Goal: Task Accomplishment & Management: Complete application form

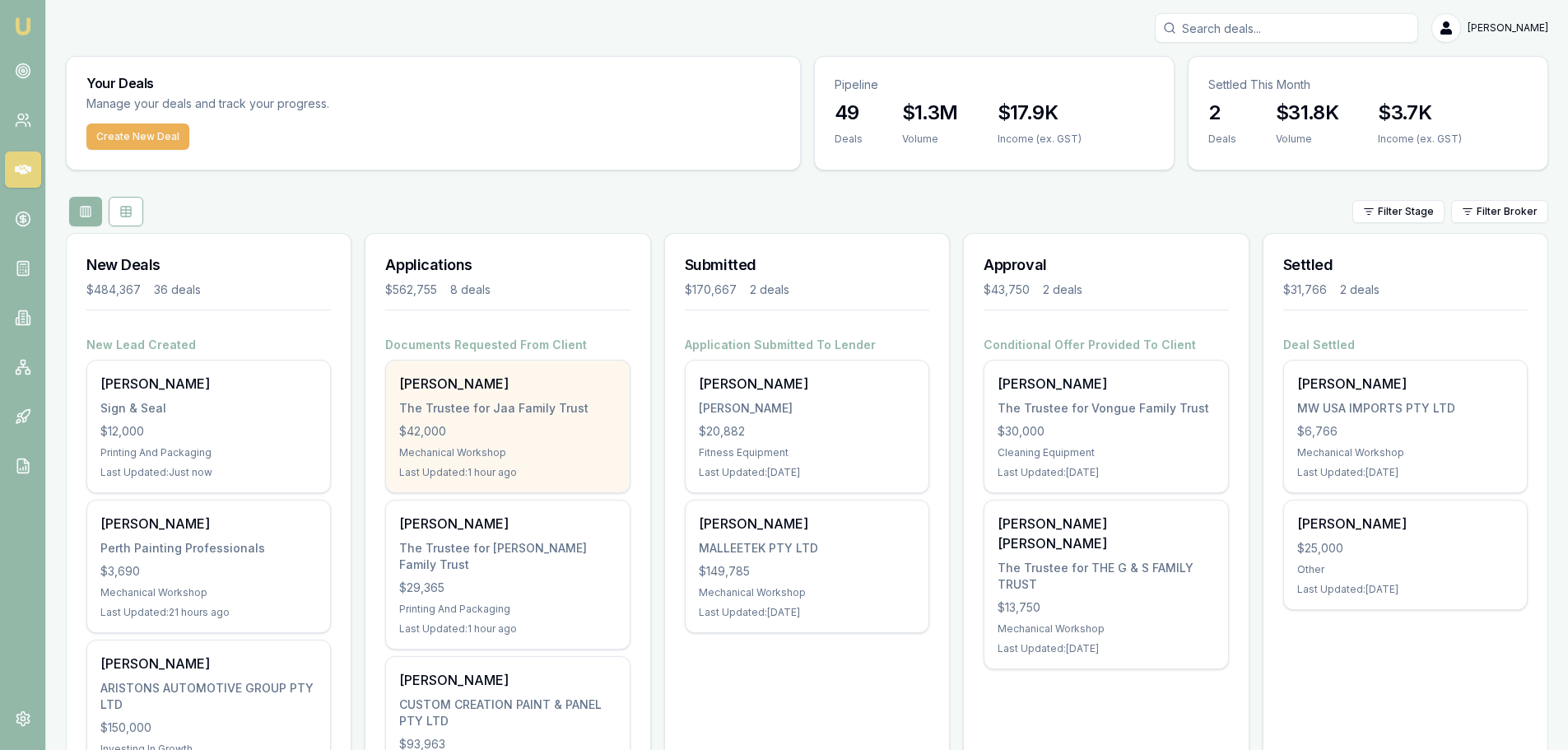
click at [466, 419] on div "Eveline Jabarian The Trustee for Jaa Family Trust $42,000 Mechanical Workshop L…" at bounding box center [508, 426] width 243 height 132
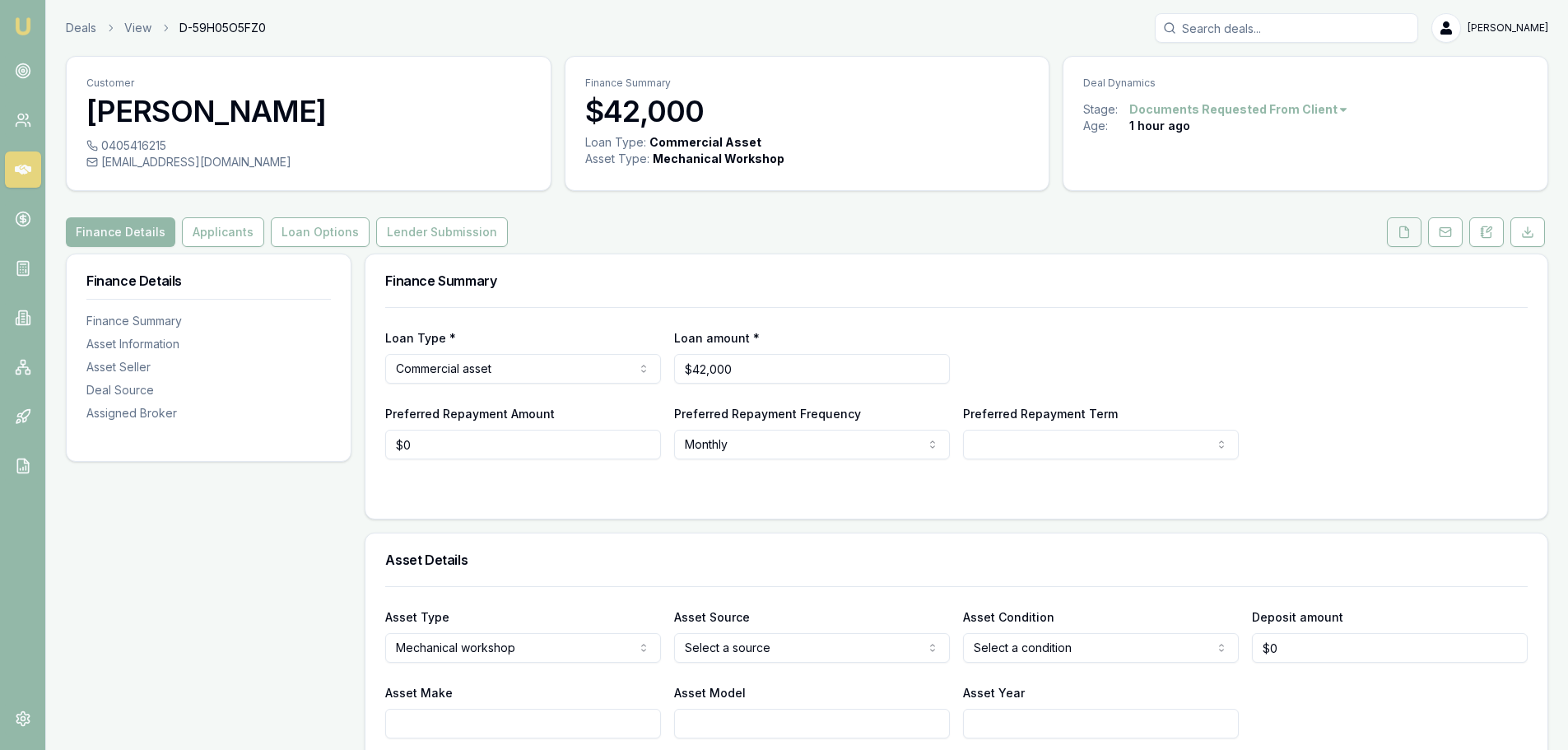
click at [1398, 235] on icon at bounding box center [1404, 232] width 13 height 13
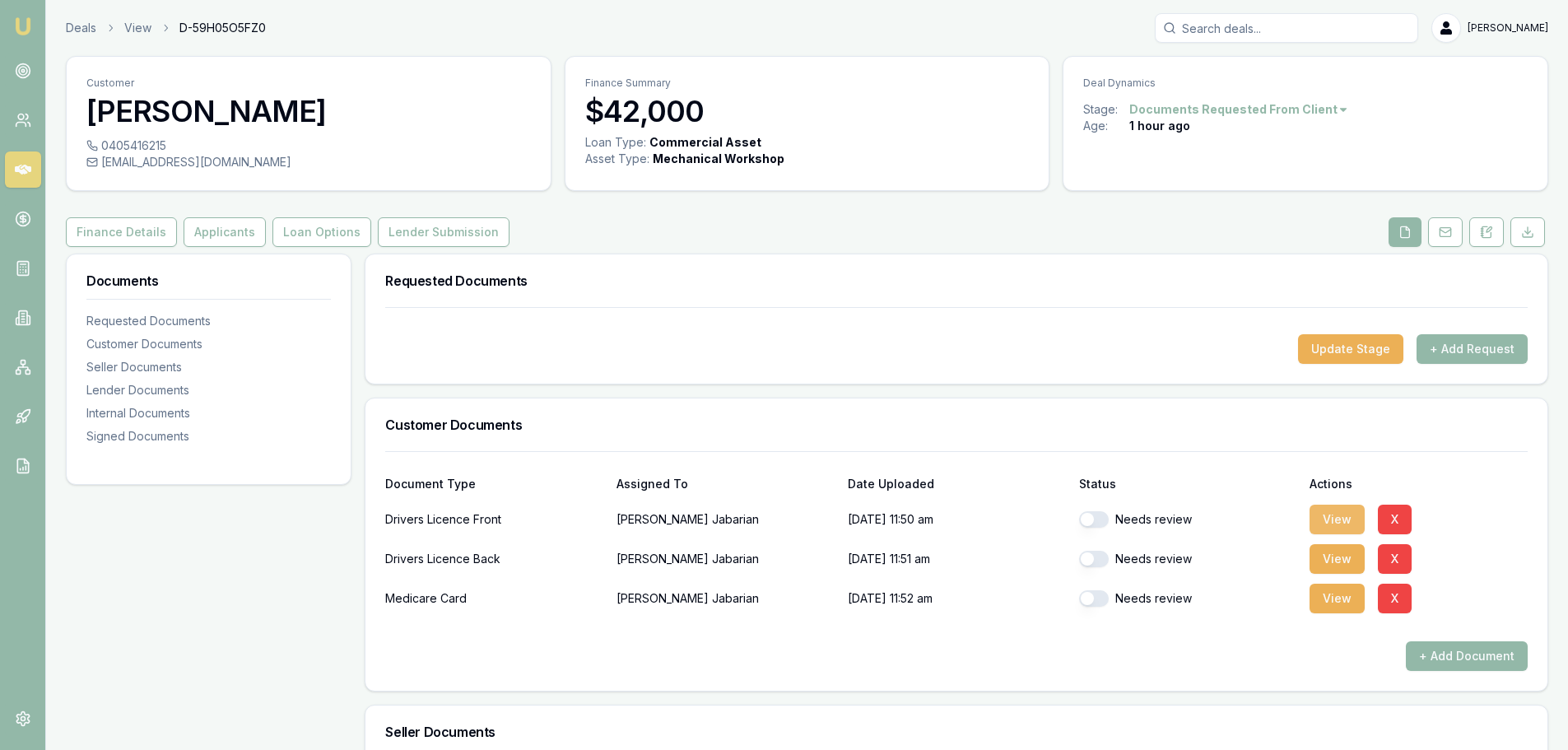
click at [1326, 525] on button "View" at bounding box center [1337, 519] width 55 height 29
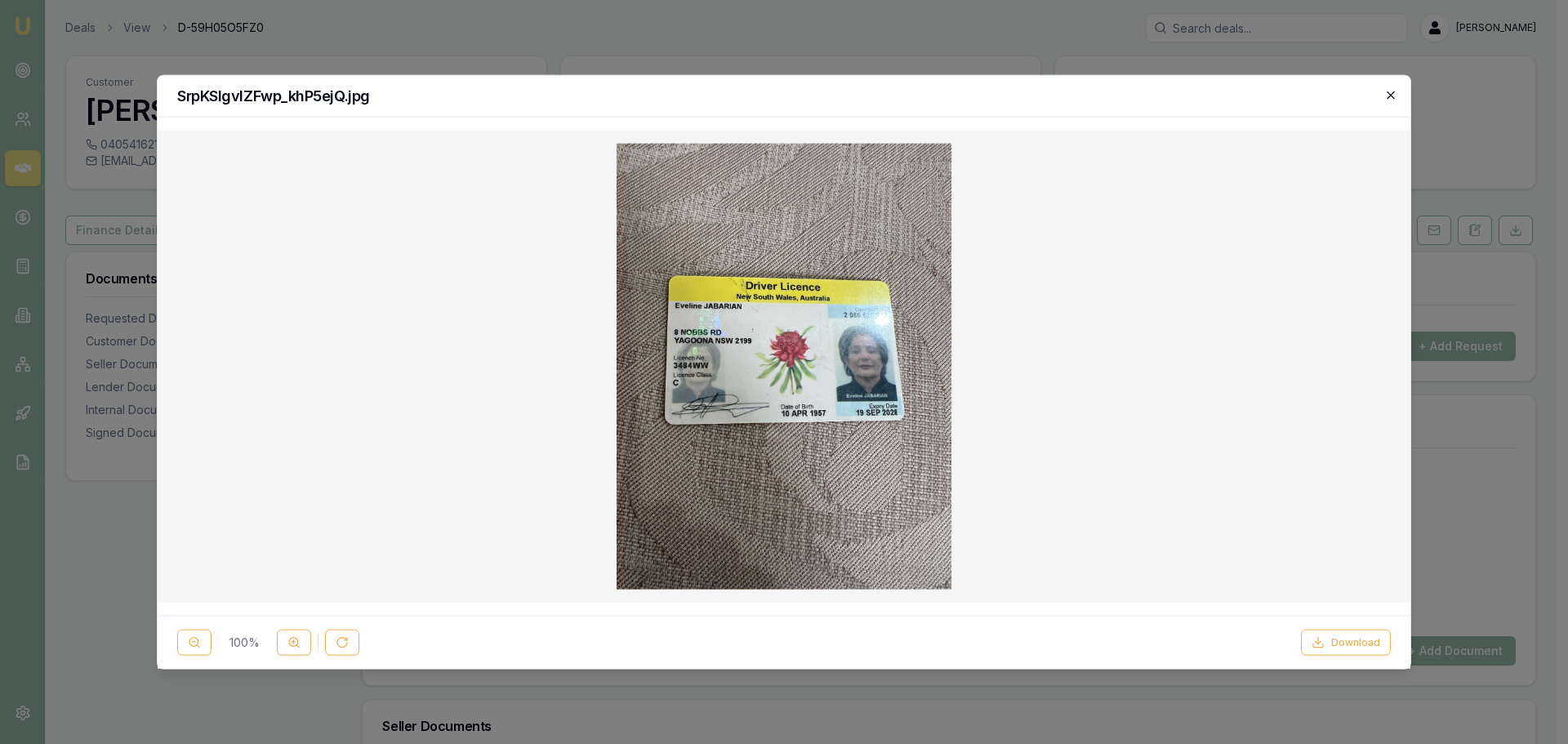
click at [1393, 94] on icon "button" at bounding box center [1391, 95] width 13 height 13
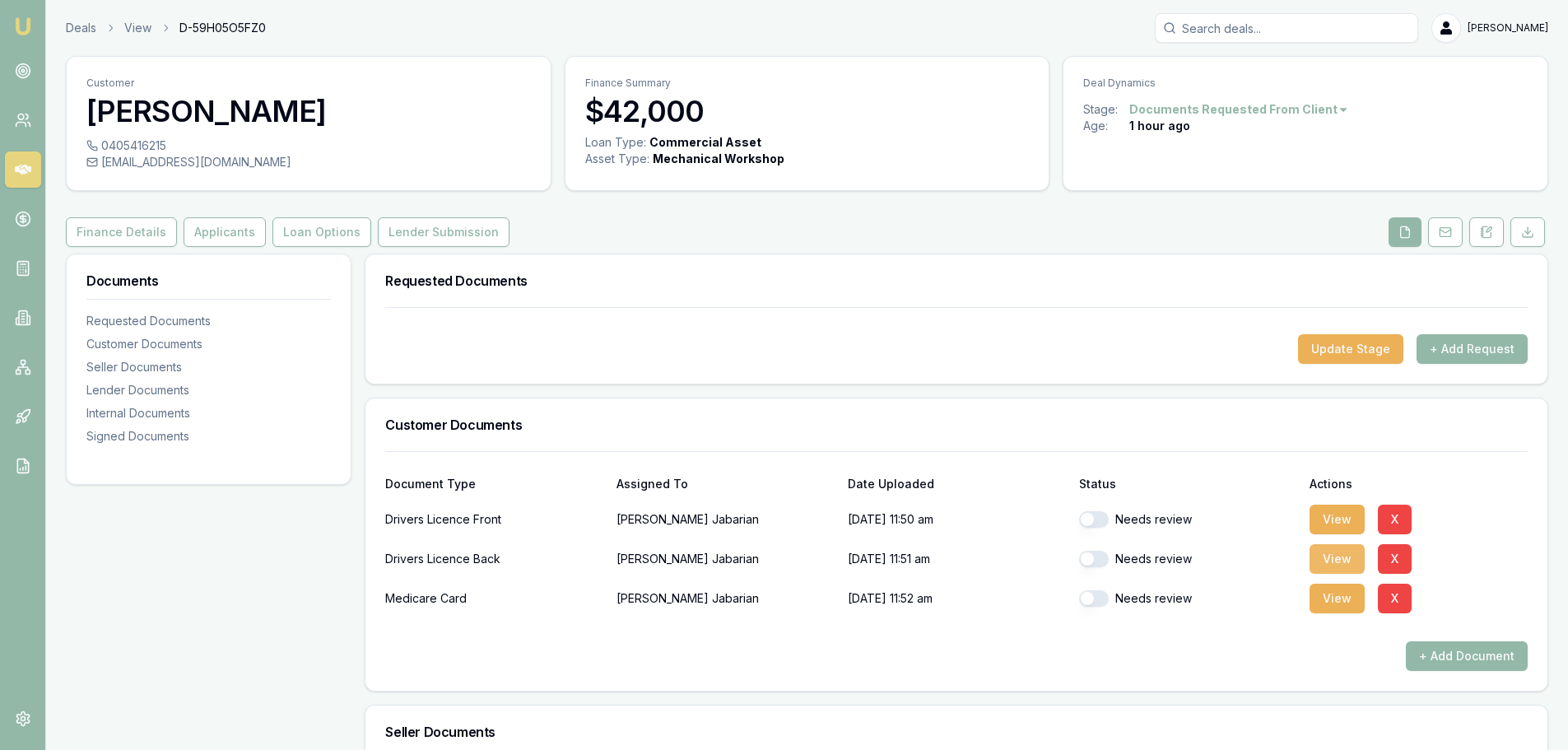
click at [1351, 564] on button "View" at bounding box center [1337, 558] width 55 height 29
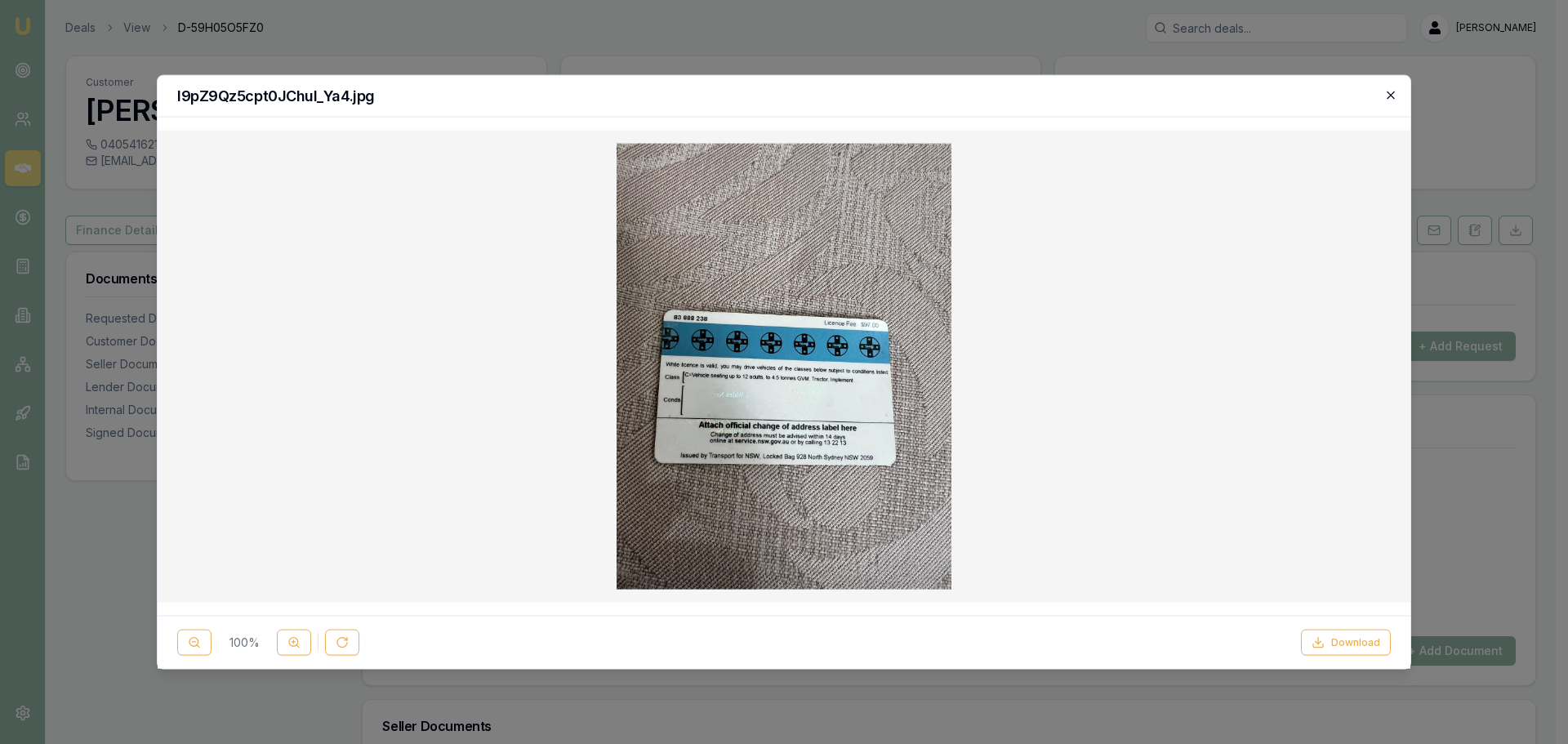
click at [1390, 94] on icon "button" at bounding box center [1390, 94] width 7 height 7
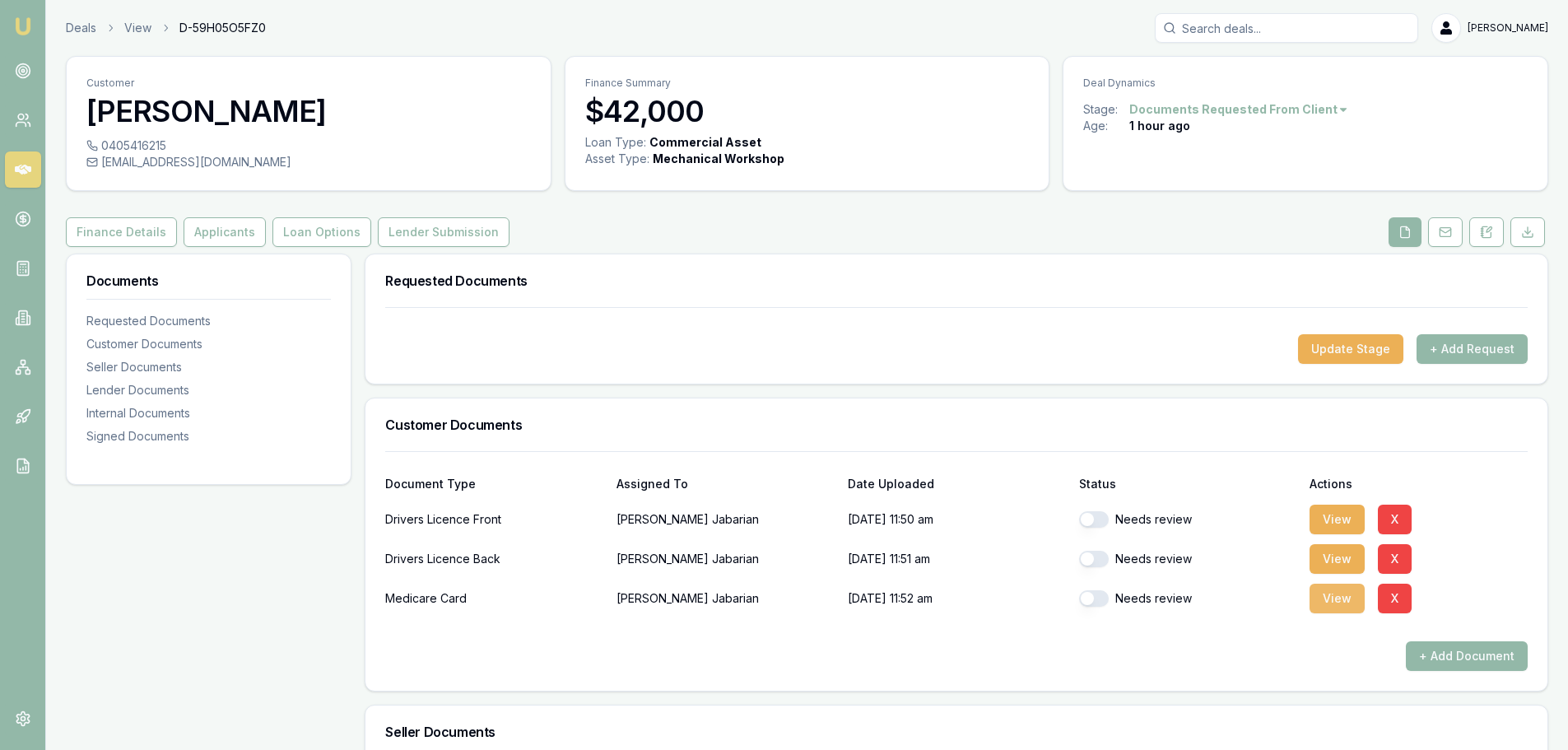
click at [1329, 597] on button "View" at bounding box center [1337, 598] width 55 height 29
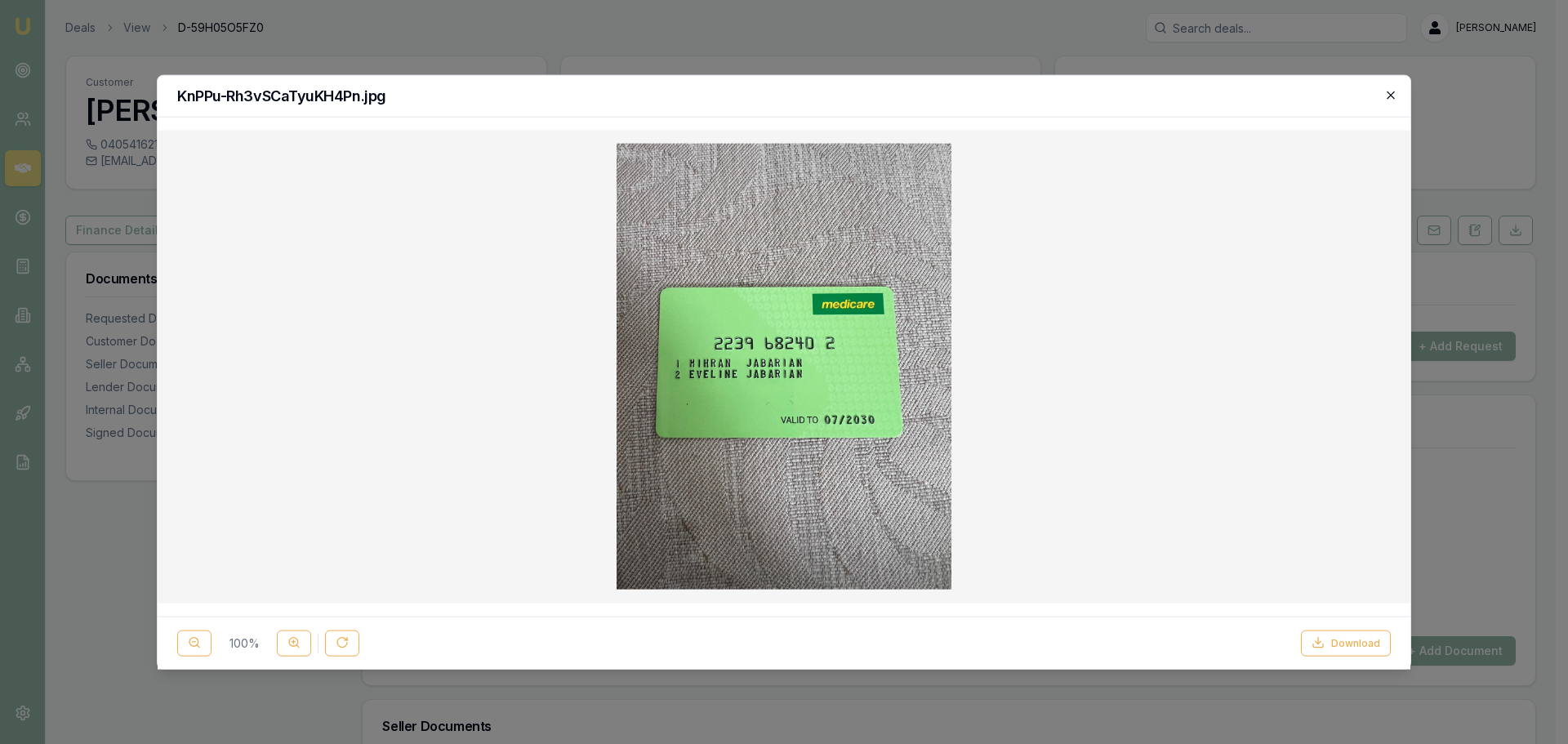
click at [1390, 94] on icon "button" at bounding box center [1390, 94] width 7 height 7
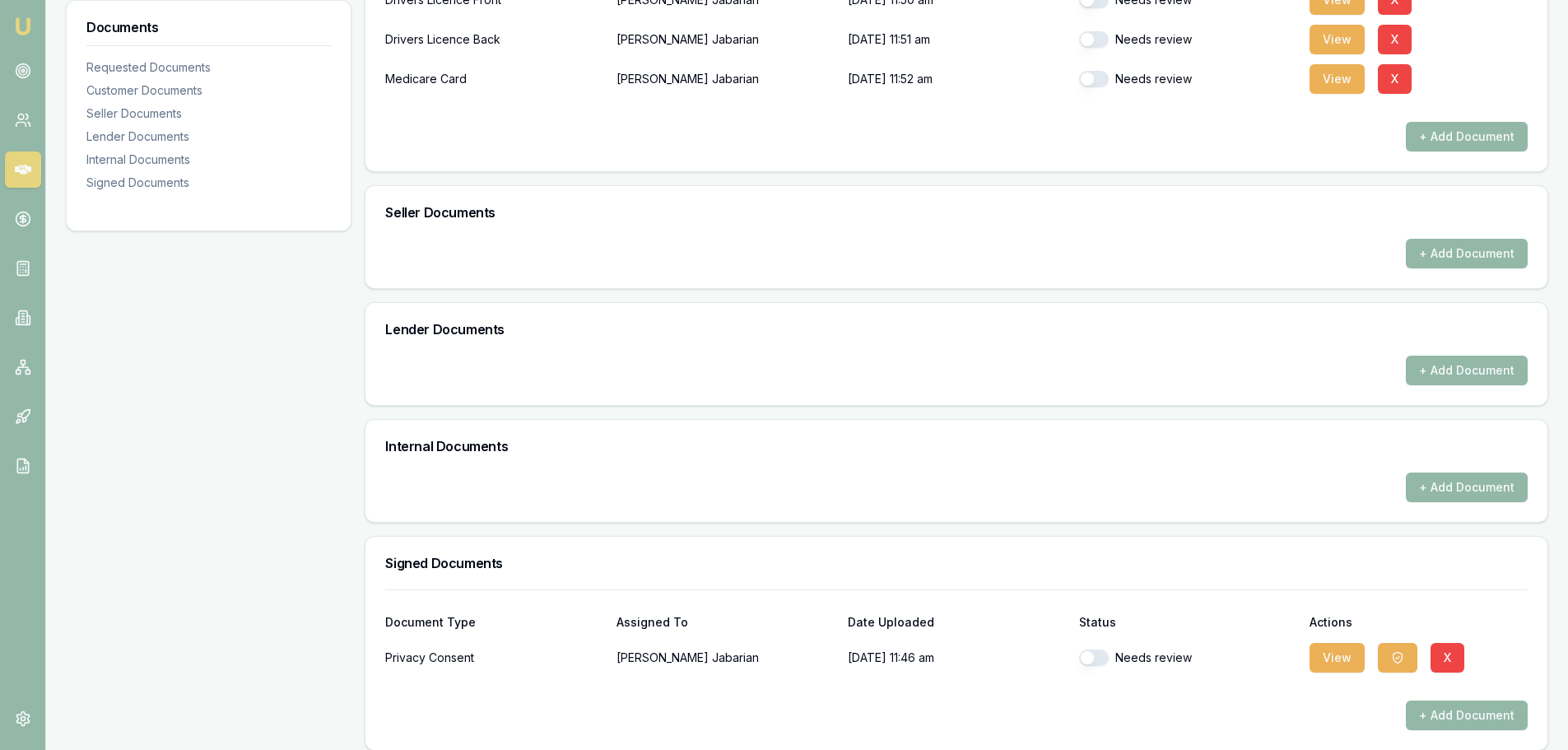
scroll to position [534, 0]
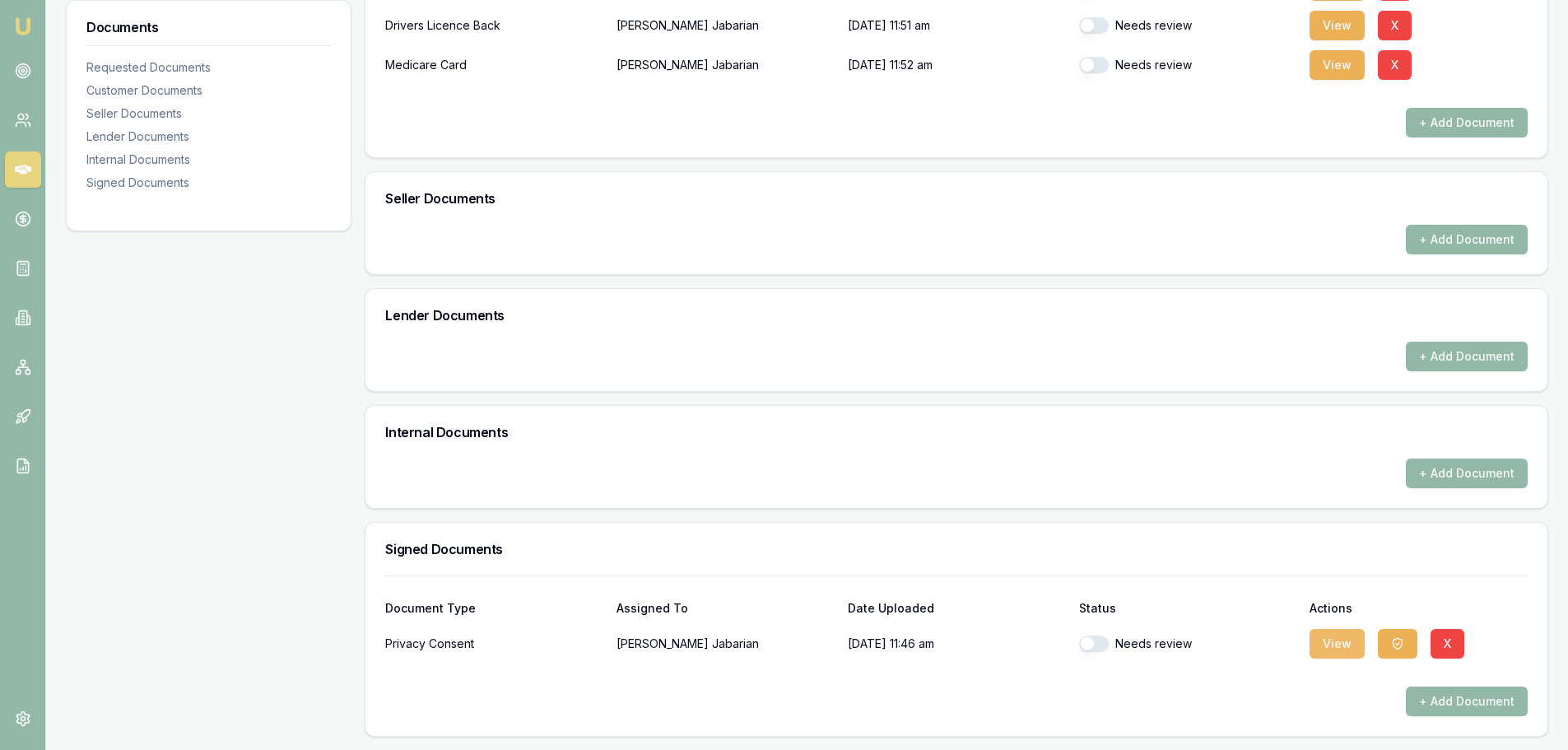
click at [1318, 647] on button "View" at bounding box center [1337, 644] width 55 height 29
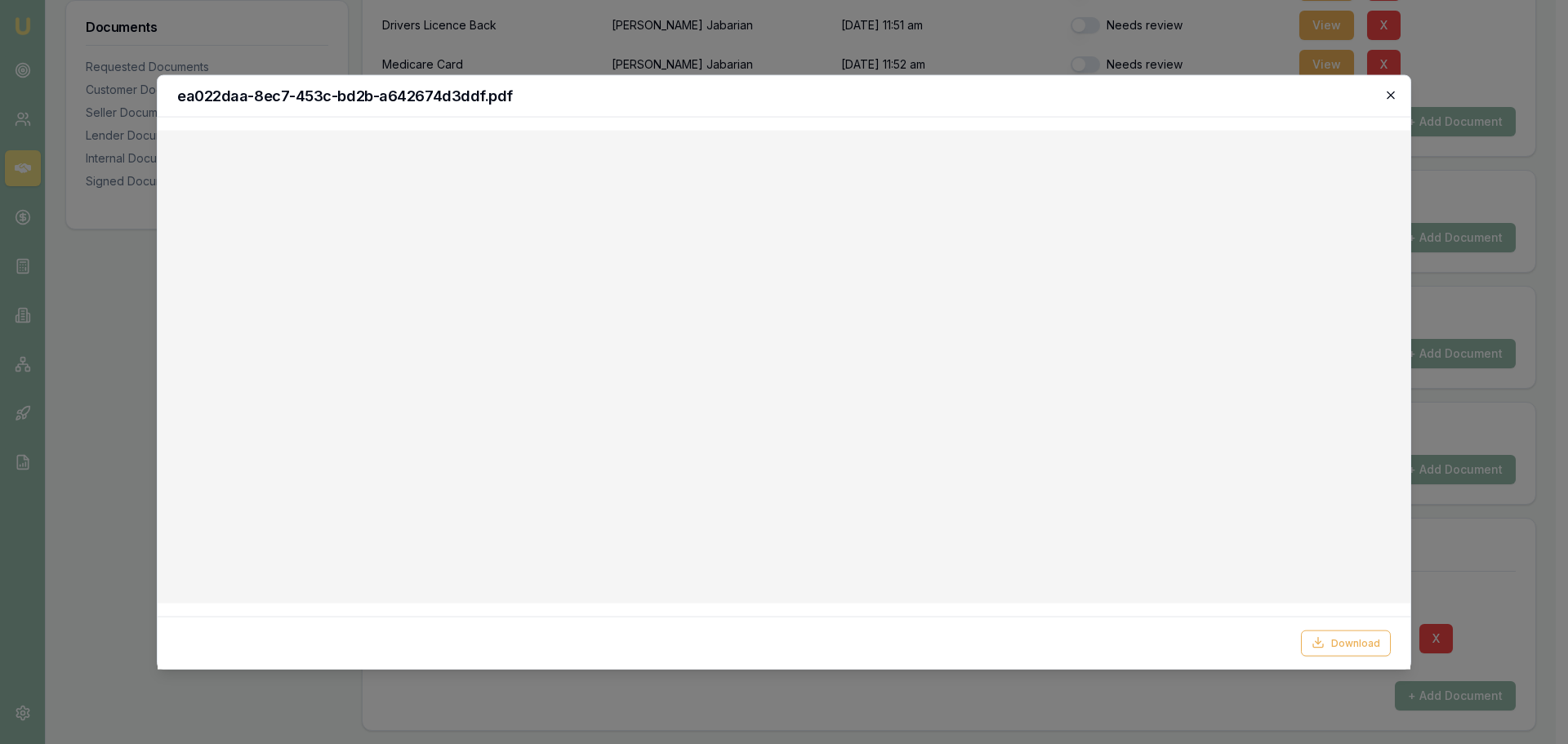
click at [1388, 96] on icon "button" at bounding box center [1391, 95] width 13 height 13
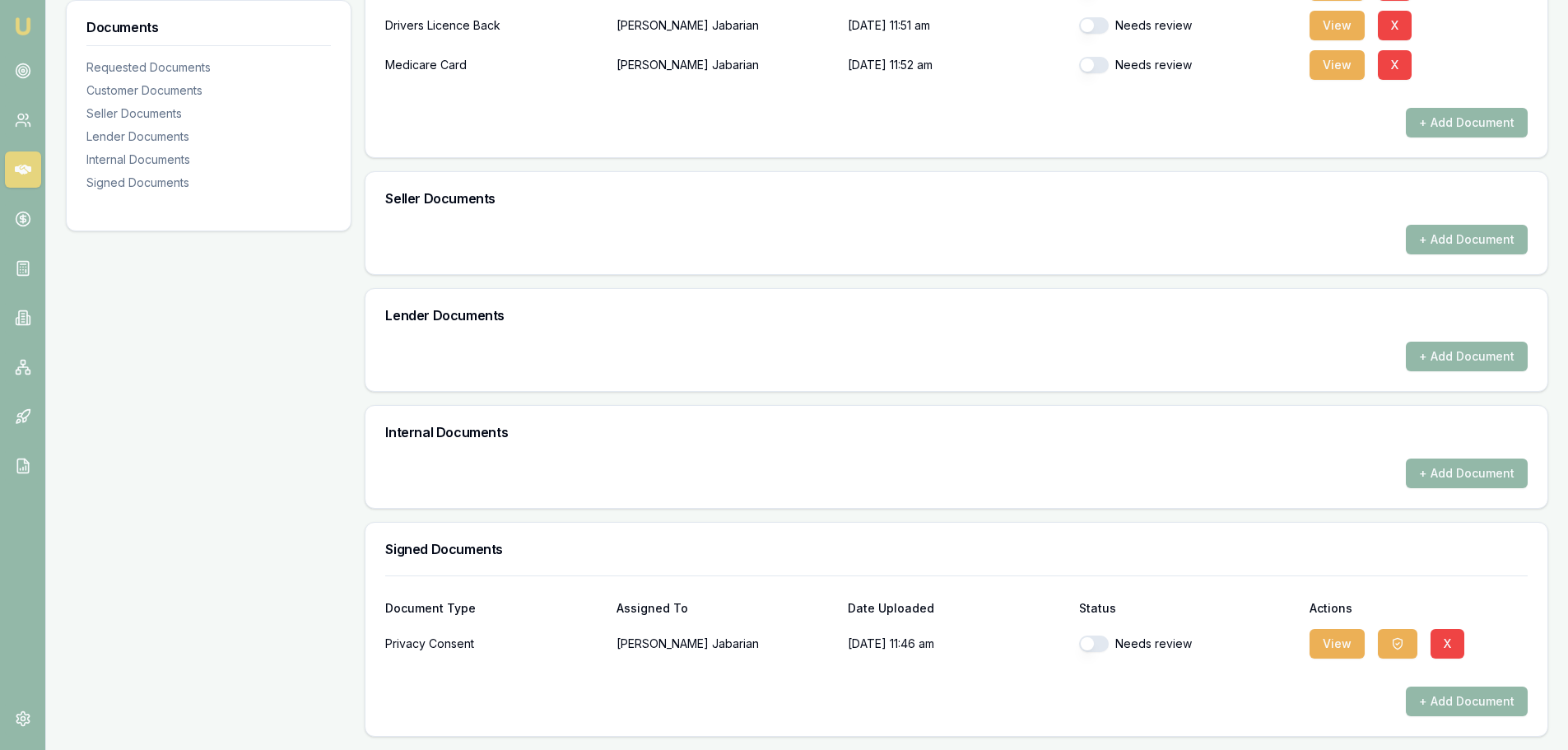
click at [1105, 644] on button "button" at bounding box center [1093, 644] width 29 height 17
checkbox input "true"
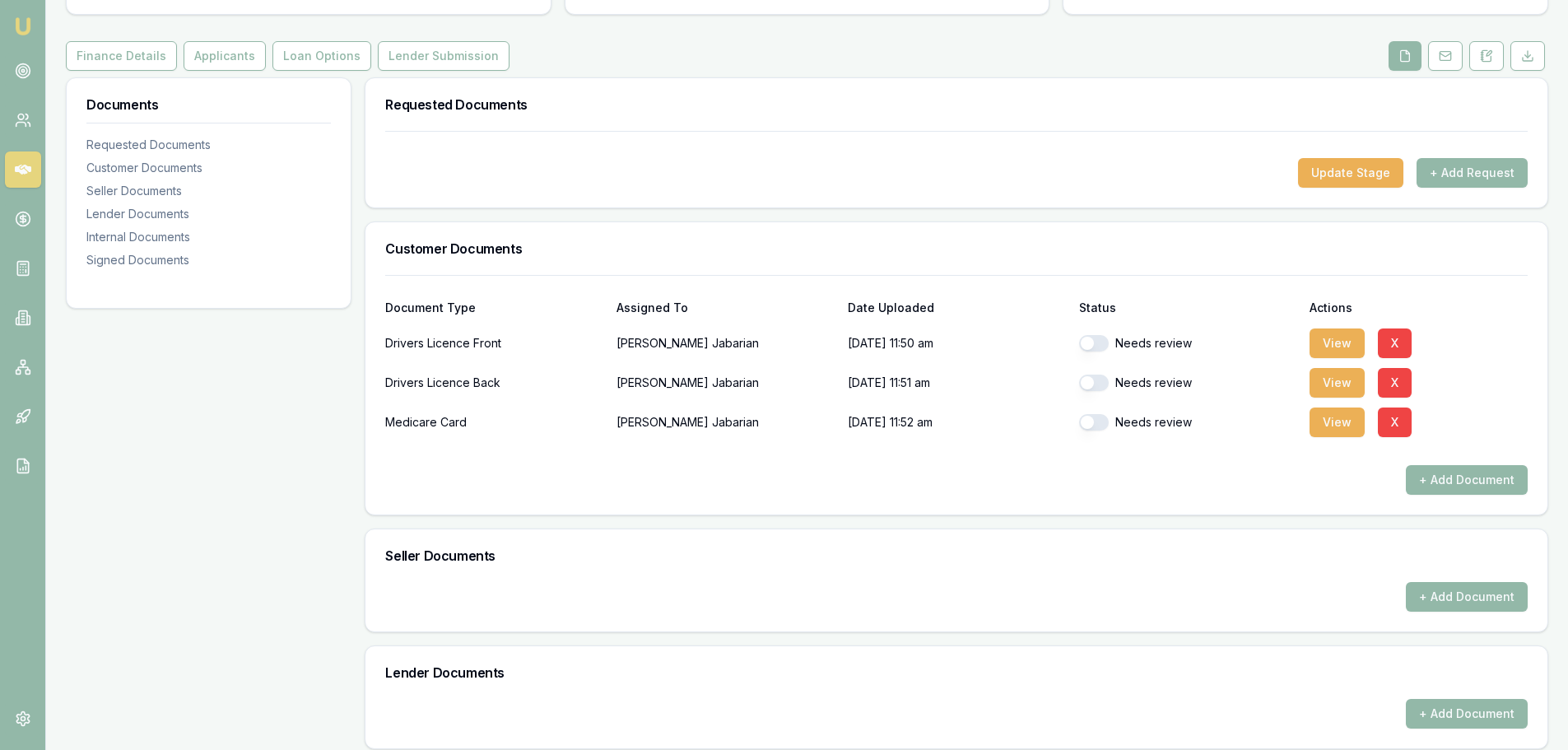
scroll to position [122, 0]
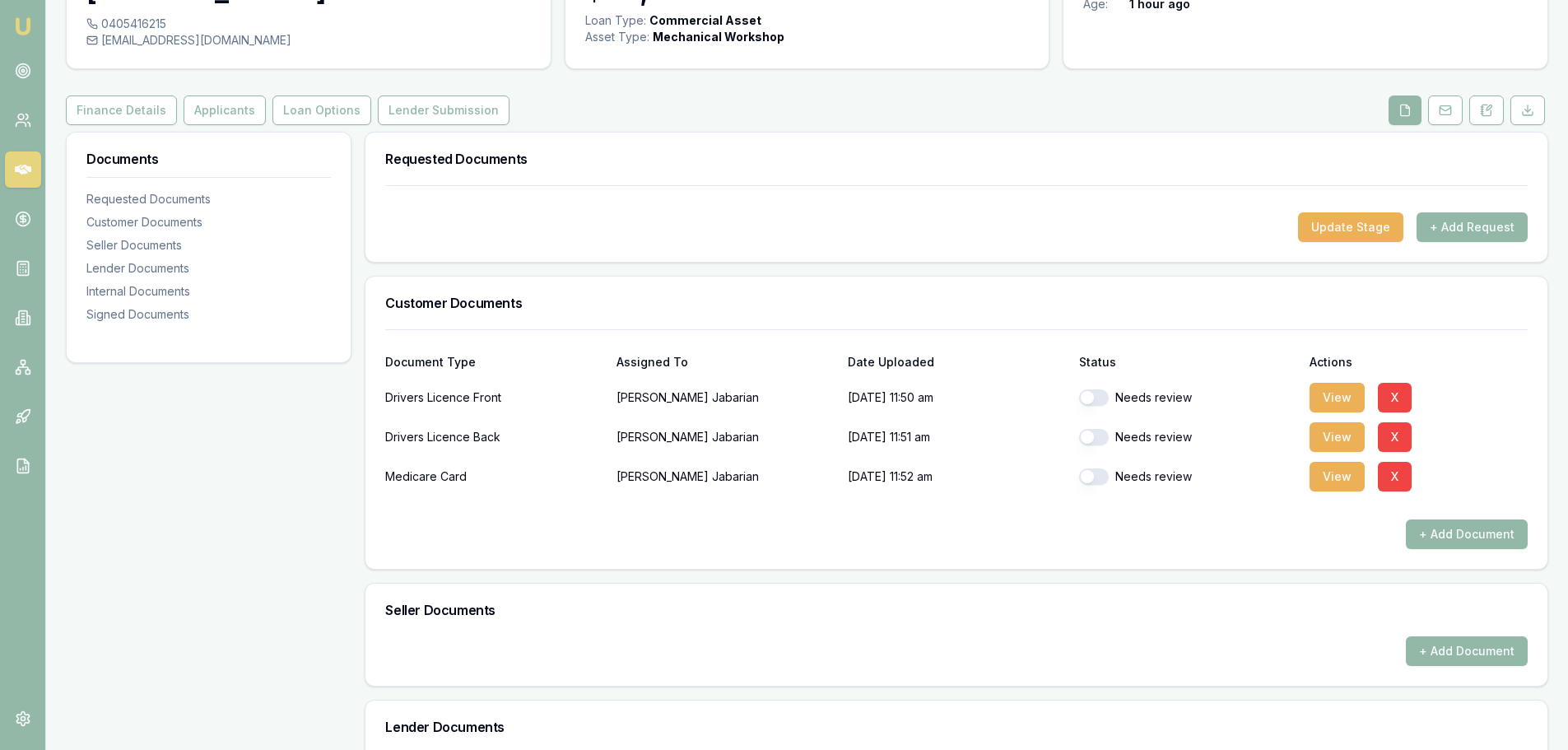
click at [1096, 396] on button "button" at bounding box center [1093, 398] width 29 height 17
checkbox input "true"
click at [1099, 443] on button "button" at bounding box center [1093, 437] width 29 height 17
checkbox input "true"
click at [1104, 477] on button "button" at bounding box center [1093, 477] width 29 height 17
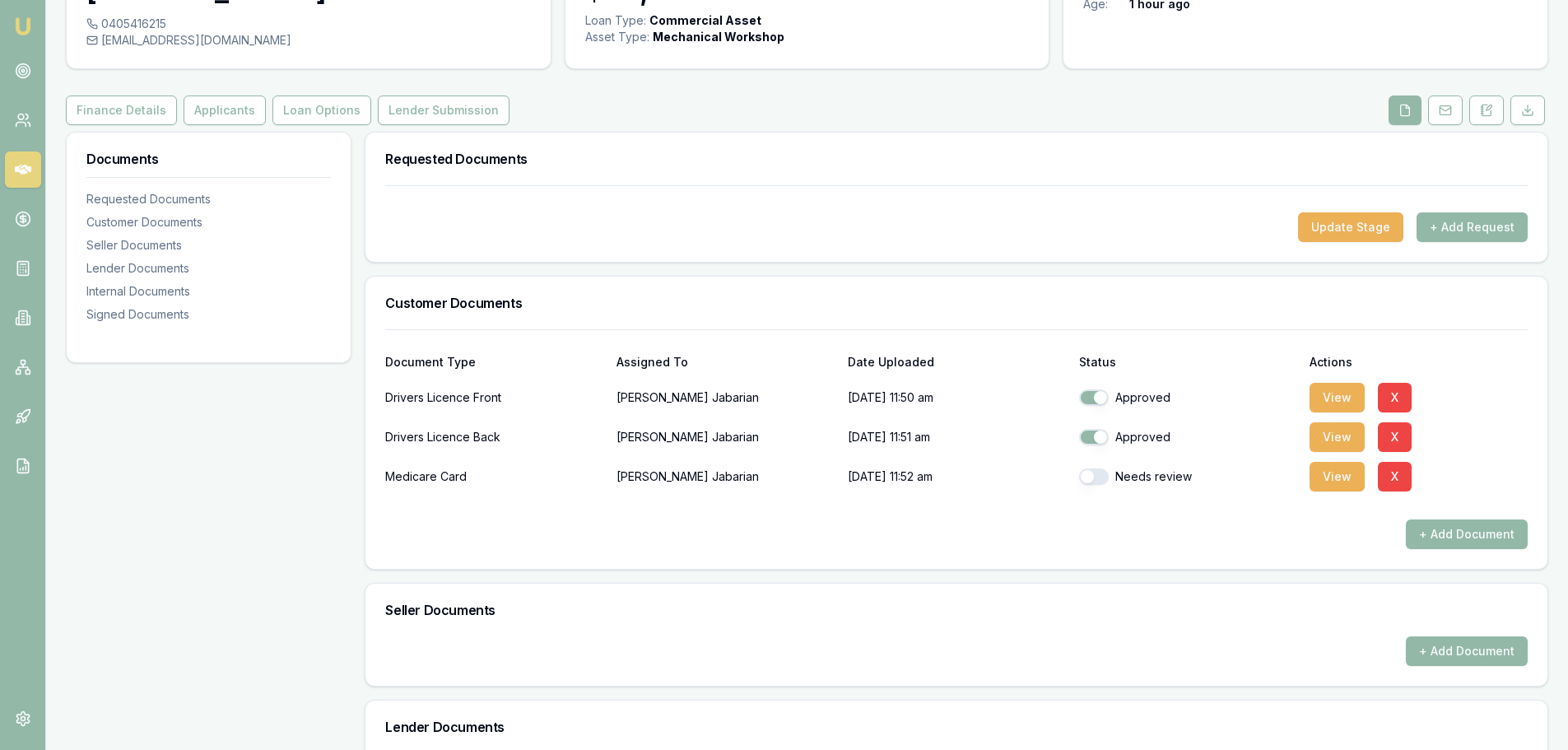
checkbox input "true"
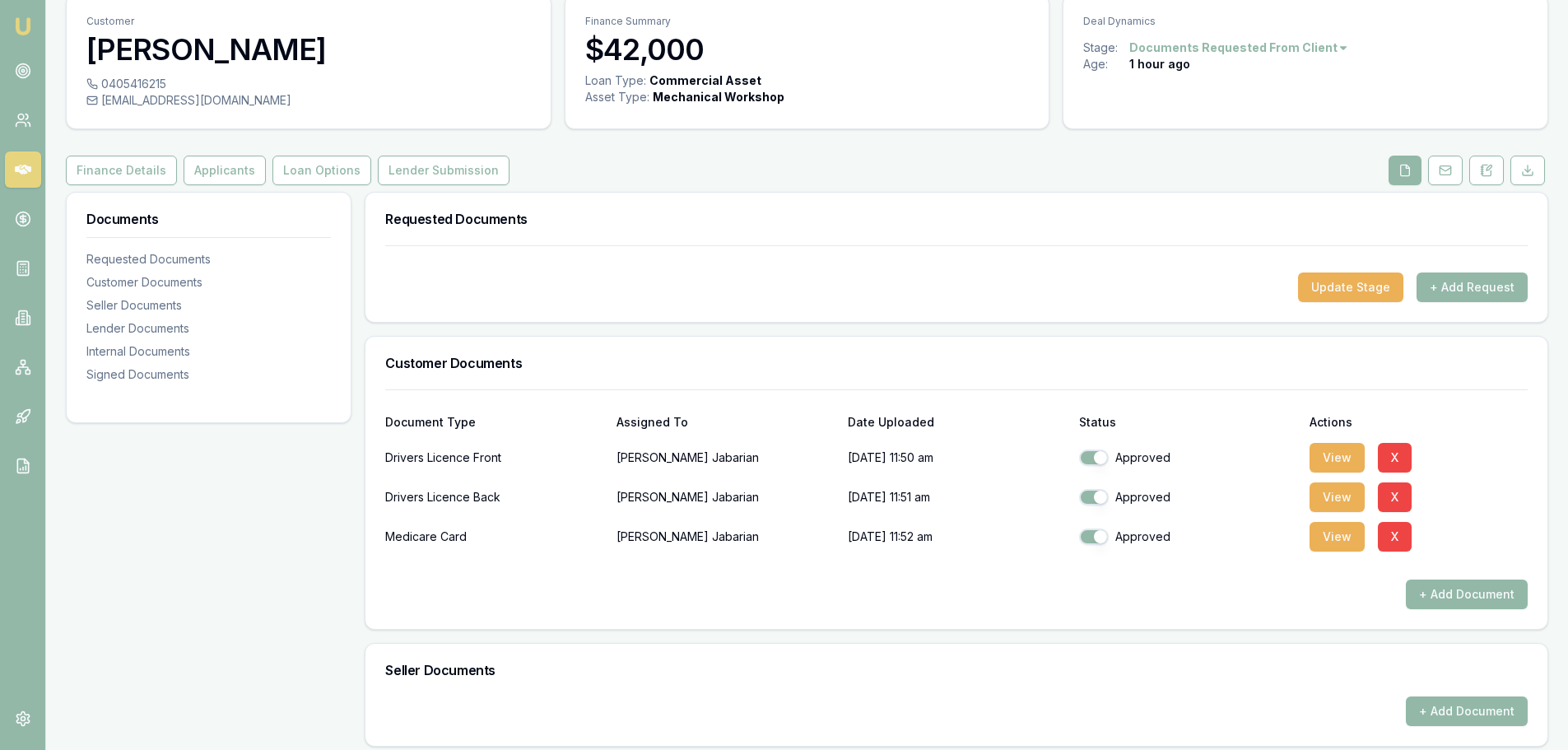
scroll to position [0, 0]
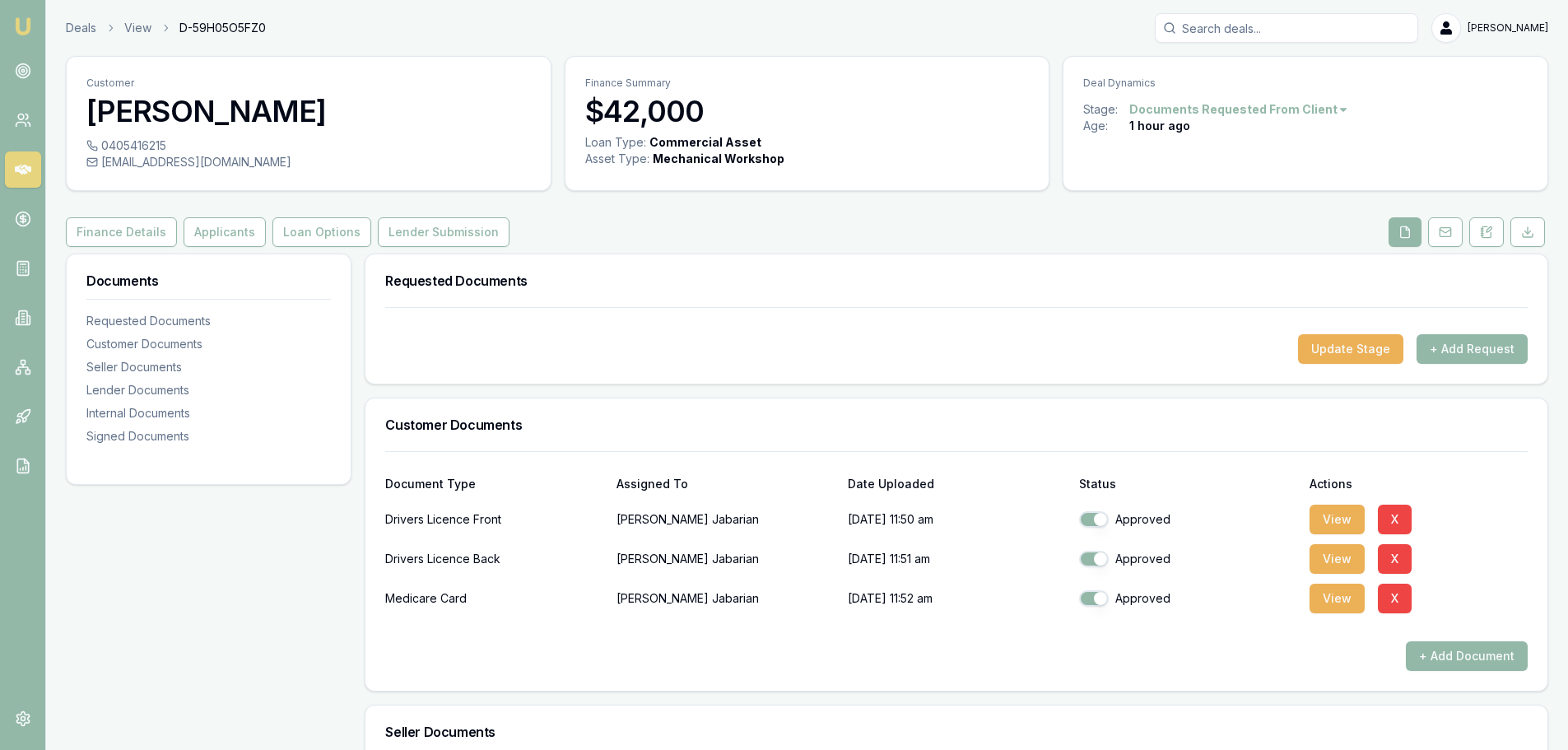
click at [23, 162] on icon at bounding box center [23, 170] width 17 height 17
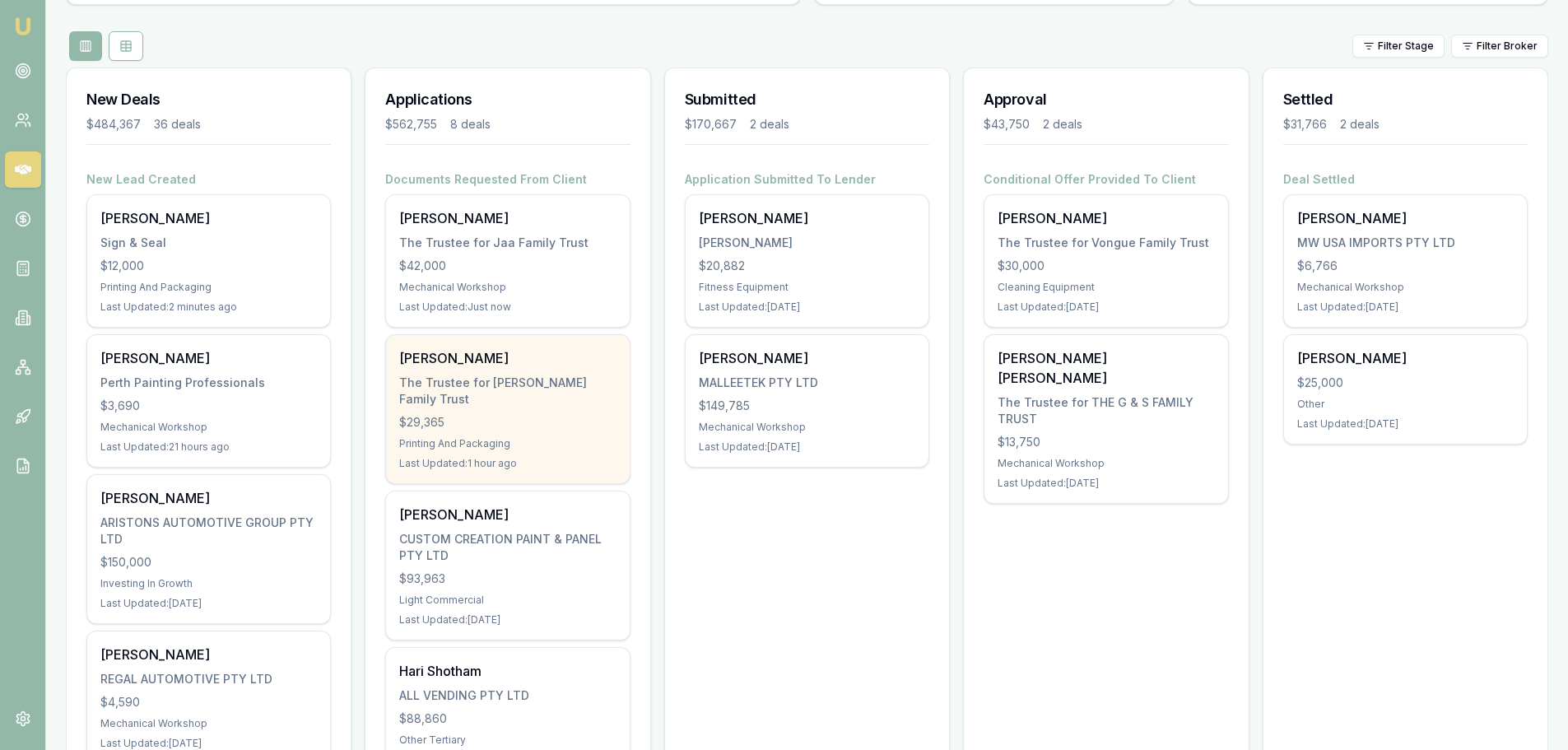
scroll to position [164, 0]
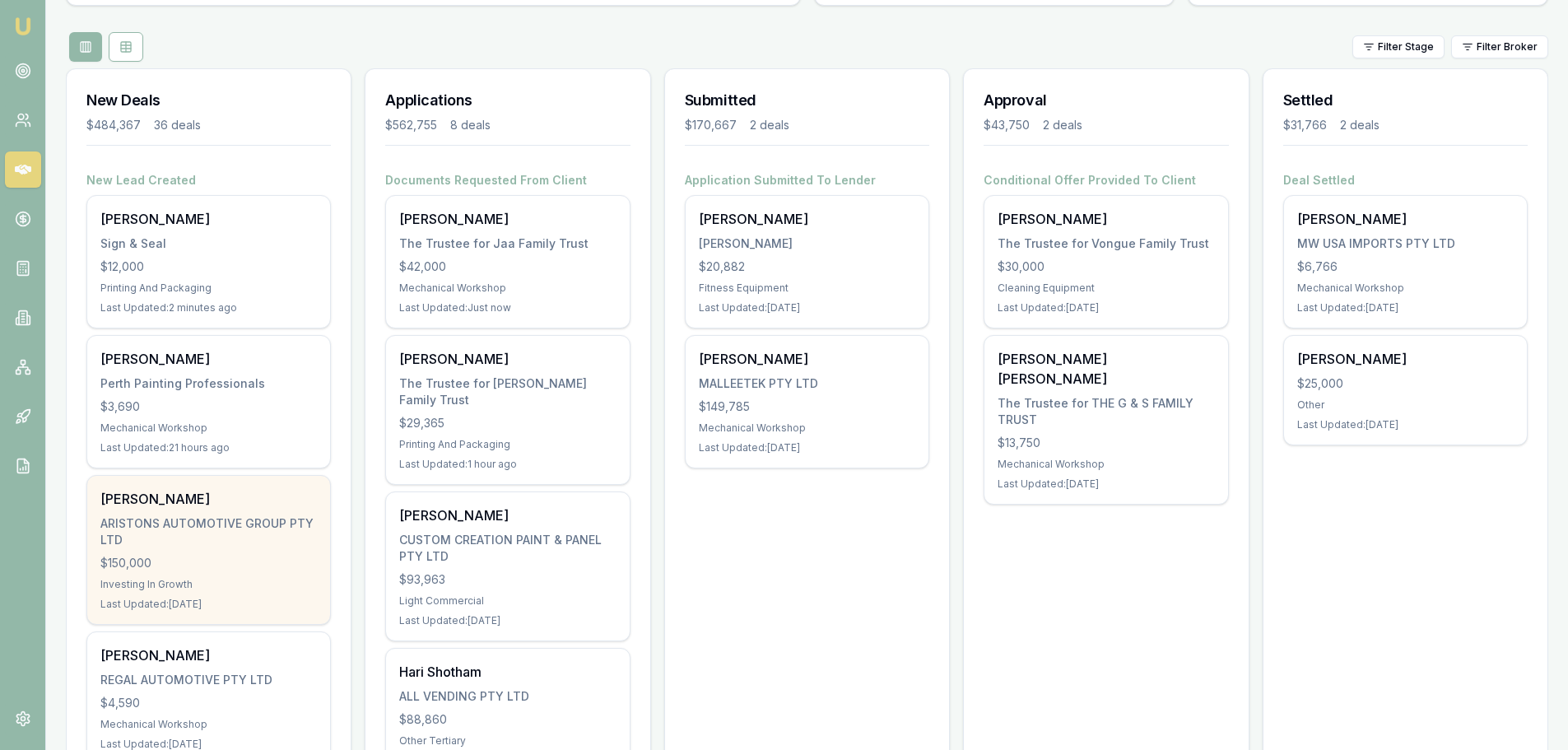
click at [115, 512] on div "Zachary Paternott ARISTONS AUTOMOTIVE GROUP PTY LTD $150,000 Investing In Growt…" at bounding box center [209, 550] width 243 height 148
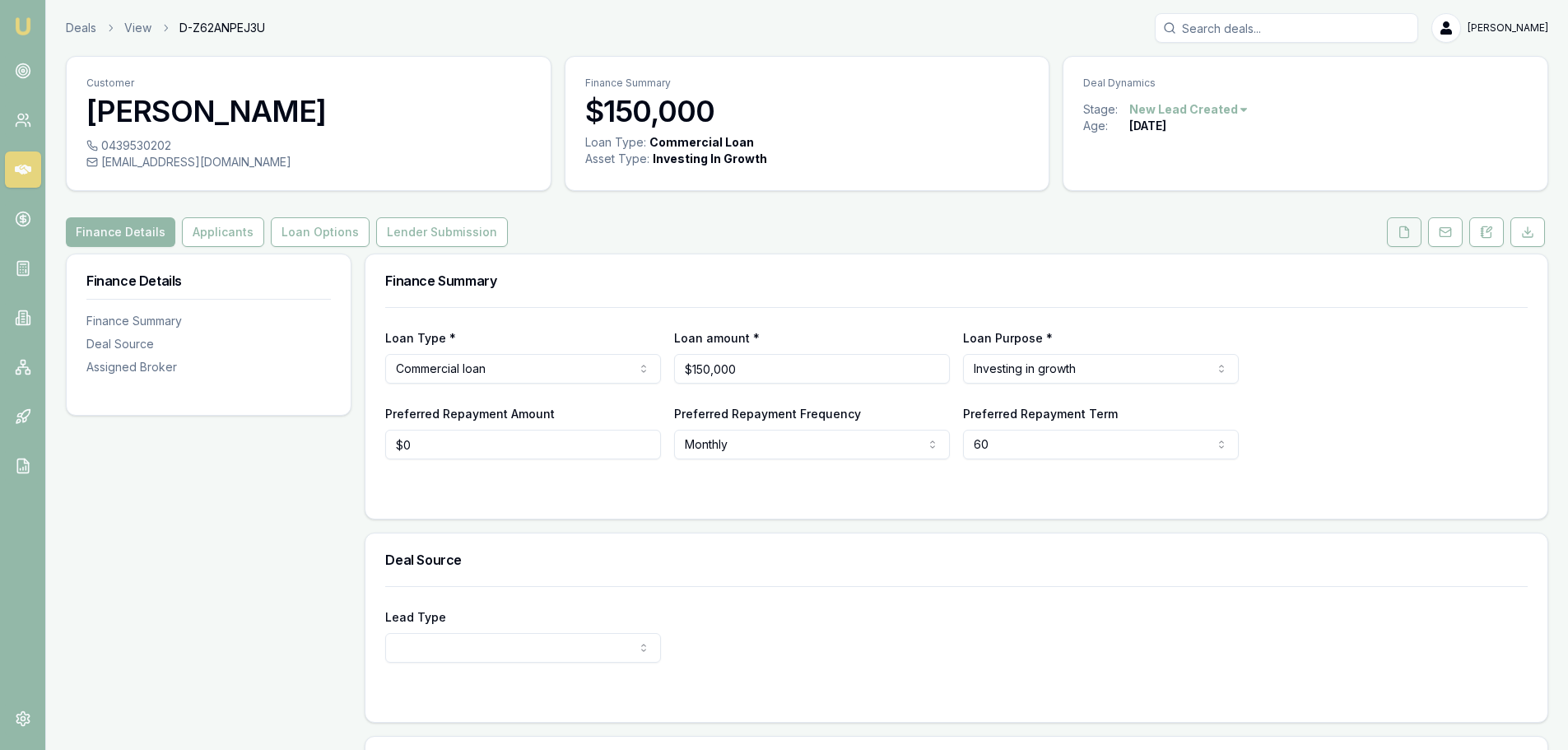
click at [1395, 231] on button at bounding box center [1403, 231] width 34 height 29
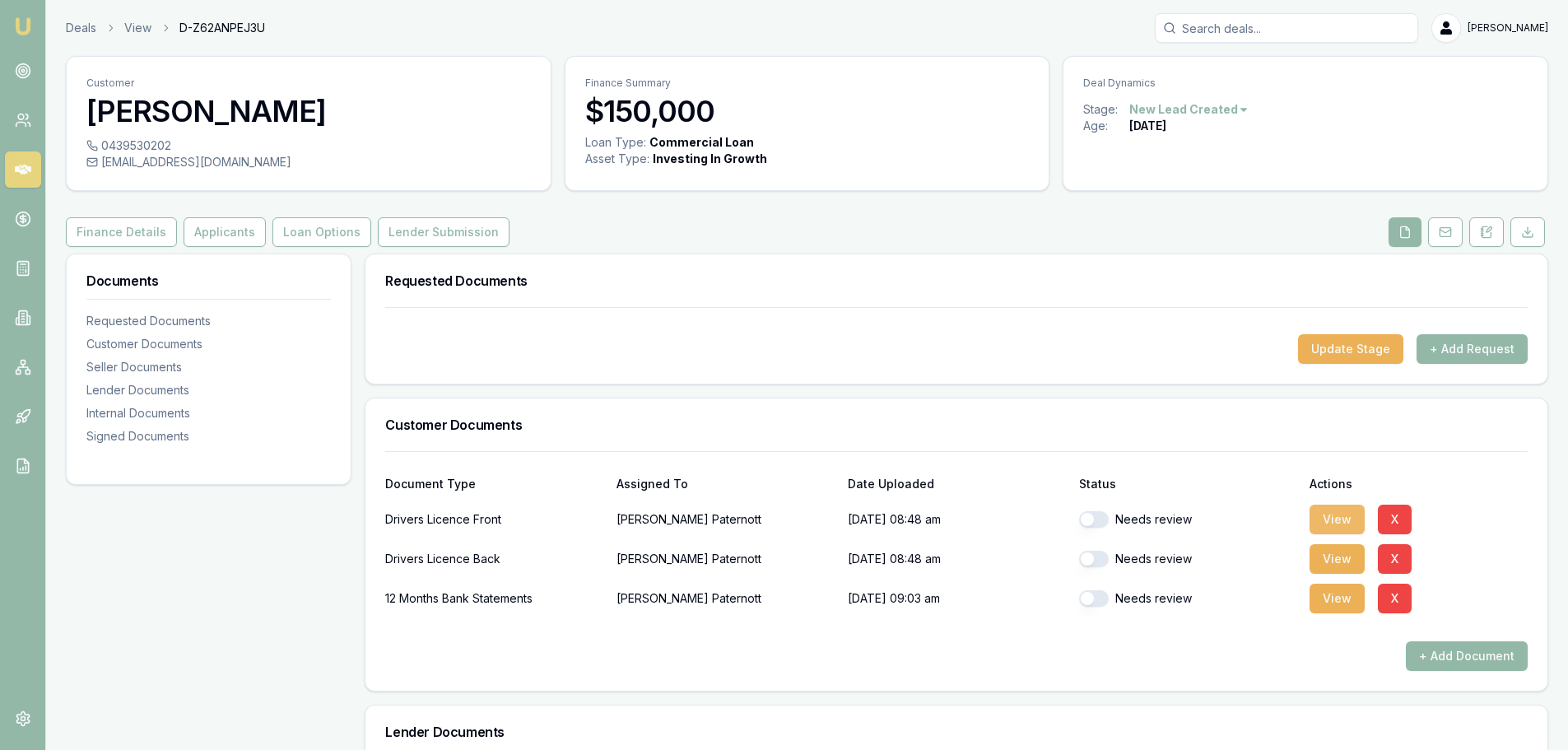
click at [1346, 516] on button "View" at bounding box center [1337, 519] width 55 height 29
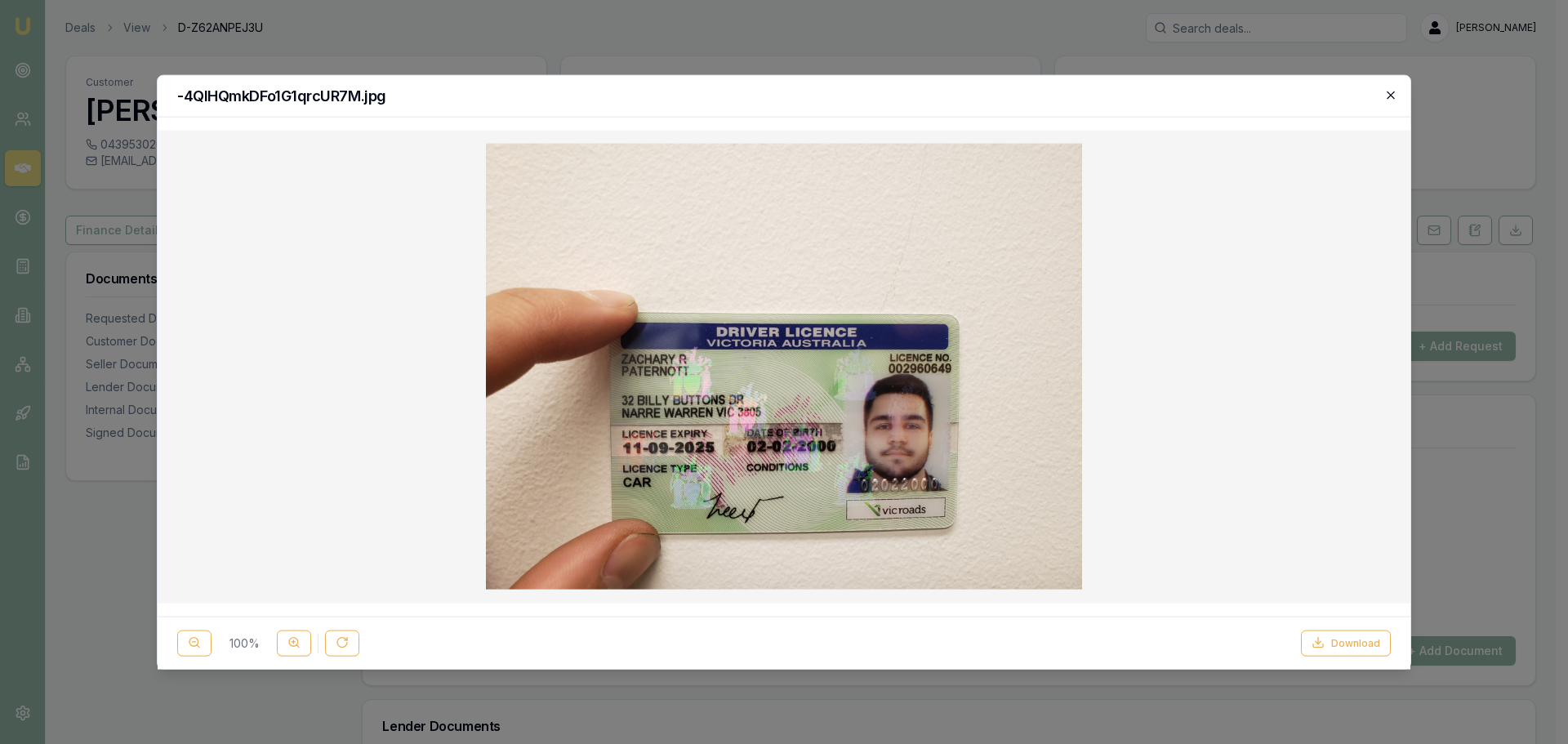
click at [1392, 96] on icon "button" at bounding box center [1391, 95] width 13 height 13
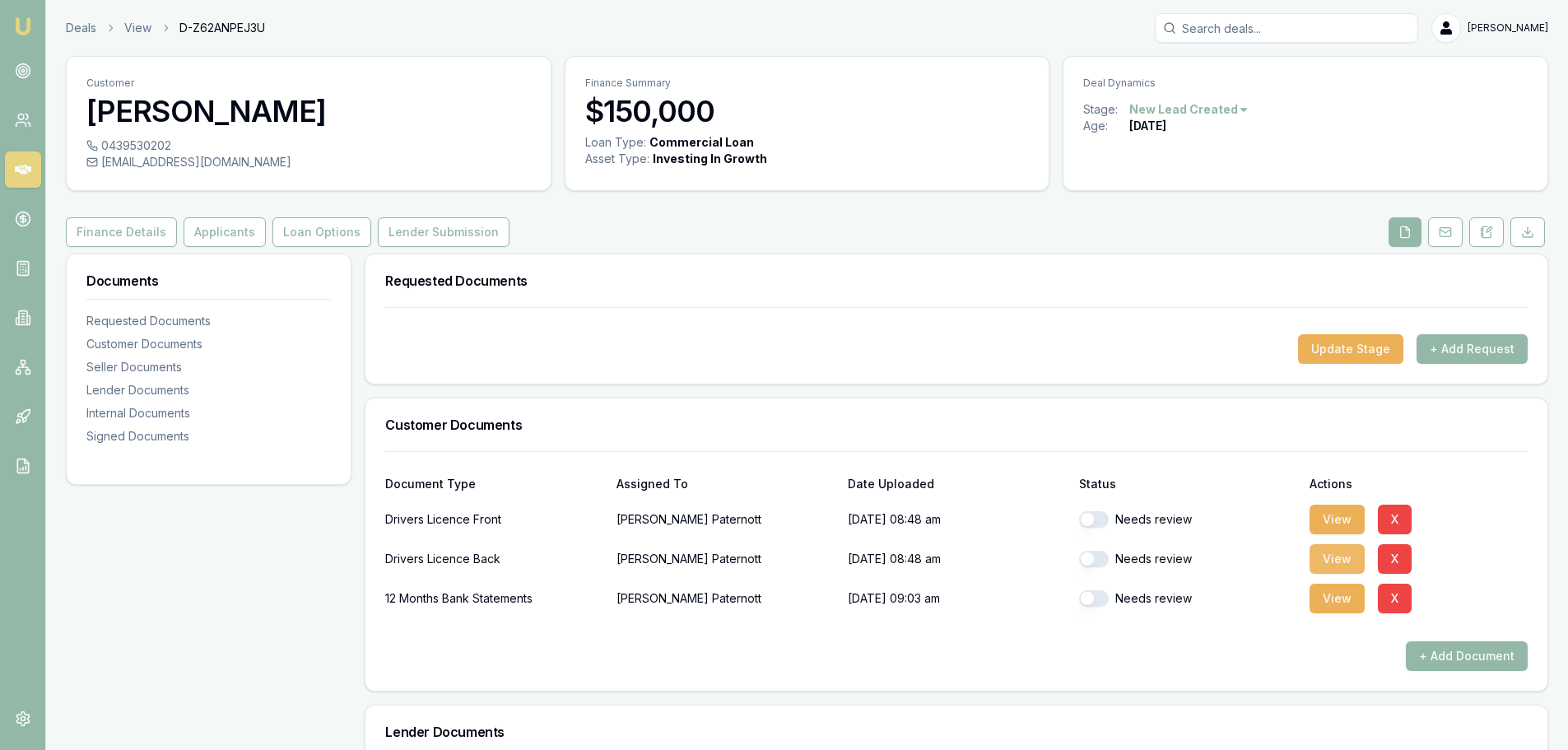
click at [1328, 551] on button "View" at bounding box center [1337, 558] width 55 height 29
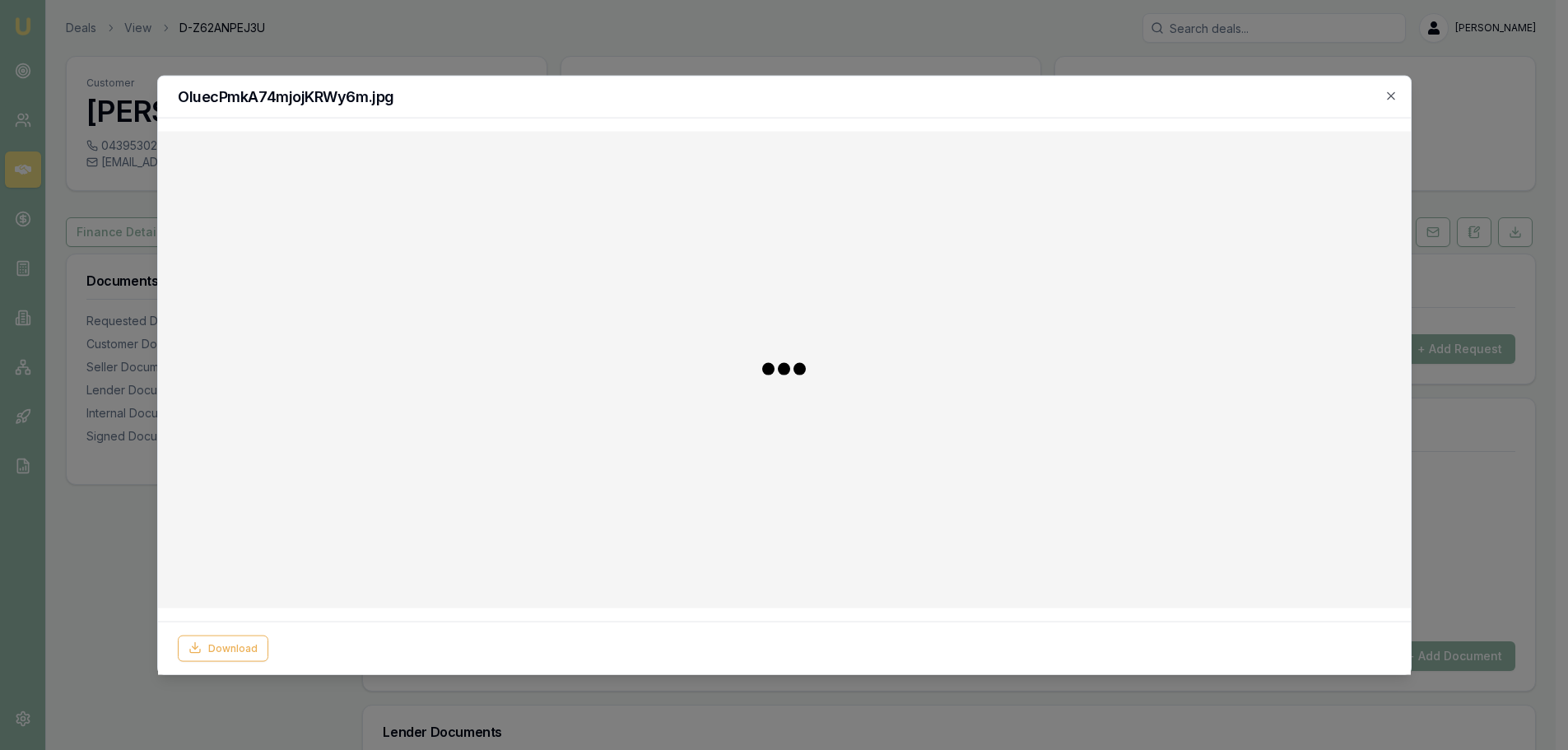
scroll to position [82, 0]
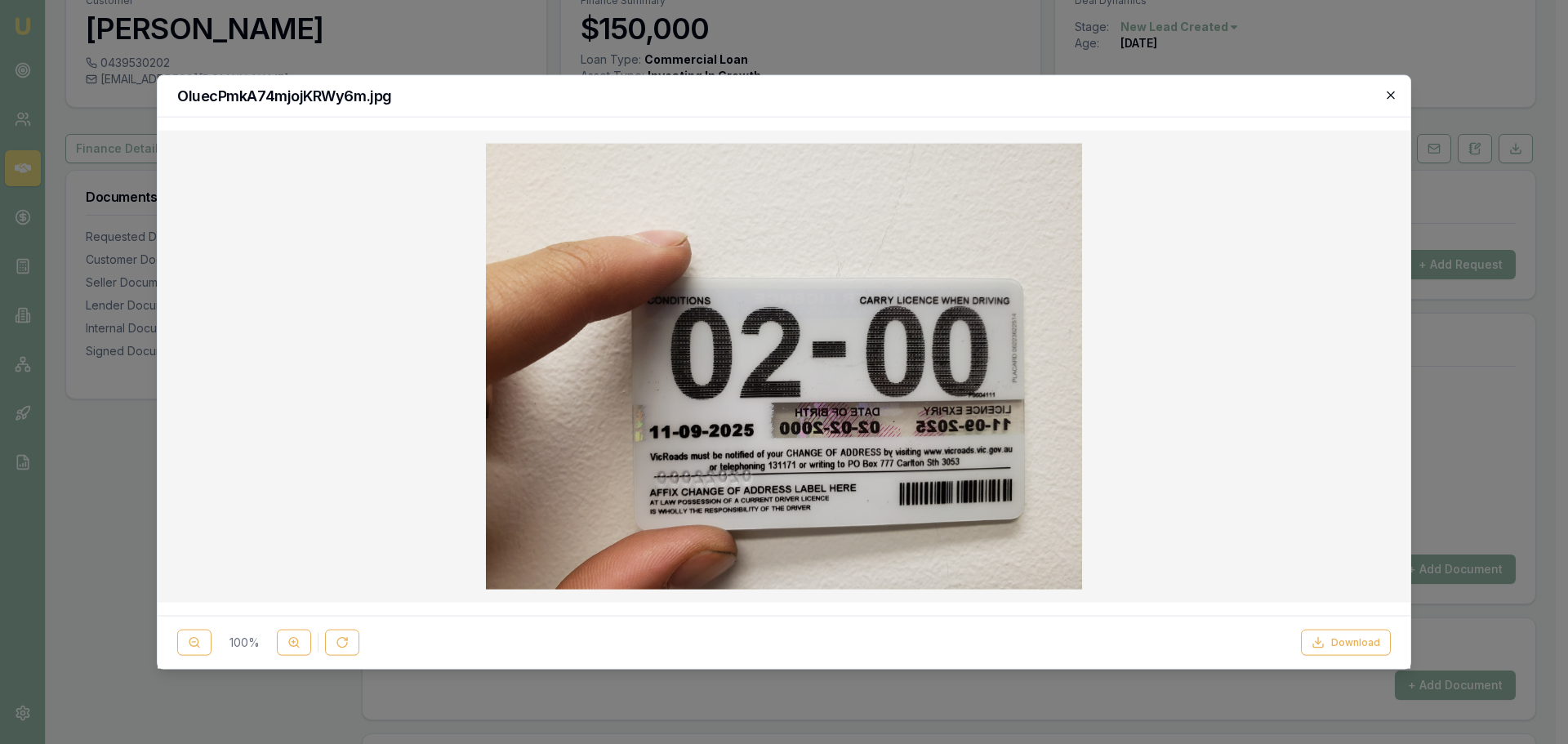
click at [1389, 99] on icon "button" at bounding box center [1391, 95] width 13 height 13
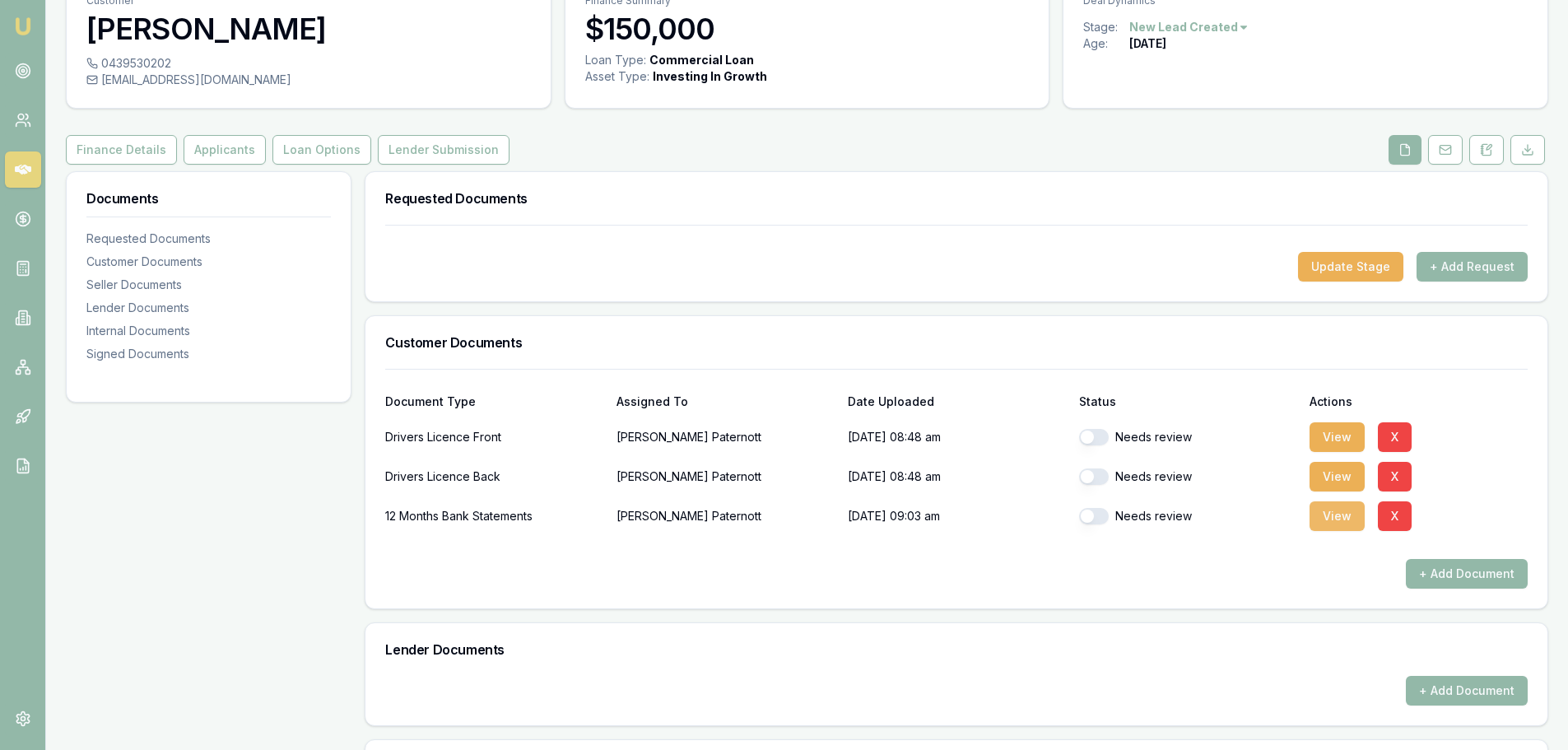
click at [1331, 509] on button "View" at bounding box center [1337, 515] width 55 height 29
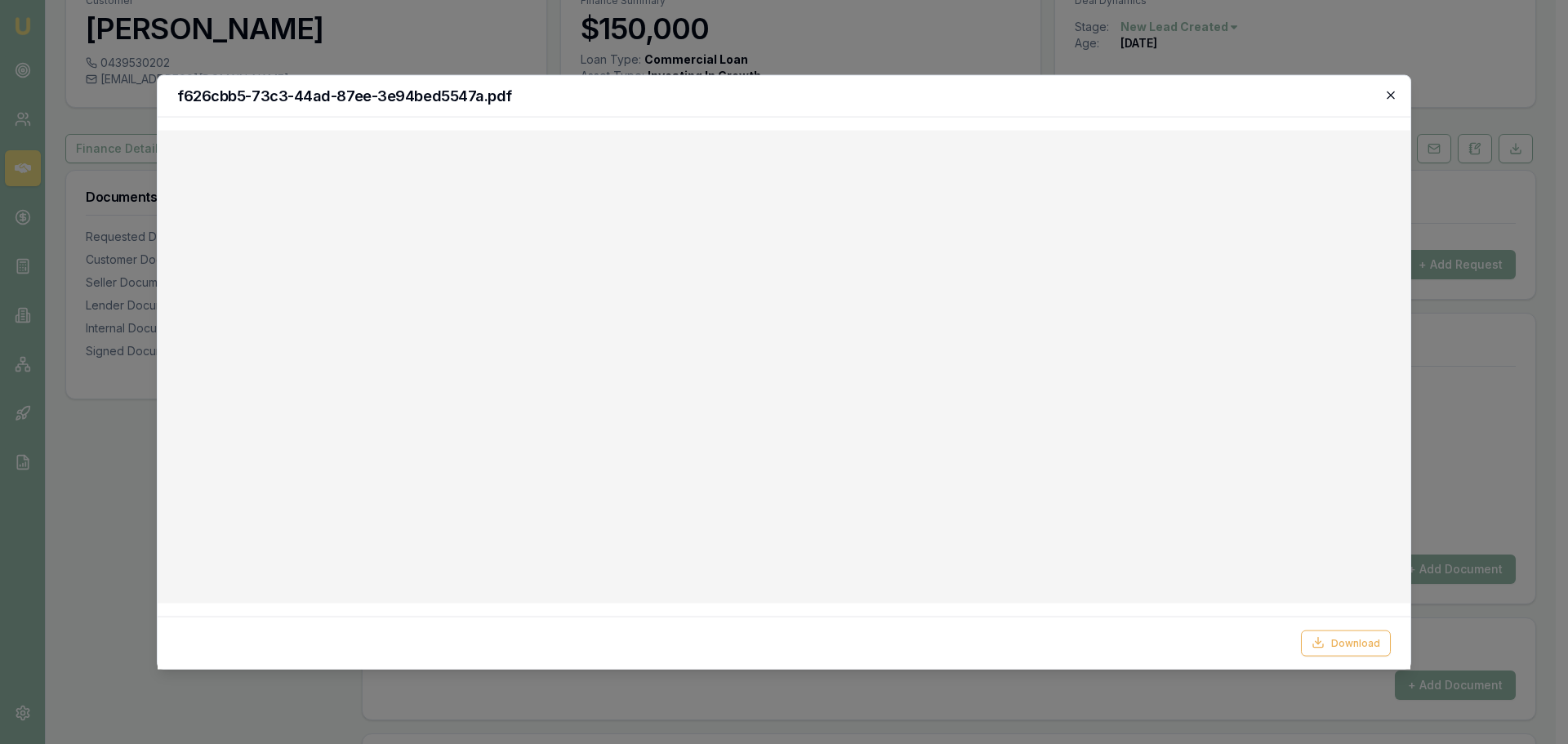
click at [1391, 96] on icon "button" at bounding box center [1391, 95] width 13 height 13
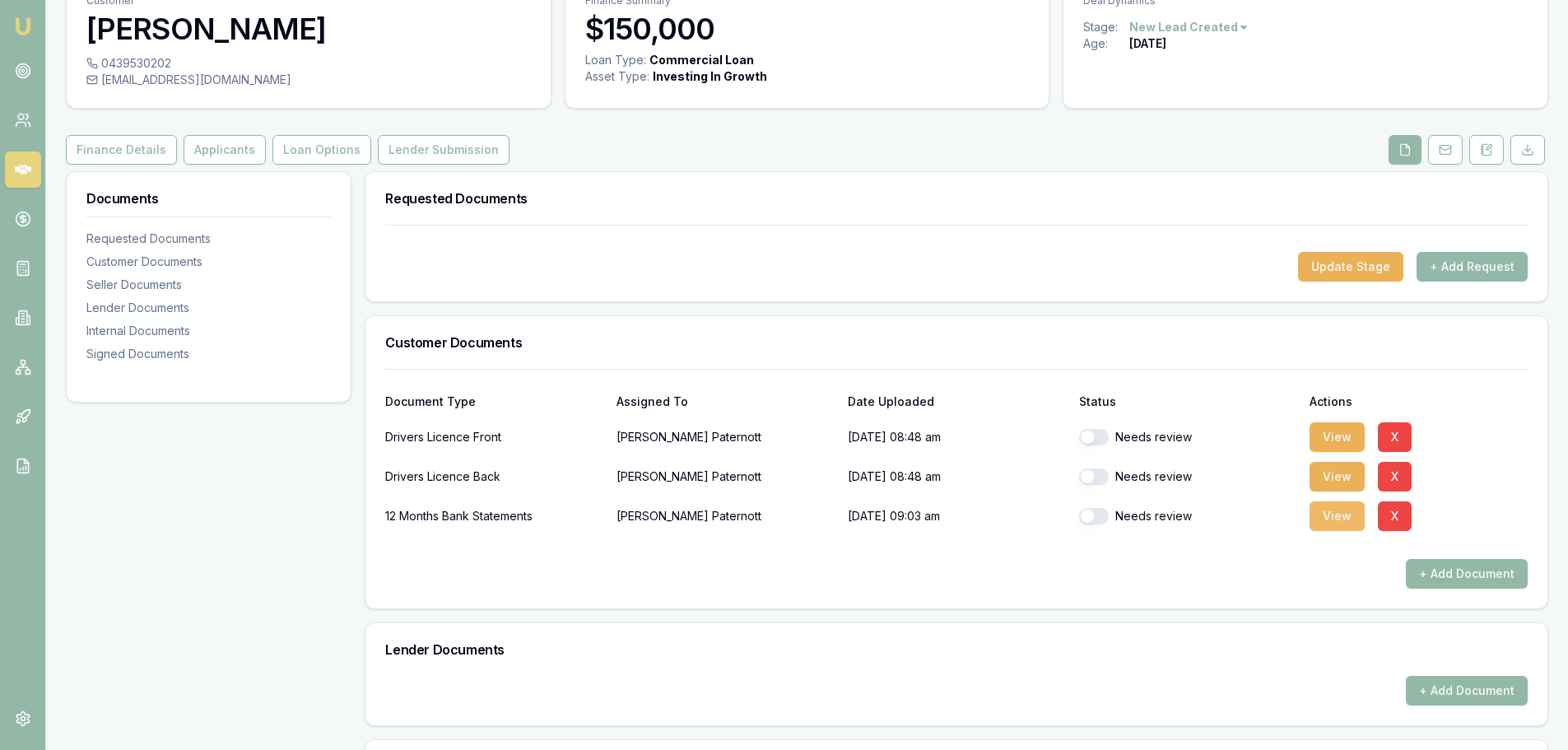
click at [1338, 512] on button "View" at bounding box center [1337, 515] width 55 height 29
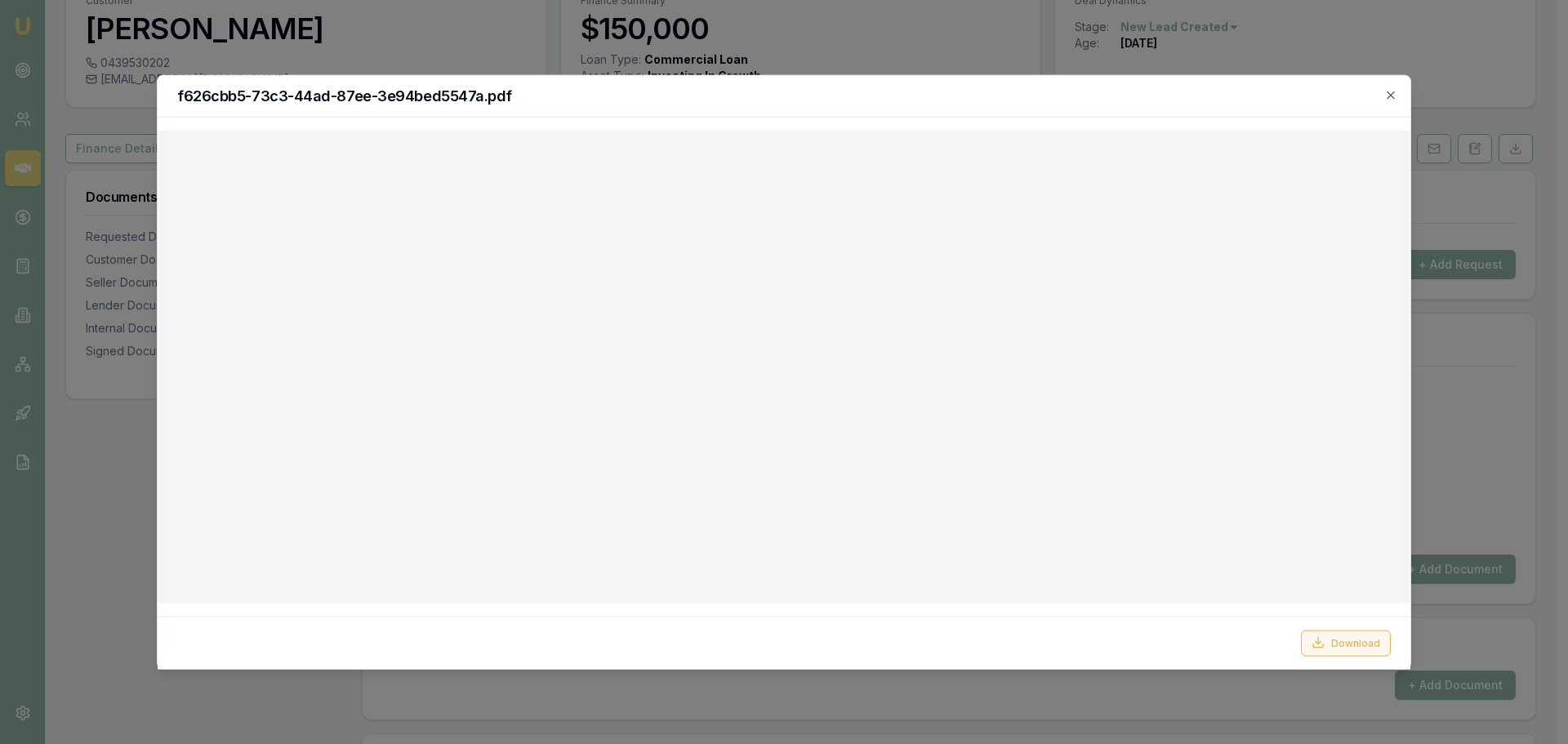
click at [1339, 642] on button "Download" at bounding box center [1346, 642] width 90 height 26
click at [465, 56] on div at bounding box center [784, 372] width 1568 height 744
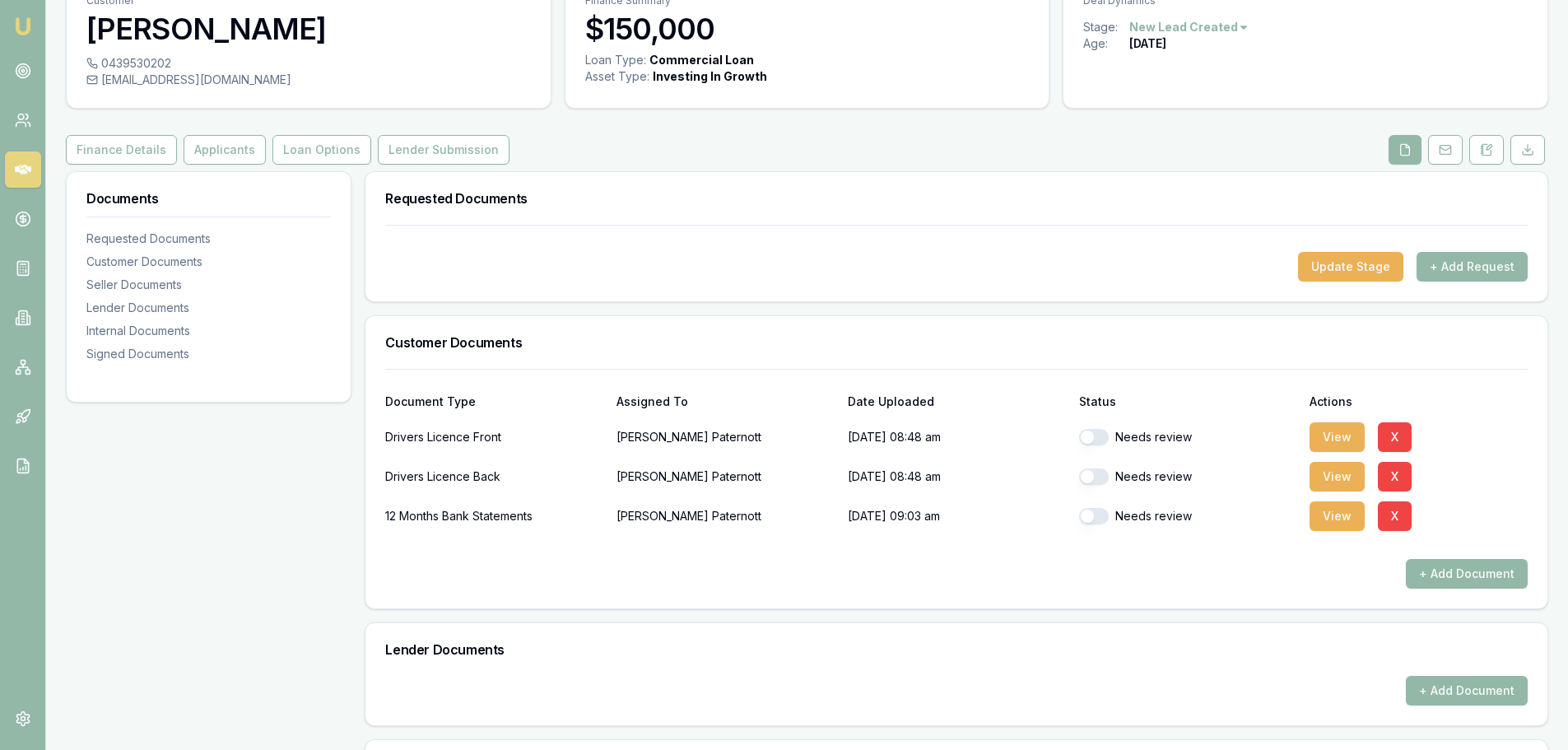
click at [1099, 432] on button "button" at bounding box center [1093, 437] width 29 height 17
checkbox input "true"
click at [1099, 483] on button "button" at bounding box center [1093, 477] width 29 height 17
checkbox input "true"
checkbox input "false"
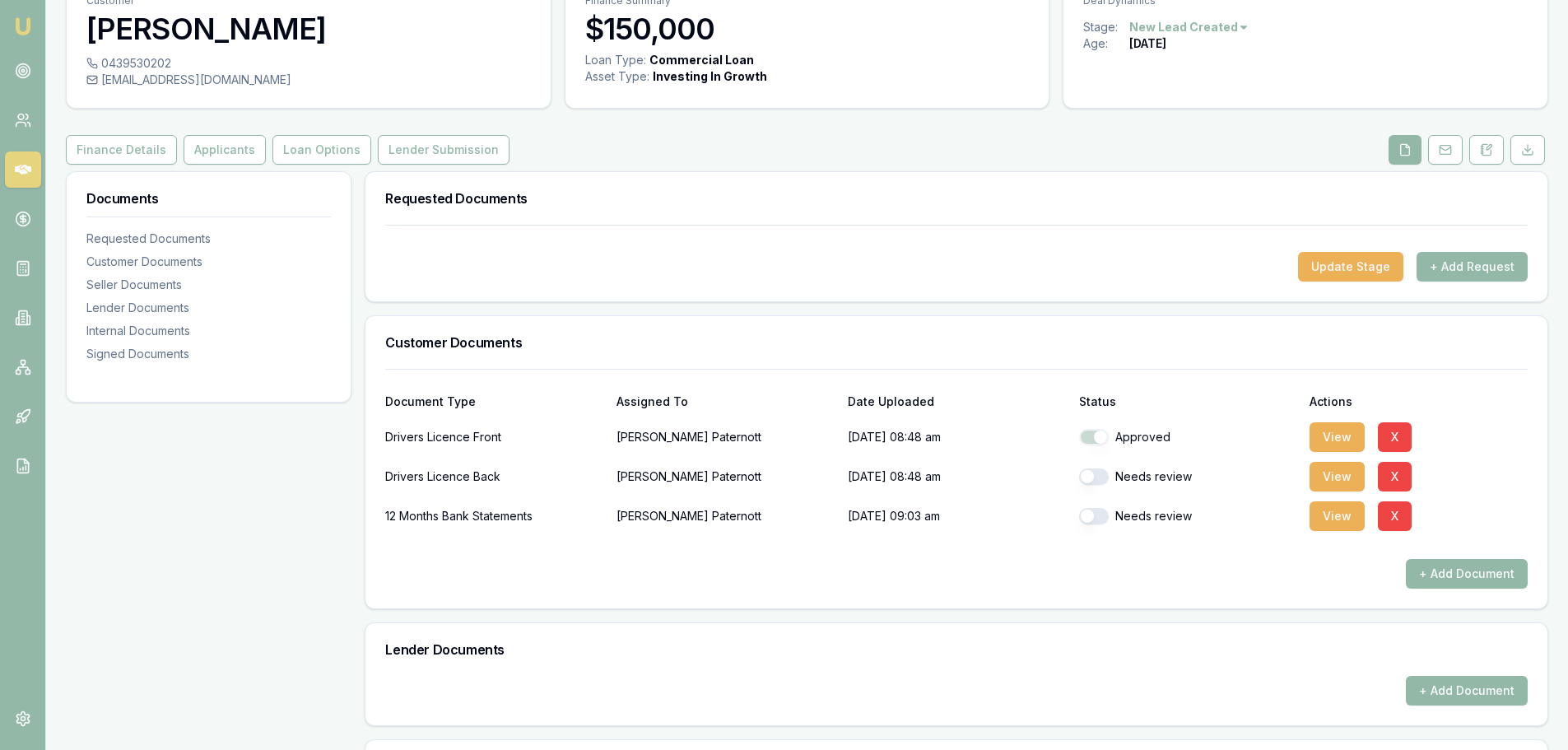
checkbox input "false"
checkbox input "true"
click at [1097, 515] on button "button" at bounding box center [1093, 516] width 29 height 17
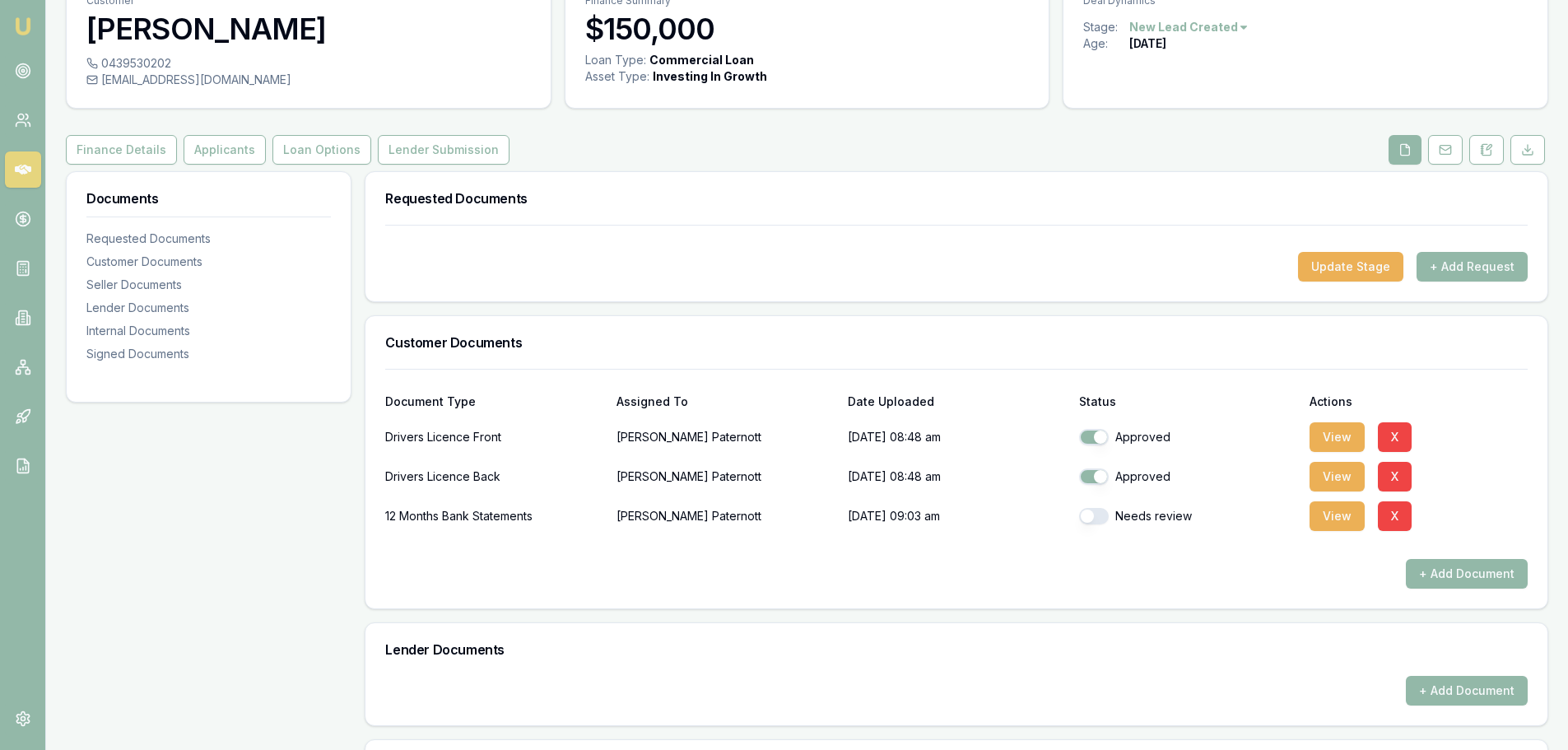
checkbox input "true"
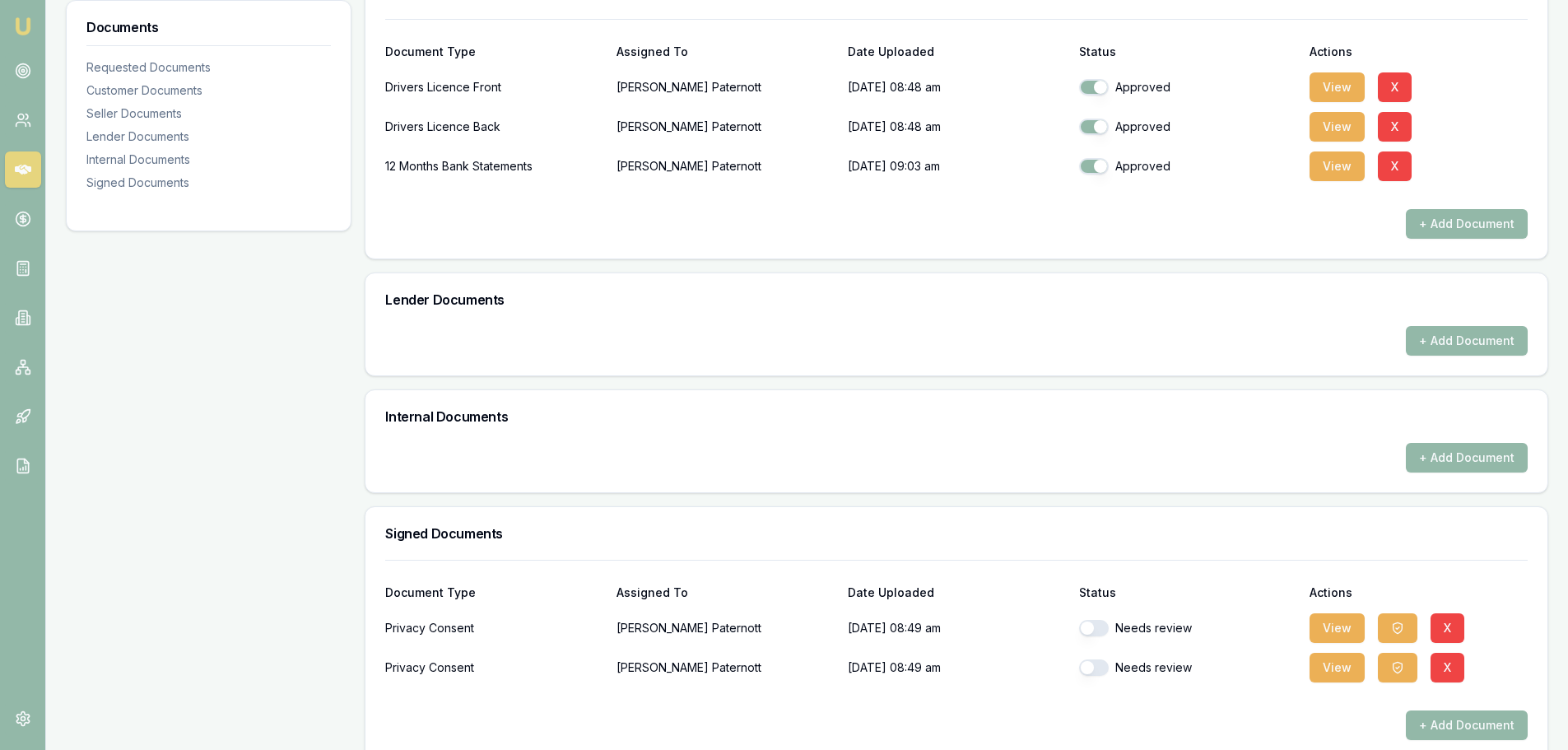
scroll to position [456, 0]
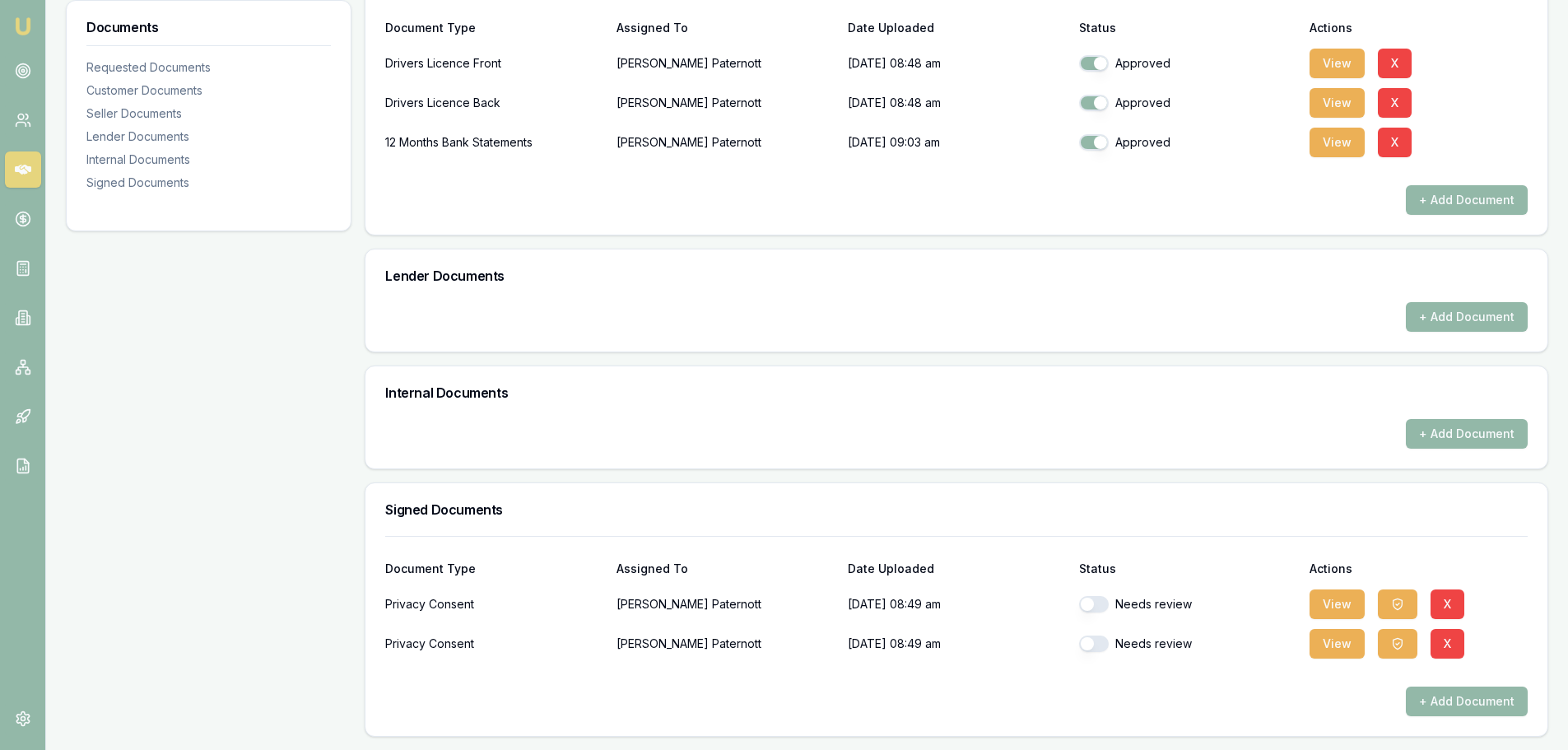
click at [1095, 603] on button "button" at bounding box center [1093, 604] width 29 height 17
checkbox input "true"
drag, startPoint x: 1095, startPoint y: 637, endPoint x: 1098, endPoint y: 648, distance: 11.4
click at [1095, 639] on button "button" at bounding box center [1093, 644] width 29 height 17
checkbox input "true"
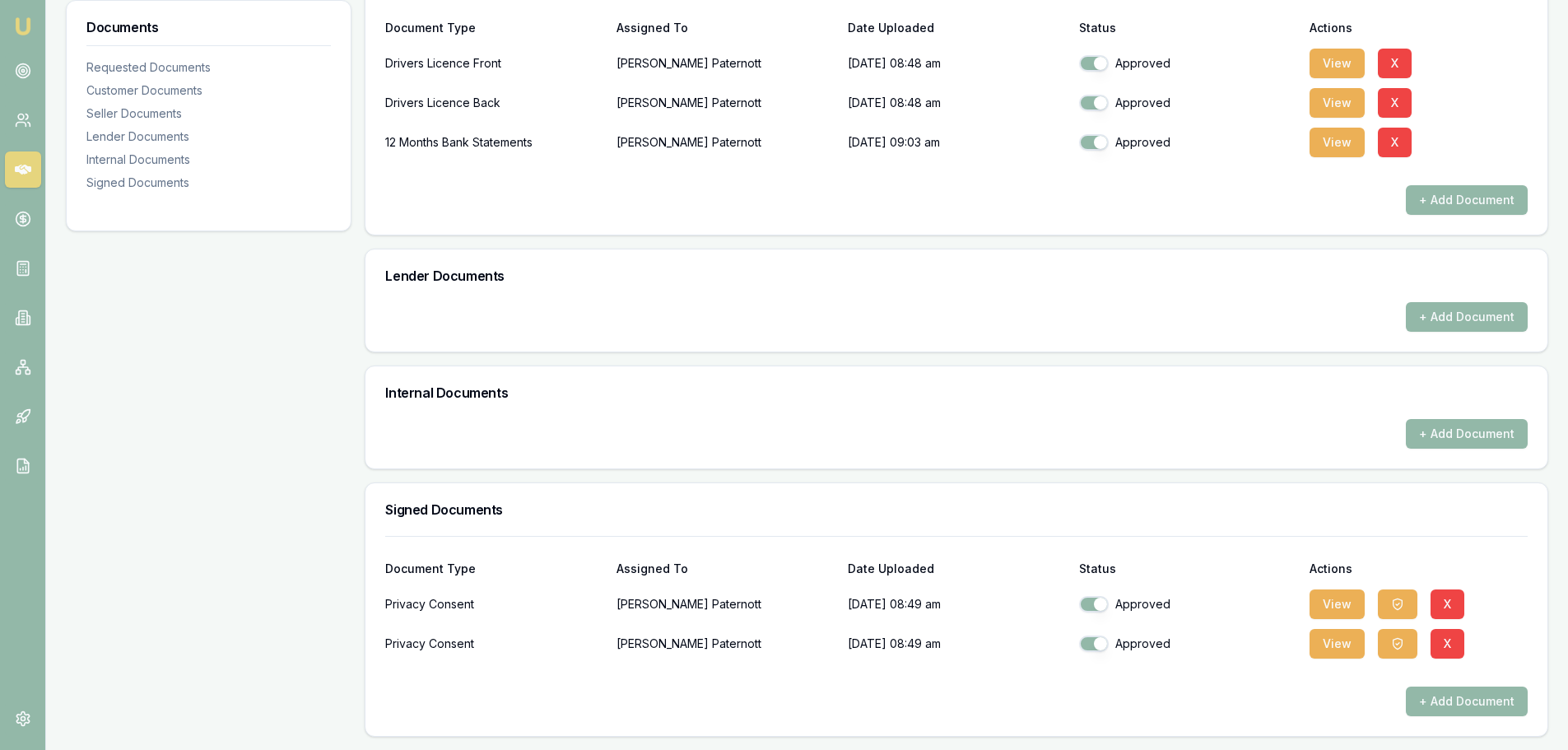
click at [1000, 623] on div "Privacy Consent Zachary Paternott 15/09/2025, 08:49 am Approved View X" at bounding box center [957, 640] width 1142 height 39
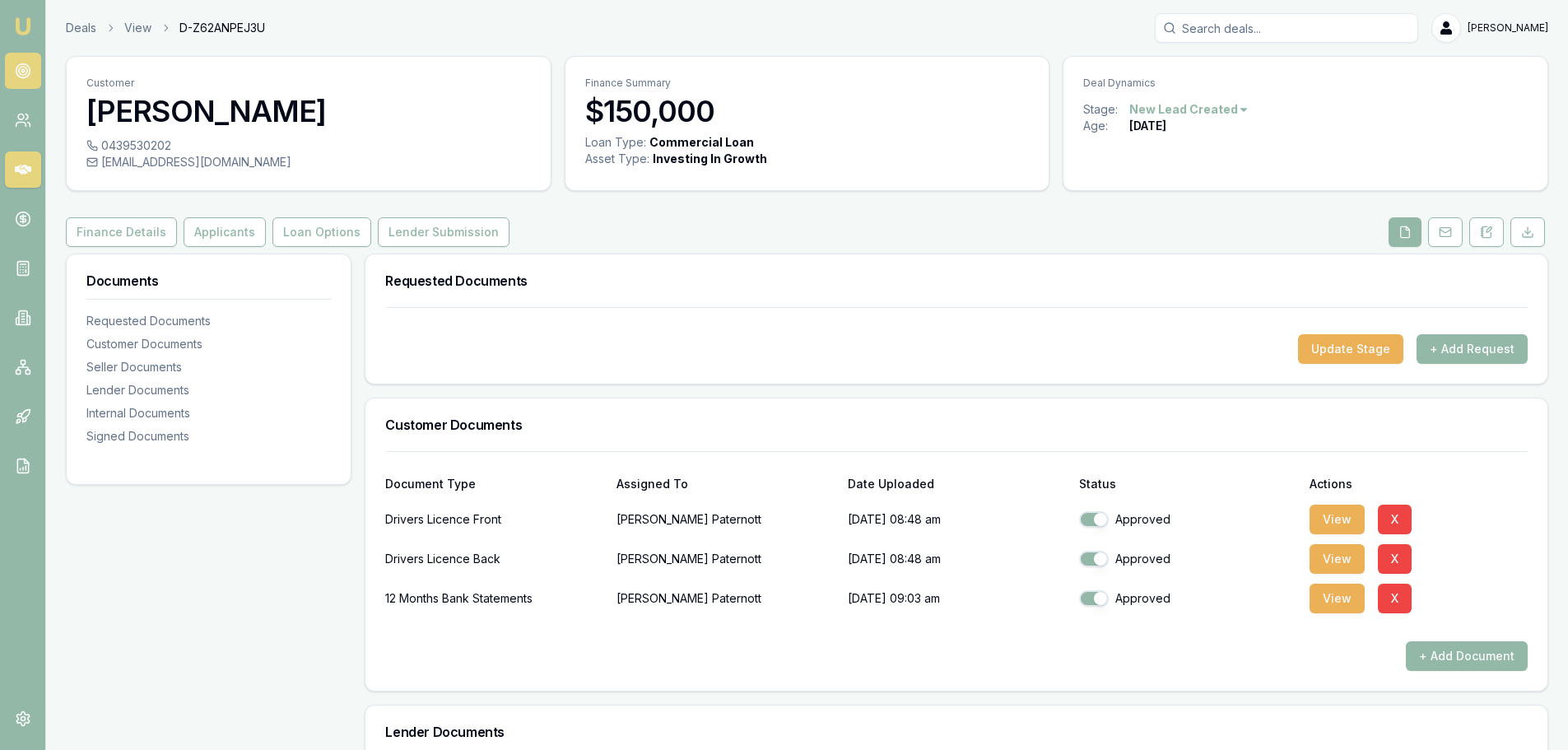
click at [34, 75] on link at bounding box center [23, 70] width 36 height 36
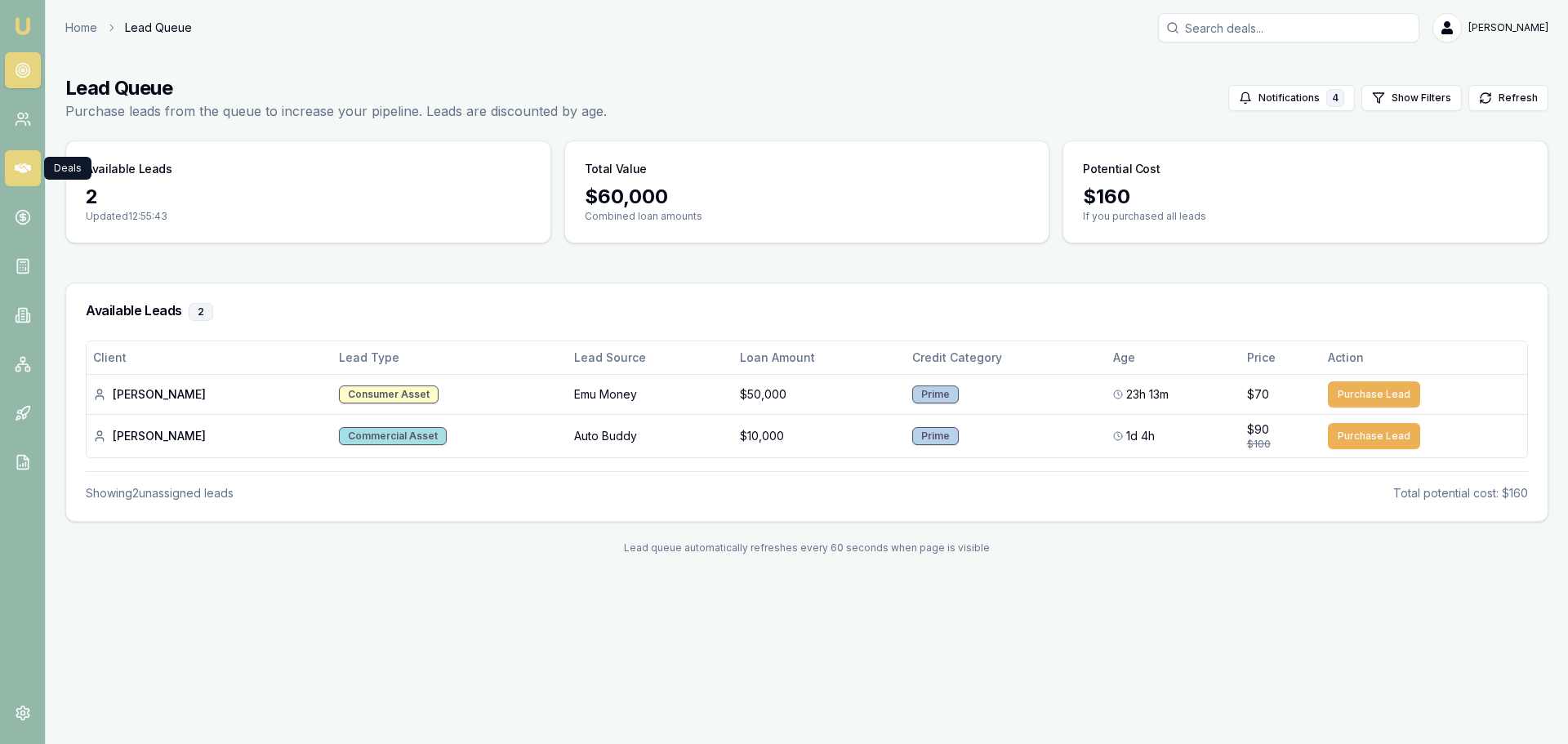
click at [21, 167] on icon at bounding box center [23, 168] width 17 height 10
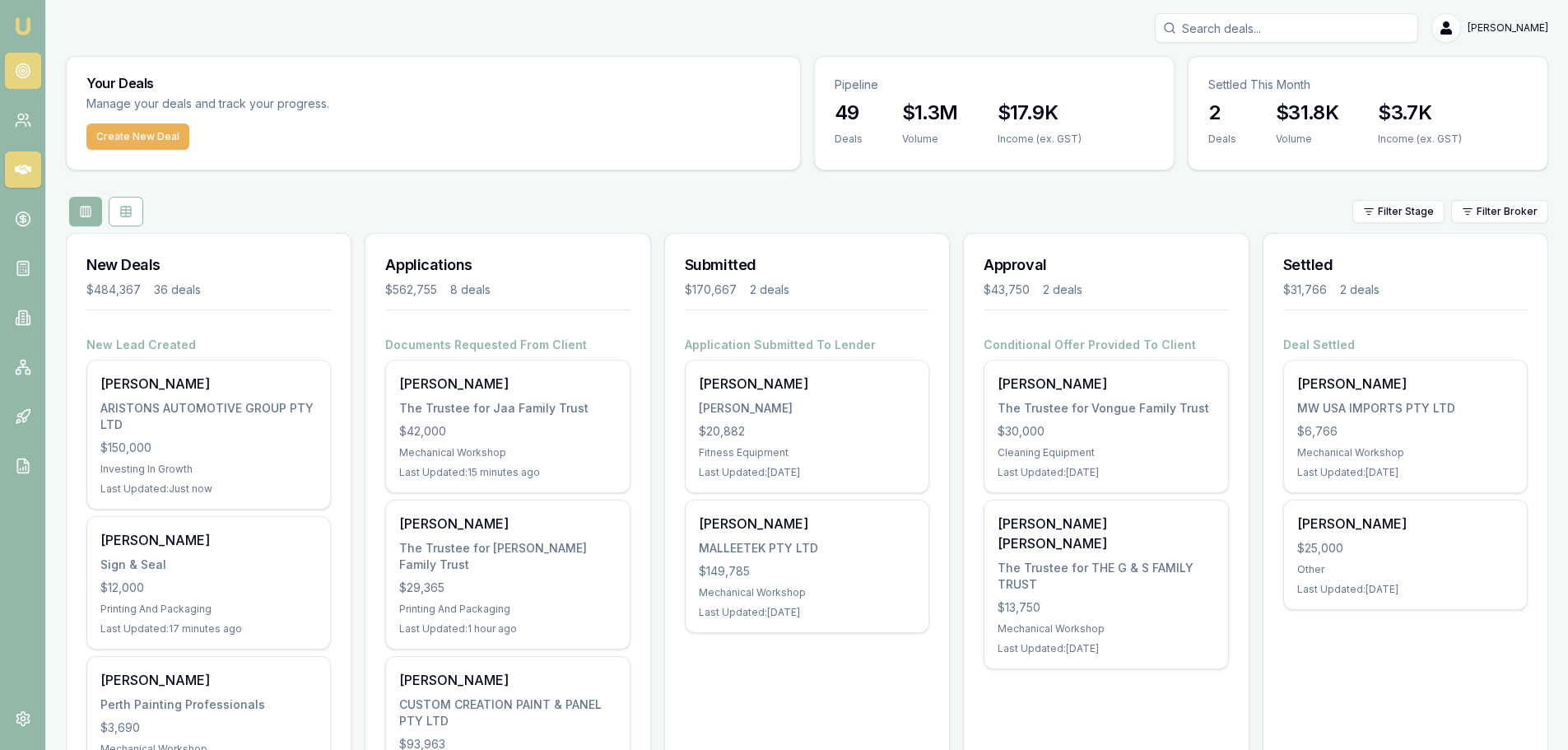
click at [8, 70] on link at bounding box center [23, 70] width 36 height 36
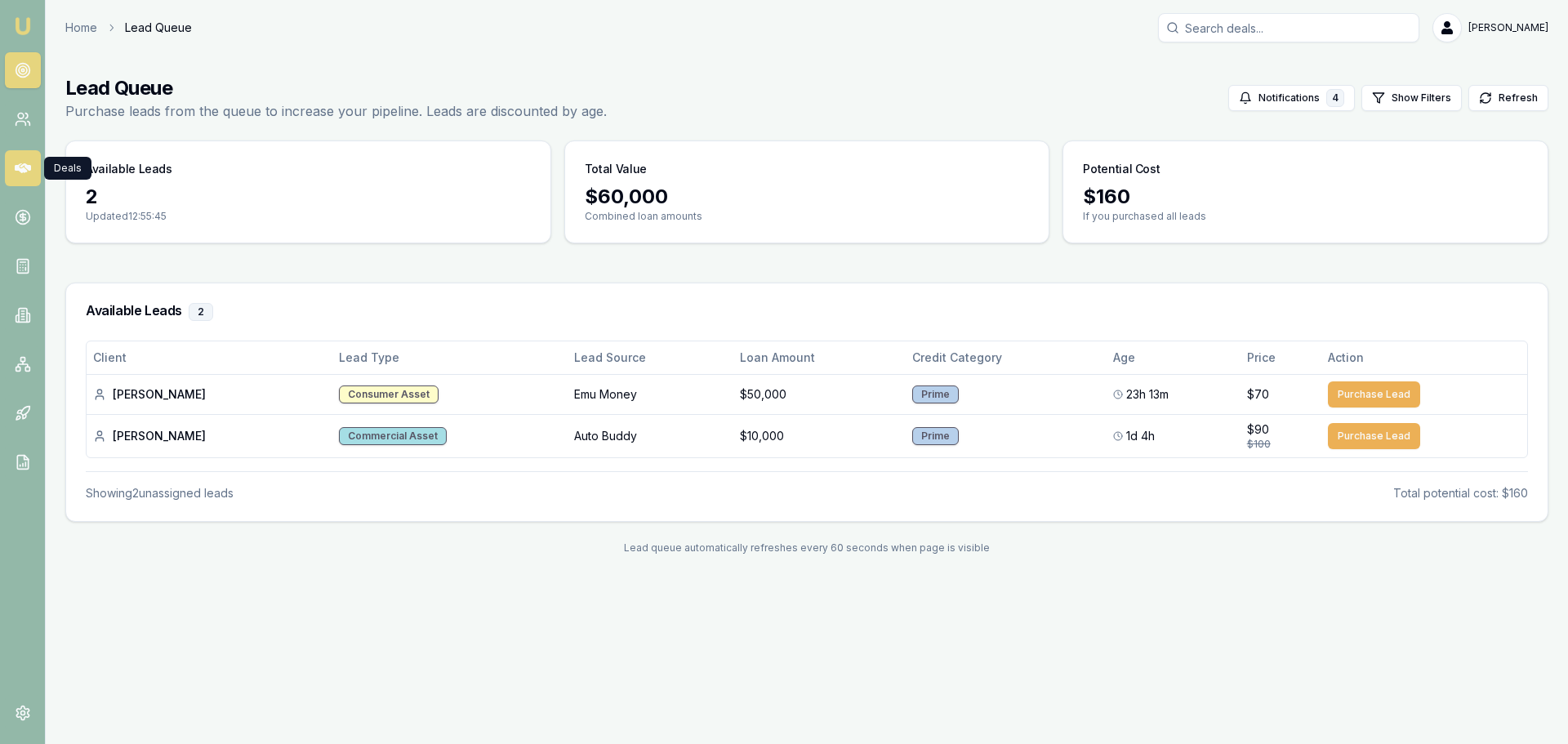
click at [28, 169] on icon at bounding box center [23, 168] width 17 height 10
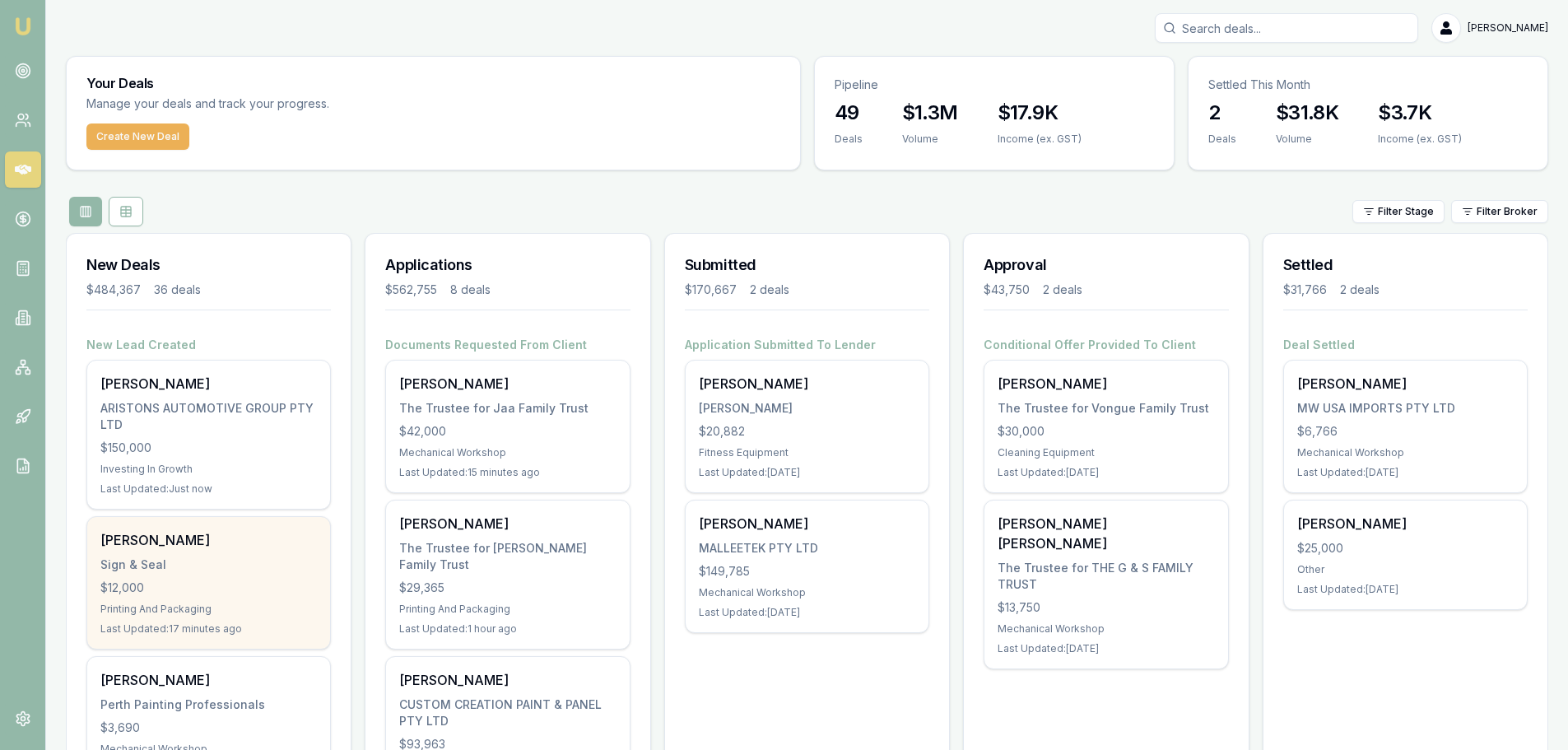
click at [172, 536] on div "Christine Foate" at bounding box center [209, 541] width 216 height 20
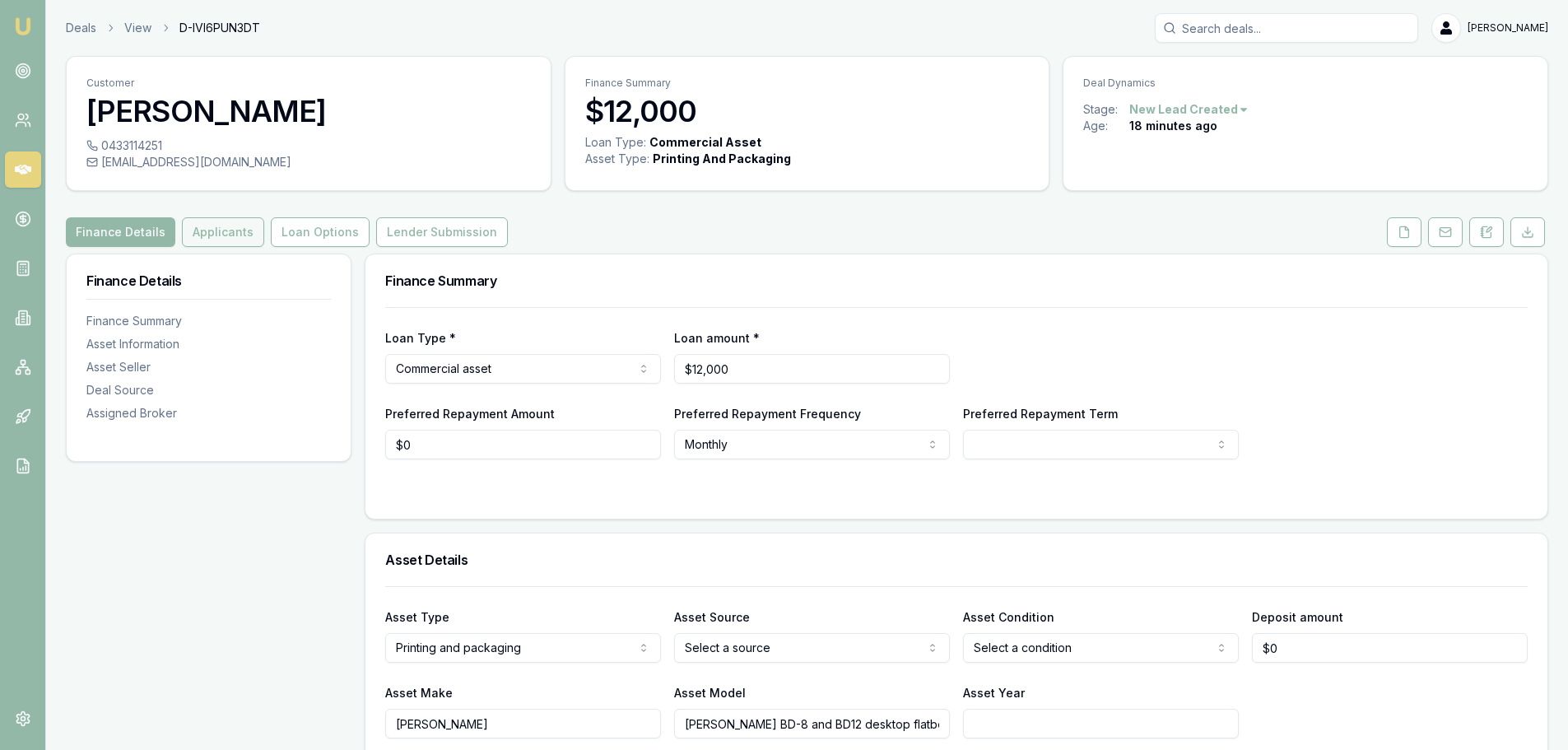
click at [217, 218] on button "Applicants" at bounding box center [223, 231] width 82 height 29
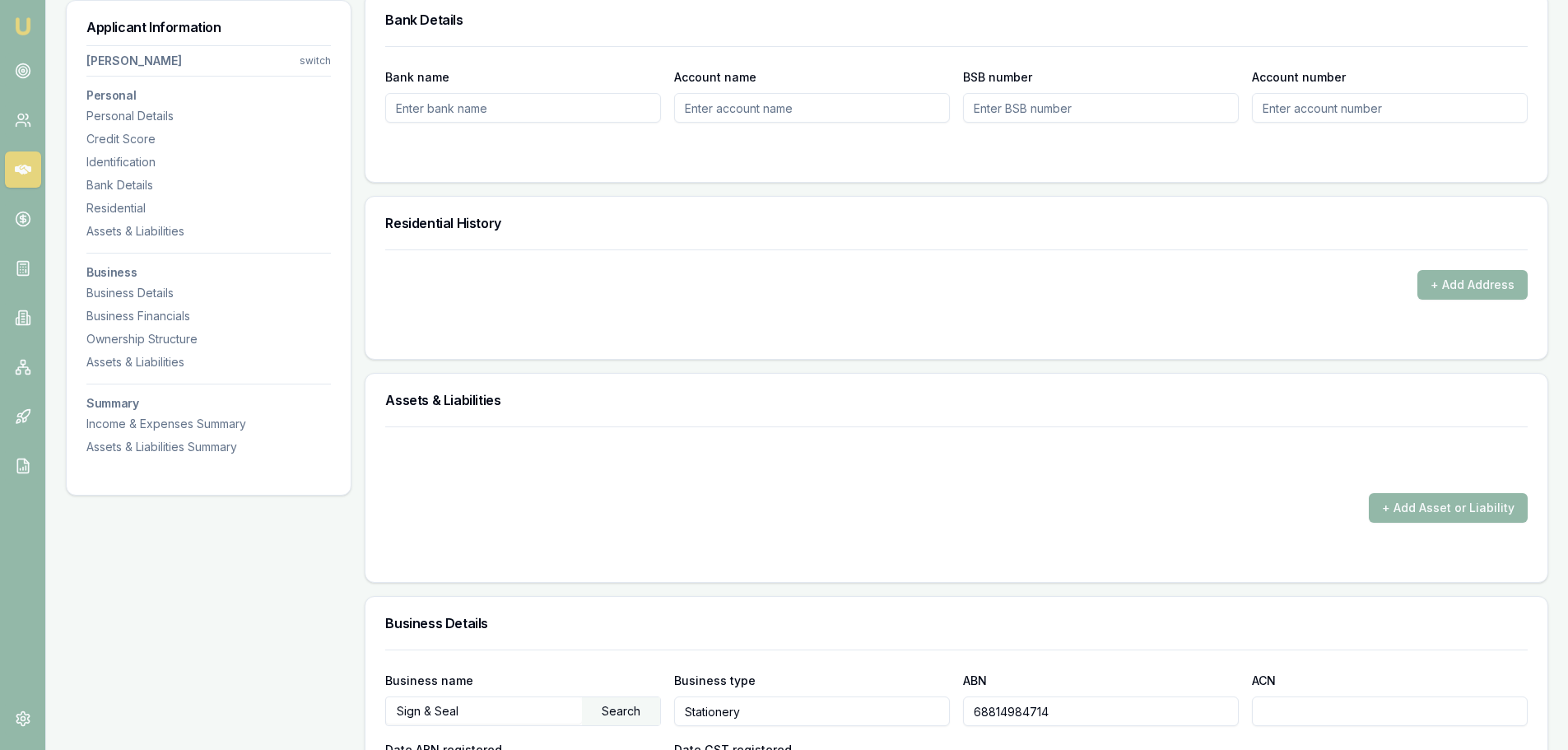
scroll to position [1729, 0]
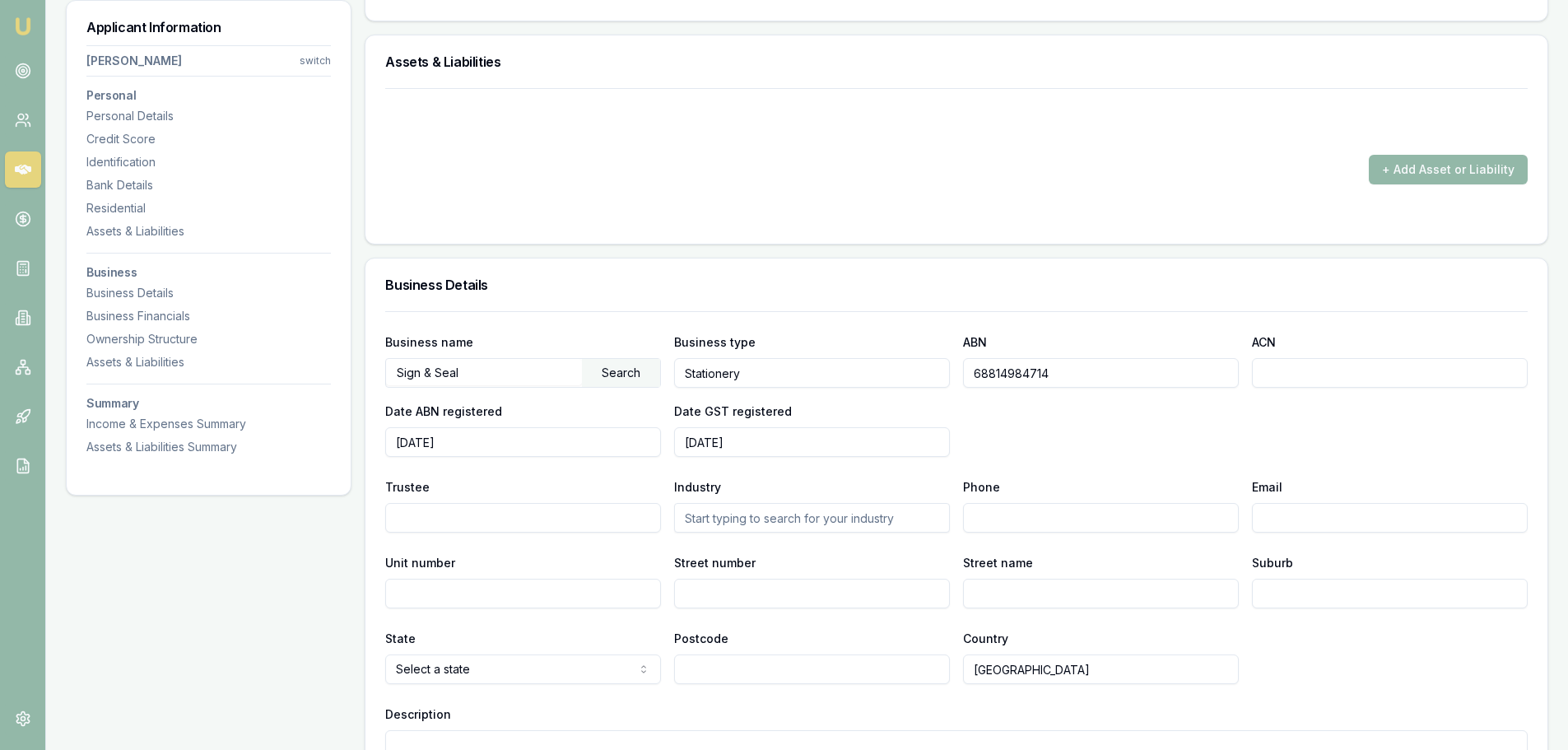
drag, startPoint x: 1108, startPoint y: 374, endPoint x: 926, endPoint y: 386, distance: 182.4
click at [926, 386] on div "Business name Sign & Seal Search Business type Stationery ABN 68814984714 ACN D…" at bounding box center [957, 394] width 1142 height 125
click at [865, 207] on form "+ Add Asset or Liability" at bounding box center [957, 156] width 1142 height 136
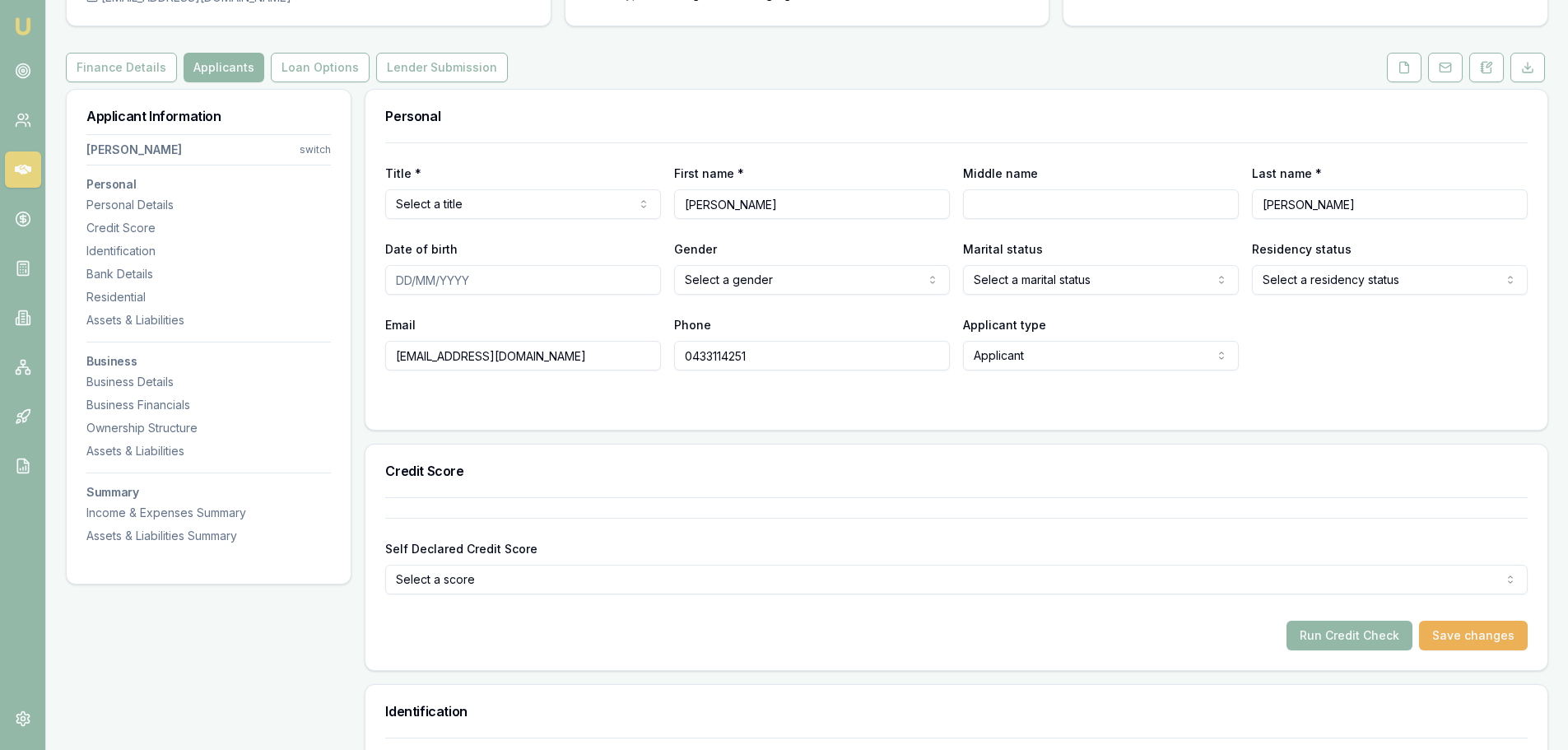
scroll to position [0, 0]
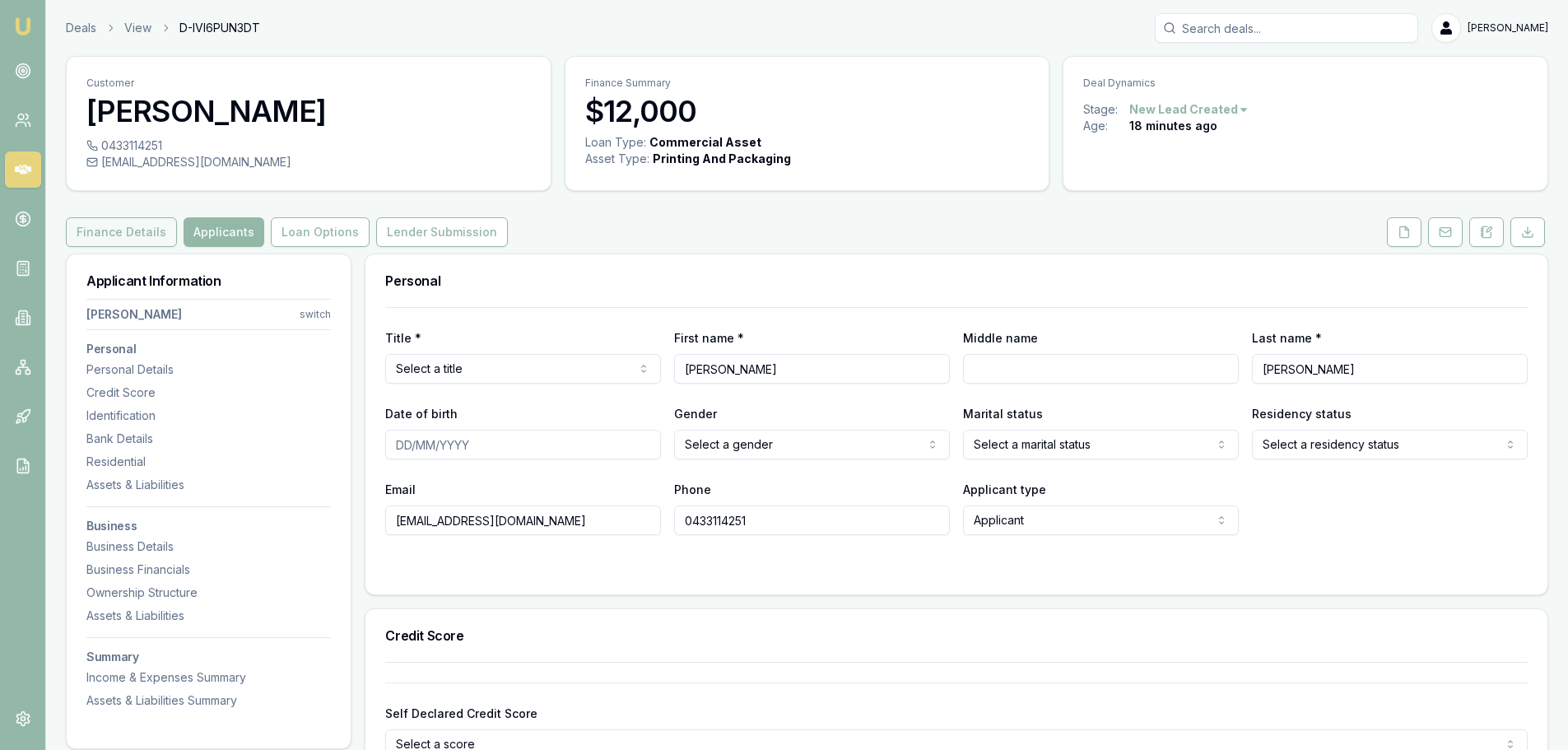
click at [115, 231] on button "Finance Details" at bounding box center [121, 231] width 111 height 29
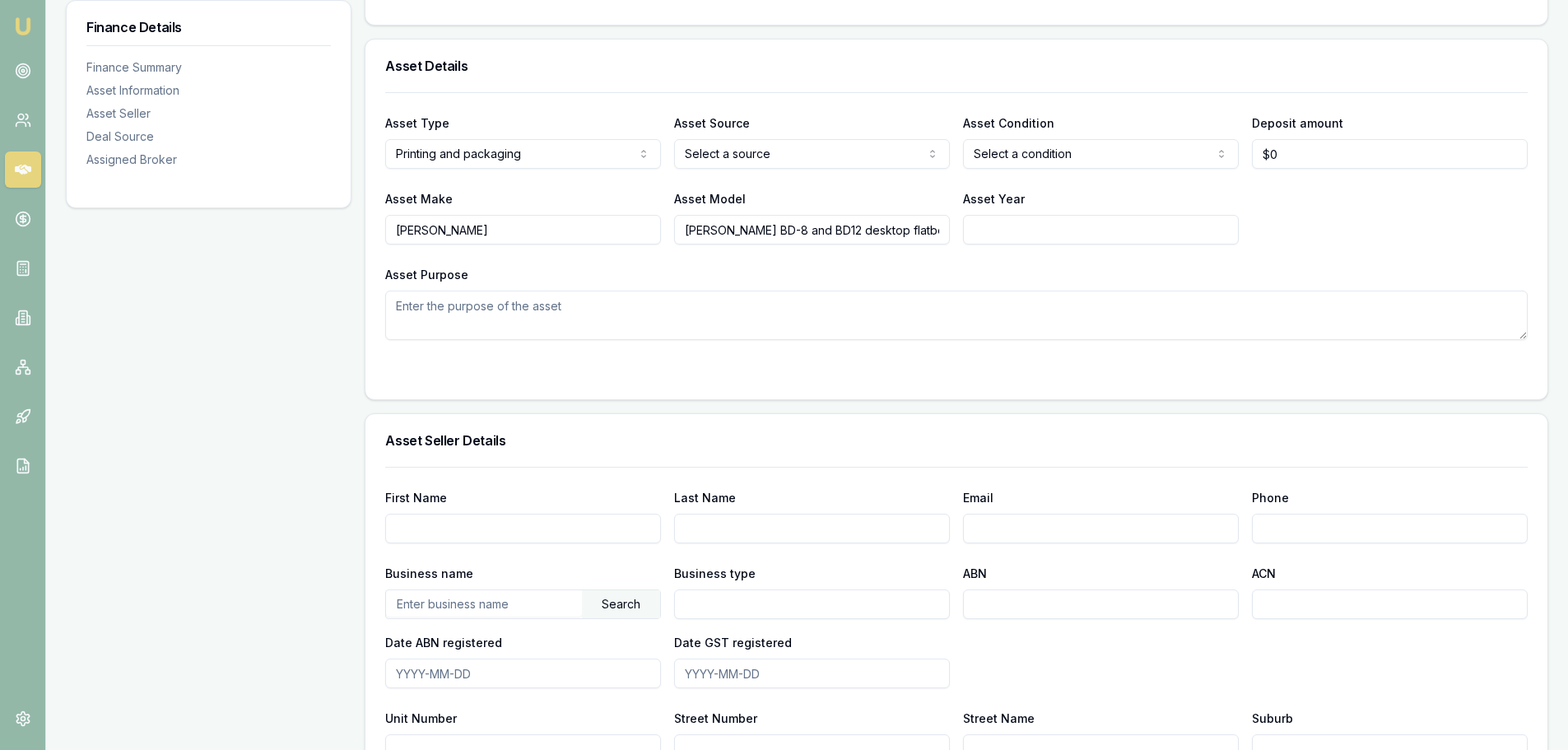
scroll to position [0, 36]
drag, startPoint x: 682, startPoint y: 230, endPoint x: 970, endPoint y: 226, distance: 288.0
click at [970, 226] on div "Asset Make Roland DG Asset Model Roland DG BD-8 and BD12 desktop flatbed UV pri…" at bounding box center [957, 216] width 1142 height 56
click at [913, 226] on input "Roland DG BD-8 and BD12 desktop flatbed UV printer" at bounding box center [812, 229] width 276 height 29
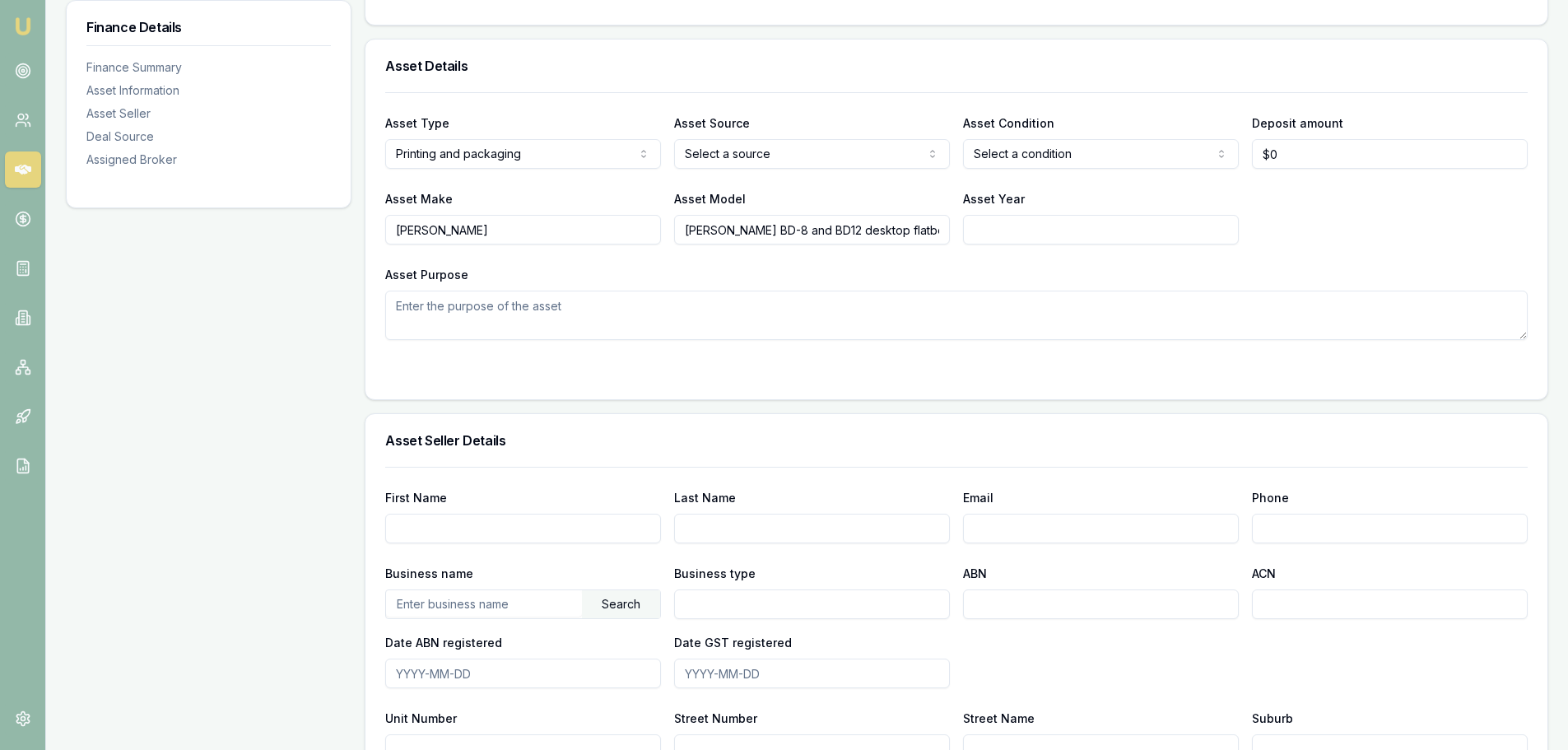
drag, startPoint x: 758, startPoint y: 239, endPoint x: 574, endPoint y: 244, distance: 184.1
click at [574, 244] on div "Asset Make Roland DG Asset Model Roland DG BD-8 and BD12 desktop flatbed UV pri…" at bounding box center [957, 216] width 1142 height 56
click at [801, 262] on div "Asset Type Printing and packaging Passenger car Electric vehicle Light commerci…" at bounding box center [957, 216] width 1142 height 248
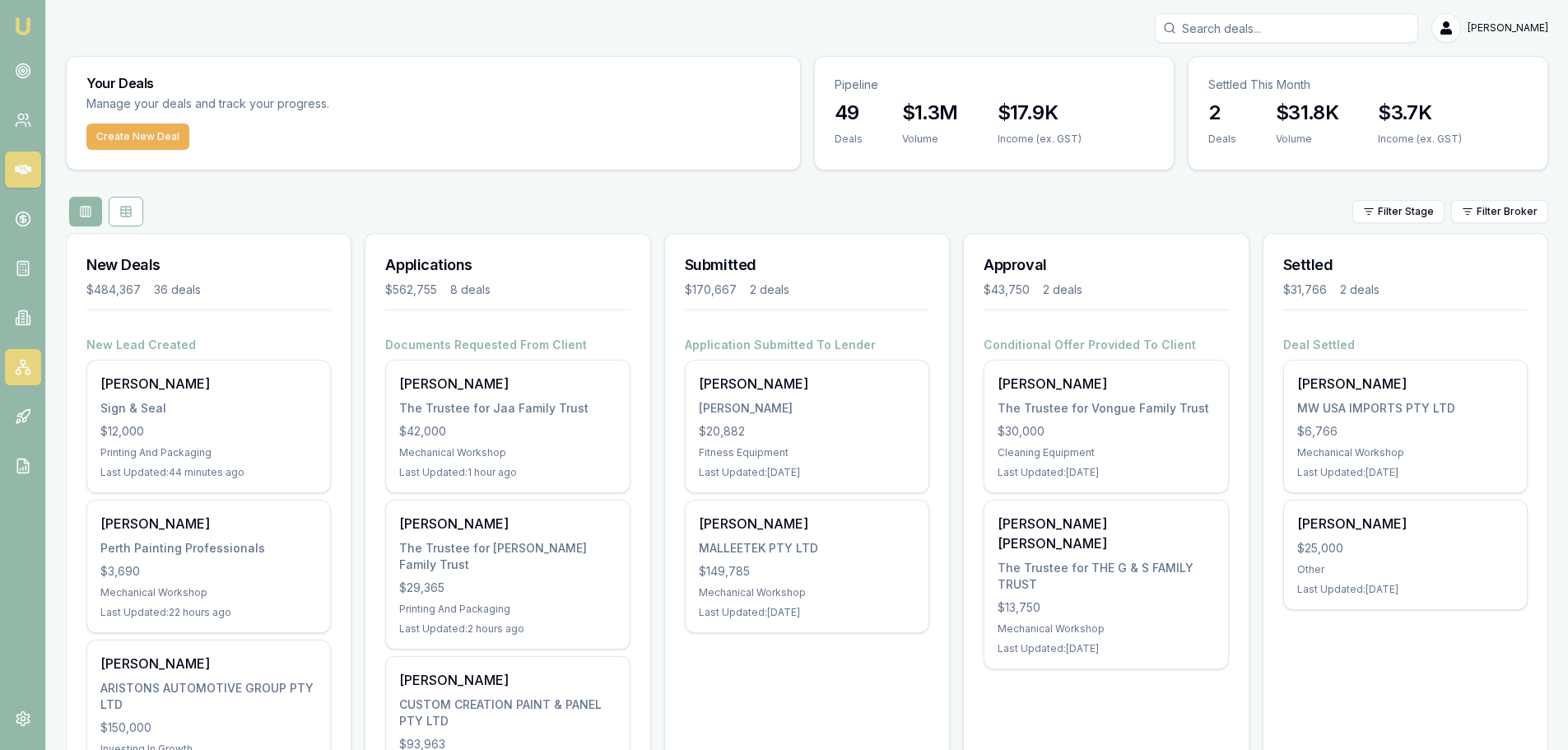
click at [23, 368] on icon at bounding box center [23, 367] width 17 height 17
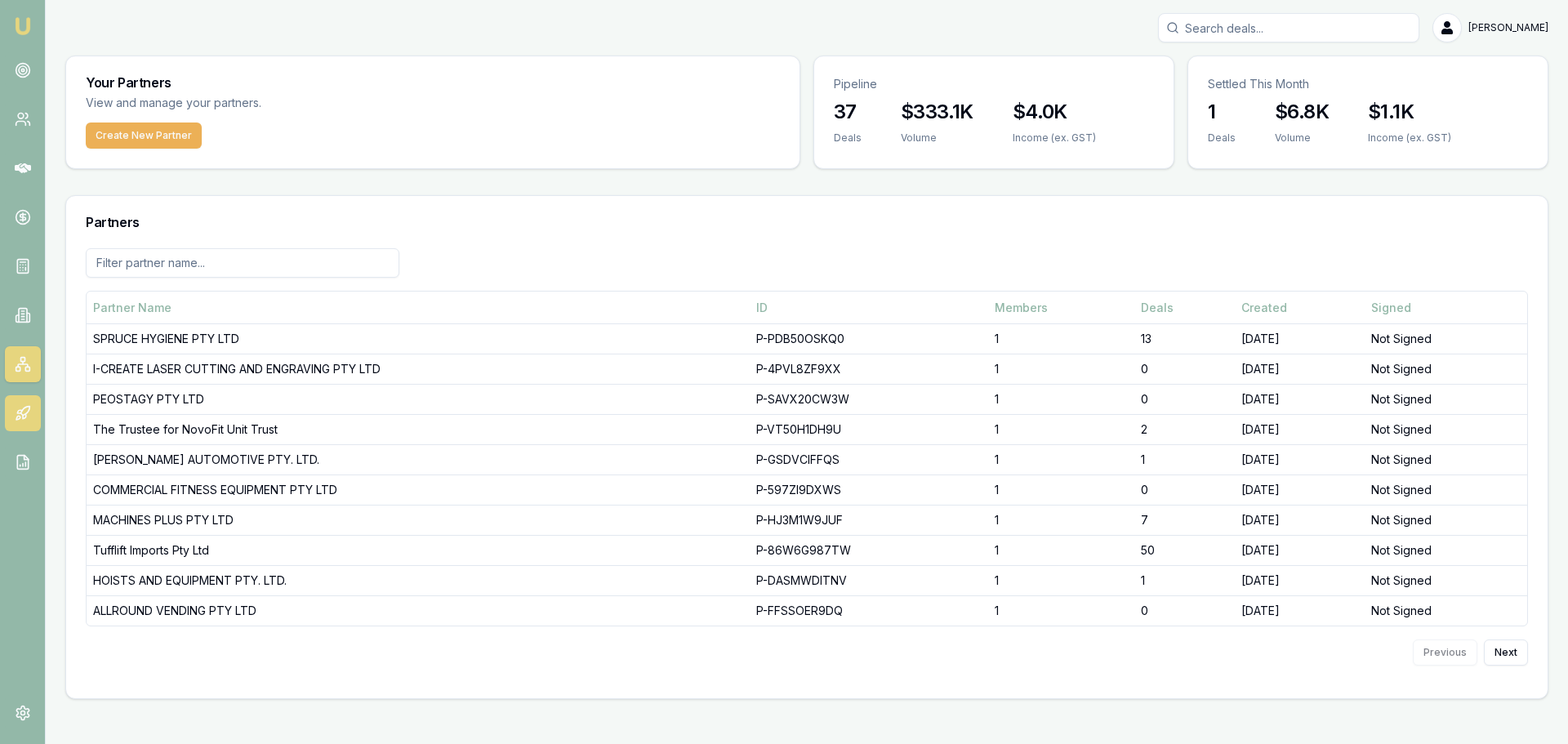
click at [20, 416] on icon at bounding box center [23, 413] width 17 height 17
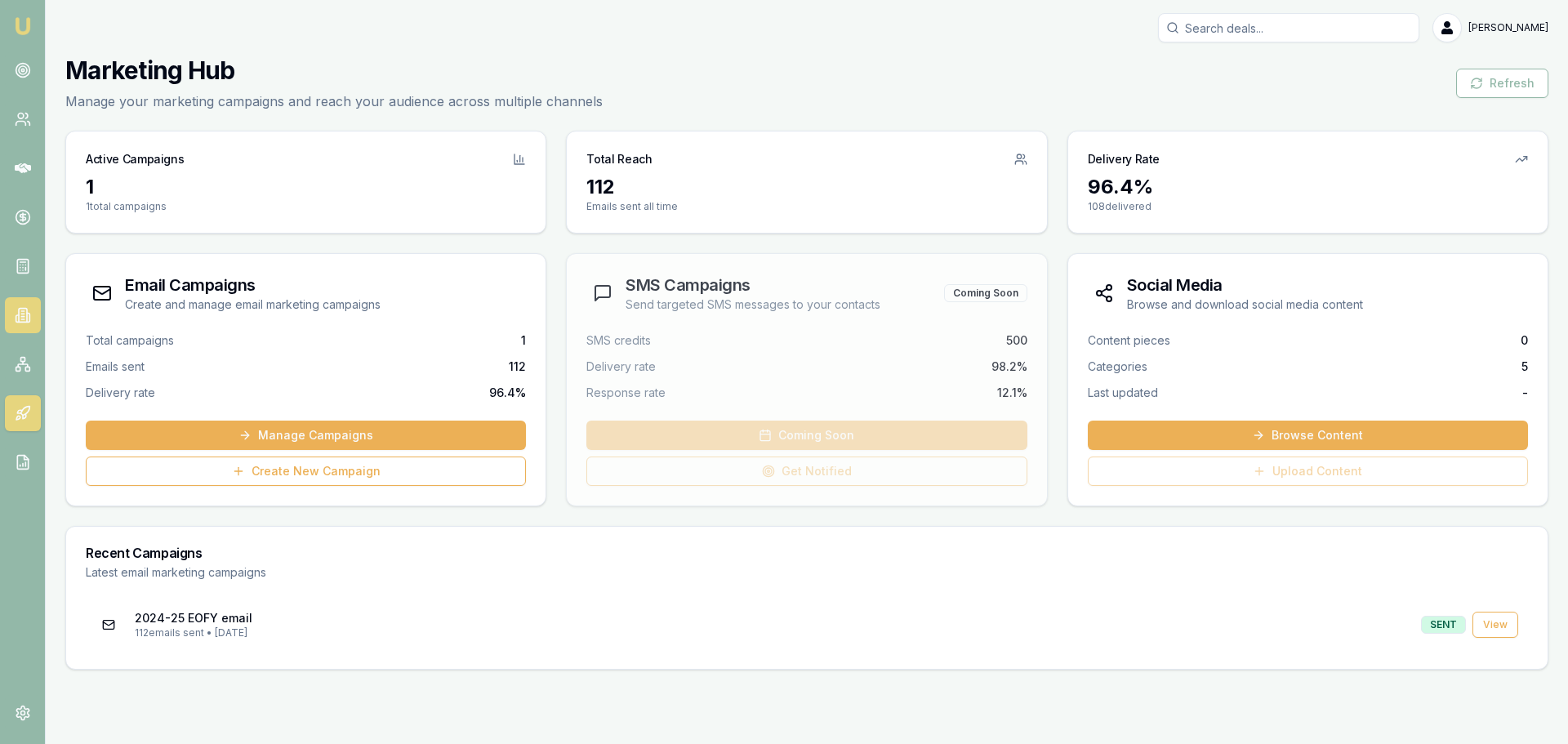
click at [17, 311] on icon at bounding box center [23, 315] width 17 height 17
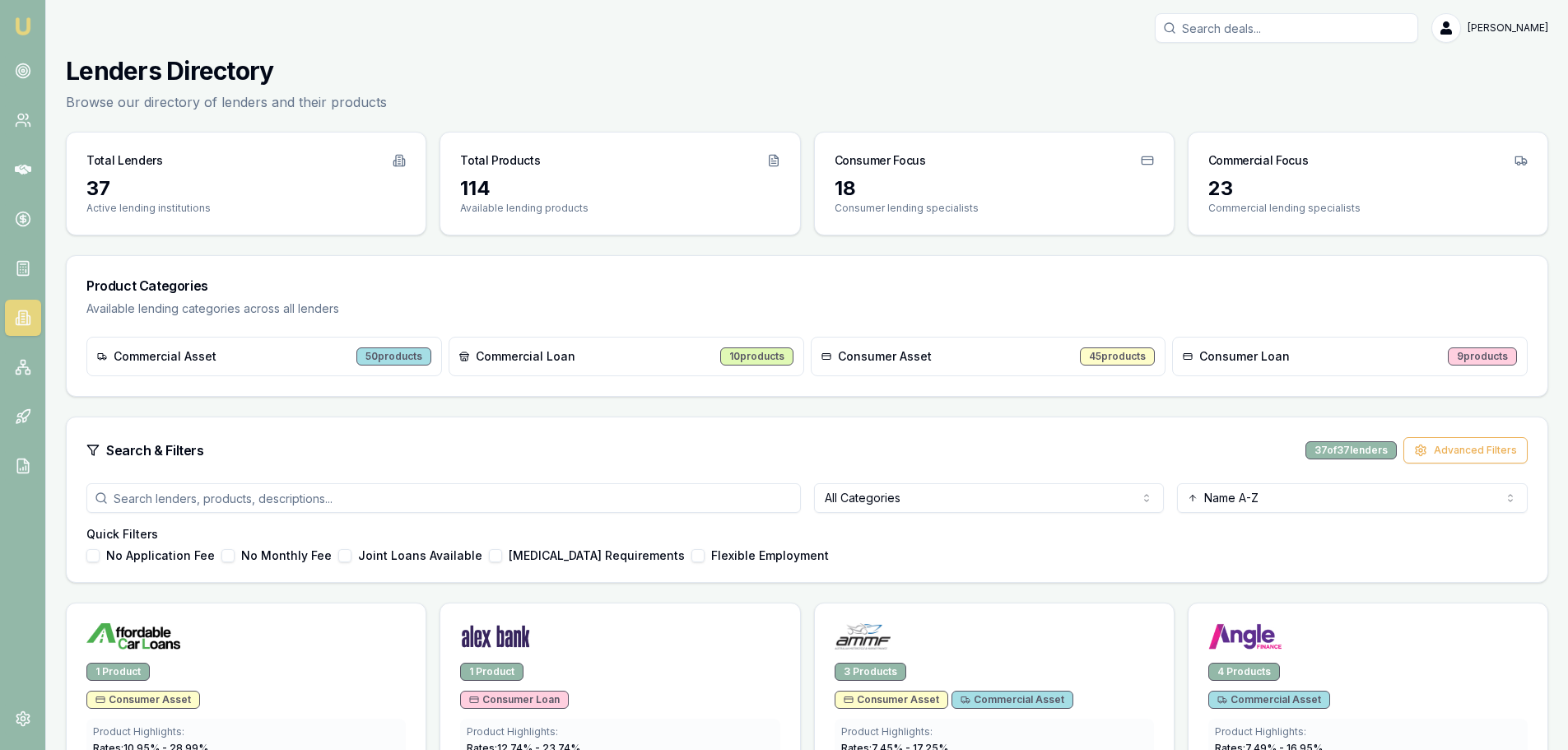
click at [901, 504] on html "Emu Broker [PERSON_NAME] Toggle Menu Lenders Directory Browse our directory of …" at bounding box center [784, 375] width 1568 height 750
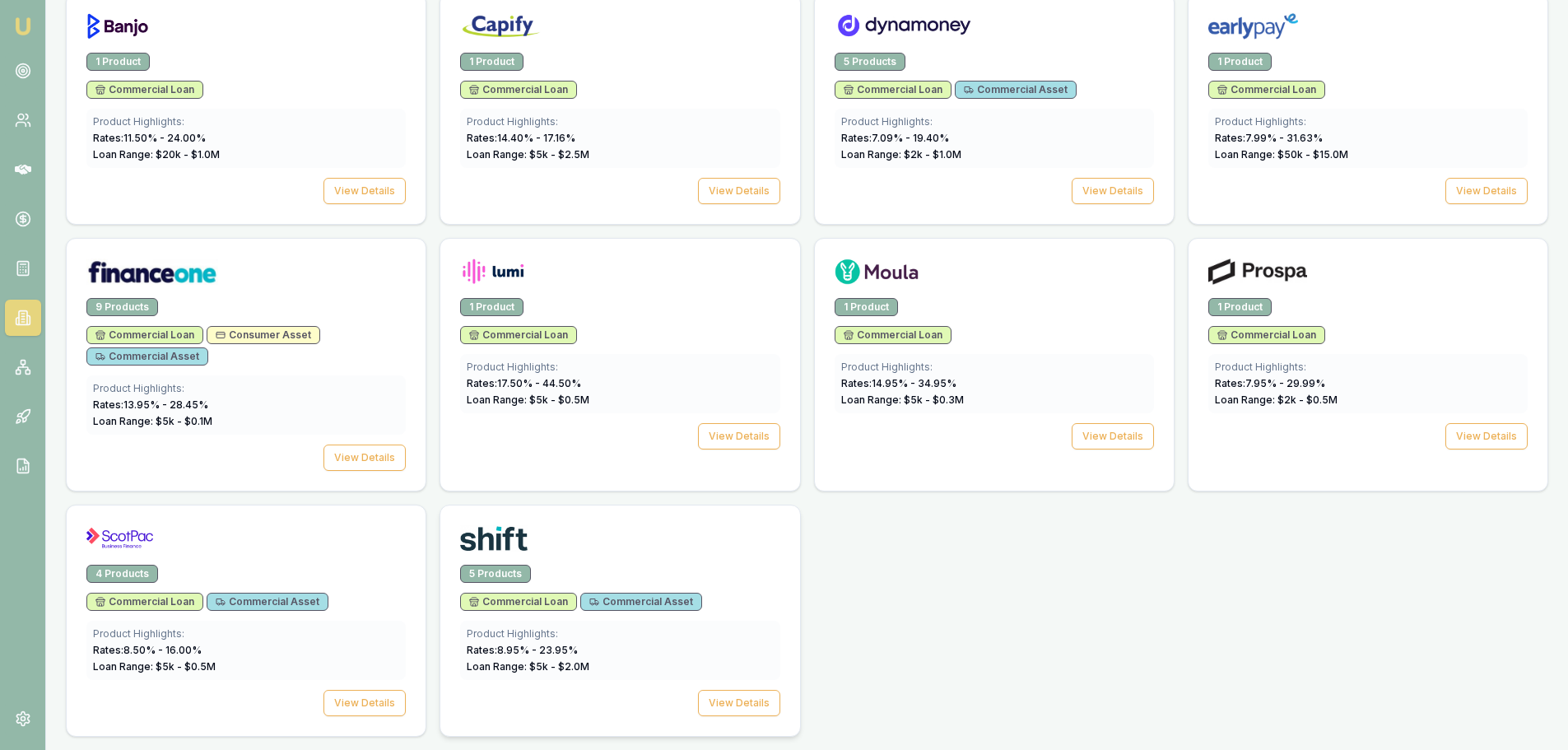
scroll to position [528, 0]
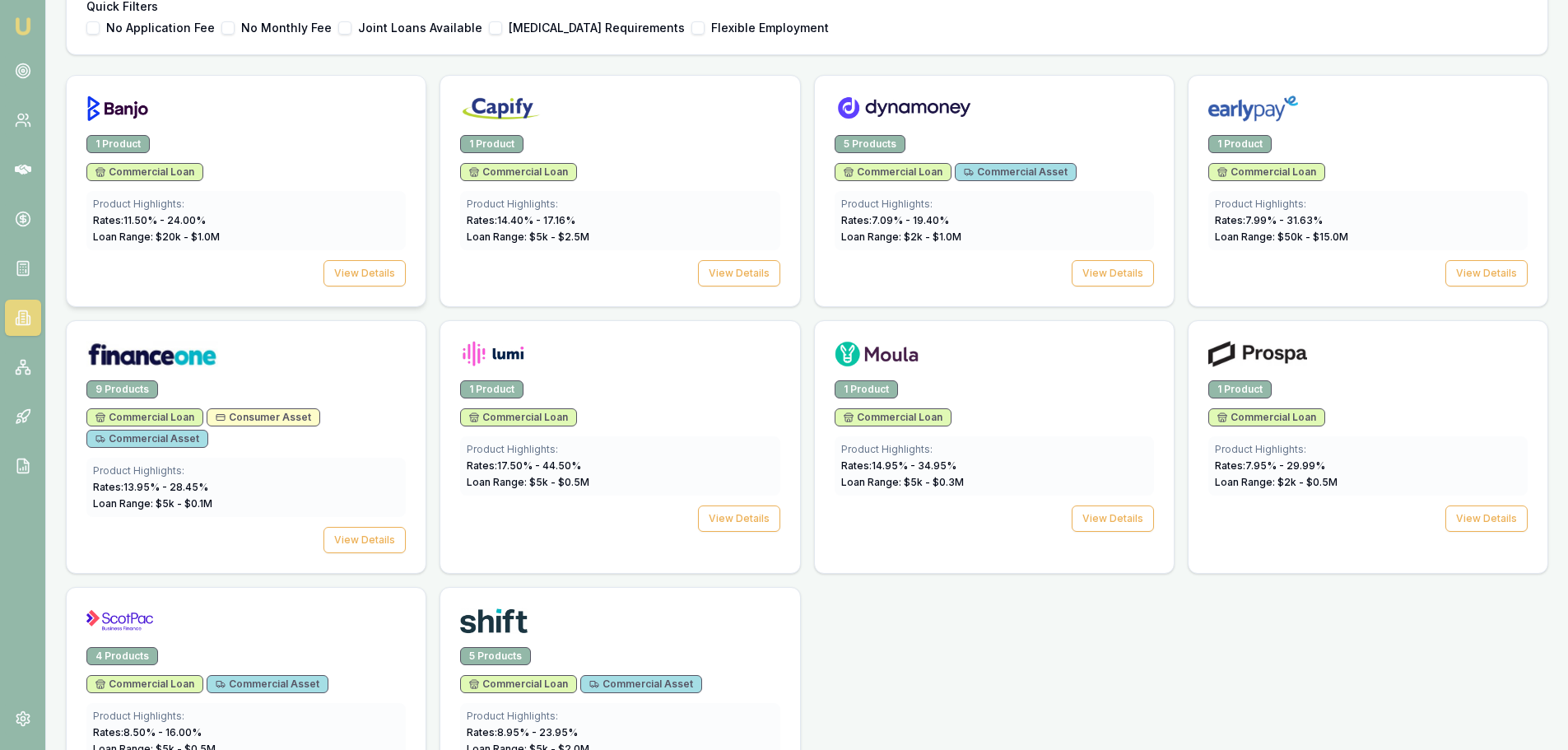
click at [117, 108] on img at bounding box center [117, 108] width 63 height 26
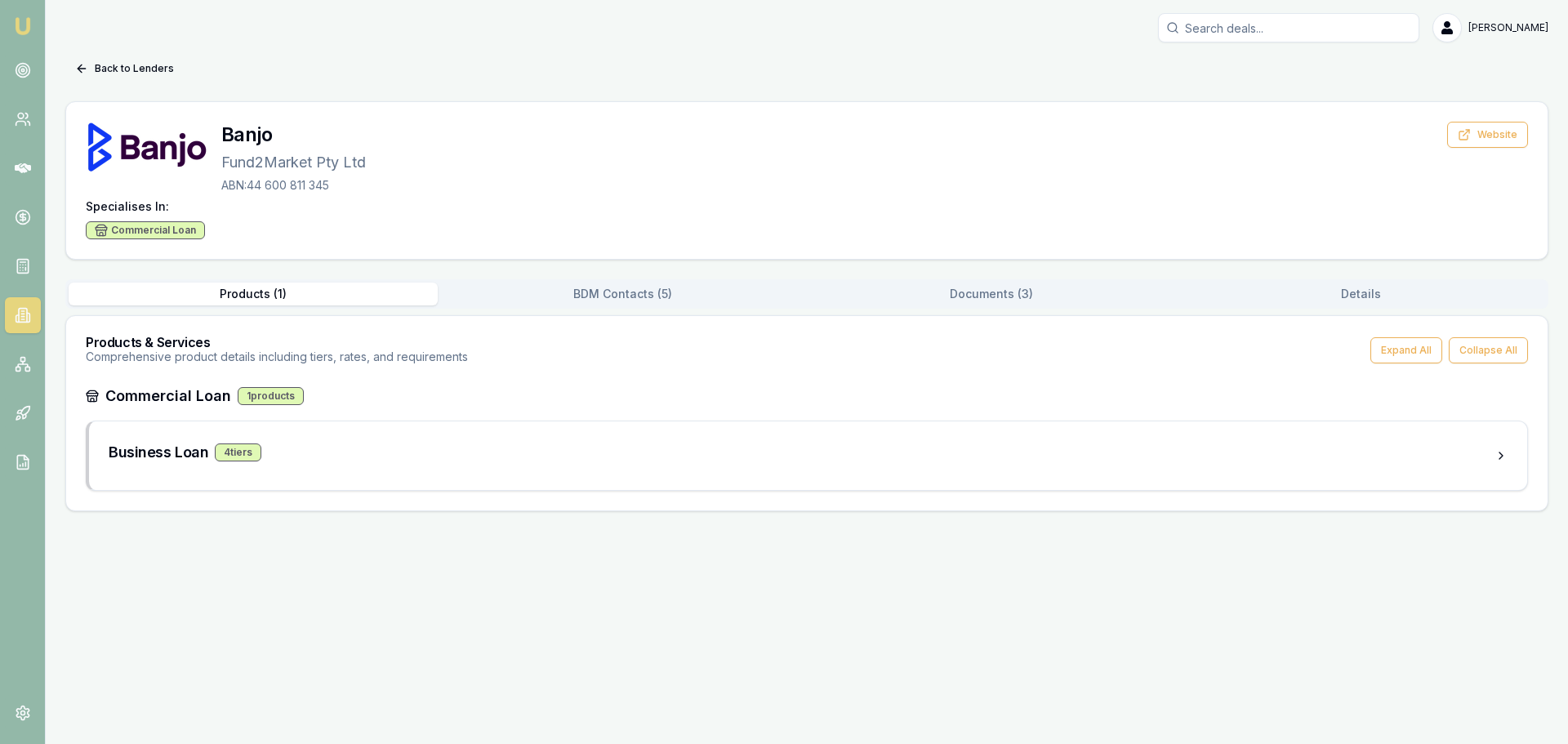
click at [683, 71] on div "Back to Lenders" at bounding box center [807, 68] width 1483 height 26
click at [535, 62] on div "Back to Lenders" at bounding box center [807, 68] width 1483 height 26
click at [551, 70] on div "Back to Lenders" at bounding box center [807, 68] width 1483 height 26
click at [29, 129] on link at bounding box center [22, 119] width 36 height 36
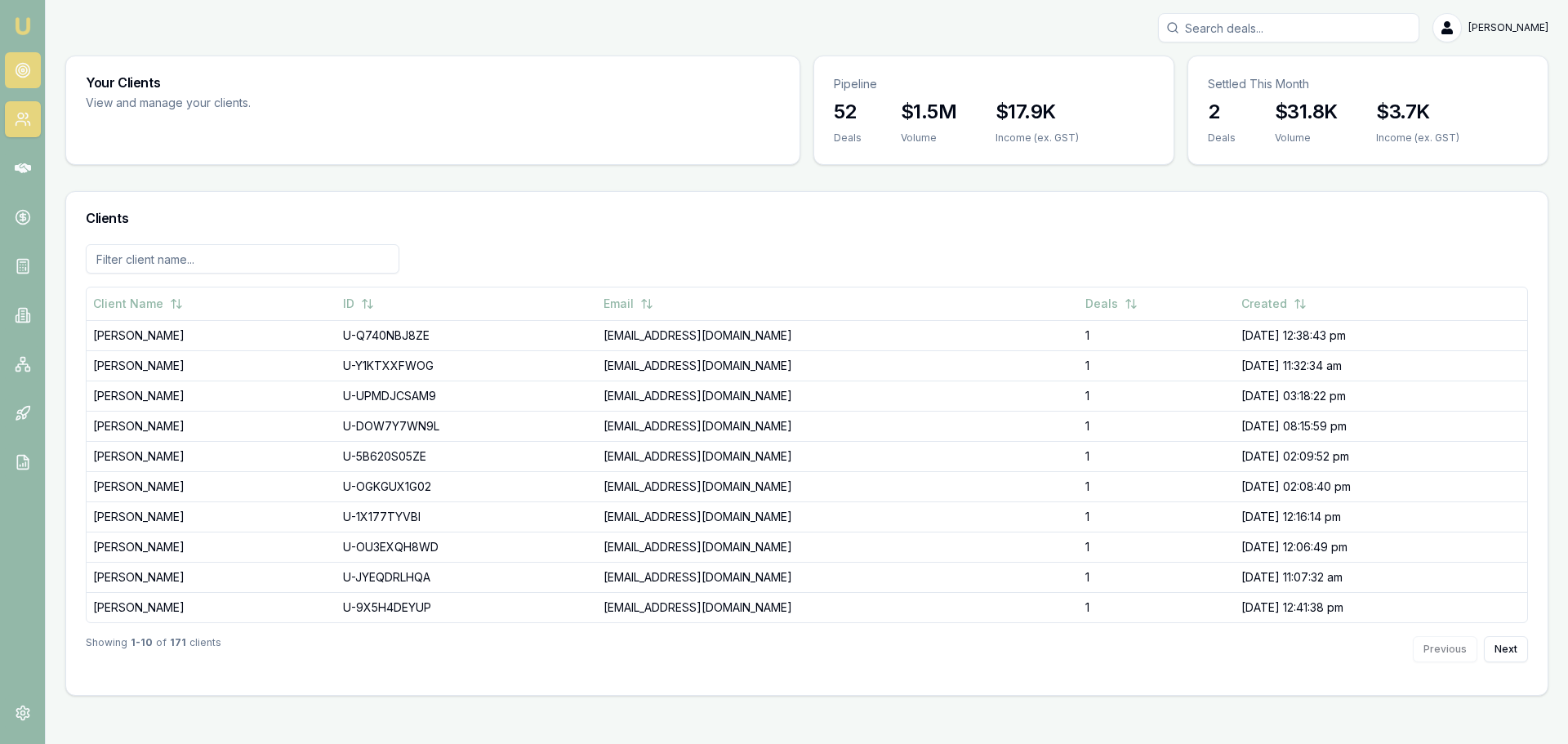
click at [34, 69] on link at bounding box center [22, 70] width 36 height 36
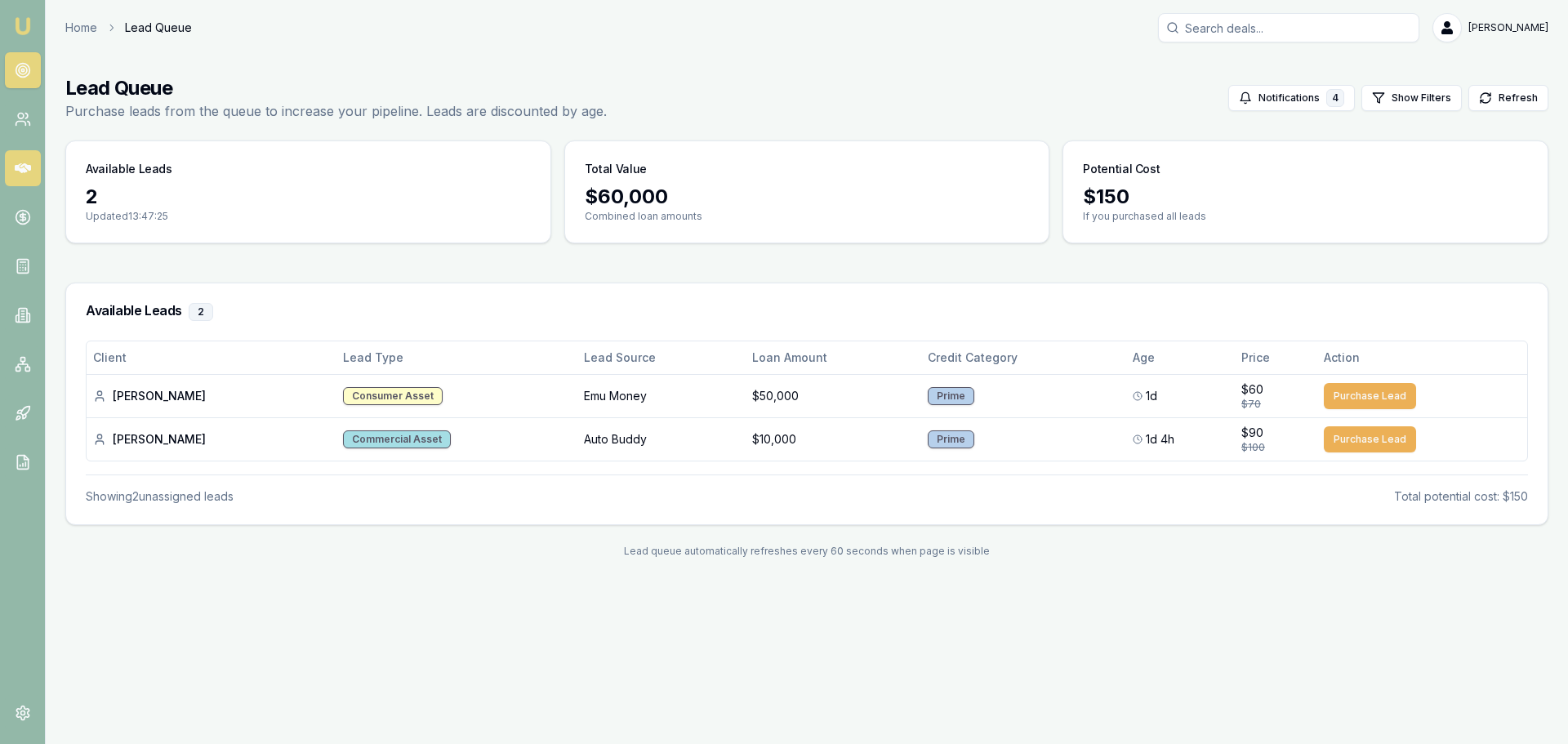
click at [18, 154] on link at bounding box center [22, 168] width 36 height 36
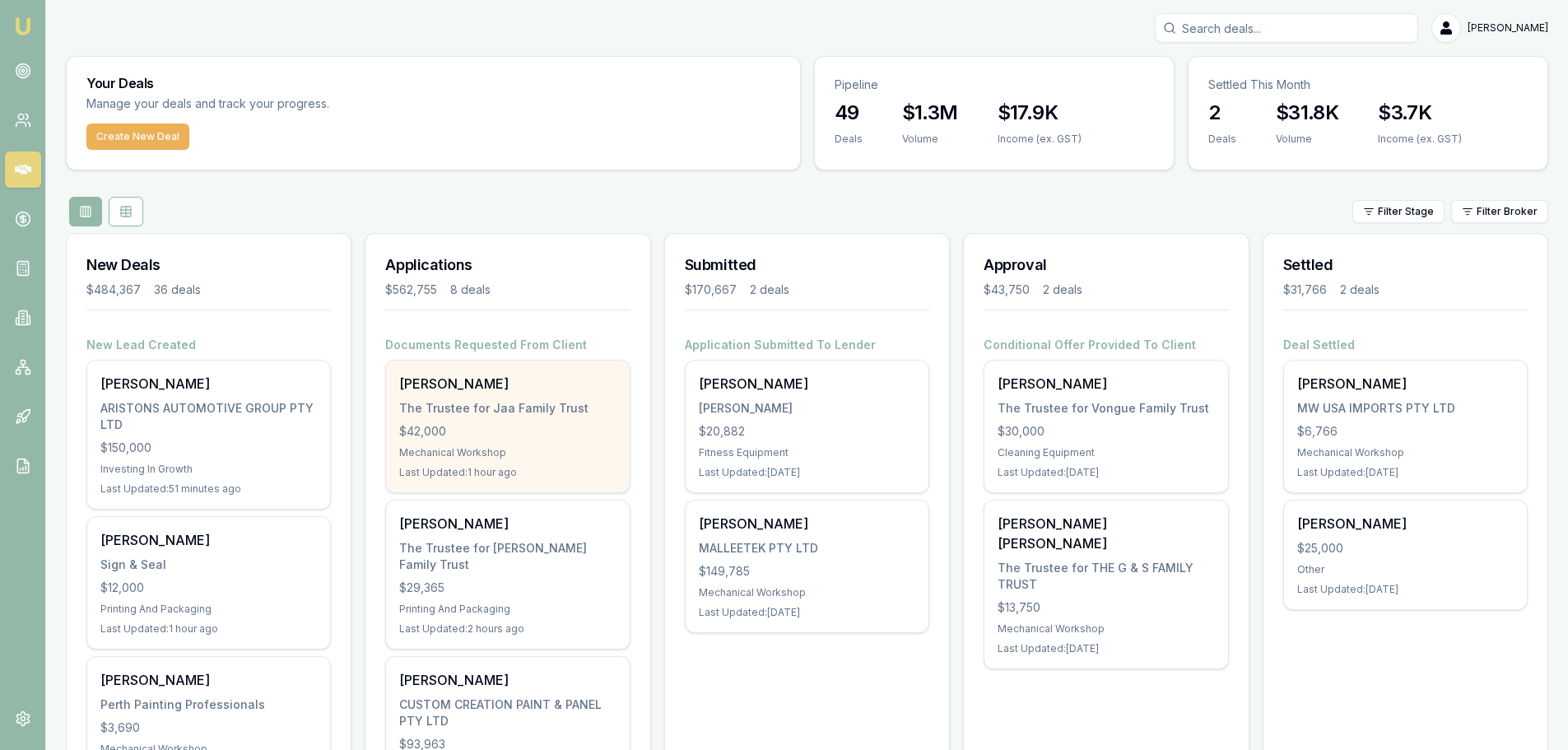
click at [488, 413] on div "The Trustee for Jaa Family Trust" at bounding box center [507, 408] width 216 height 17
click at [437, 407] on div "The Trustee for Jaa Family Trust" at bounding box center [507, 408] width 216 height 17
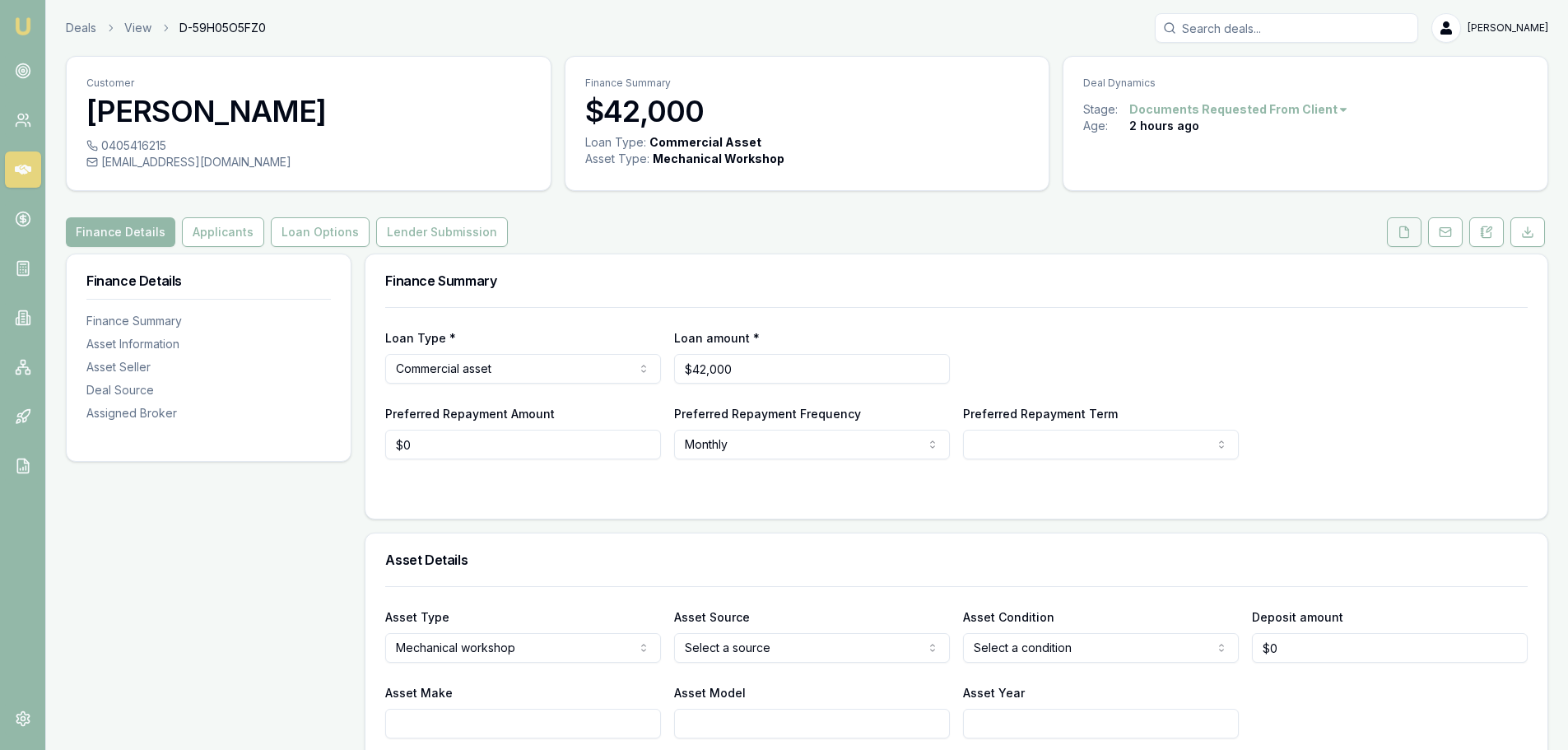
click at [1400, 241] on button at bounding box center [1403, 231] width 34 height 29
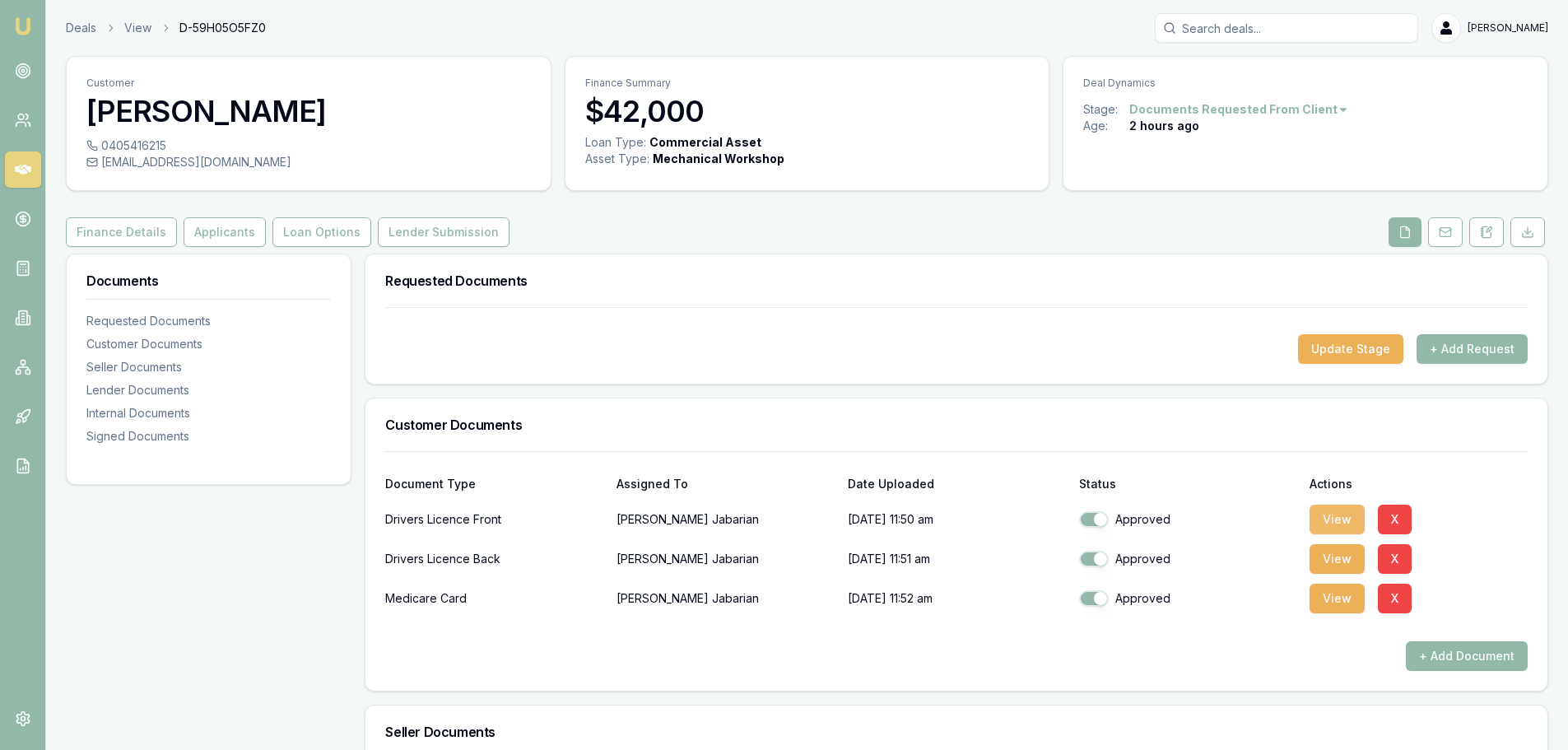
click at [1340, 520] on button "View" at bounding box center [1337, 519] width 55 height 29
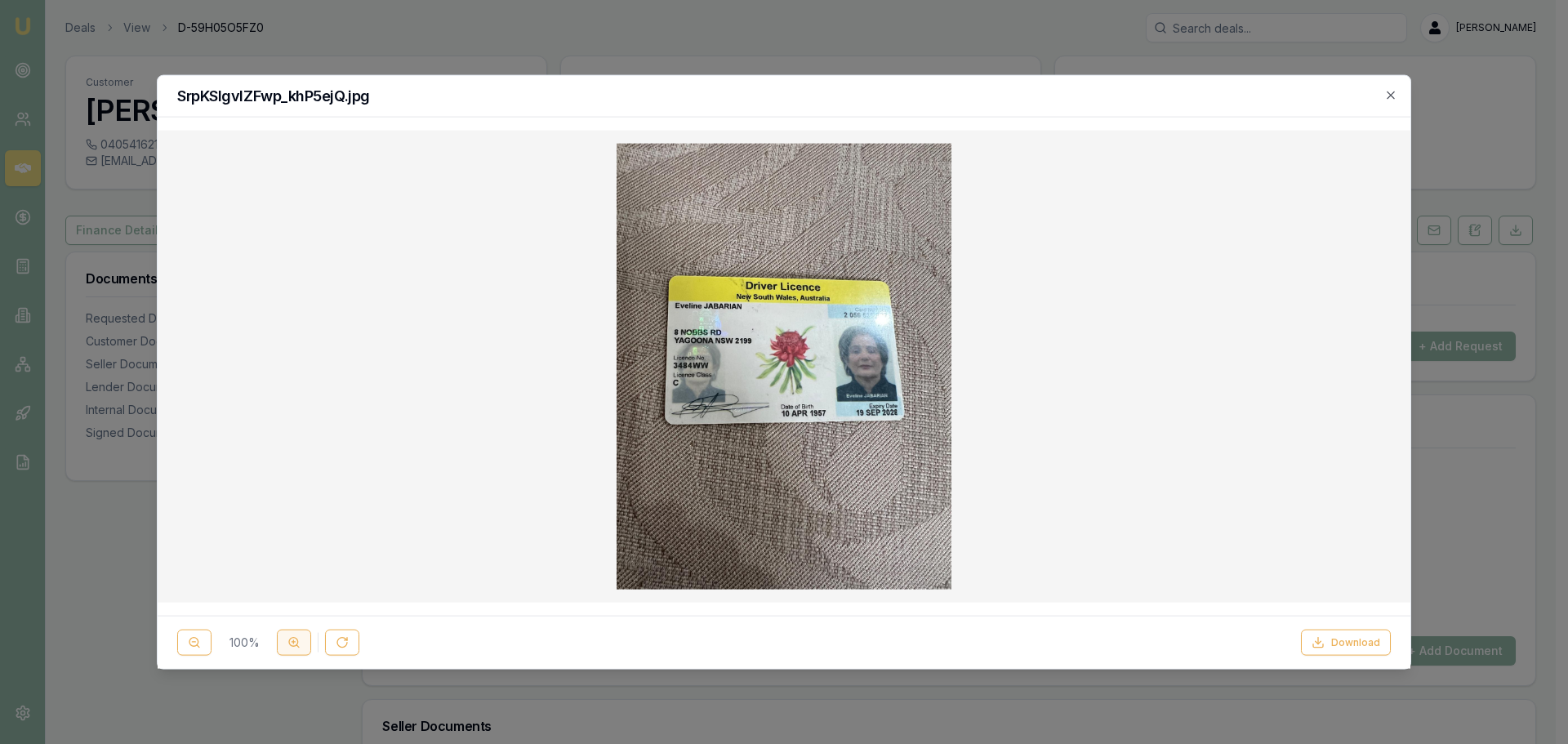
click at [299, 645] on icon at bounding box center [294, 643] width 13 height 13
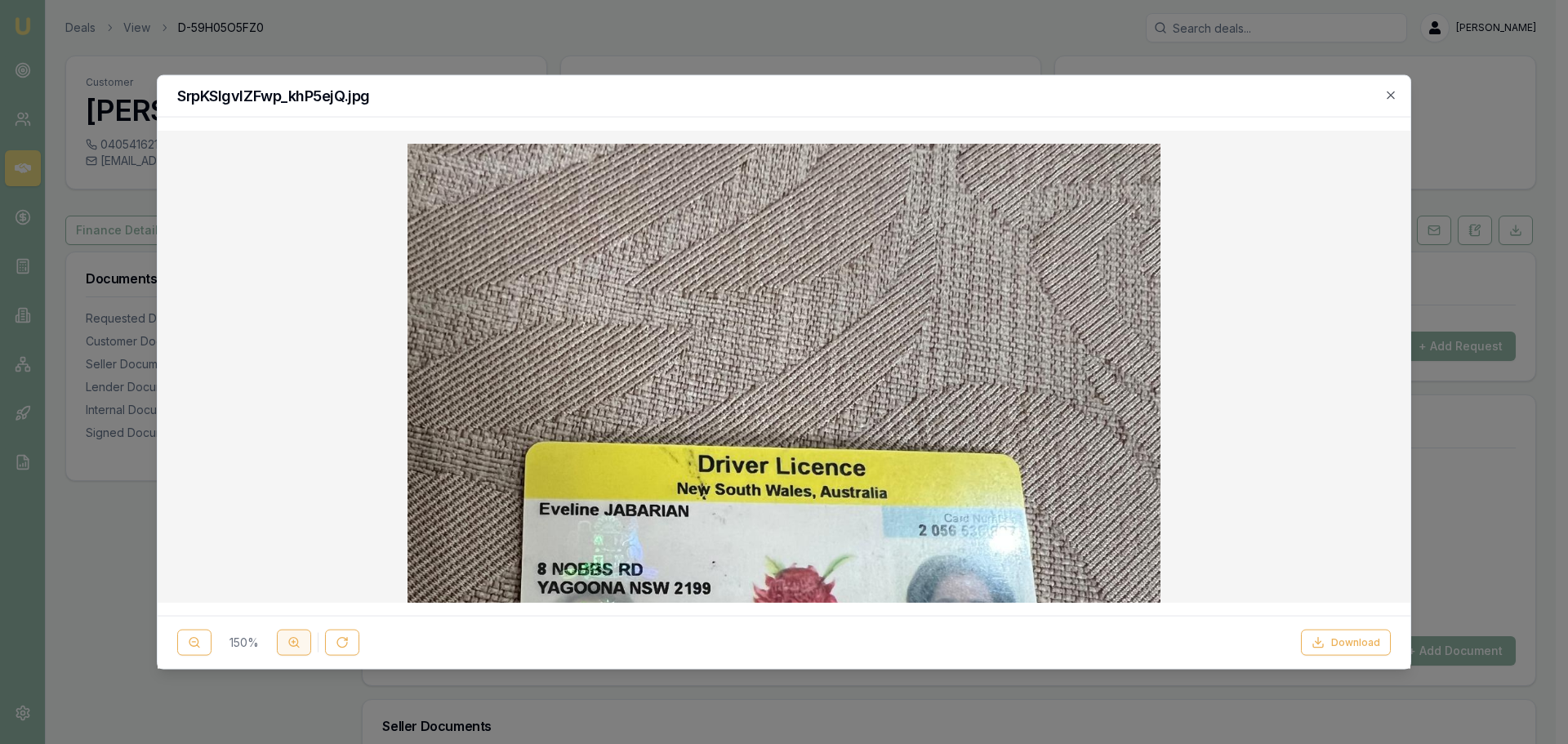
click at [299, 645] on icon at bounding box center [294, 643] width 13 height 13
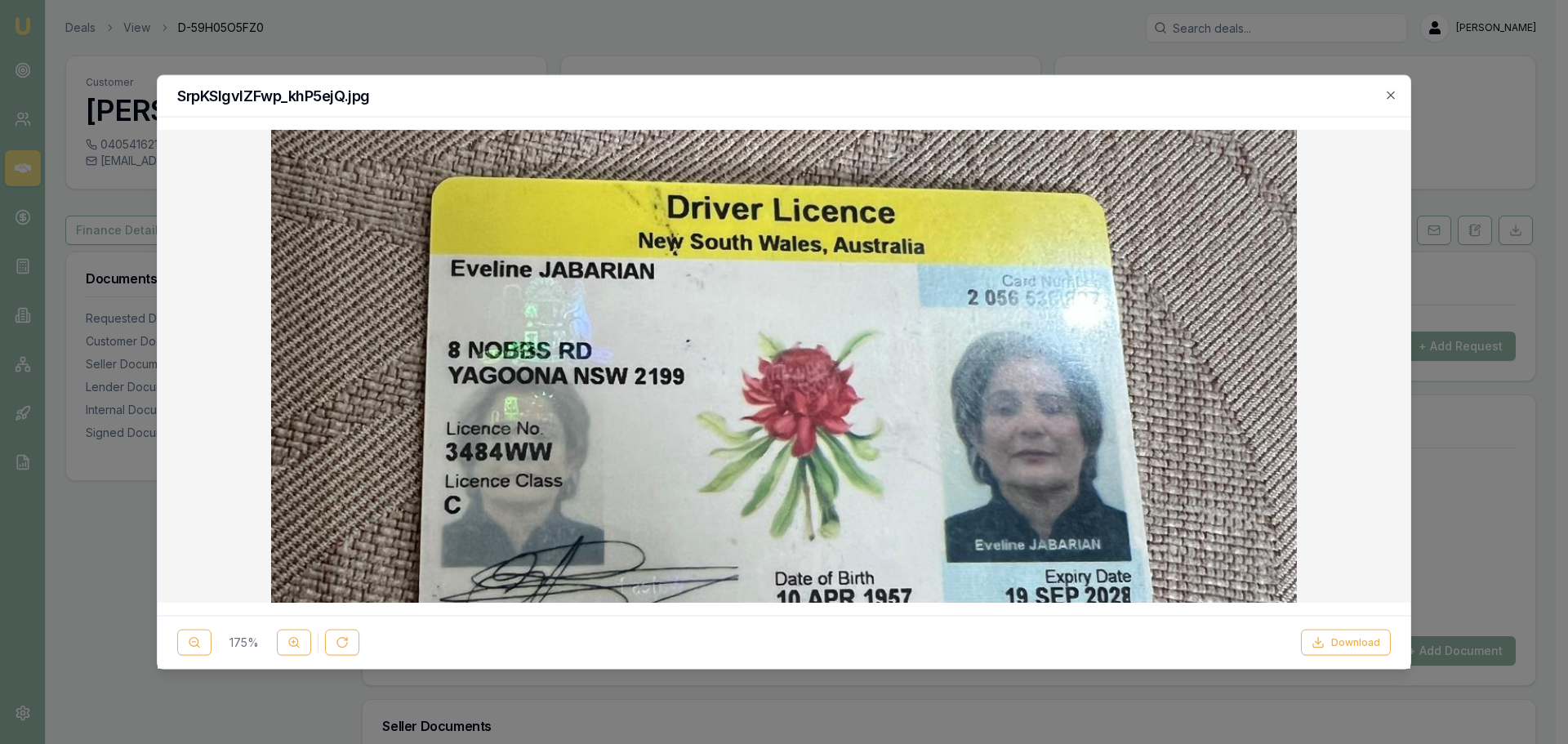
scroll to position [408, 0]
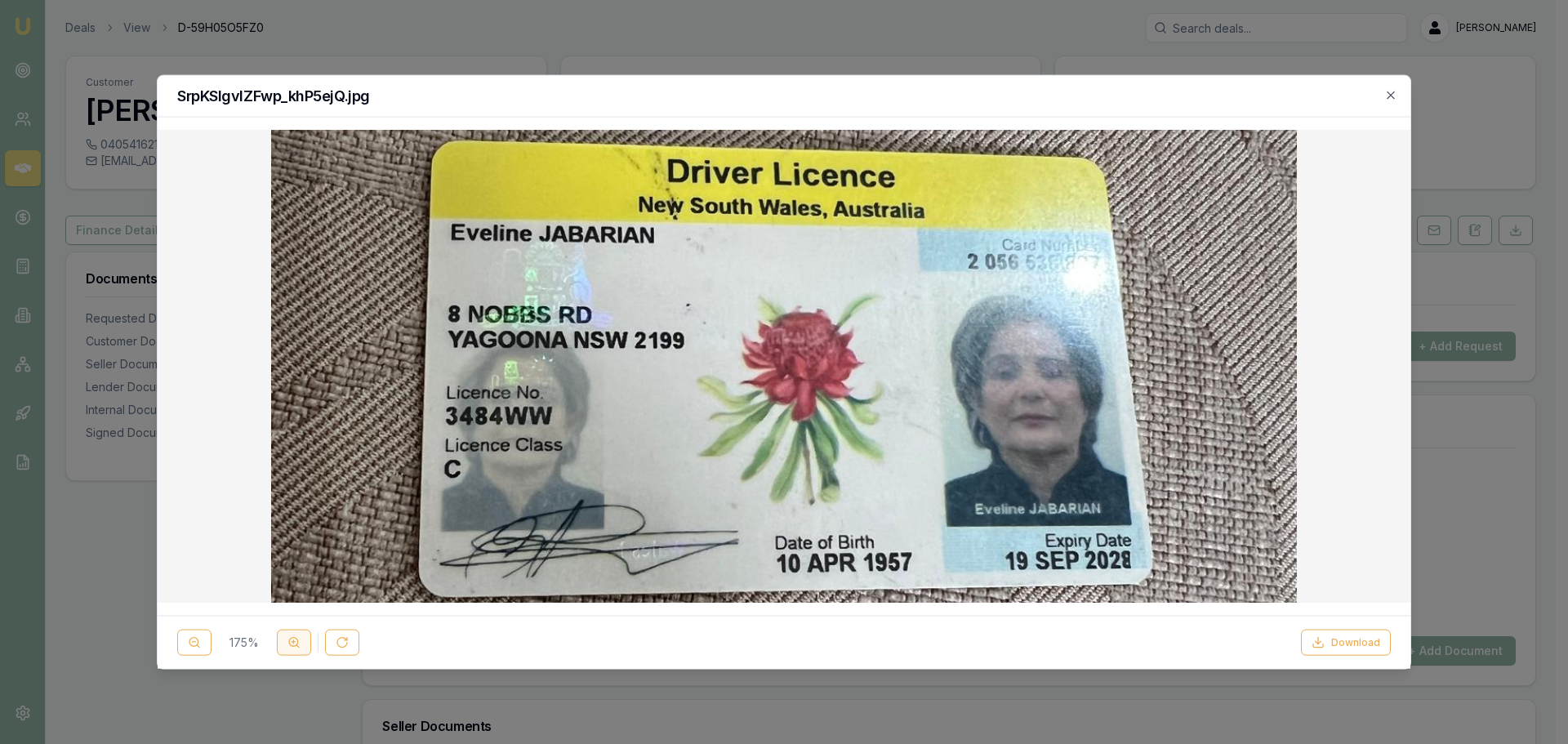
click at [296, 641] on icon at bounding box center [294, 643] width 13 height 13
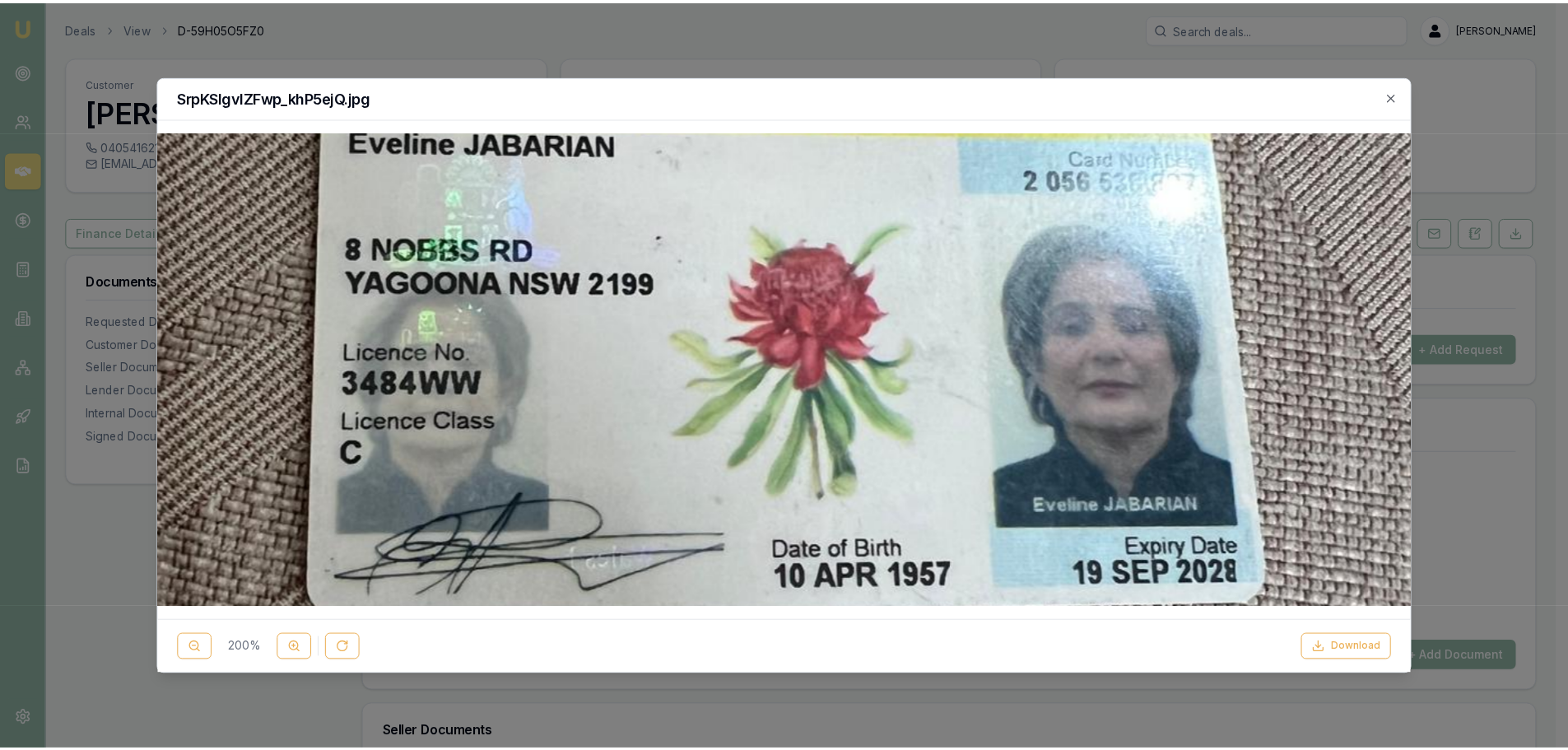
scroll to position [577, 0]
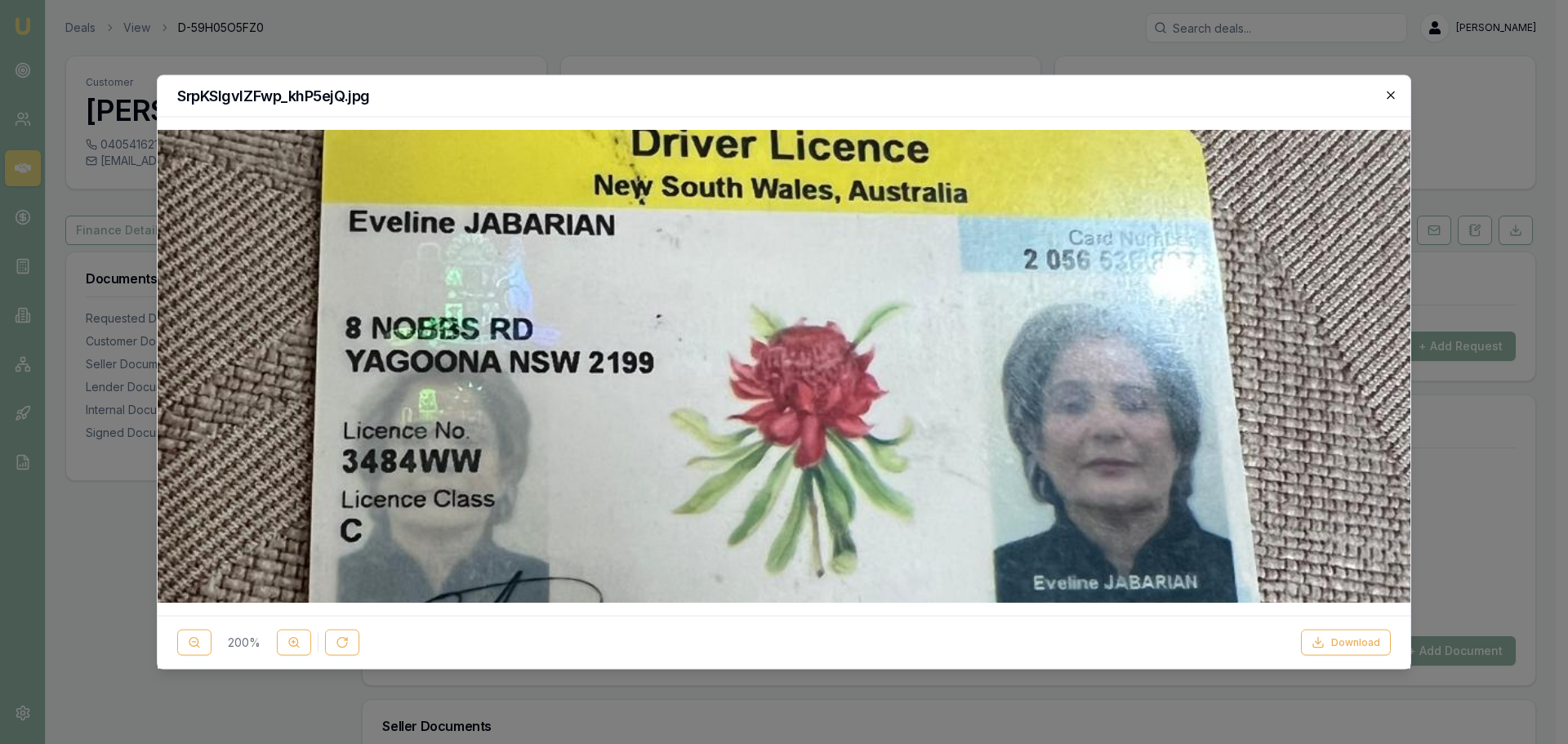
click at [1390, 99] on icon "button" at bounding box center [1391, 95] width 13 height 13
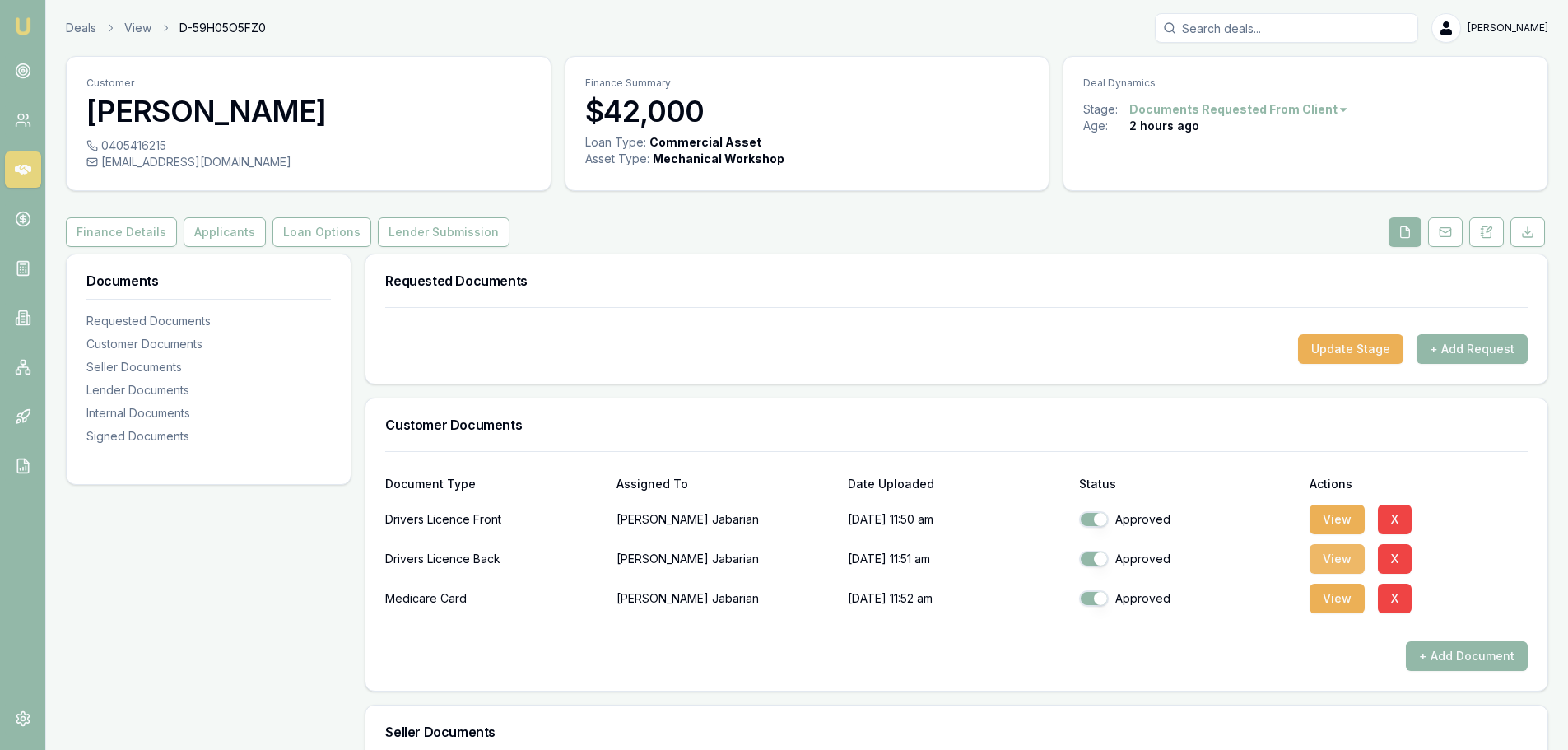
click at [1333, 556] on button "View" at bounding box center [1337, 558] width 55 height 29
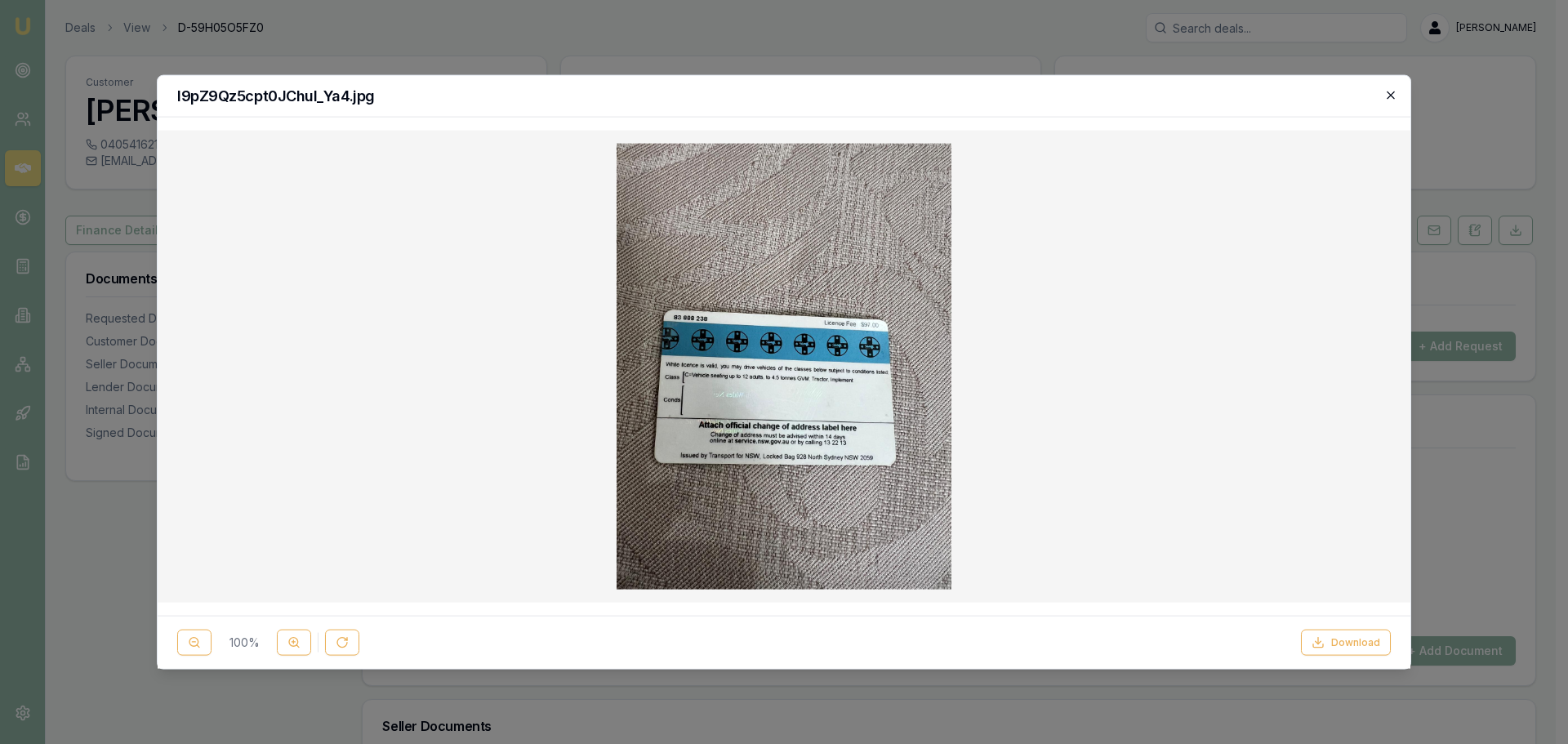
click at [1393, 93] on icon "button" at bounding box center [1390, 94] width 7 height 7
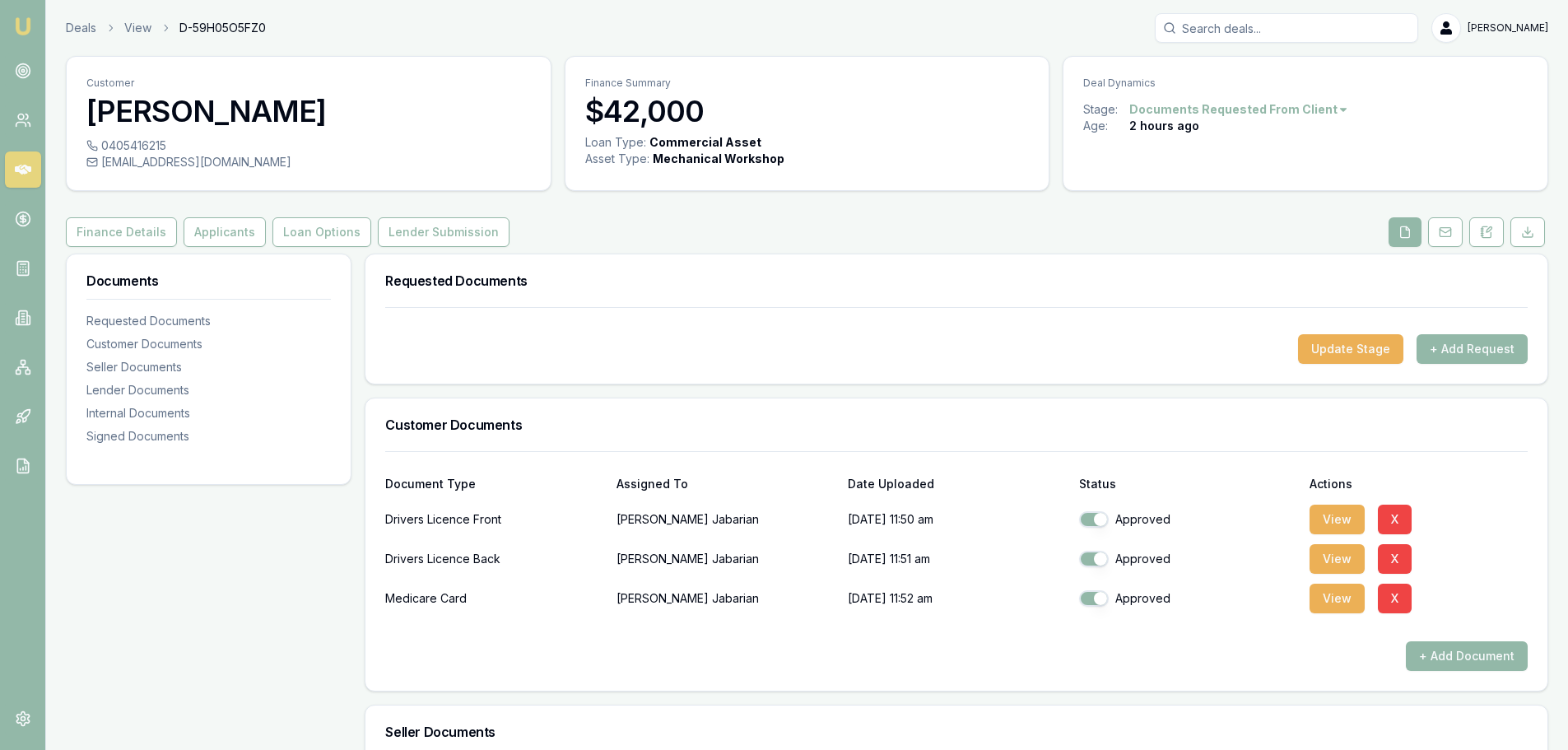
drag, startPoint x: 764, startPoint y: 373, endPoint x: 853, endPoint y: 468, distance: 130.2
click at [764, 372] on div "Update Stage + Add Request" at bounding box center [956, 344] width 1182 height 76
click at [1328, 590] on button "View" at bounding box center [1337, 598] width 55 height 29
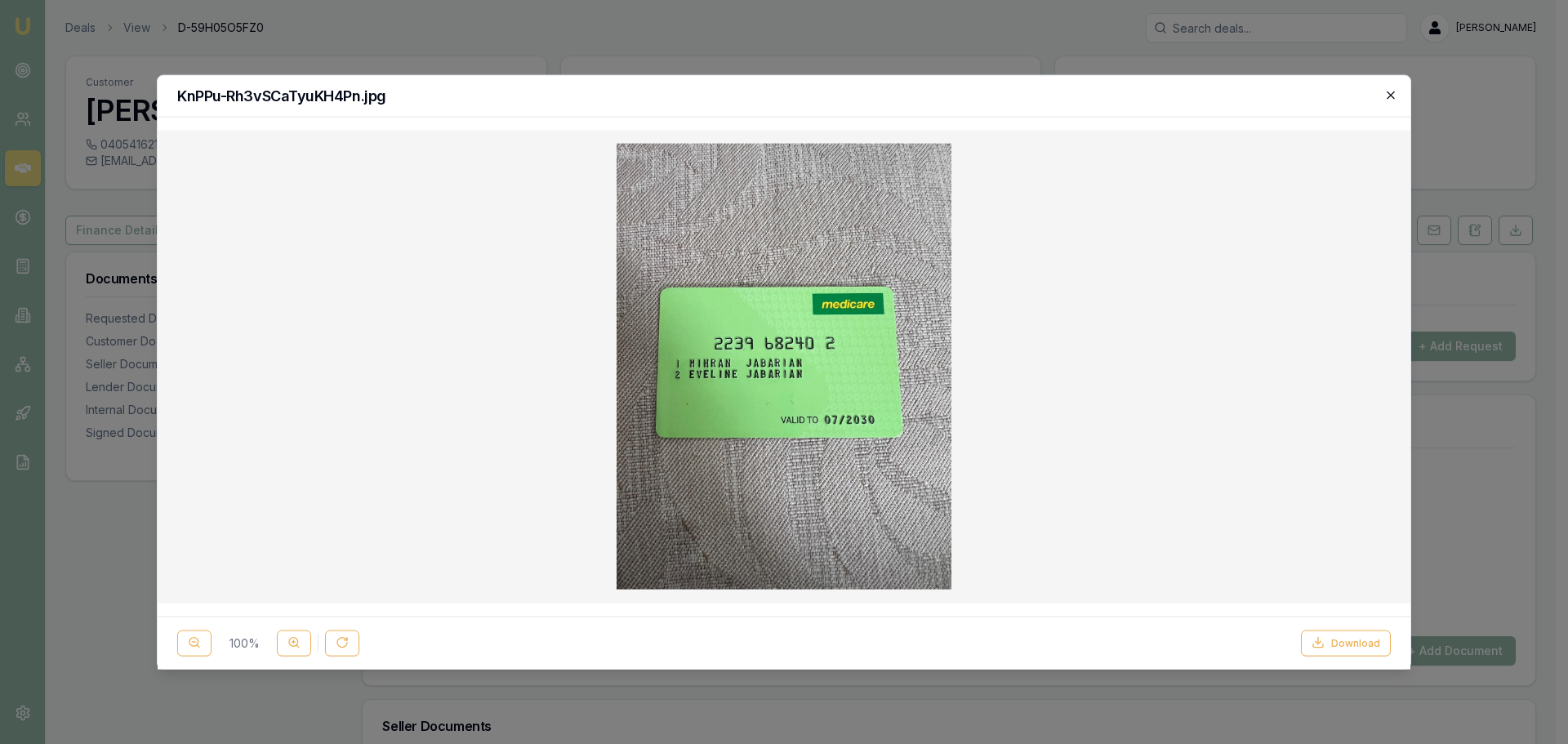
click at [1388, 95] on icon "button" at bounding box center [1391, 95] width 13 height 13
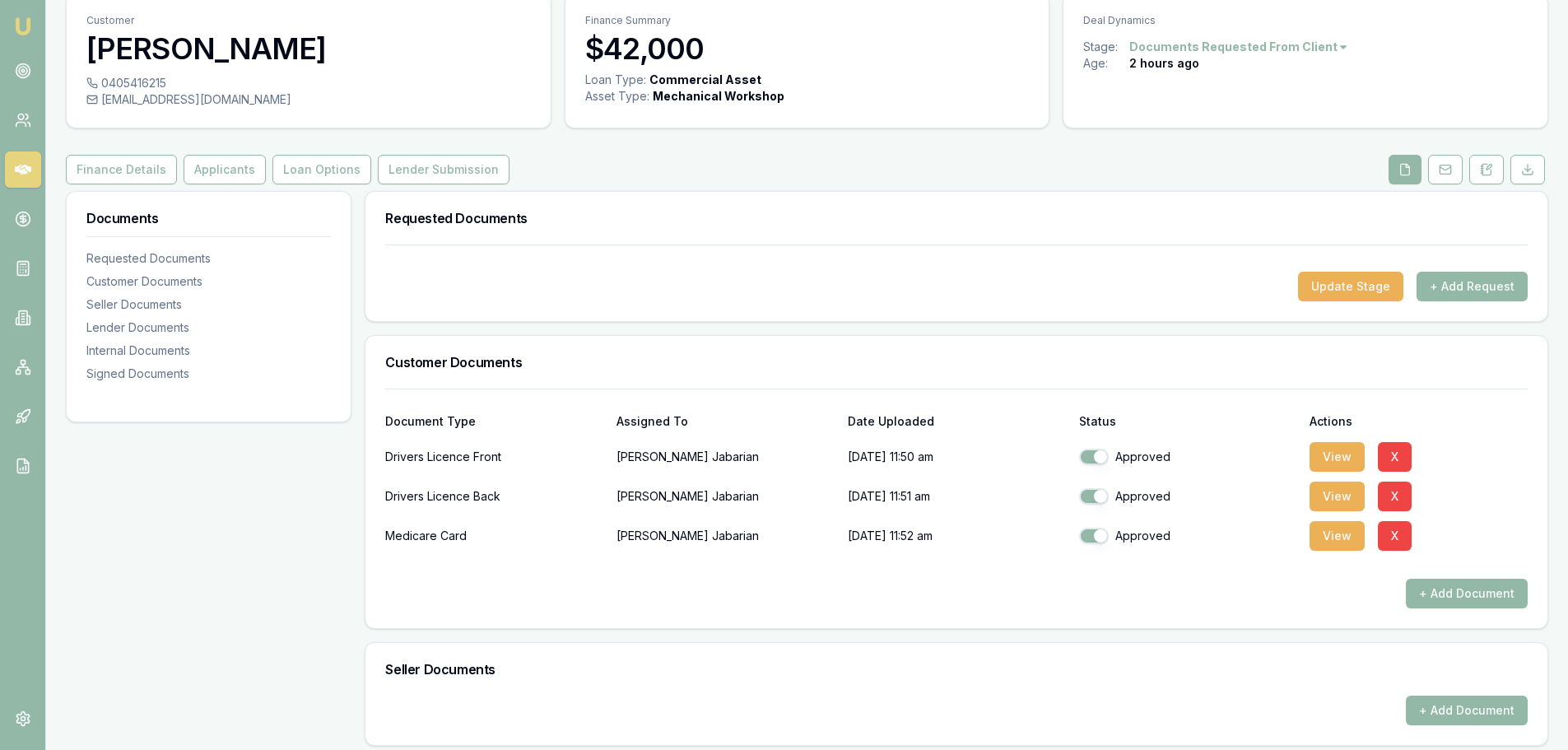
scroll to position [0, 0]
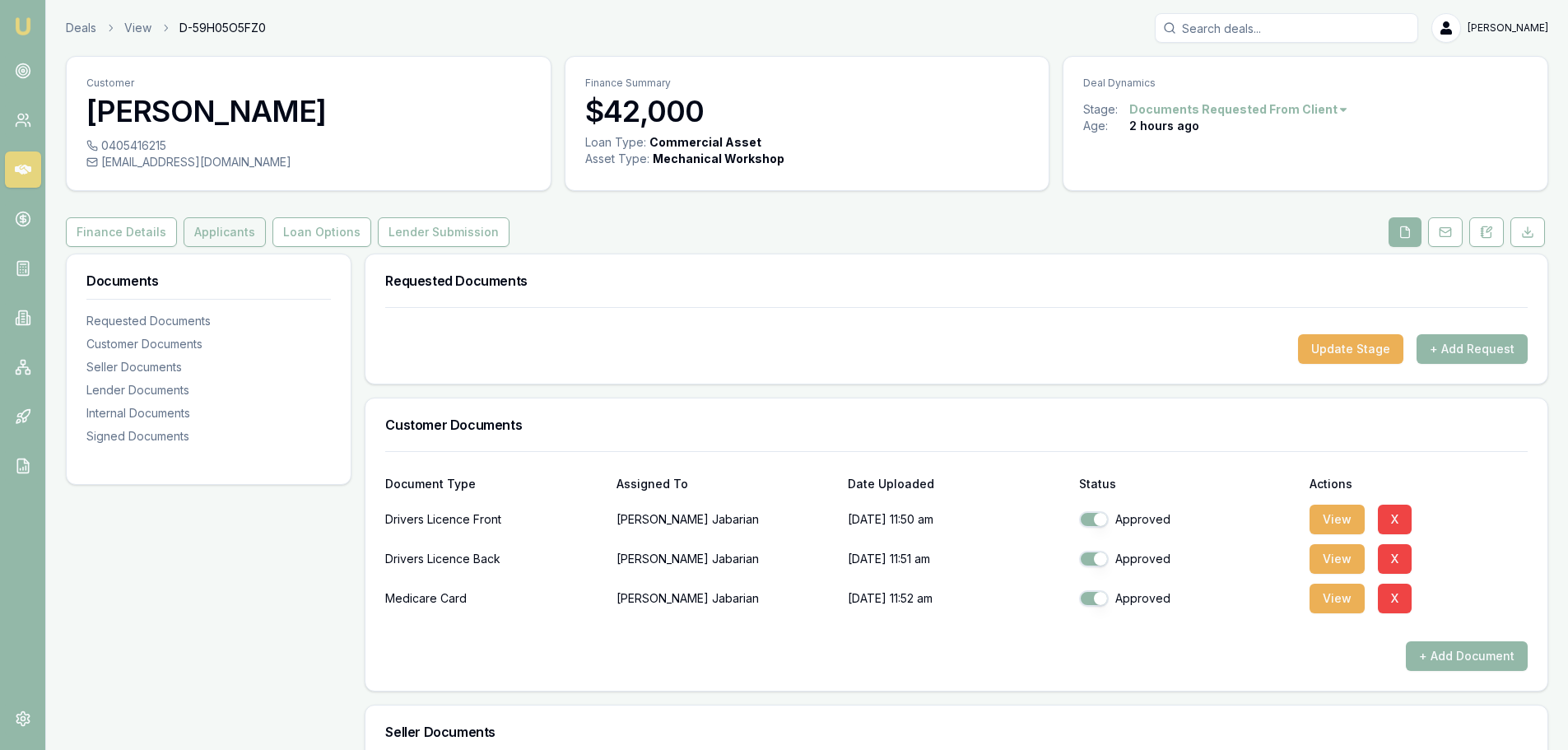
click at [218, 231] on button "Applicants" at bounding box center [224, 231] width 82 height 29
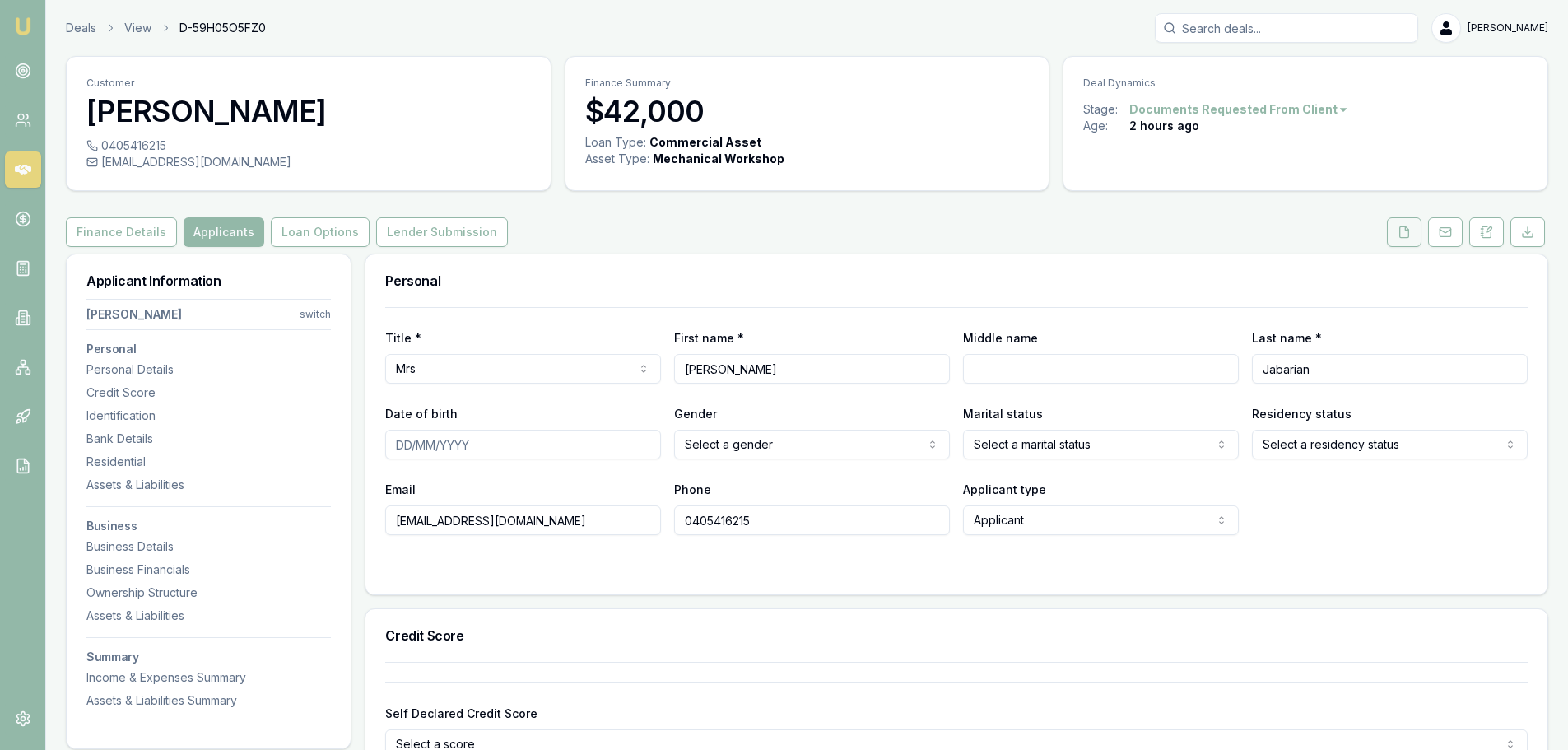
click at [1396, 236] on button at bounding box center [1403, 231] width 34 height 29
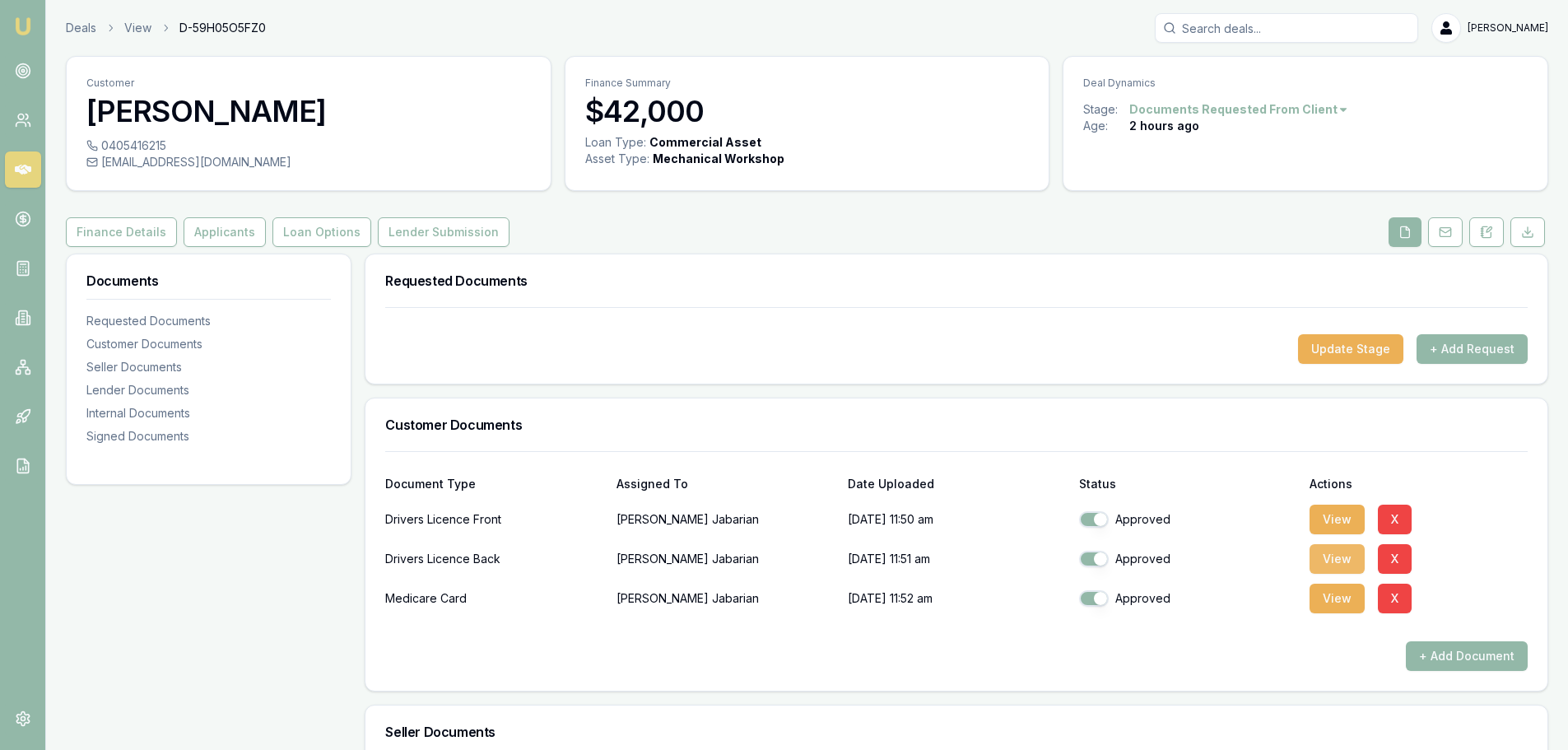
click at [1332, 566] on button "View" at bounding box center [1337, 558] width 55 height 29
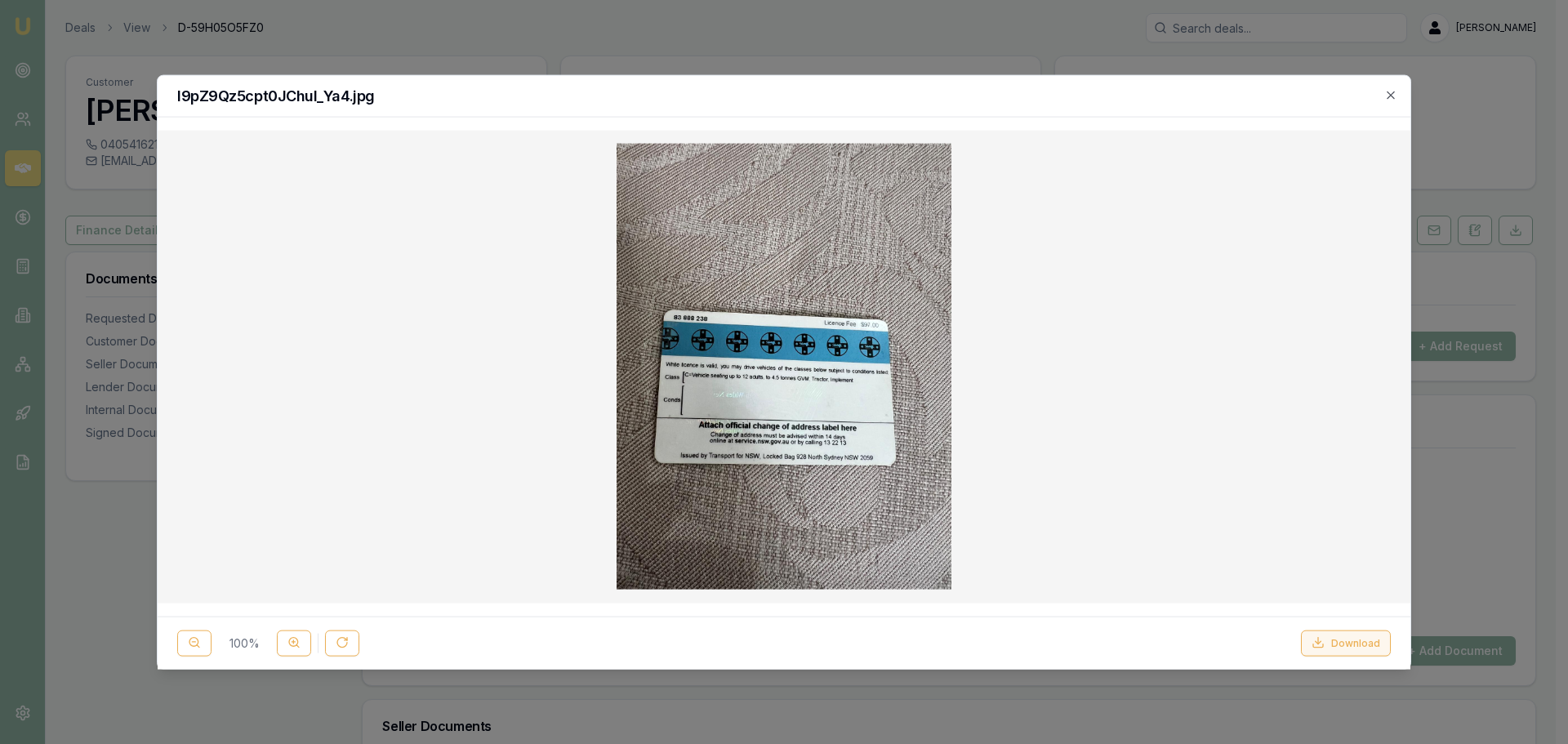
click at [1344, 648] on button "Download" at bounding box center [1346, 642] width 90 height 26
click at [1389, 90] on icon "button" at bounding box center [1391, 95] width 13 height 13
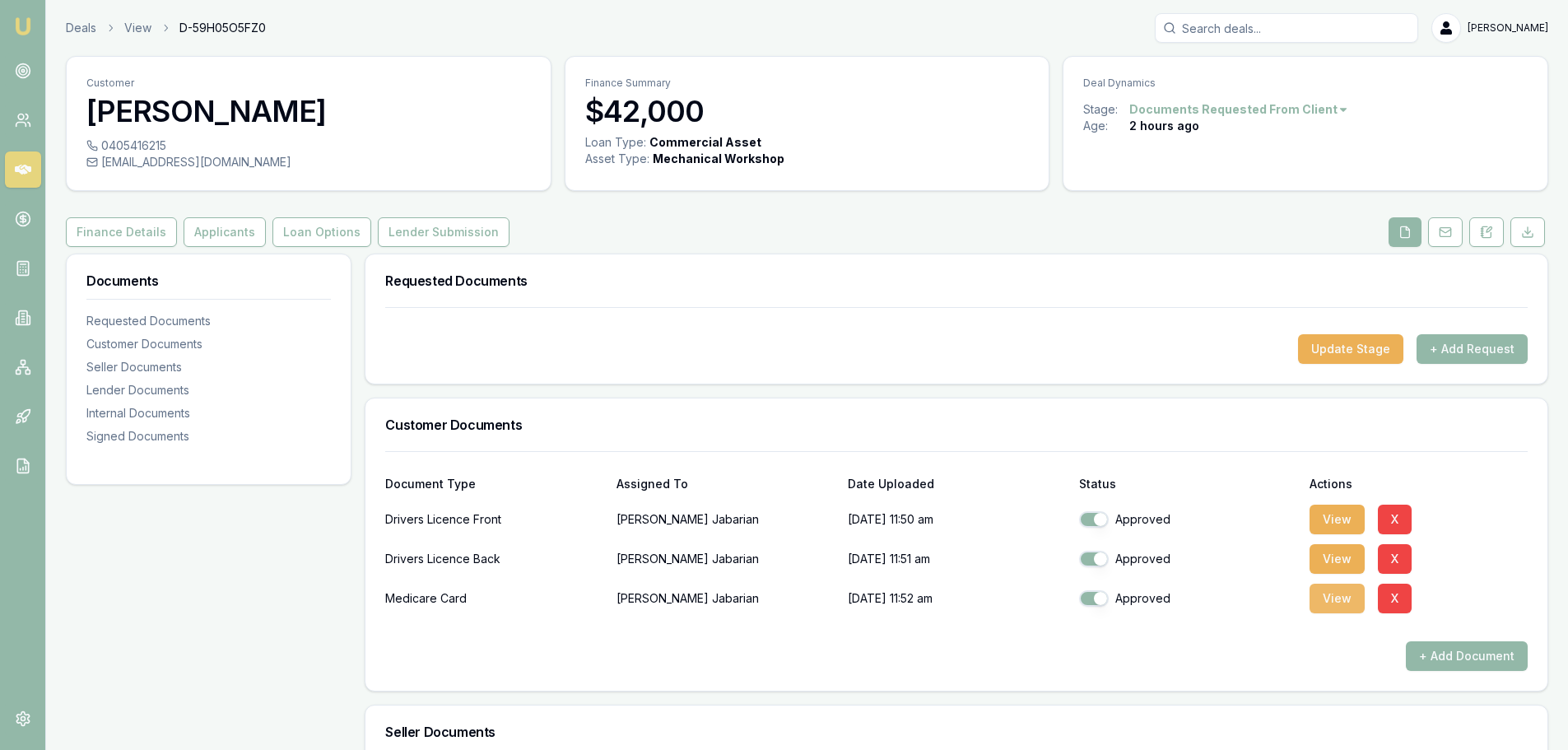
click at [1338, 601] on button "View" at bounding box center [1337, 598] width 55 height 29
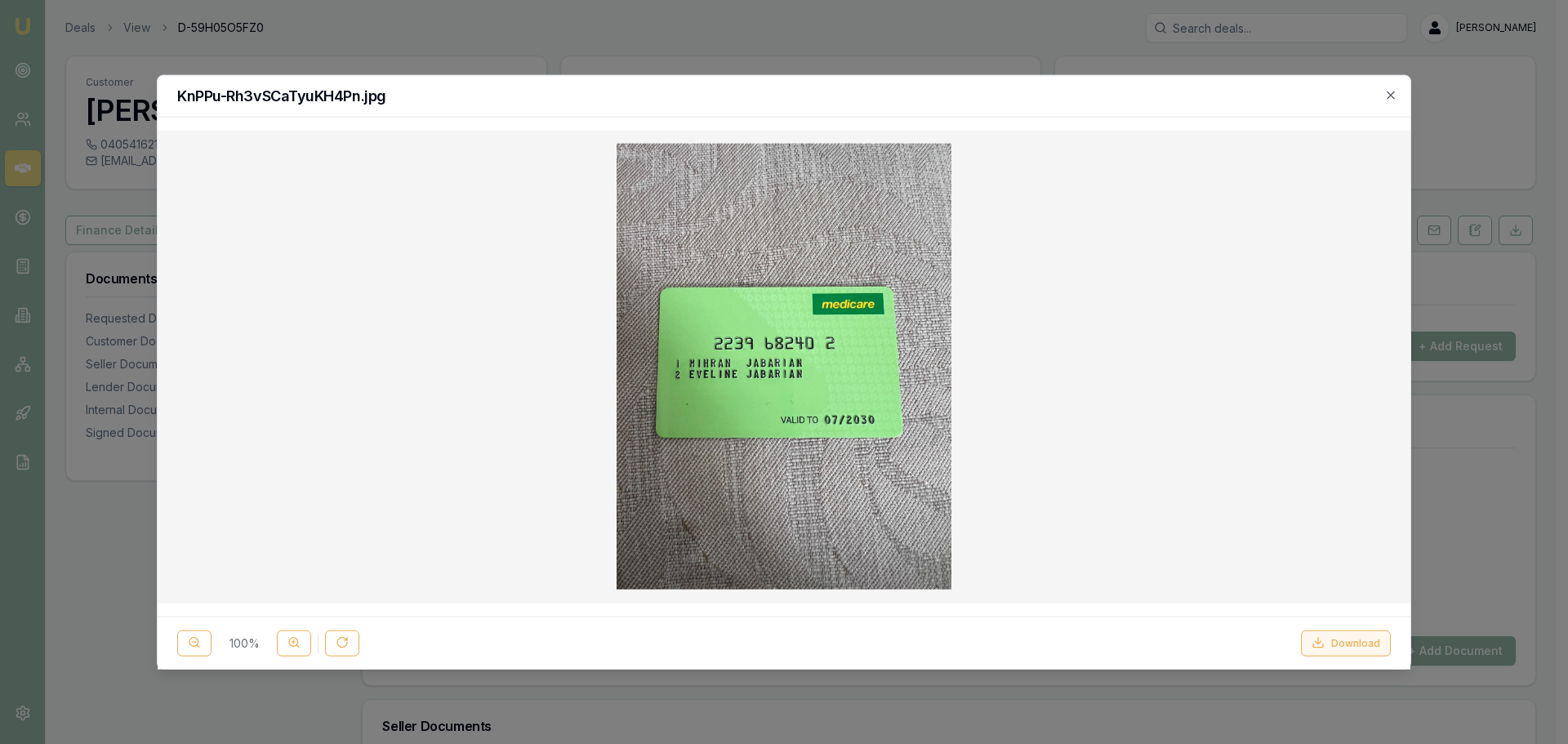
click at [1339, 649] on button "Download" at bounding box center [1346, 642] width 90 height 26
click at [1394, 95] on icon "button" at bounding box center [1391, 95] width 13 height 13
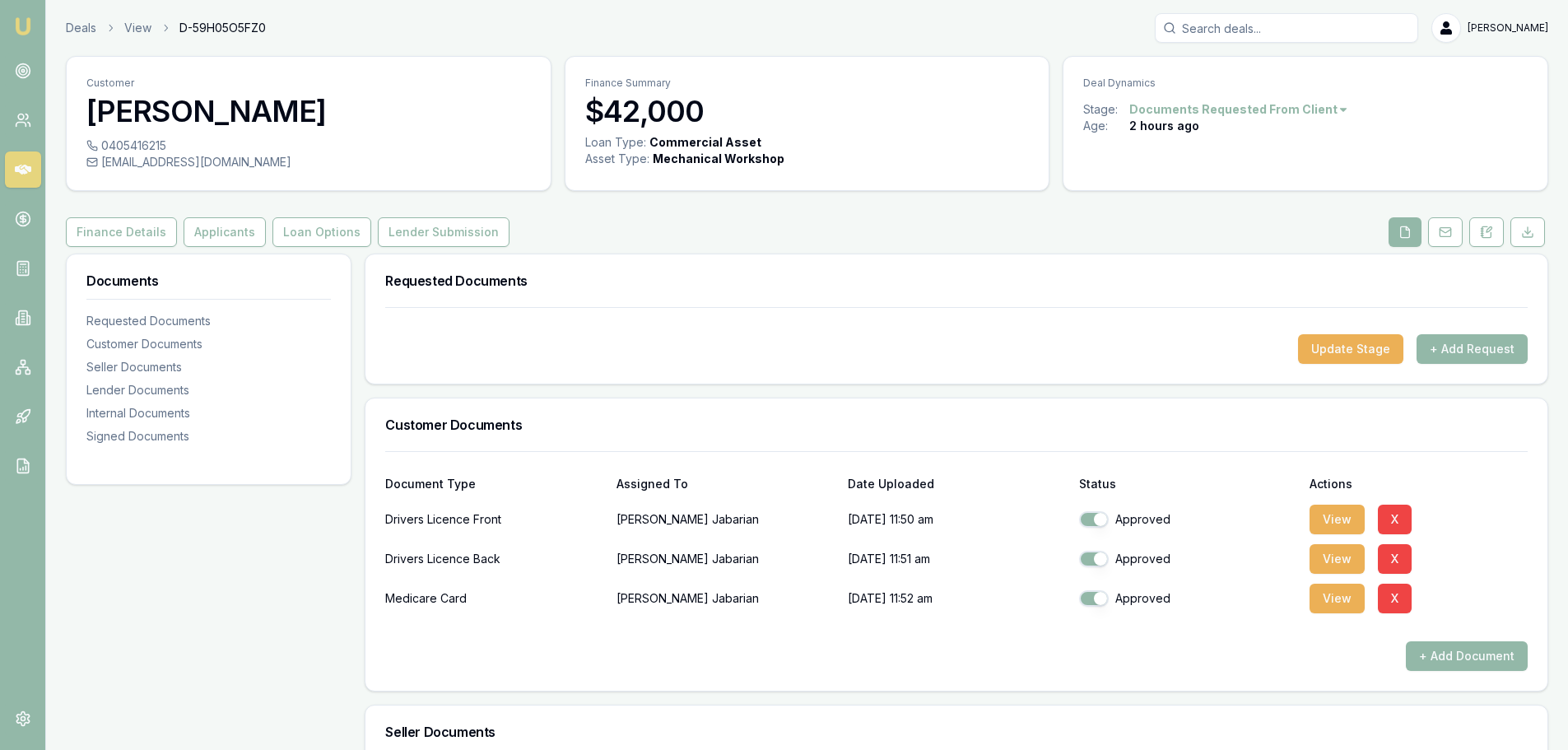
click at [1146, 665] on div "+ Add Document" at bounding box center [957, 655] width 1142 height 29
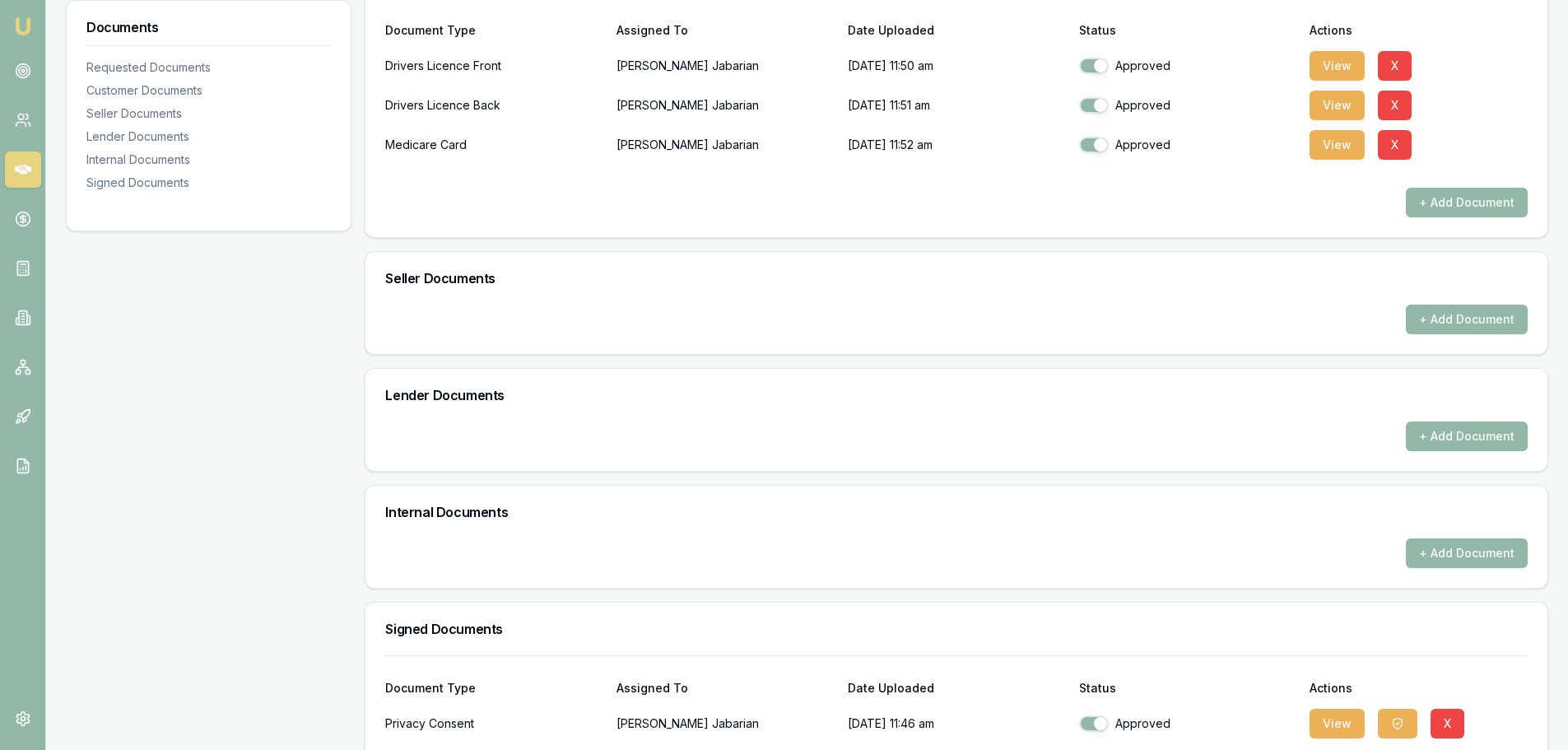
scroll to position [534, 0]
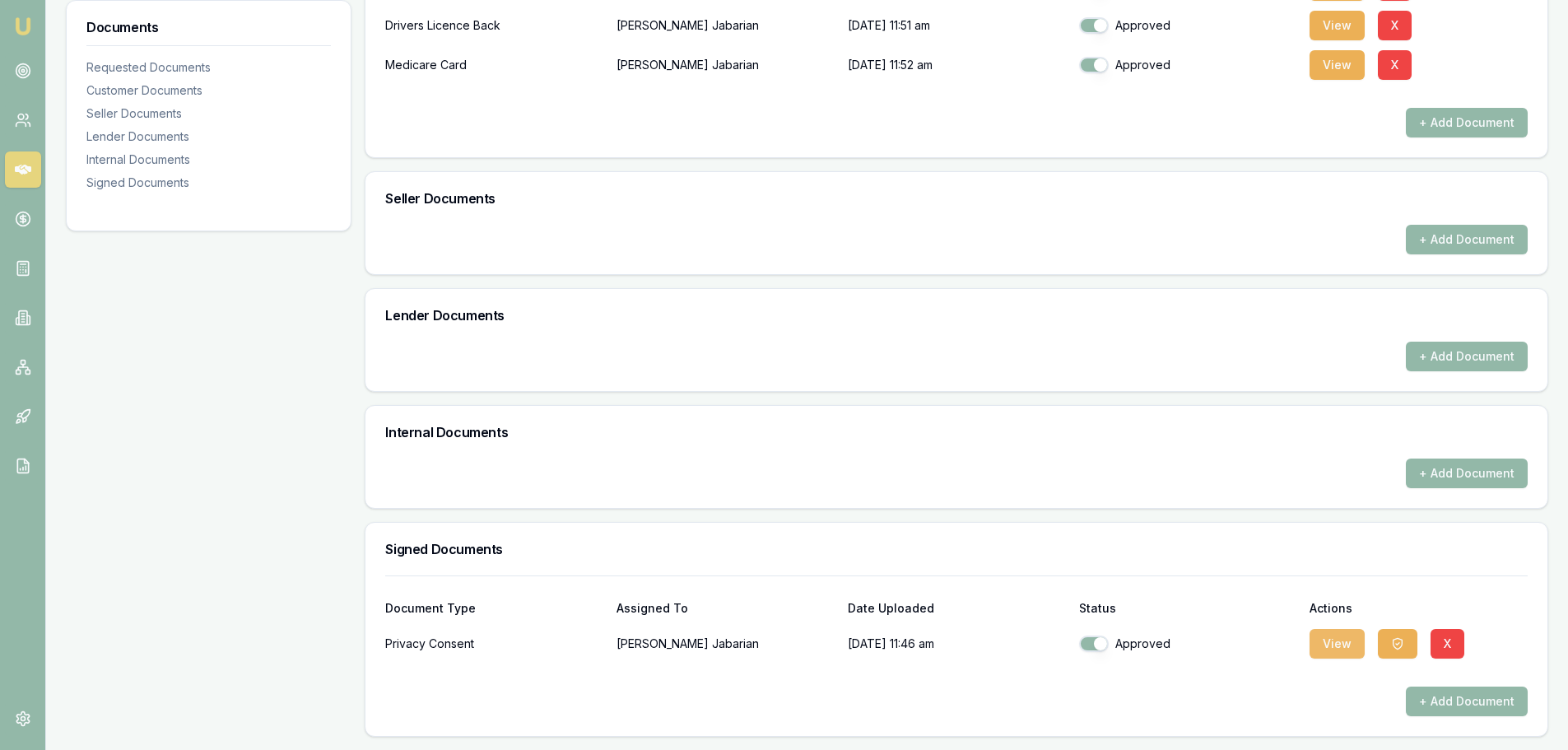
click at [1336, 639] on button "View" at bounding box center [1337, 644] width 55 height 29
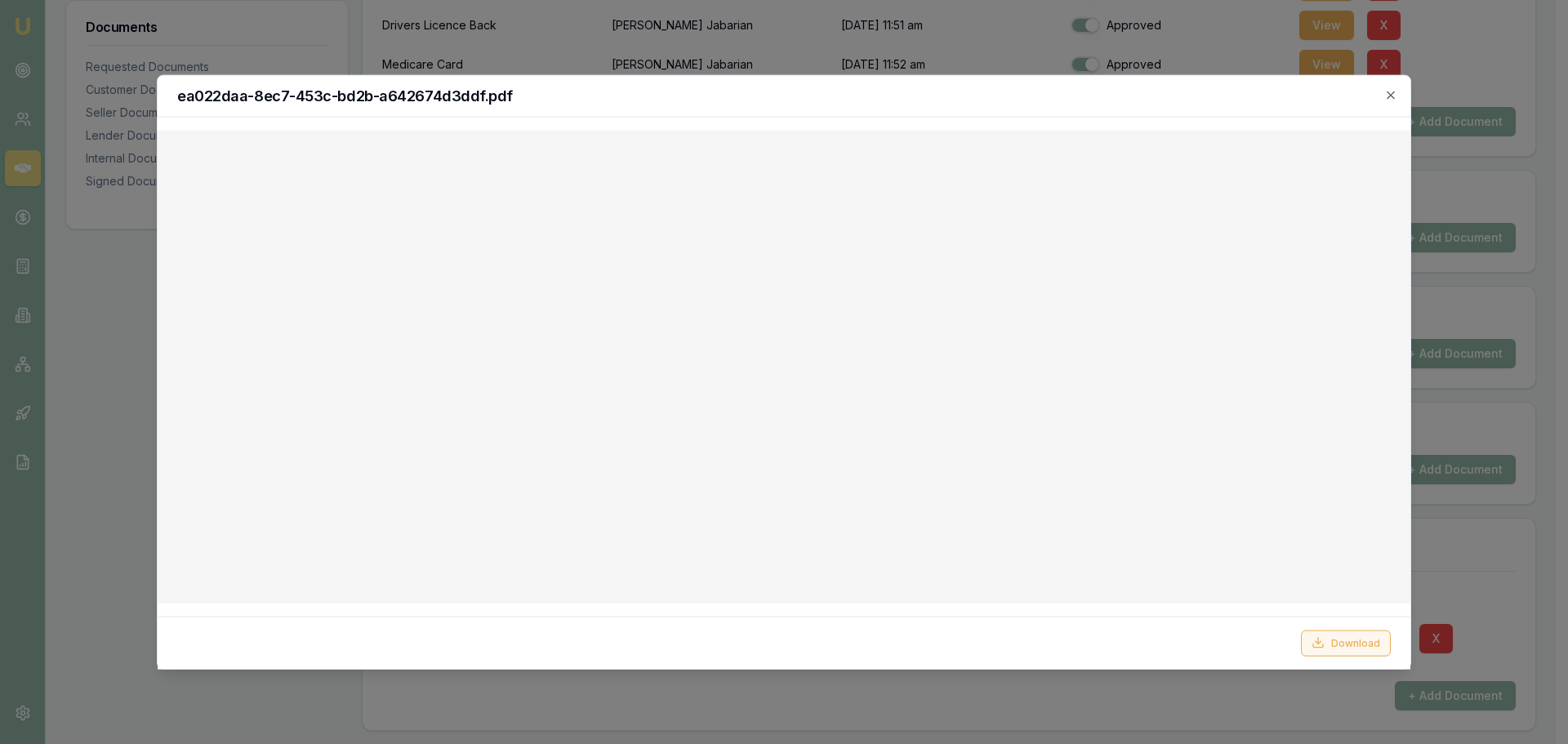
click at [1344, 640] on button "Download" at bounding box center [1346, 642] width 90 height 26
click at [978, 107] on div "ea022daa-8ec7-453c-bd2b-a642674d3ddf.pdf" at bounding box center [784, 96] width 1253 height 42
click at [1398, 106] on div "ea022daa-8ec7-453c-bd2b-a642674d3ddf.pdf" at bounding box center [784, 96] width 1253 height 42
click at [1391, 94] on icon "button" at bounding box center [1391, 95] width 13 height 13
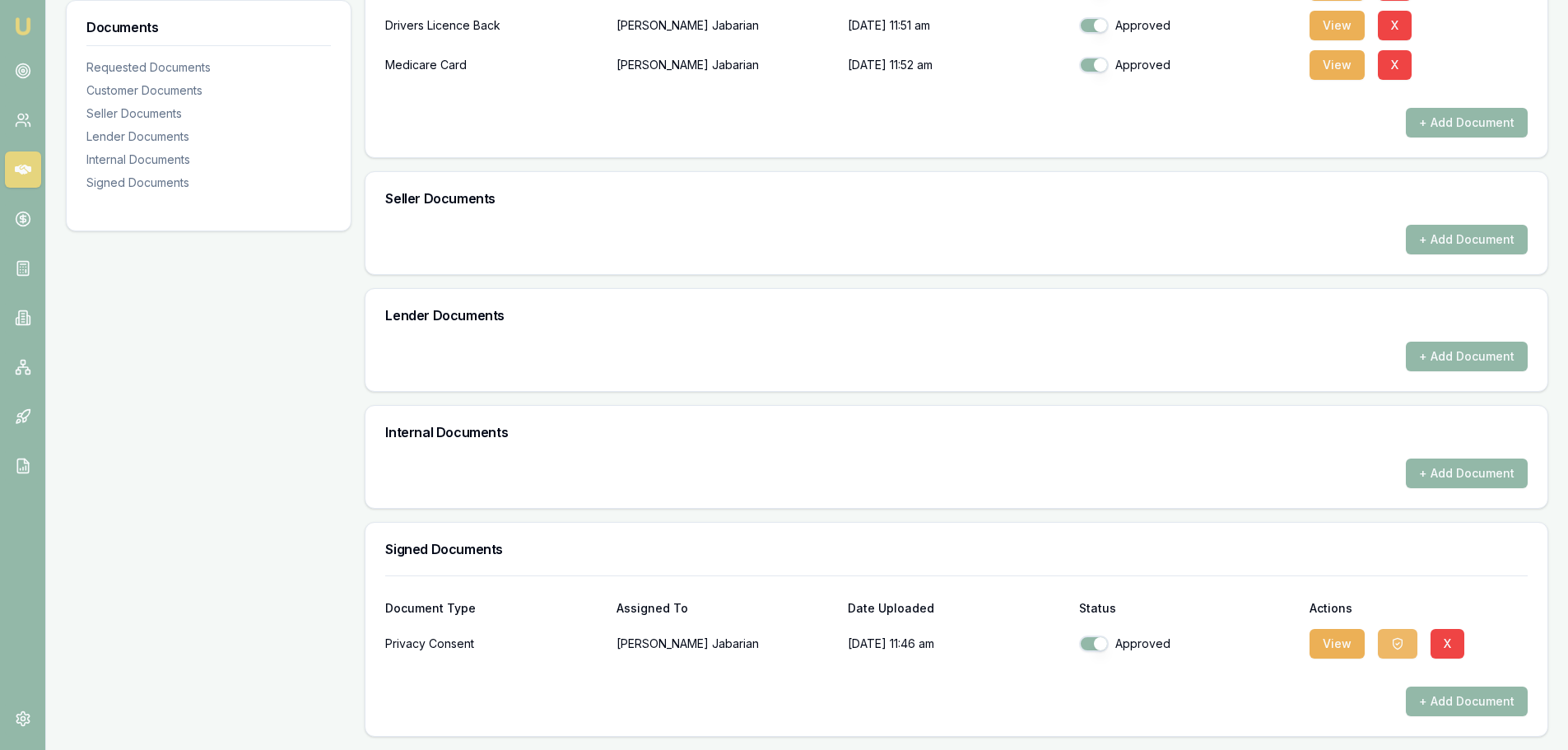
click at [1405, 646] on button "button" at bounding box center [1397, 644] width 39 height 29
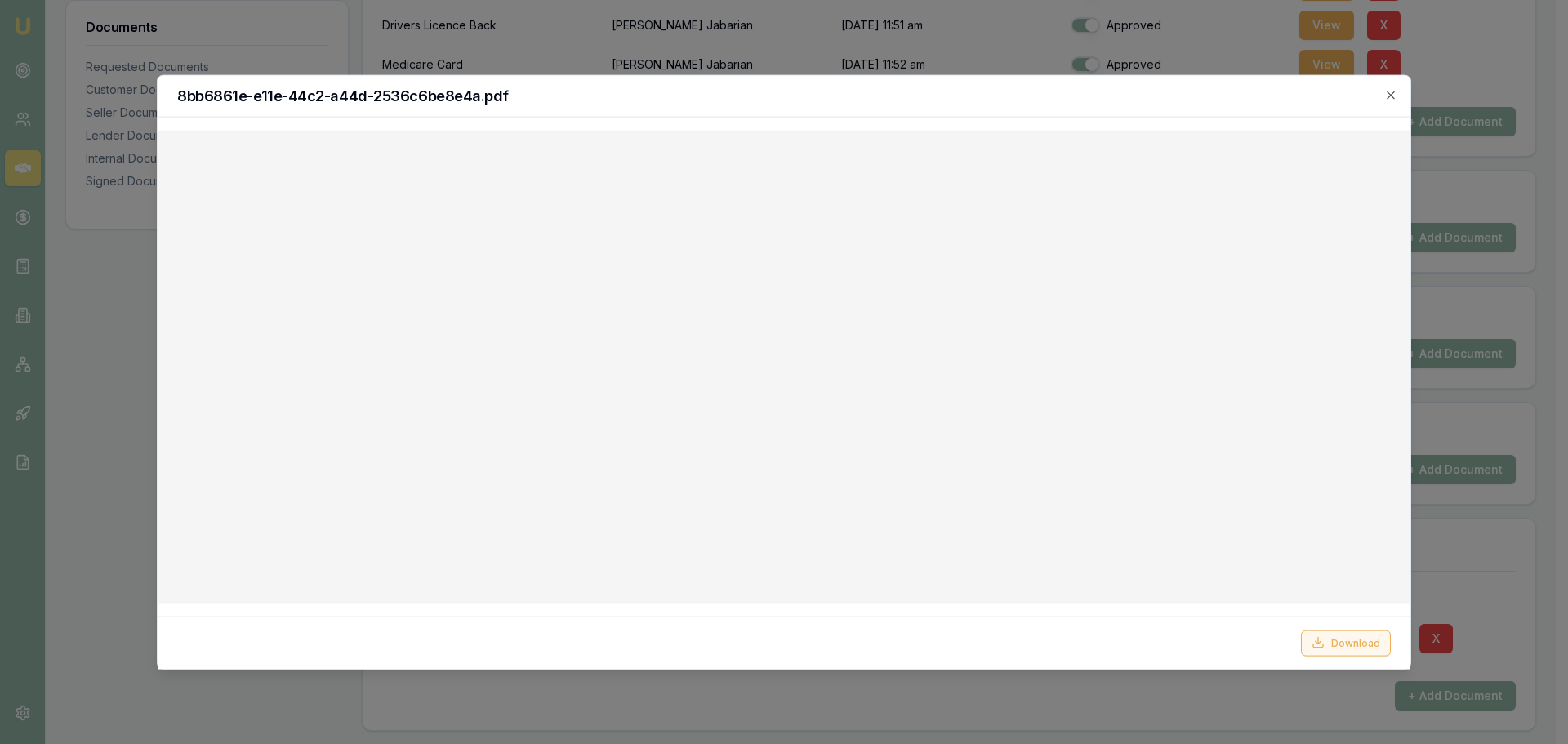
click at [1333, 641] on button "Download" at bounding box center [1346, 642] width 90 height 26
click at [1388, 97] on icon "button" at bounding box center [1390, 94] width 7 height 7
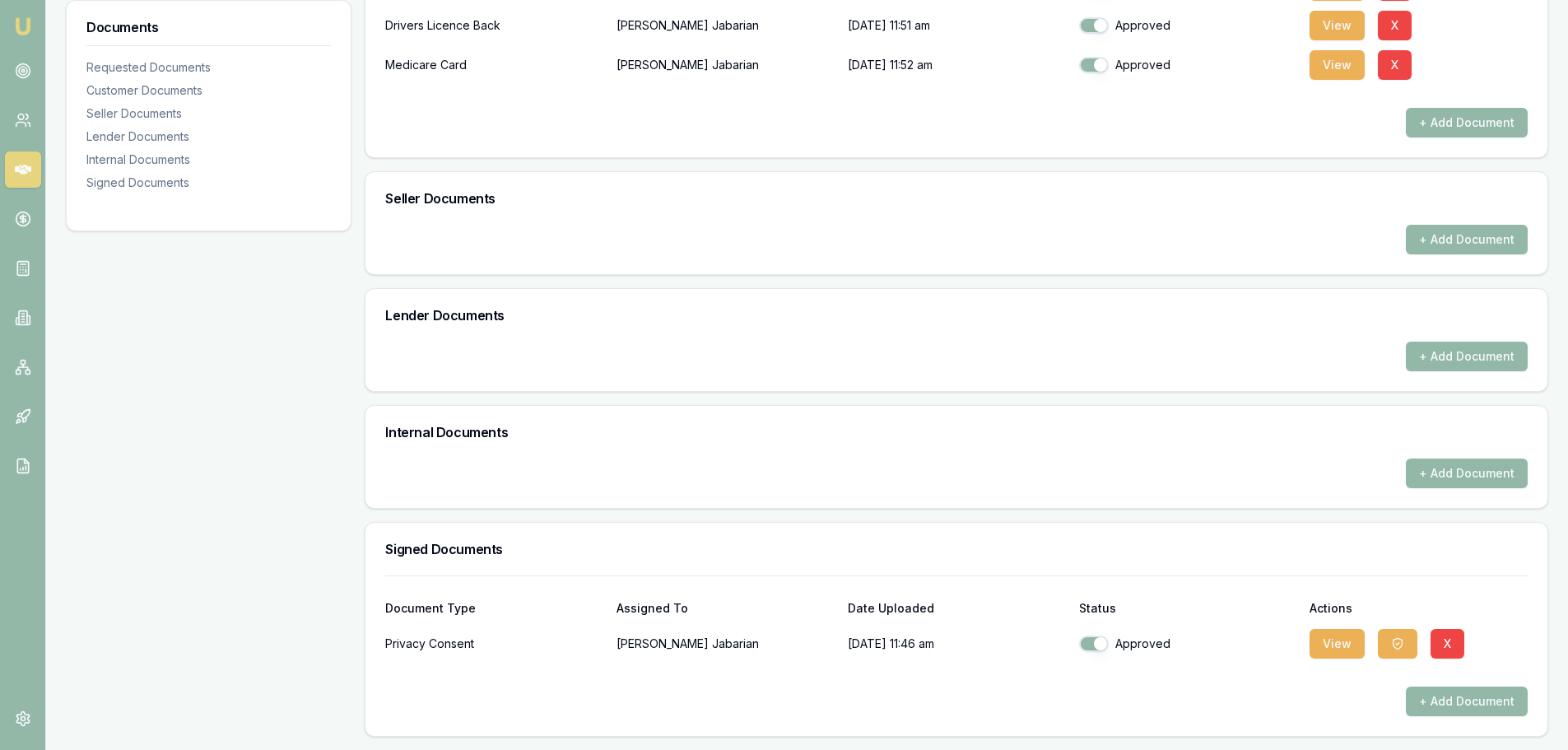
click at [559, 450] on div "Internal Documents" at bounding box center [956, 432] width 1182 height 53
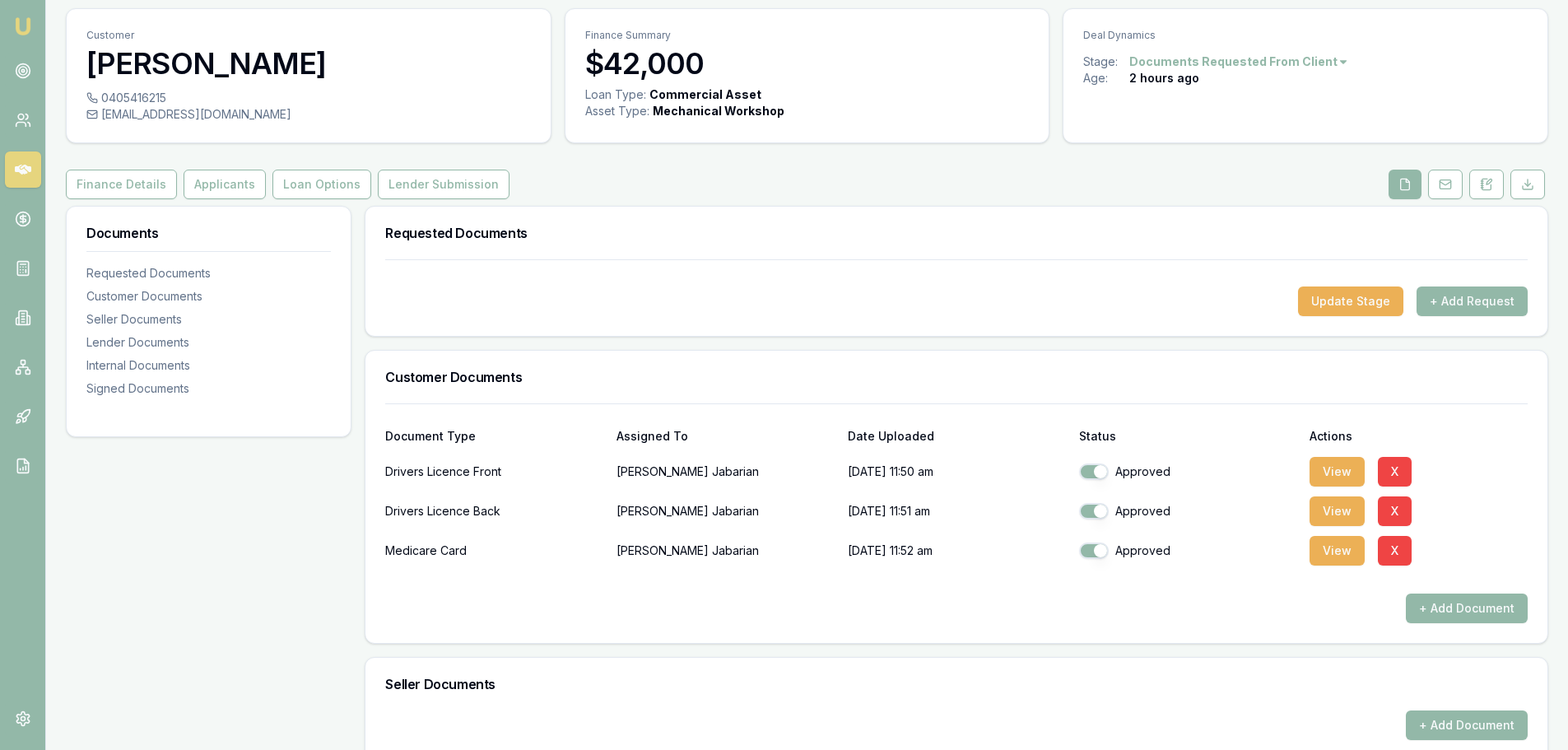
scroll to position [0, 0]
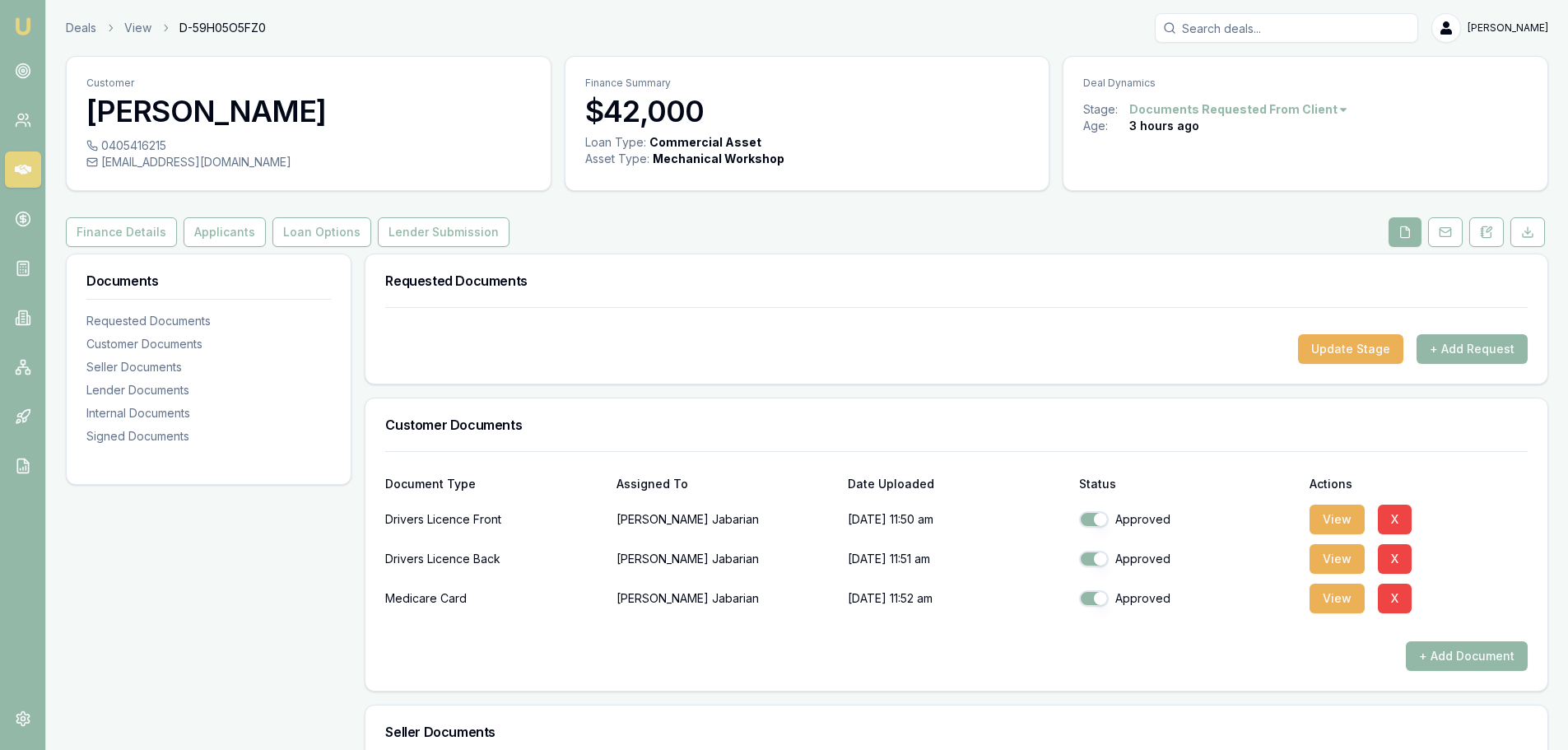
click at [599, 230] on div "Finance Details Applicants Loan Options Lender Submission" at bounding box center [807, 231] width 1482 height 29
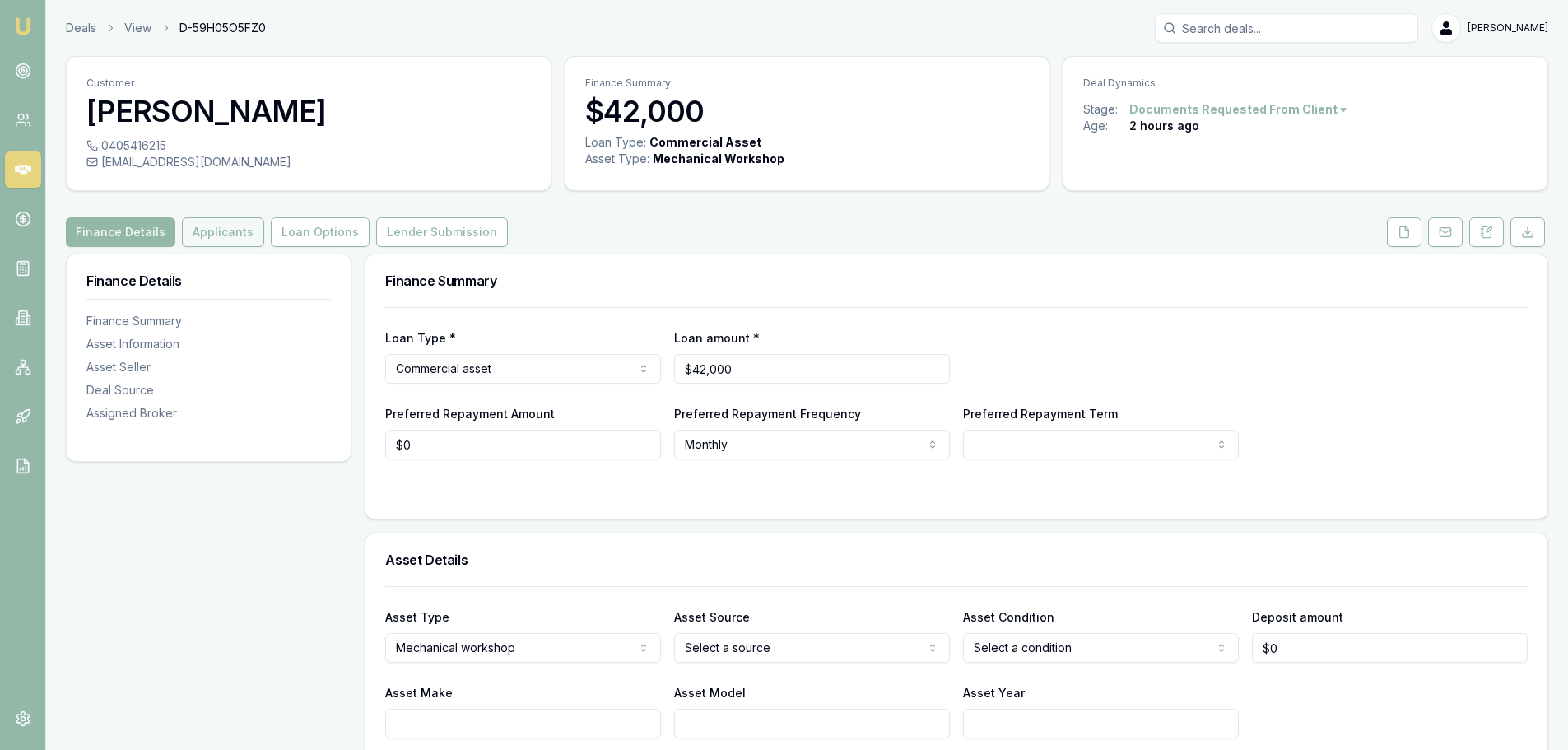
click at [206, 230] on button "Applicants" at bounding box center [223, 231] width 82 height 29
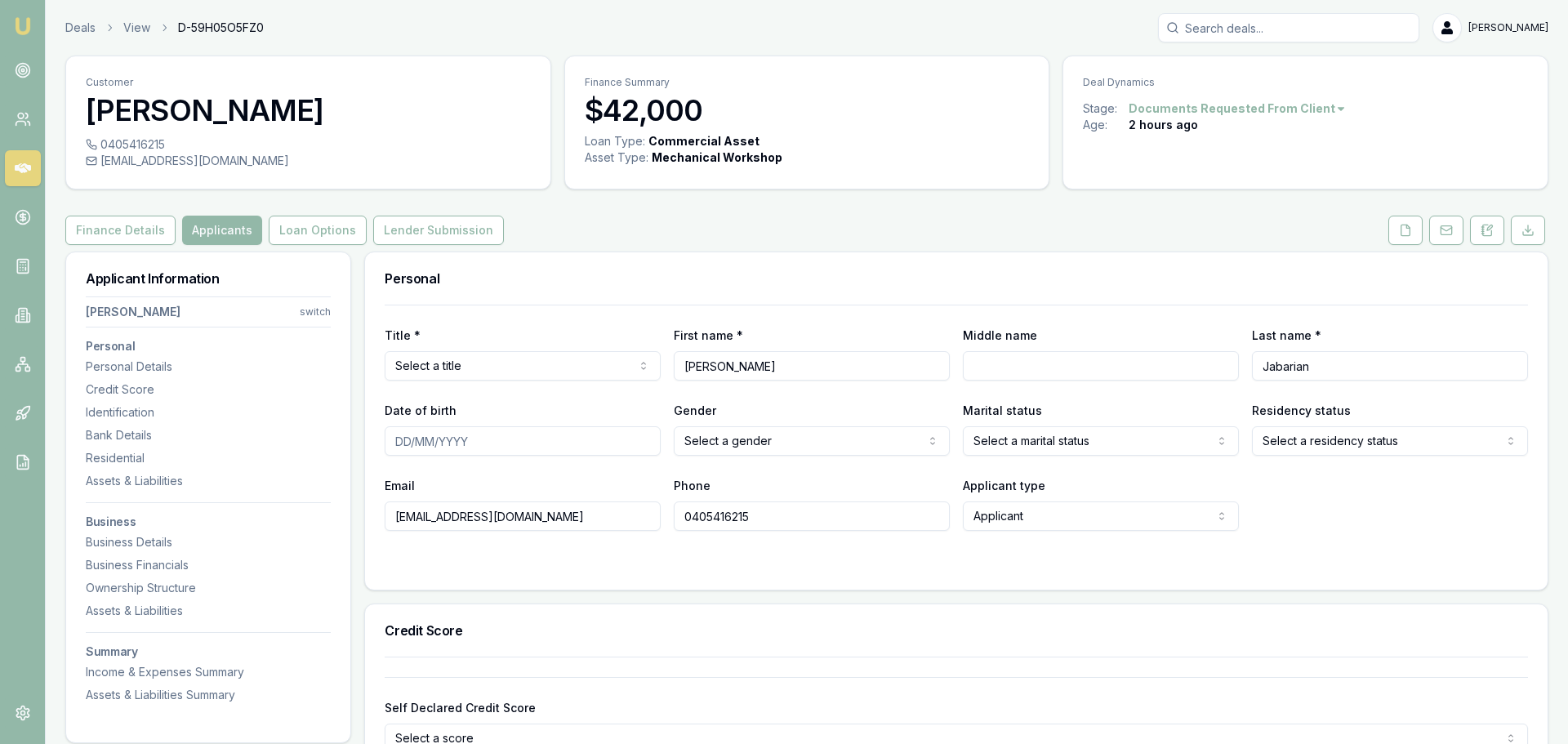
click at [447, 367] on html "Emu Broker Deals View D-59H05O5FZ0 Brad Hearns Toggle Menu Customer Eveline Jab…" at bounding box center [784, 372] width 1568 height 744
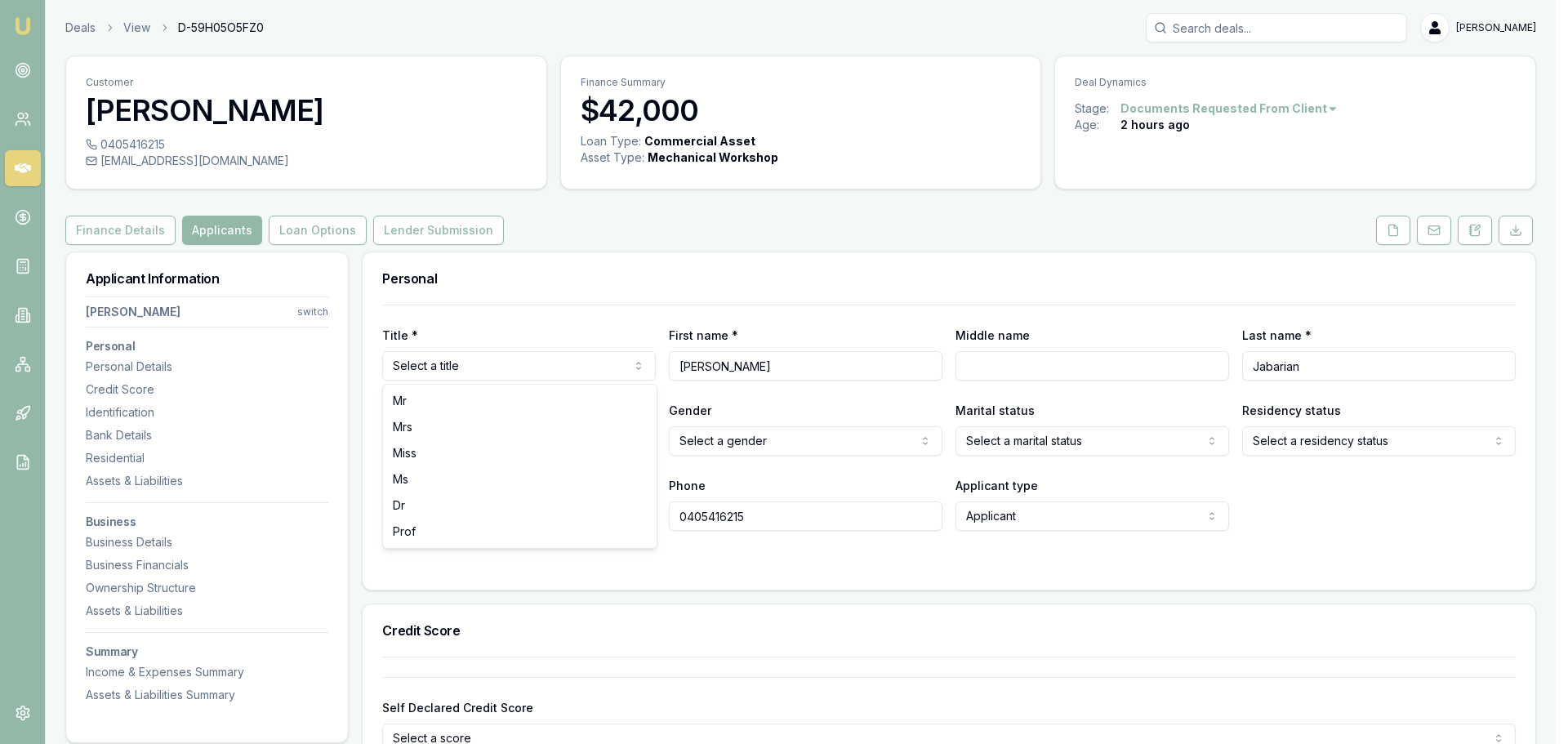
select select "Mrs"
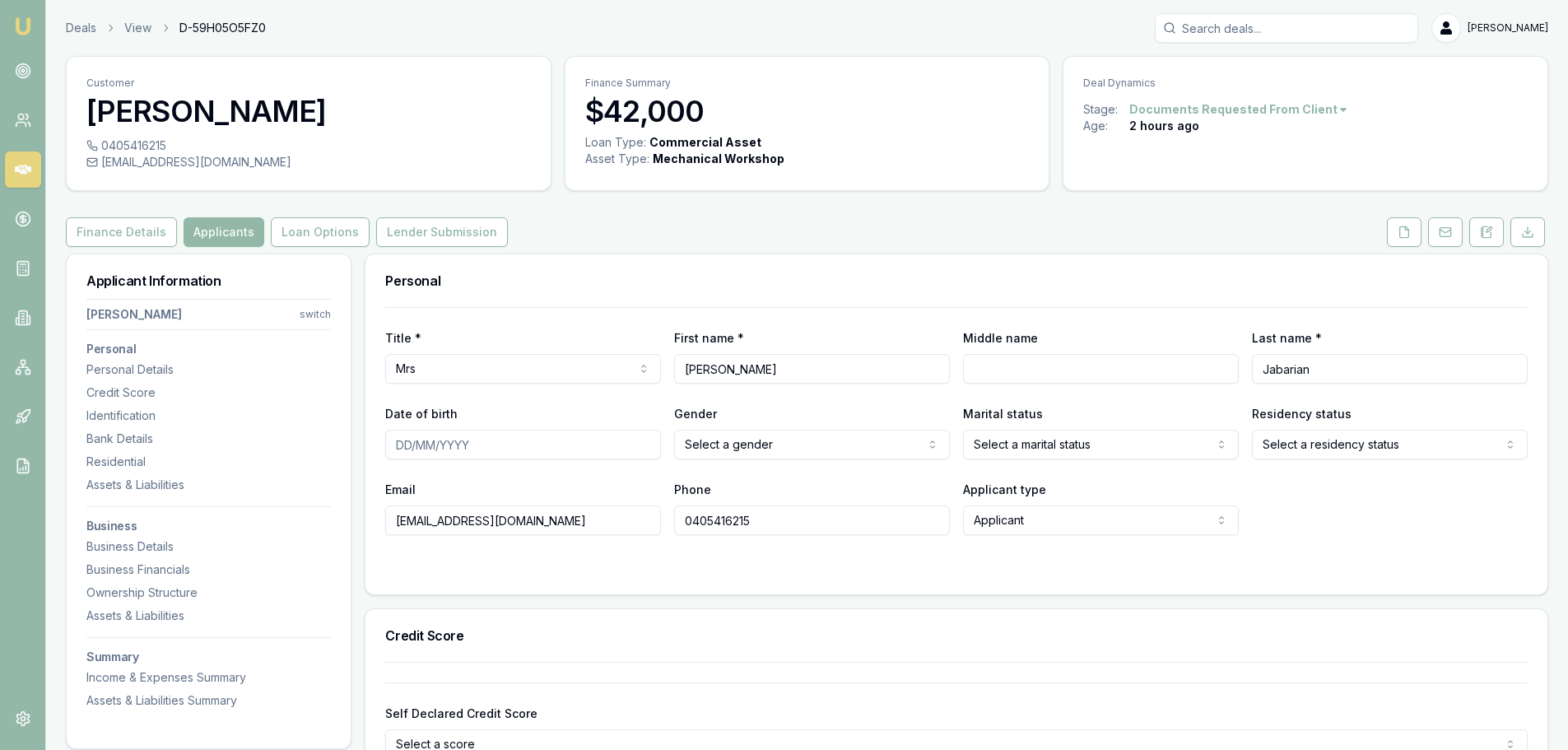
click at [1160, 368] on input "Middle name" at bounding box center [1100, 368] width 276 height 29
drag, startPoint x: 879, startPoint y: 55, endPoint x: 1103, endPoint y: 3, distance: 230.0
select select "Mrs"
click at [389, 449] on input "Date of birth" at bounding box center [523, 444] width 276 height 29
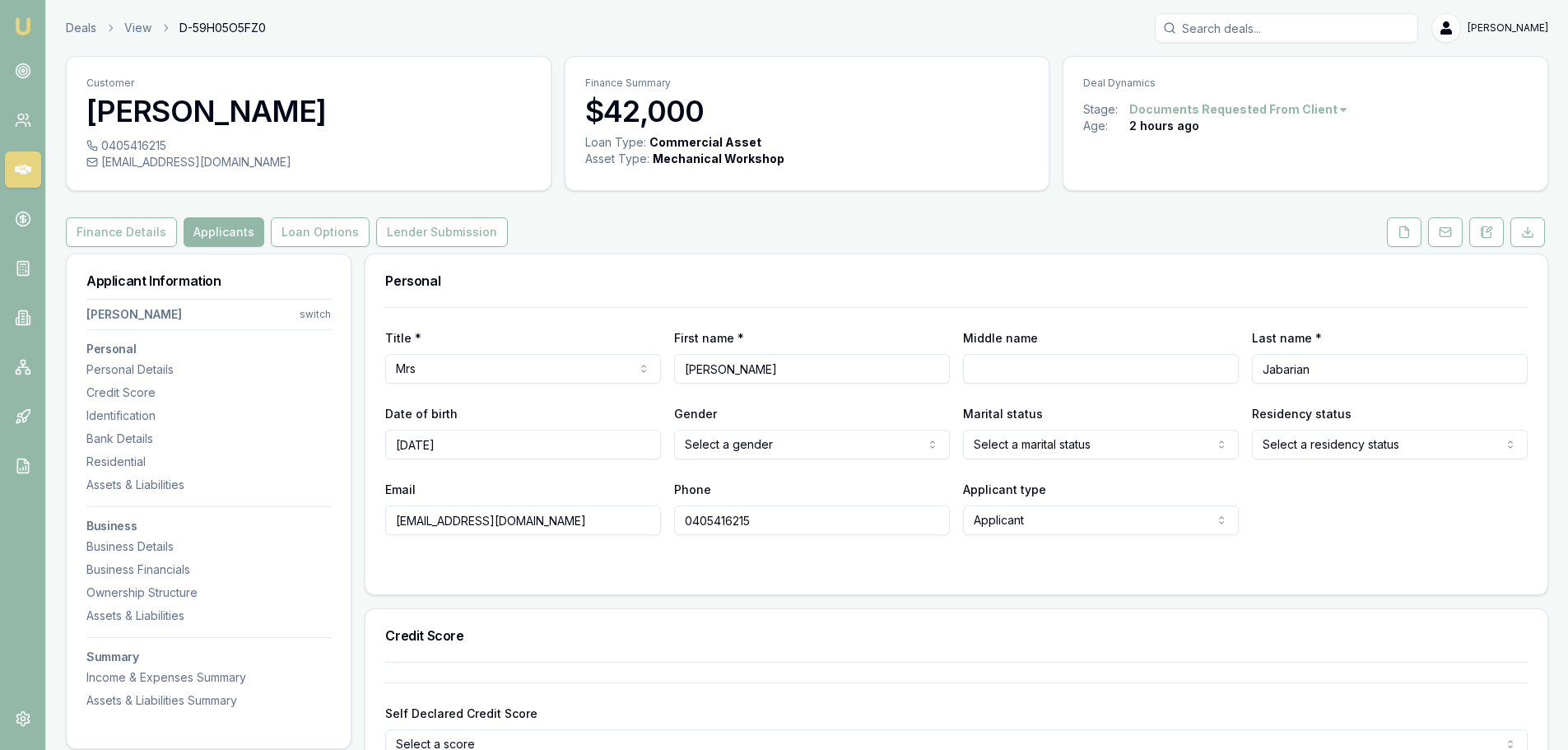
type input "[DATE]"
click at [750, 439] on html "Emu Broker Deals View D-59H05O5FZ0 [PERSON_NAME] Toggle Menu Customer [PERSON_N…" at bounding box center [784, 375] width 1568 height 750
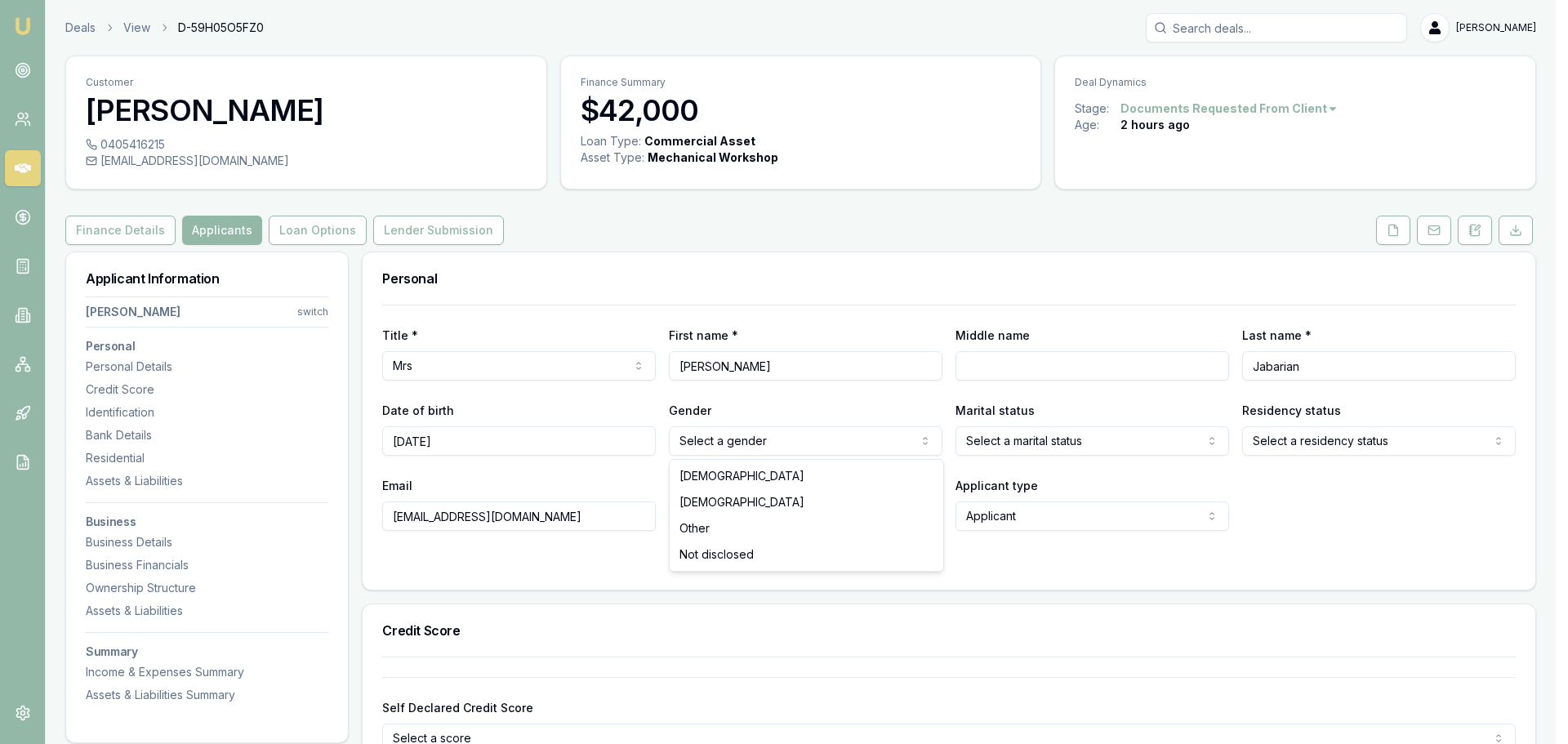
select select "FEMALE"
click at [1051, 442] on html "Emu Broker Deals View D-59H05O5FZ0 Brad Hearns Toggle Menu Customer Eveline Jab…" at bounding box center [778, 372] width 1556 height 744
select select "WIDOWED"
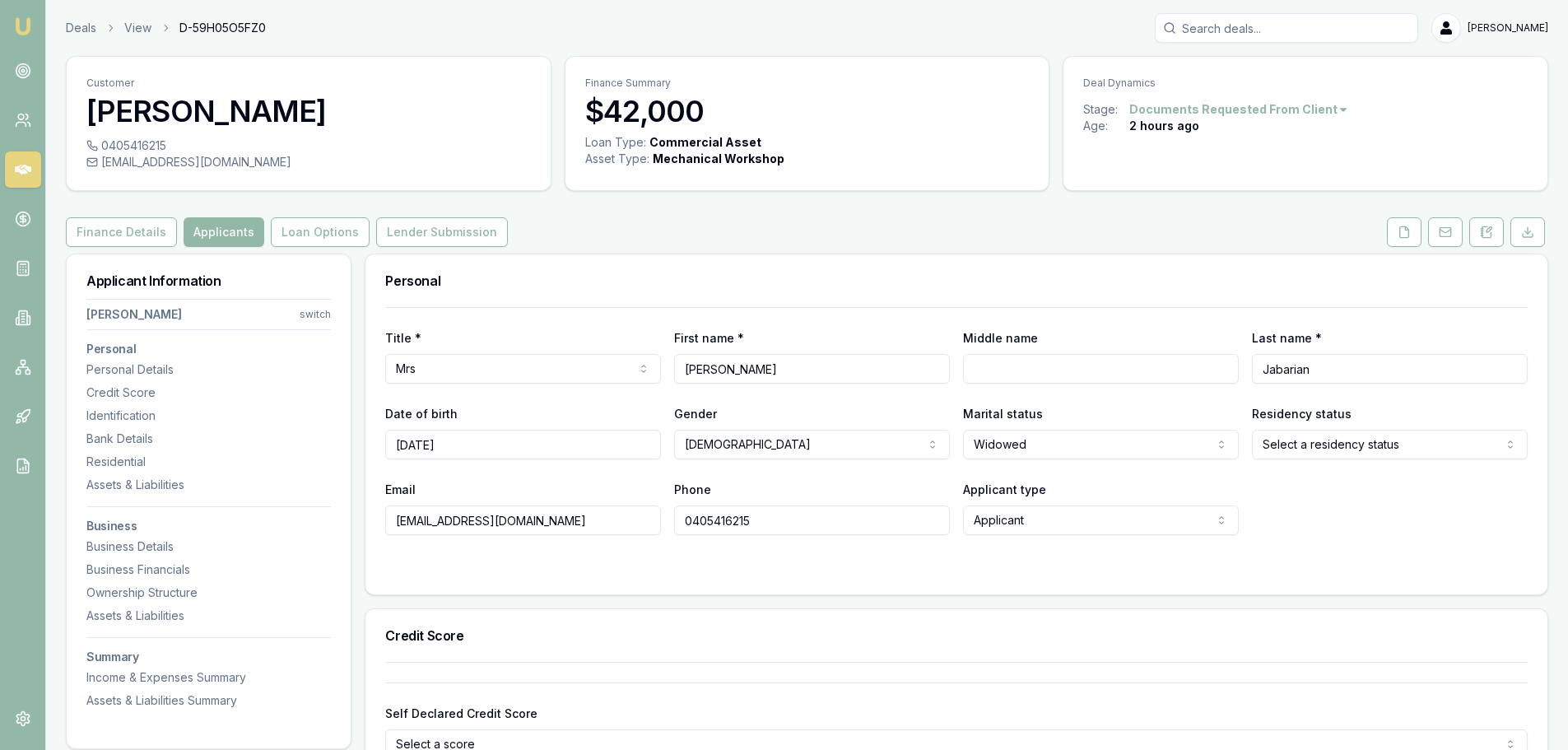
click at [1364, 450] on html "Emu Broker Deals View D-59H05O5FZ0 Brad Hearns Toggle Menu Customer Eveline Jab…" at bounding box center [784, 375] width 1568 height 750
click at [970, 577] on div "Title * Mrs Mr Mrs Miss Ms Dr Prof First name * Eveline Middle name Last name *…" at bounding box center [956, 450] width 1182 height 287
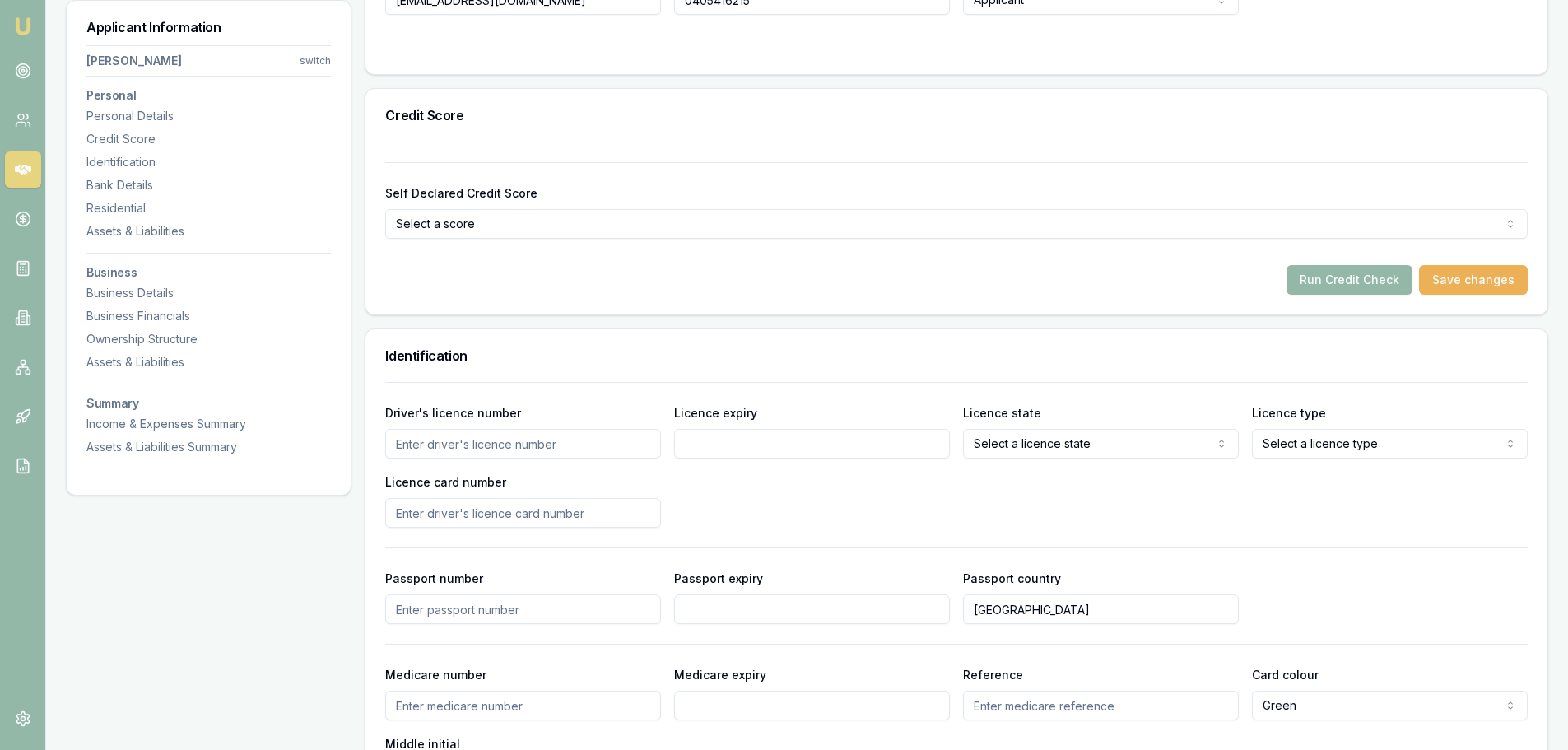
scroll to position [741, 0]
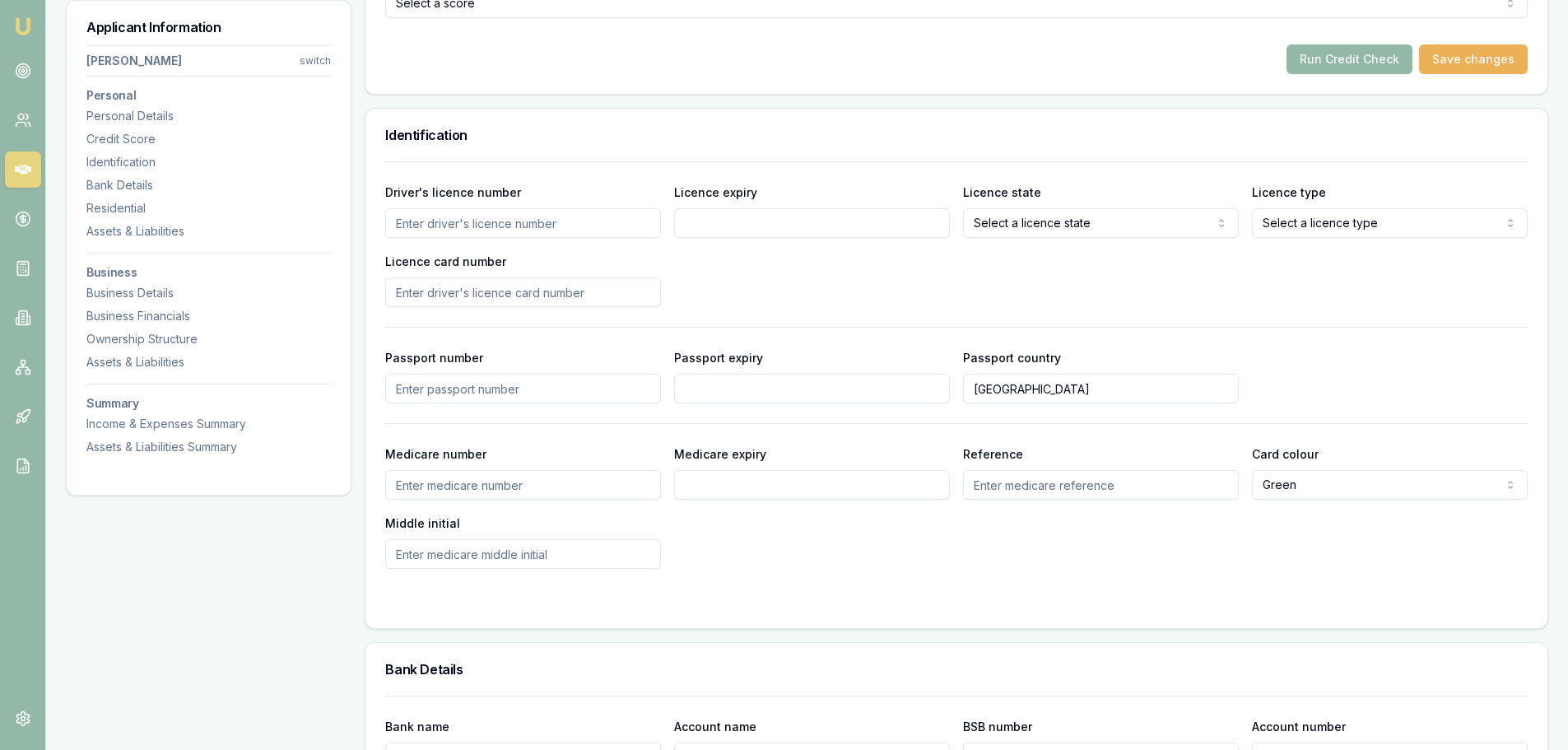
click at [508, 212] on input "Driver's licence number" at bounding box center [523, 223] width 276 height 29
type input "3484WW"
type input "12/09/2028"
select select "OPEN_LICENCE"
type input "2056538827"
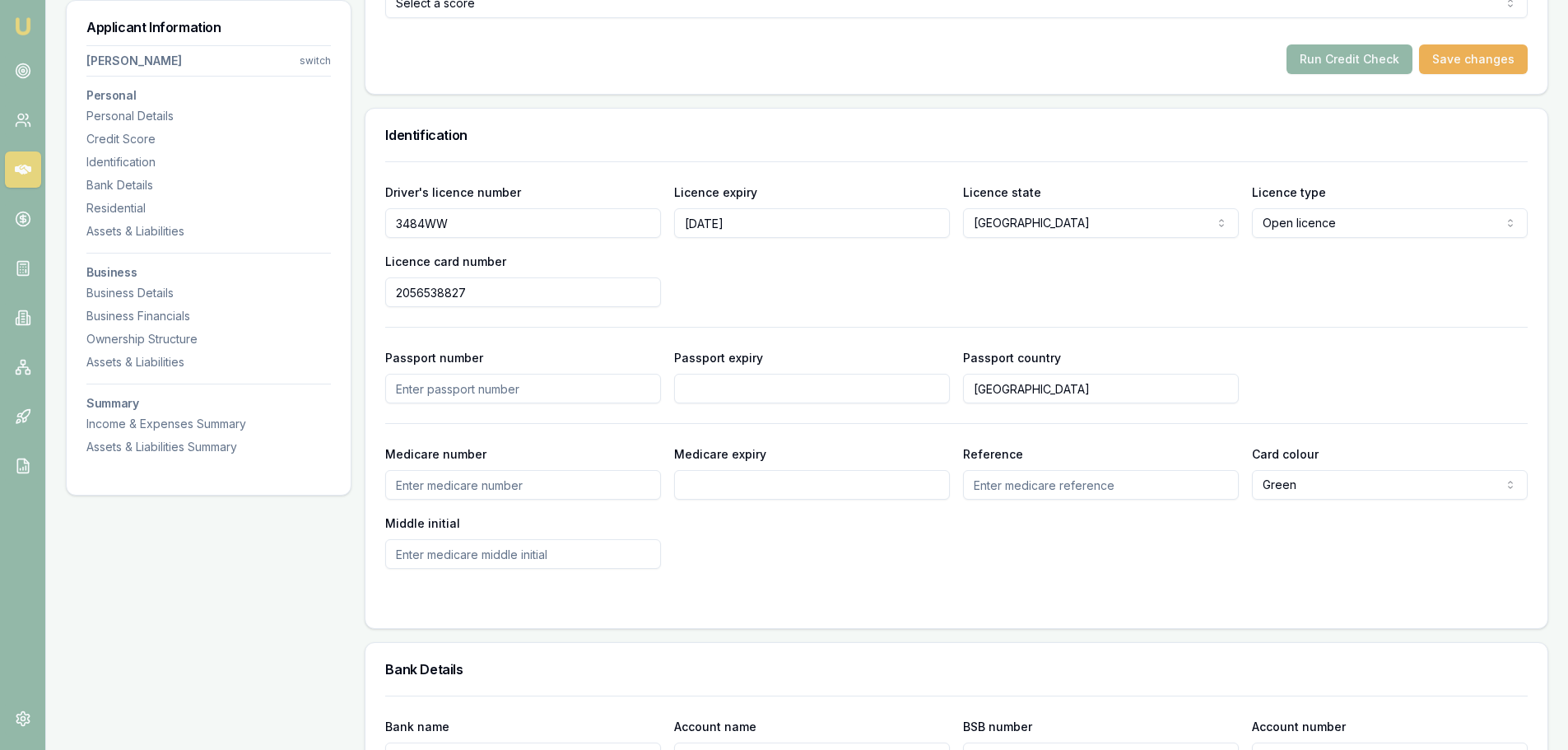
click at [517, 492] on input "Medicare number" at bounding box center [523, 484] width 276 height 29
click at [434, 484] on input "Medicare number" at bounding box center [523, 484] width 276 height 29
type input "2239682402"
type input "07/2030"
type input "2"
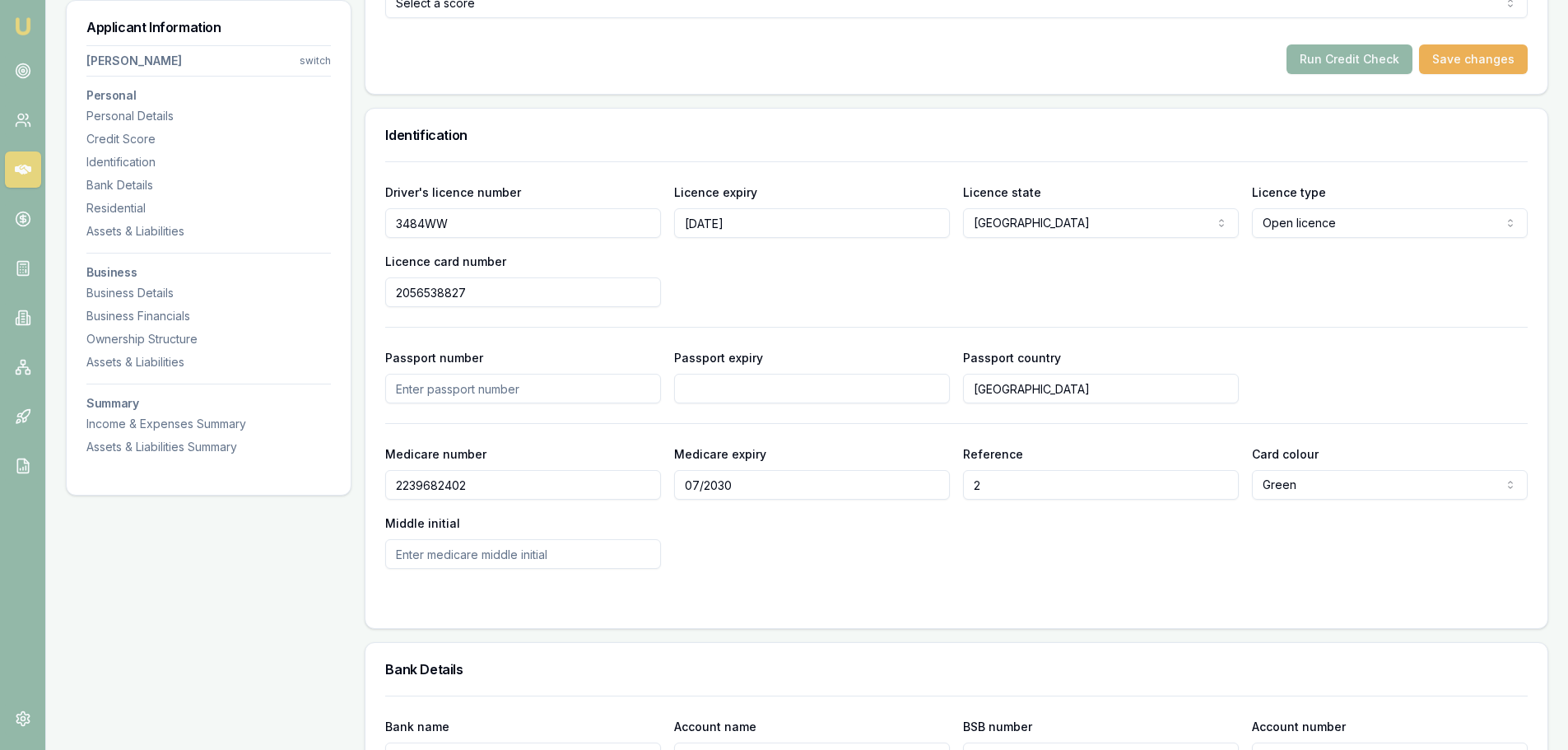
click at [847, 562] on div "Medicare number 2239682402 Medicare expiry 07/2030 Reference 2 Card colour Gree…" at bounding box center [957, 506] width 1142 height 125
click at [861, 551] on div "Medicare number 2239682402 Medicare expiry 07/2030 Reference 2 Card colour Gree…" at bounding box center [957, 506] width 1142 height 125
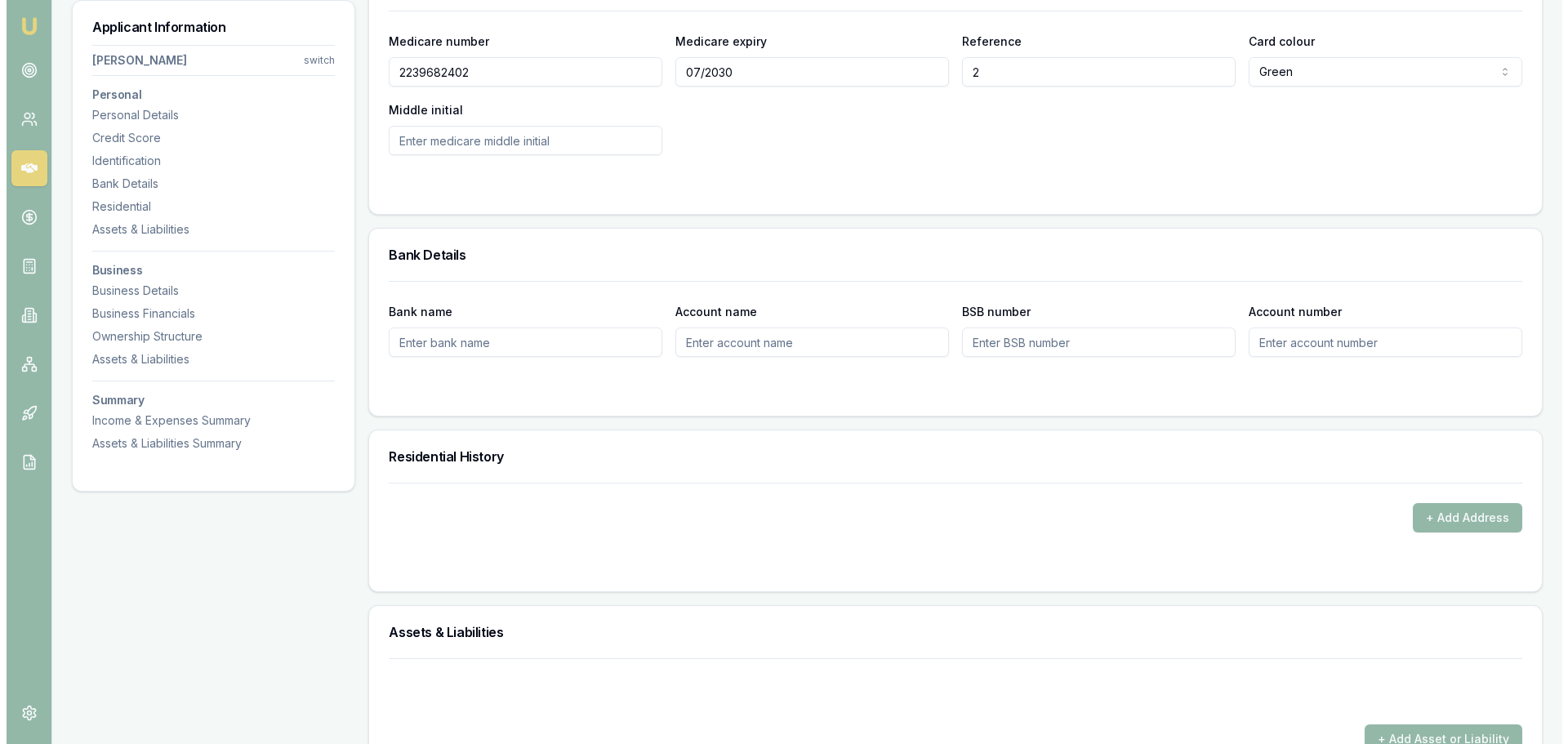
scroll to position [1143, 0]
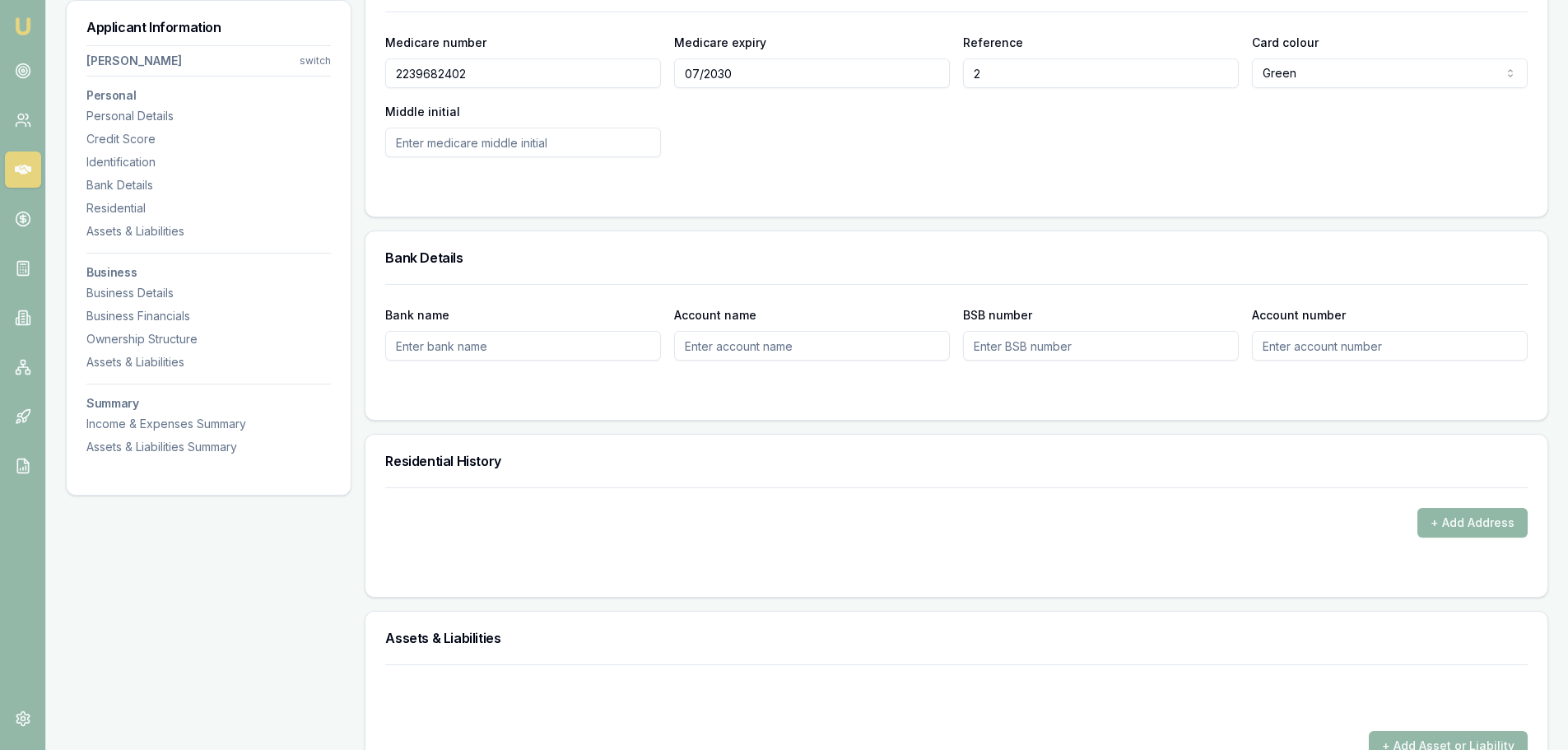
click at [1483, 521] on button "+ Add Address" at bounding box center [1473, 522] width 111 height 29
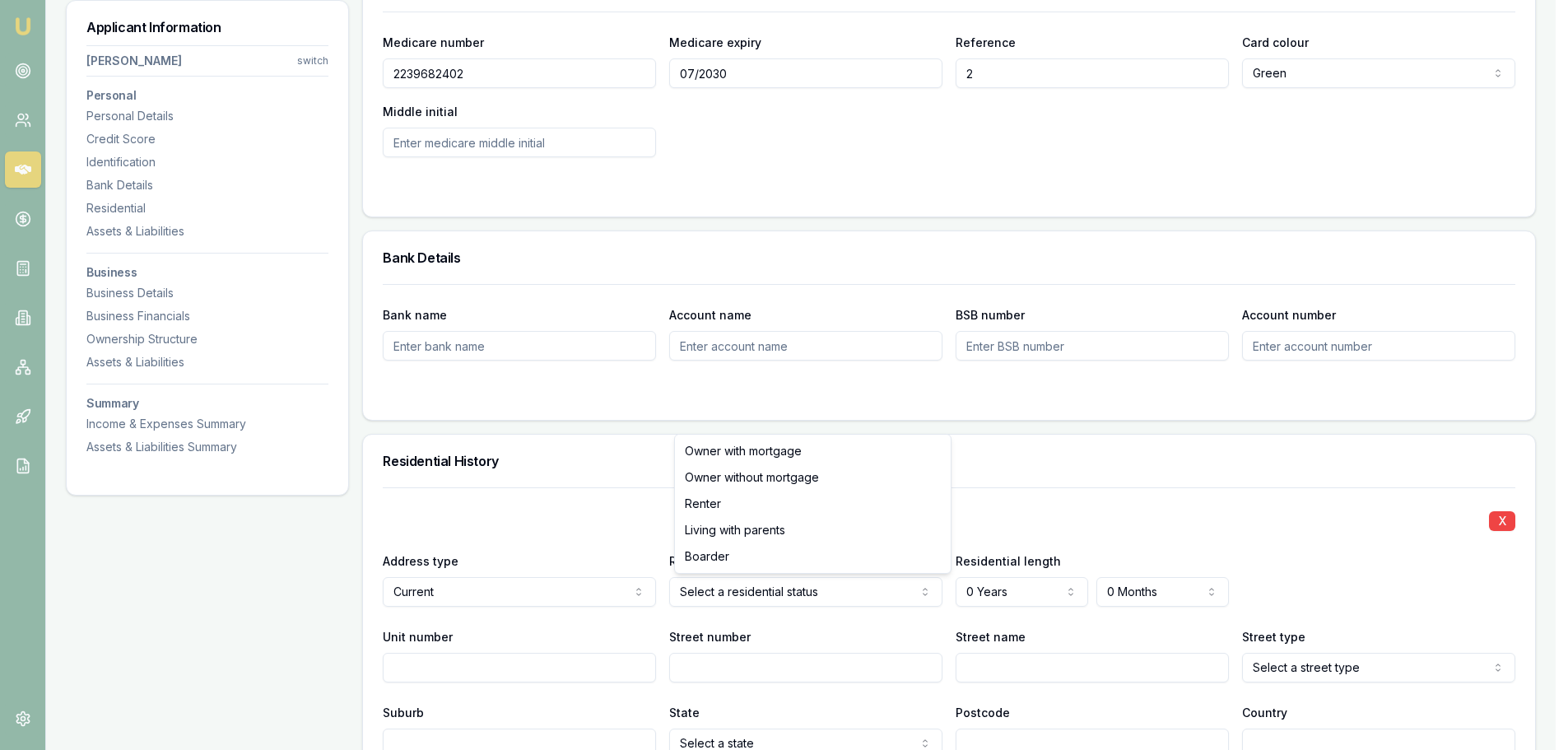
select select "OWNER_WITHOUT_MORTGAGE"
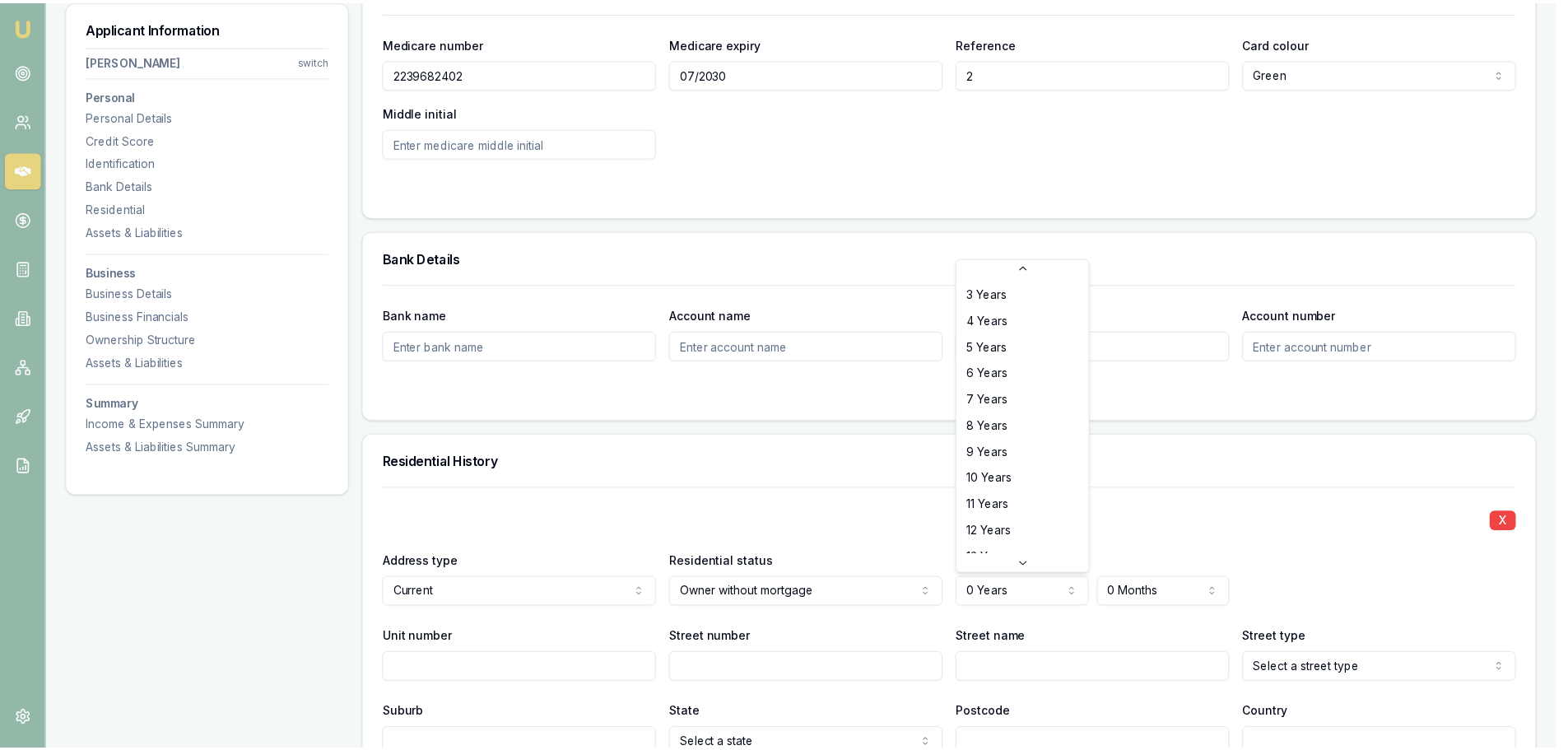
scroll to position [132, 0]
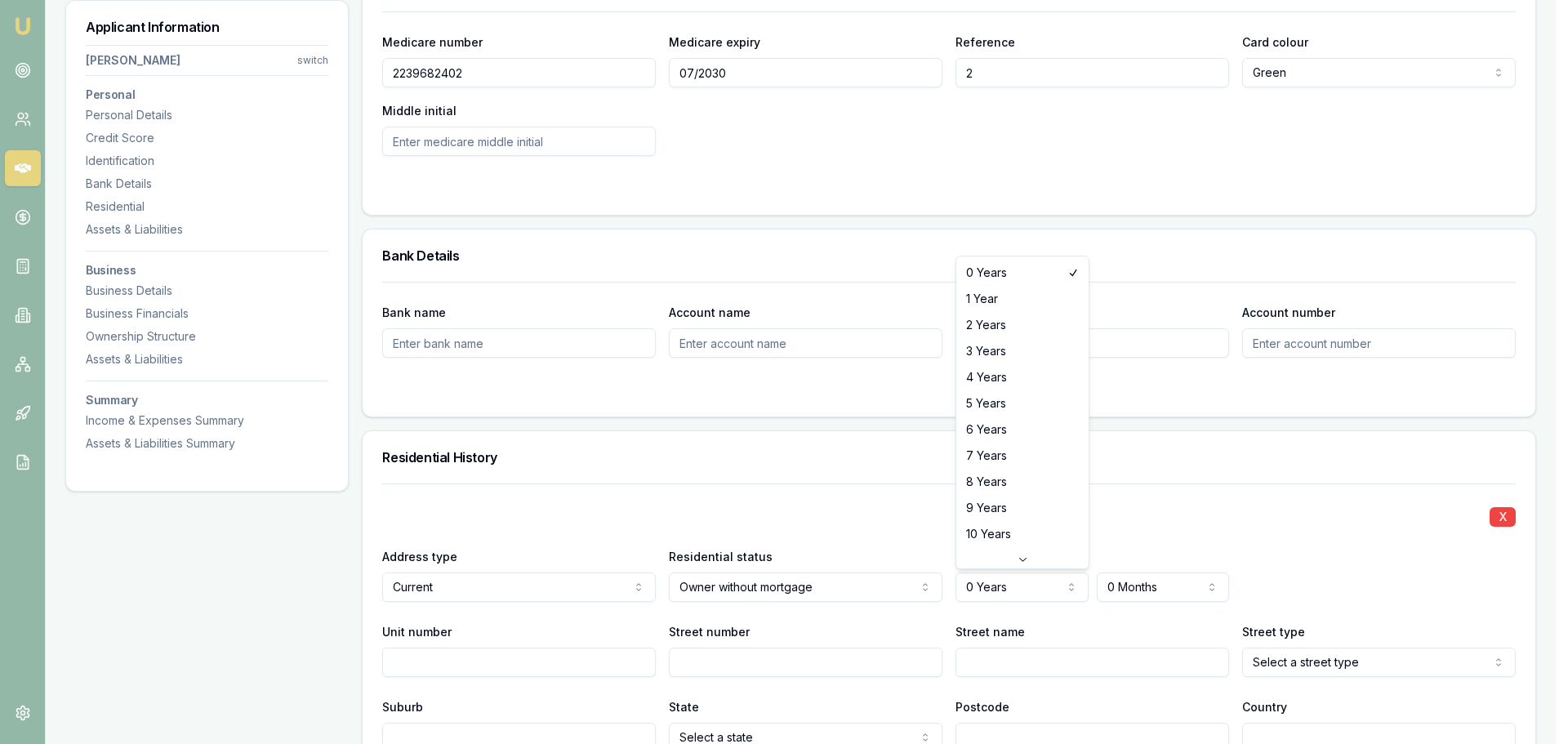
select select "10"
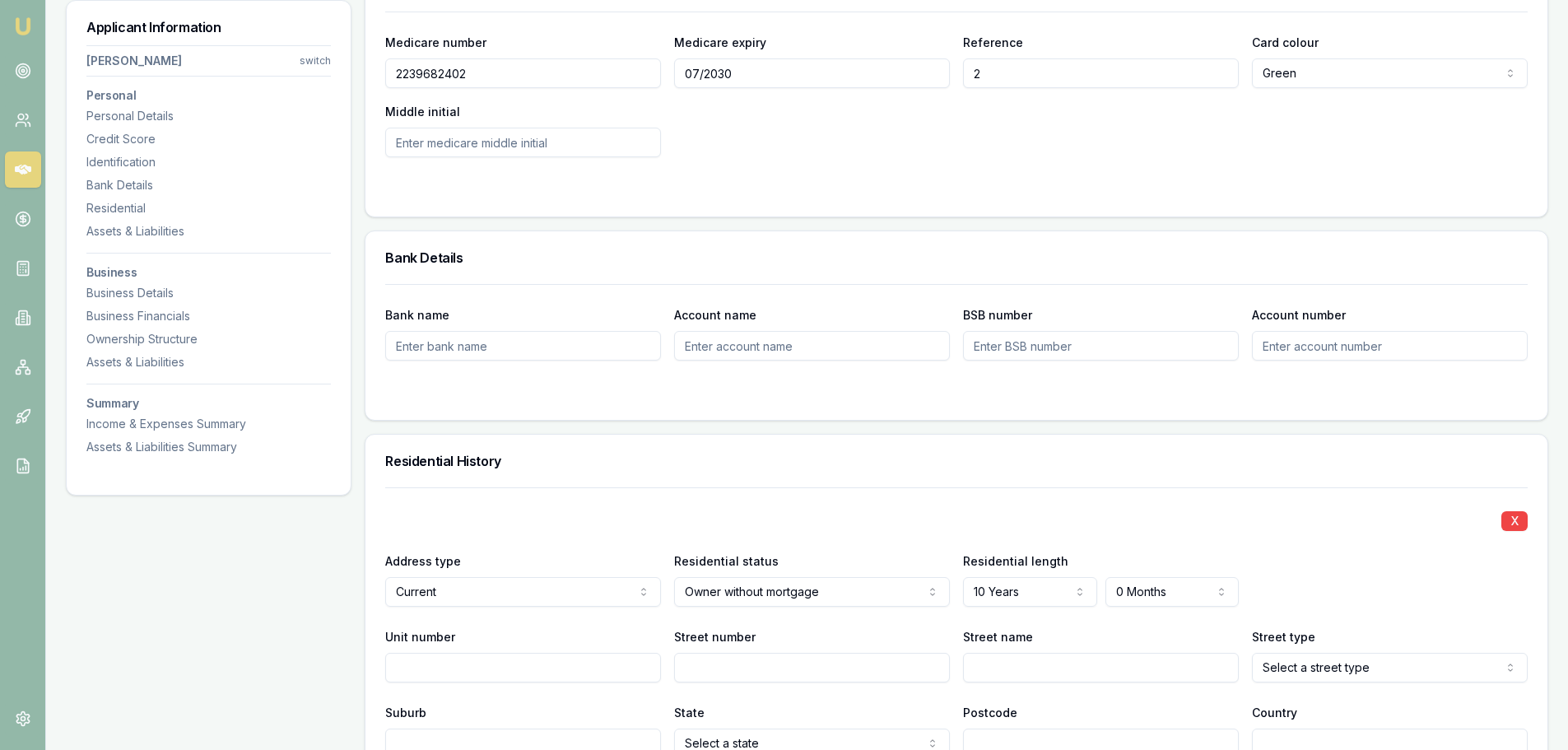
click at [789, 531] on div "X Address type Current Current Previous Residential status Owner without mortga…" at bounding box center [957, 623] width 1142 height 271
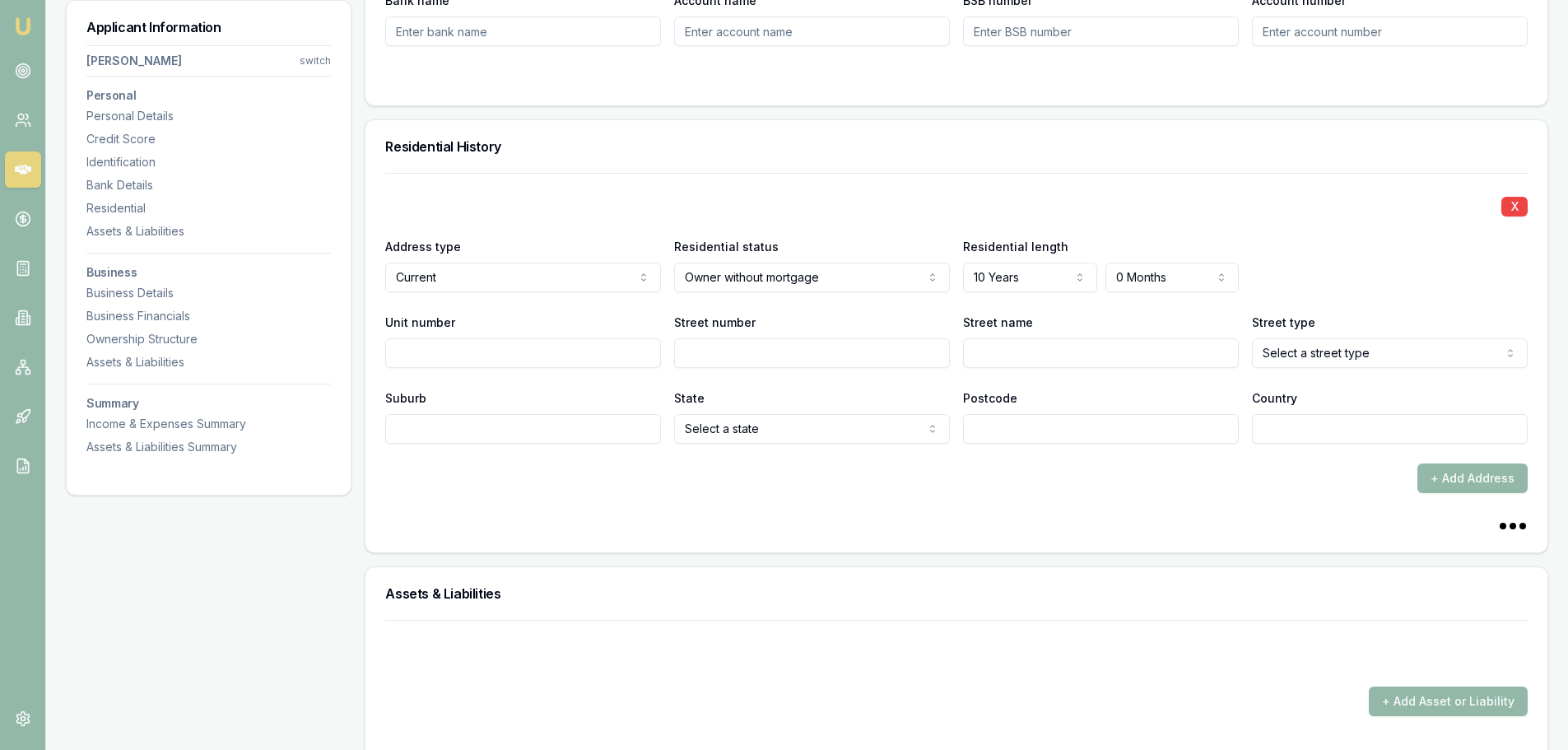
scroll to position [1482, 0]
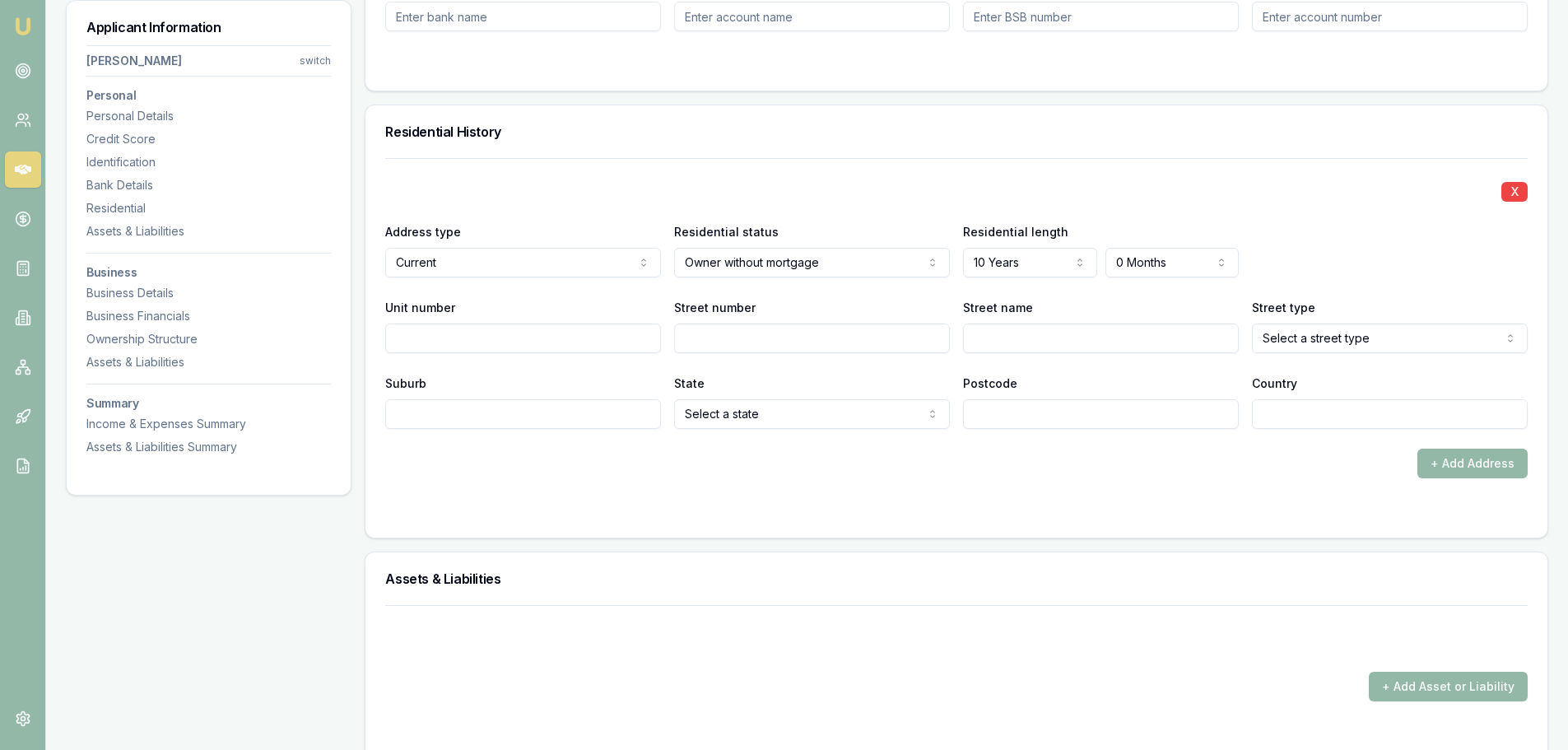
click at [709, 337] on input "Street number" at bounding box center [812, 338] width 276 height 29
type input "8"
type input "Nobbs"
select select "Road"
type input "Yagoona"
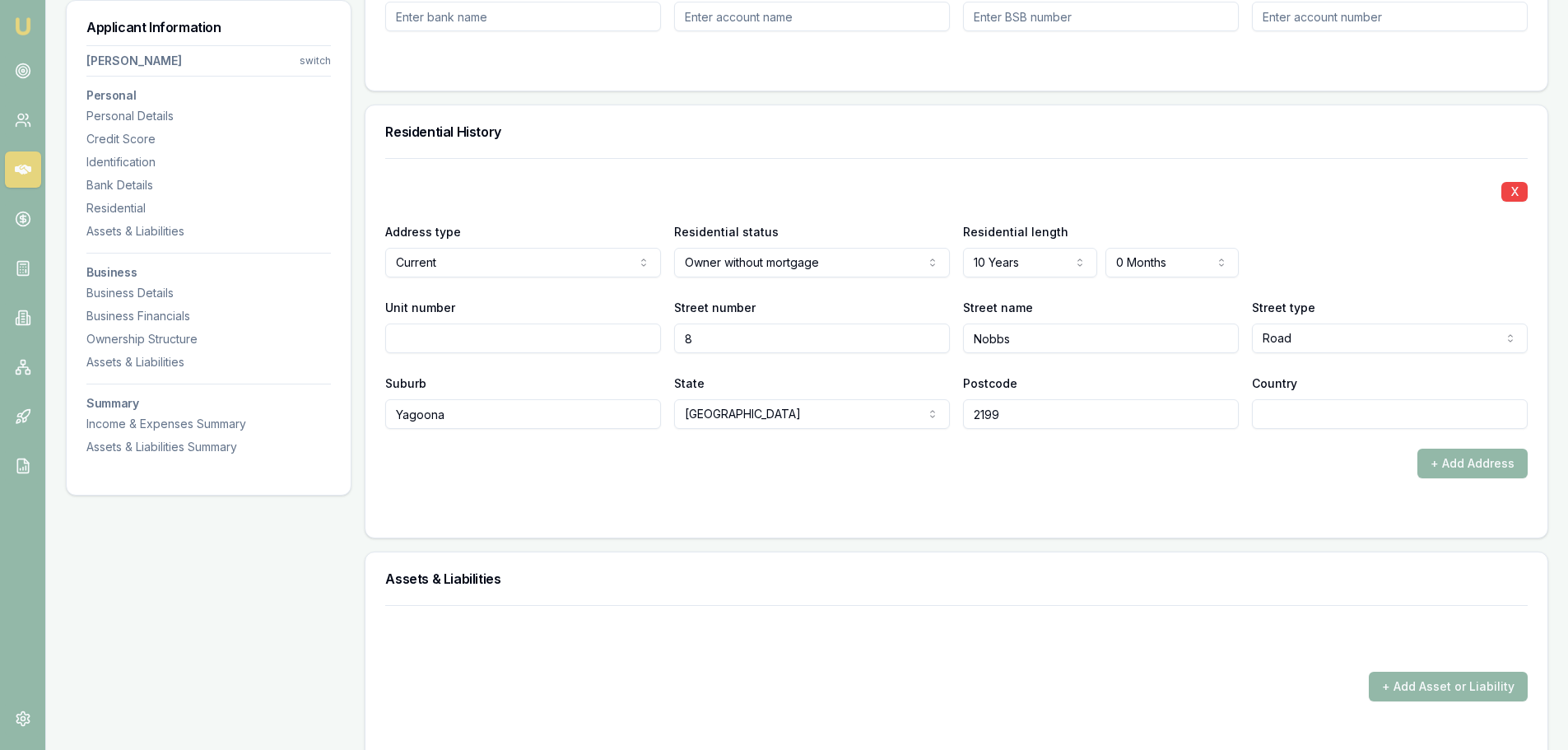
type input "2199"
type input "Aust"
click at [725, 178] on div "X" at bounding box center [957, 190] width 1142 height 23
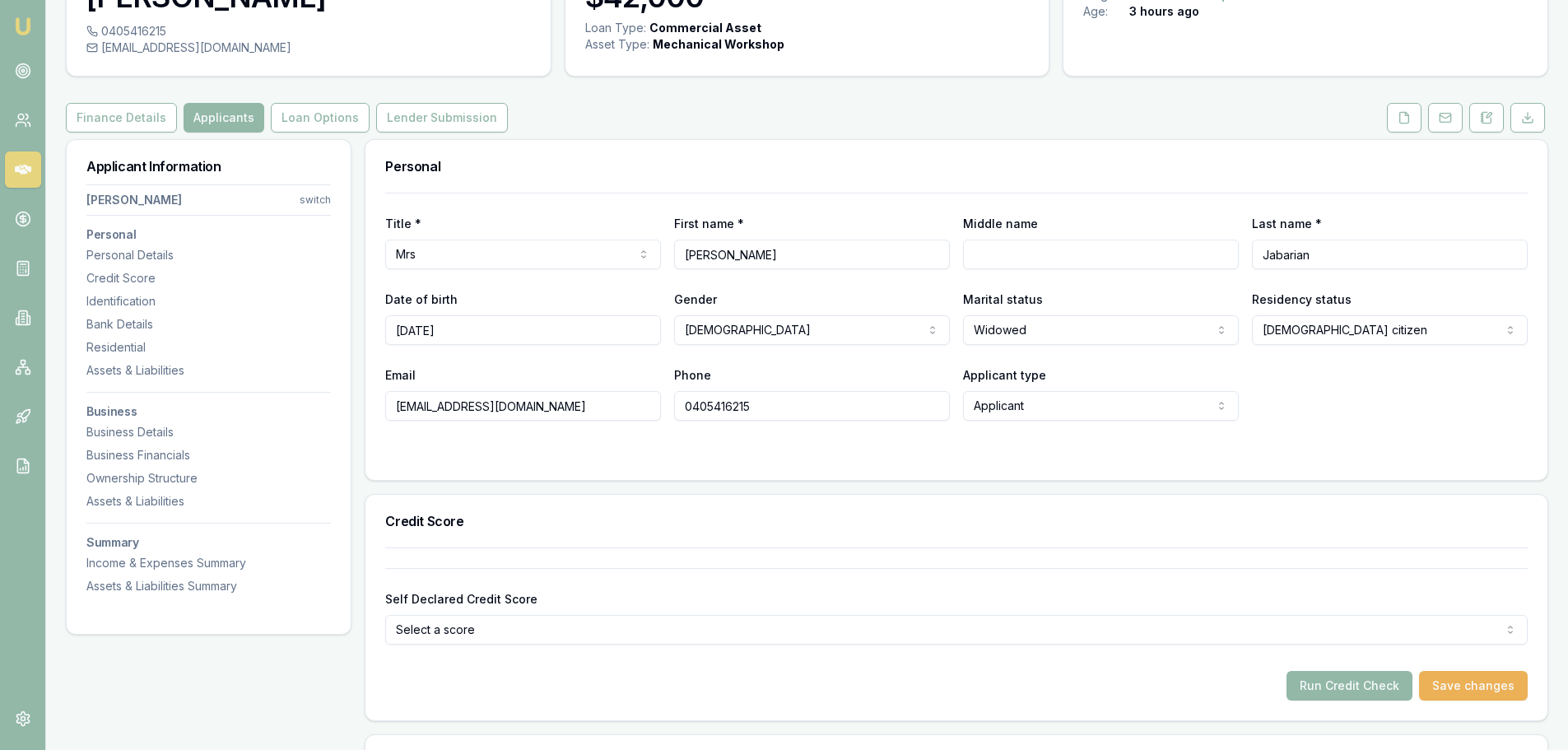
scroll to position [0, 0]
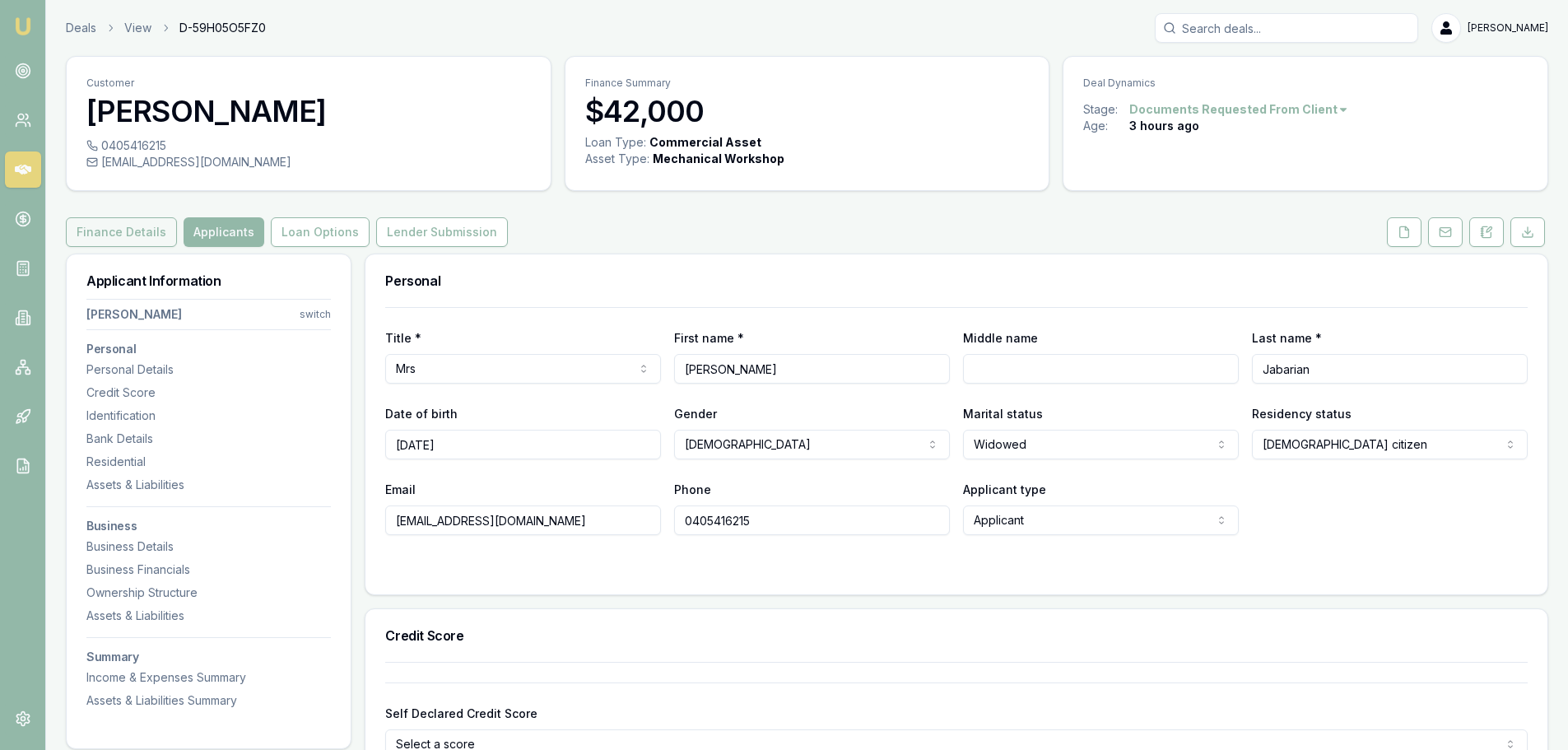
click at [109, 229] on button "Finance Details" at bounding box center [121, 231] width 111 height 29
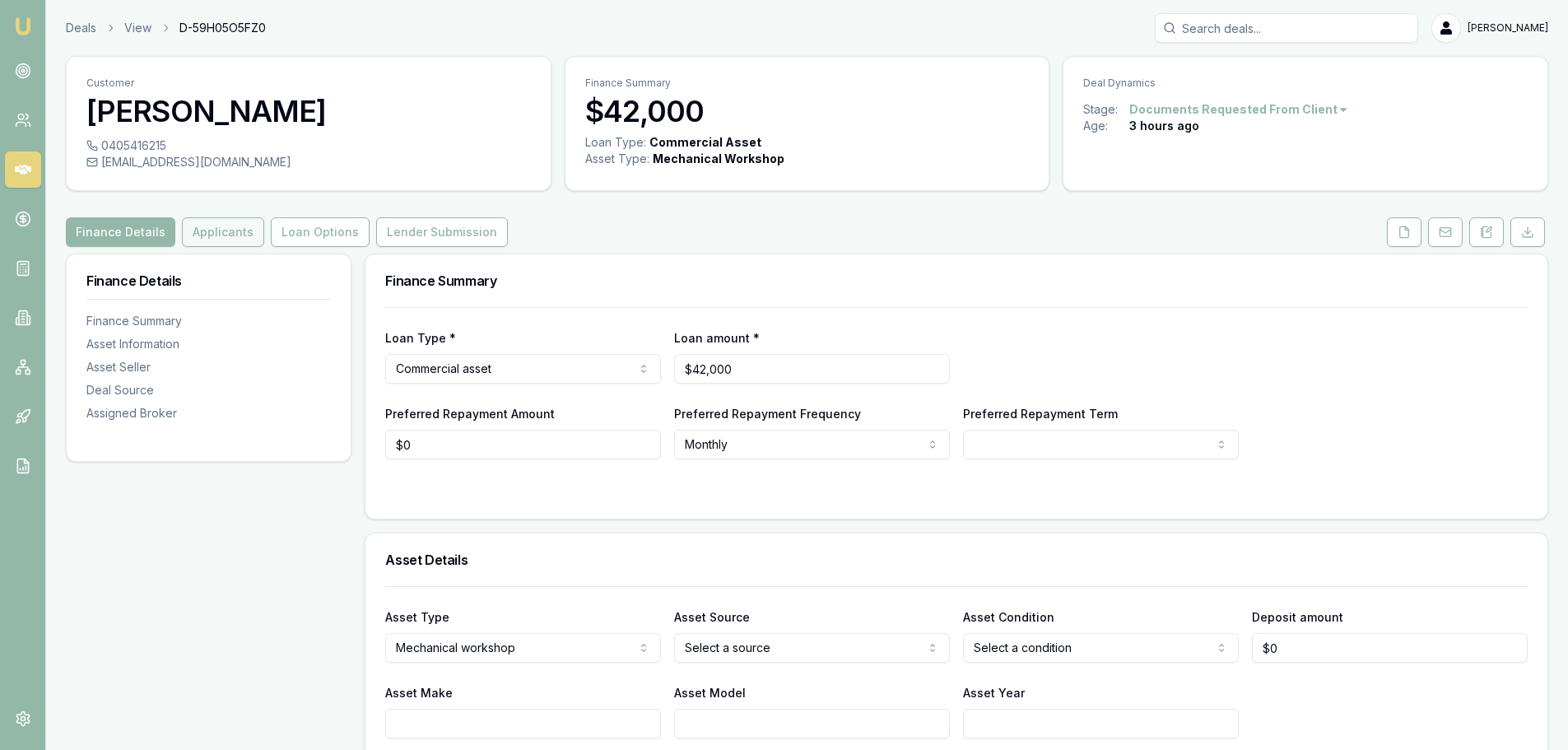
click at [211, 233] on button "Applicants" at bounding box center [223, 231] width 82 height 29
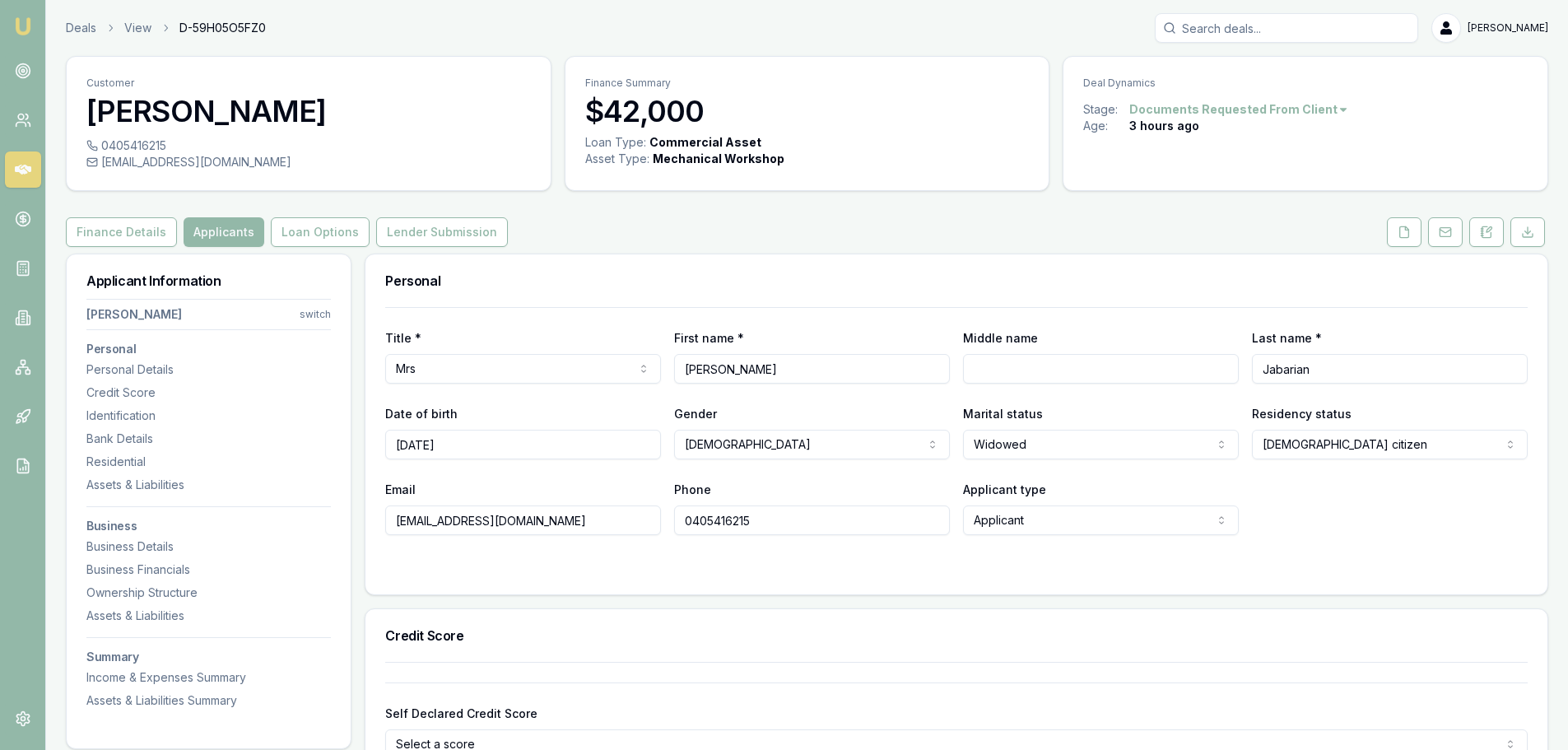
click at [648, 231] on div "Finance Details Applicants Loan Options Lender Submission" at bounding box center [807, 231] width 1482 height 29
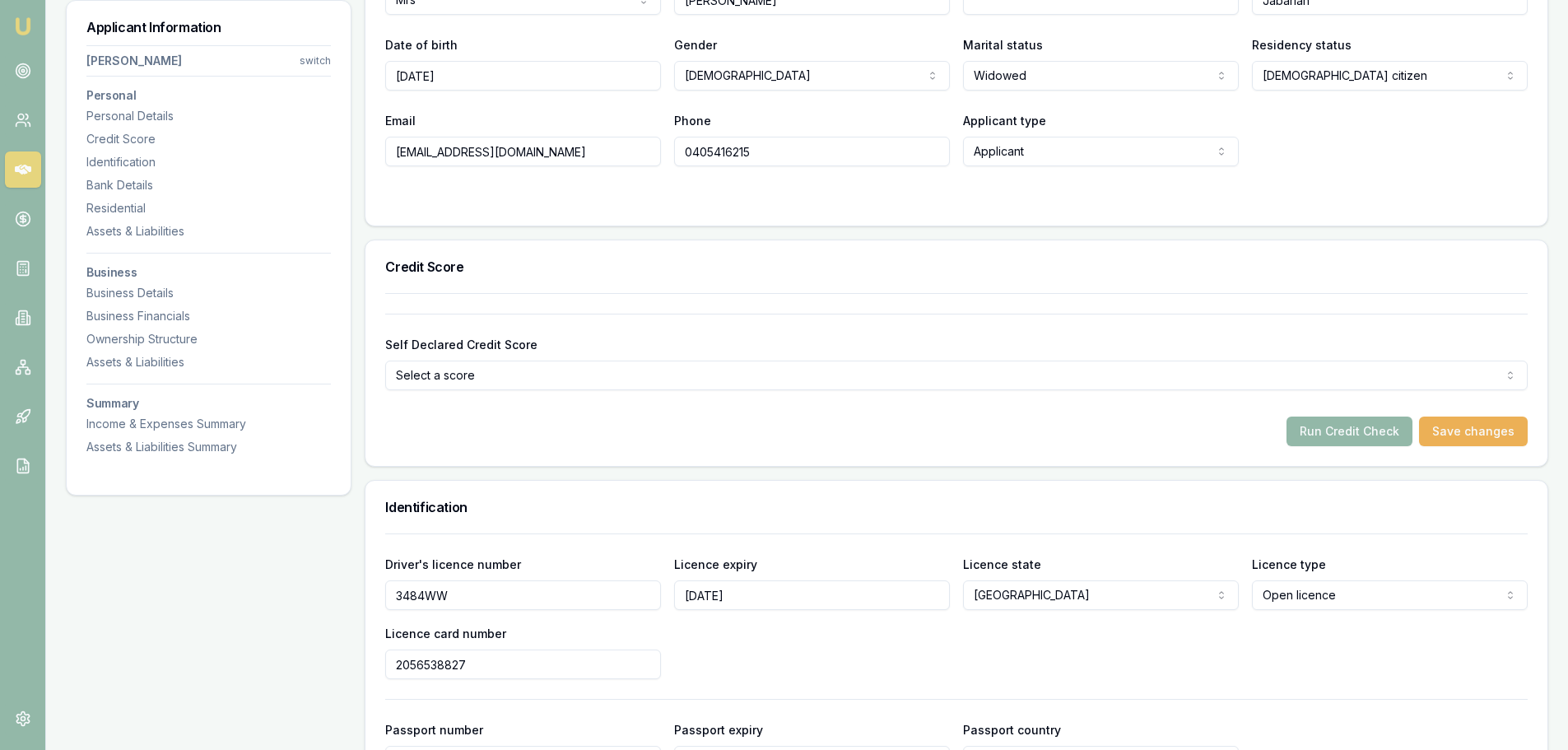
scroll to position [411, 0]
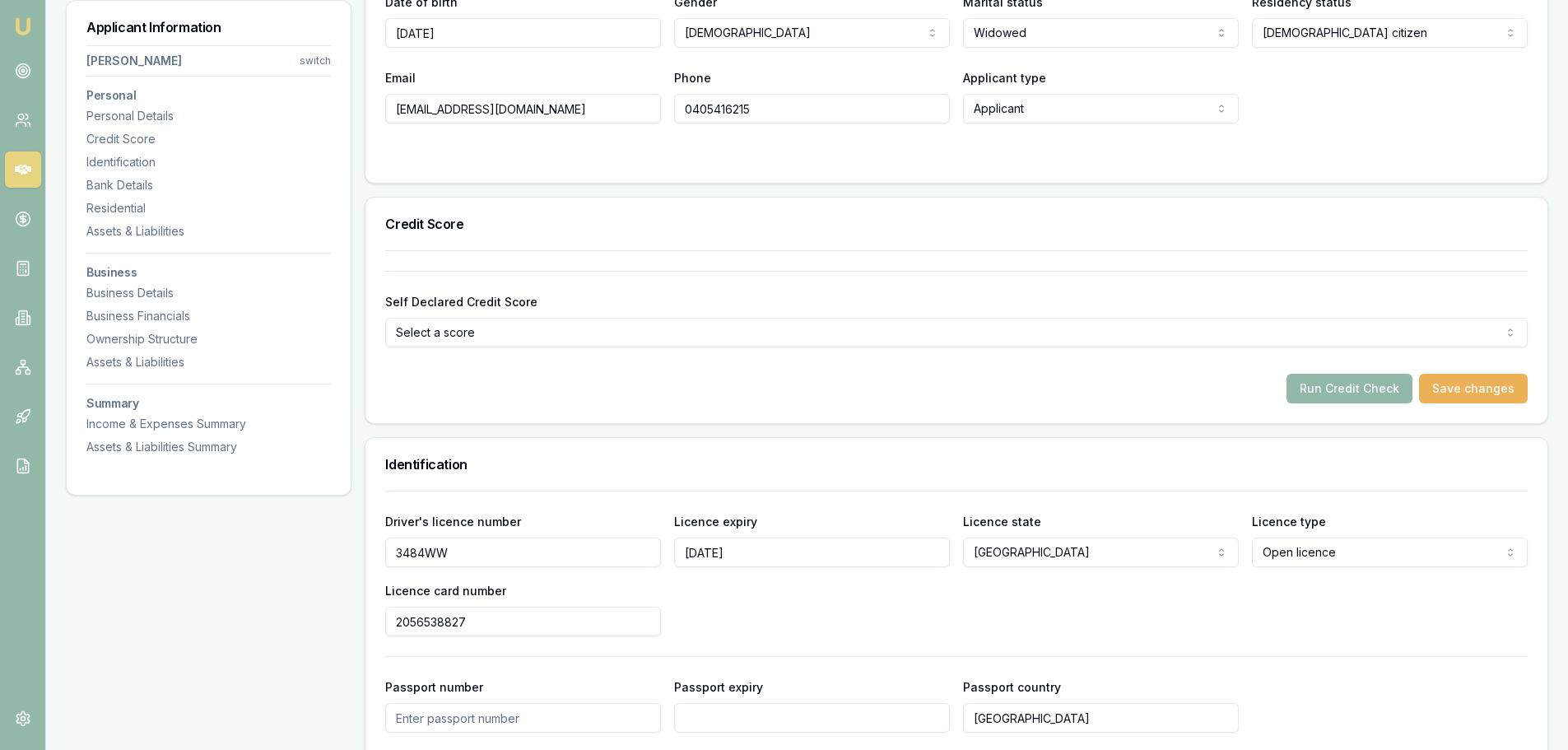
click at [1136, 412] on div "Self Declared Credit Score Select a score Excellent Very good Average Fair Low …" at bounding box center [956, 337] width 1182 height 173
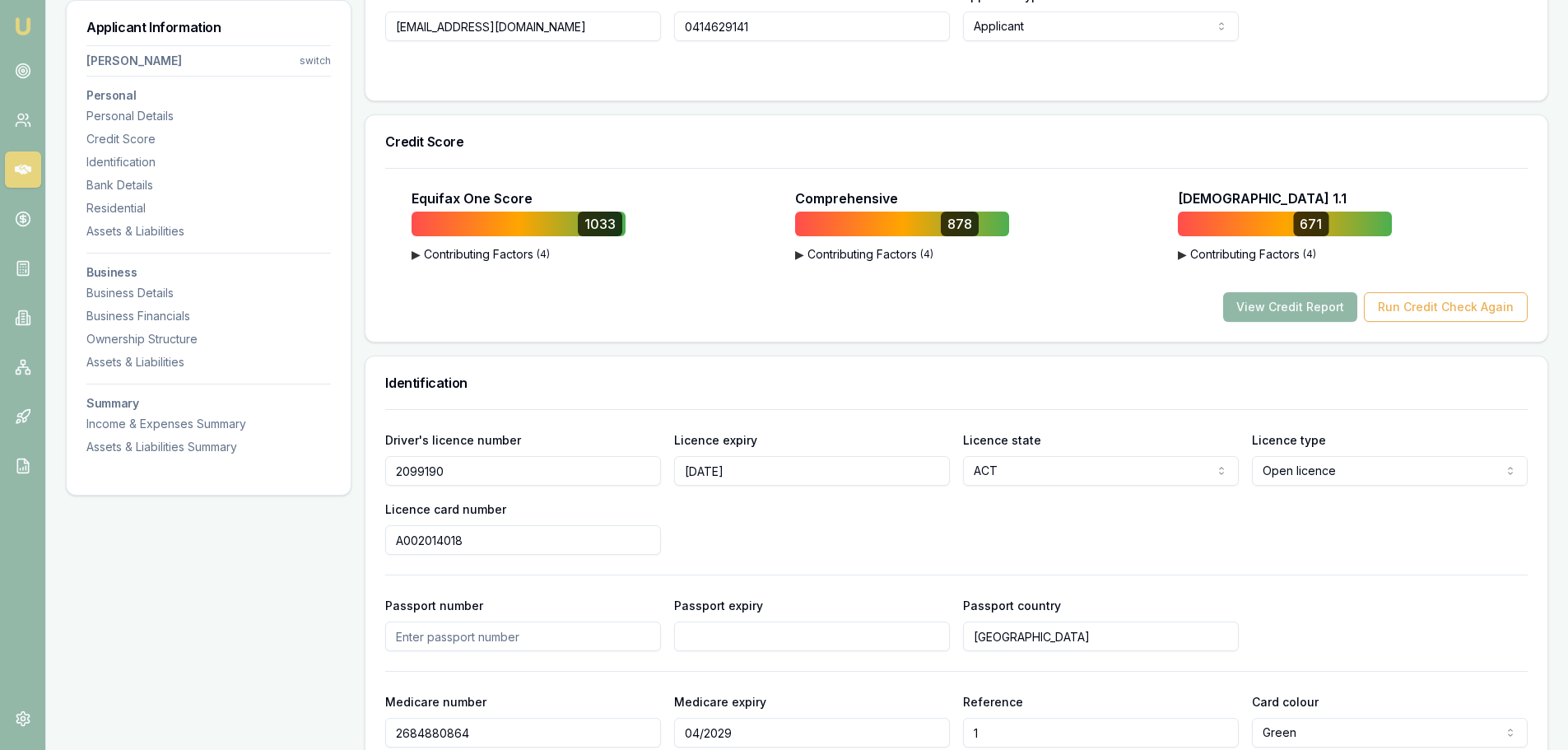
click at [1278, 304] on button "View Credit Report" at bounding box center [1290, 307] width 134 height 29
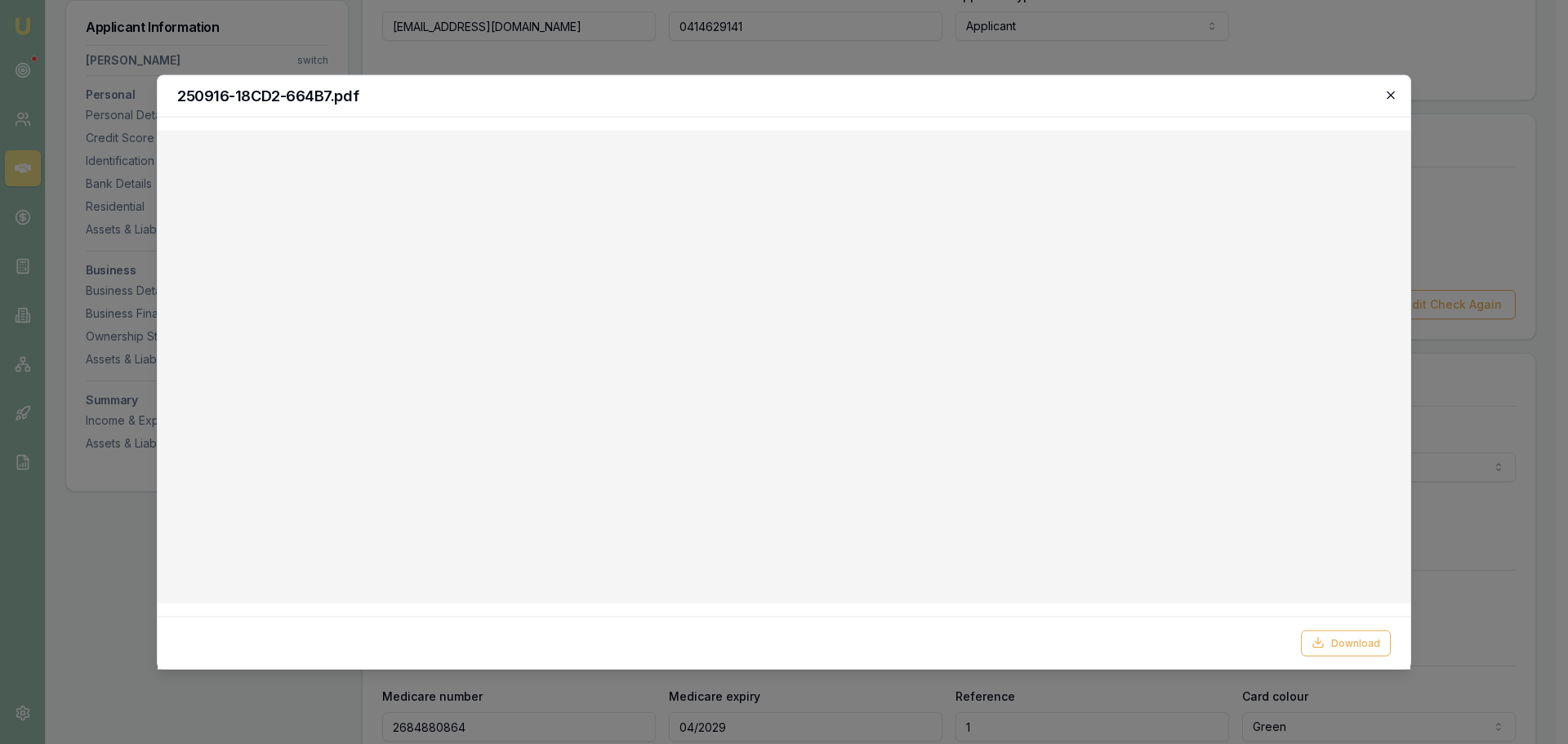
click at [1393, 97] on icon "button" at bounding box center [1390, 94] width 7 height 7
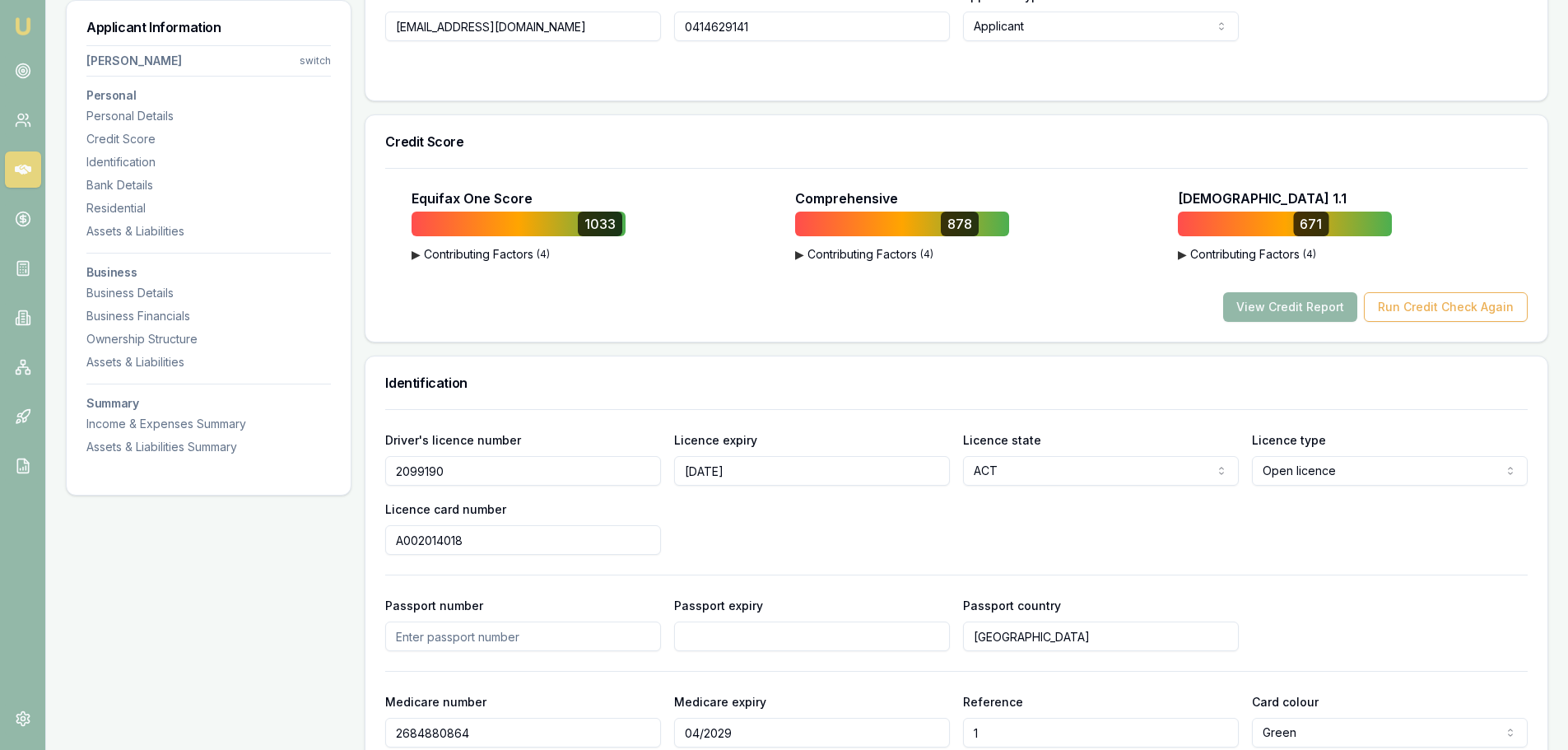
click at [28, 173] on icon at bounding box center [23, 170] width 17 height 17
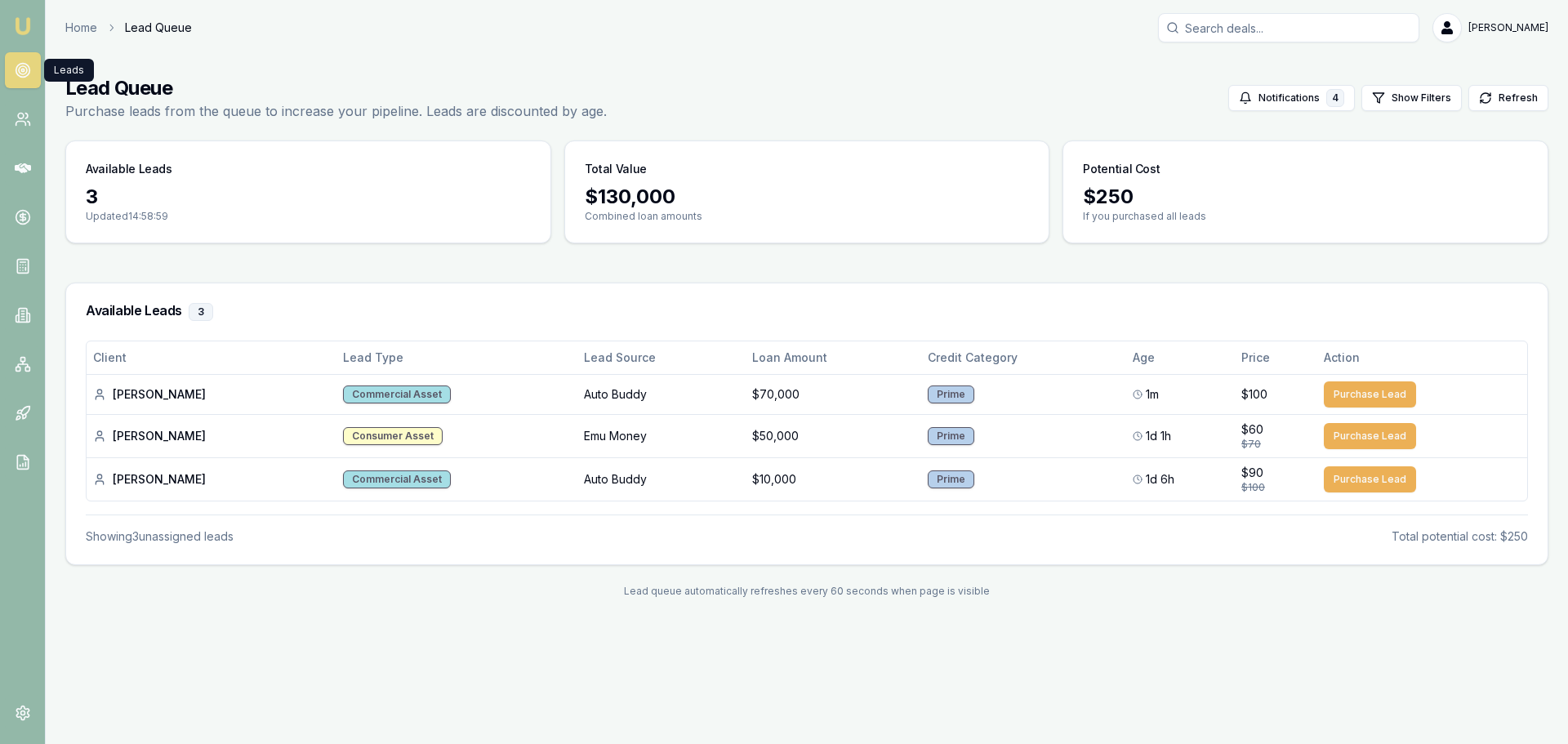
click at [403, 79] on h1 "Lead Queue" at bounding box center [336, 87] width 541 height 26
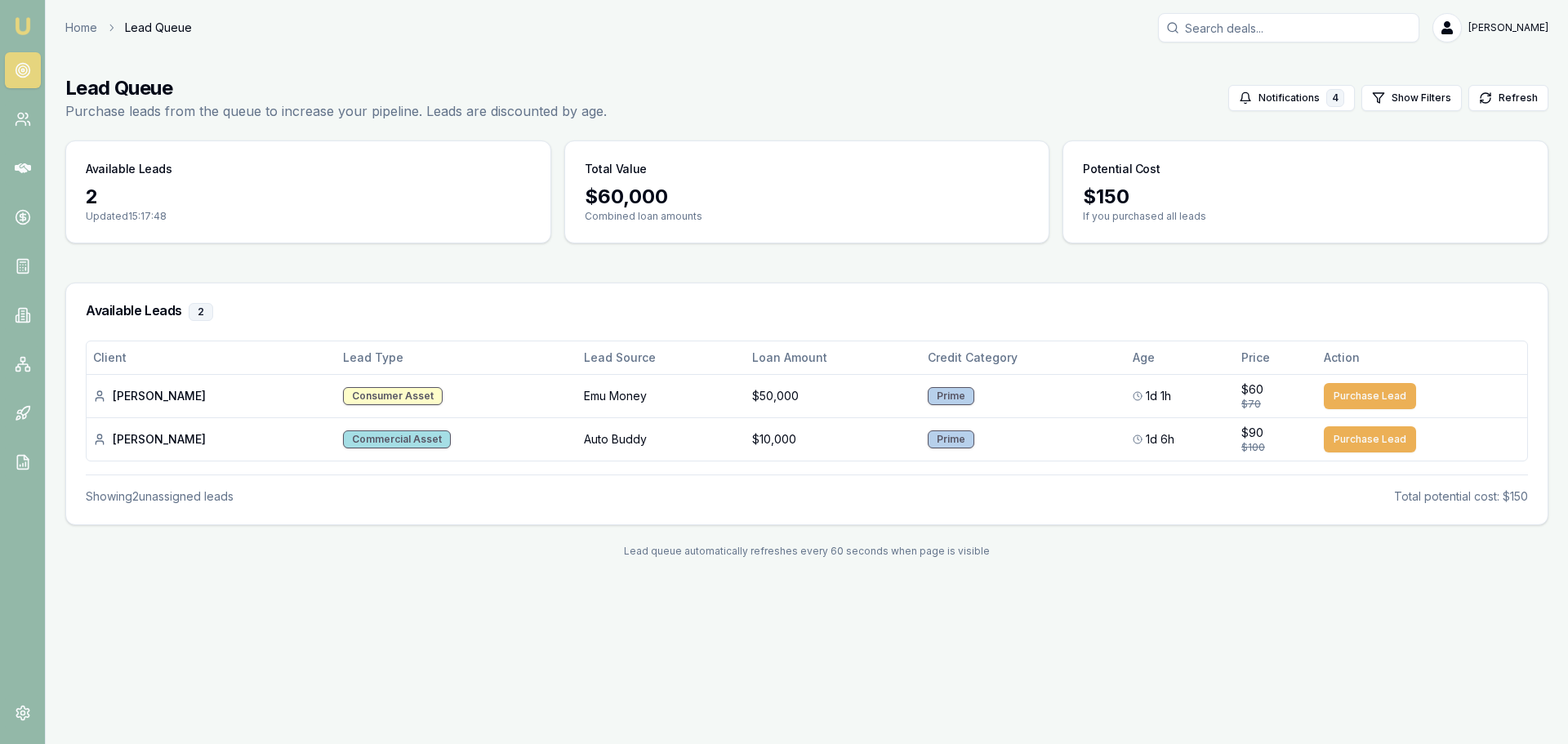
click at [15, 71] on icon at bounding box center [23, 71] width 17 height 17
drag, startPoint x: 30, startPoint y: 131, endPoint x: 30, endPoint y: 118, distance: 13.0
click at [30, 130] on link at bounding box center [22, 119] width 36 height 36
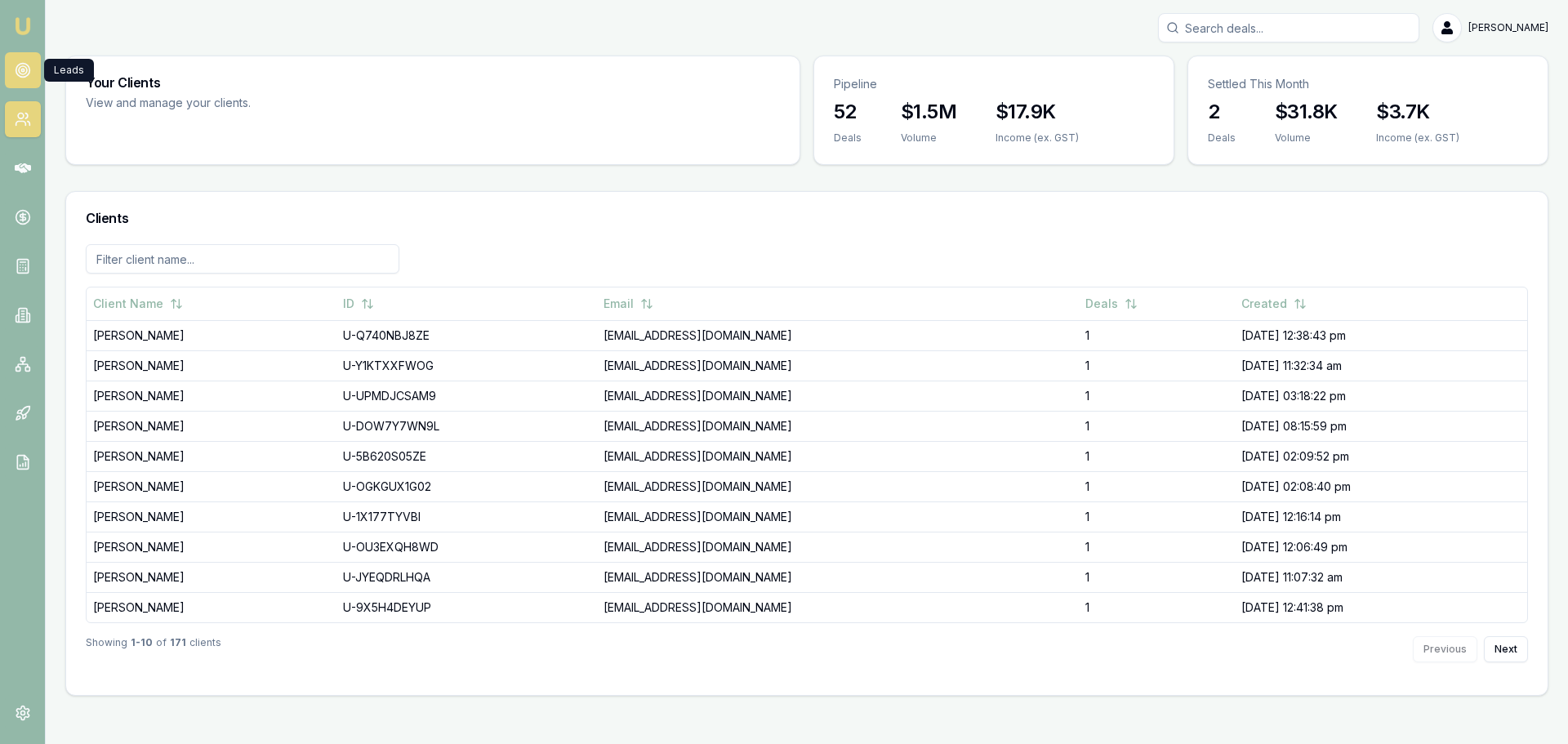
click at [16, 73] on icon at bounding box center [23, 71] width 17 height 17
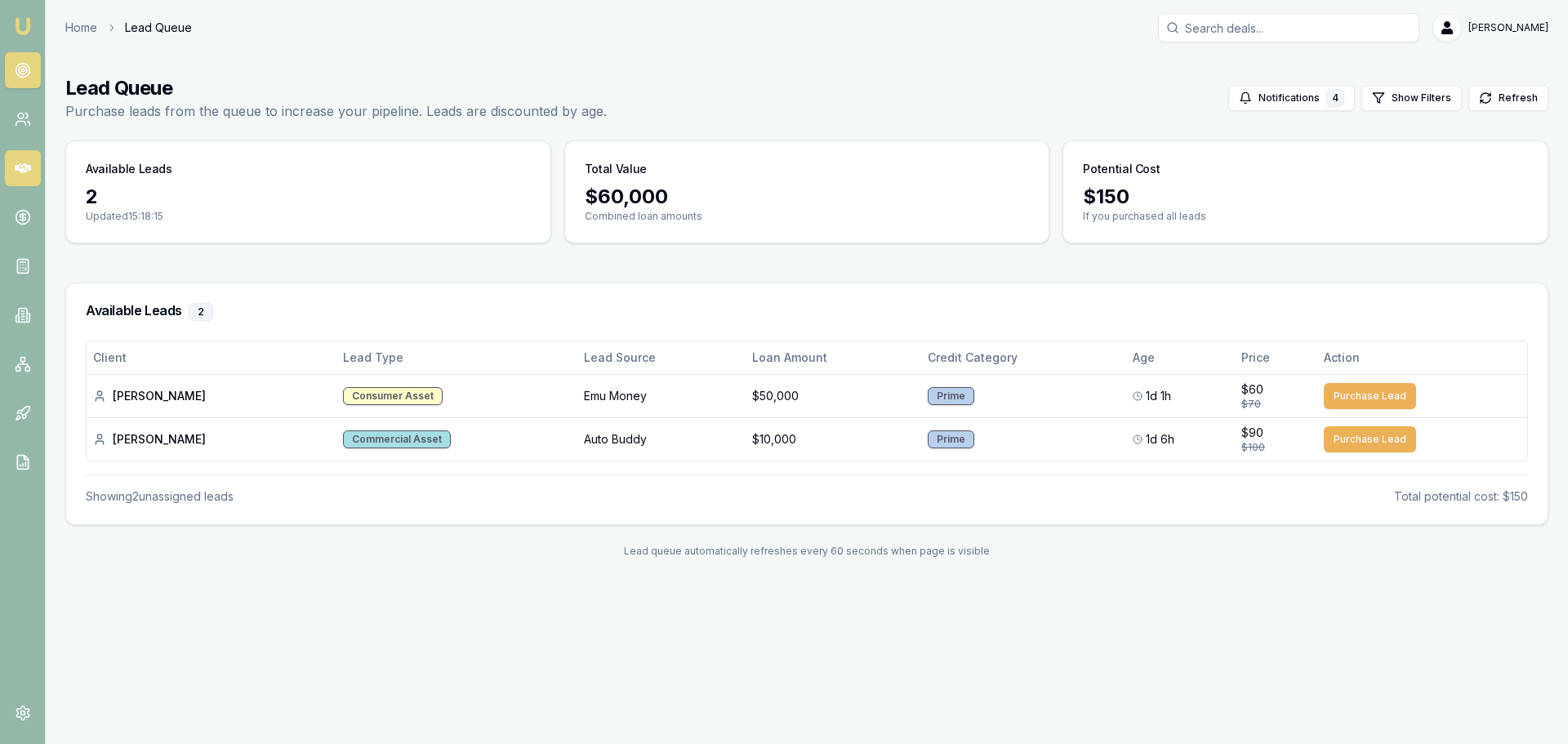
click at [26, 174] on icon at bounding box center [23, 169] width 17 height 17
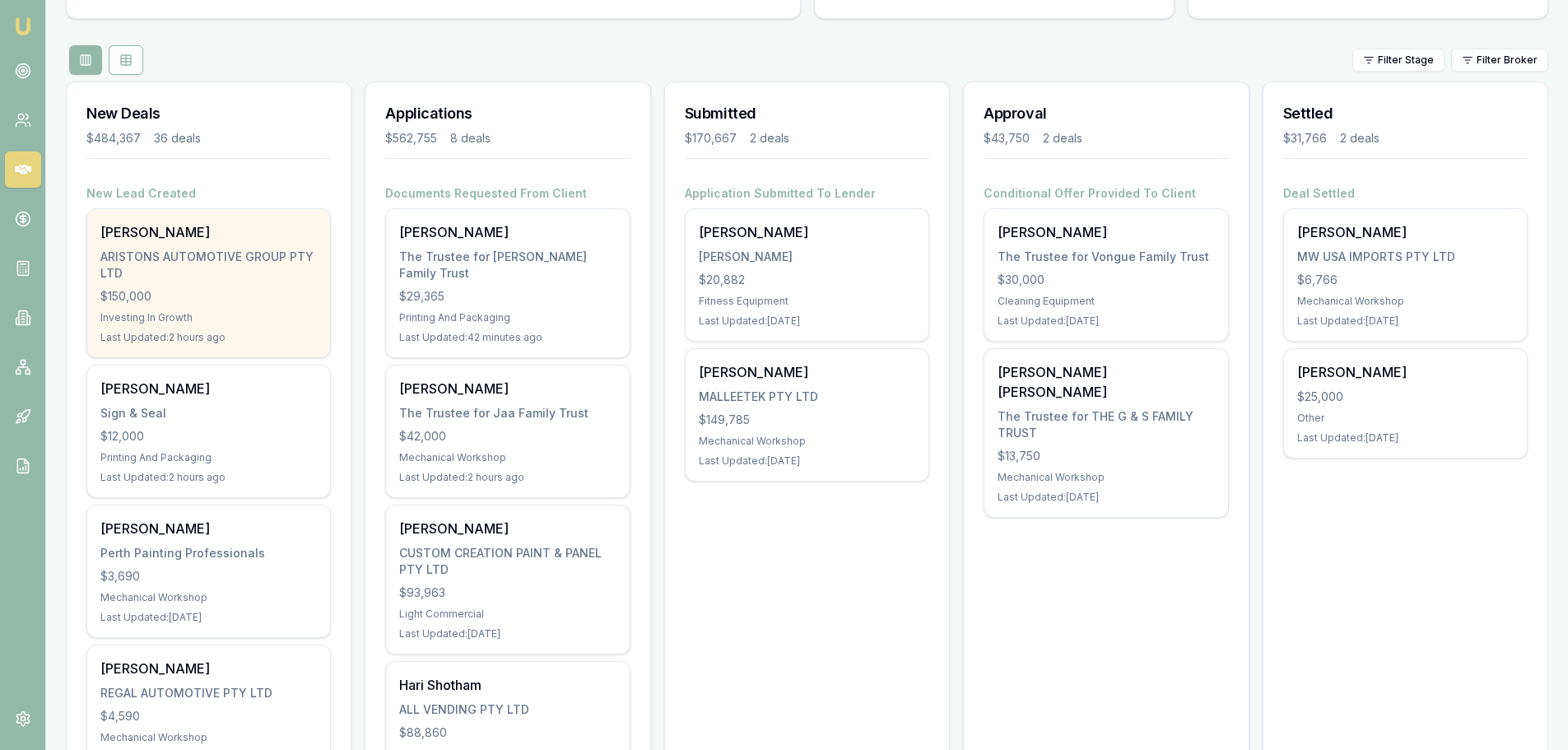
scroll to position [164, 0]
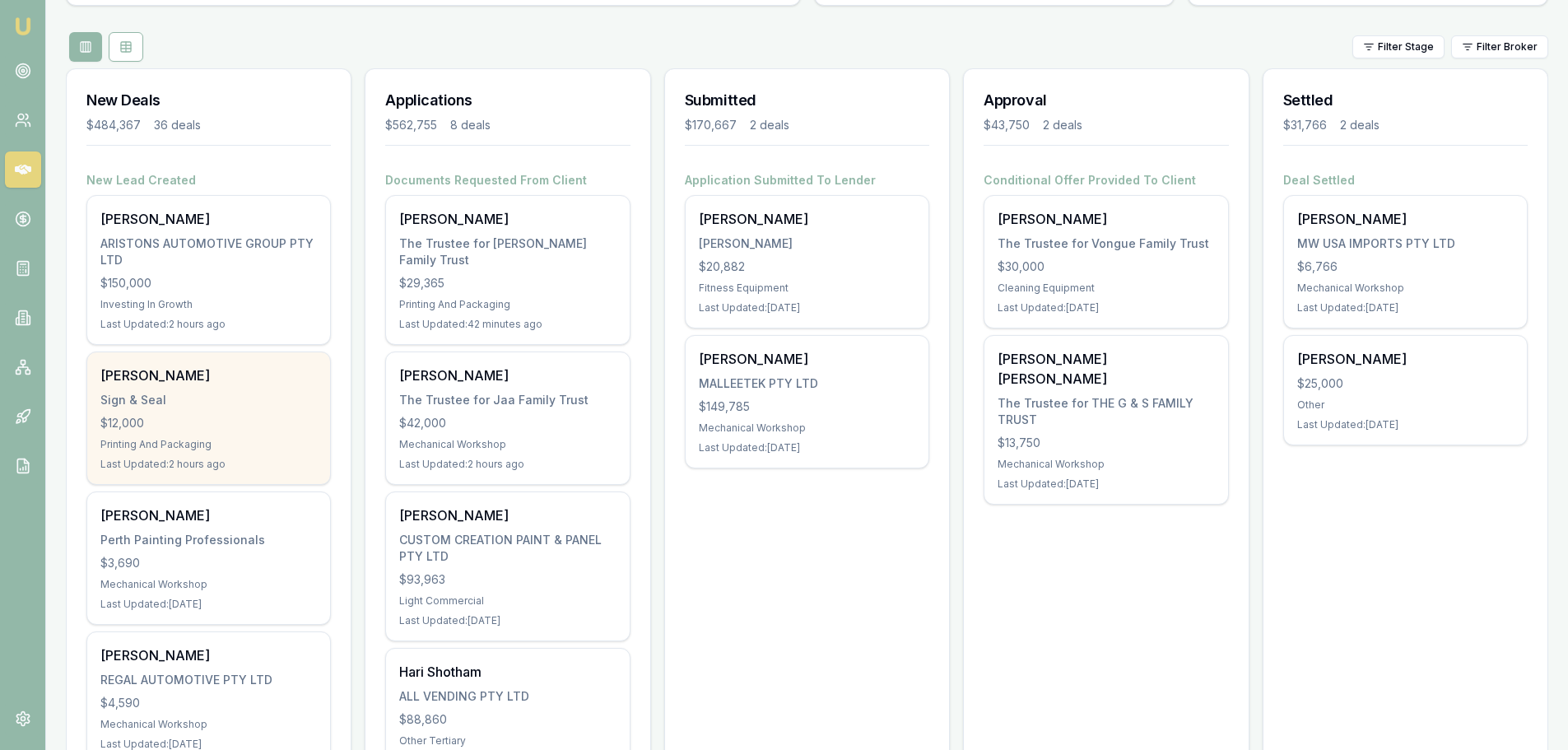
click at [192, 410] on div "[PERSON_NAME] Sign & Seal $12,000 Printing And Packaging Last Updated: 2 hours …" at bounding box center [209, 417] width 243 height 132
click at [203, 394] on div "Sign & Seal" at bounding box center [209, 401] width 216 height 17
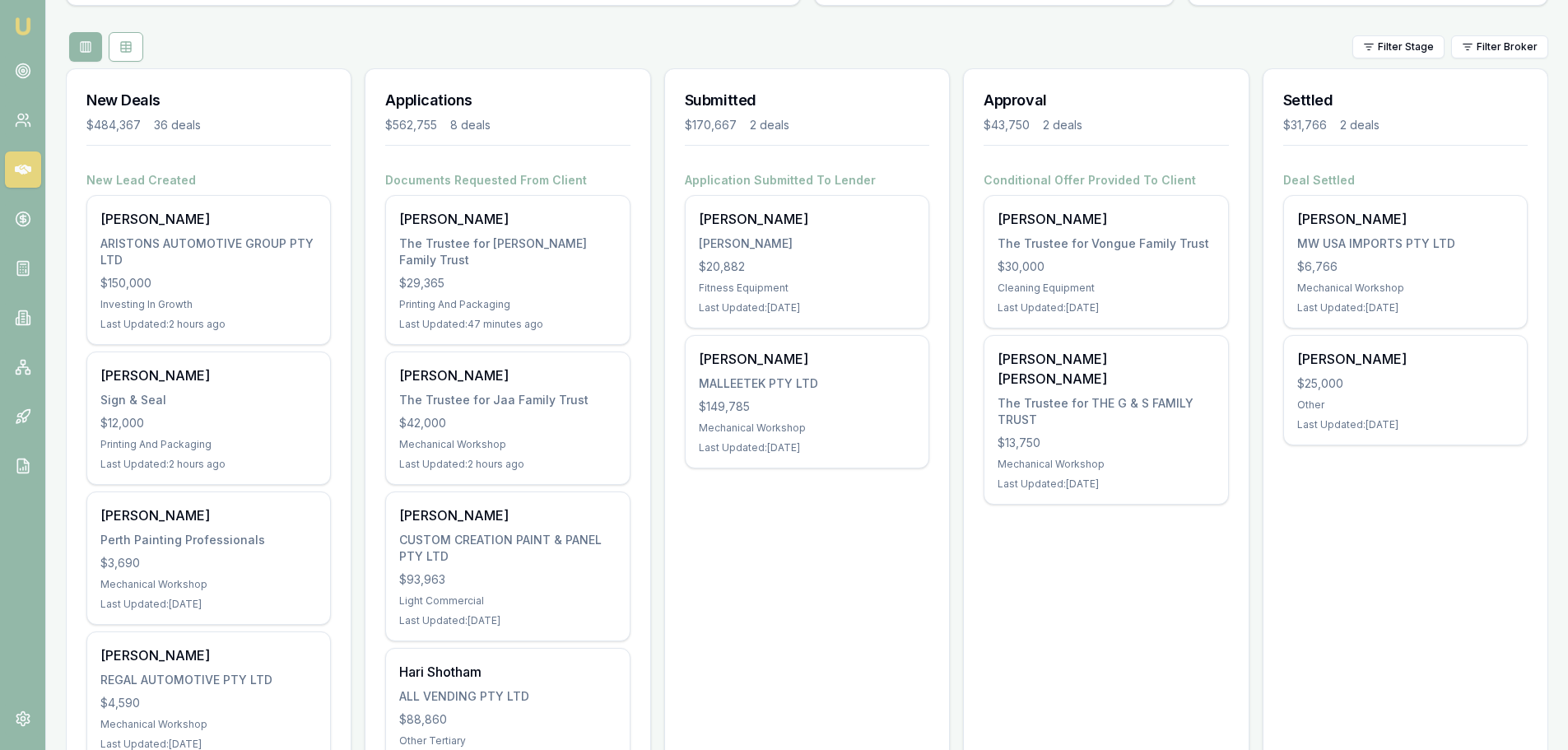
click at [825, 44] on div "Filter Stage Filter Broker" at bounding box center [807, 46] width 1482 height 29
click at [287, 44] on div "Filter Stage Filter Broker" at bounding box center [807, 46] width 1482 height 29
click at [184, 54] on div "Filter Stage Filter Broker" at bounding box center [807, 46] width 1482 height 29
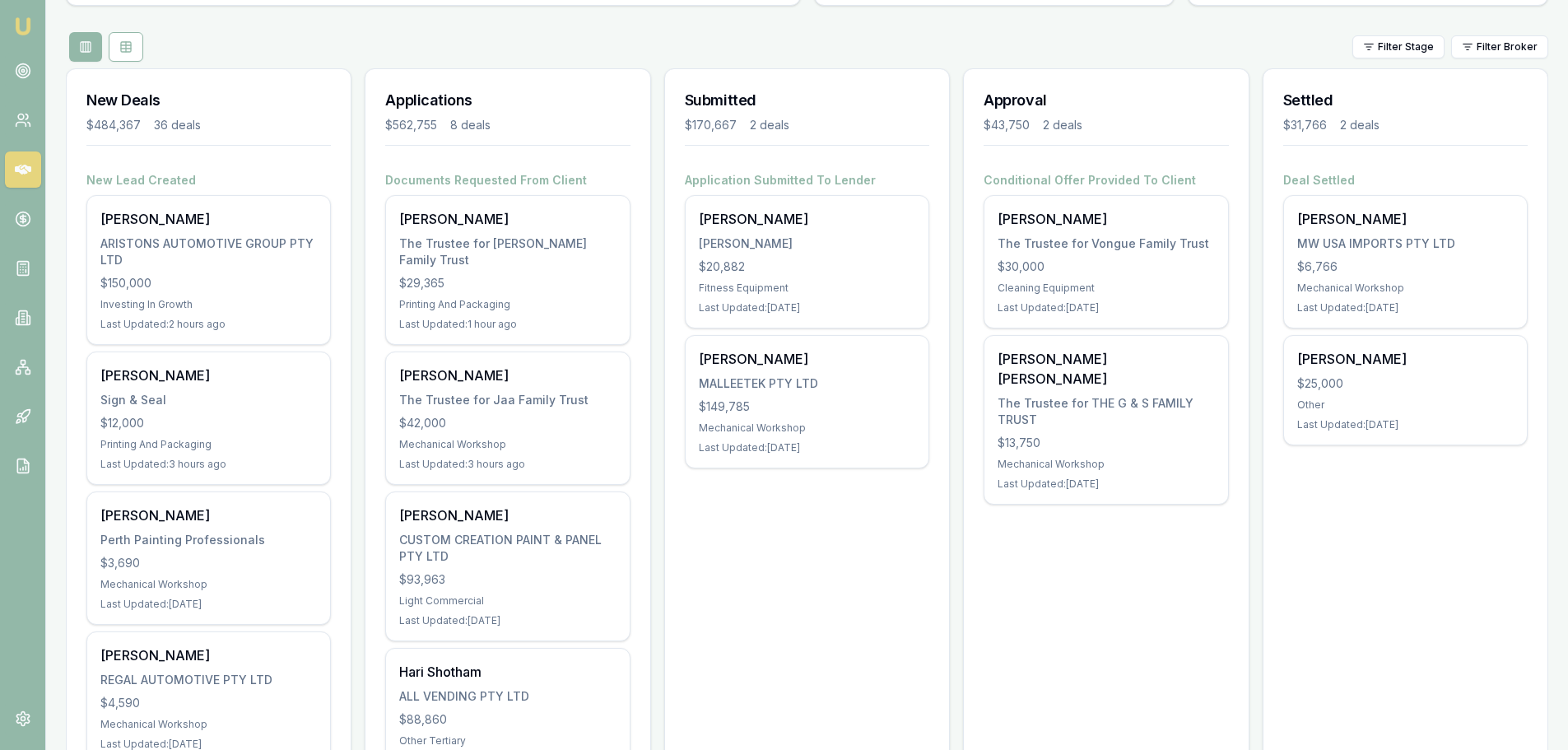
click at [169, 53] on div "Filter Stage Filter Broker" at bounding box center [807, 46] width 1482 height 29
click at [172, 36] on div "Filter Stage Filter Broker" at bounding box center [807, 46] width 1482 height 29
click at [172, 34] on div "Filter Stage Filter Broker" at bounding box center [807, 46] width 1482 height 29
click at [371, 44] on div "Filter Stage Filter Broker" at bounding box center [807, 46] width 1482 height 29
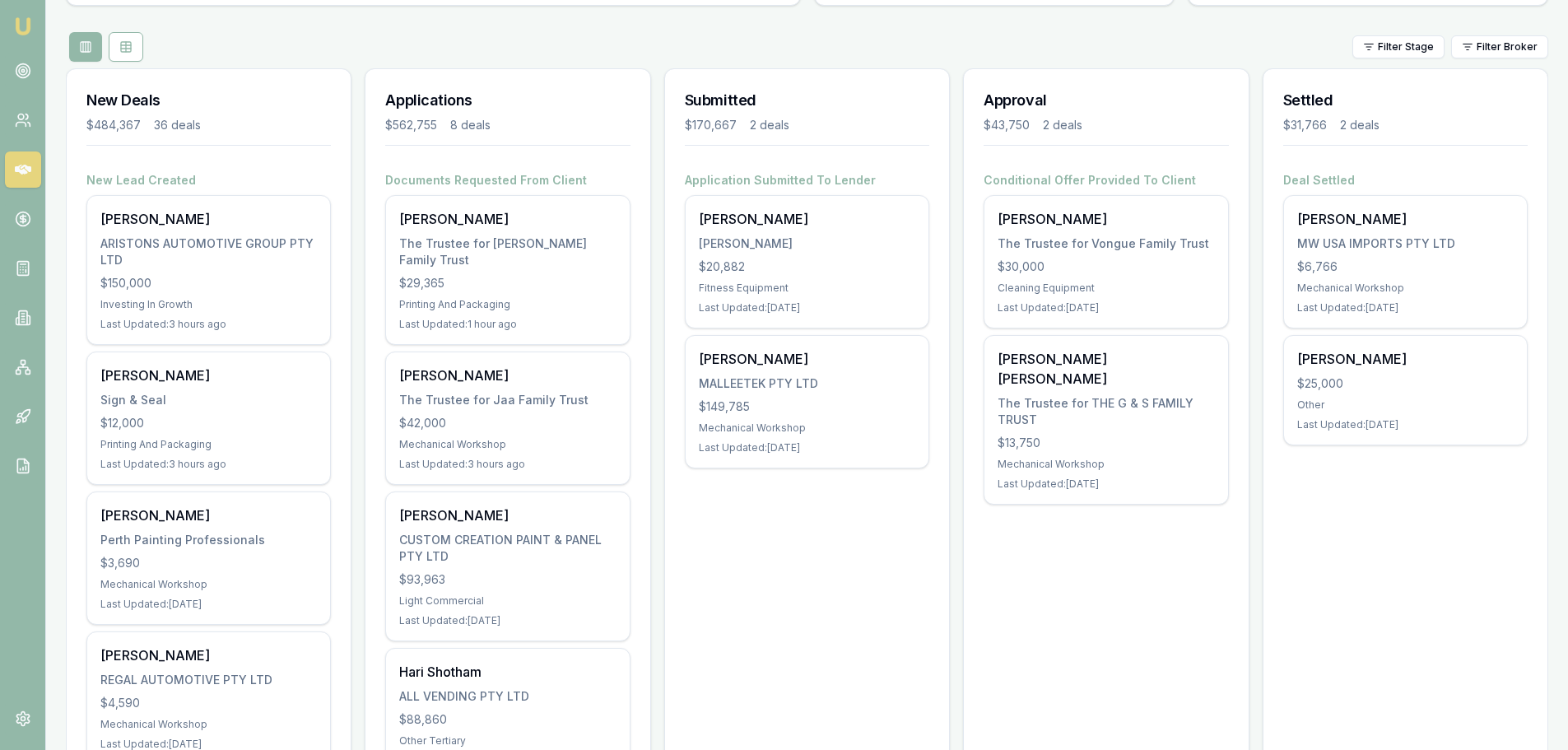
click at [250, 99] on h3 "New Deals" at bounding box center [209, 101] width 245 height 23
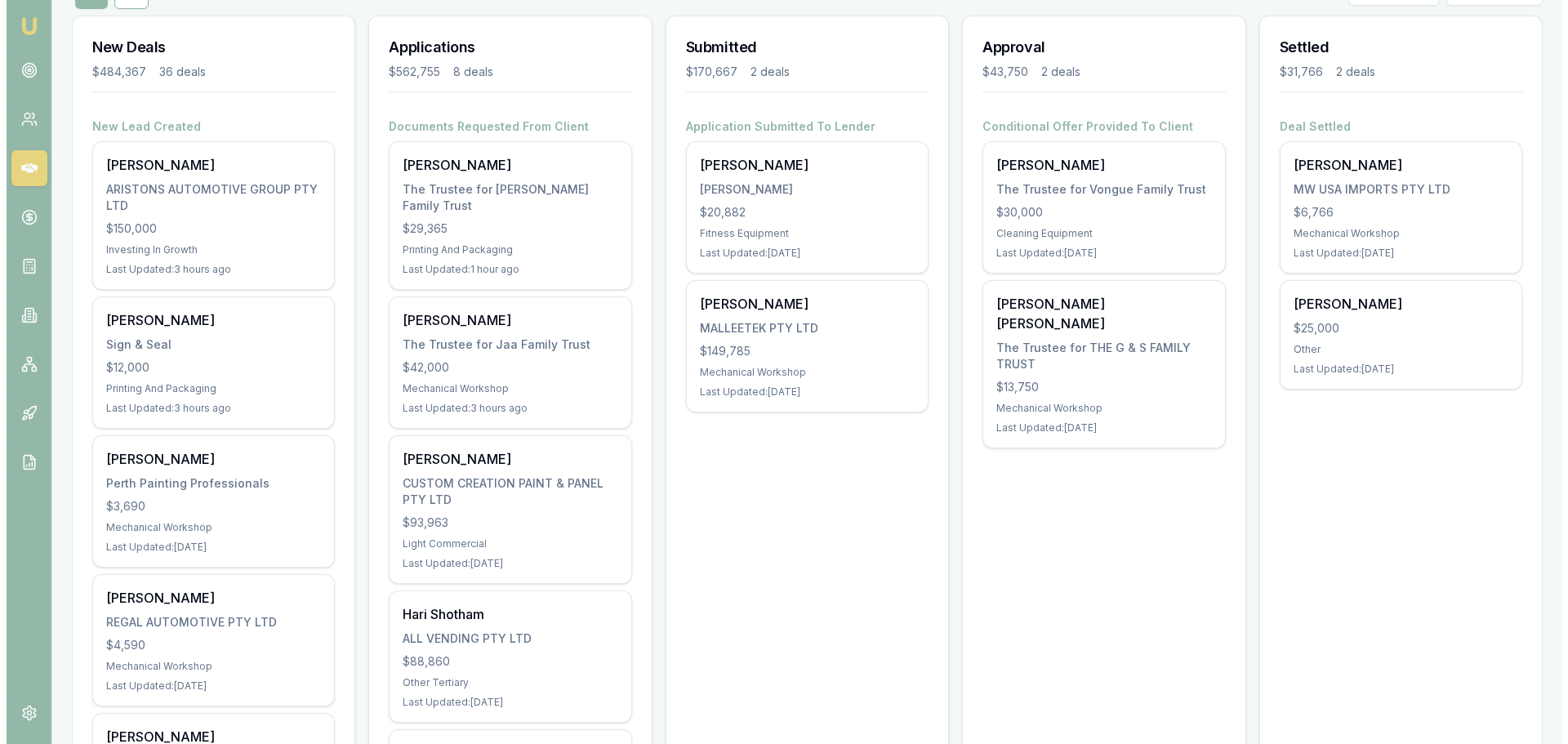
scroll to position [0, 0]
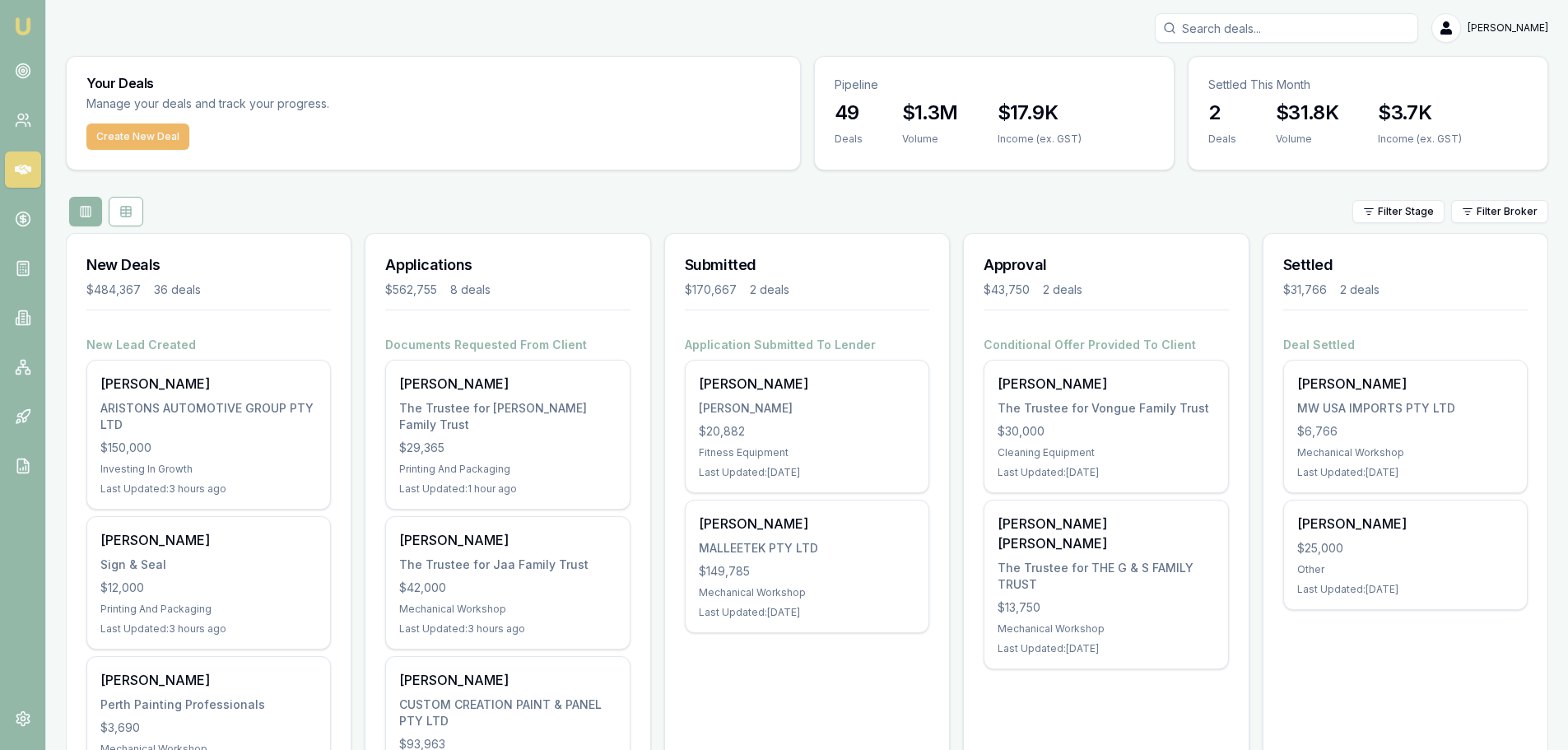
click at [121, 131] on button "Create New Deal" at bounding box center [137, 136] width 103 height 26
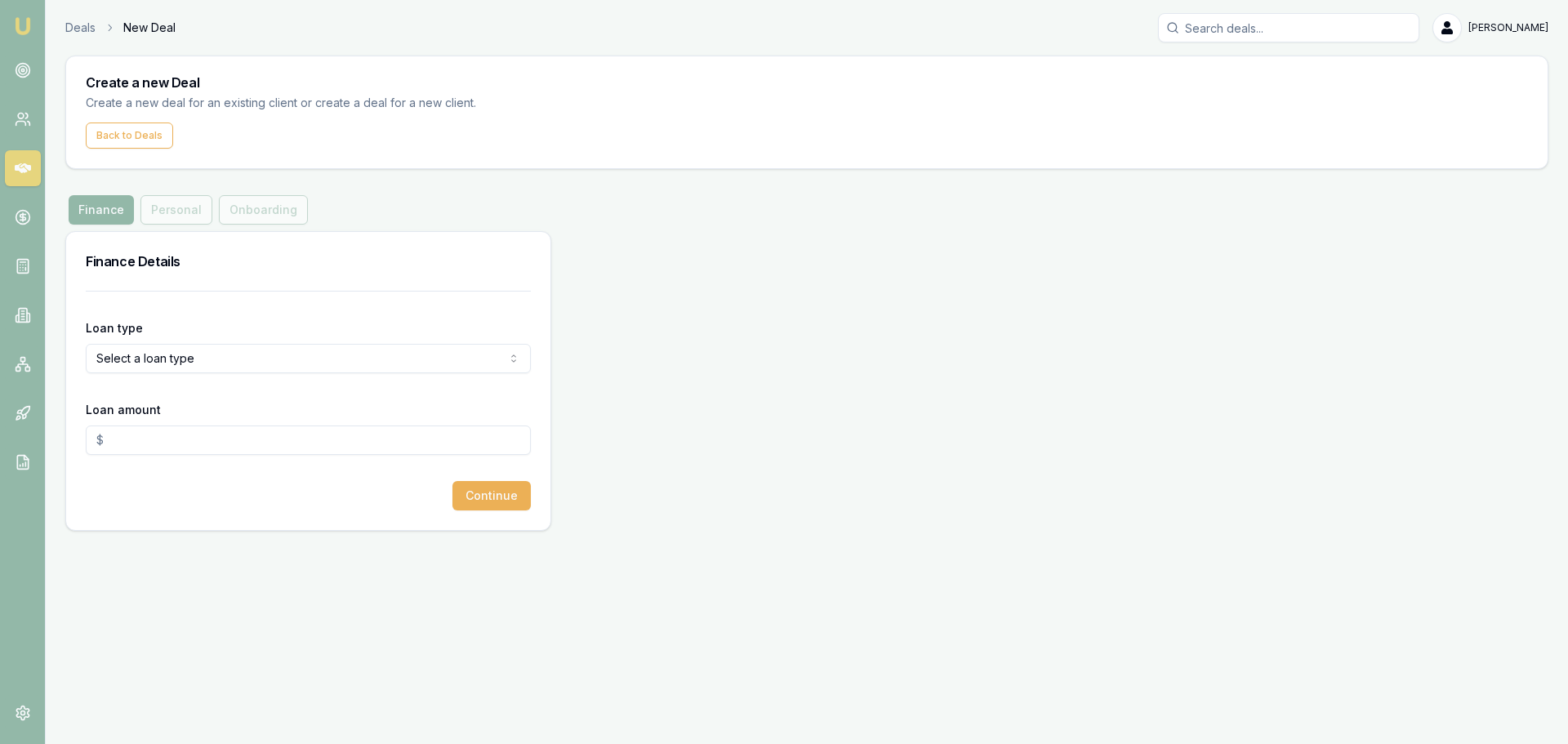
click at [168, 352] on html "Emu Broker Deals New Deal [PERSON_NAME] Toggle Menu Create a new Deal Create a …" at bounding box center [784, 372] width 1568 height 744
select select "COMMERCIAL_ASSET"
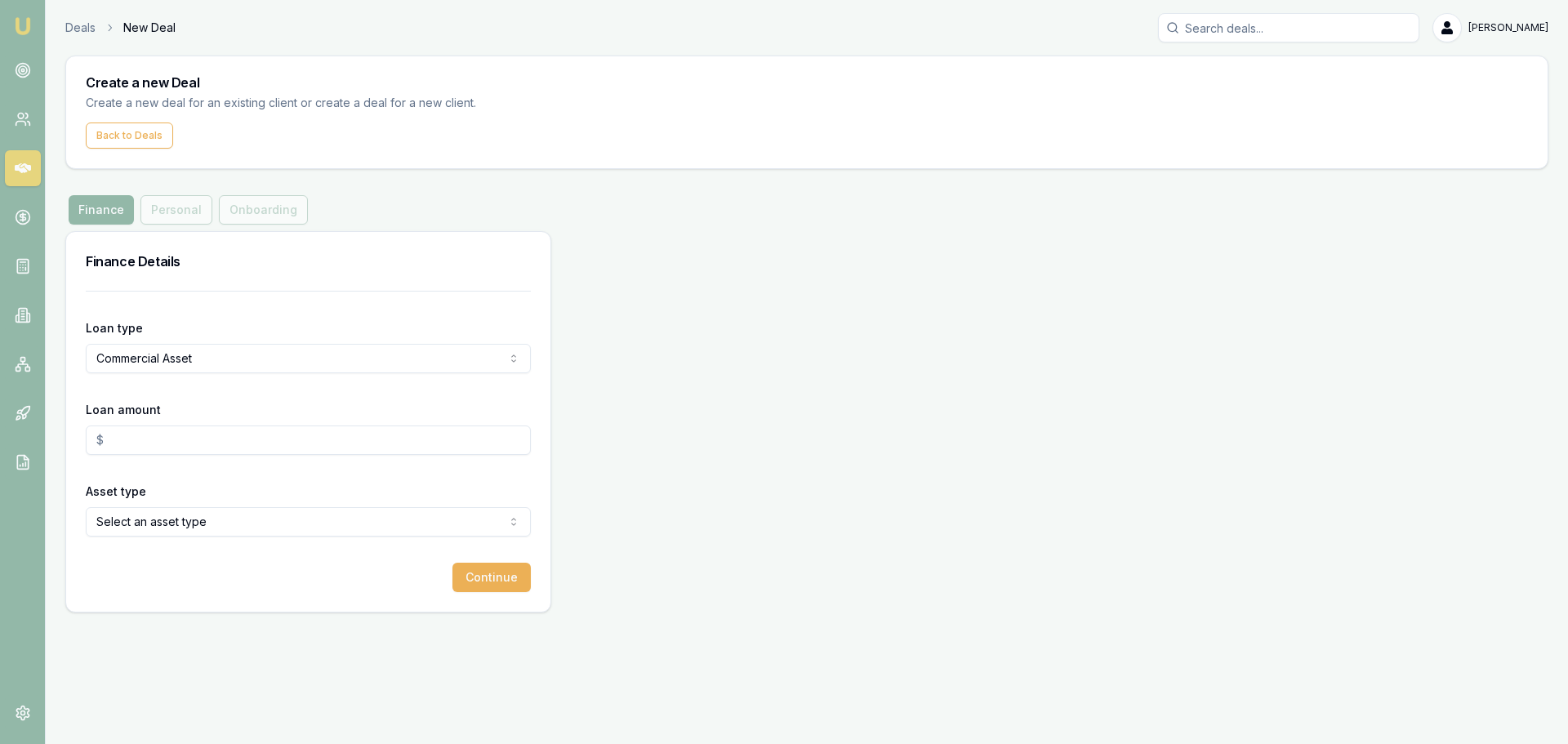
click at [160, 441] on input "Loan amount" at bounding box center [308, 440] width 445 height 29
type input "$51,000.00"
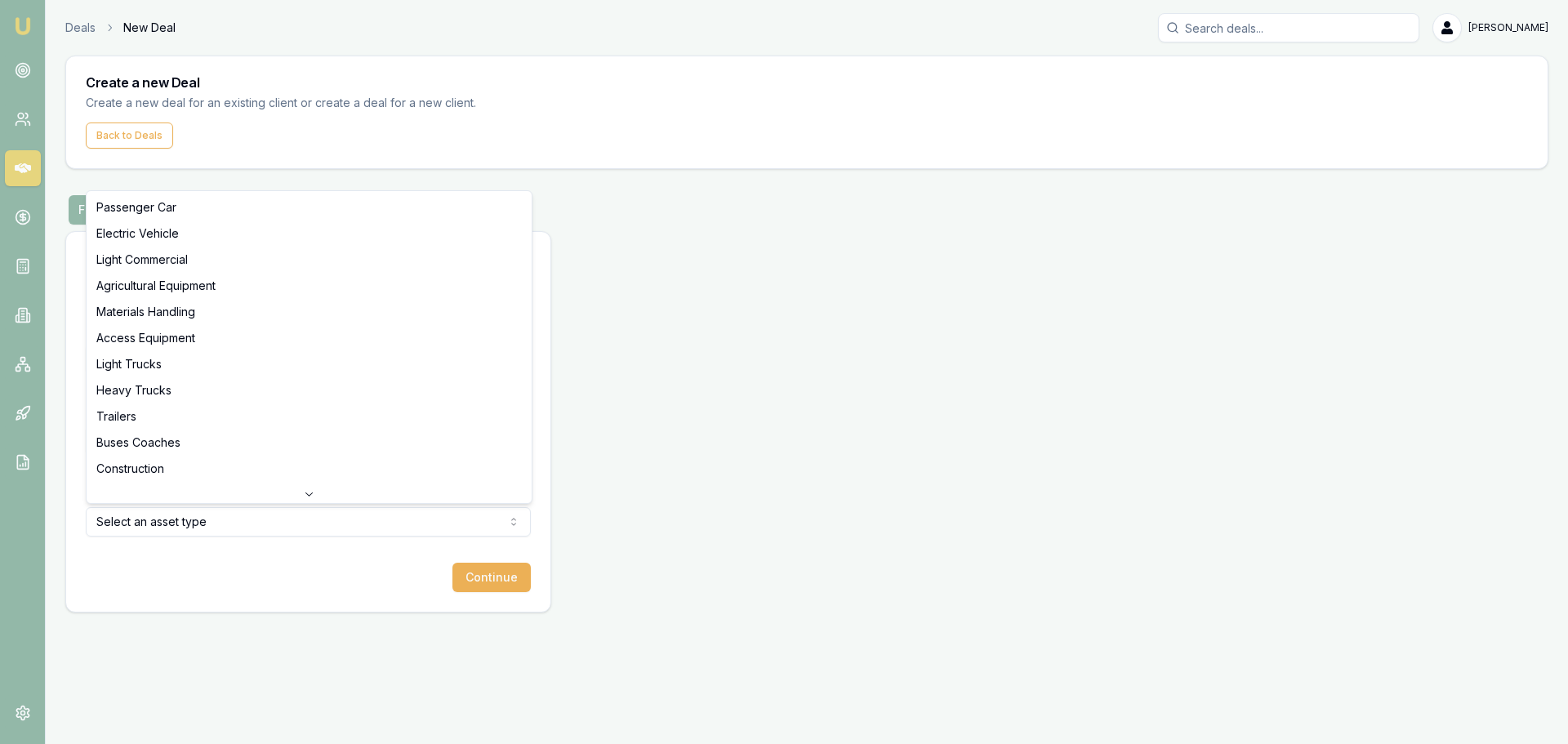
click at [154, 510] on html "Emu Broker Deals New Deal [PERSON_NAME] Toggle Menu Create a new Deal Create a …" at bounding box center [784, 372] width 1568 height 744
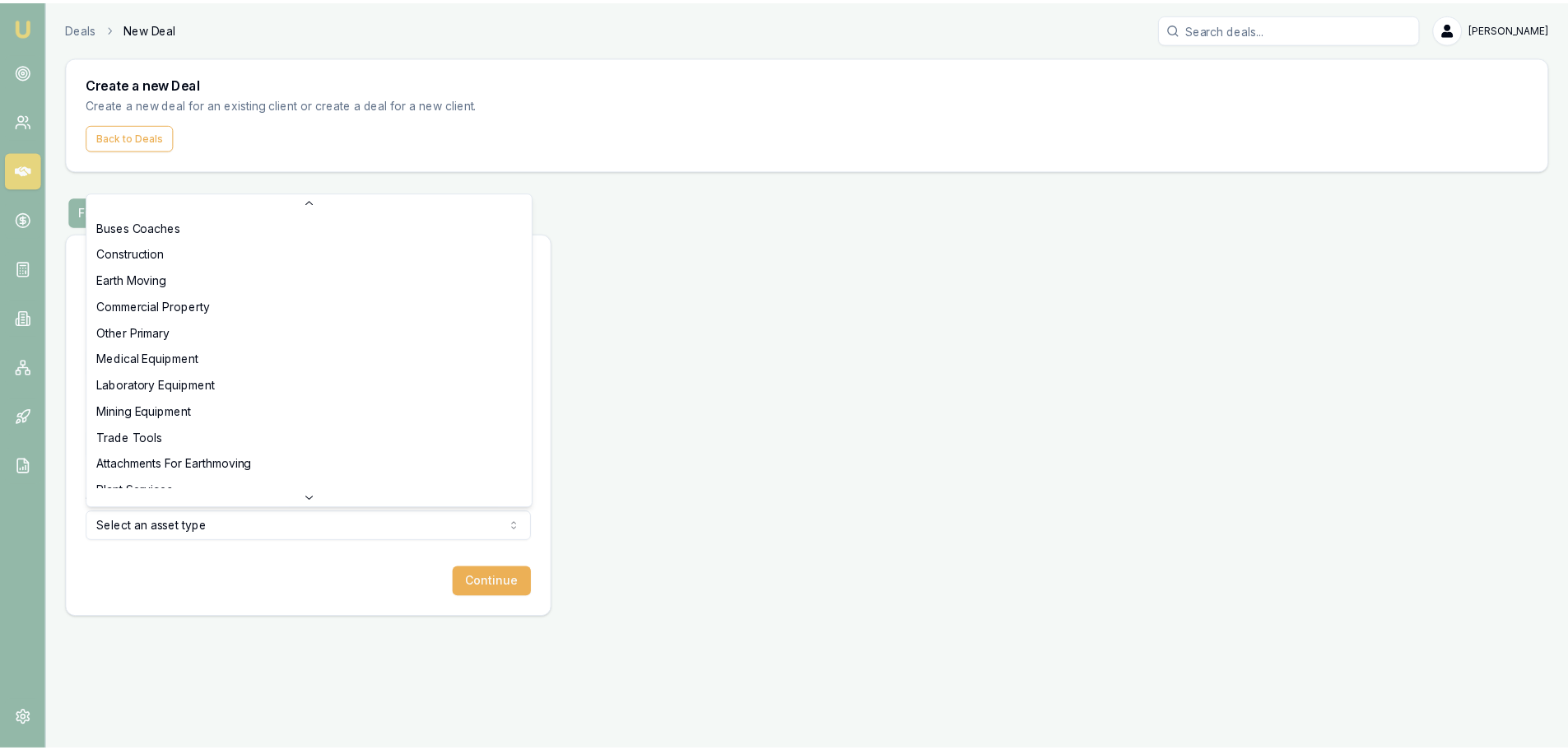
scroll to position [510, 0]
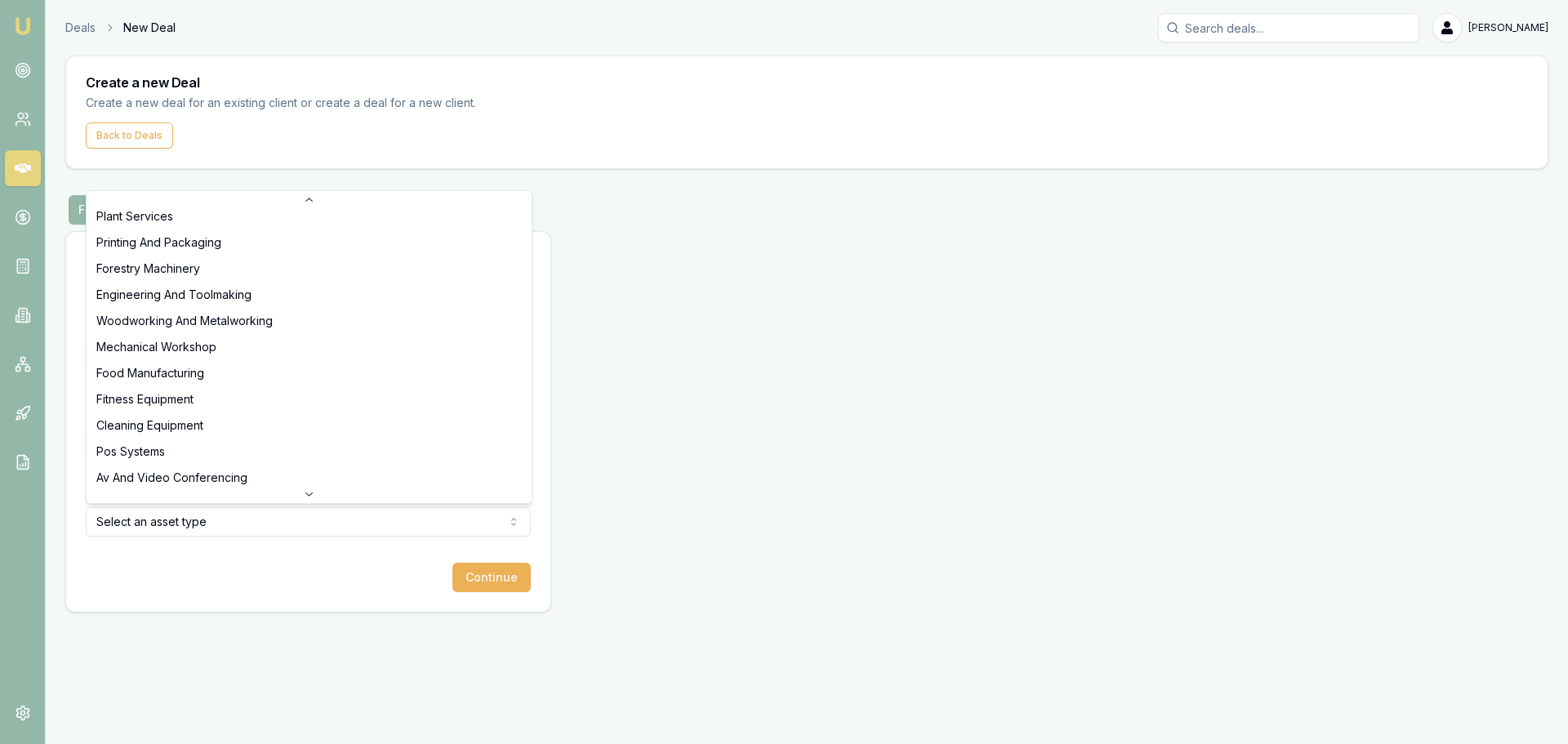
select select "MECHANICAL_WORKSHOP"
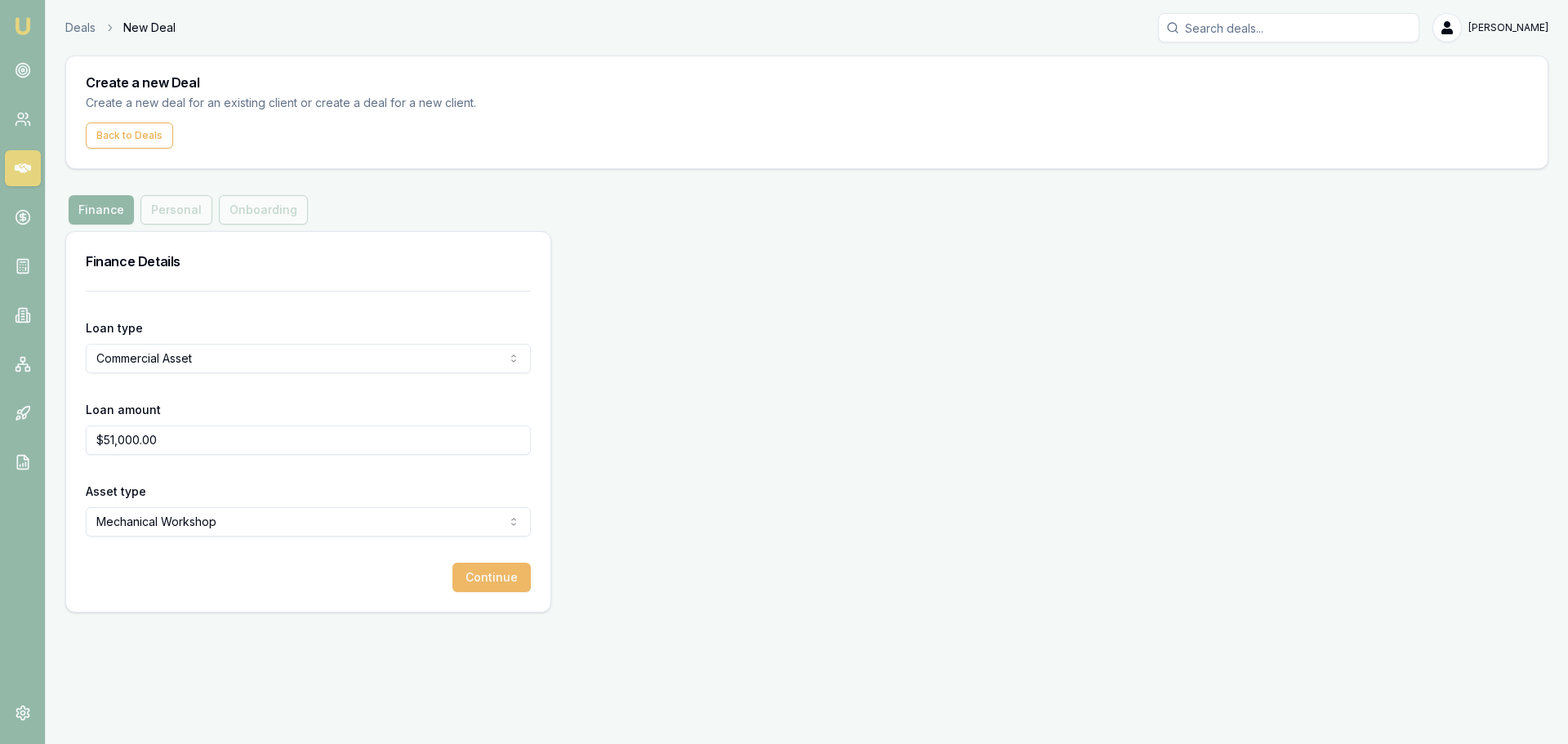
click at [481, 585] on button "Continue" at bounding box center [491, 577] width 78 height 29
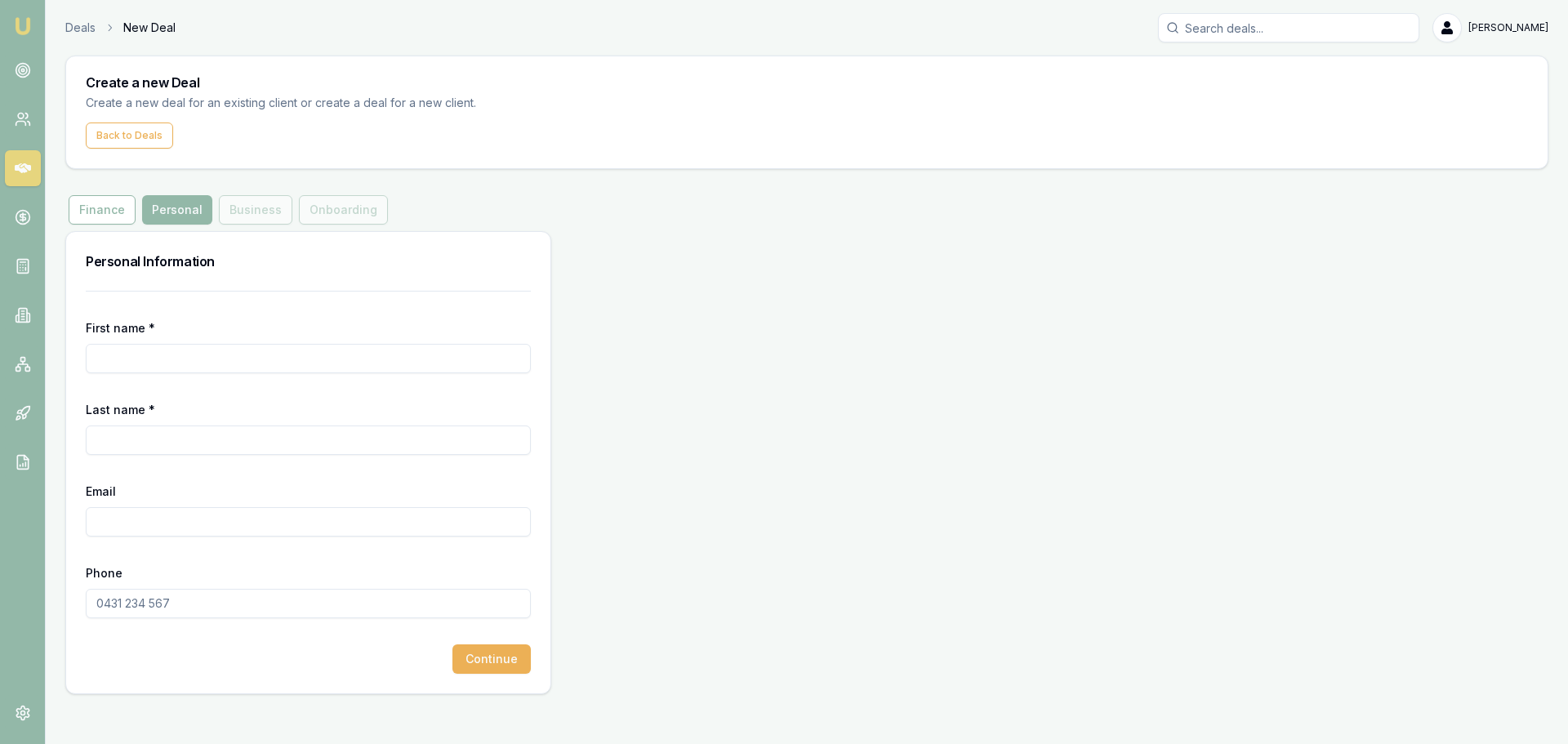
click at [121, 357] on input "First name *" at bounding box center [308, 358] width 445 height 29
click at [131, 354] on input "First name *" at bounding box center [308, 358] width 445 height 29
paste input "Ghuman"
type input "Ghuman"
click at [145, 436] on input "Last name *" at bounding box center [308, 440] width 445 height 29
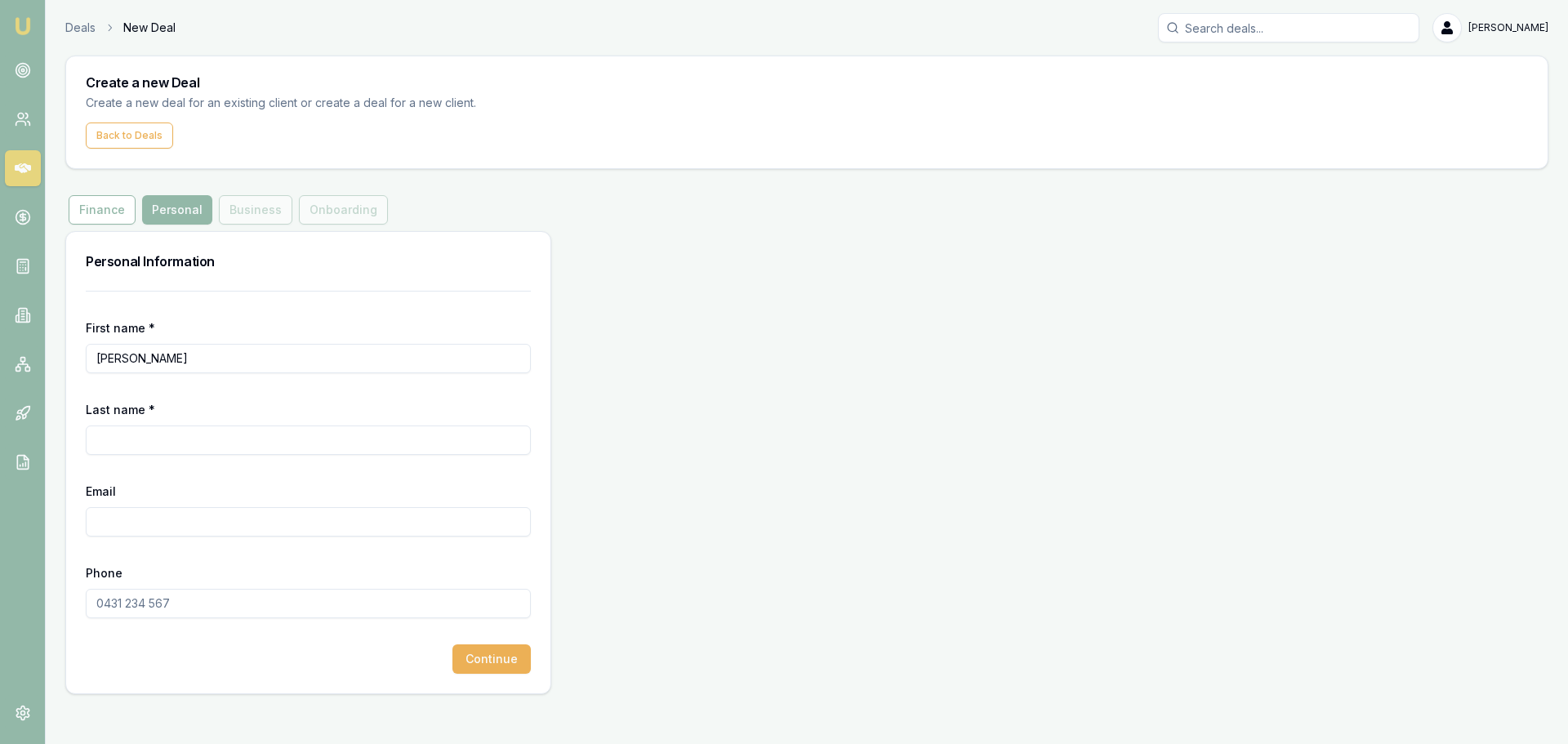
paste input "SURINDER PAL SINGH"
type input "SURINDER PAL SINGH"
drag, startPoint x: 172, startPoint y: 359, endPoint x: -71, endPoint y: 341, distance: 243.7
click at [0, 341] on html "Emu Broker Deals New Deal Brad Hearns Toggle Menu Create a new Deal Create a ne…" at bounding box center [784, 372] width 1568 height 744
paste input "GHUMAN"
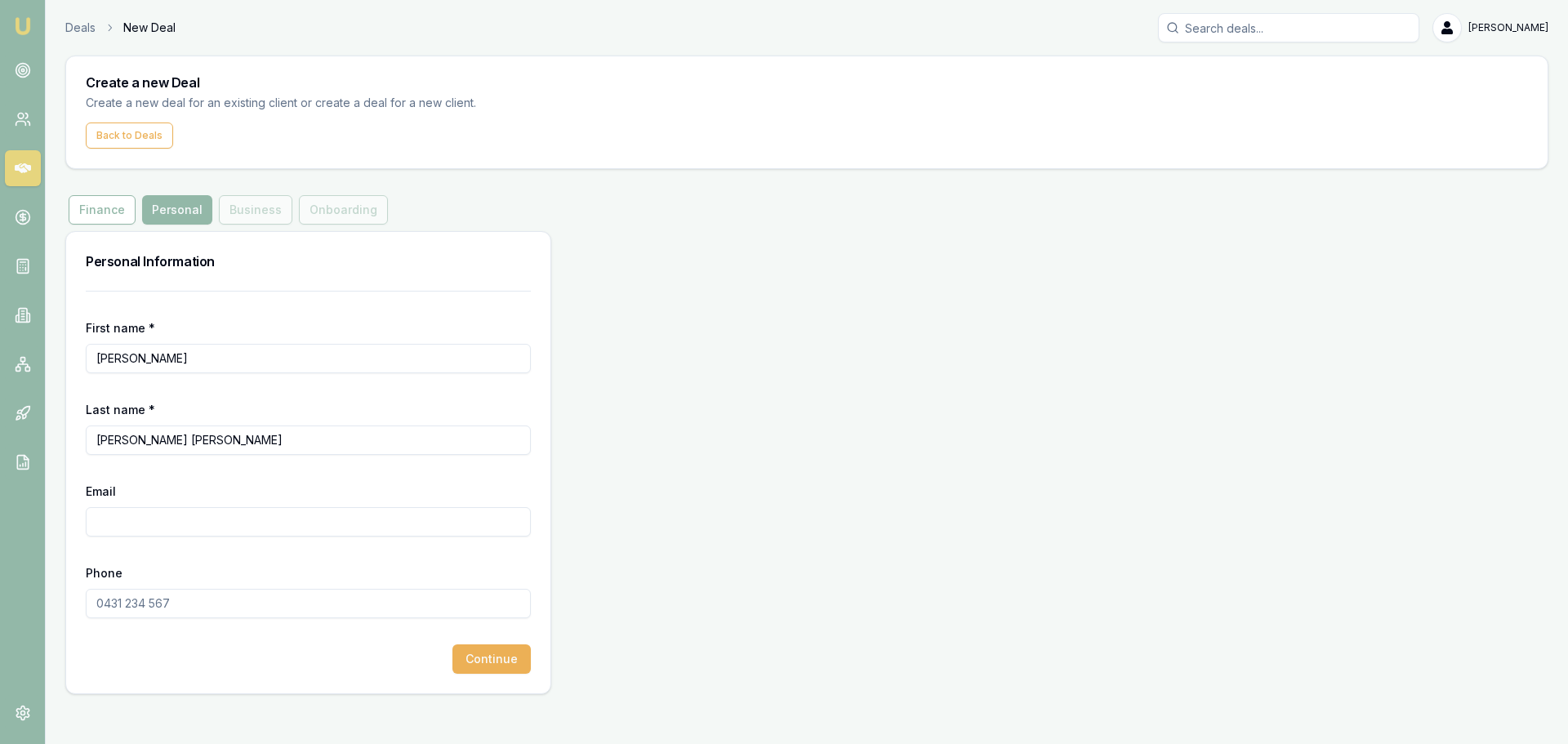
type input "GHUMAN"
click at [141, 509] on input "Email" at bounding box center [308, 521] width 445 height 29
click at [214, 609] on input "Phone" at bounding box center [308, 603] width 445 height 29
paste input "0431 070 707"
type input "0431 070 707"
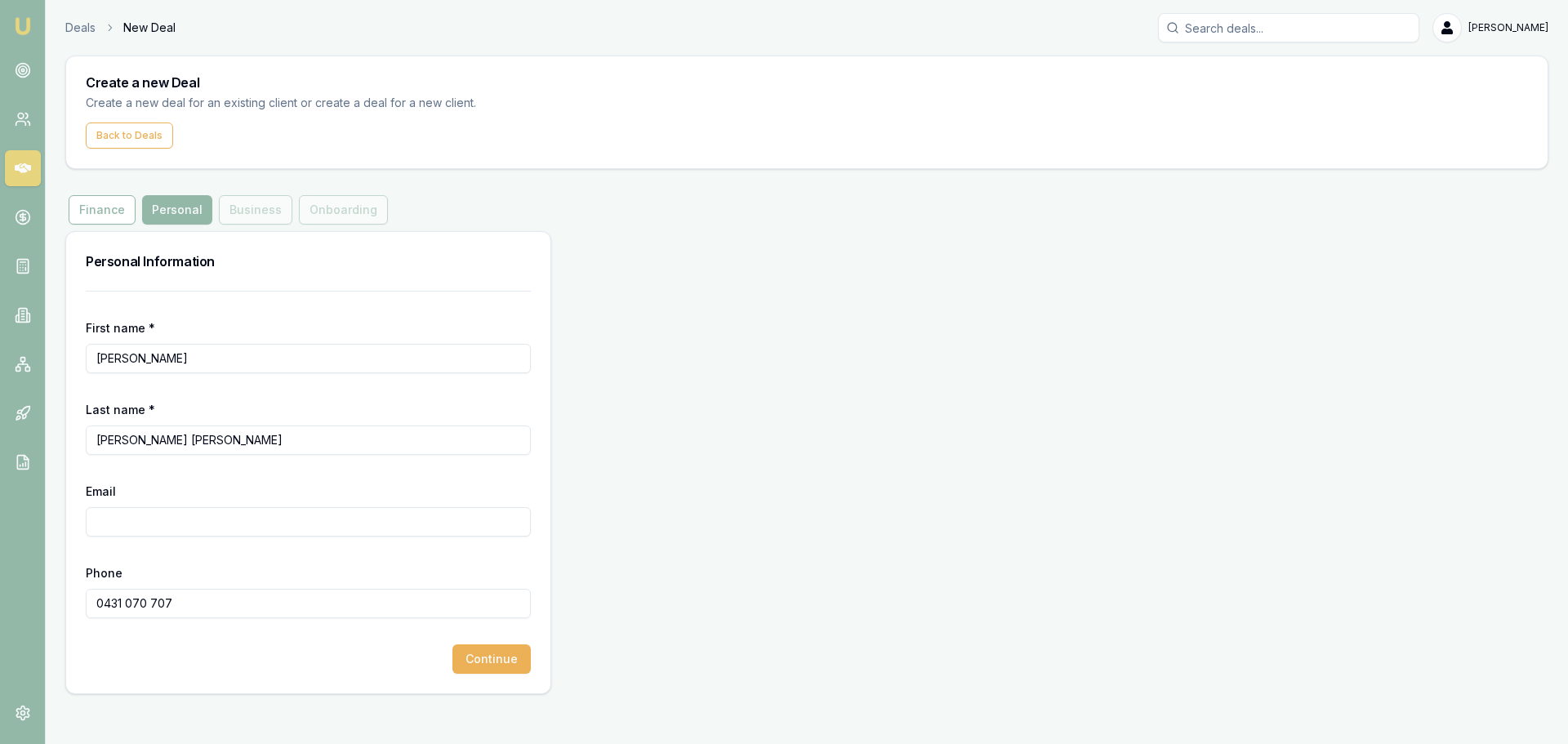
click at [185, 530] on input "Email" at bounding box center [308, 521] width 445 height 29
click at [172, 525] on input "Email" at bounding box center [308, 521] width 445 height 29
paste input "ghuman_raju25@yahoo.co.in"
type input "ghuman_raju25@yahoo.co.in"
click at [231, 476] on form "First name * GHUMAN Last name * SURINDER PAL SINGH Email ghuman_raju25@yahoo.co…" at bounding box center [308, 482] width 445 height 383
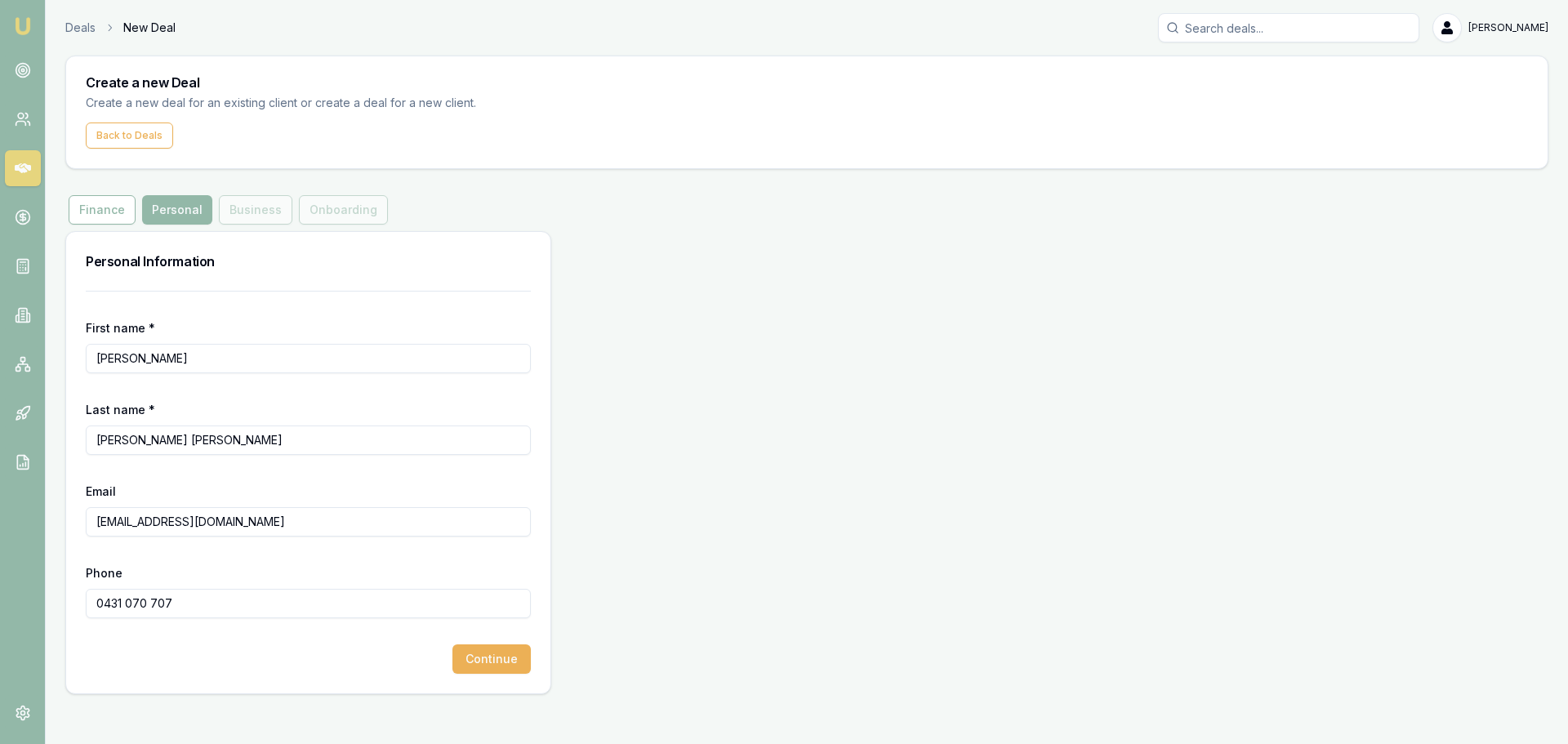
drag, startPoint x: 95, startPoint y: 524, endPoint x: 62, endPoint y: 524, distance: 33.0
click at [62, 524] on main "Create a new Deal Create a new deal for an existing client or create a deal for…" at bounding box center [806, 375] width 1522 height 638
click at [203, 476] on form "First name * GHUMAN Last name * SURINDER PAL SINGH Email ghuman_raju25@yahoo.co…" at bounding box center [308, 482] width 445 height 383
click at [493, 663] on button "Continue" at bounding box center [491, 658] width 78 height 29
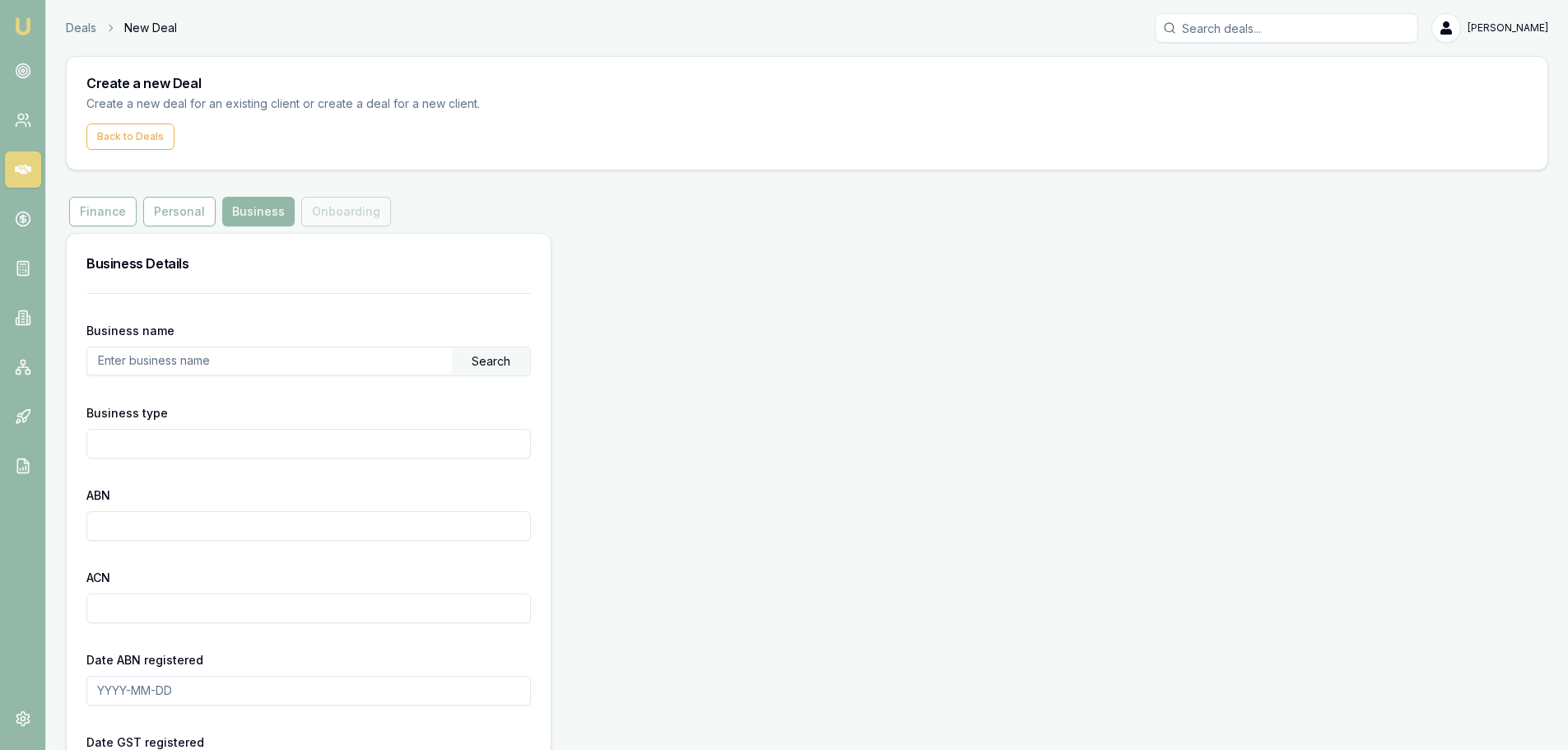
click at [187, 352] on input "text" at bounding box center [269, 360] width 364 height 26
paste input "90 077 825 742"
type input "90 077 825 742"
drag, startPoint x: 97, startPoint y: 359, endPoint x: 67, endPoint y: 359, distance: 30.0
click at [67, 359] on div "Business name 90 077 825 742 Search Business type ABN ACN Date ABN registered D…" at bounding box center [309, 711] width 484 height 837
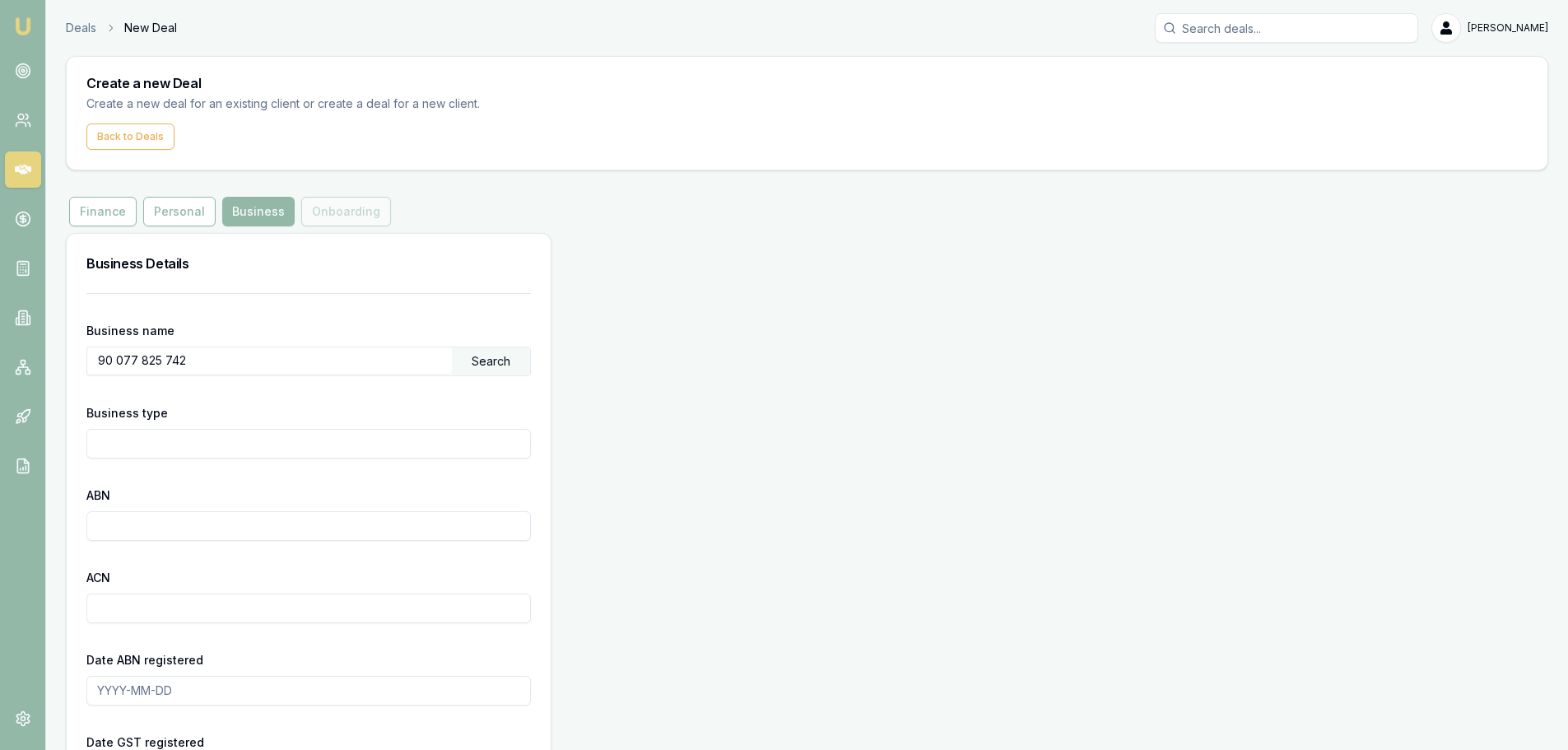
click at [256, 356] on input "90 077 825 742" at bounding box center [269, 360] width 364 height 26
drag, startPoint x: 219, startPoint y: 353, endPoint x: 23, endPoint y: 354, distance: 196.0
click at [23, 354] on div "Emu Broker Deals New Deal Brad Hearns Toggle Menu Create a new Deal Create a ne…" at bounding box center [784, 572] width 1568 height 1145
click at [170, 365] on input "text" at bounding box center [269, 360] width 364 height 26
paste input "GHUMAN, SURINDER PAL SINGH"
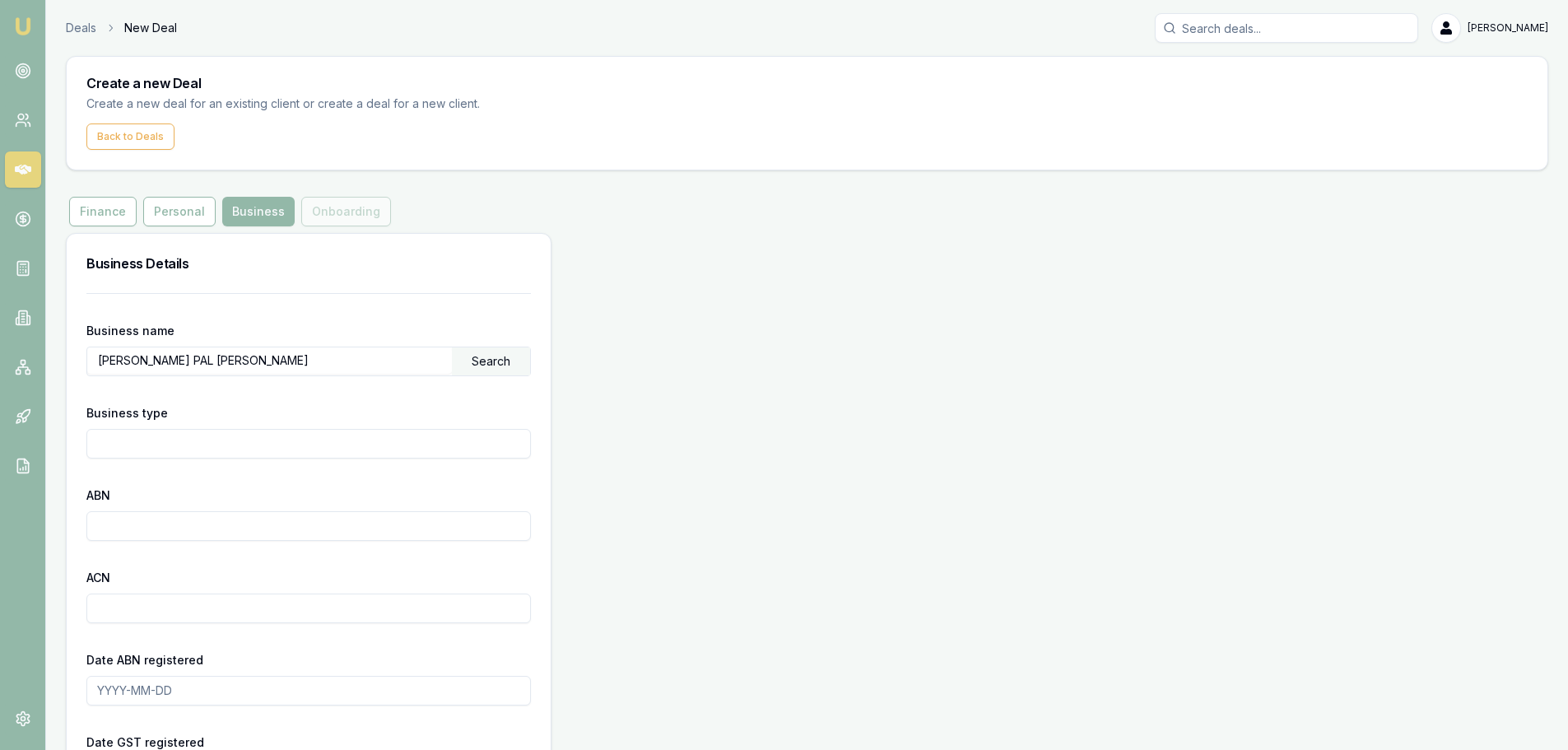
click at [508, 357] on div "Search" at bounding box center [490, 361] width 78 height 28
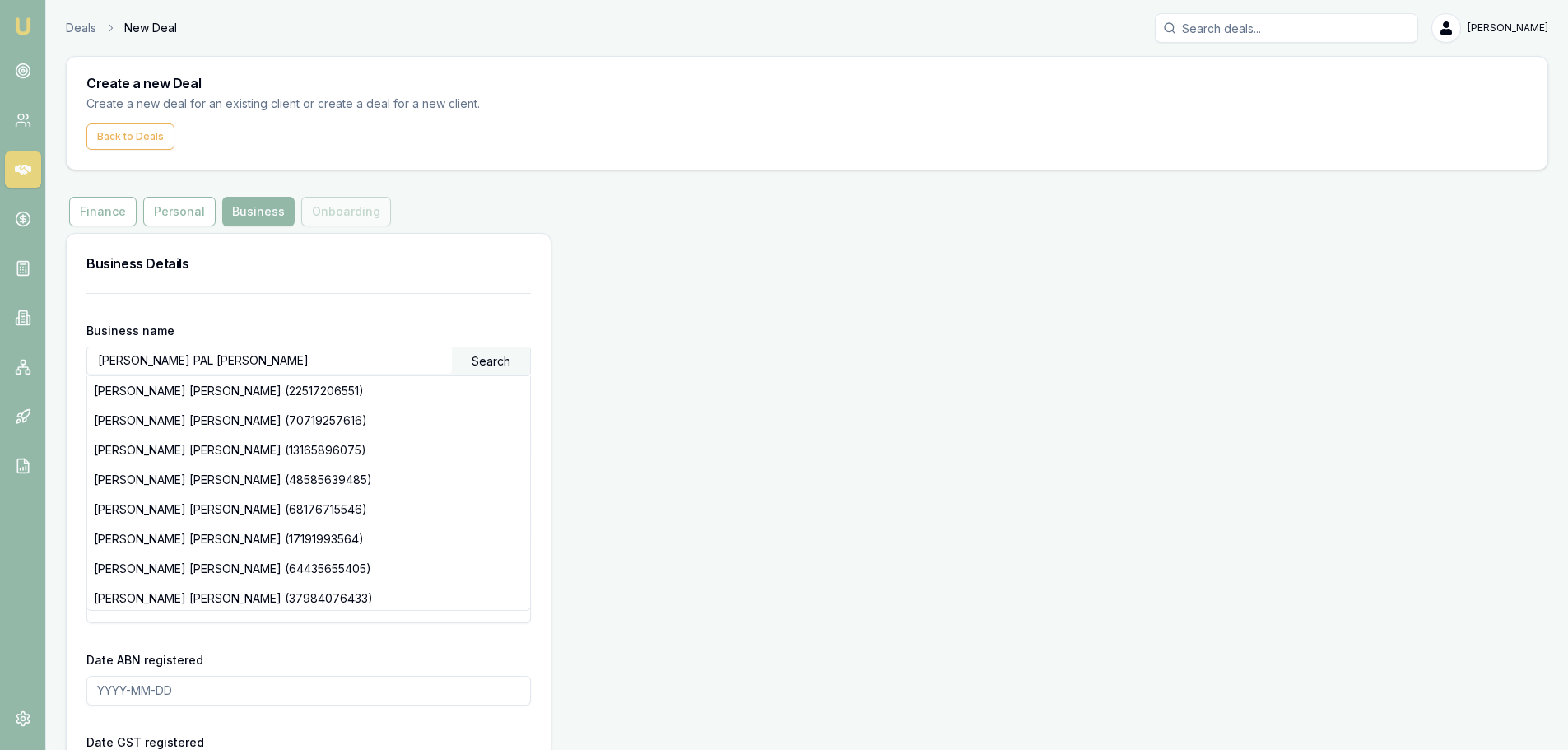
click at [154, 360] on input "GHUMAN, SURINDER PAL SINGH" at bounding box center [269, 360] width 364 height 26
click at [478, 354] on div "Search" at bounding box center [490, 361] width 78 height 28
drag, startPoint x: 99, startPoint y: 356, endPoint x: 80, endPoint y: 360, distance: 19.4
click at [80, 360] on div "Business name GHUMAN SURINDER PAL SINGH Search SURINDER PAL SINGH (11406580271)…" at bounding box center [309, 711] width 484 height 837
click at [350, 354] on input "GHUMAN SURINDER PAL SINGH" at bounding box center [269, 360] width 364 height 26
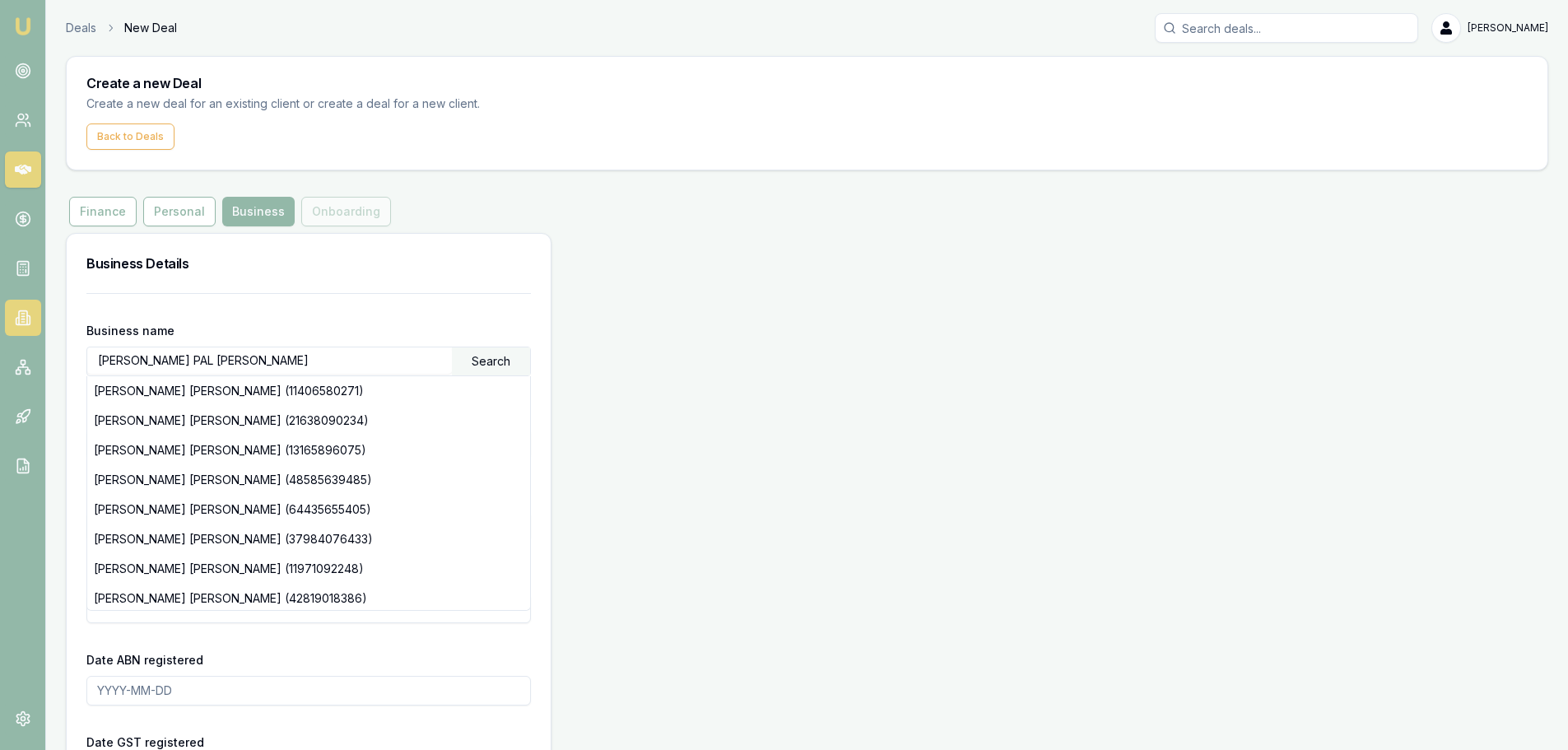
drag, startPoint x: 303, startPoint y: 358, endPoint x: 19, endPoint y: 332, distance: 285.2
click at [19, 332] on div "Emu Broker Deals New Deal Brad Hearns Toggle Menu Create a new Deal Create a ne…" at bounding box center [784, 572] width 1568 height 1145
paste input "text"
click at [246, 351] on input "SURINDER PAL SINGH" at bounding box center [269, 360] width 364 height 26
paste input "GHUMAN"
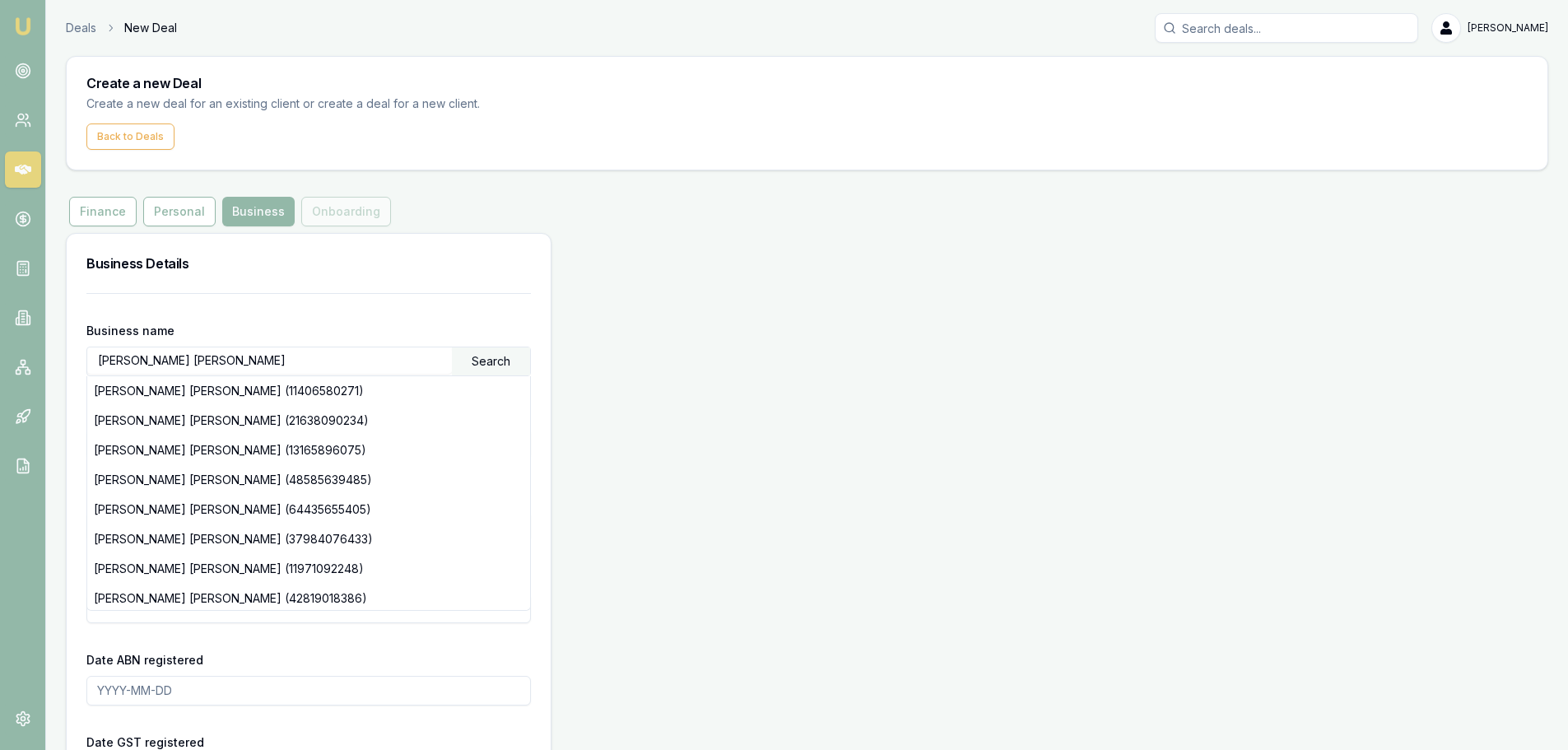
click at [485, 369] on div "Search" at bounding box center [490, 361] width 78 height 28
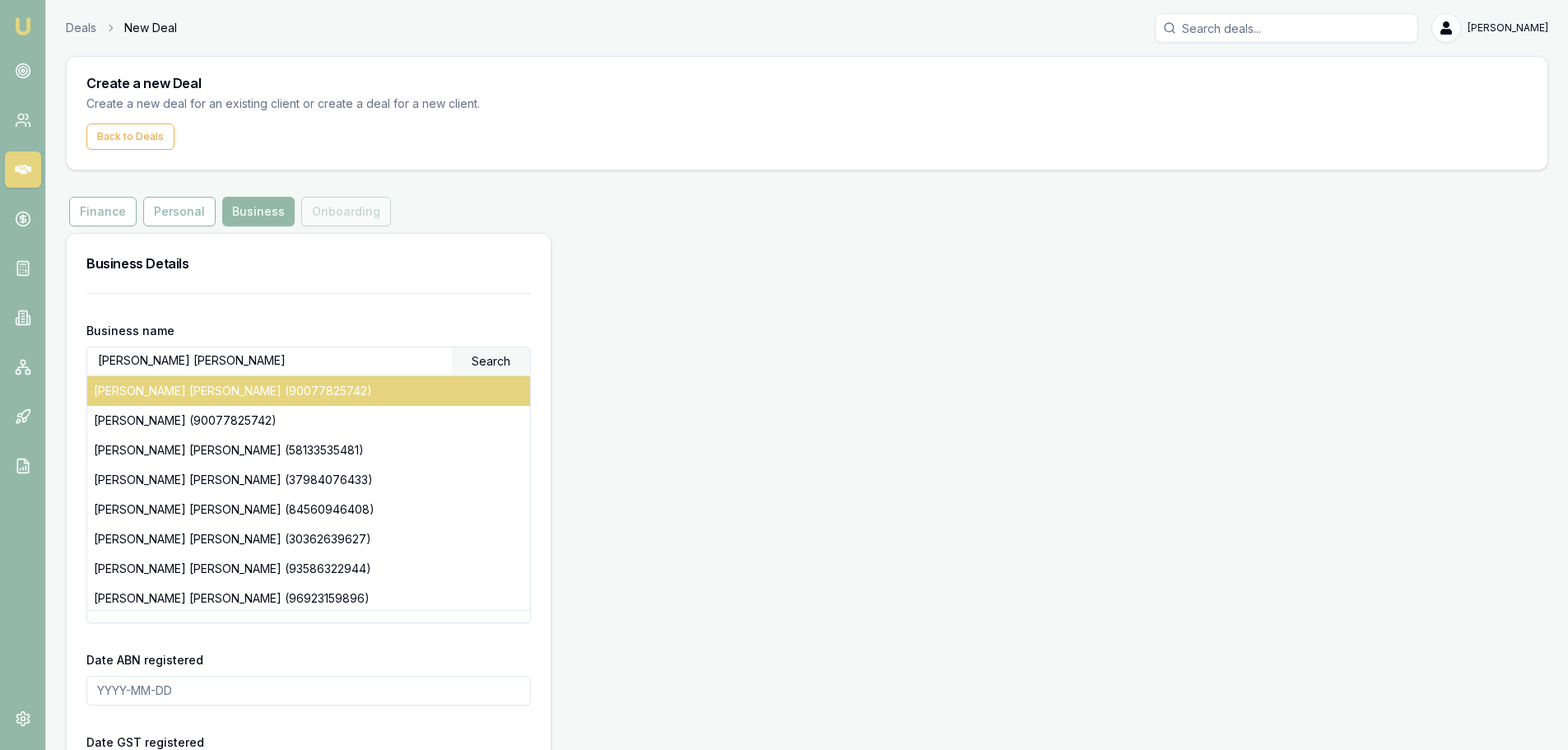
click at [267, 392] on div "SURINDER PAL SINGH GHUMAN (90077825742)" at bounding box center [308, 391] width 443 height 29
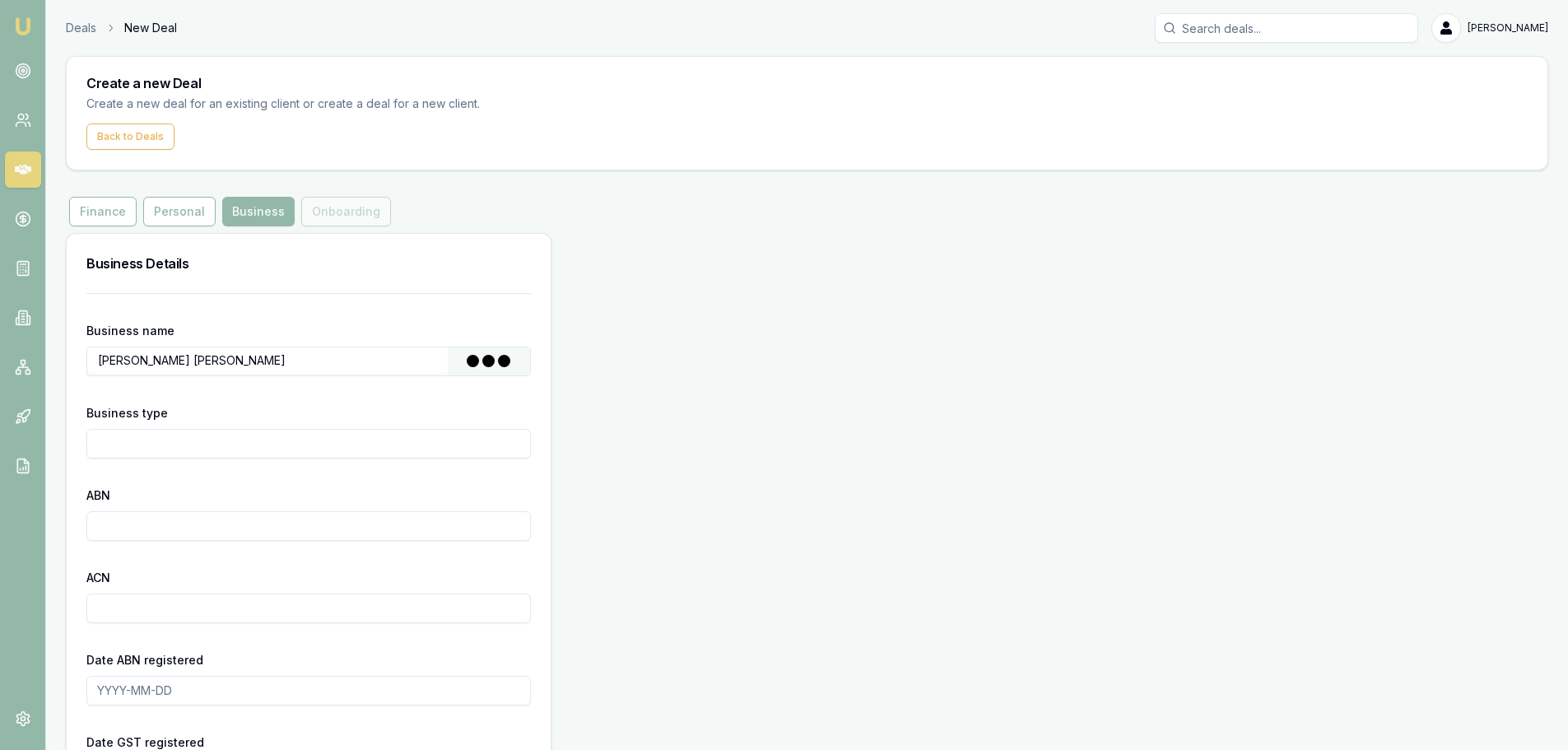
type input "GHUMAN, SURINDER PAL SINGH"
type input "Individual/Sole Trader"
type input "90077825742"
type input "2012-05-04"
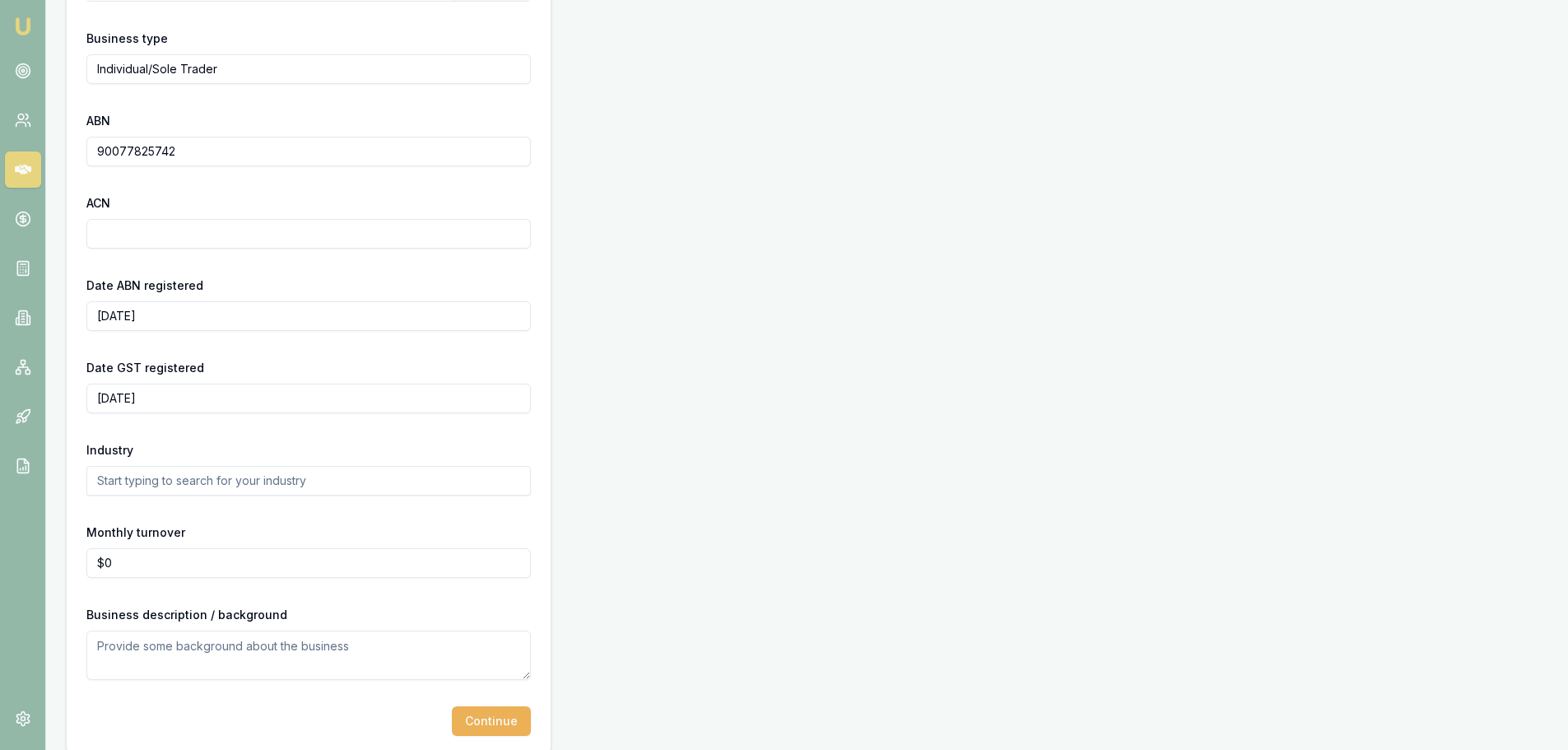
scroll to position [395, 0]
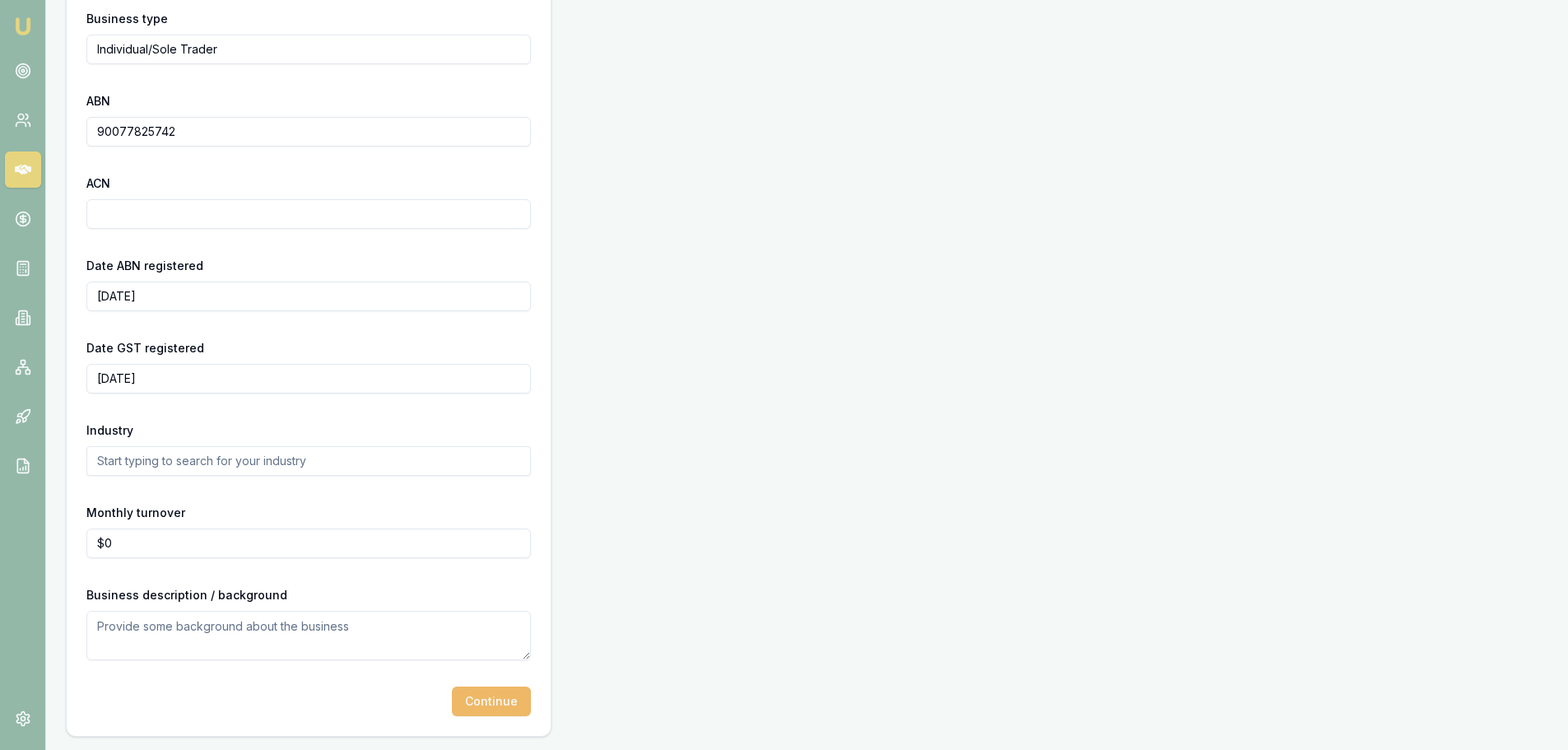
click at [482, 696] on button "Continue" at bounding box center [491, 701] width 79 height 29
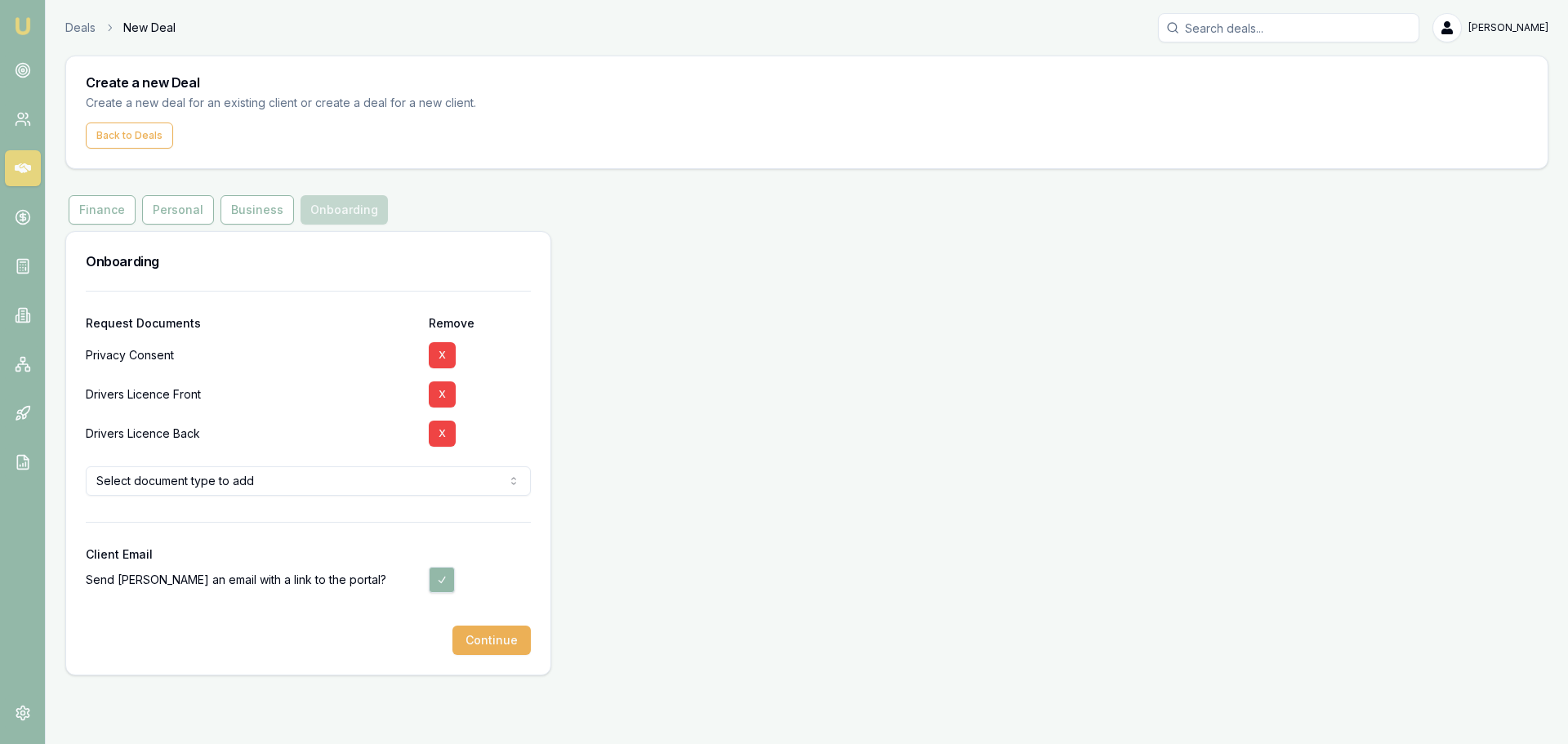
click at [205, 489] on html "Emu Broker Deals New Deal Brad Hearns Toggle Menu Create a new Deal Create a ne…" at bounding box center [784, 372] width 1568 height 744
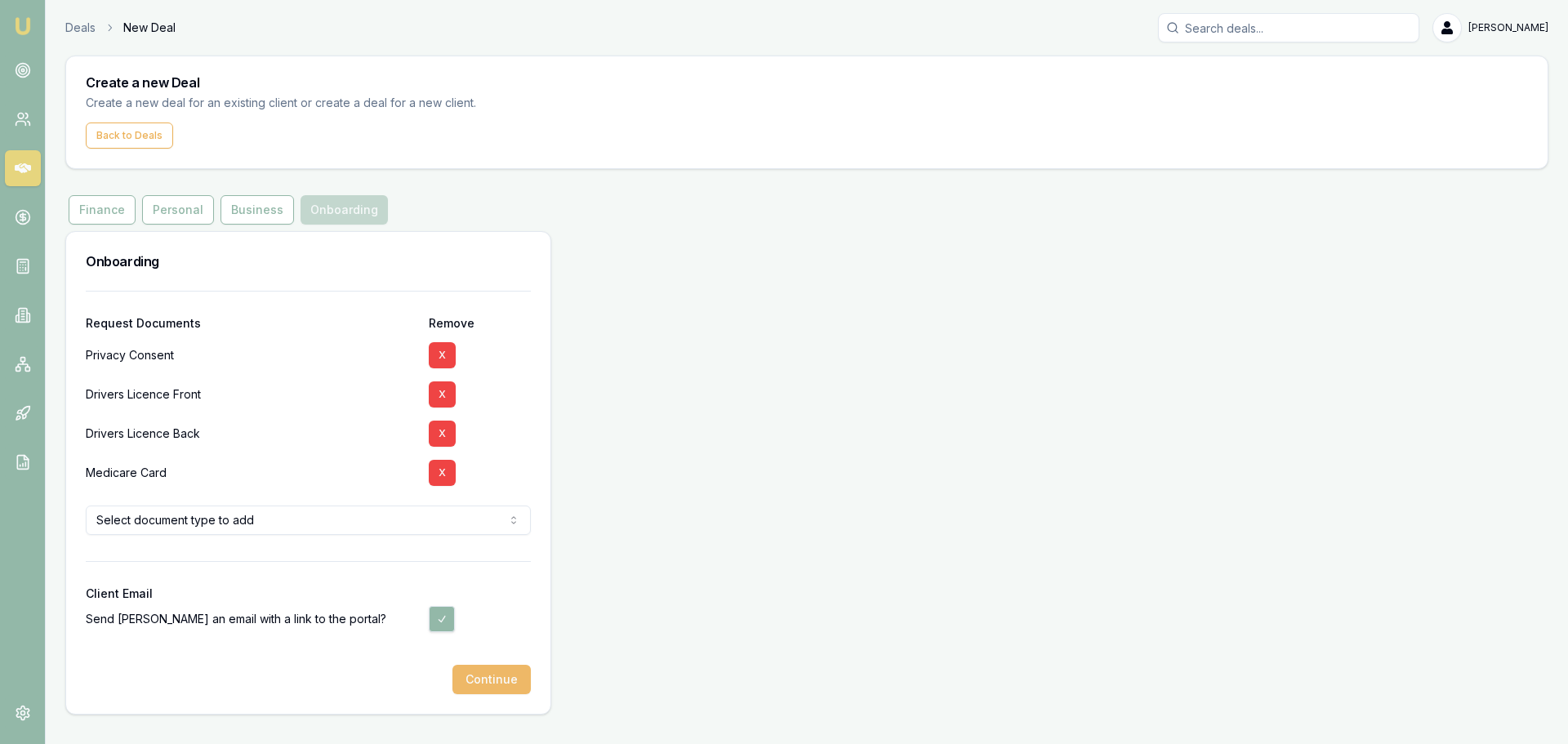
click at [494, 679] on button "Continue" at bounding box center [491, 679] width 78 height 29
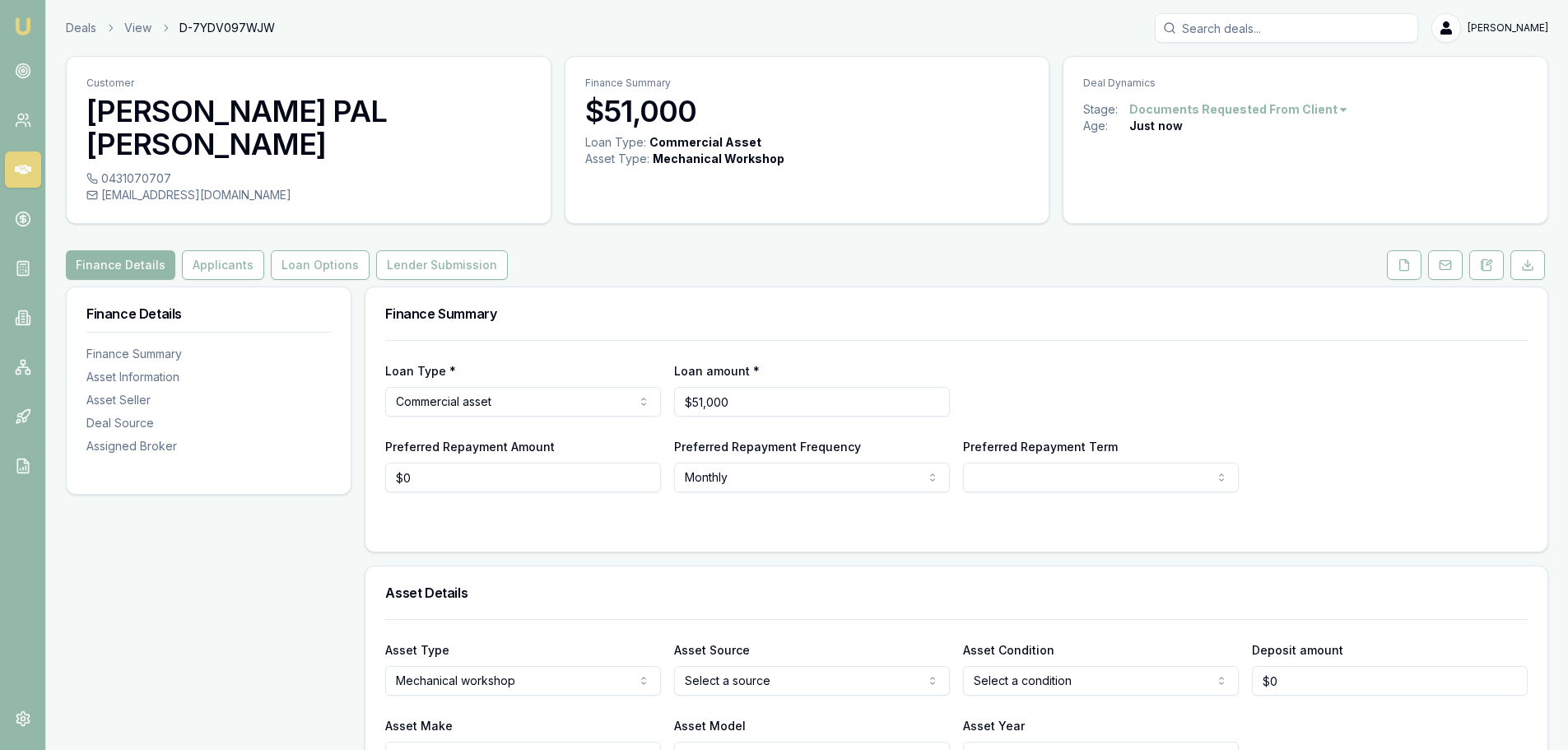
click at [13, 173] on link at bounding box center [23, 169] width 36 height 36
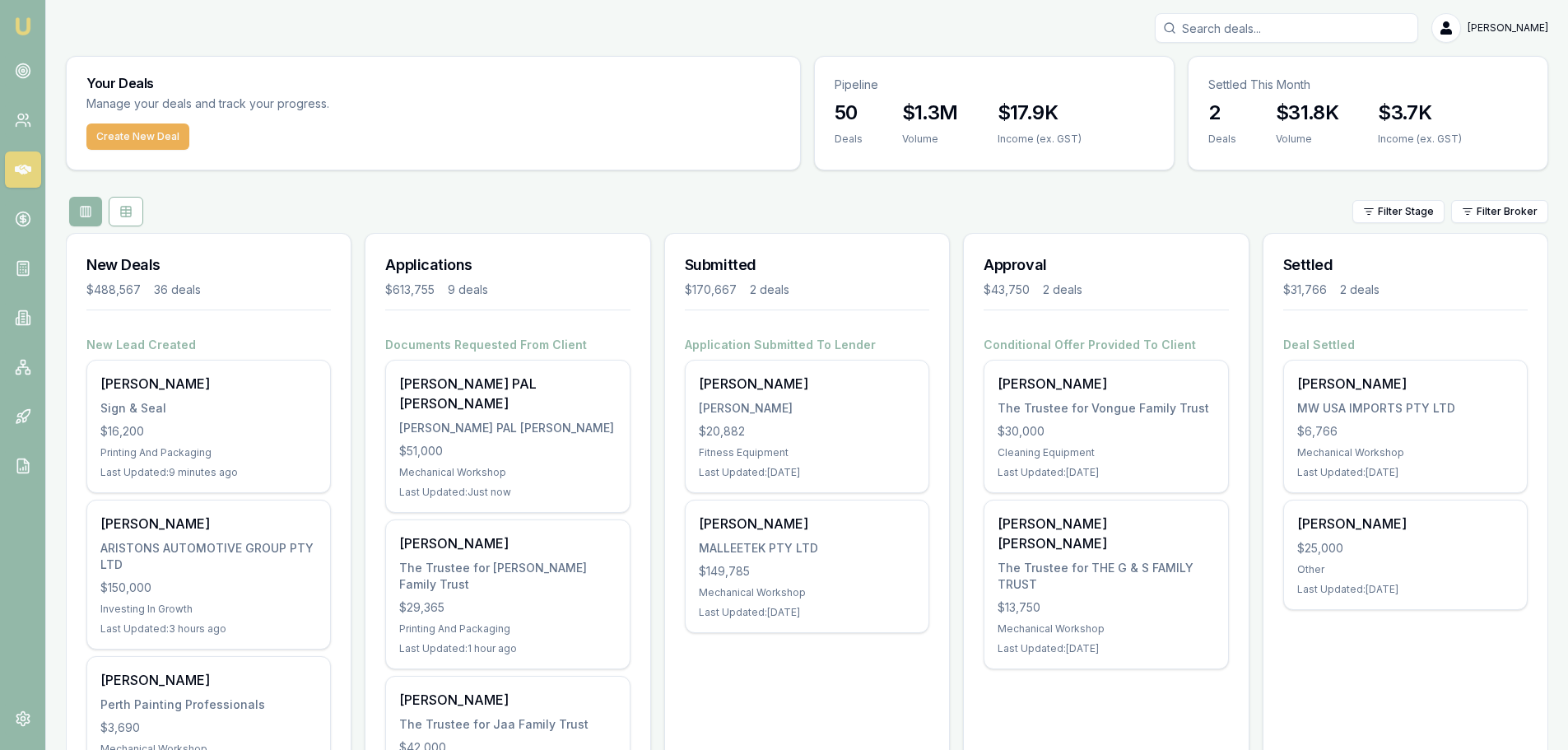
click at [34, 168] on link at bounding box center [23, 169] width 36 height 36
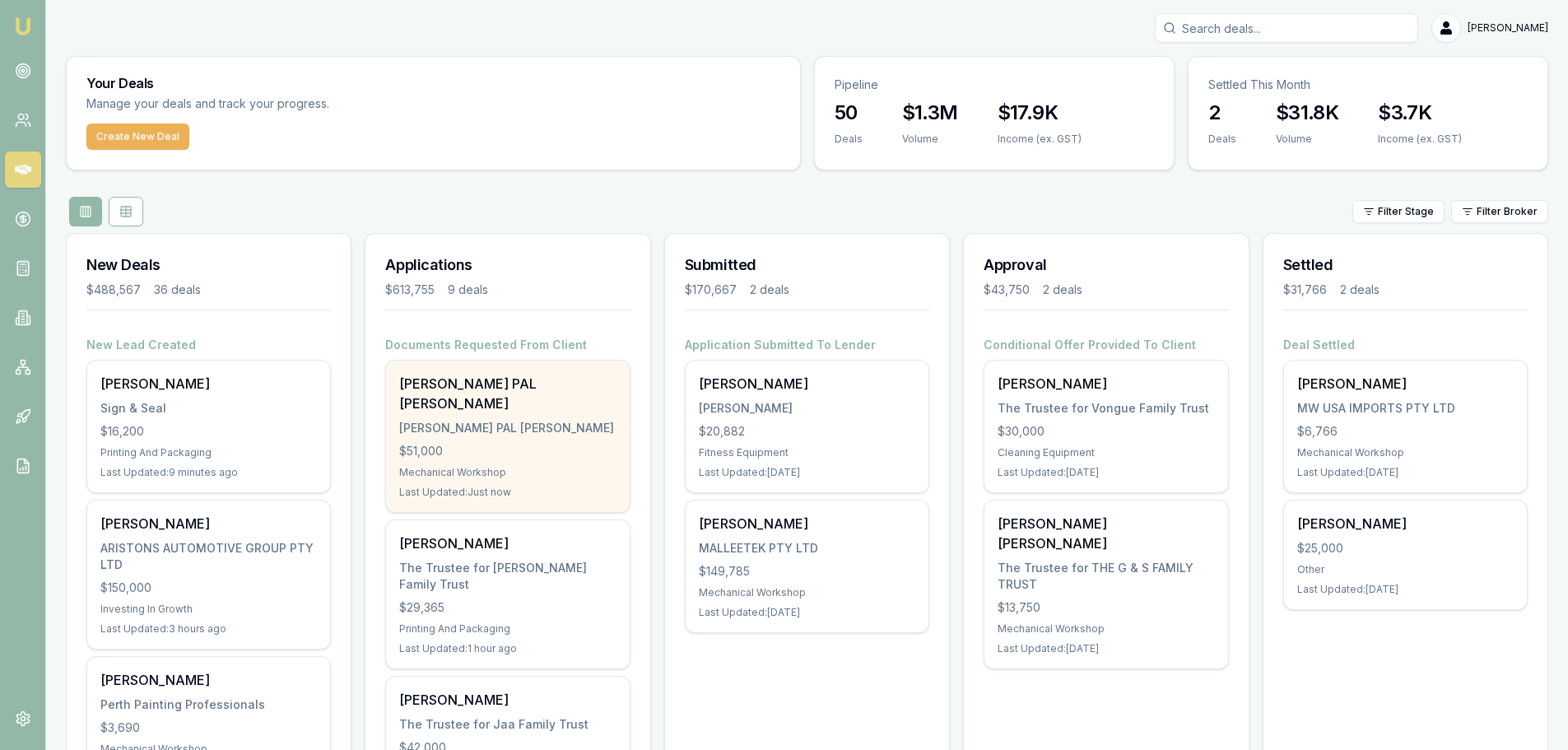
click at [511, 390] on div "GHUMAN SURINDER PAL SINGH" at bounding box center [507, 393] width 216 height 39
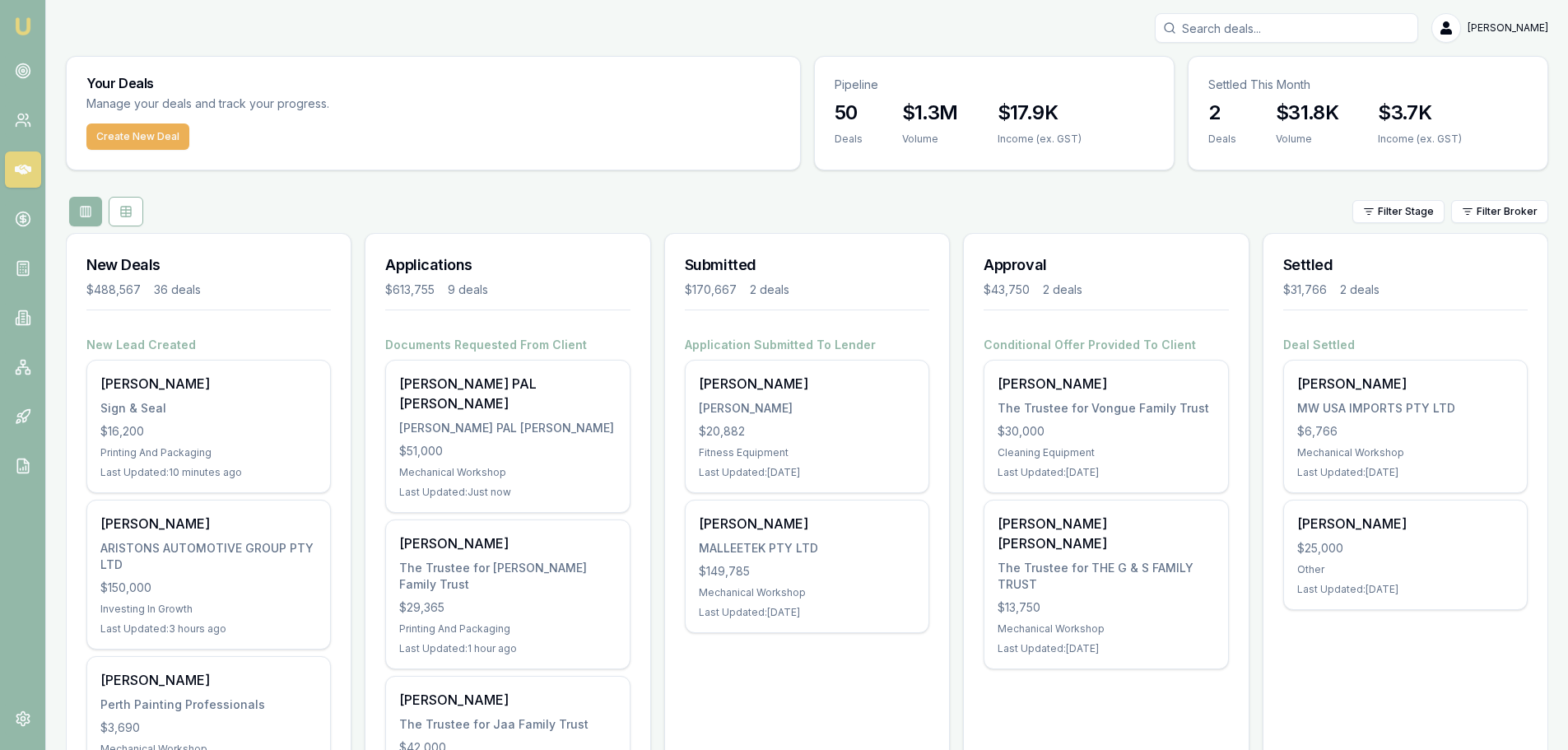
click at [25, 122] on icon at bounding box center [23, 121] width 17 height 17
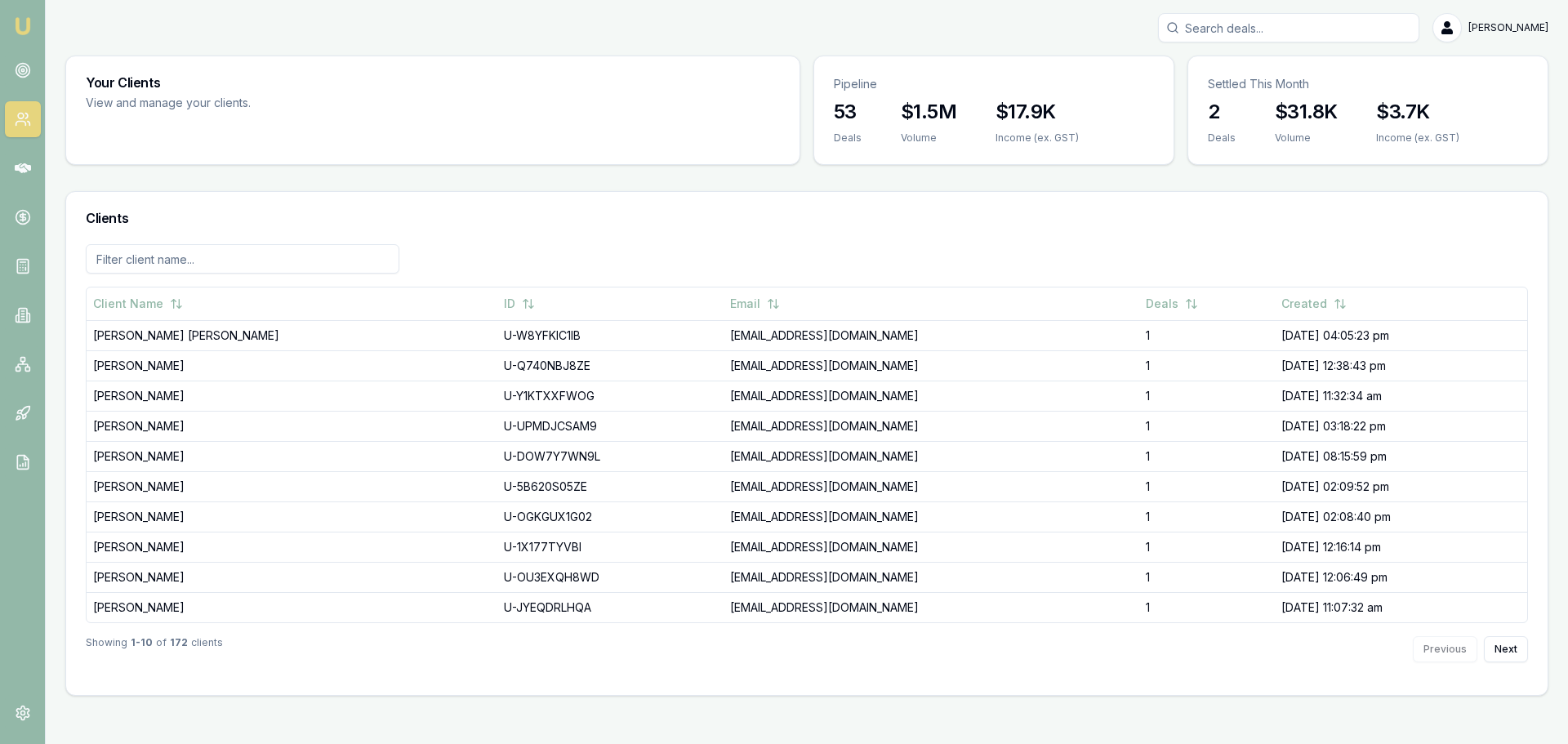
click at [273, 167] on div "Your Clients View and manage your clients. Pipeline 53 Deals $1.5M Volume $17.9…" at bounding box center [807, 376] width 1483 height 640
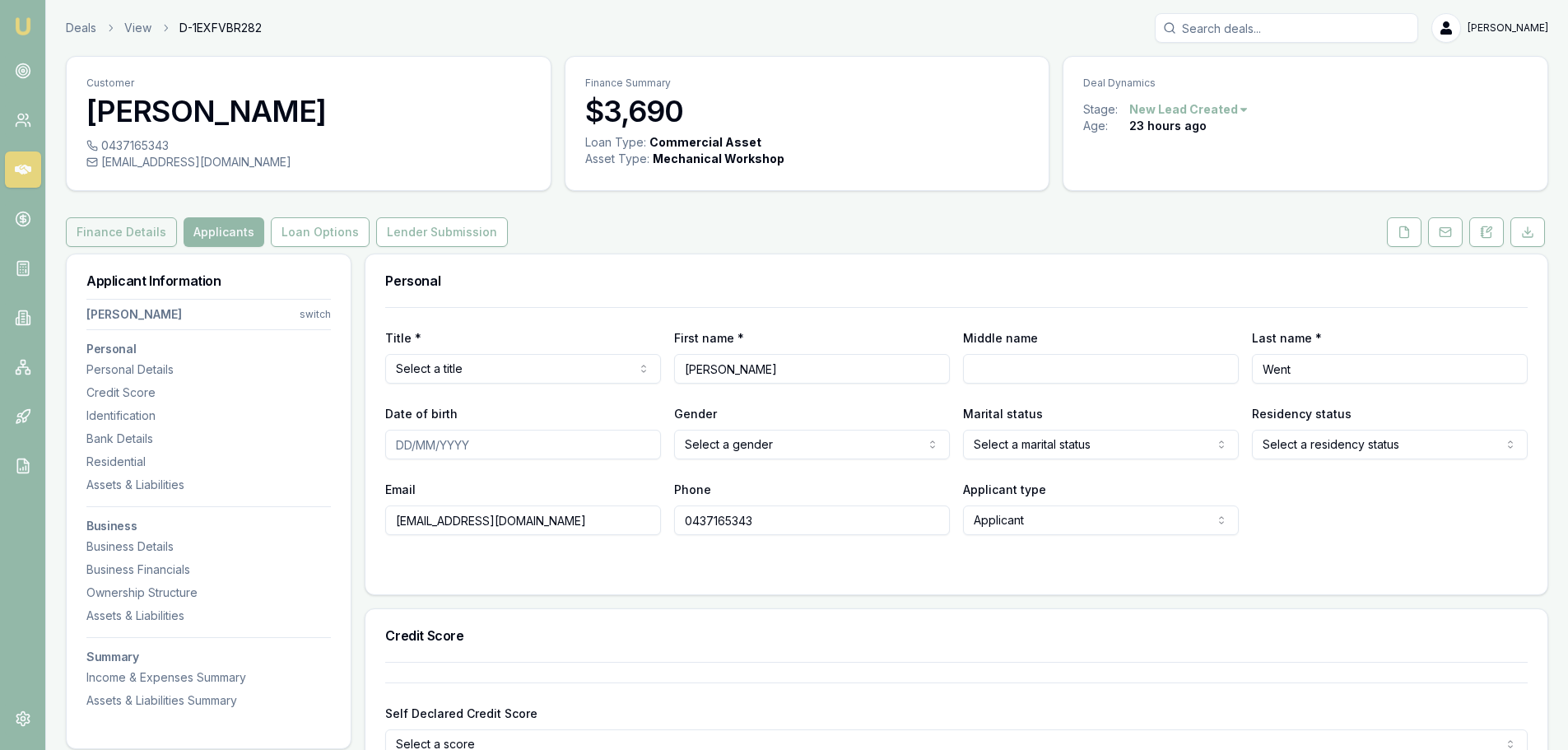
click at [96, 232] on button "Finance Details" at bounding box center [121, 231] width 111 height 29
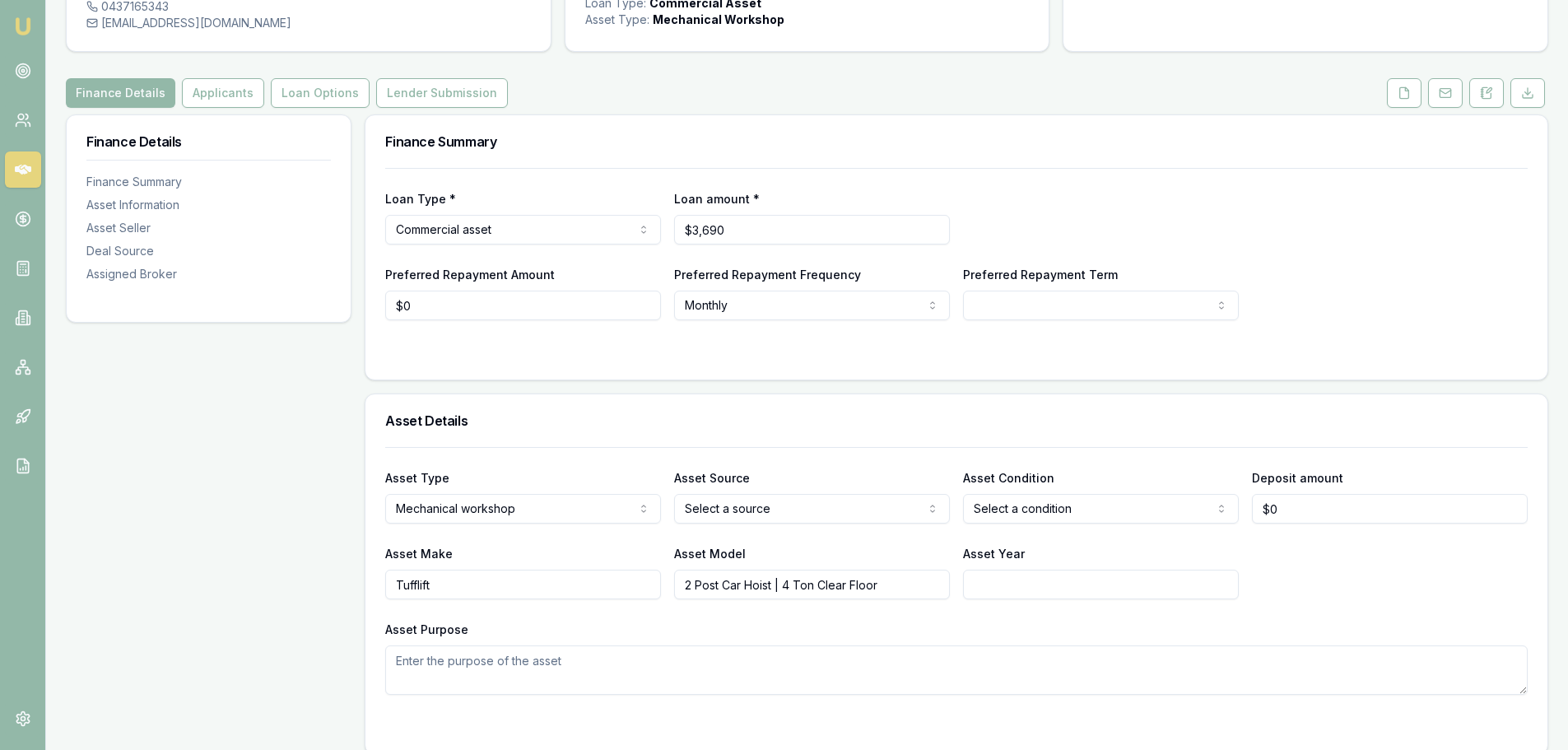
scroll to position [164, 0]
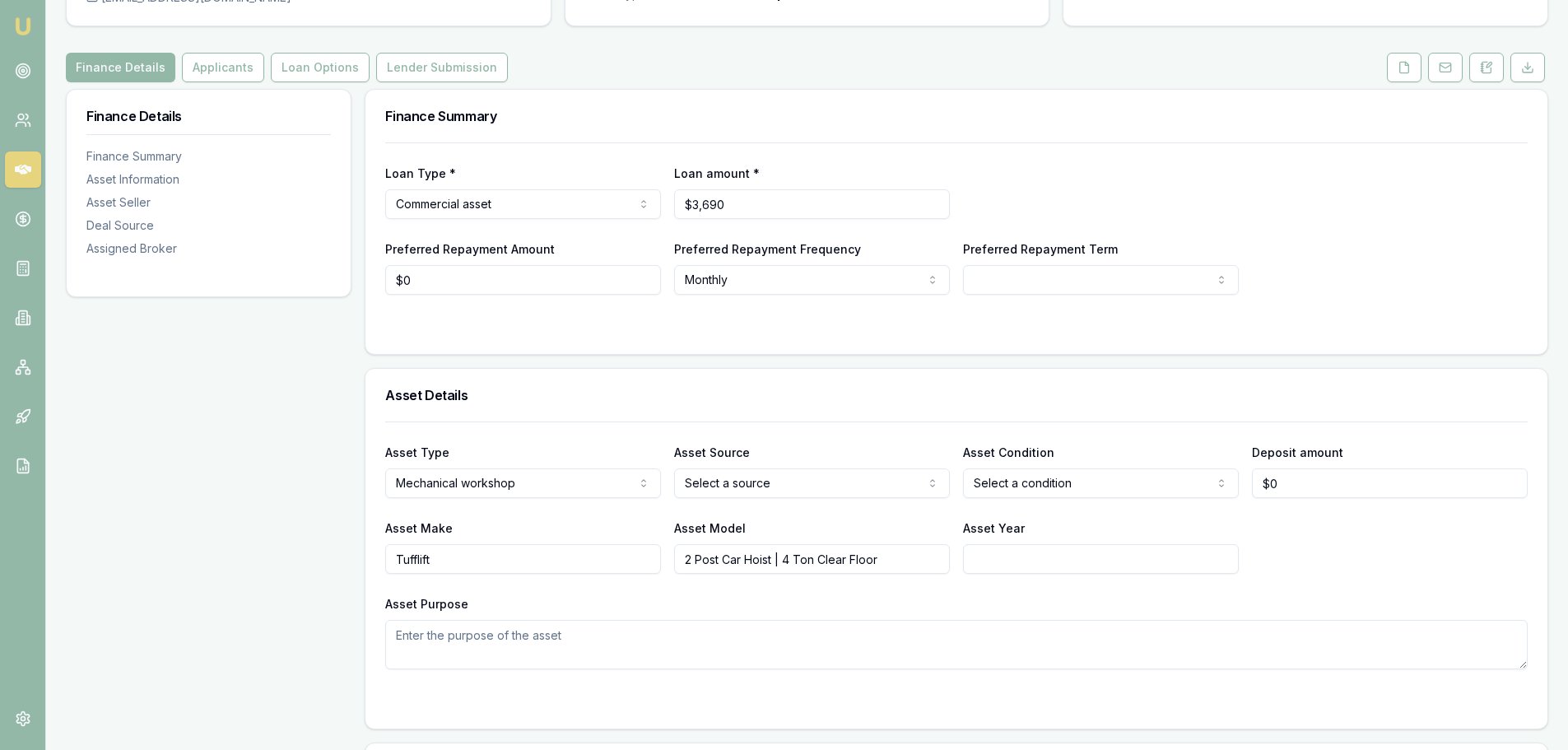
click at [897, 559] on input "2 Post Car Hoist | 4 Ton Clear Floor" at bounding box center [812, 558] width 276 height 29
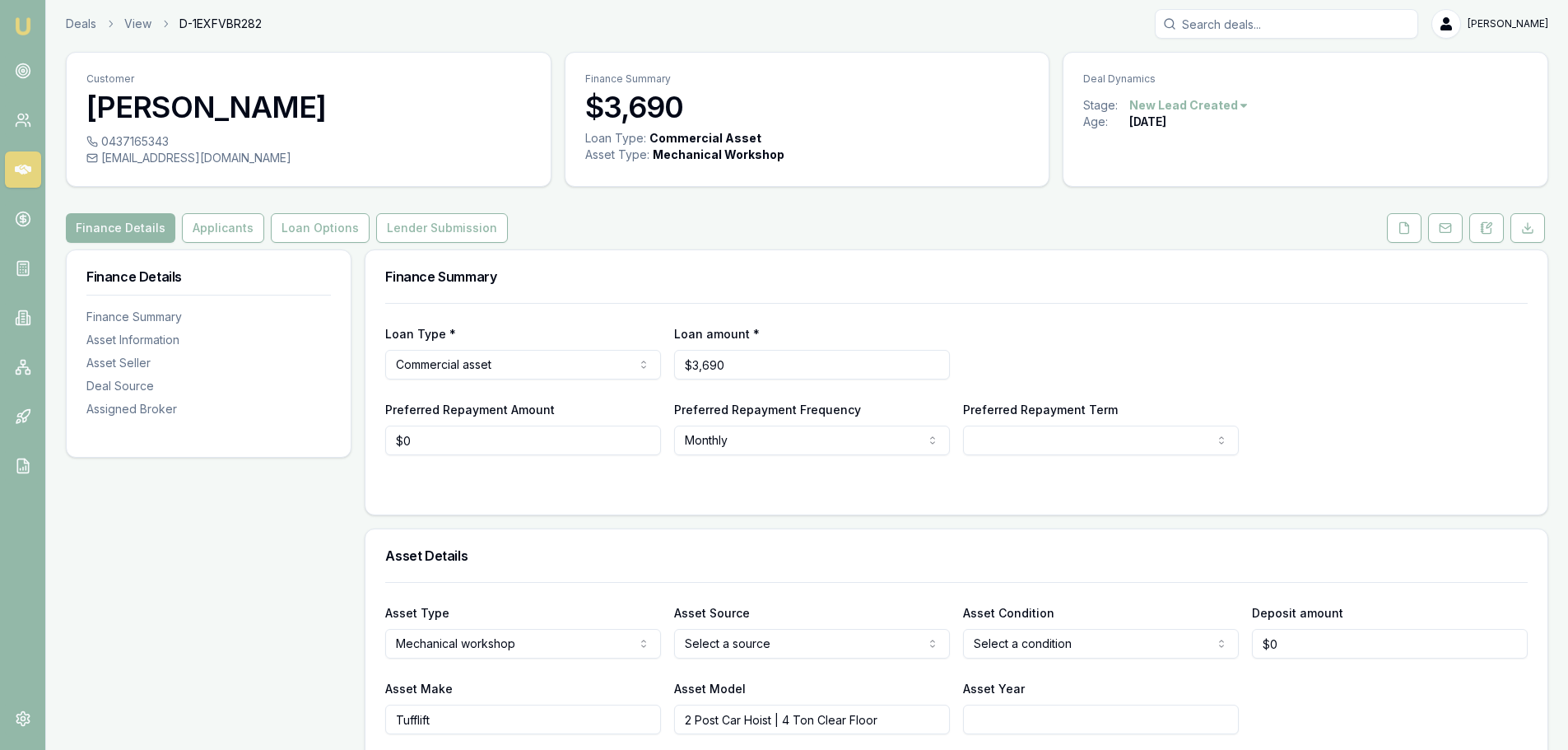
scroll to position [0, 0]
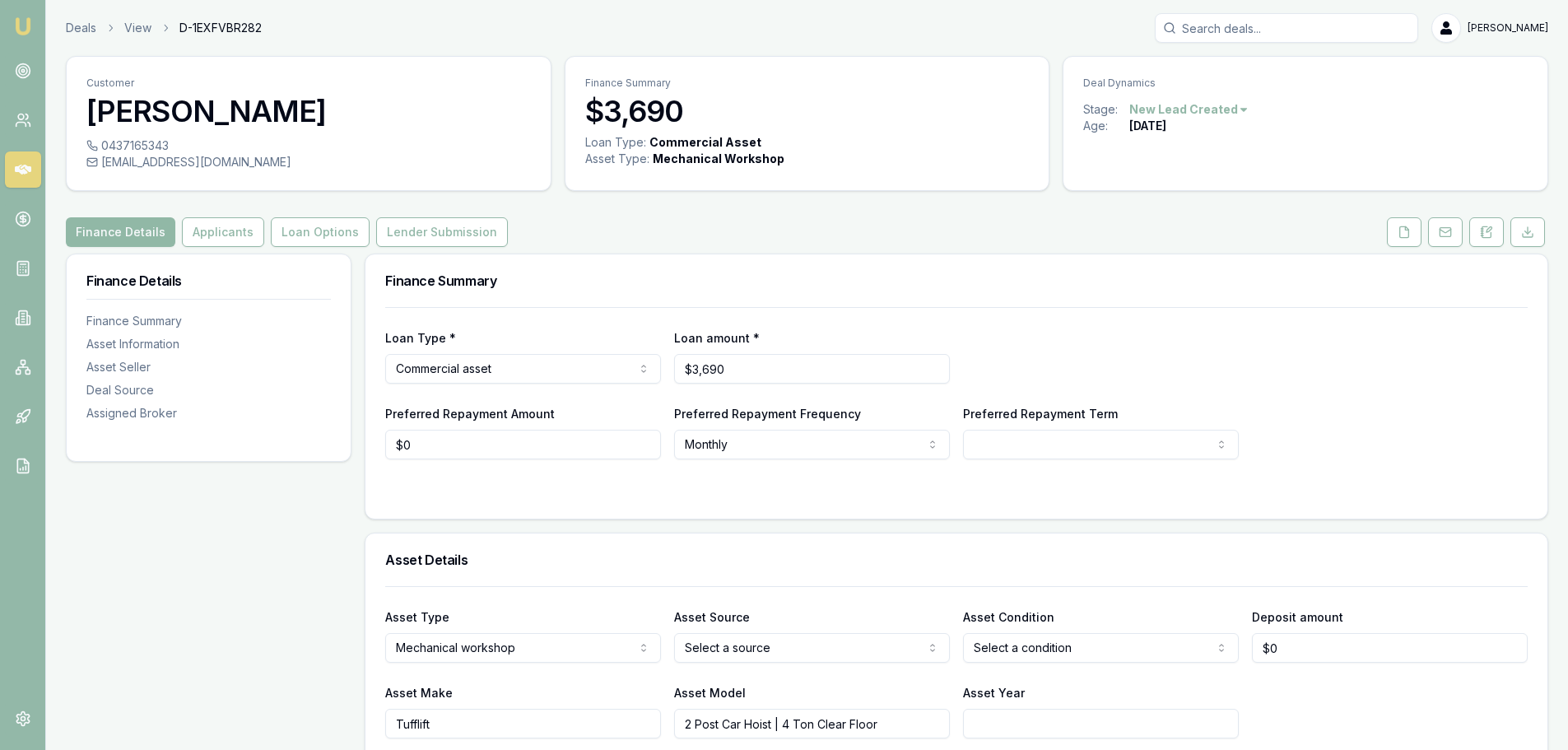
click at [121, 235] on button "Finance Details" at bounding box center [121, 231] width 110 height 29
click at [210, 234] on button "Applicants" at bounding box center [223, 231] width 82 height 29
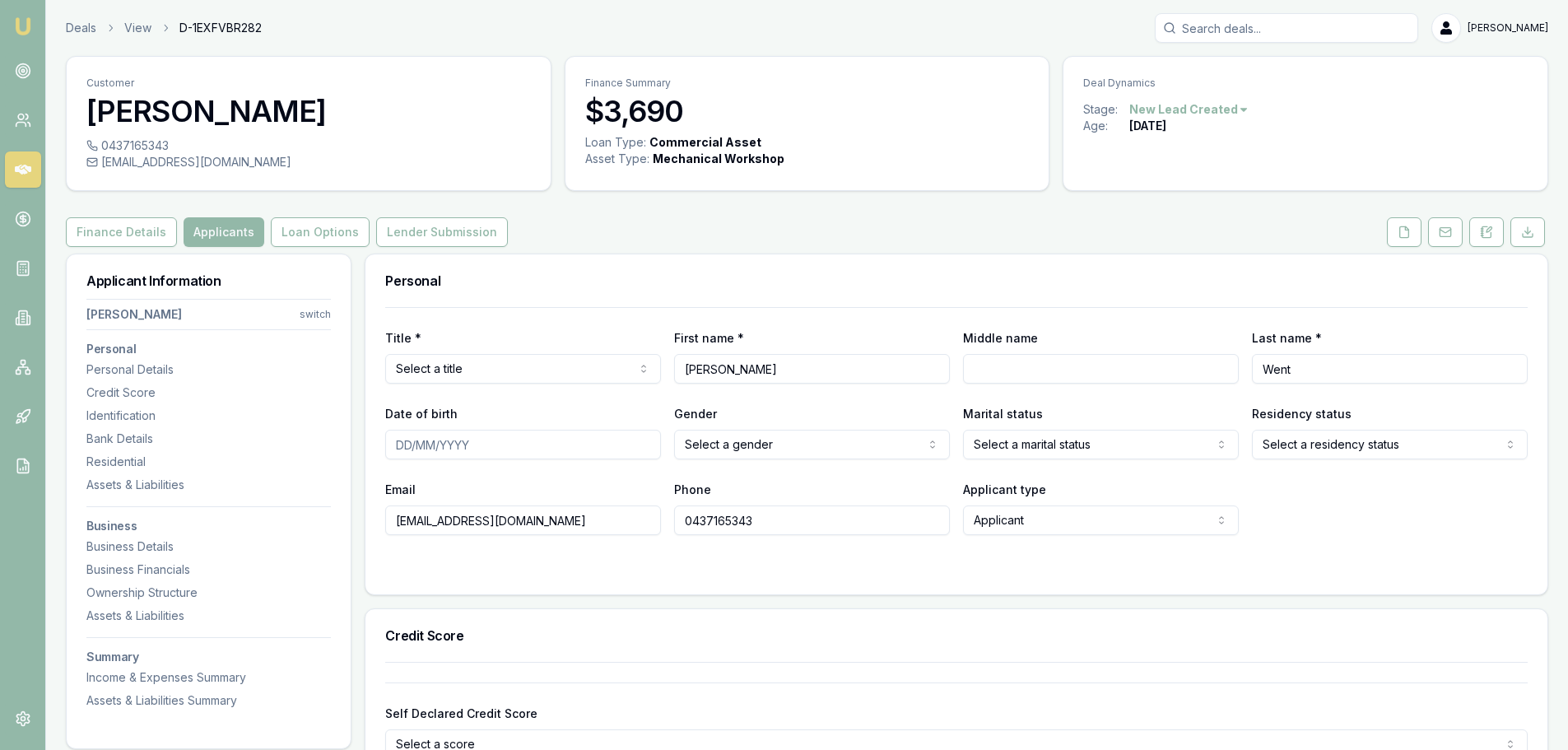
click at [440, 28] on div "Deals View D-1EXFVBR282 [PERSON_NAME]" at bounding box center [807, 28] width 1482 height 29
click at [439, 28] on div "Deals View D-1EXFVBR282 [PERSON_NAME]" at bounding box center [807, 28] width 1482 height 29
click at [736, 221] on div "Finance Details Applicants Loan Options Lender Submission" at bounding box center [807, 231] width 1482 height 29
click at [447, 24] on div "Deals View D-1EXFVBR282 [PERSON_NAME]" at bounding box center [807, 28] width 1482 height 29
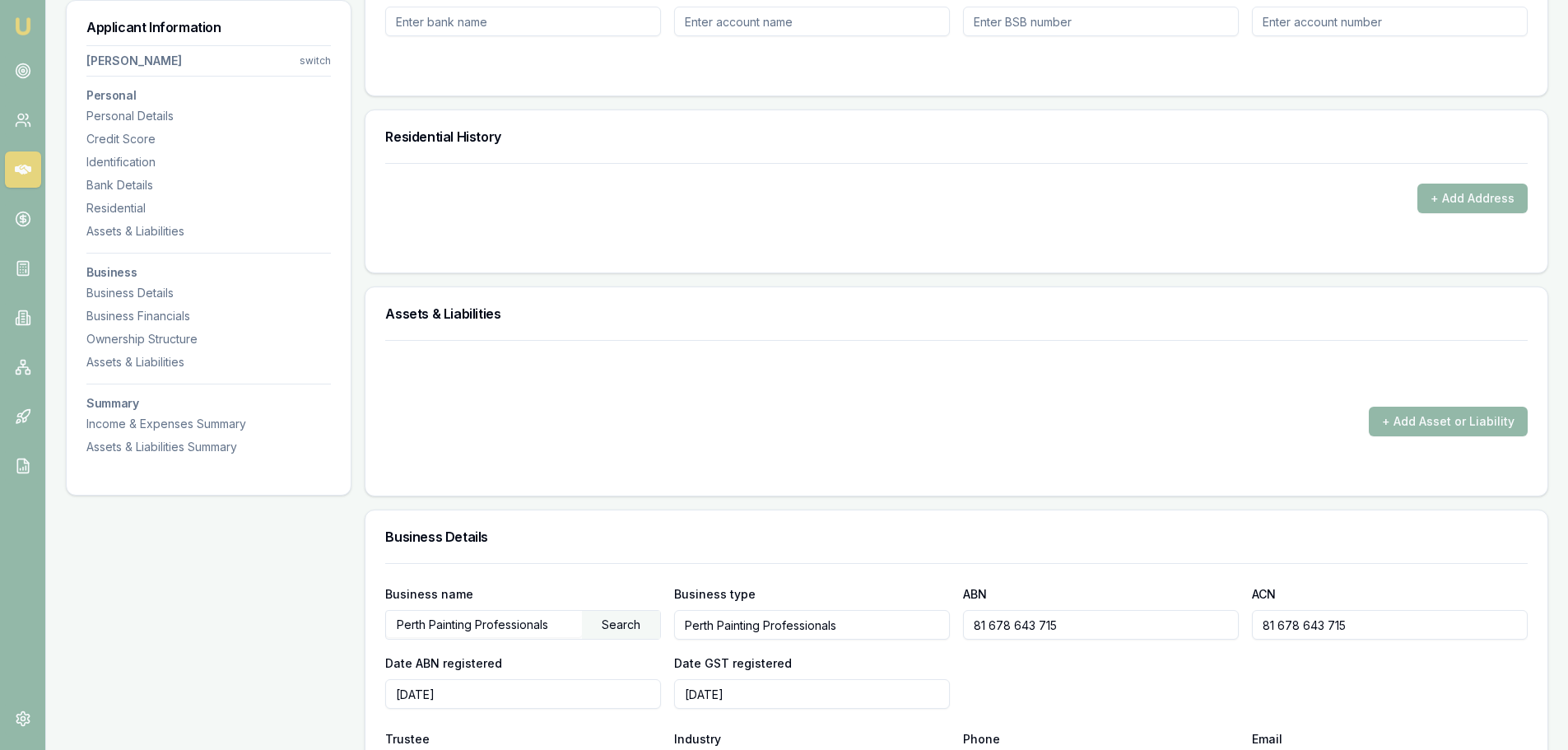
scroll to position [1729, 0]
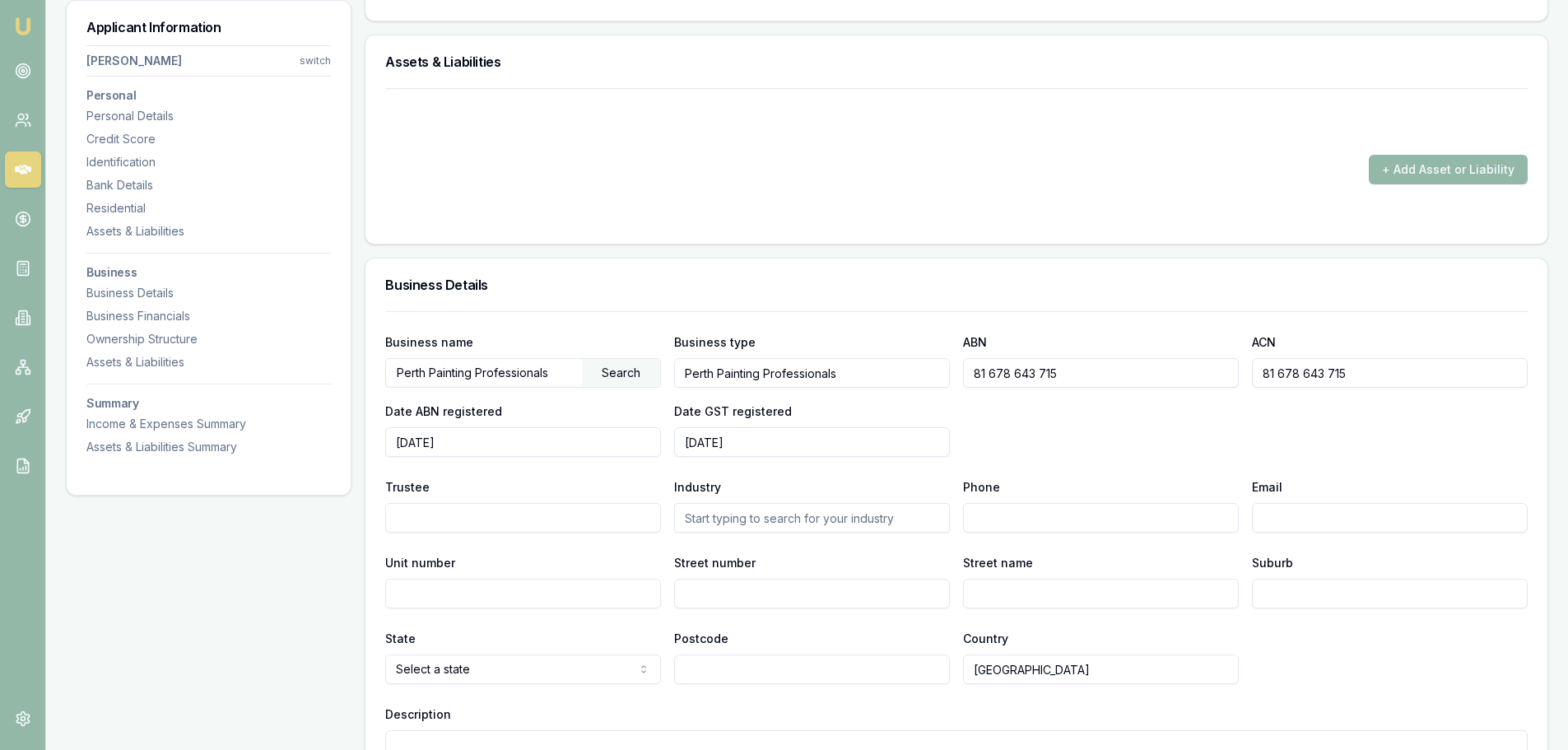
drag, startPoint x: 885, startPoint y: 378, endPoint x: 665, endPoint y: 373, distance: 220.1
click at [665, 373] on div "Business name Perth Painting Professionals Search Business type Perth Painting …" at bounding box center [957, 394] width 1142 height 125
click at [749, 262] on div "Business Details" at bounding box center [956, 284] width 1182 height 53
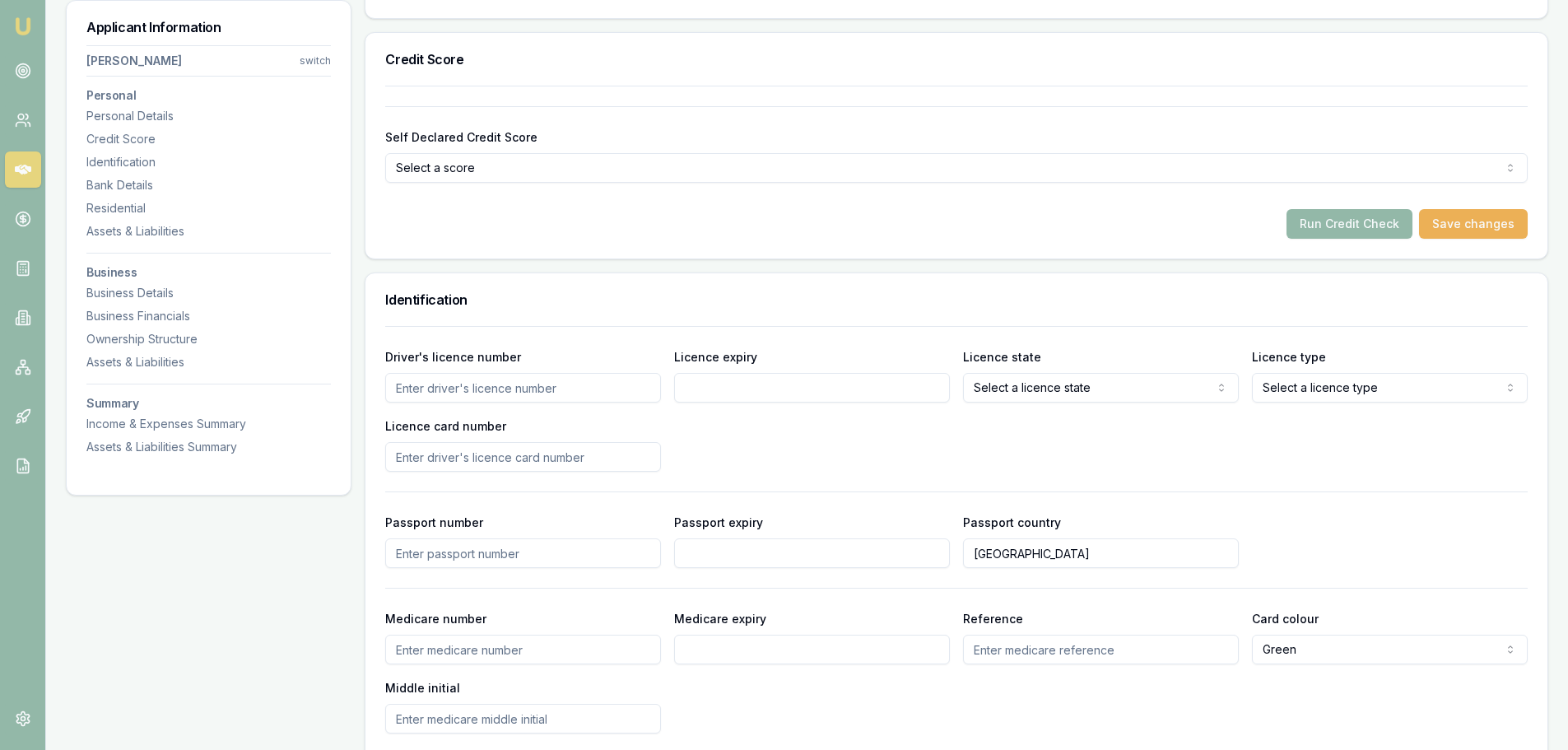
scroll to position [164, 0]
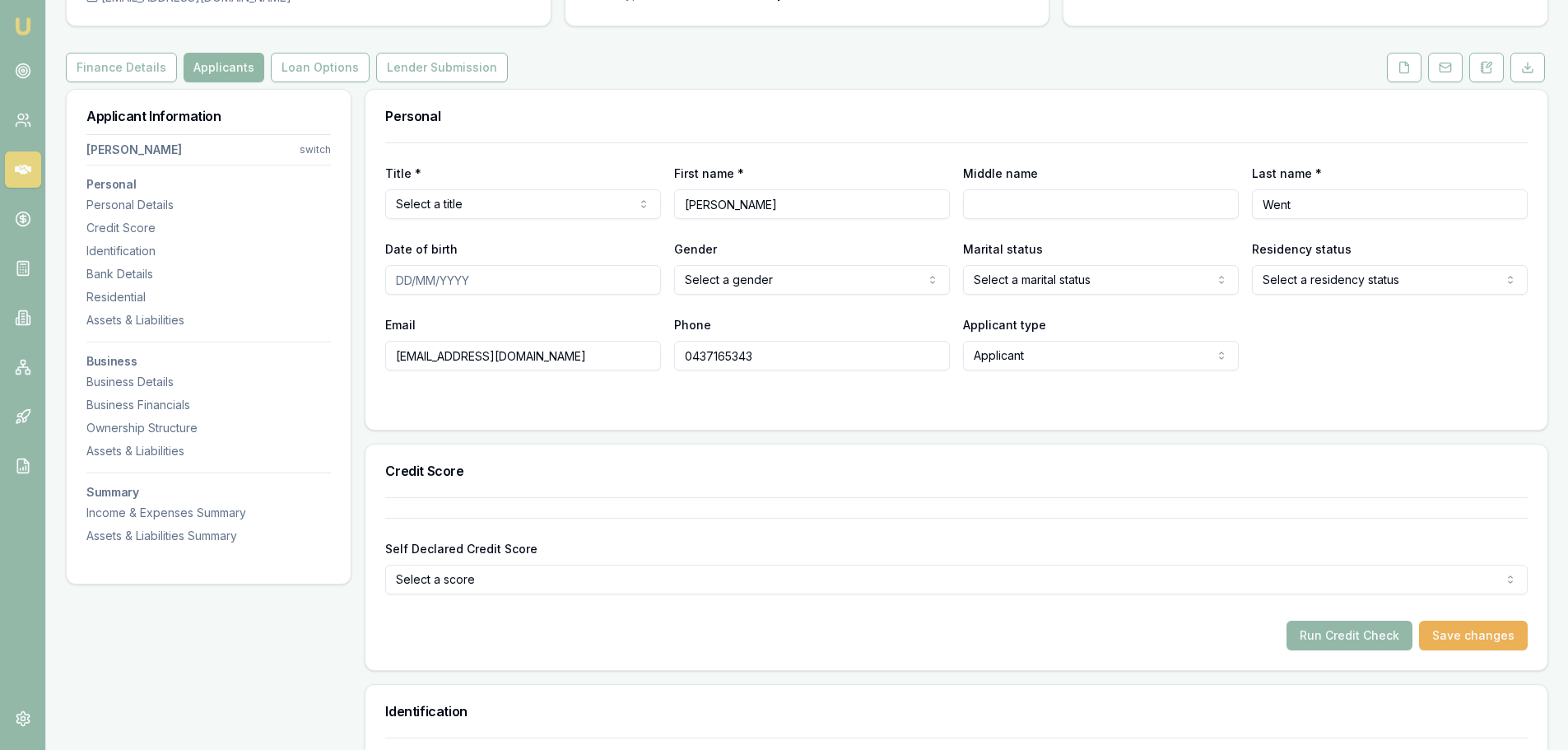
click at [208, 60] on button "Applicants" at bounding box center [224, 67] width 80 height 29
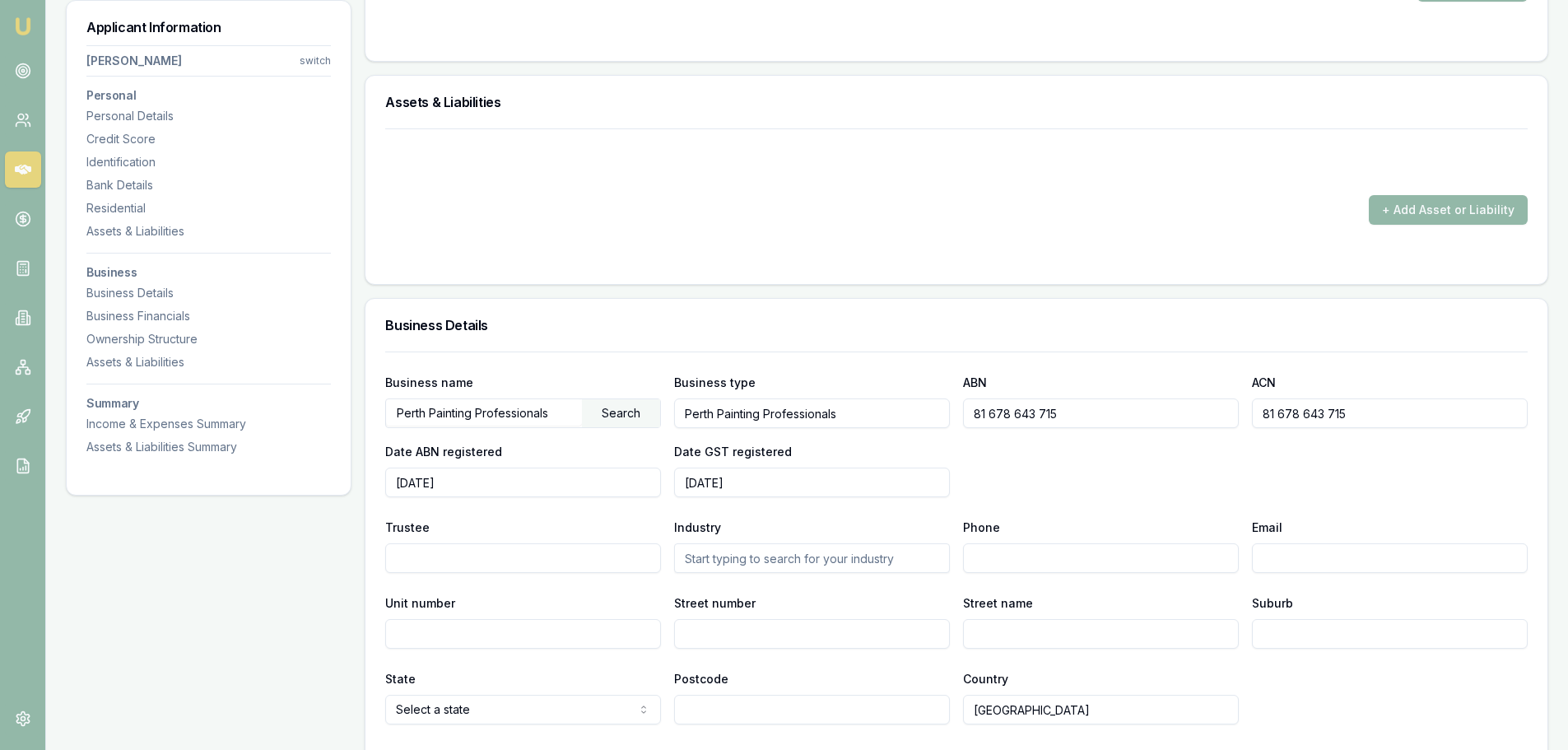
scroll to position [1729, 0]
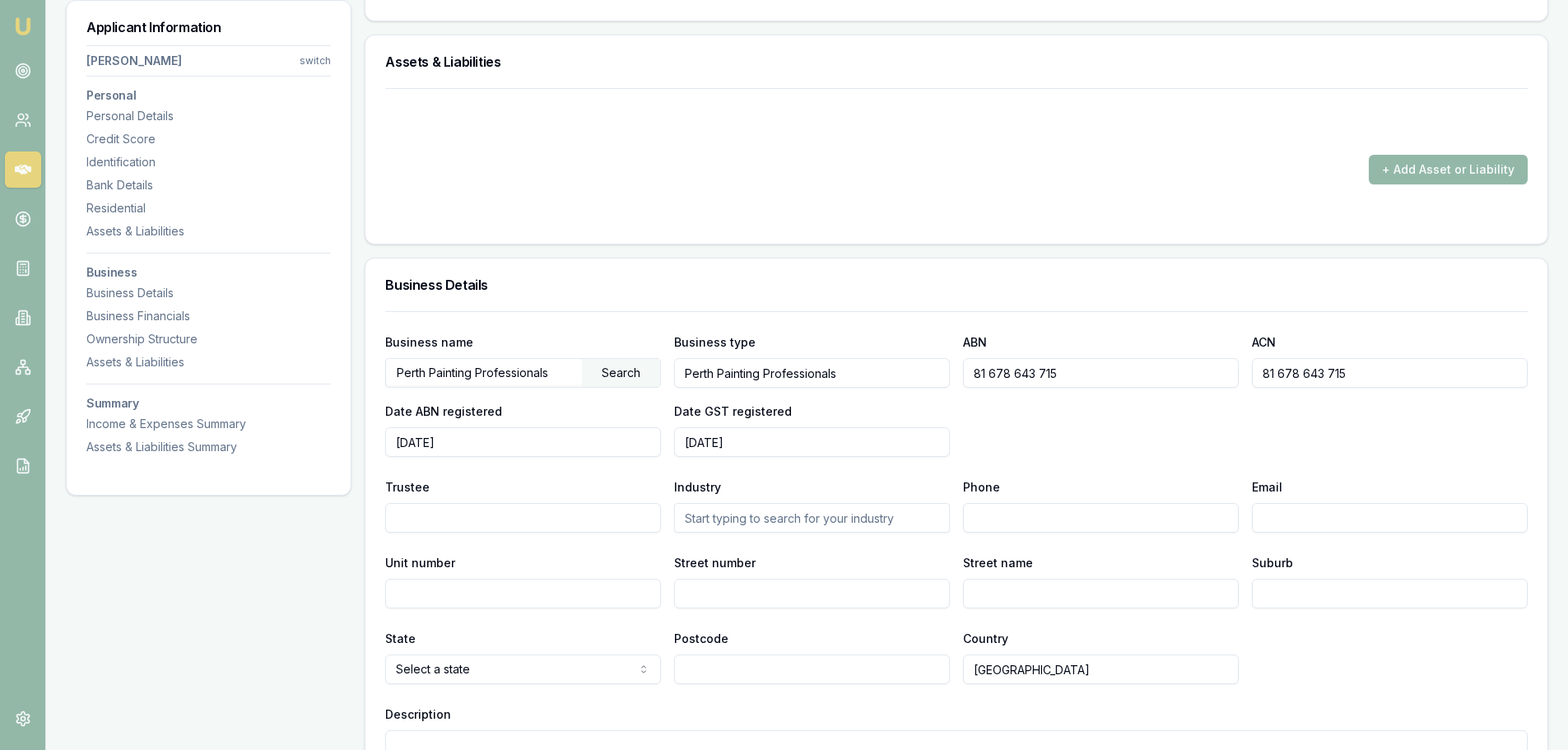
drag, startPoint x: 1107, startPoint y: 381, endPoint x: 967, endPoint y: 379, distance: 140.0
click at [967, 379] on input "81 678 643 715" at bounding box center [1100, 372] width 276 height 29
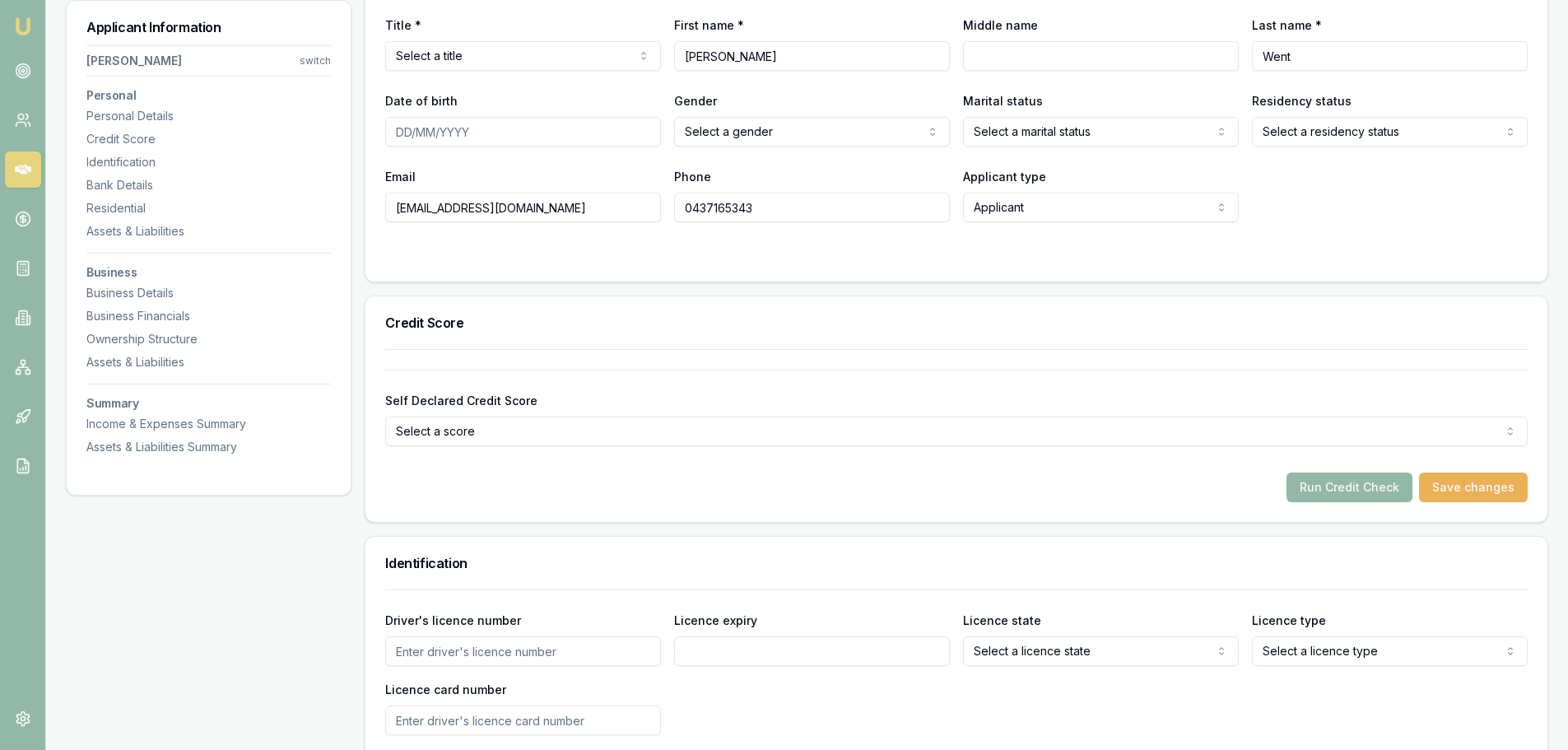
scroll to position [0, 0]
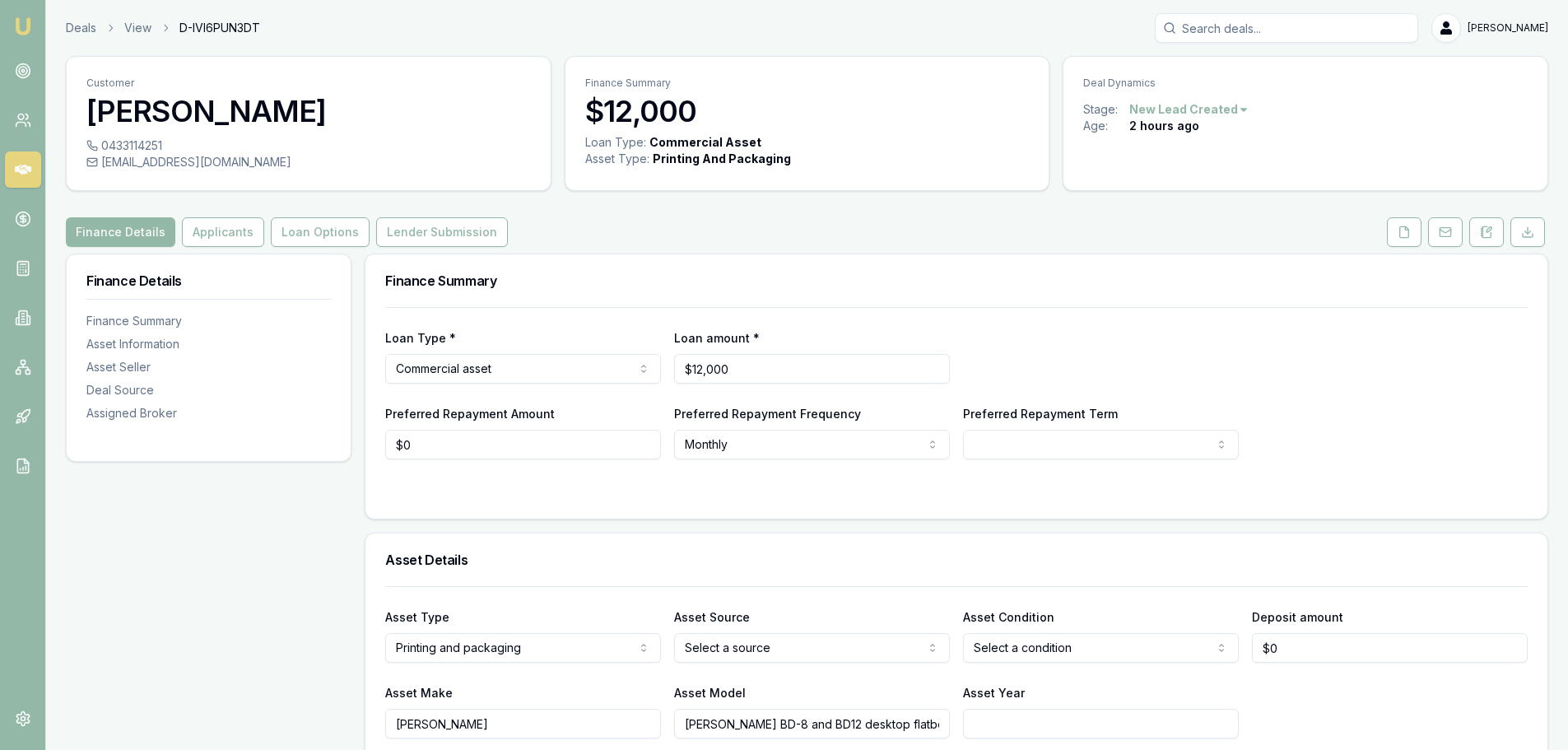
drag, startPoint x: 773, startPoint y: 725, endPoint x: 680, endPoint y: 716, distance: 93.4
click at [680, 716] on input "[PERSON_NAME] BD-8 and BD12 desktop flatbed UV printer" at bounding box center [812, 723] width 276 height 29
click at [891, 241] on div "Finance Details Applicants Loan Options Lender Submission" at bounding box center [807, 231] width 1482 height 29
click at [580, 220] on div "Finance Details Applicants Loan Options Lender Submission" at bounding box center [807, 231] width 1482 height 29
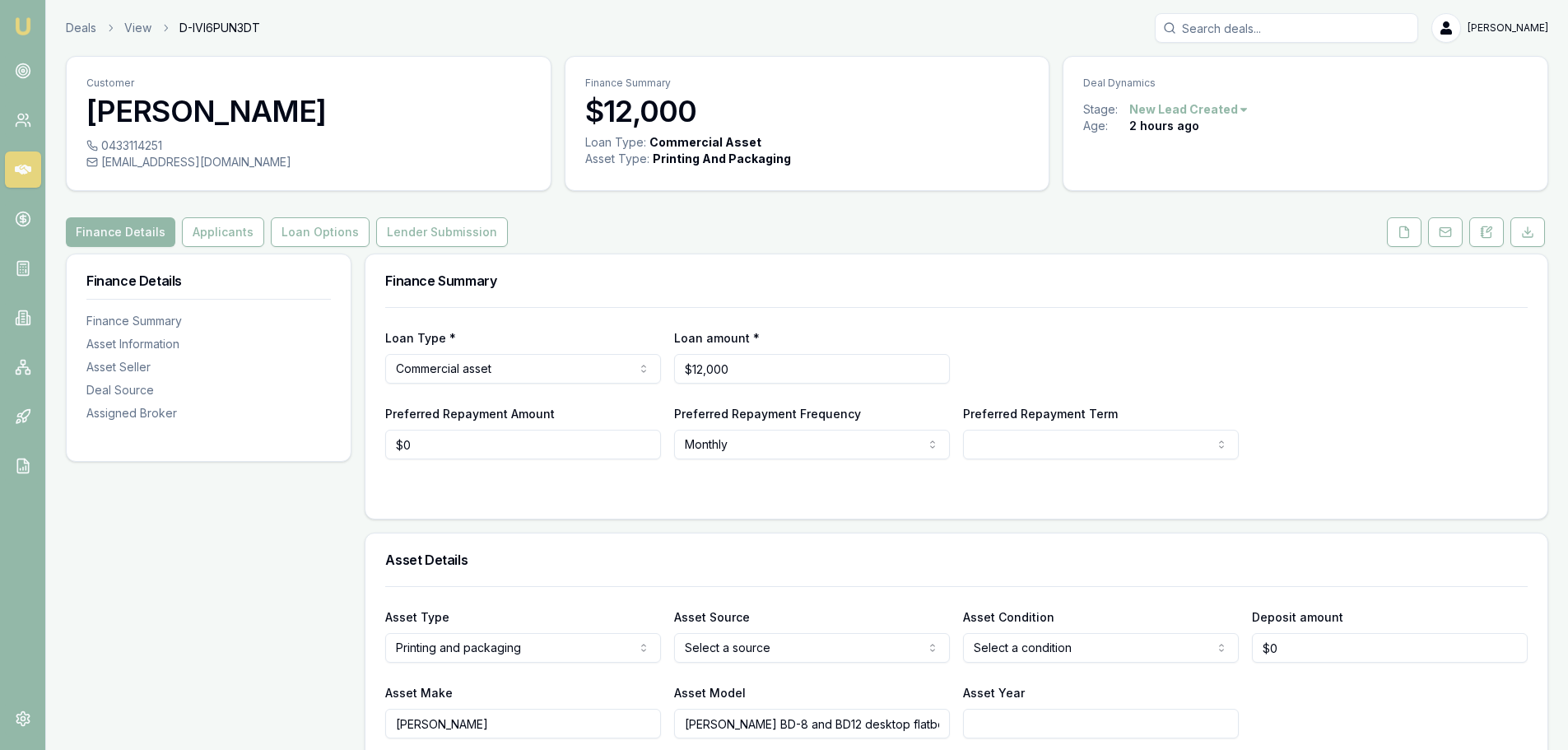
drag, startPoint x: 138, startPoint y: 164, endPoint x: 246, endPoint y: 166, distance: 108.0
click at [246, 166] on div "hello@signandseal.com.au" at bounding box center [308, 163] width 445 height 17
copy div "signandseal.com.au"
click at [665, 220] on div "Finance Details Applicants Loan Options Lender Submission" at bounding box center [807, 231] width 1482 height 29
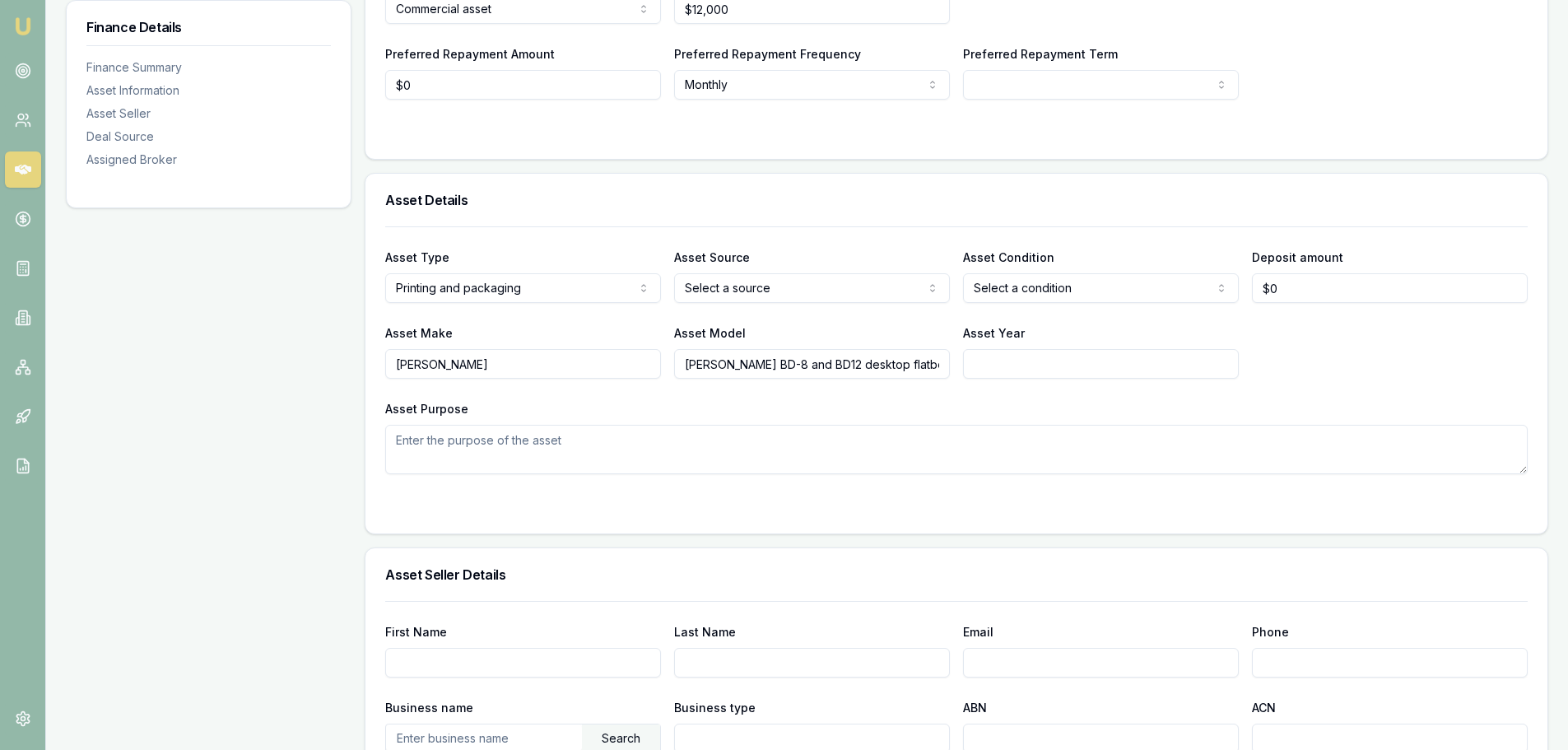
scroll to position [10, 0]
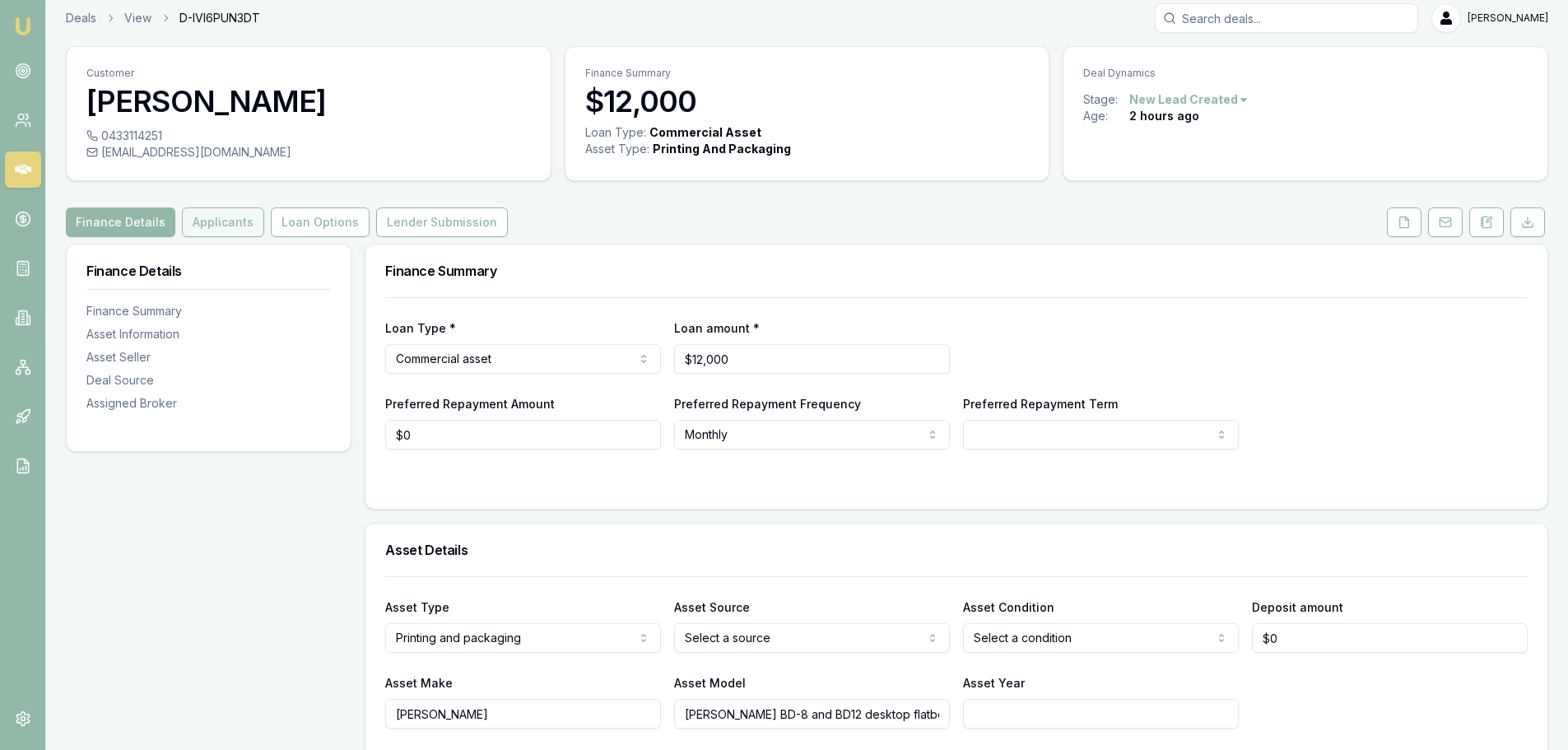
click at [211, 212] on button "Applicants" at bounding box center [223, 222] width 82 height 29
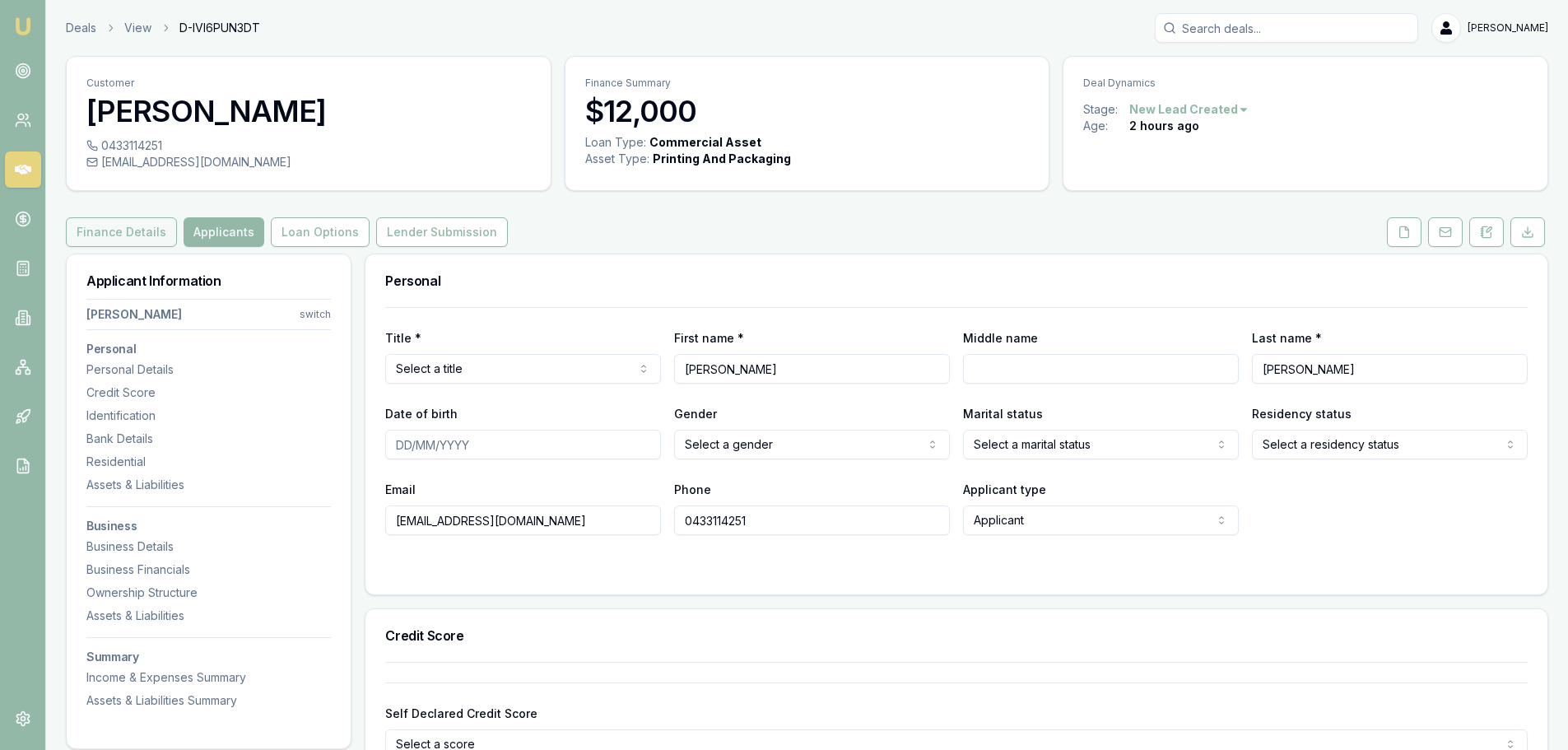
click at [101, 230] on button "Finance Details" at bounding box center [121, 231] width 111 height 29
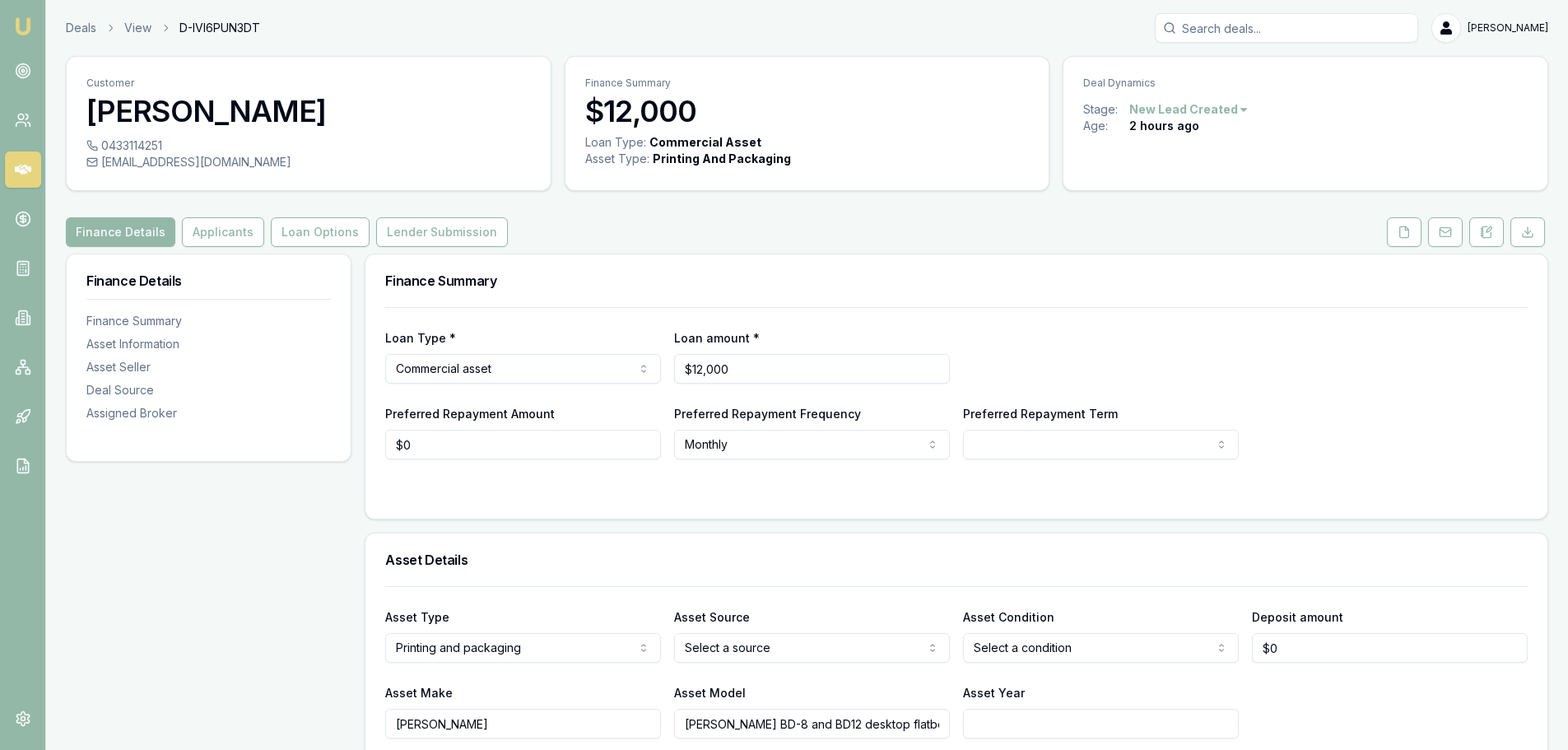
scroll to position [329, 0]
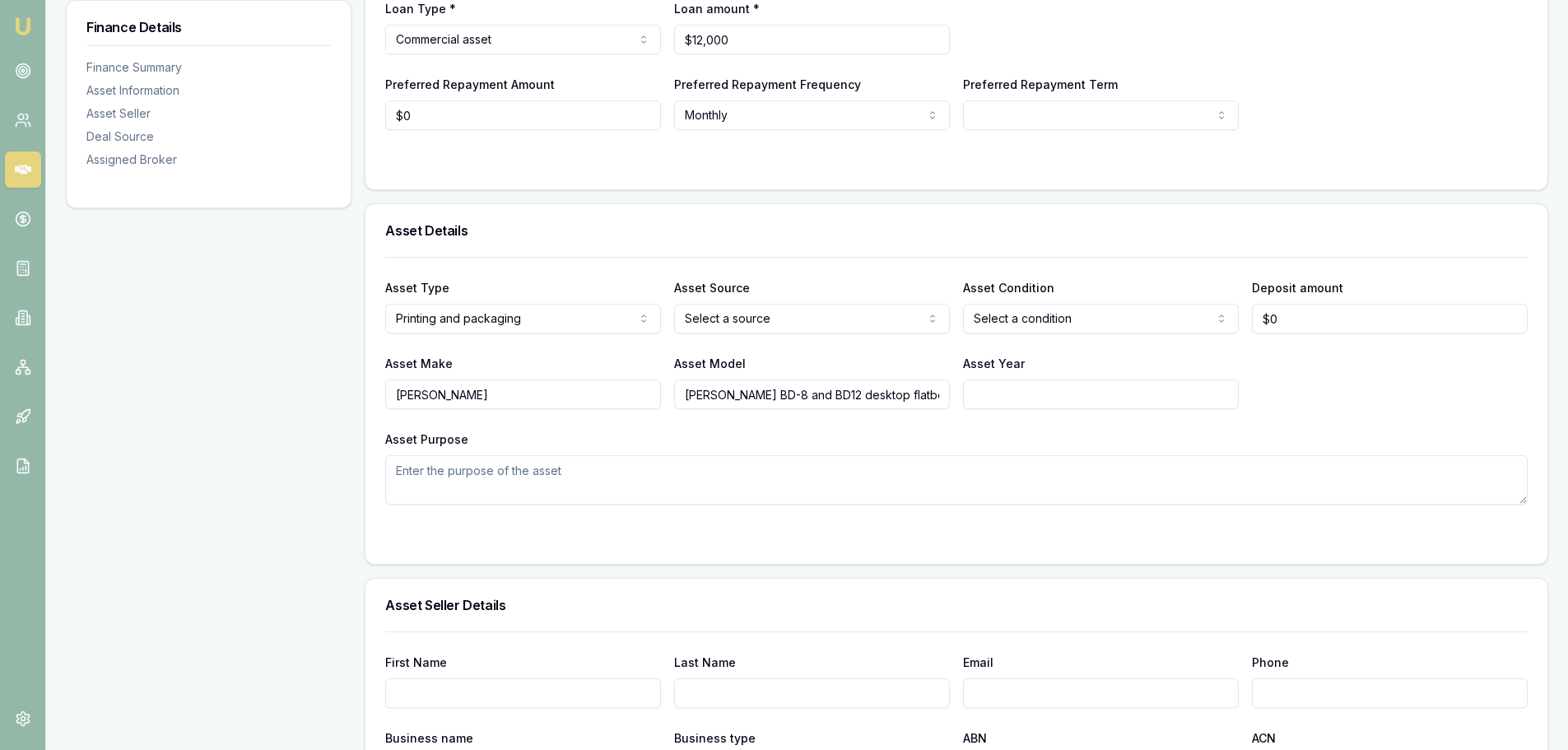
drag, startPoint x: 828, startPoint y: 395, endPoint x: 678, endPoint y: 391, distance: 150.1
click at [678, 391] on input "Roland DG BD-8 and BD12 desktop flatbed UV printer" at bounding box center [812, 394] width 276 height 29
click at [822, 241] on div "Asset Details" at bounding box center [956, 230] width 1182 height 53
drag, startPoint x: 773, startPoint y: 397, endPoint x: 627, endPoint y: 397, distance: 146.0
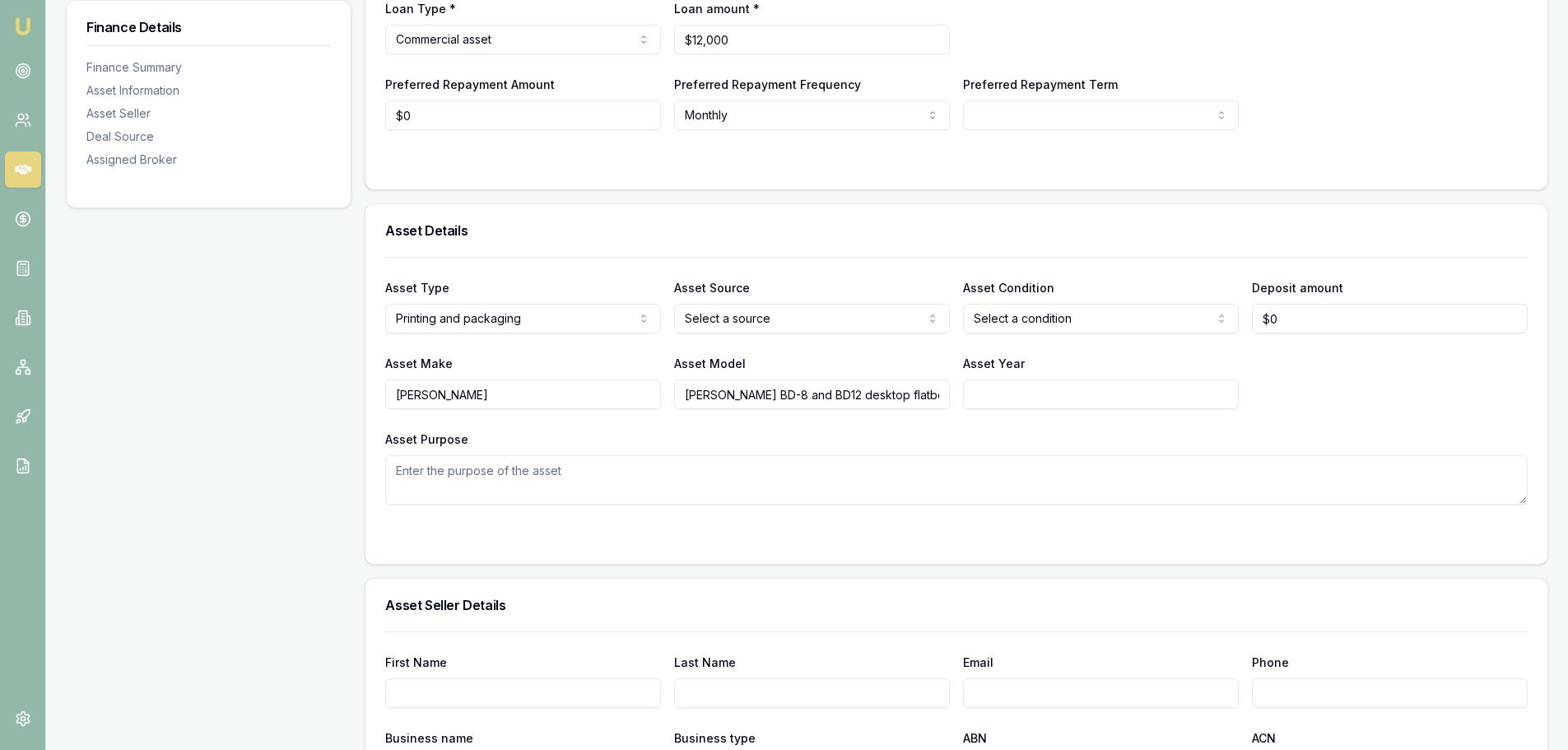
click at [627, 397] on div "Asset Make Roland DG Asset Model Roland DG BD-8 and BD12 desktop flatbed UV pri…" at bounding box center [957, 380] width 1142 height 56
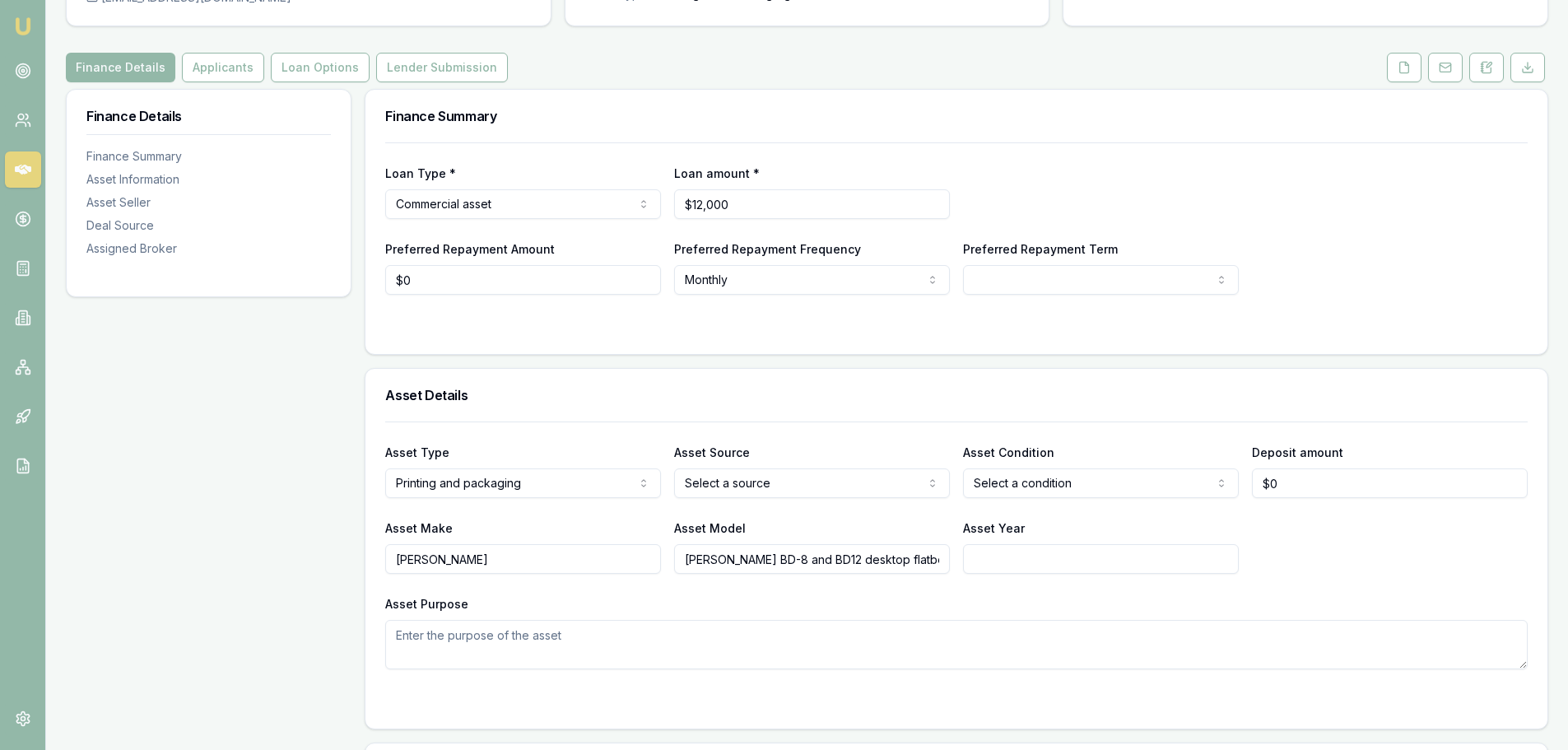
scroll to position [0, 0]
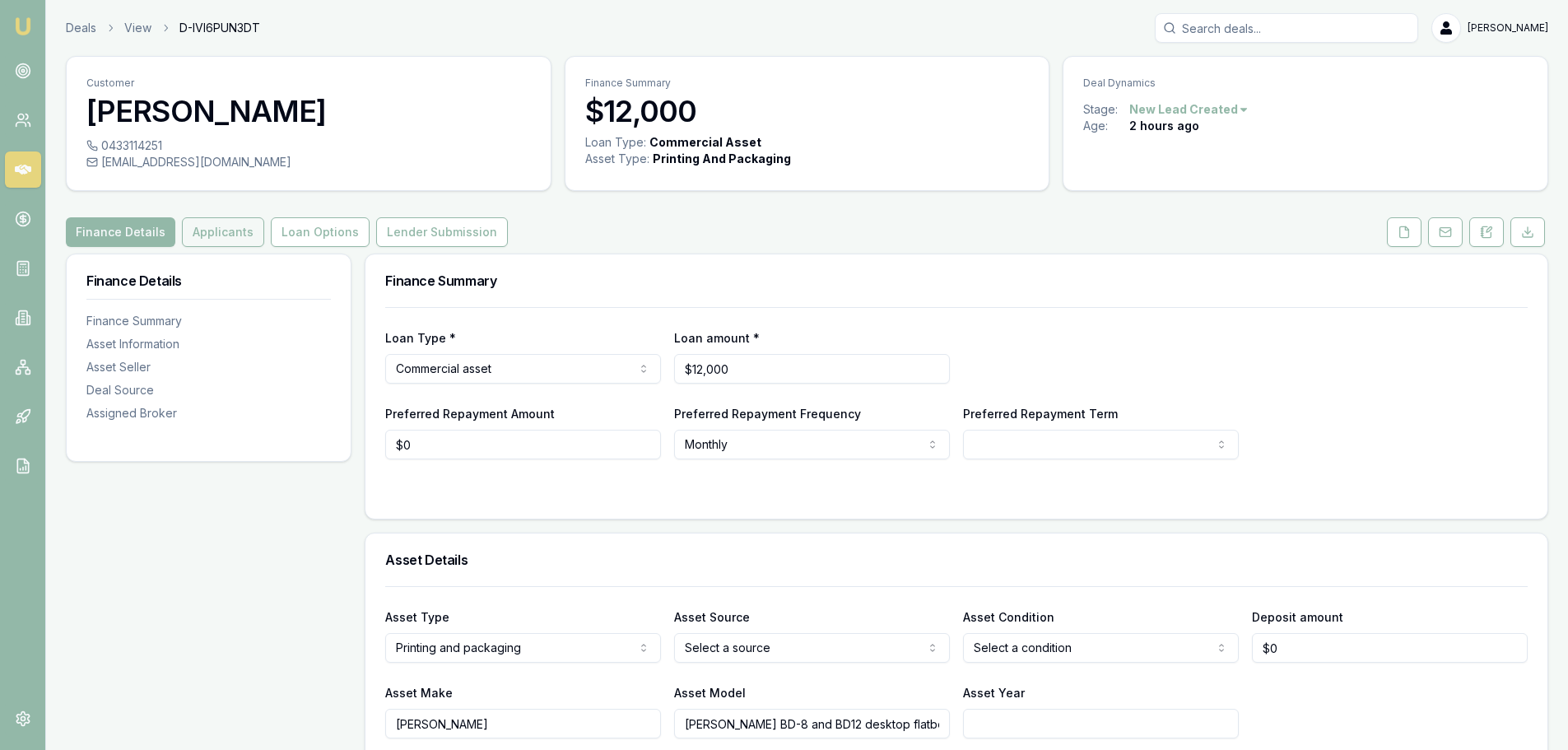
click at [215, 227] on button "Applicants" at bounding box center [223, 231] width 82 height 29
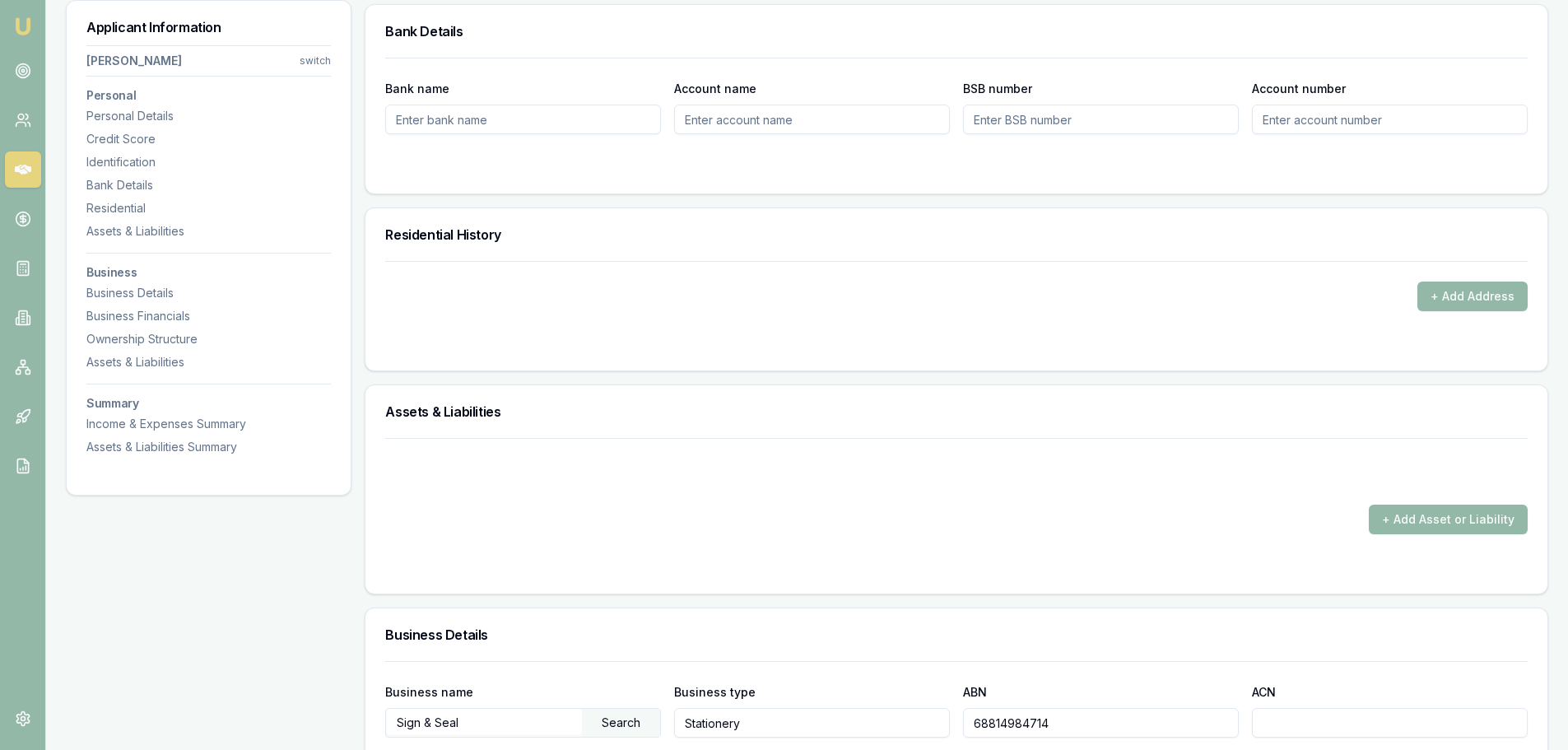
scroll to position [1647, 0]
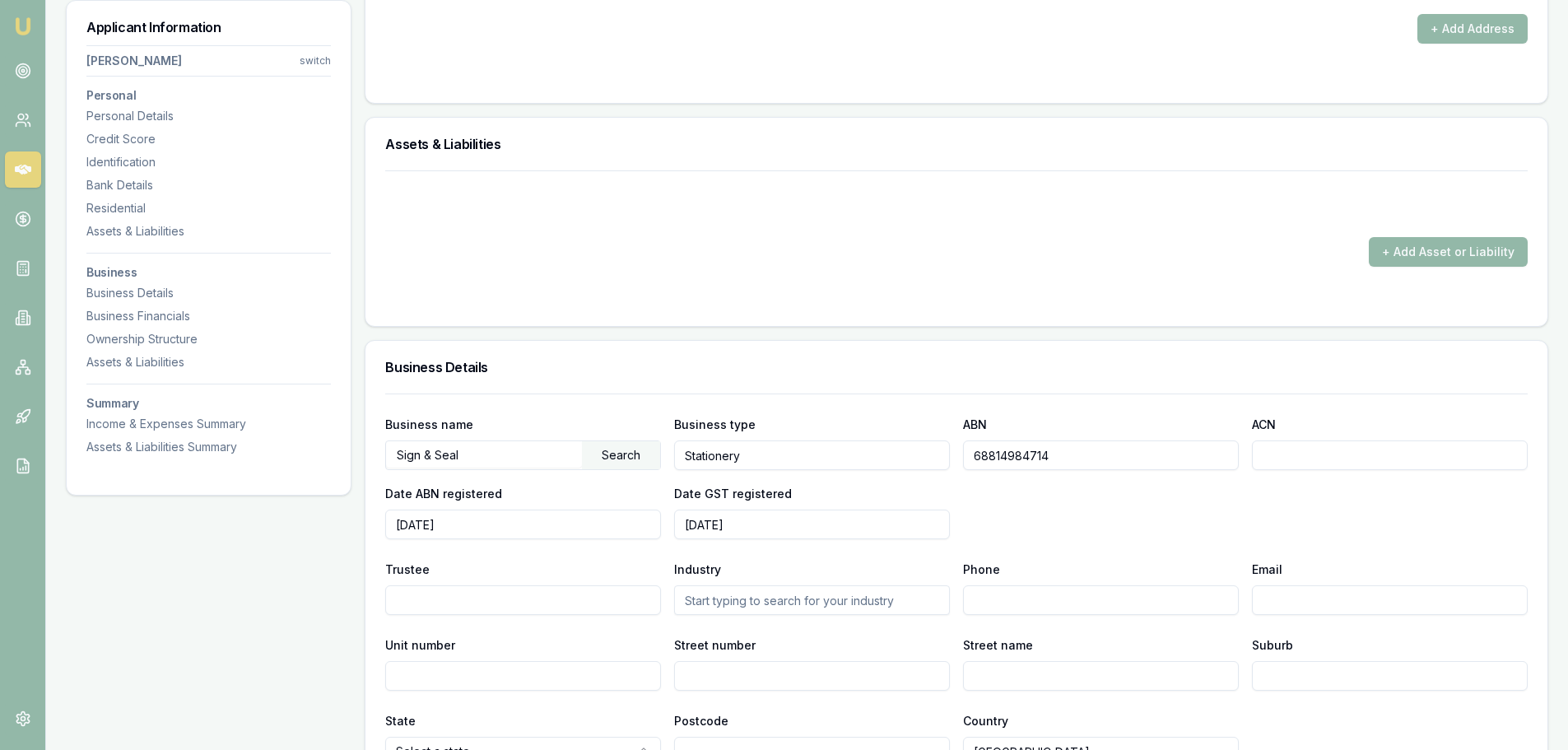
drag, startPoint x: 1070, startPoint y: 460, endPoint x: 949, endPoint y: 459, distance: 121.0
click at [949, 459] on div "Business name Sign & Seal Search Business type Stationery ABN 68814984714 ACN D…" at bounding box center [957, 476] width 1142 height 125
click at [625, 247] on div "+ Add Asset or Liability" at bounding box center [957, 251] width 1142 height 29
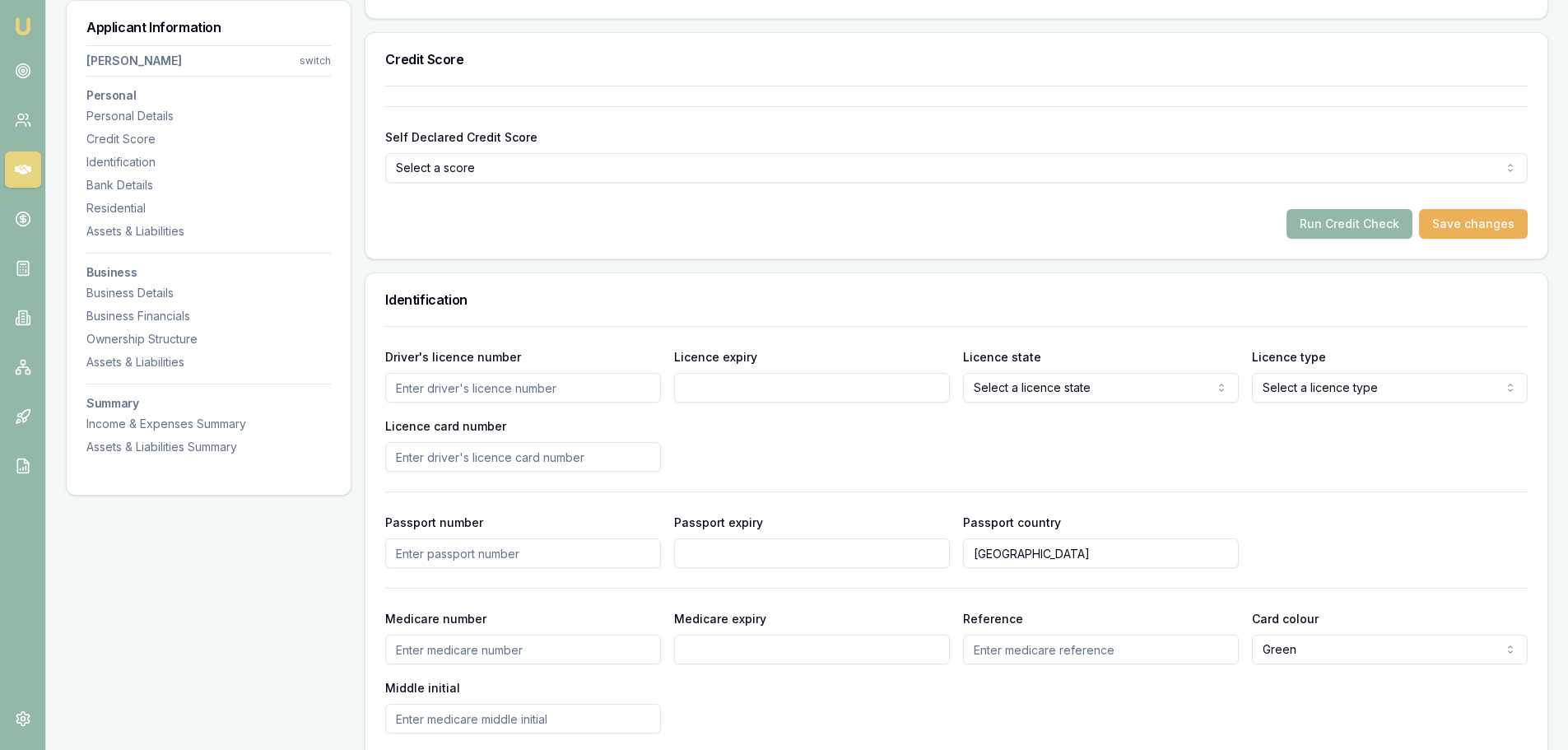
scroll to position [0, 0]
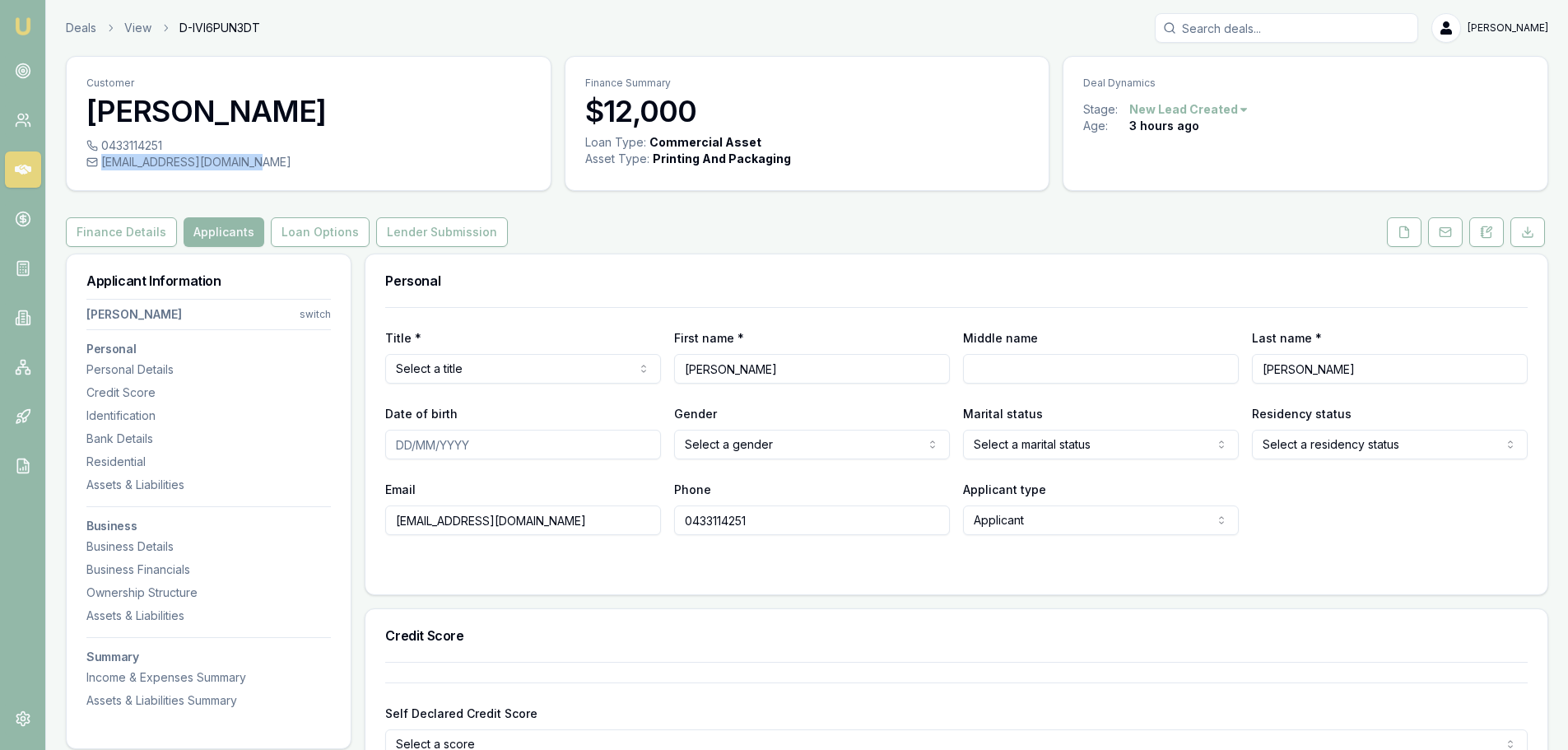
drag, startPoint x: 202, startPoint y: 170, endPoint x: 245, endPoint y: 167, distance: 43.1
click at [245, 167] on div "[EMAIL_ADDRESS][DOMAIN_NAME]" at bounding box center [308, 163] width 445 height 17
copy div "[EMAIL_ADDRESS][DOMAIN_NAME]"
click at [1407, 228] on icon at bounding box center [1404, 231] width 9 height 11
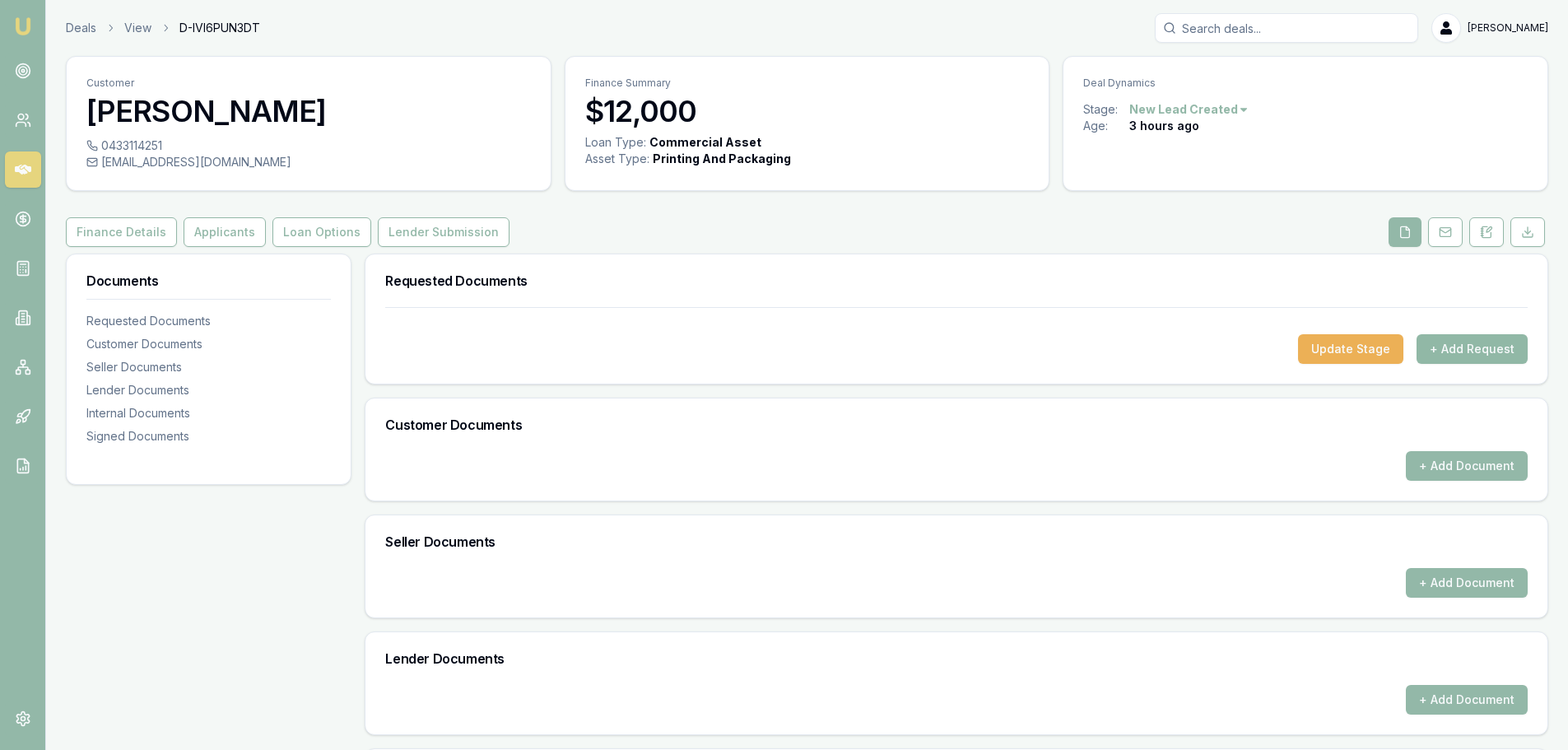
click at [1466, 348] on button "+ Add Request" at bounding box center [1472, 349] width 111 height 29
click at [1452, 225] on button at bounding box center [1445, 231] width 34 height 29
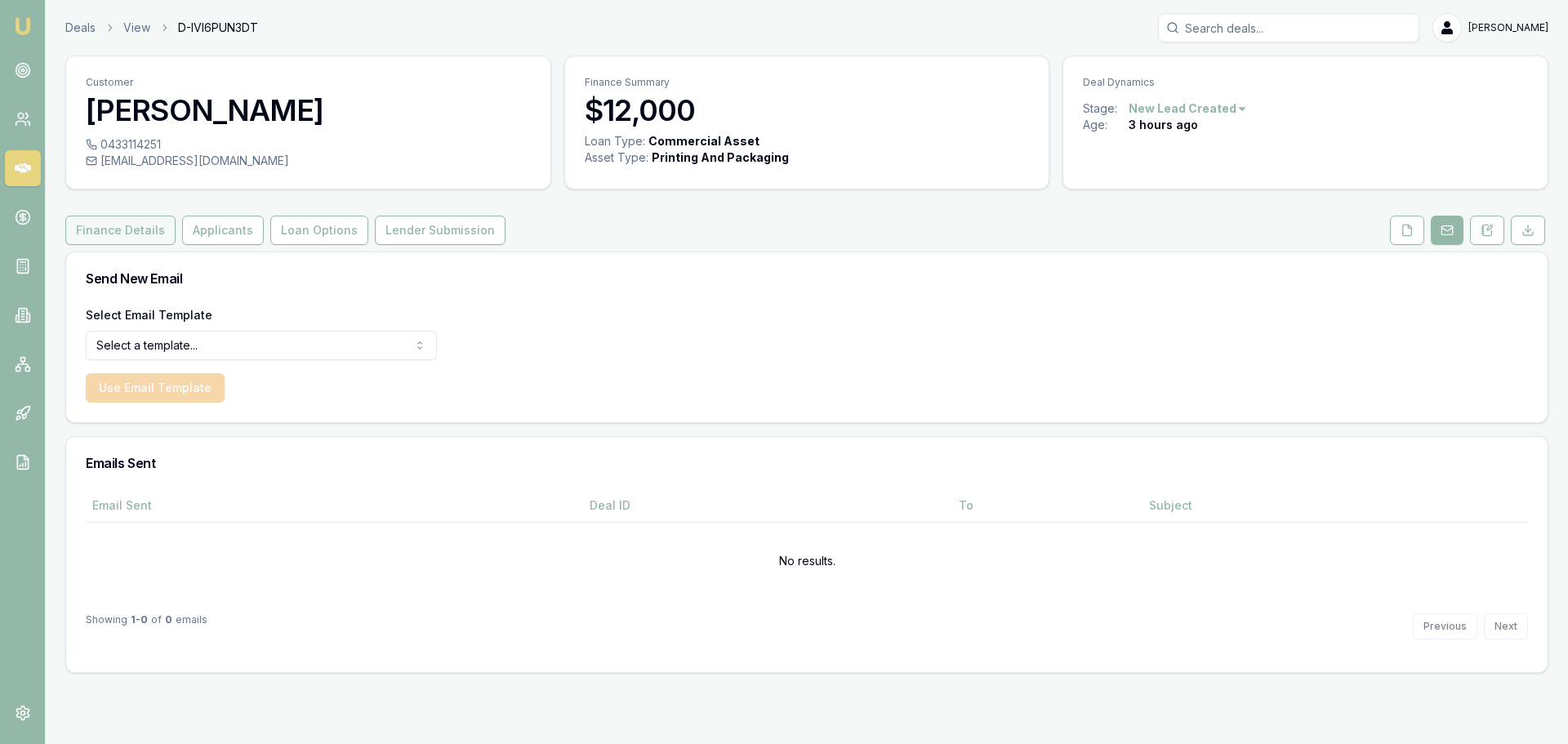
click at [118, 233] on button "Finance Details" at bounding box center [121, 229] width 111 height 29
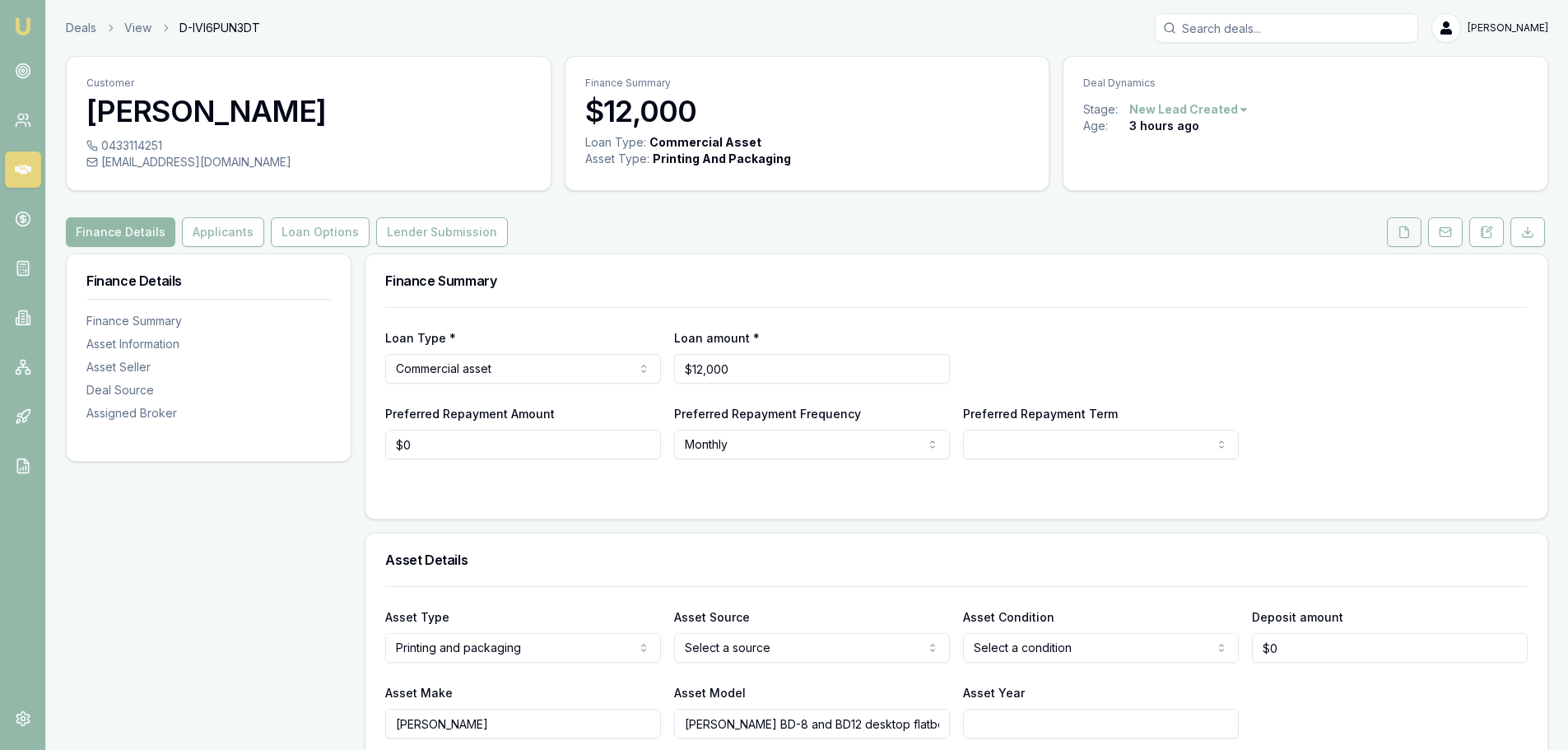
click at [1405, 235] on icon at bounding box center [1404, 232] width 13 height 13
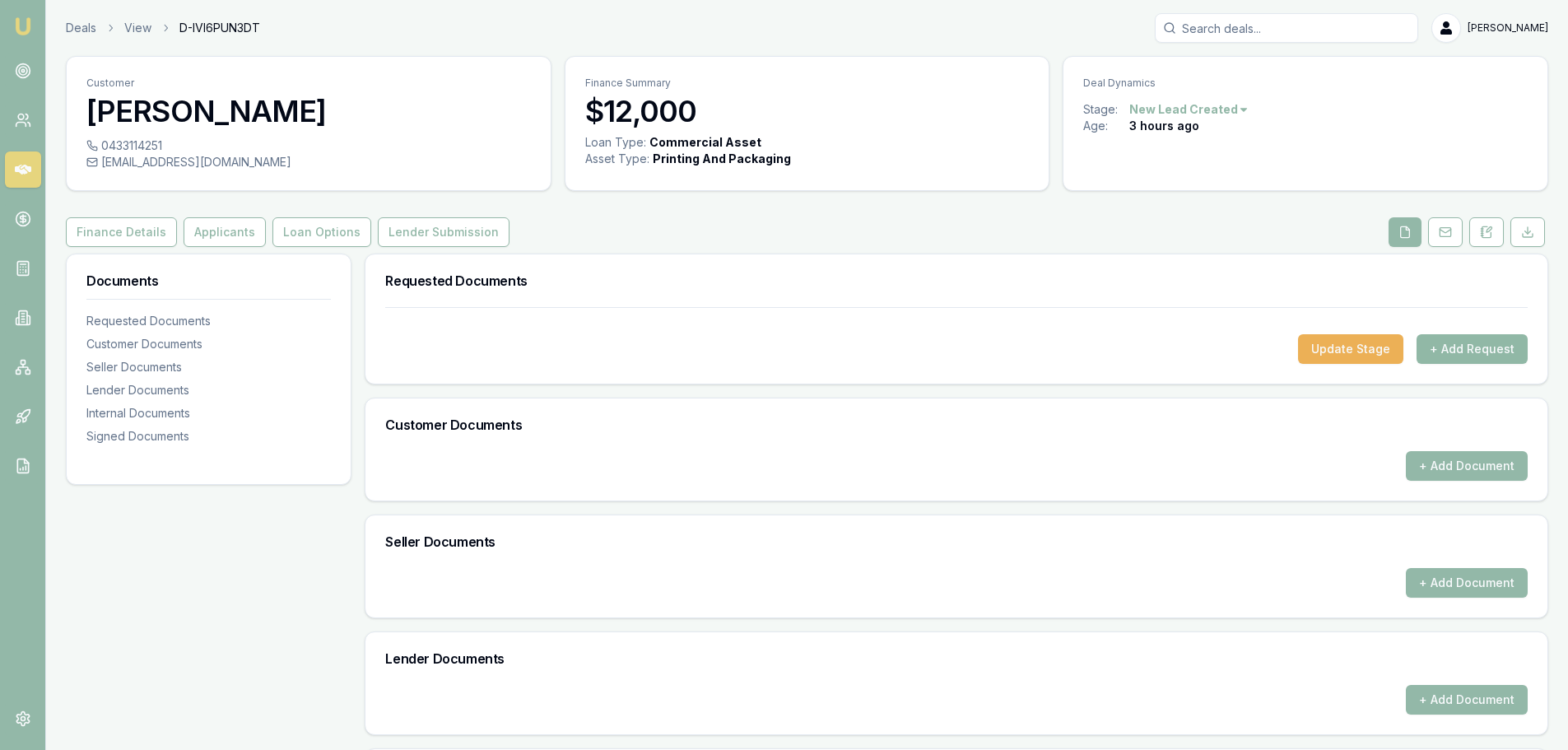
click at [1476, 348] on button "+ Add Request" at bounding box center [1472, 349] width 111 height 29
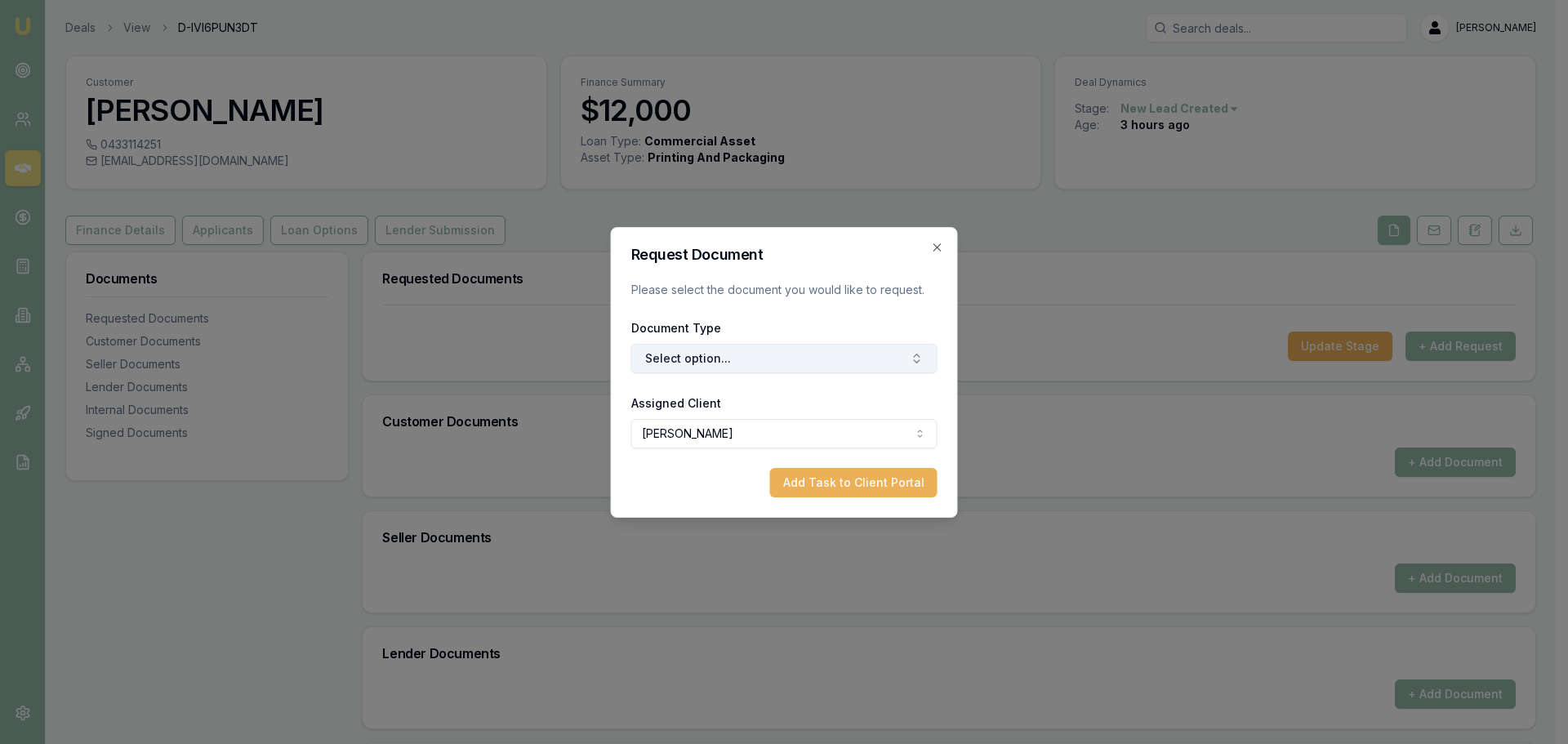
click at [714, 353] on button "Select option..." at bounding box center [784, 358] width 306 height 29
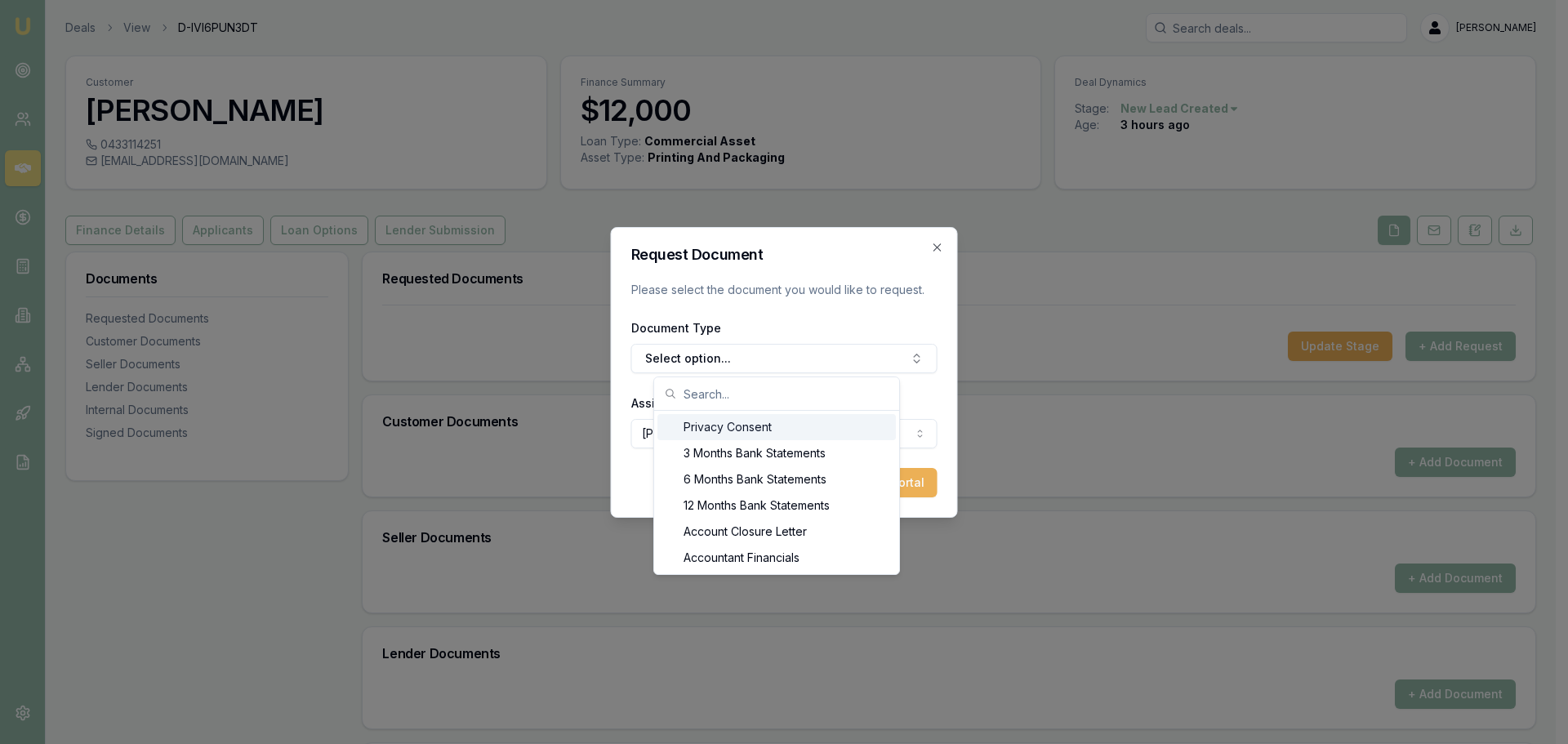
click at [719, 427] on div "Privacy Consent" at bounding box center [777, 426] width 239 height 26
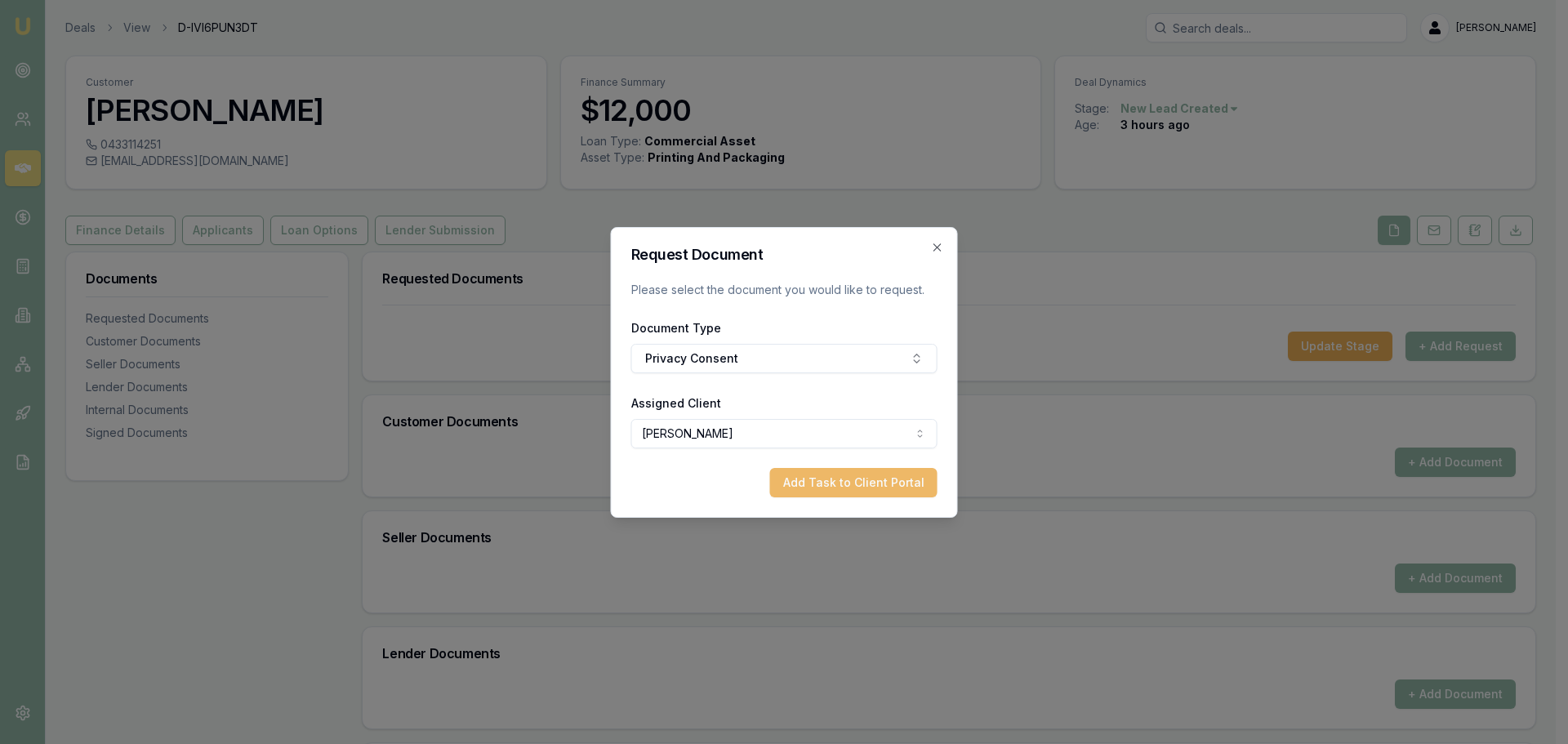
click at [838, 480] on button "Add Task to Client Portal" at bounding box center [853, 482] width 167 height 29
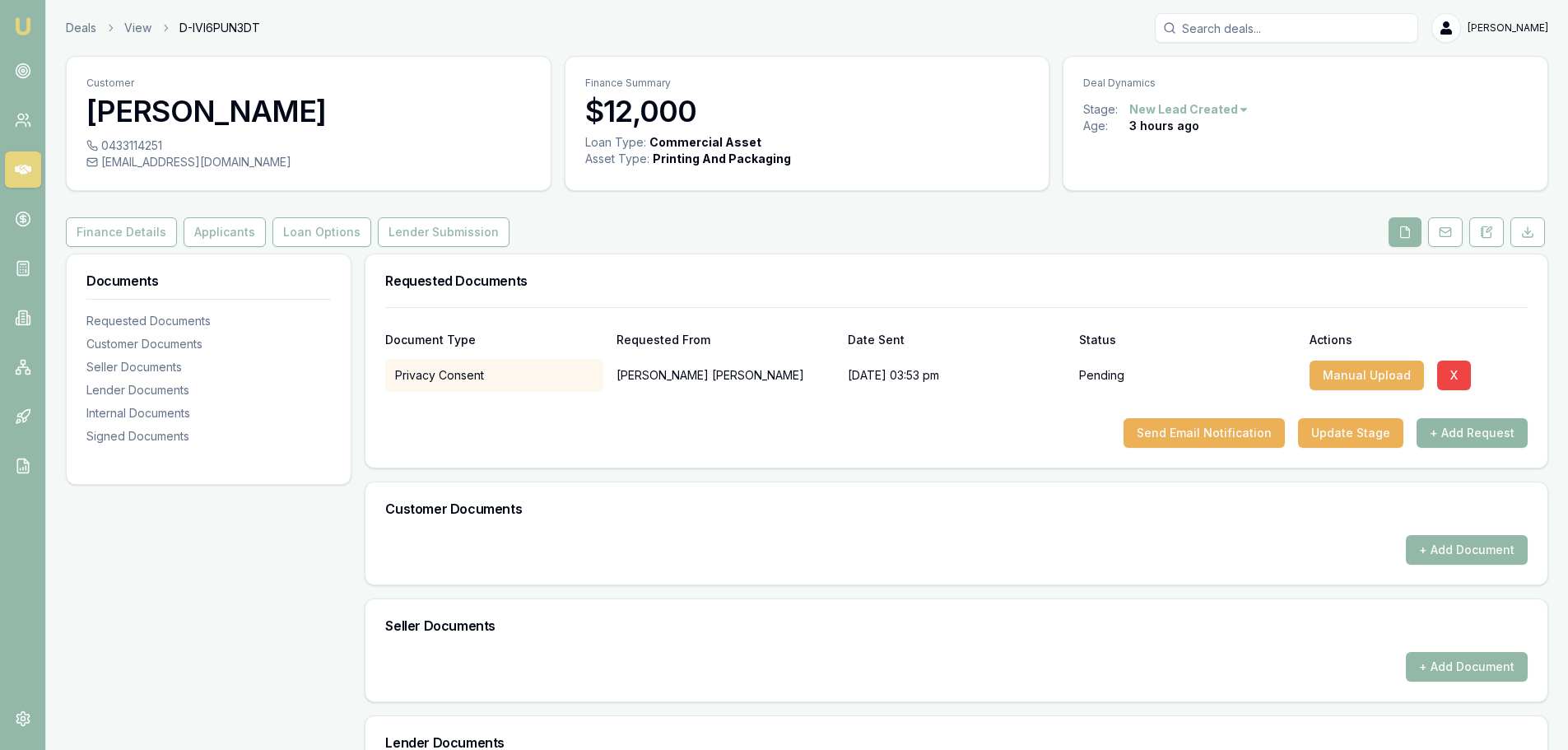
click at [1478, 438] on button "+ Add Request" at bounding box center [1472, 432] width 111 height 29
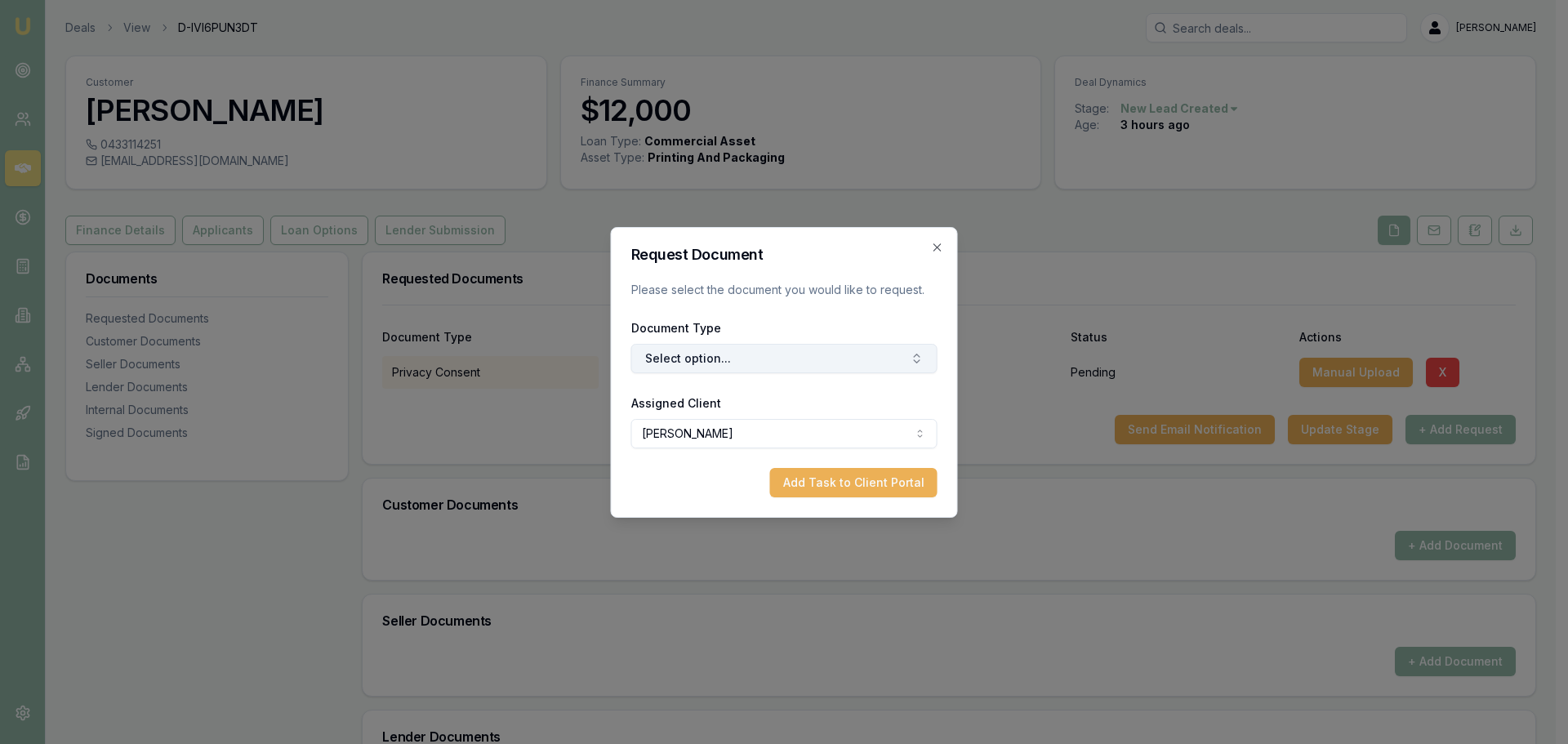
click at [770, 351] on button "Select option..." at bounding box center [784, 358] width 306 height 29
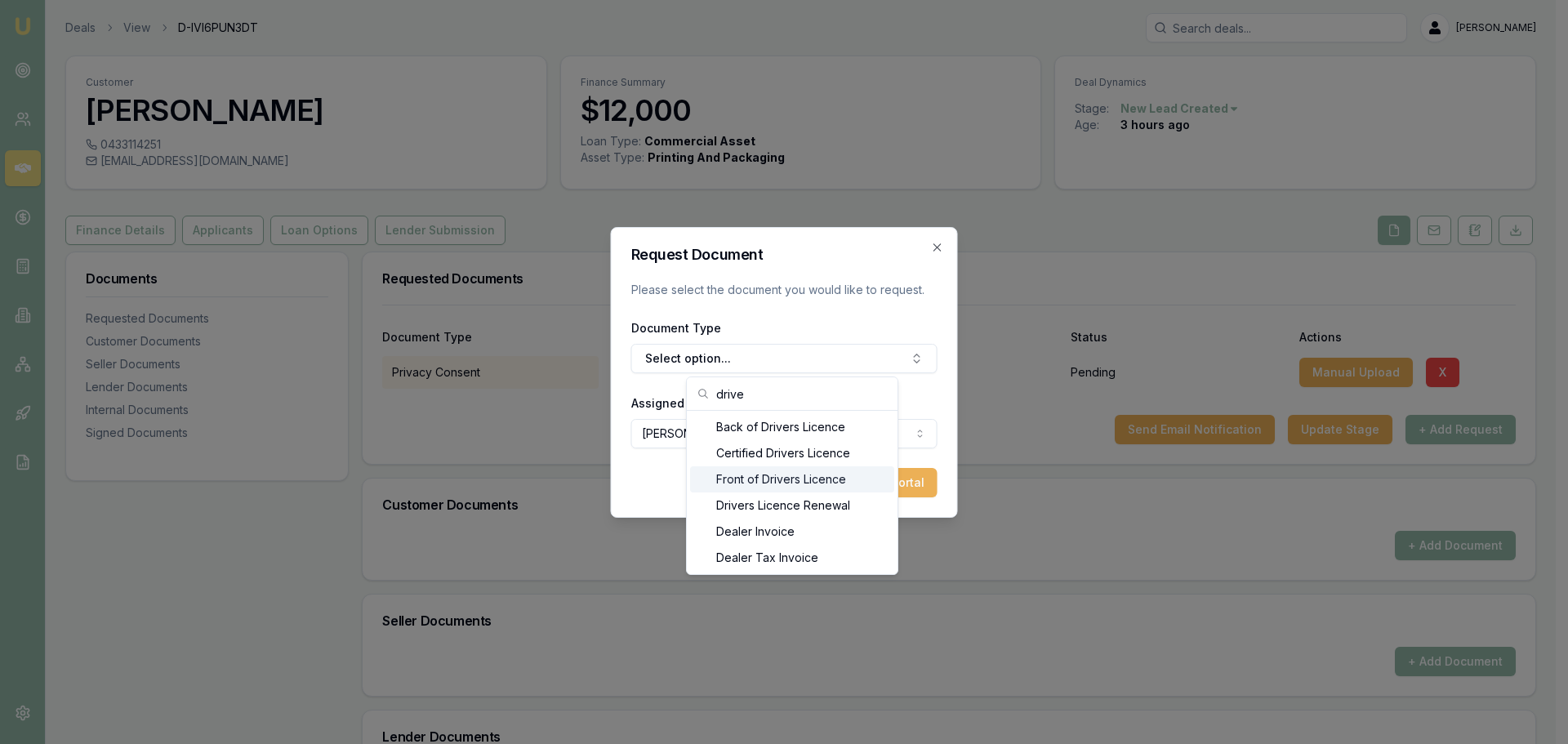
type input "drive"
click at [737, 476] on div "Front of Drivers Licence" at bounding box center [792, 479] width 205 height 26
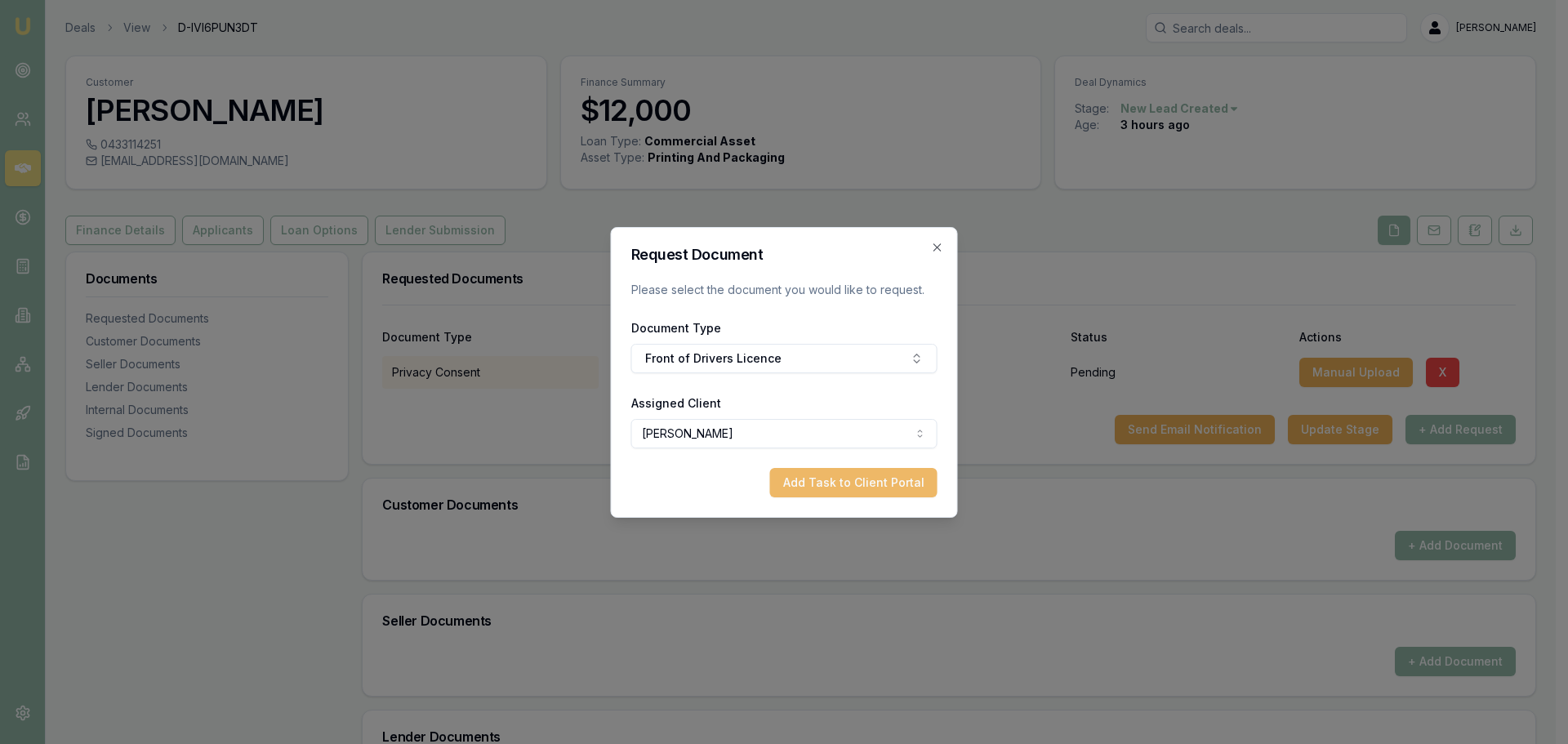
click at [850, 487] on button "Add Task to Client Portal" at bounding box center [853, 482] width 167 height 29
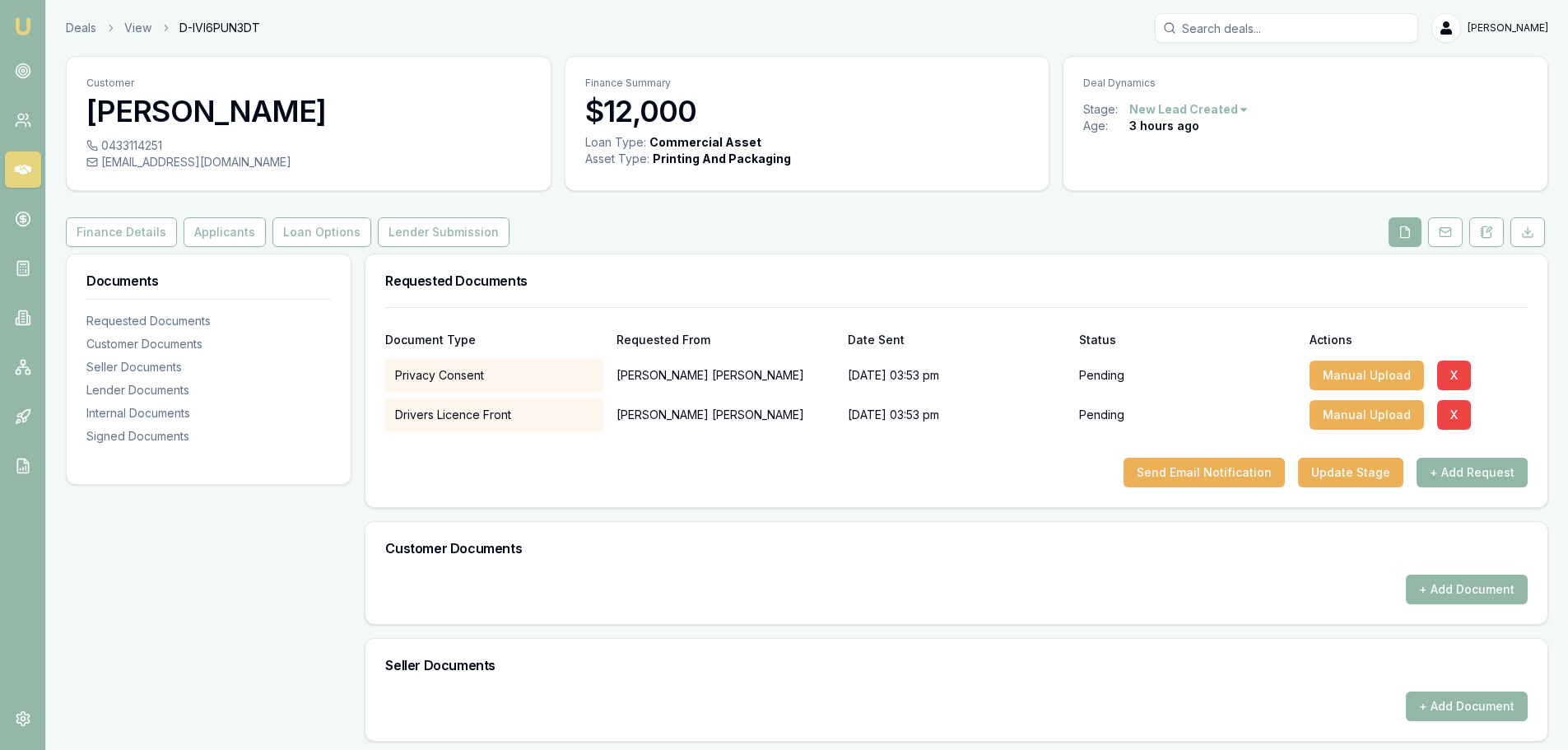
click at [1463, 482] on button "+ Add Request" at bounding box center [1472, 472] width 111 height 29
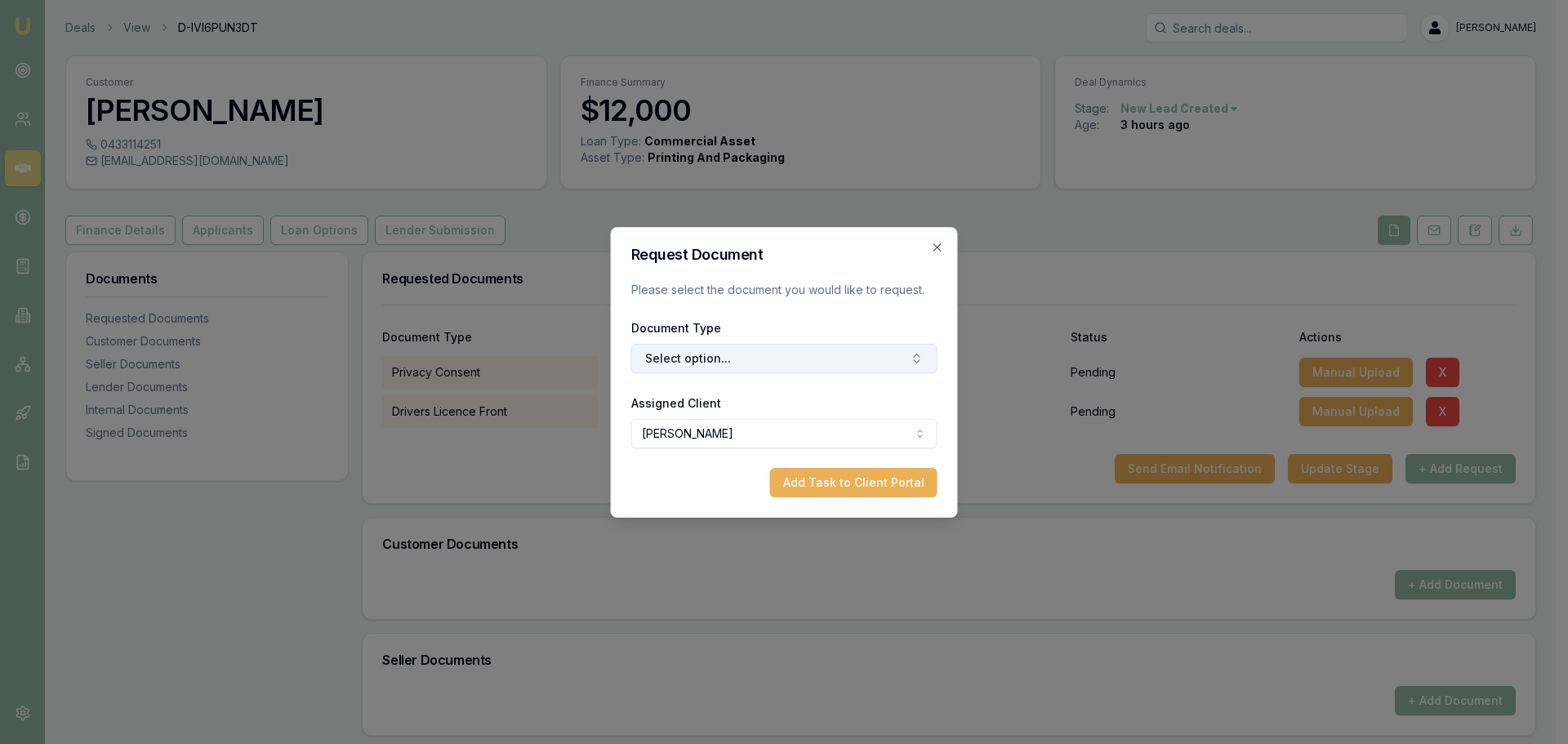
click at [793, 359] on button "Select option..." at bounding box center [784, 358] width 306 height 29
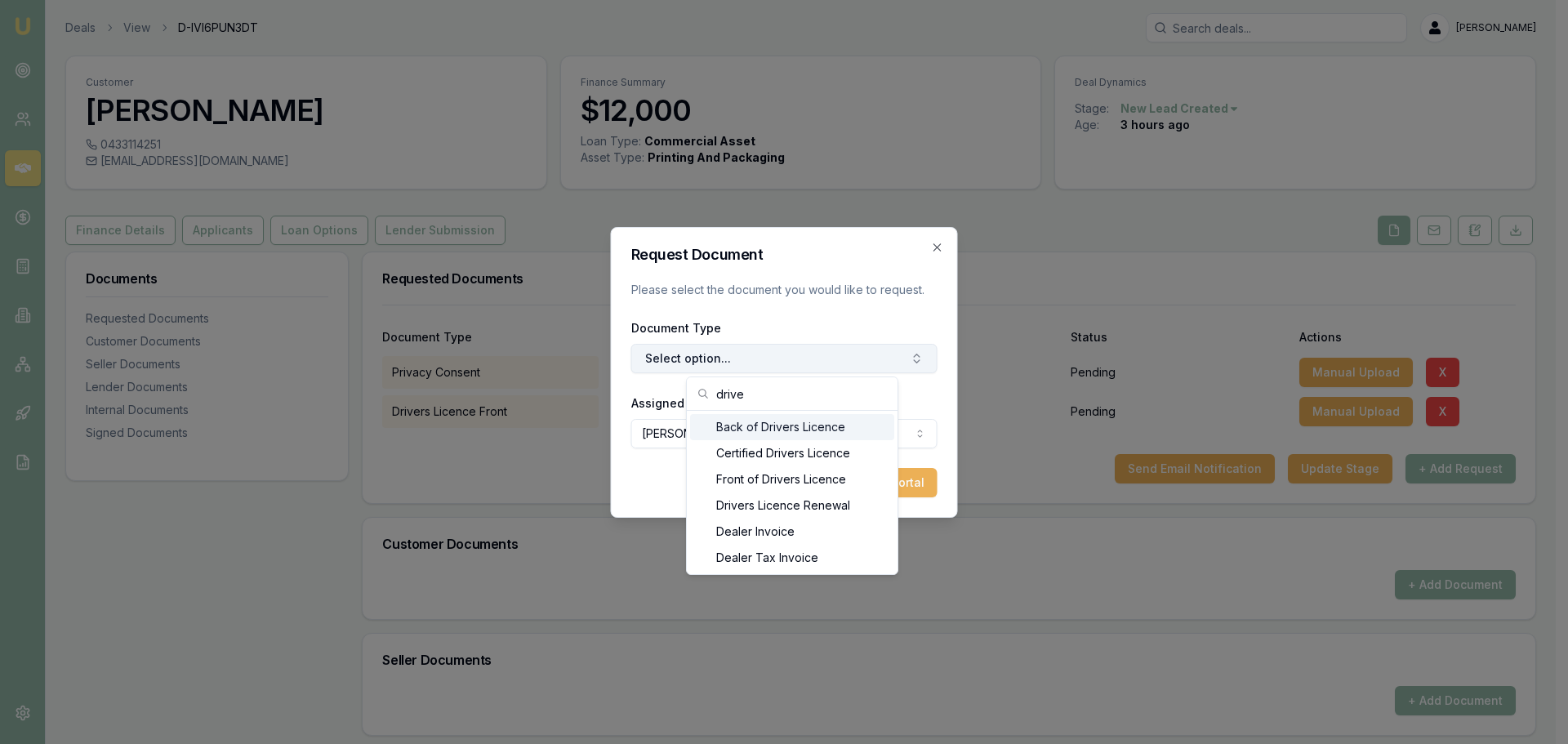
type input "driver"
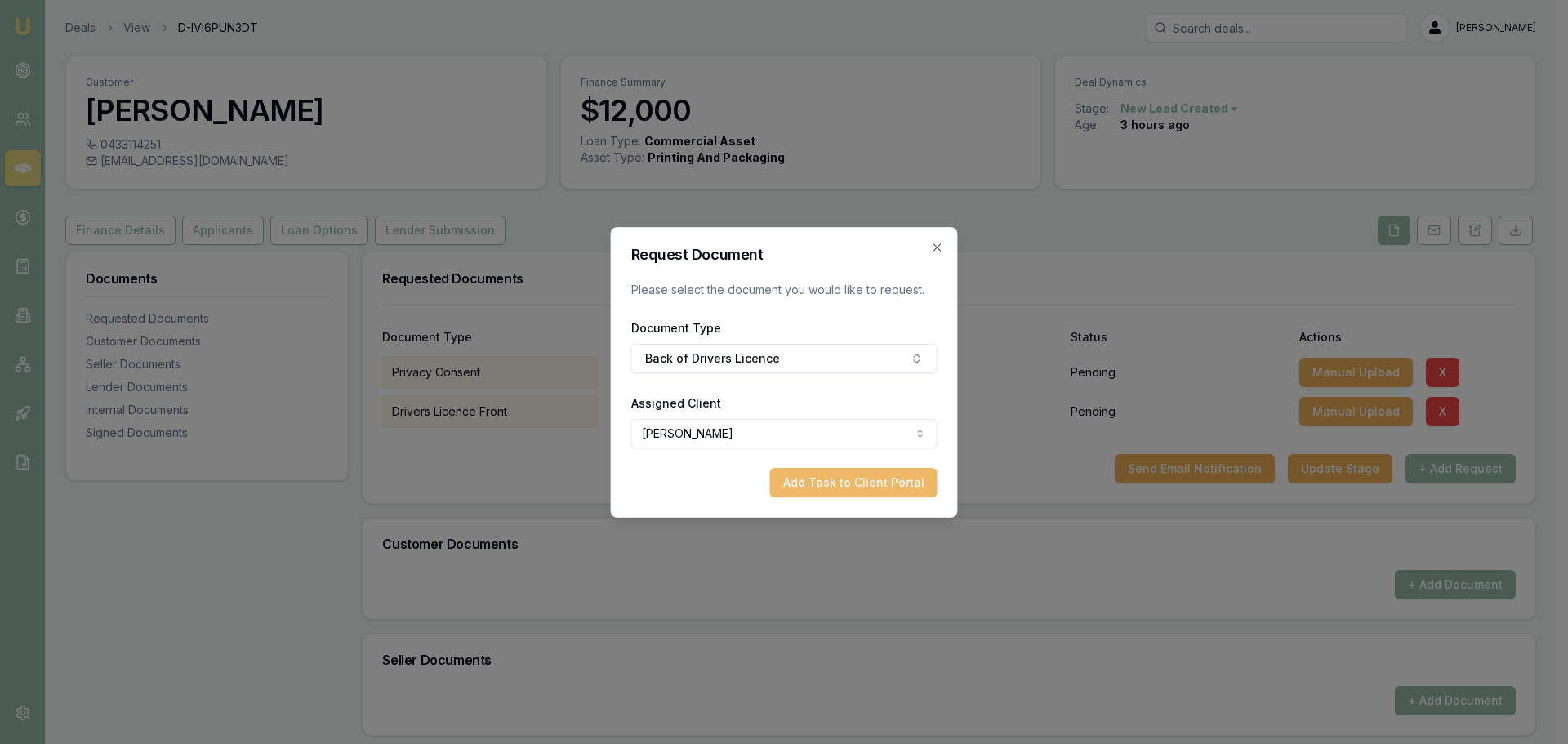
click at [845, 480] on button "Add Task to Client Portal" at bounding box center [853, 482] width 167 height 29
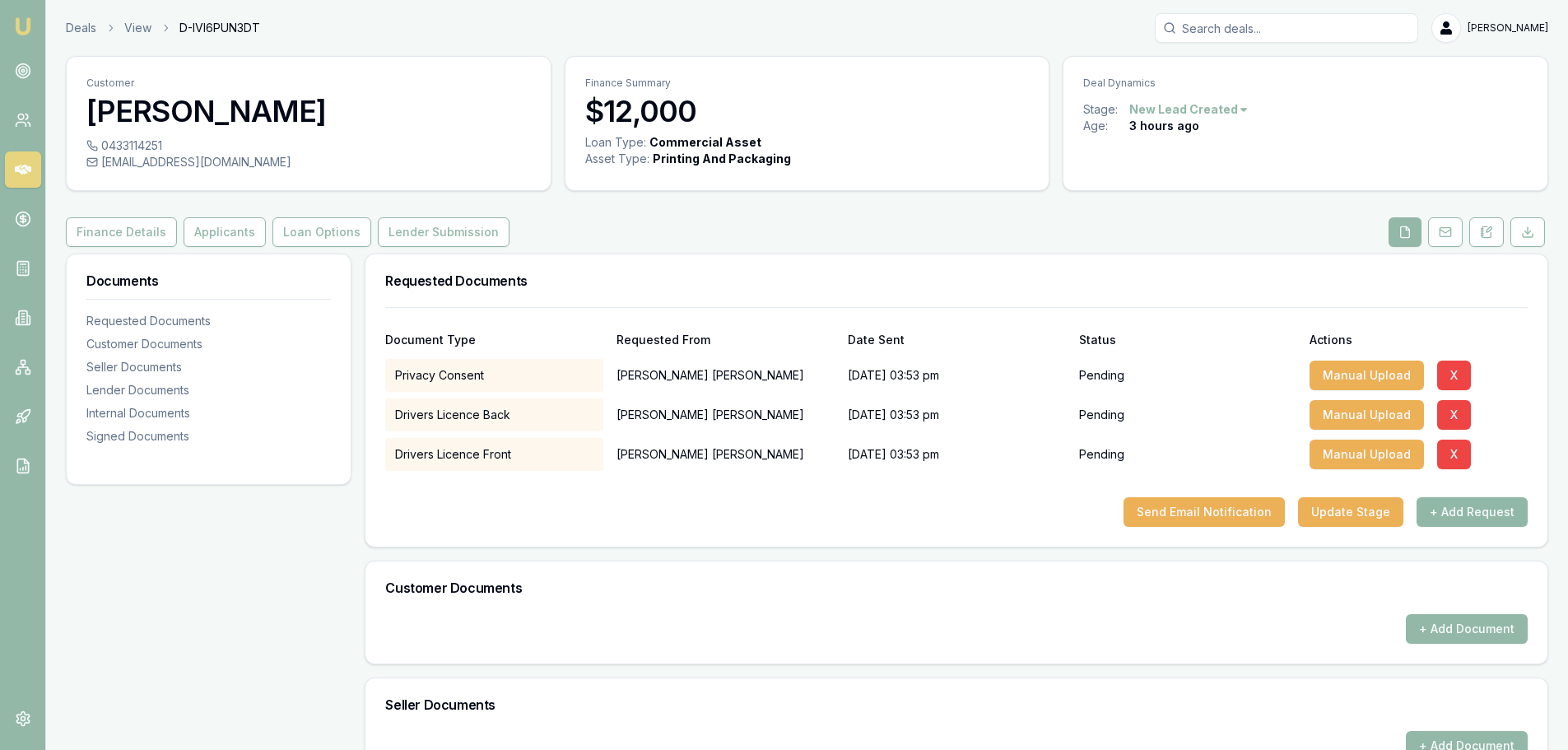
click at [1453, 509] on button "+ Add Request" at bounding box center [1472, 511] width 111 height 29
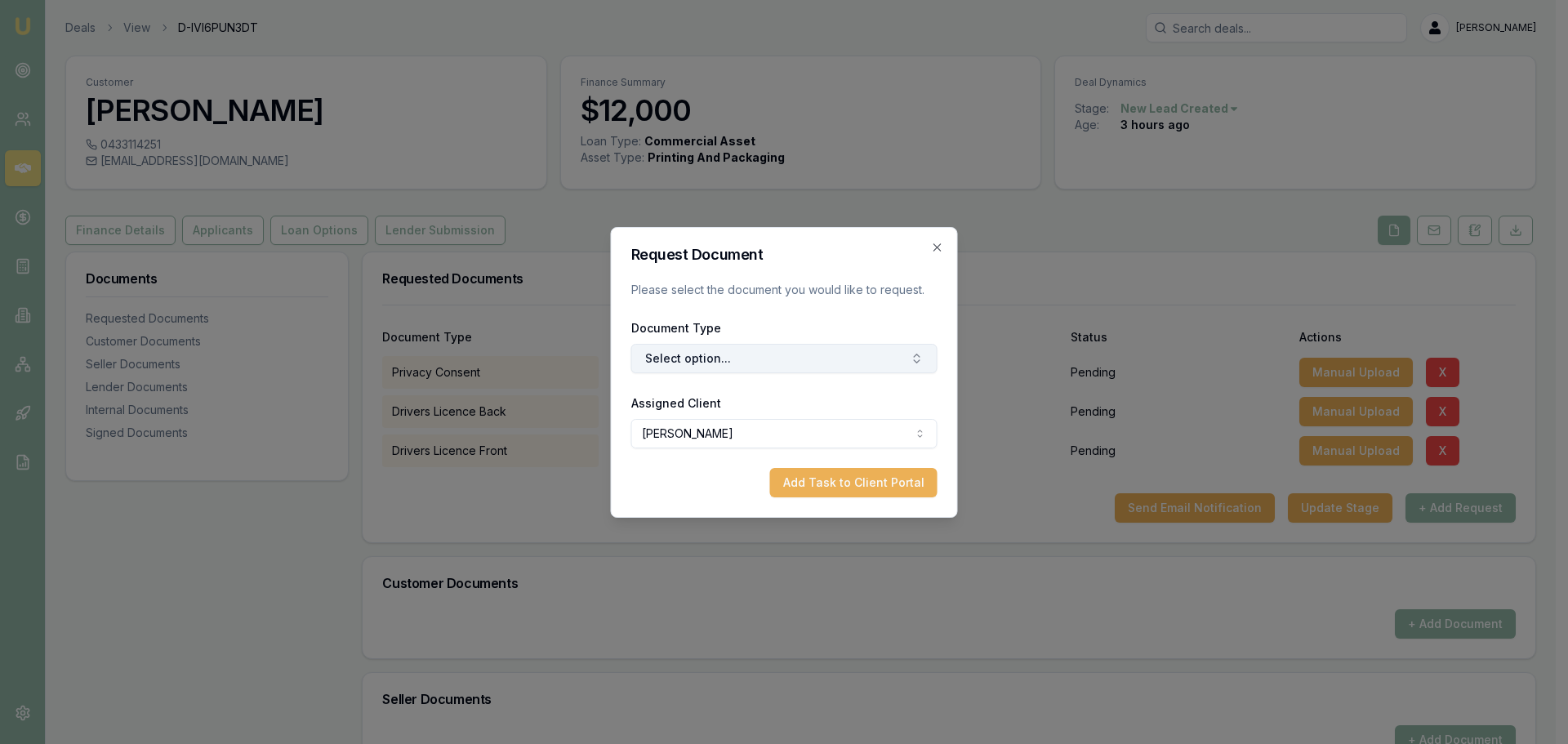
click at [787, 366] on button "Select option..." at bounding box center [784, 358] width 306 height 29
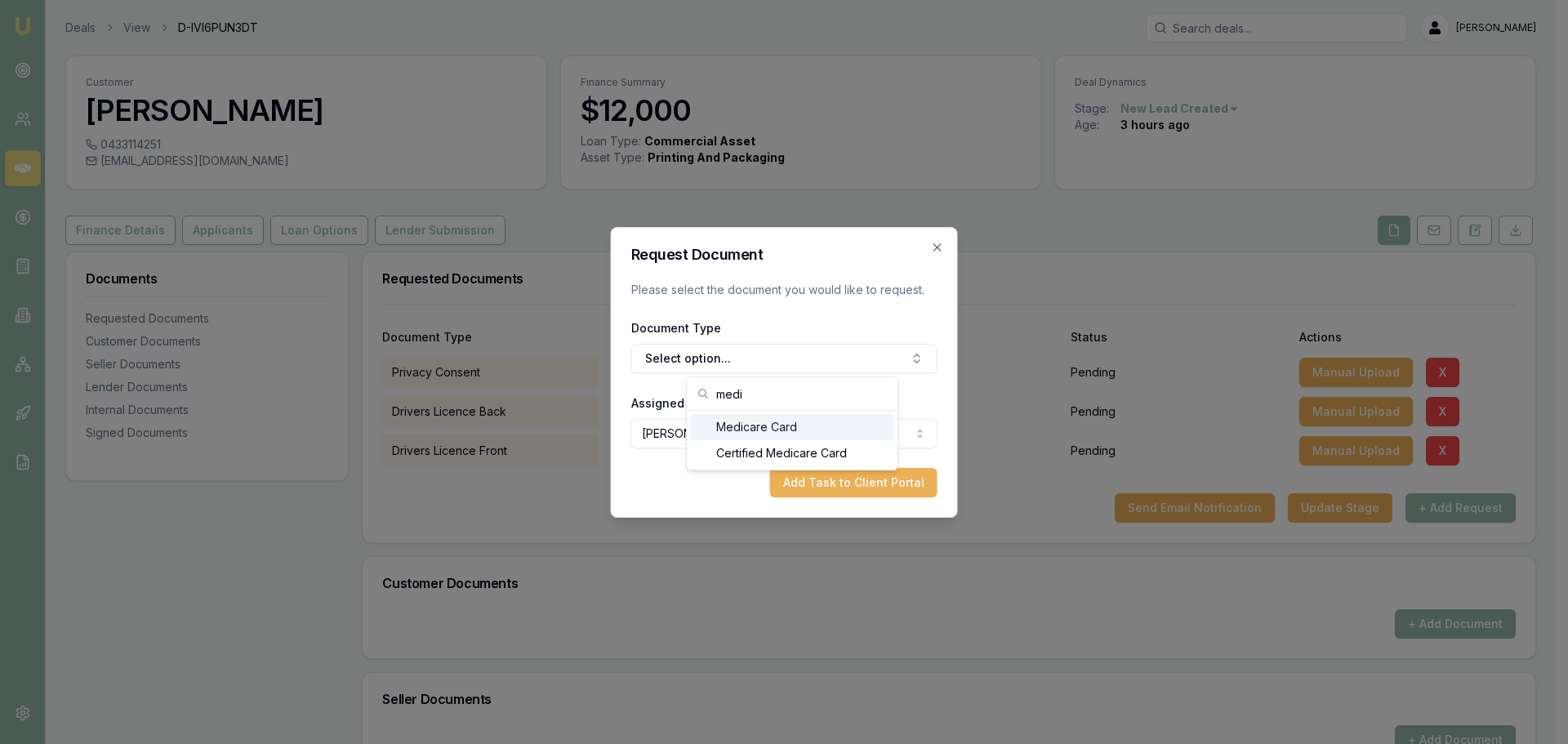
type input "medi"
click at [737, 428] on div "Medicare Card" at bounding box center [792, 426] width 205 height 26
click at [842, 481] on button "Add Task to Client Portal" at bounding box center [853, 482] width 167 height 29
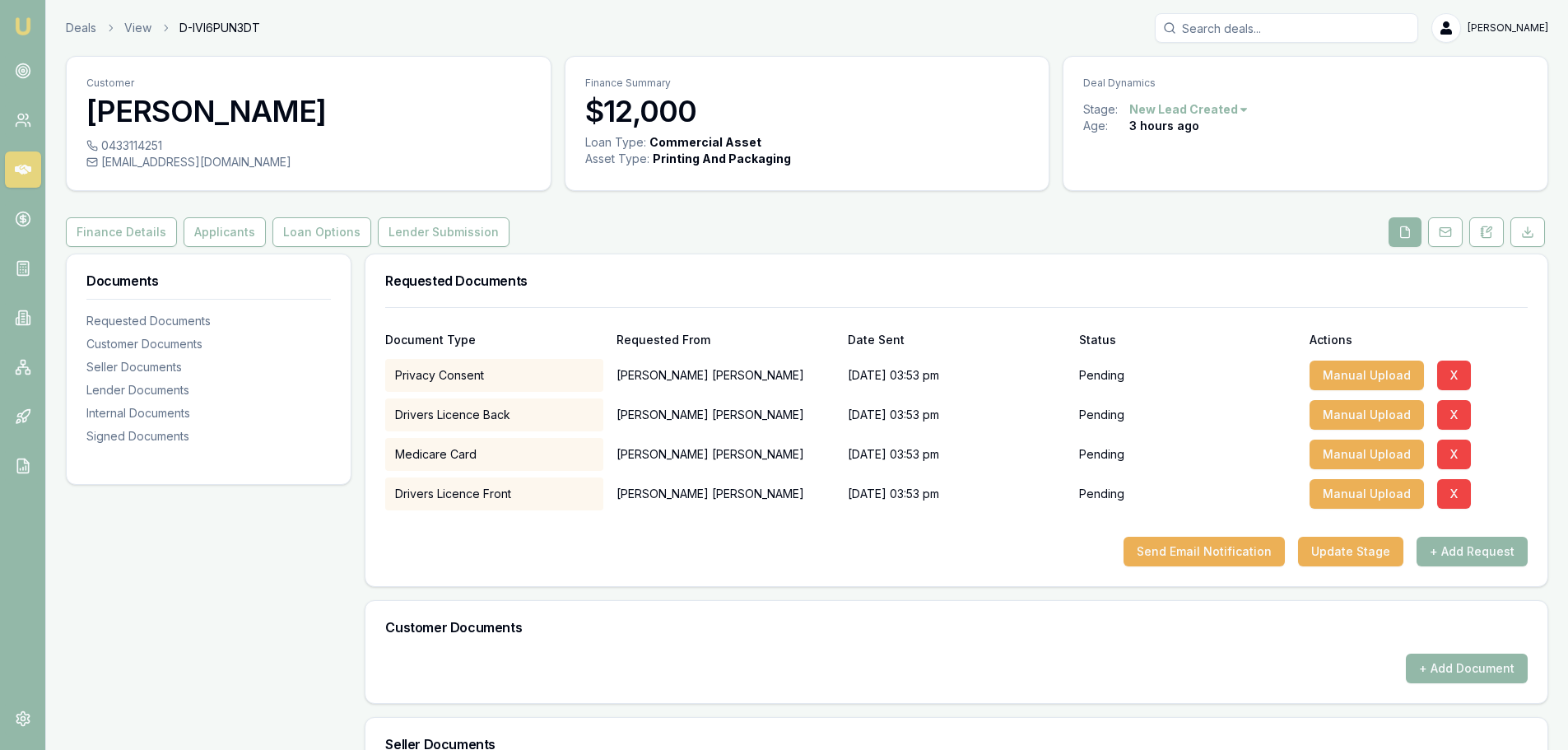
click at [846, 565] on div "Send Email Notification Update Stage + Add Request" at bounding box center [957, 551] width 1142 height 29
click at [1209, 557] on button "Send Email Notification" at bounding box center [1204, 551] width 162 height 29
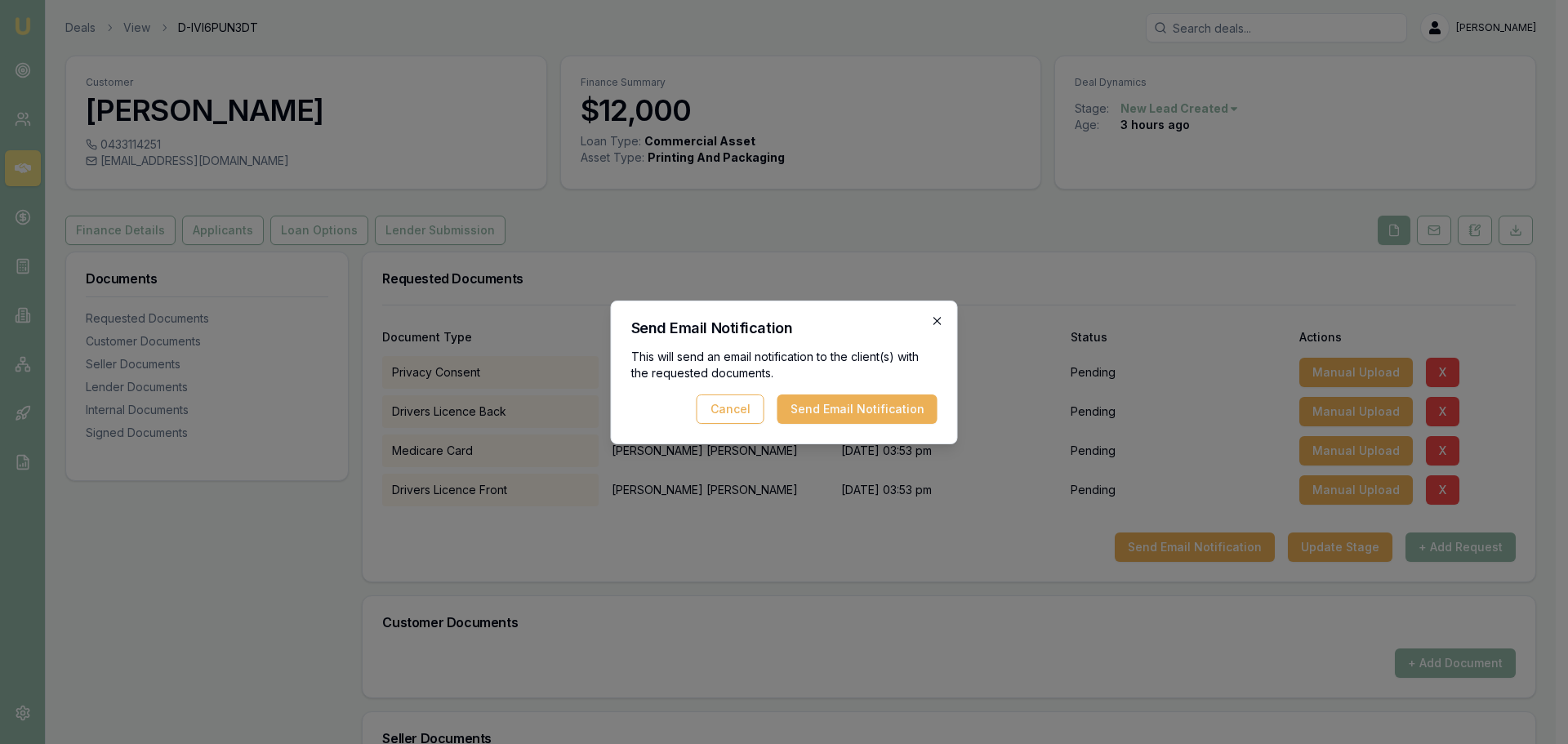
click at [934, 319] on icon "button" at bounding box center [938, 321] width 13 height 13
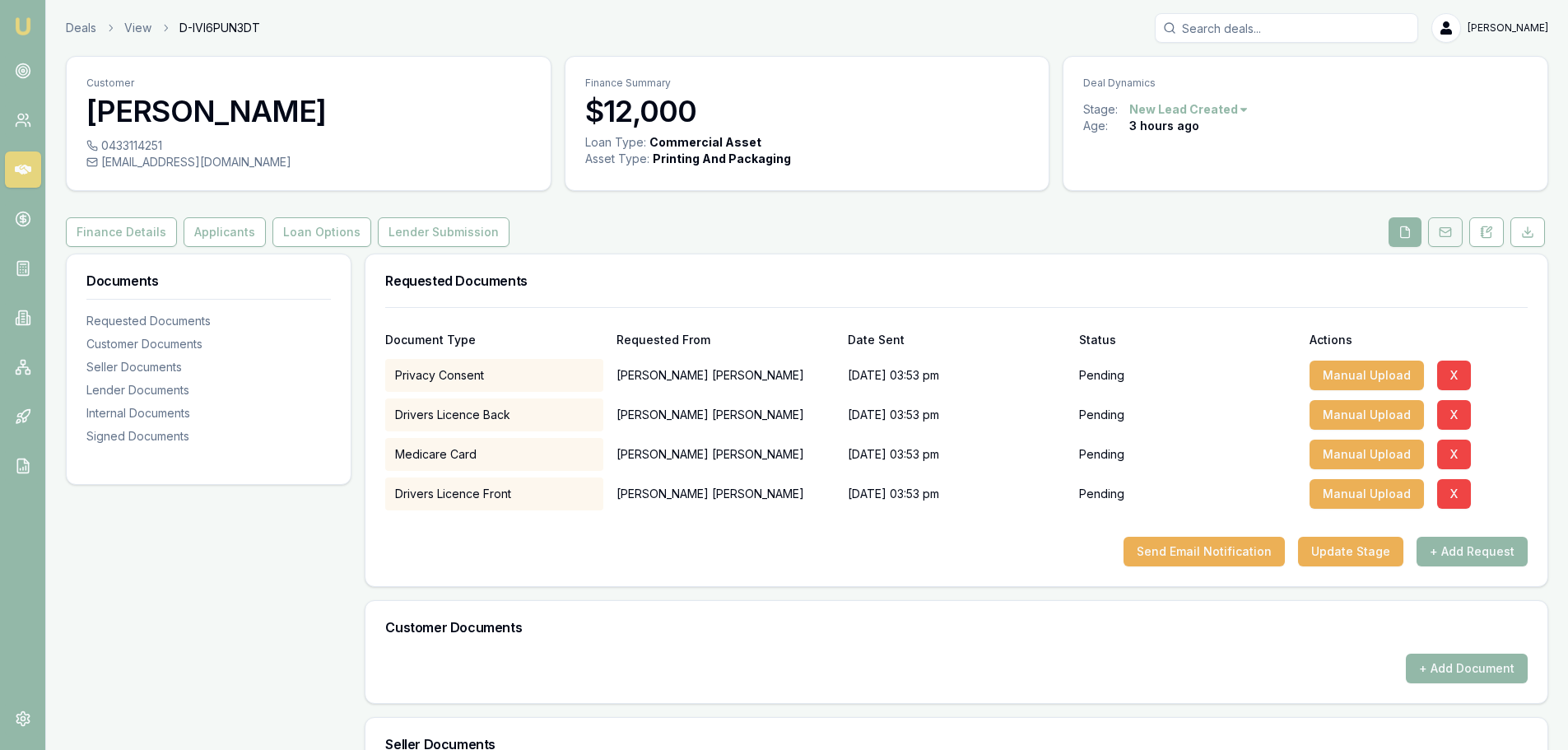
click at [1435, 226] on button at bounding box center [1445, 231] width 34 height 29
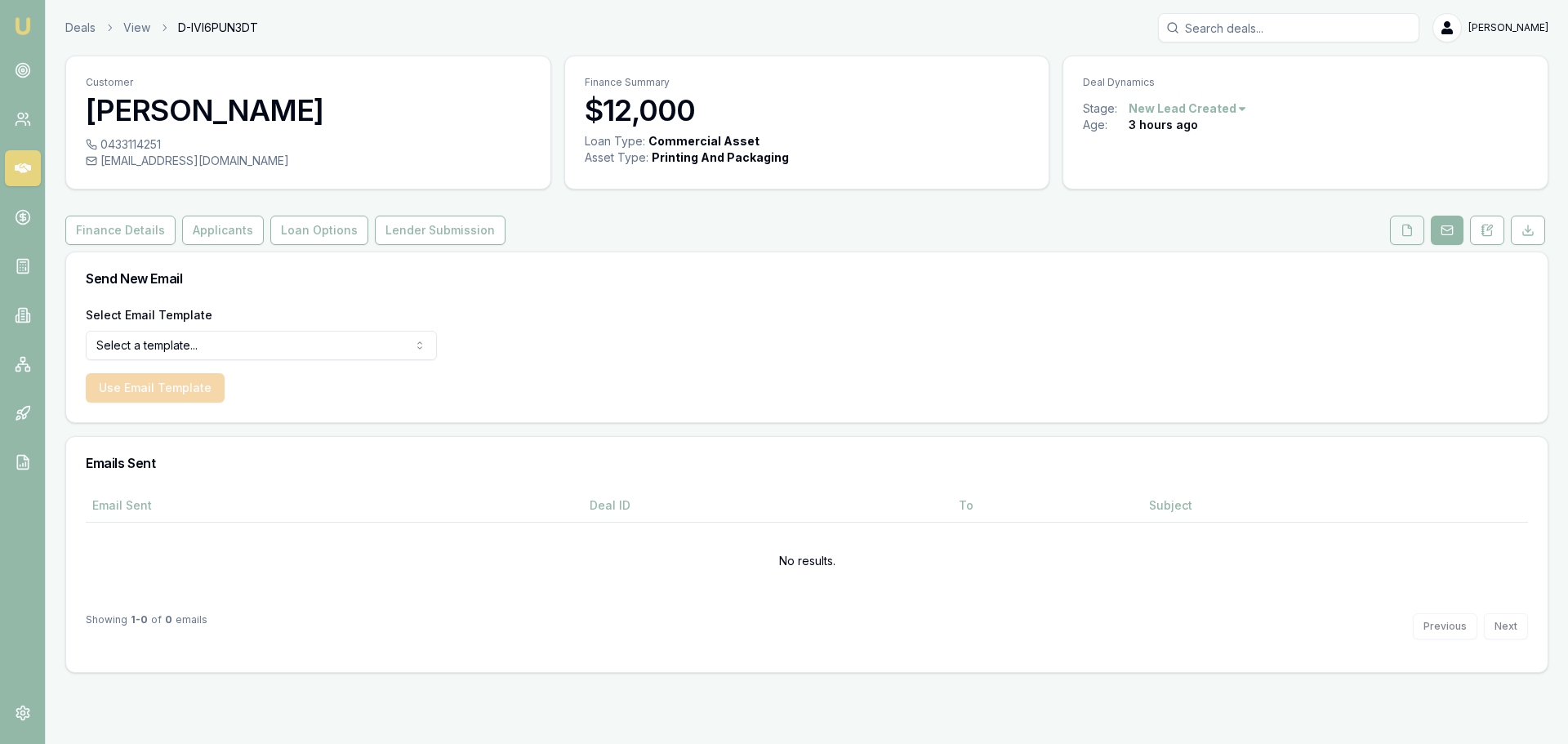
click at [1420, 230] on button at bounding box center [1407, 229] width 34 height 29
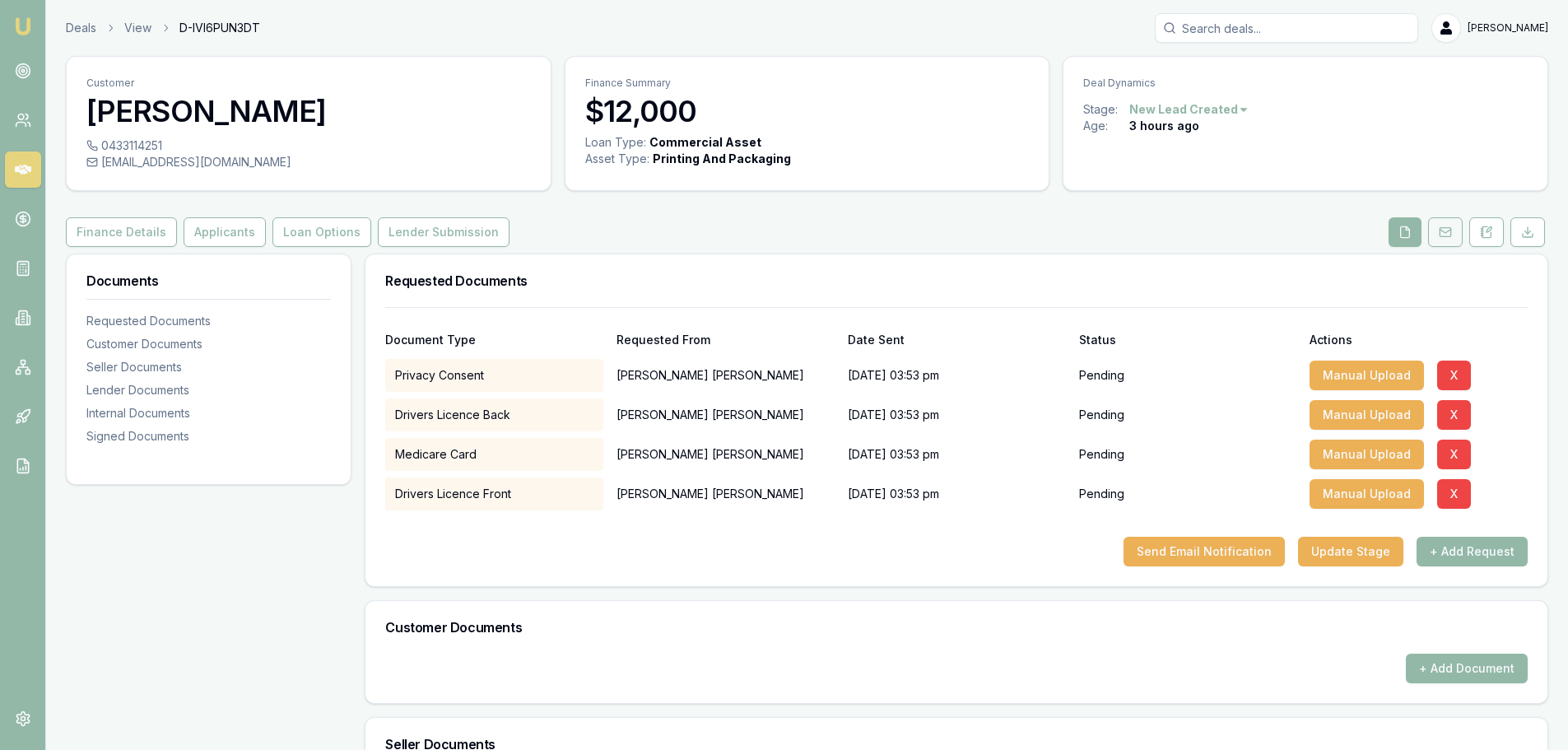
click at [1448, 225] on button at bounding box center [1445, 231] width 34 height 29
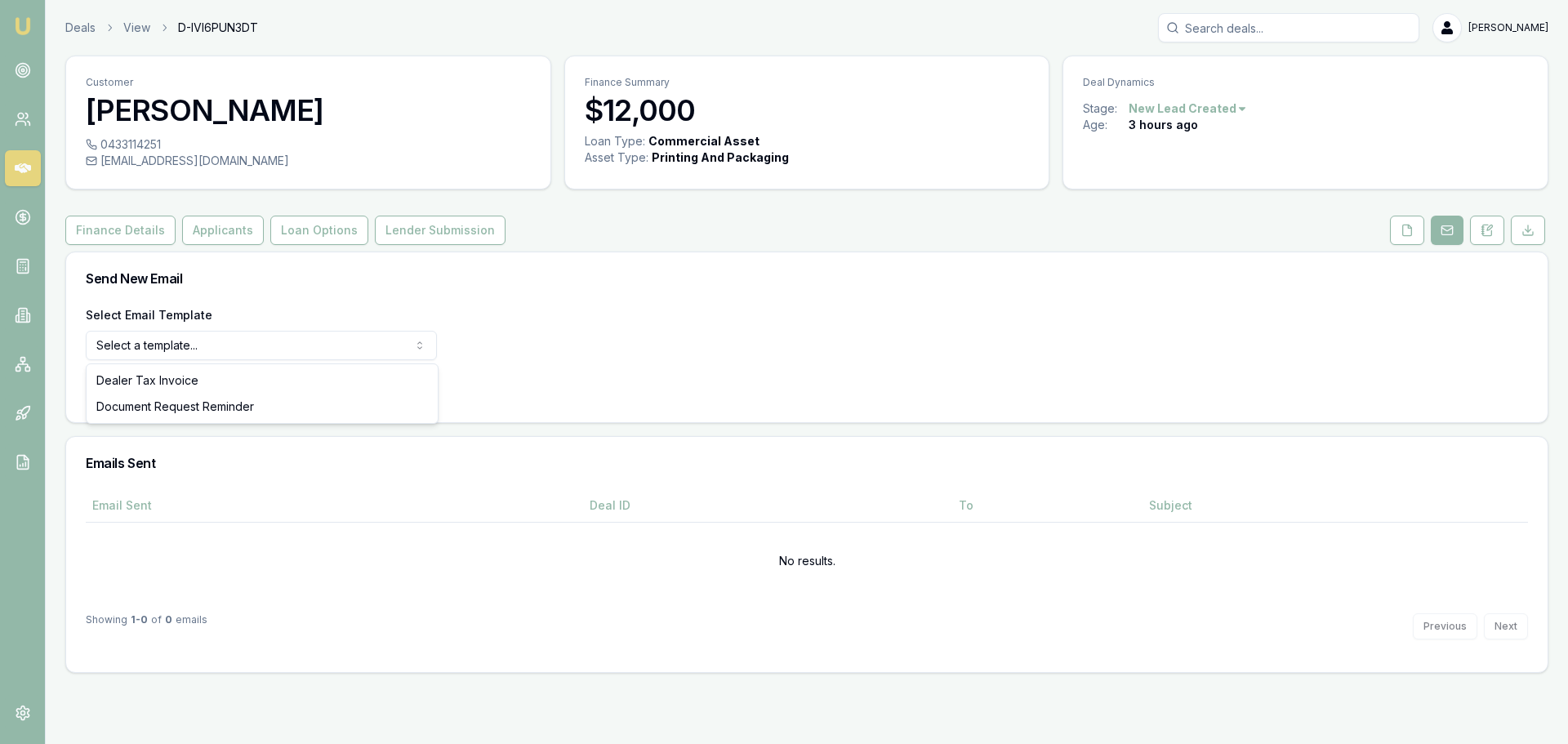
click at [243, 342] on html "Emu Broker Deals View D-IVI6PUN3DT Brad Hearns Toggle Menu Customer Christine F…" at bounding box center [784, 372] width 1568 height 744
click at [202, 328] on div "Select Email Template Document Request Reminder Dealer Tax Invoice Document Req…" at bounding box center [261, 332] width 351 height 56
click at [150, 347] on html "Emu Broker Deals View D-IVI6PUN3DT Brad Hearns Toggle Menu Customer Christine F…" at bounding box center [784, 372] width 1568 height 744
select select "dealer-tax-invoice"
click at [214, 237] on button "Applicants" at bounding box center [223, 229] width 81 height 29
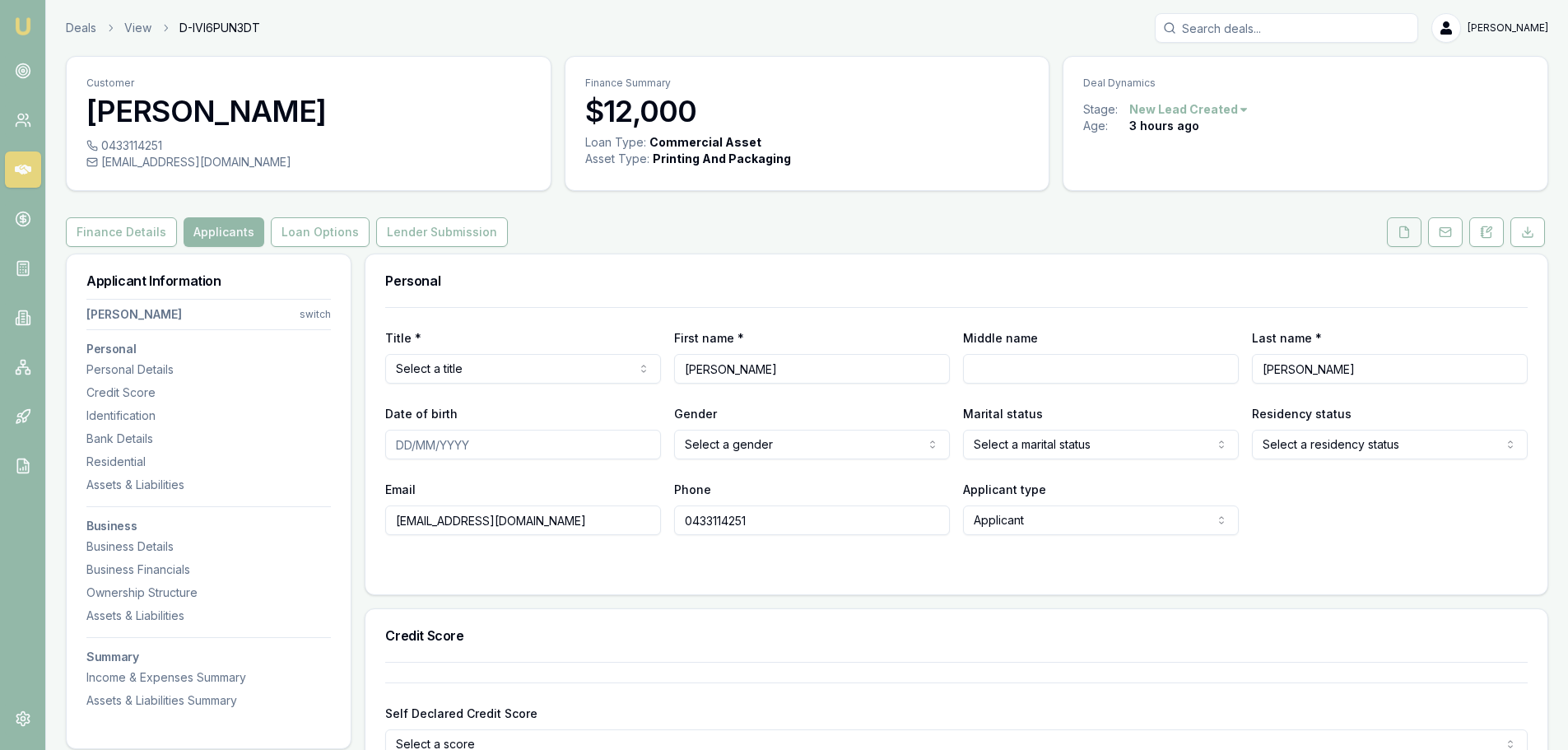
click at [1409, 239] on button at bounding box center [1403, 231] width 34 height 29
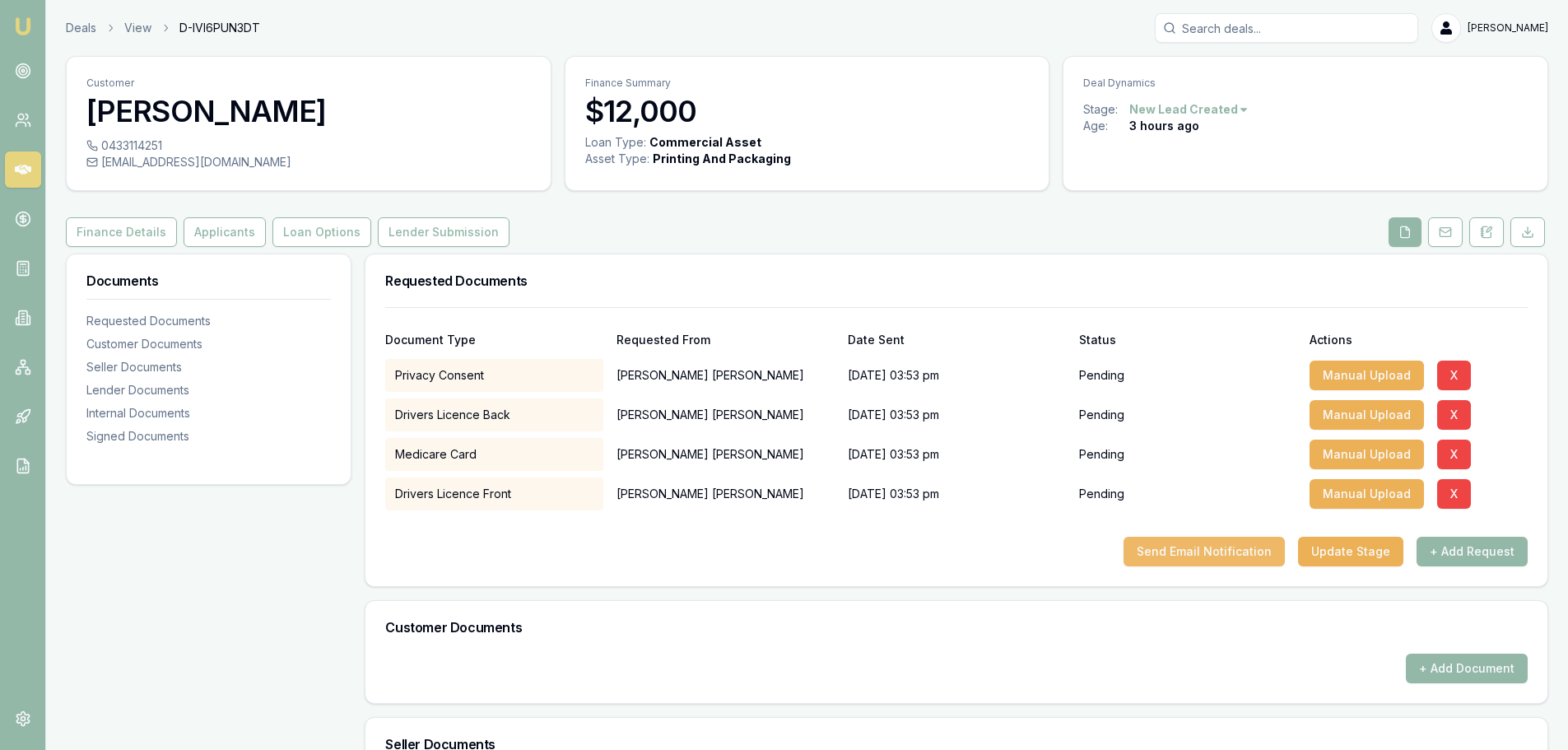
click at [1169, 552] on button "Send Email Notification" at bounding box center [1204, 551] width 162 height 29
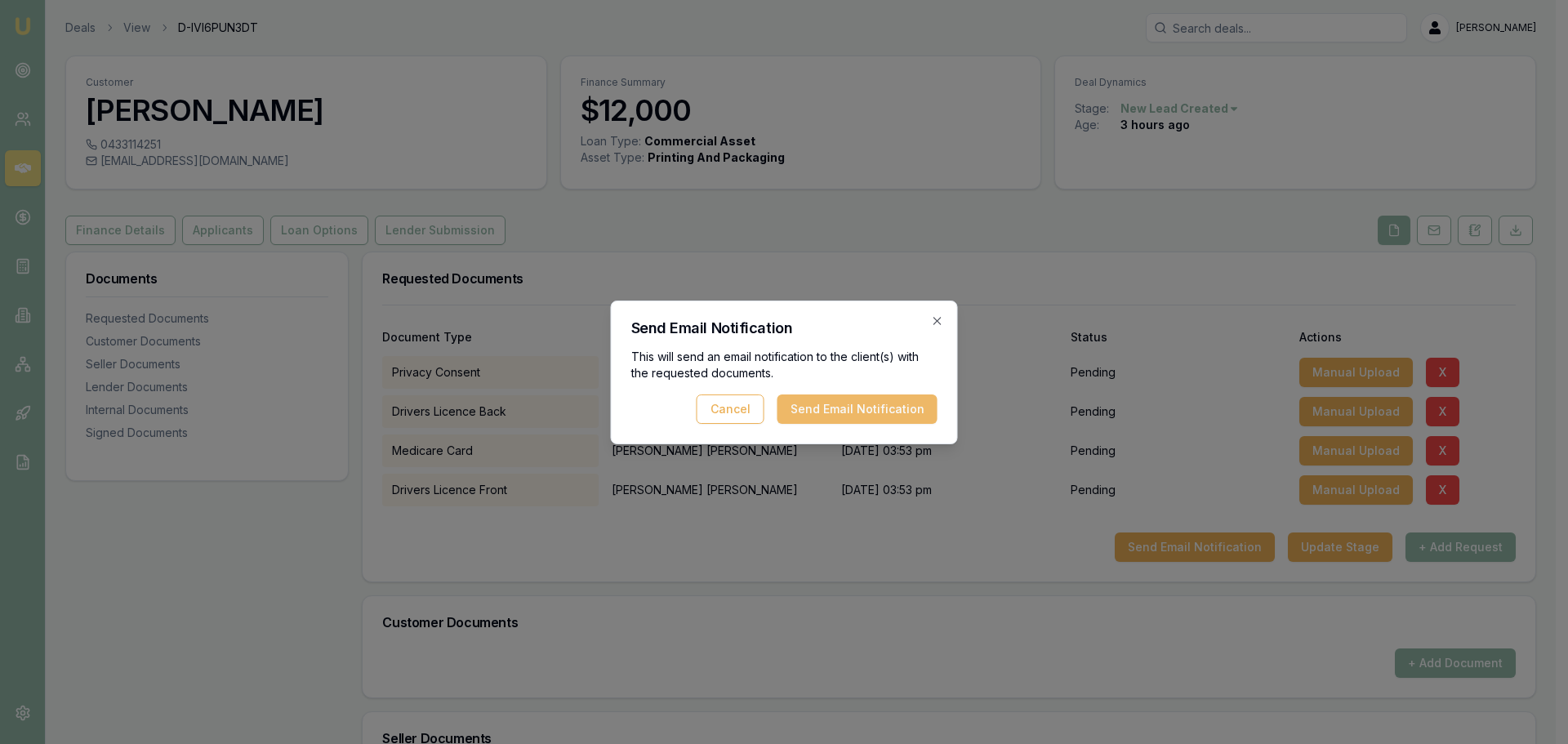
click at [860, 412] on button "Send Email Notification" at bounding box center [857, 409] width 160 height 29
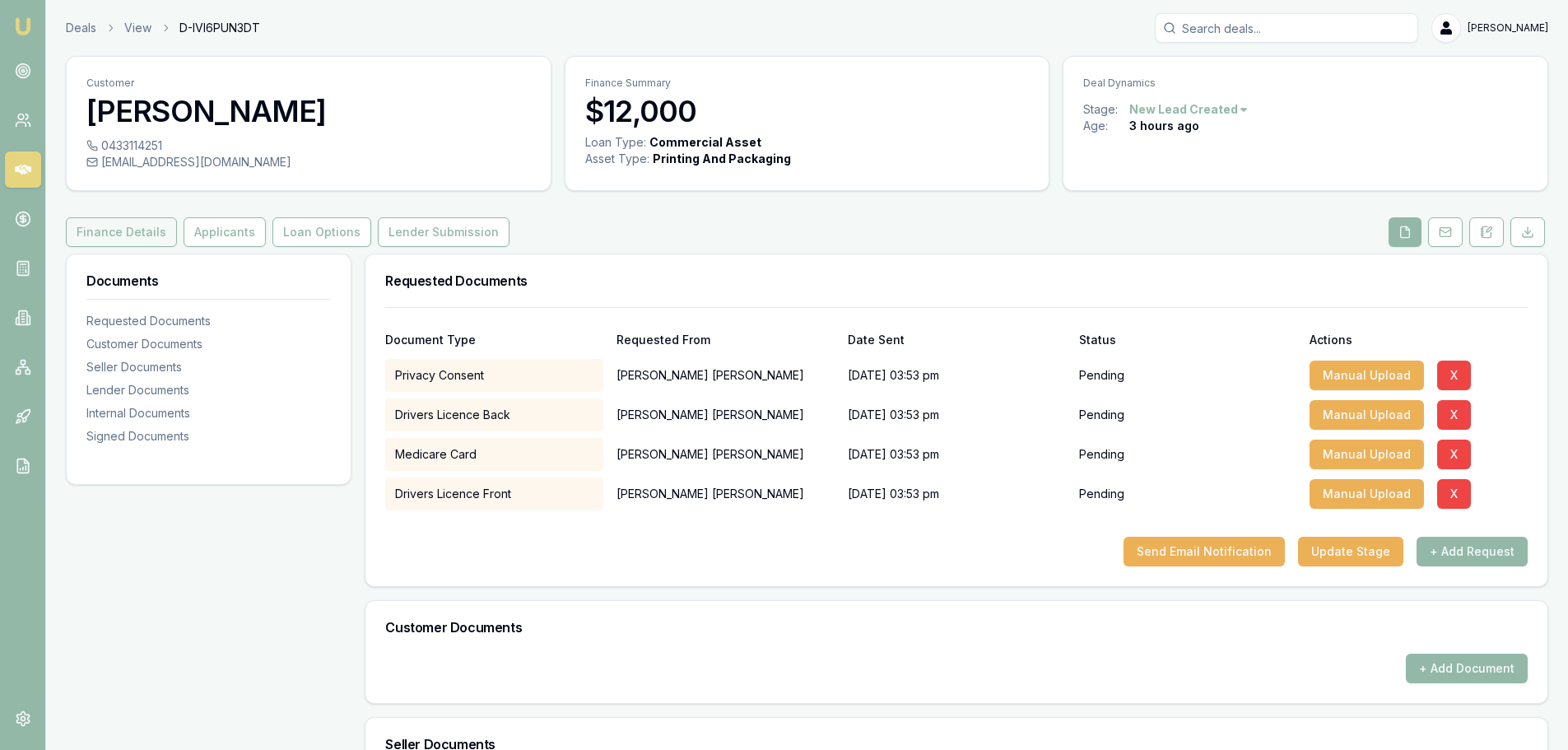
click at [111, 224] on button "Finance Details" at bounding box center [121, 231] width 111 height 29
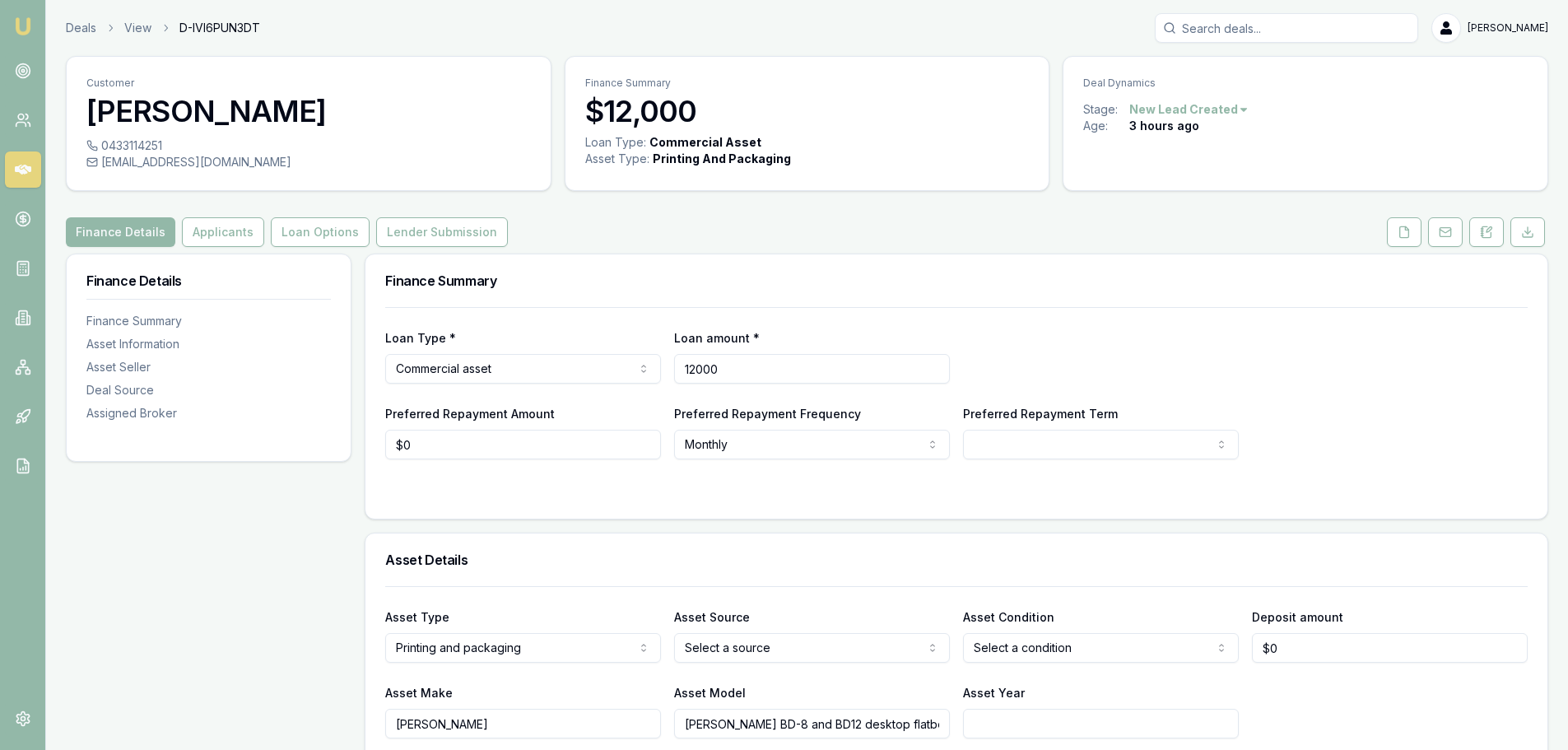
drag, startPoint x: 736, startPoint y: 376, endPoint x: 663, endPoint y: 364, distance: 74.0
click at [663, 364] on div "Loan Type * Commercial asset Consumer loan Consumer asset Commercial loan Comme…" at bounding box center [957, 355] width 1142 height 56
type input "$16,200"
click at [642, 285] on h3 "Finance Summary" at bounding box center [957, 281] width 1142 height 13
select select "60"
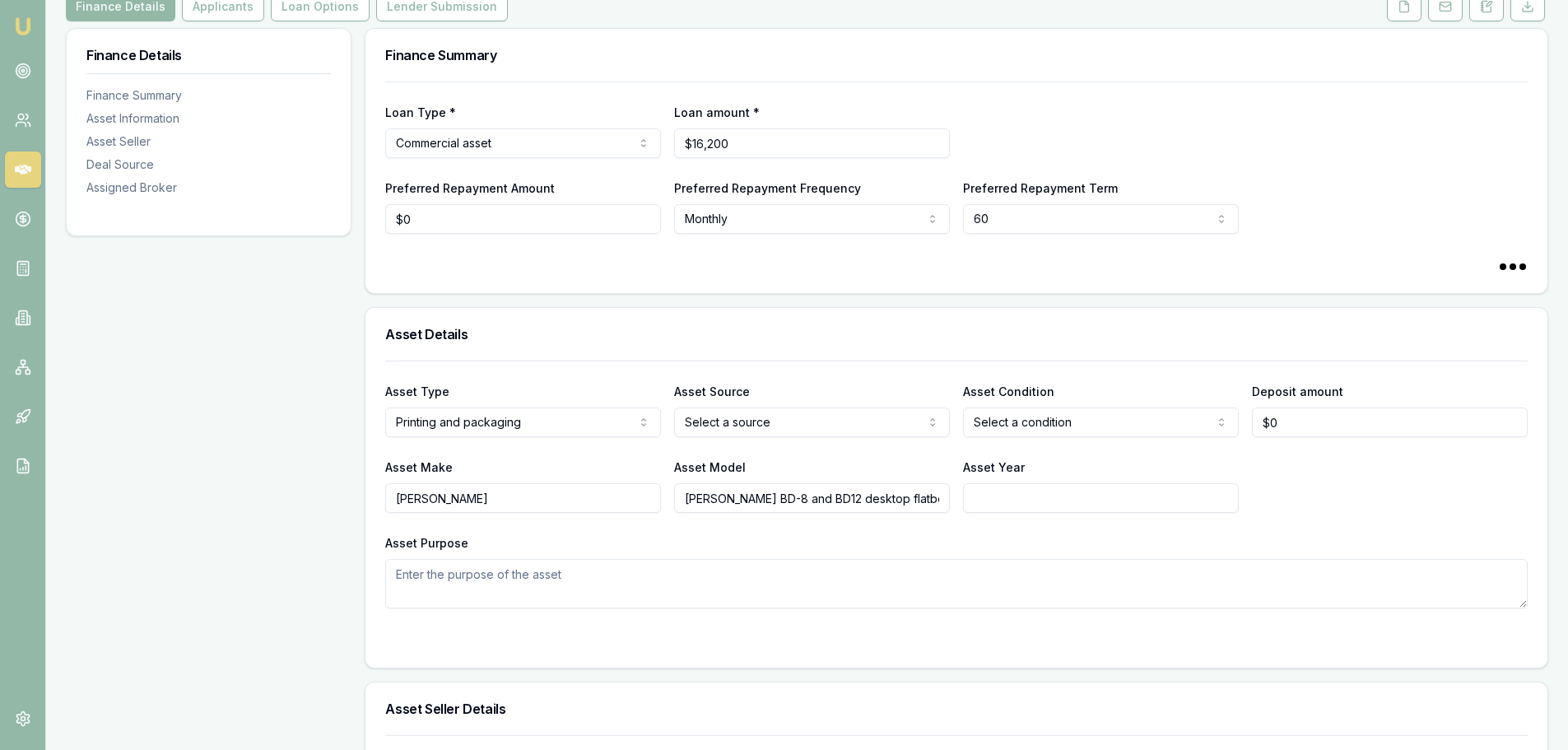
scroll to position [247, 0]
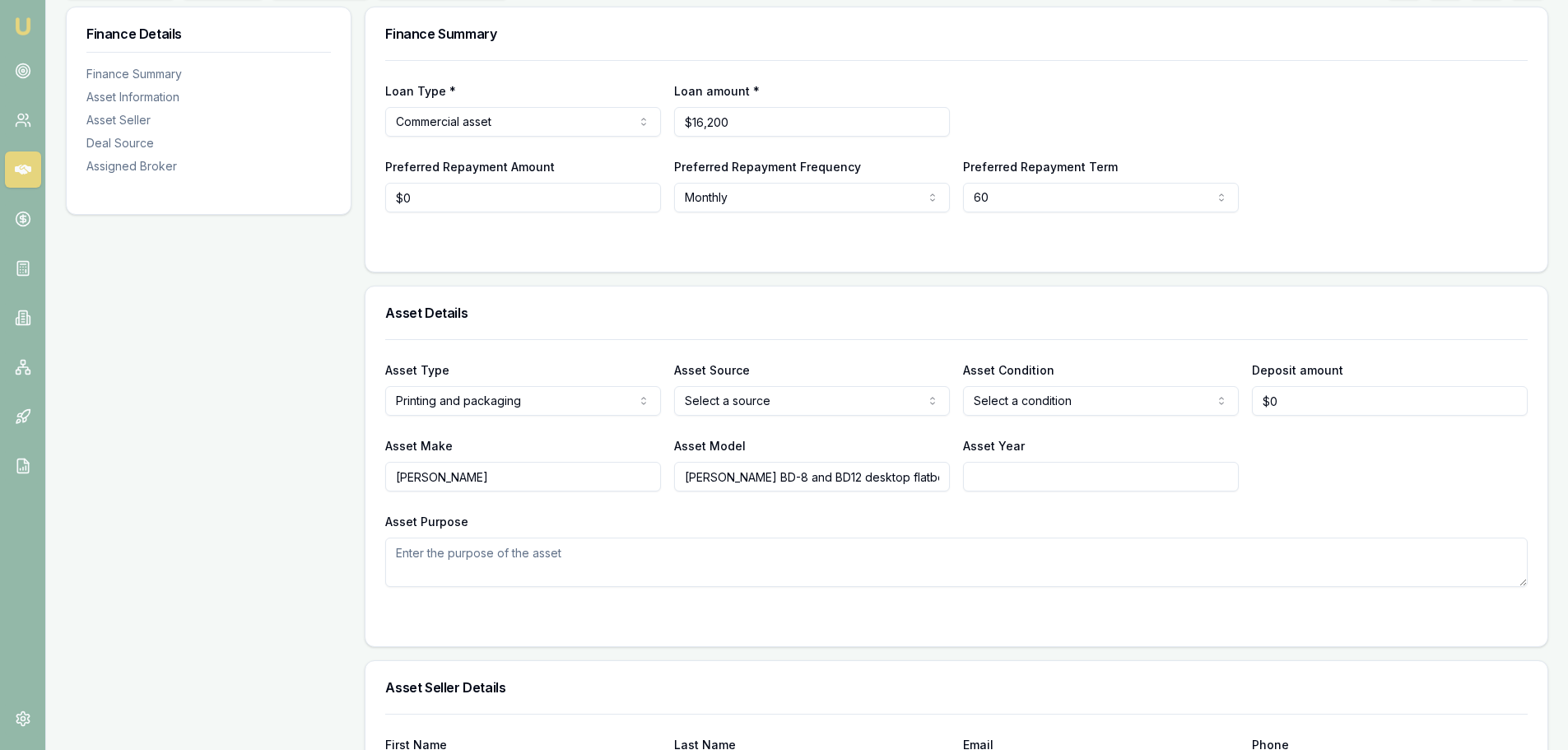
drag, startPoint x: 801, startPoint y: 482, endPoint x: 746, endPoint y: 476, distance: 55.3
click at [746, 476] on input "Roland DG BD-8 and BD12 desktop flatbed UV printer" at bounding box center [812, 476] width 276 height 29
click at [747, 476] on input "Roland DG BD-8 and BD12 desktop flatbed UV printer" at bounding box center [812, 476] width 276 height 29
drag, startPoint x: 746, startPoint y: 478, endPoint x: 797, endPoint y: 475, distance: 51.1
click at [797, 475] on input "Roland DG BD-8 and BD12 desktop flatbed UV printer" at bounding box center [812, 476] width 276 height 29
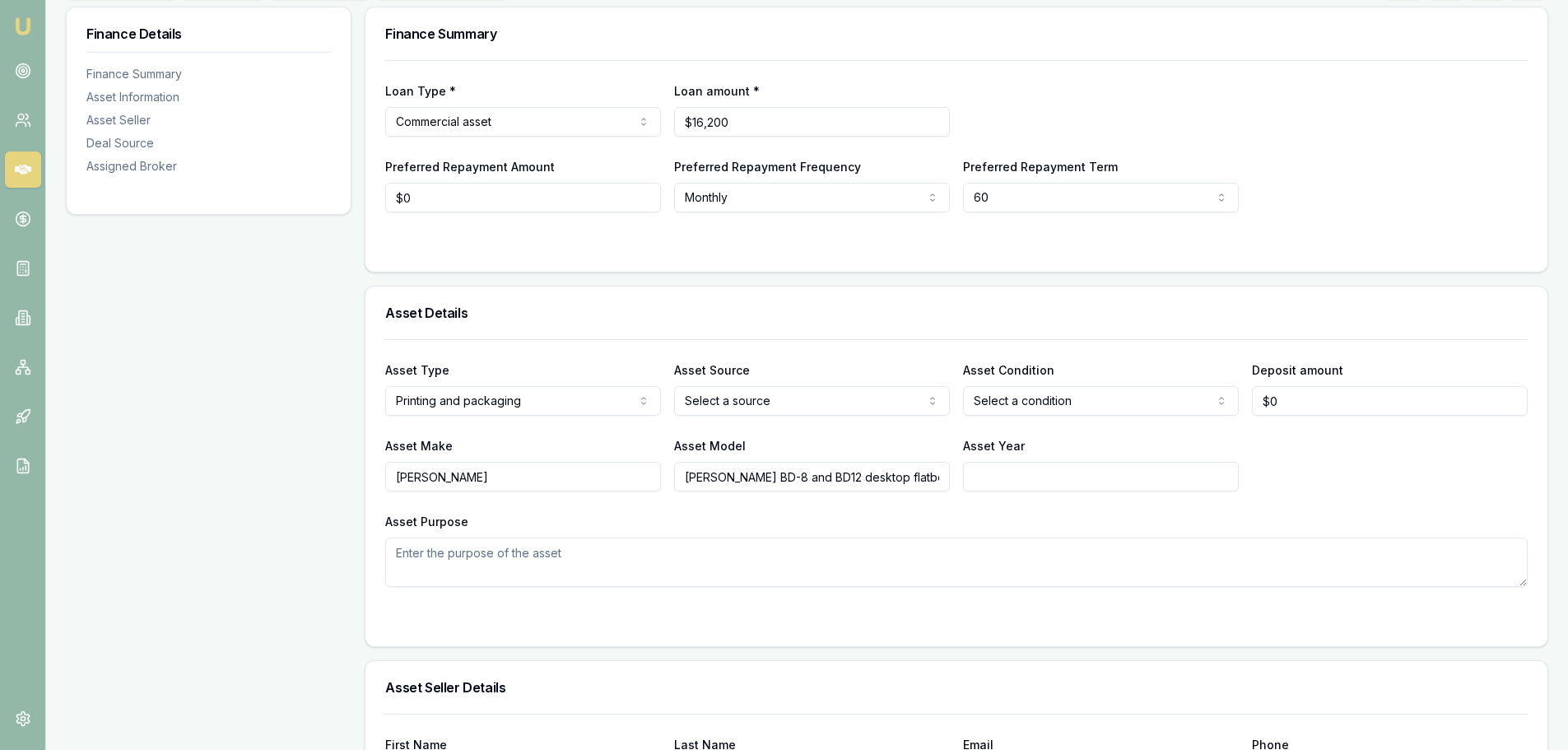
click at [785, 467] on input "Roland DG BD-8 and BD12 desktop flatbed UV printer" at bounding box center [812, 476] width 276 height 29
drag, startPoint x: 804, startPoint y: 480, endPoint x: 746, endPoint y: 478, distance: 58.0
click at [746, 478] on input "Roland DG BD-8 and BD12 desktop flatbed UV printer" at bounding box center [812, 476] width 276 height 29
click at [759, 480] on input "Roland DG BD12 desktop flatbed UV printer" at bounding box center [812, 476] width 276 height 29
type input "Roland DG BD-12 desktop flatbed UV printer"
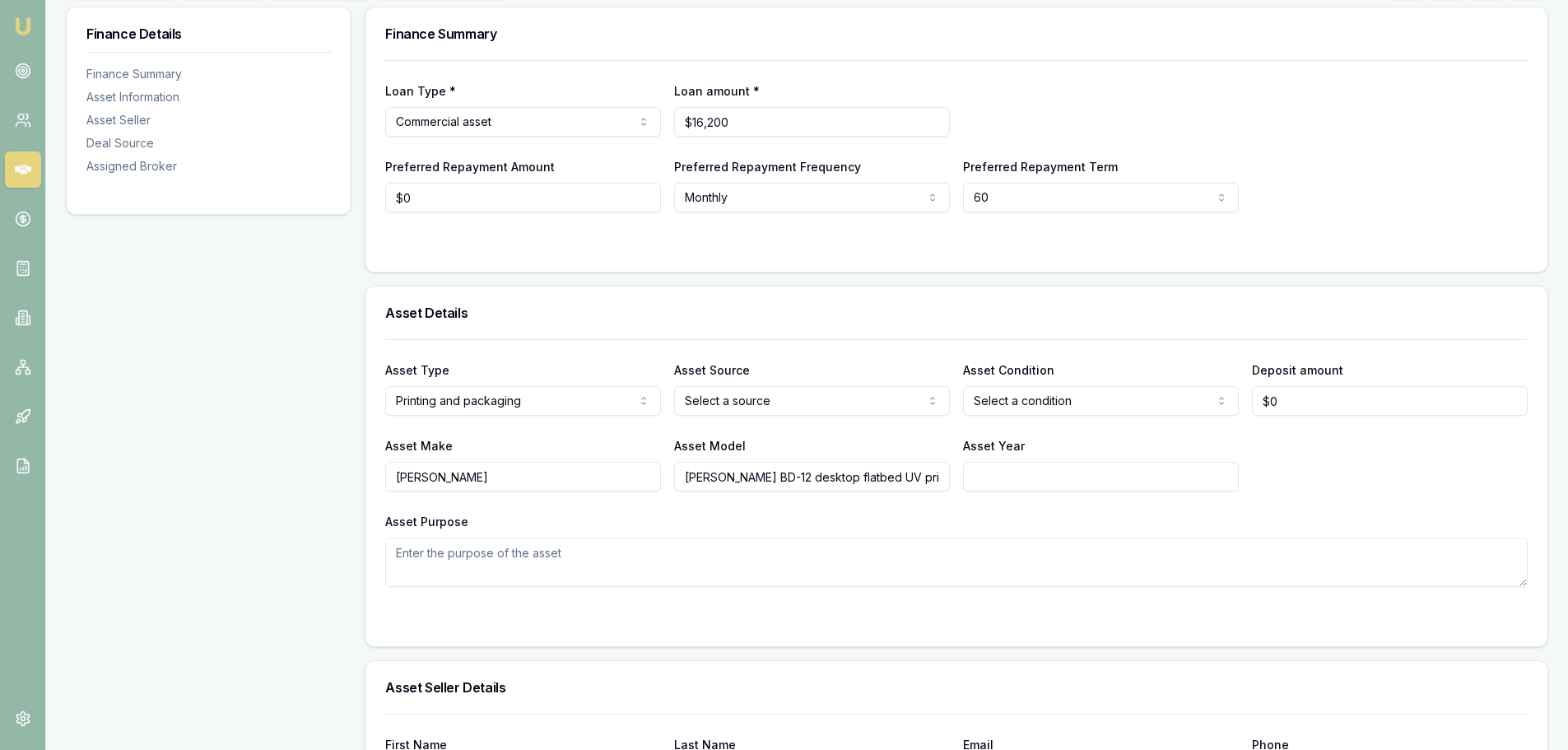
click at [874, 447] on div "Asset Model Roland DG BD-12 desktop flatbed UV printer" at bounding box center [812, 463] width 276 height 56
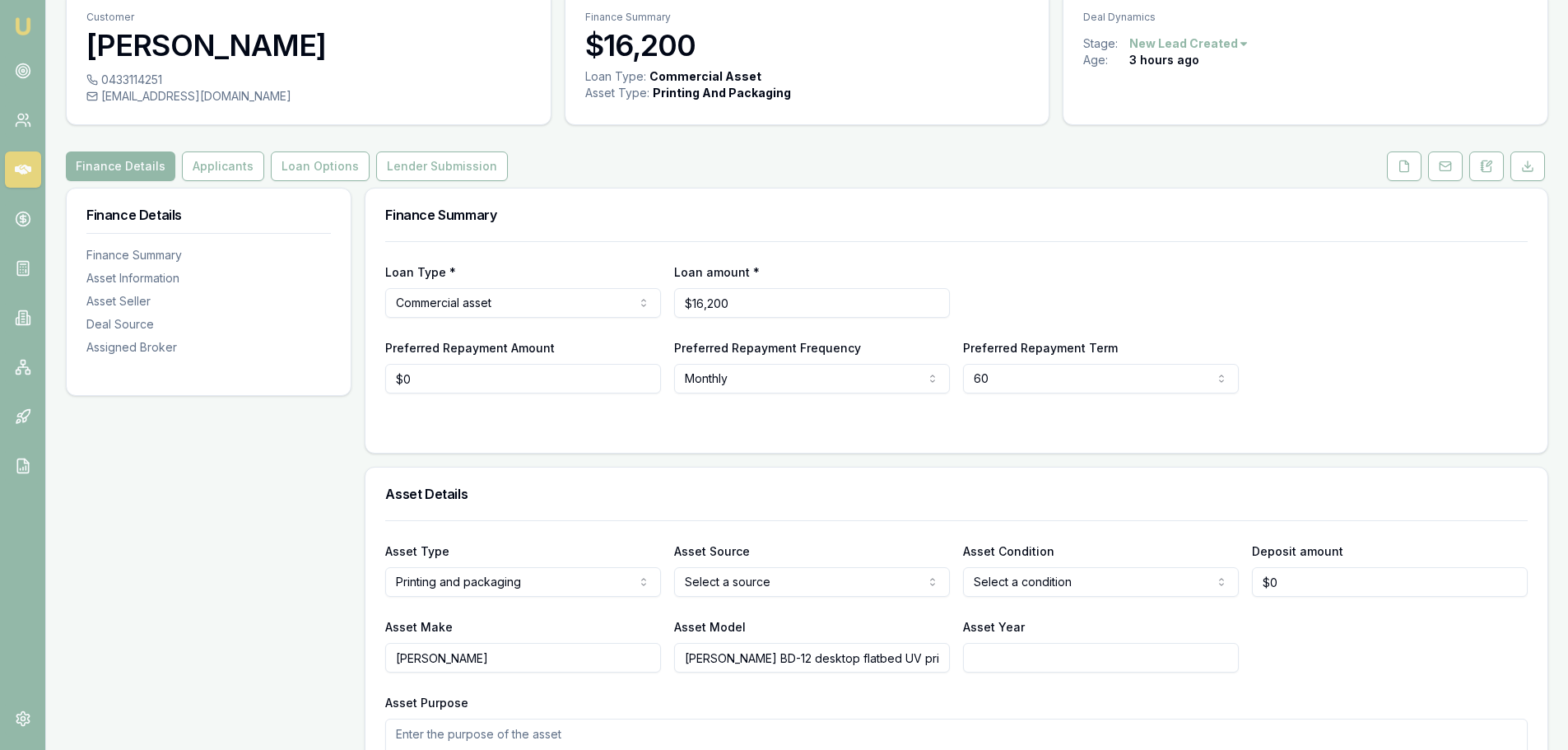
scroll to position [0, 0]
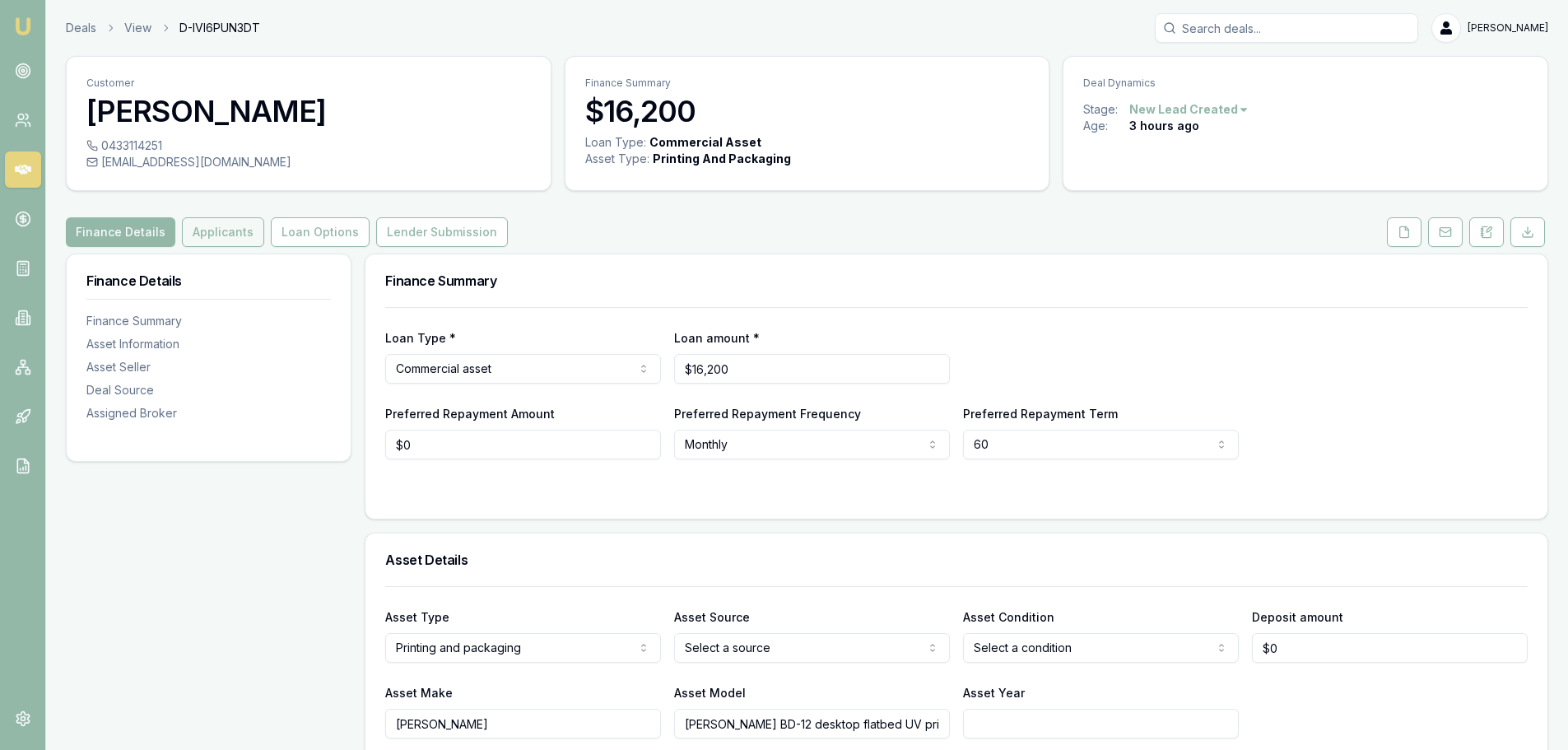
click at [218, 242] on button "Applicants" at bounding box center [223, 231] width 82 height 29
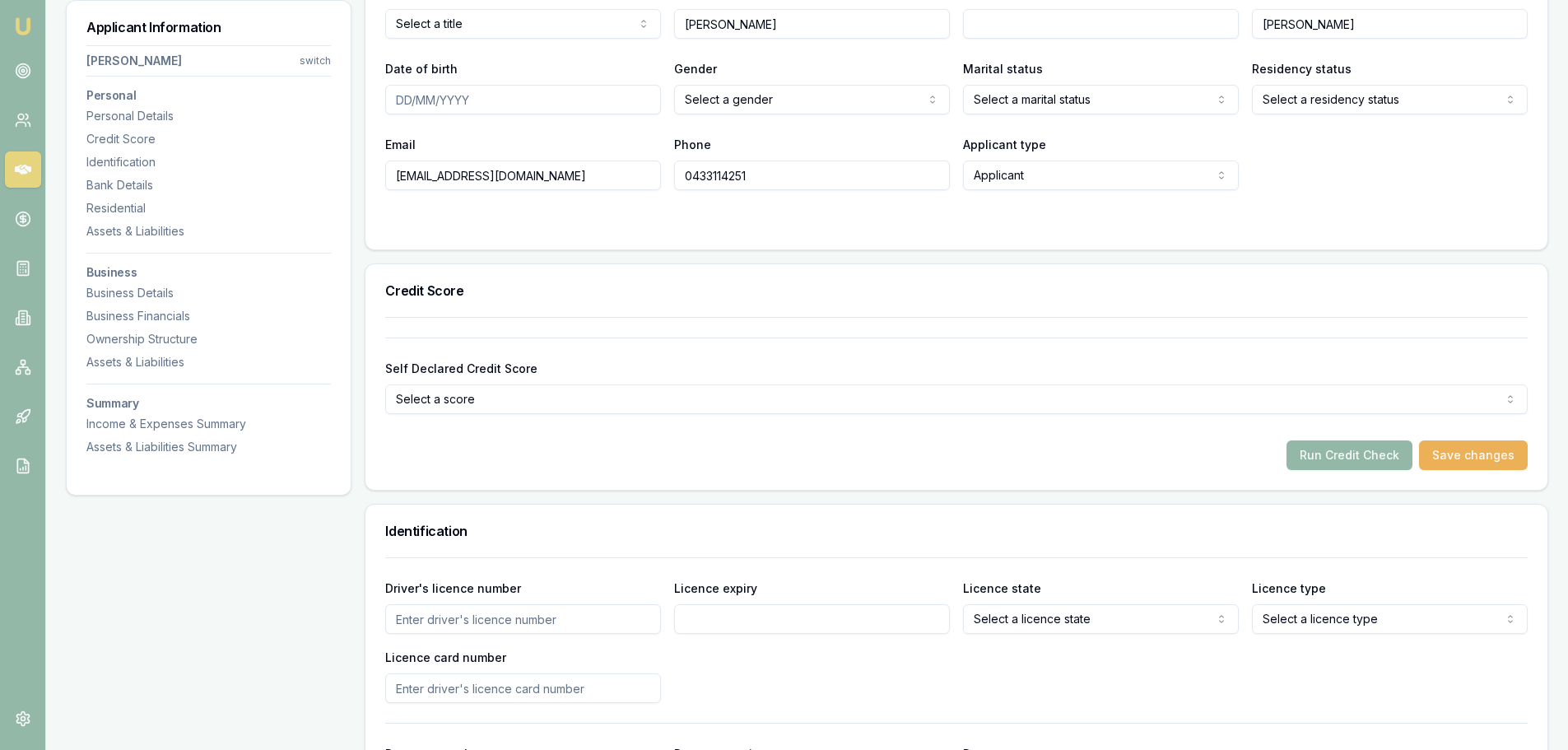
scroll to position [82, 0]
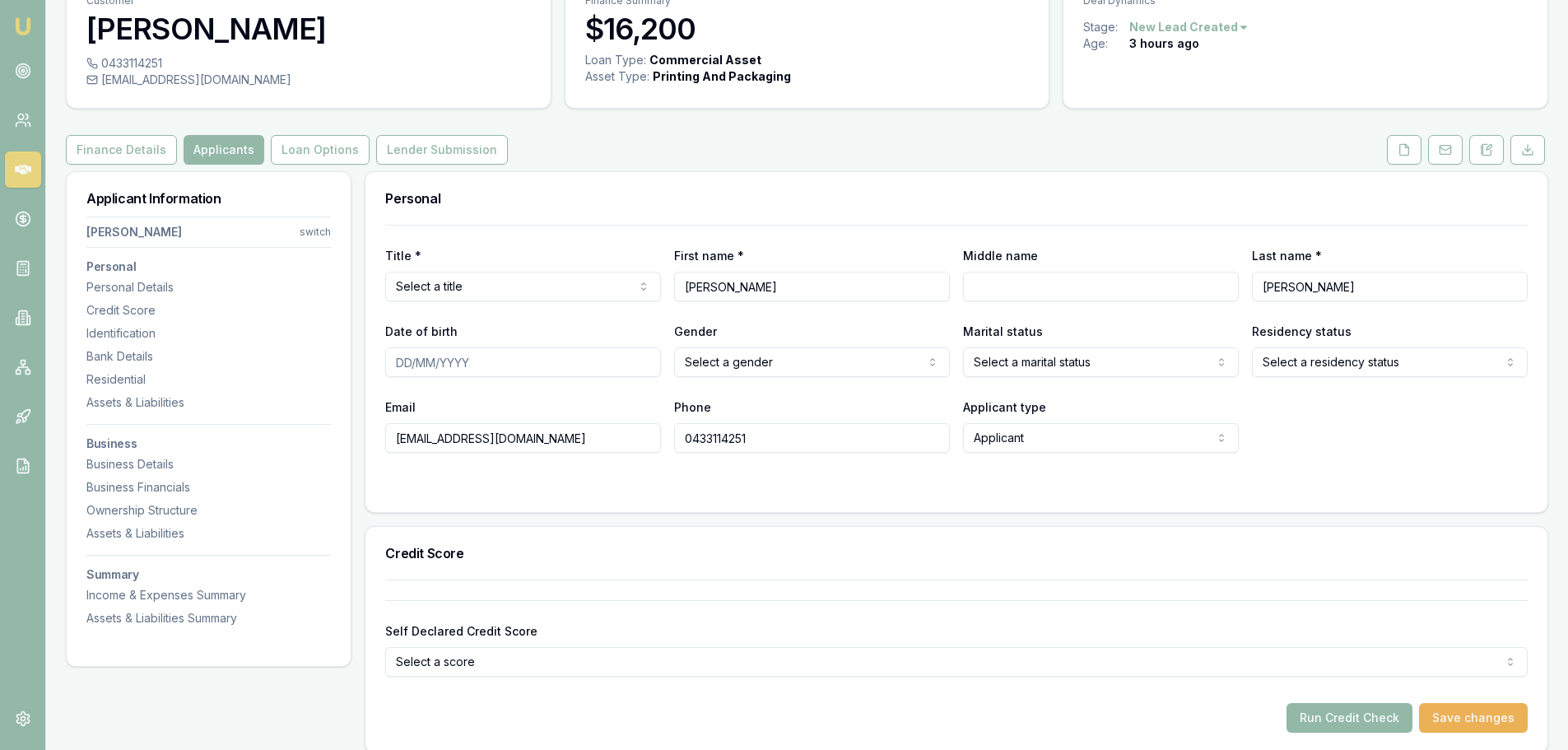
click at [627, 152] on div "Finance Details Applicants Loan Options Lender Submission" at bounding box center [807, 149] width 1482 height 29
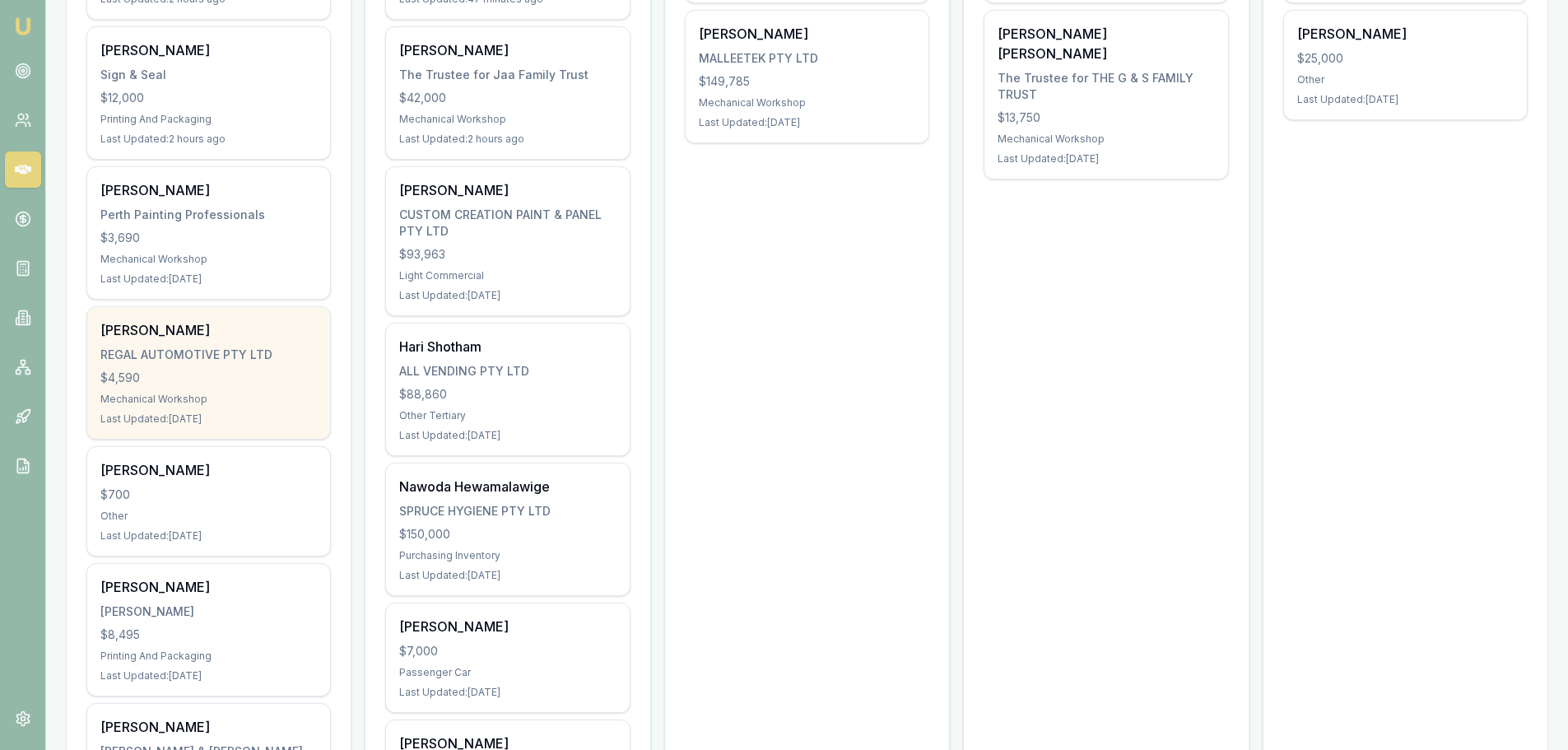
scroll to position [577, 0]
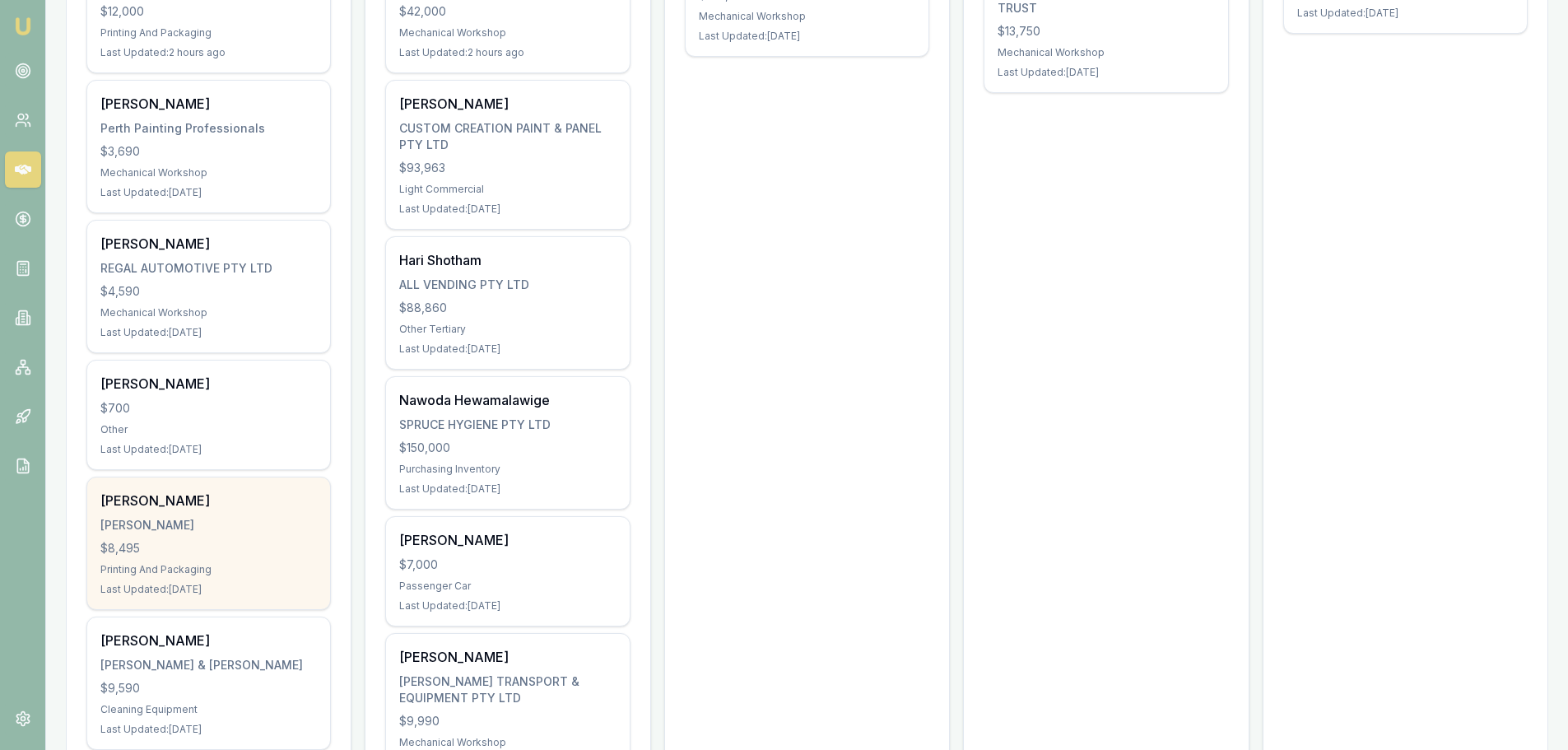
click at [187, 518] on div "[PERSON_NAME]" at bounding box center [209, 525] width 216 height 17
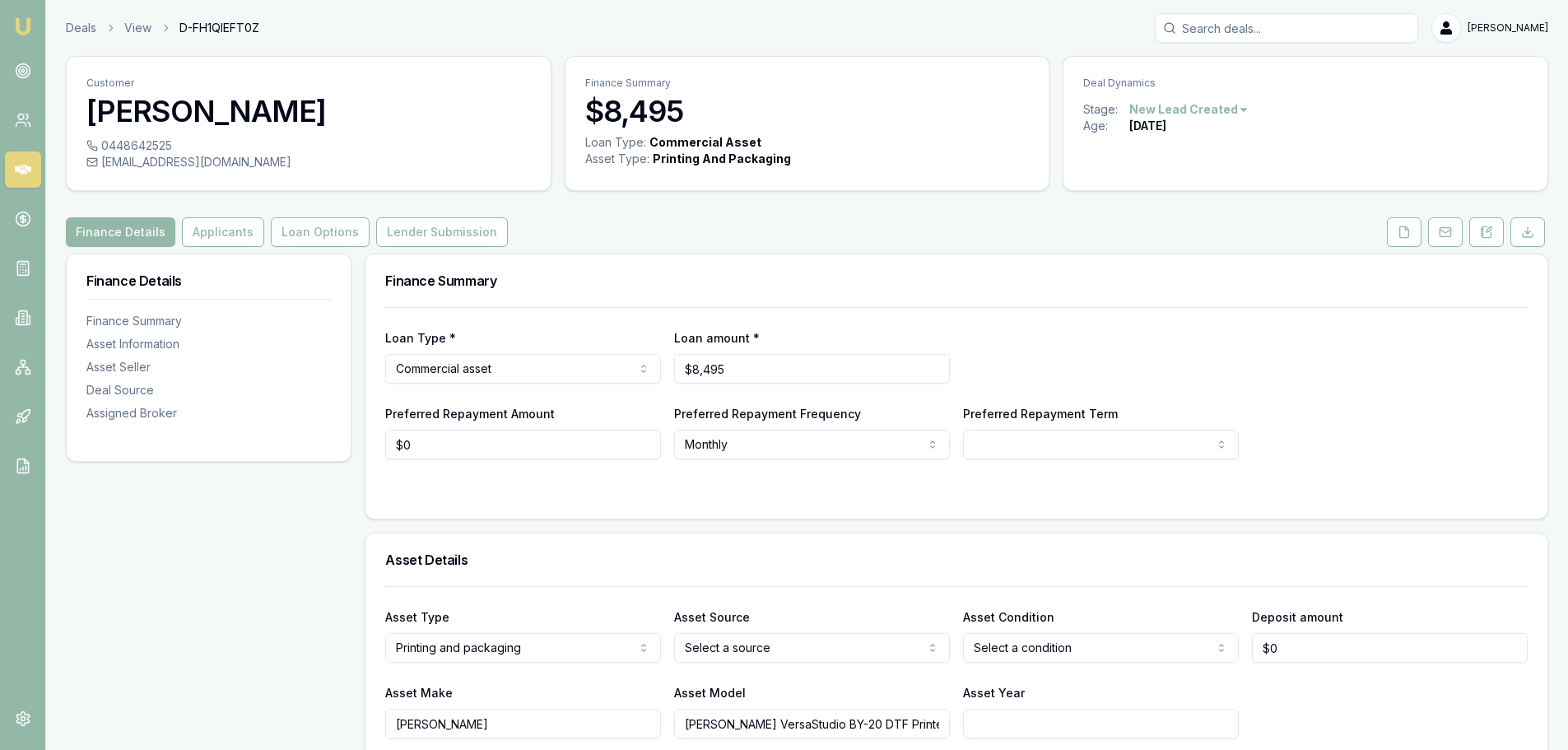
drag, startPoint x: 221, startPoint y: 608, endPoint x: 728, endPoint y: 677, distance: 511.7
drag, startPoint x: 851, startPoint y: 727, endPoint x: 662, endPoint y: 726, distance: 189.0
click at [662, 726] on div "Asset Make [PERSON_NAME] Asset Model [PERSON_NAME] VersaStudio BY-20 DTF Printe…" at bounding box center [957, 710] width 1142 height 56
click at [738, 719] on input "[PERSON_NAME] VersaStudio BY-20 DTF Printer" at bounding box center [812, 723] width 276 height 29
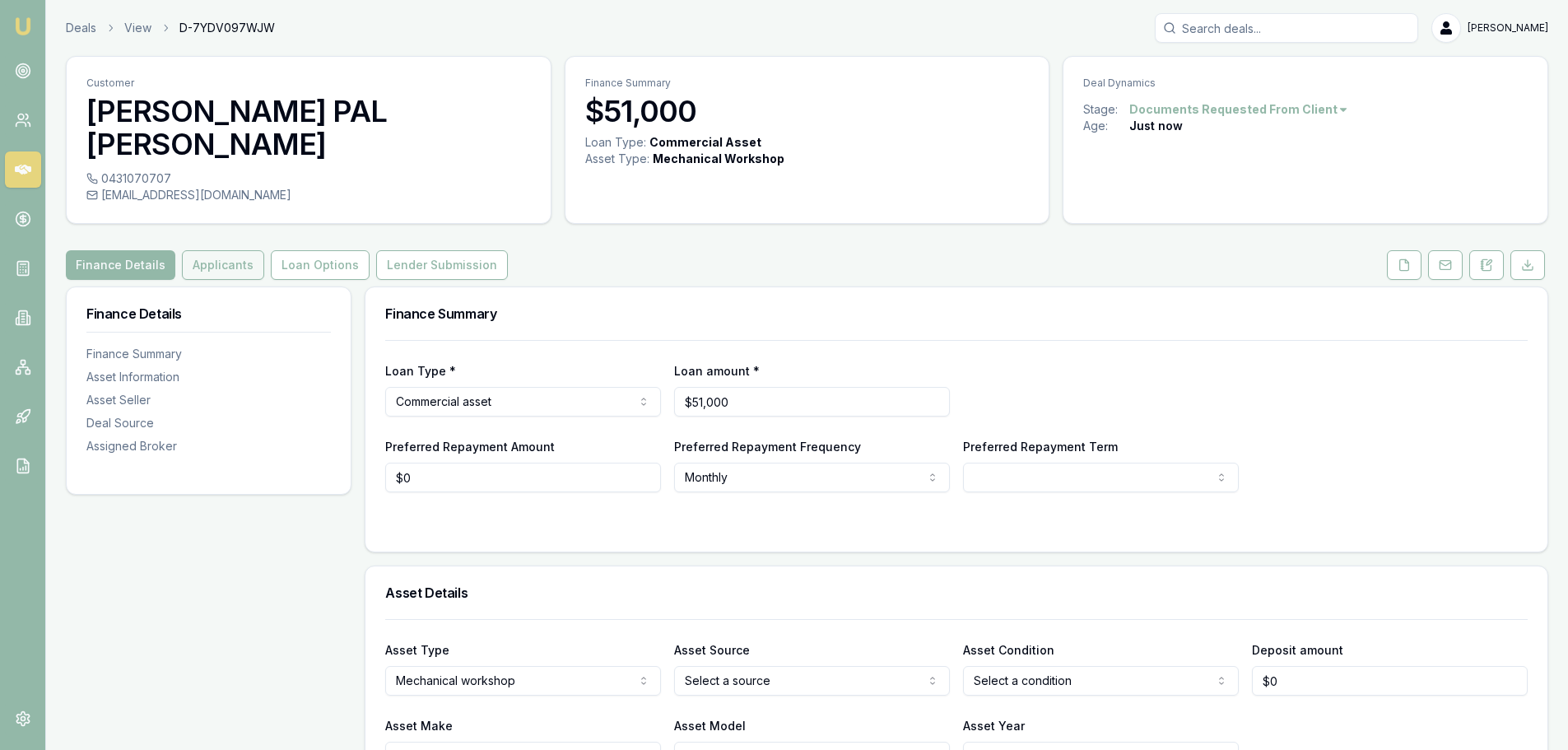
click at [211, 251] on button "Applicants" at bounding box center [223, 265] width 82 height 29
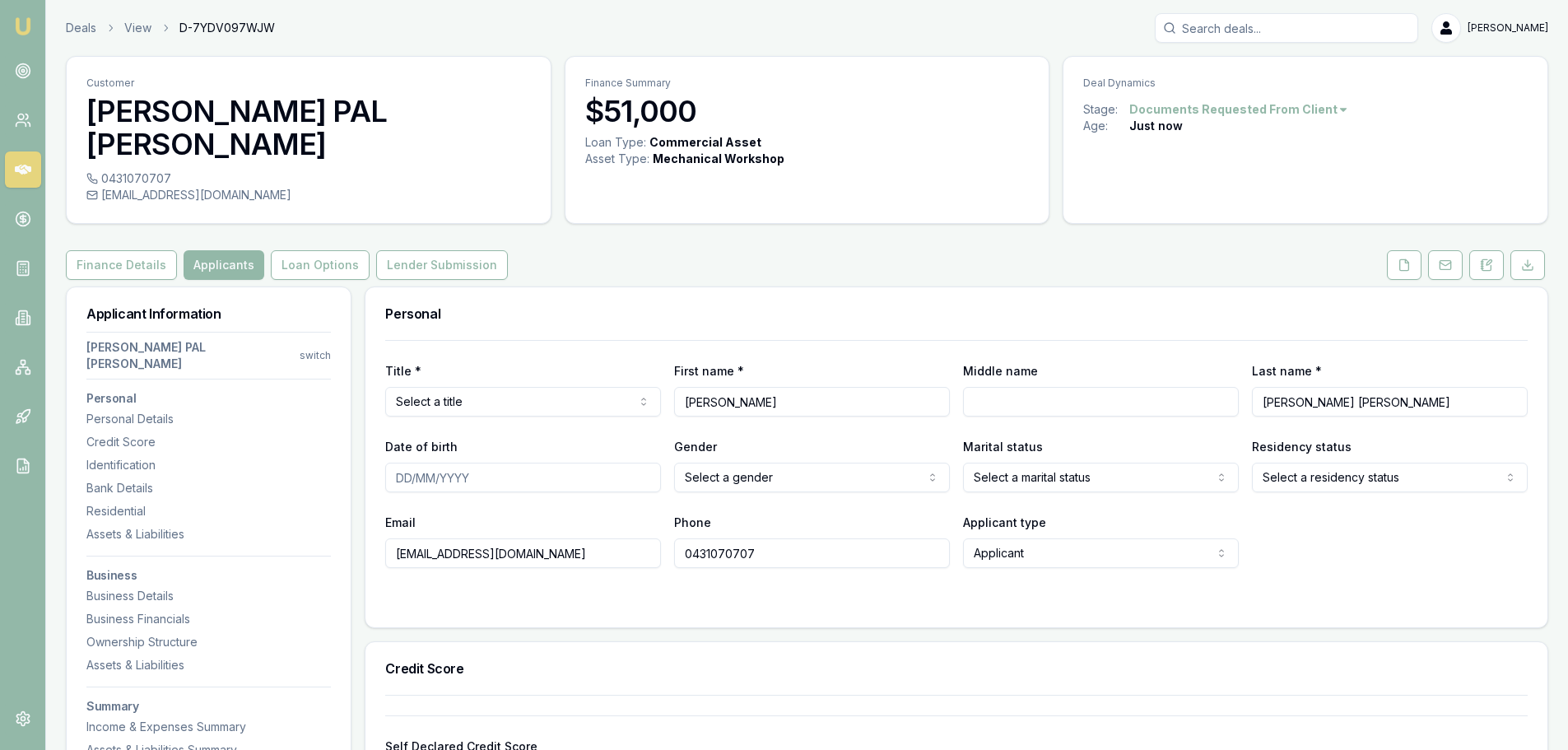
click at [723, 387] on input "GHUMAN" at bounding box center [812, 401] width 276 height 29
click at [1148, 387] on input "Middle name" at bounding box center [1100, 401] width 276 height 29
paste input "GHUMAN"
type input "GHUMAN"
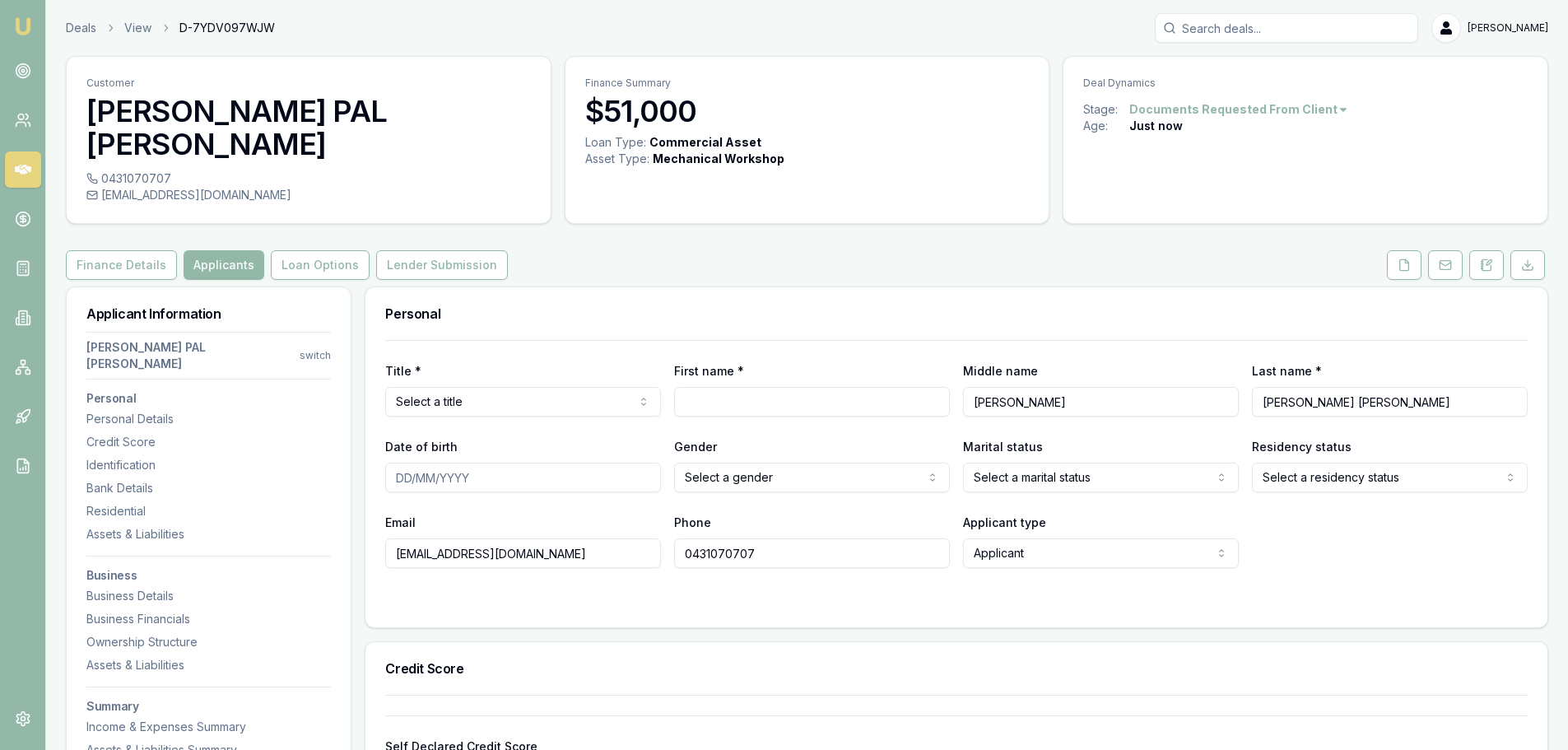
drag, startPoint x: 1356, startPoint y: 375, endPoint x: 1245, endPoint y: 374, distance: 111.0
click at [1245, 374] on div "Title * Select a title Mr Mrs Miss Ms Dr Prof First name * Middle name GHUMAN L…" at bounding box center [957, 388] width 1142 height 56
click at [807, 387] on input "First name *" at bounding box center [812, 401] width 276 height 29
paste input "[PERSON_NAME] [PERSON_NAME]"
type input "SURINDER PAL SINGH"
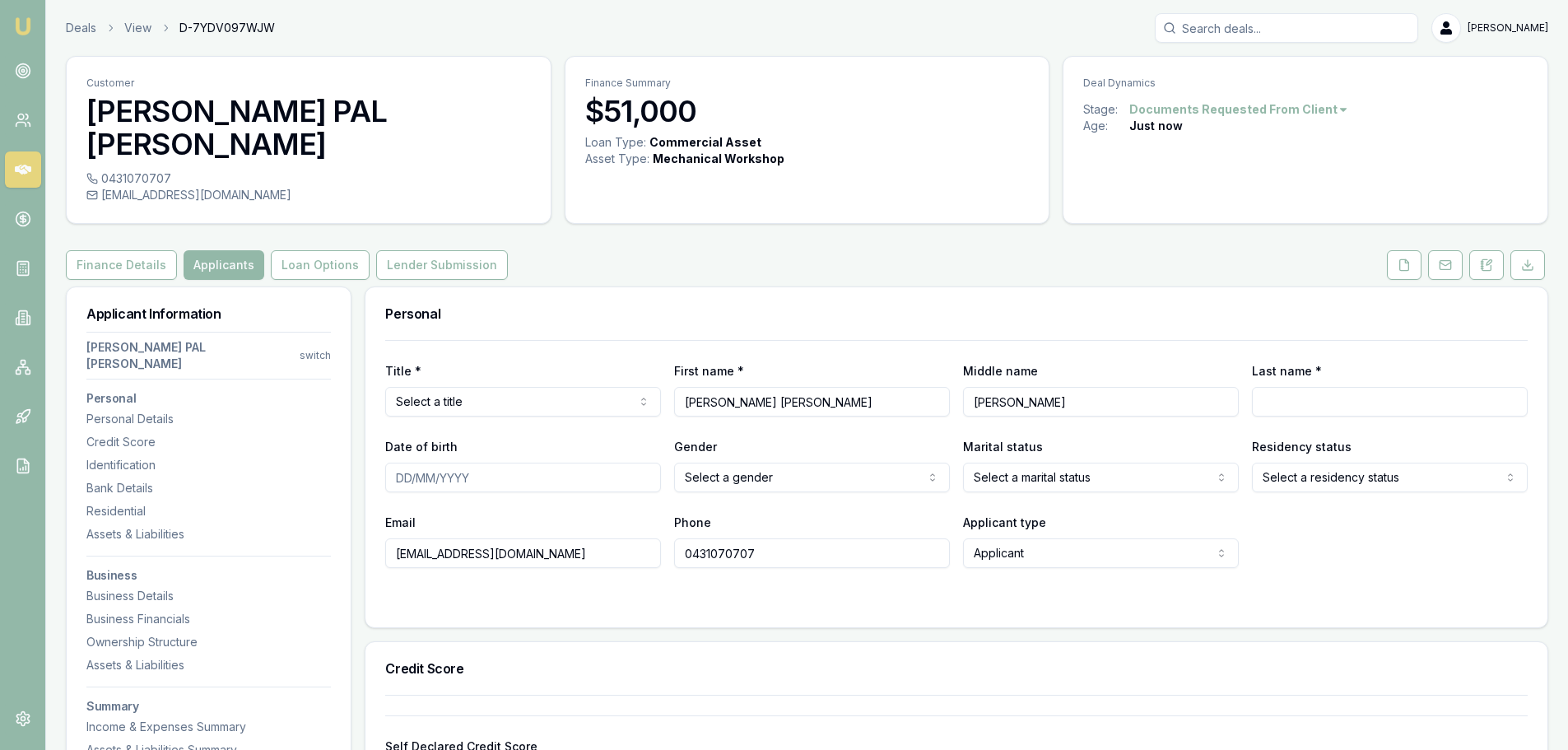
drag, startPoint x: 1075, startPoint y: 379, endPoint x: 956, endPoint y: 371, distance: 119.3
click at [956, 371] on div "Title * Select a title Mr Mrs Miss Ms Dr Prof First name * SURINDER PAL SINGH M…" at bounding box center [957, 388] width 1142 height 56
click at [1287, 387] on input "Last name *" at bounding box center [1389, 401] width 276 height 29
paste input "GHUMAN"
type input "GHUMAN"
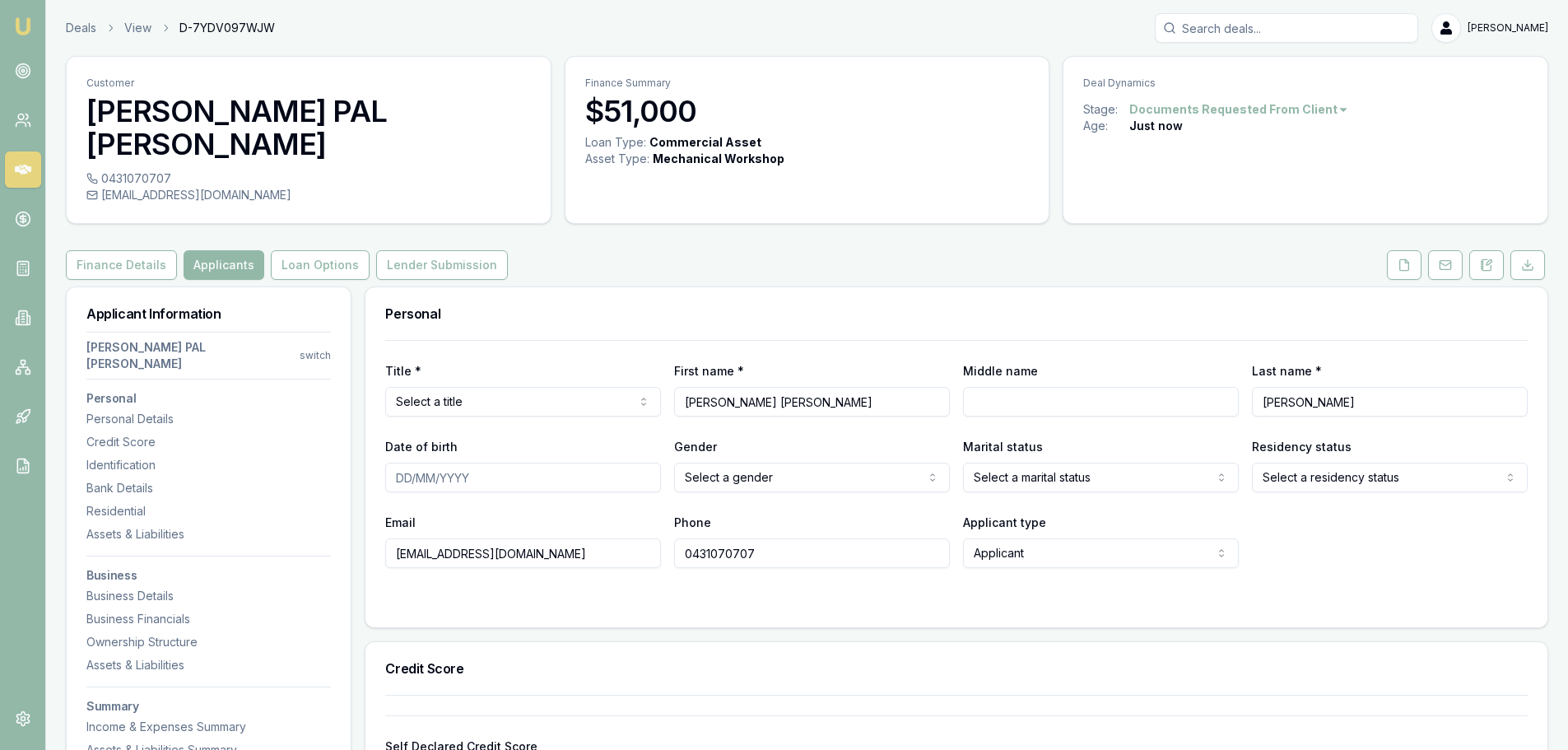
click at [18, 161] on link at bounding box center [23, 169] width 36 height 36
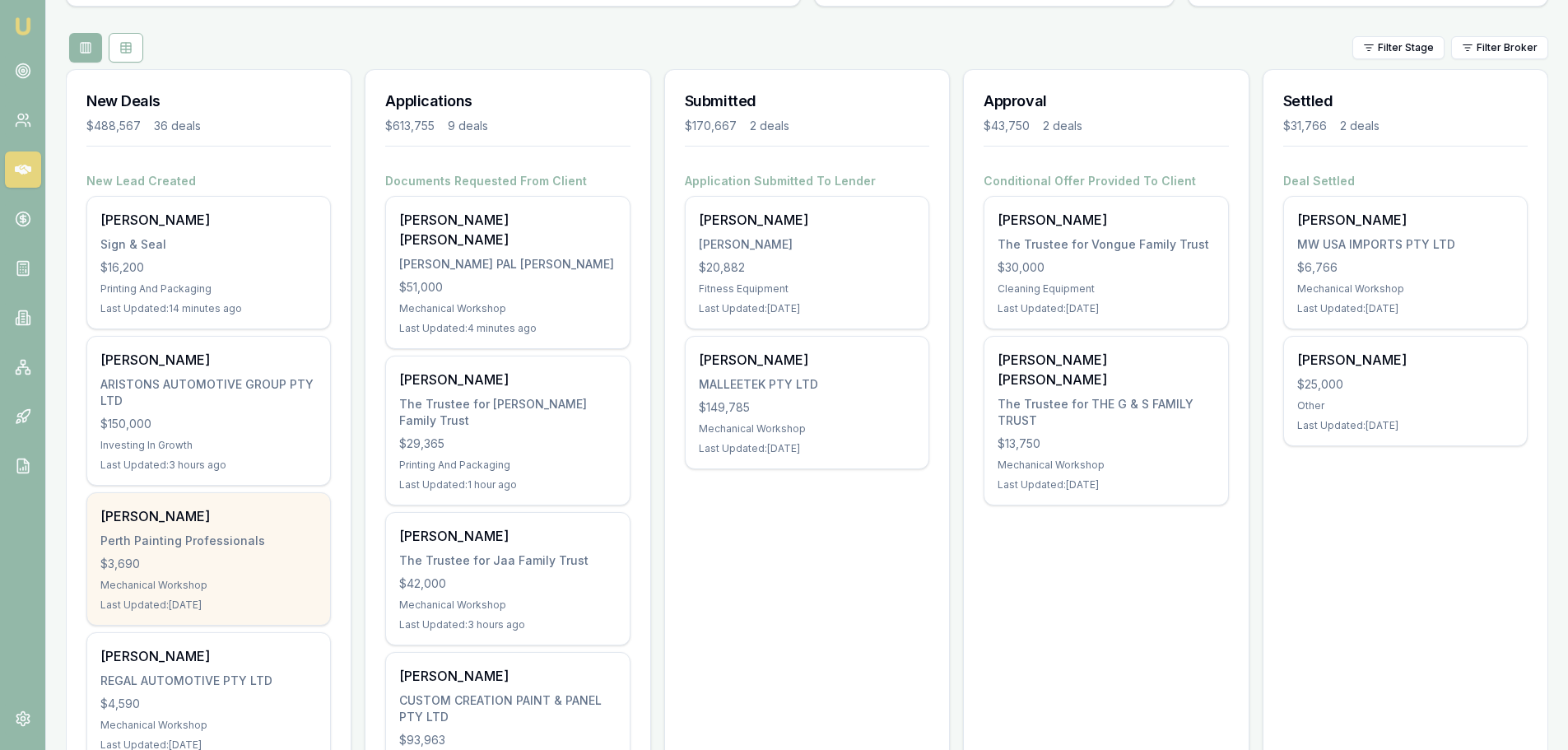
scroll to position [164, 0]
click at [178, 571] on div "$3,690" at bounding box center [209, 563] width 216 height 17
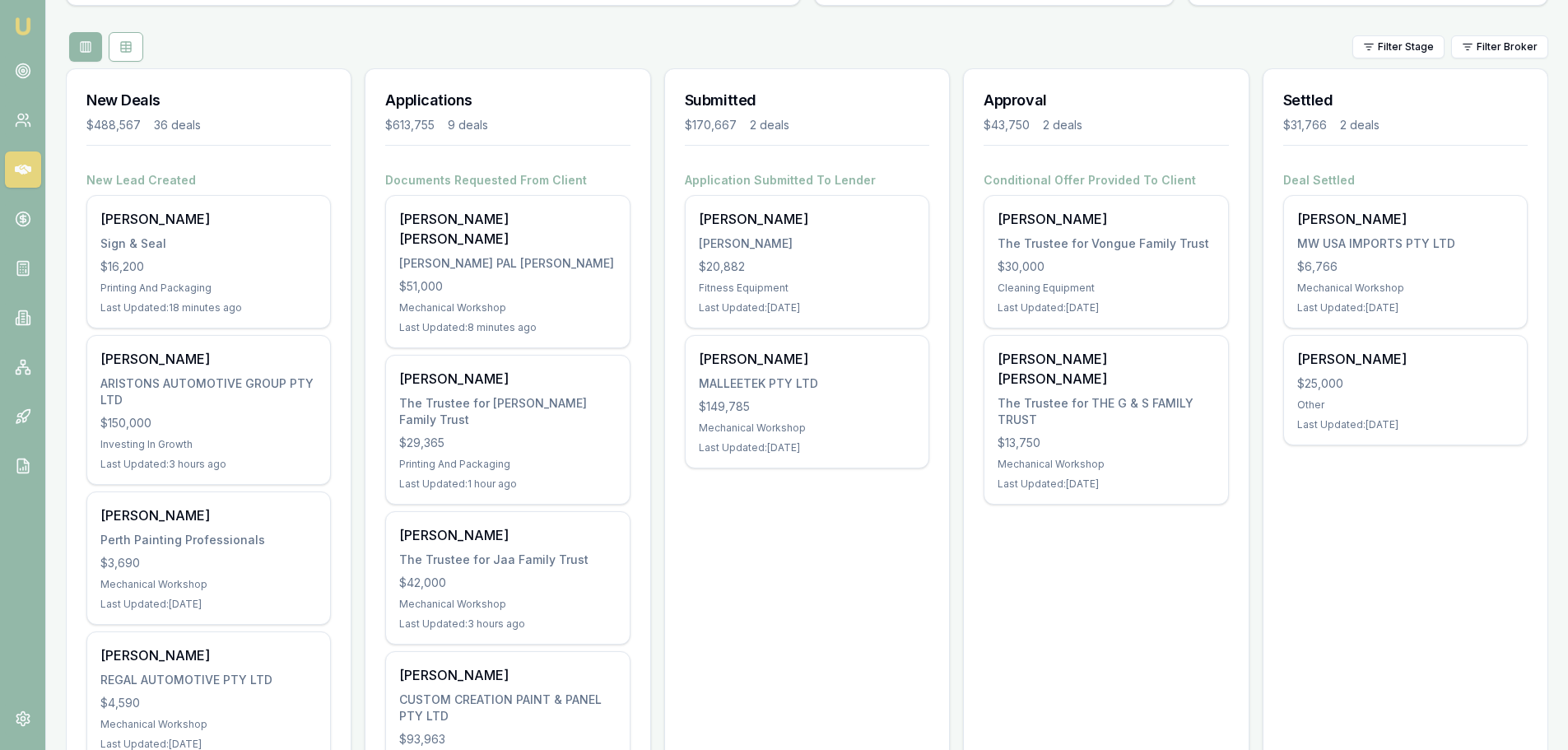
click at [307, 53] on div "Filter Stage Filter Broker" at bounding box center [807, 46] width 1482 height 29
click at [300, 59] on div "Filter Stage Filter Broker" at bounding box center [807, 46] width 1482 height 29
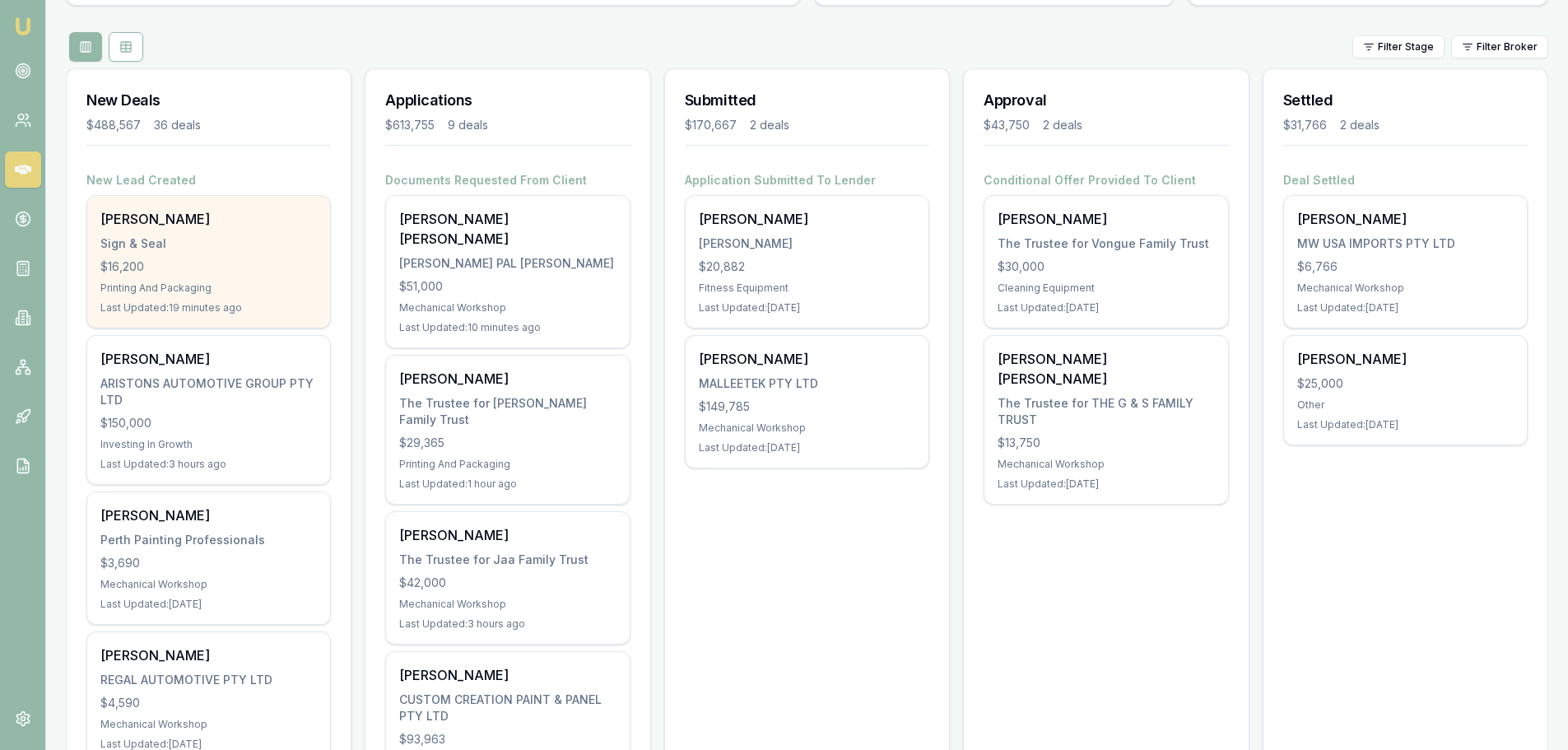
click at [267, 285] on div "Christine Foate Sign & Seal $16,200 Printing And Packaging Last Updated: 19 min…" at bounding box center [209, 261] width 243 height 132
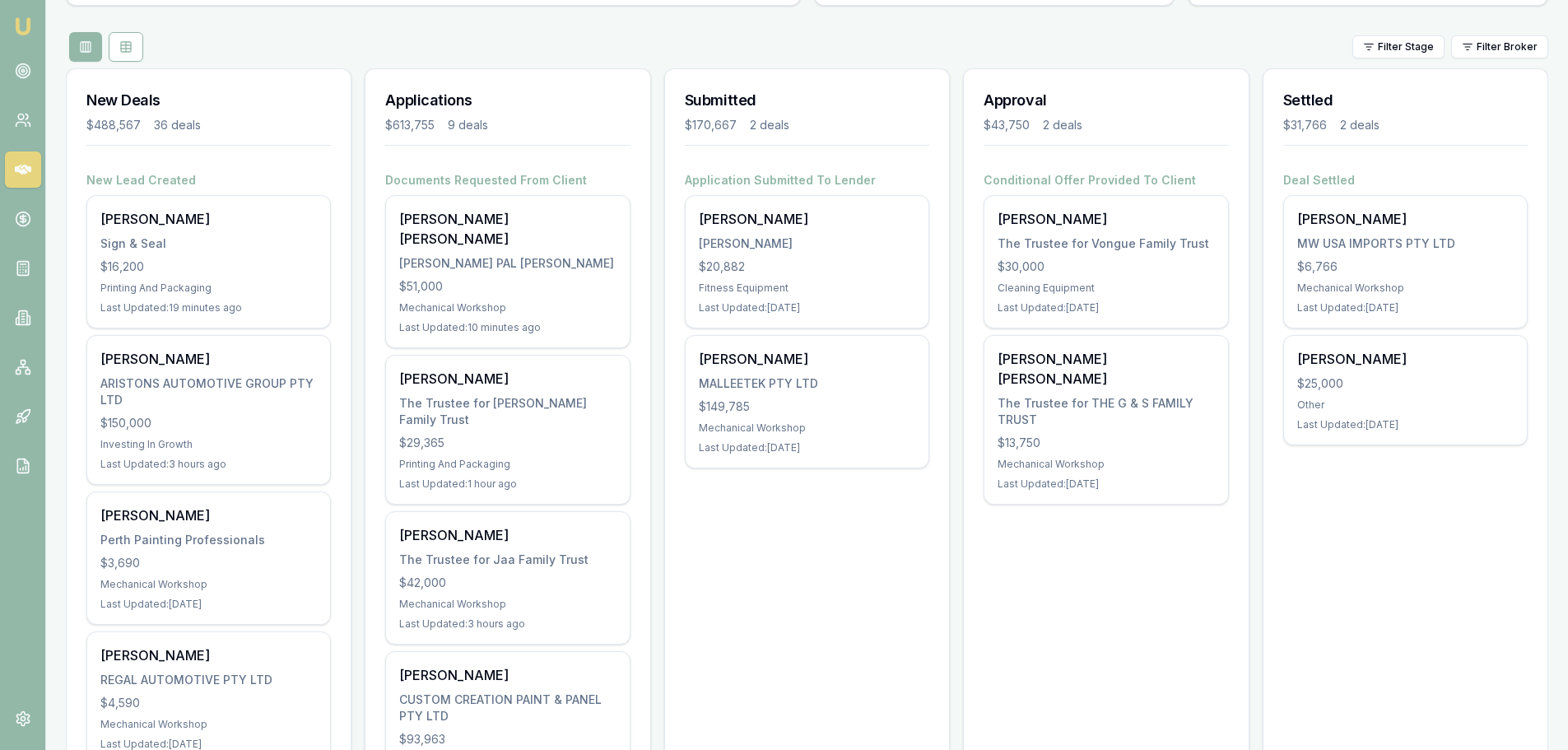
click at [255, 110] on h3 "New Deals" at bounding box center [209, 101] width 245 height 23
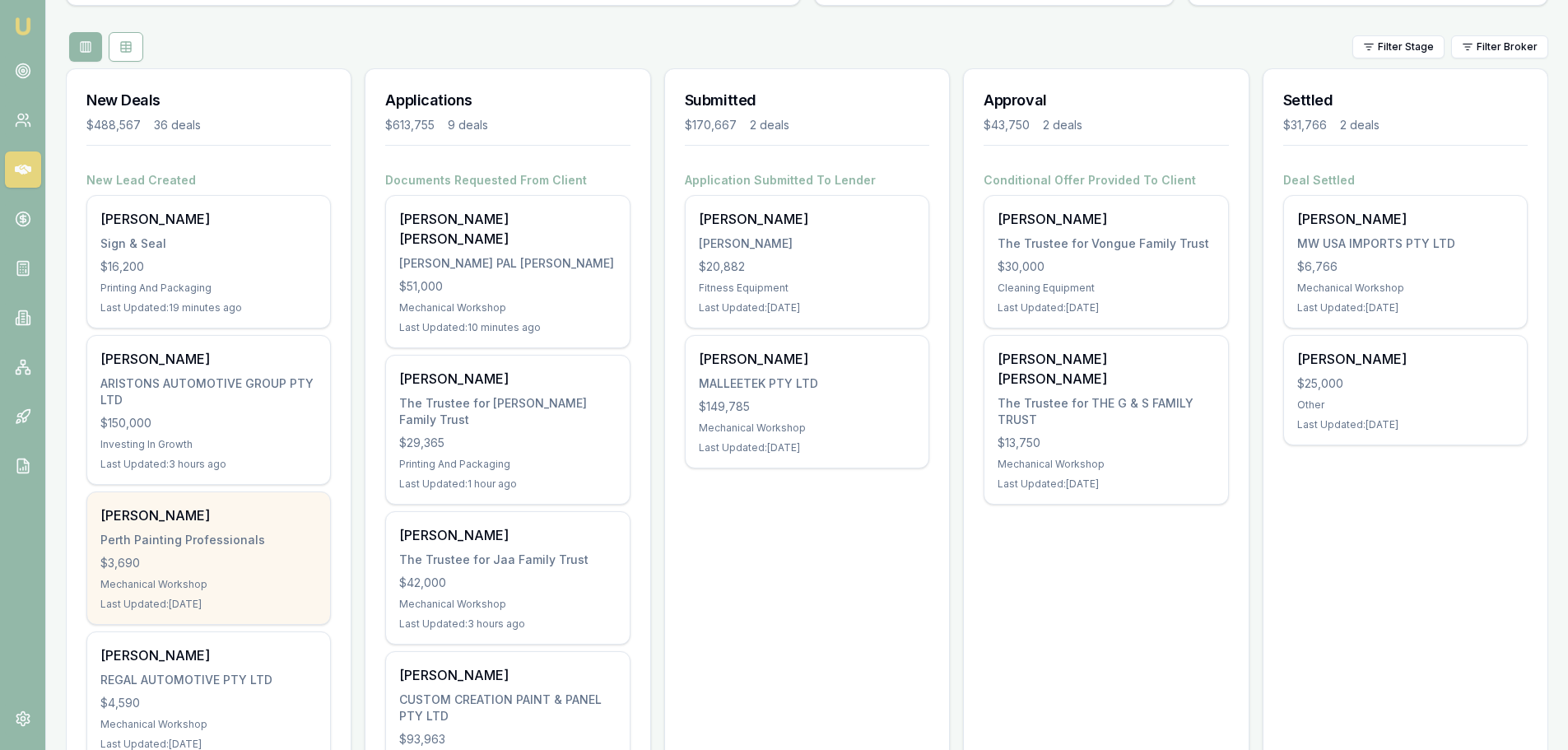
click at [142, 525] on div "Tyron Went Perth Painting Professionals $3,690 Mechanical Workshop Last Updated…" at bounding box center [209, 557] width 243 height 132
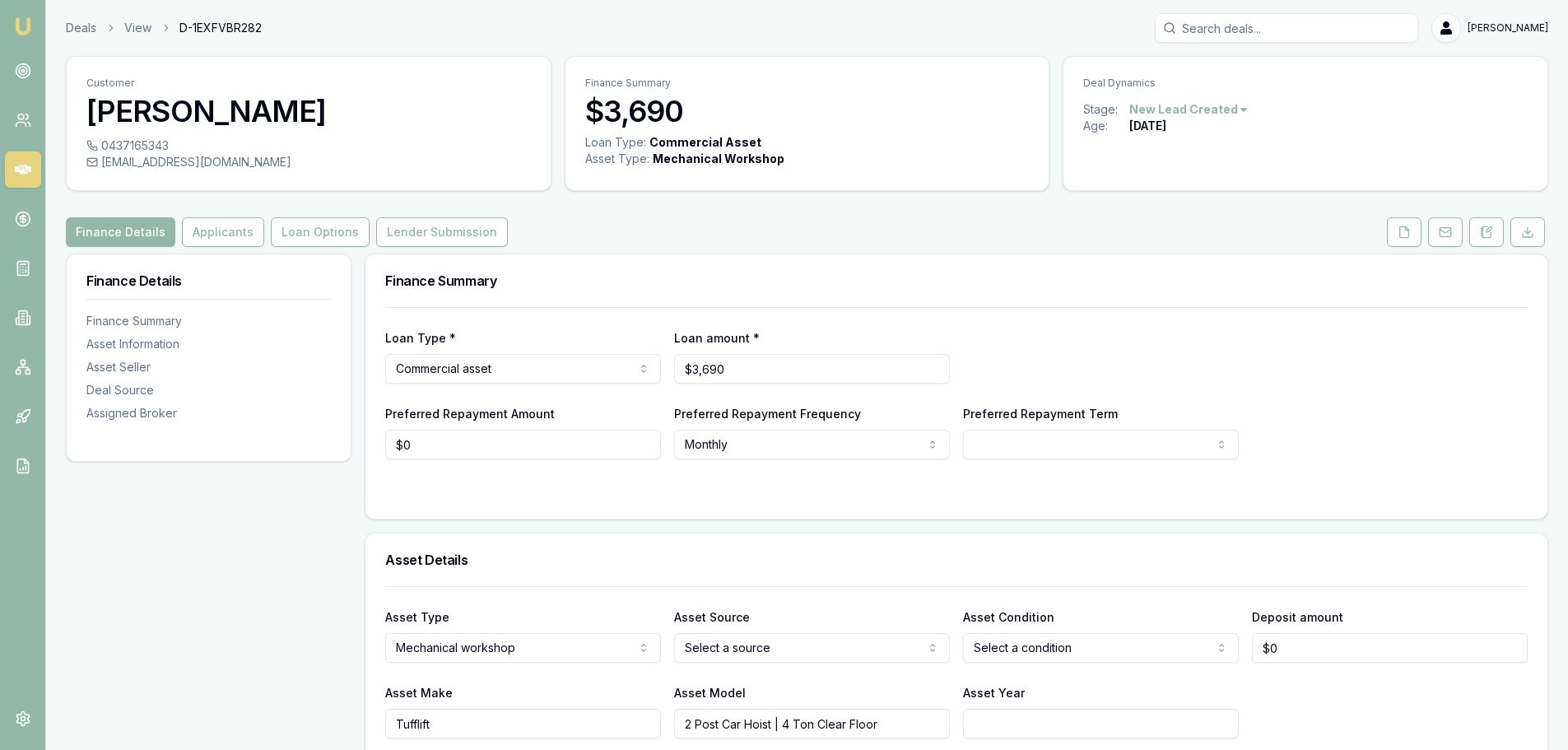
click at [642, 35] on div "Deals View D-1EXFVBR282 [PERSON_NAME]" at bounding box center [807, 28] width 1482 height 29
click at [586, 220] on div "Finance Details Applicants Loan Options Lender Submission" at bounding box center [807, 231] width 1482 height 29
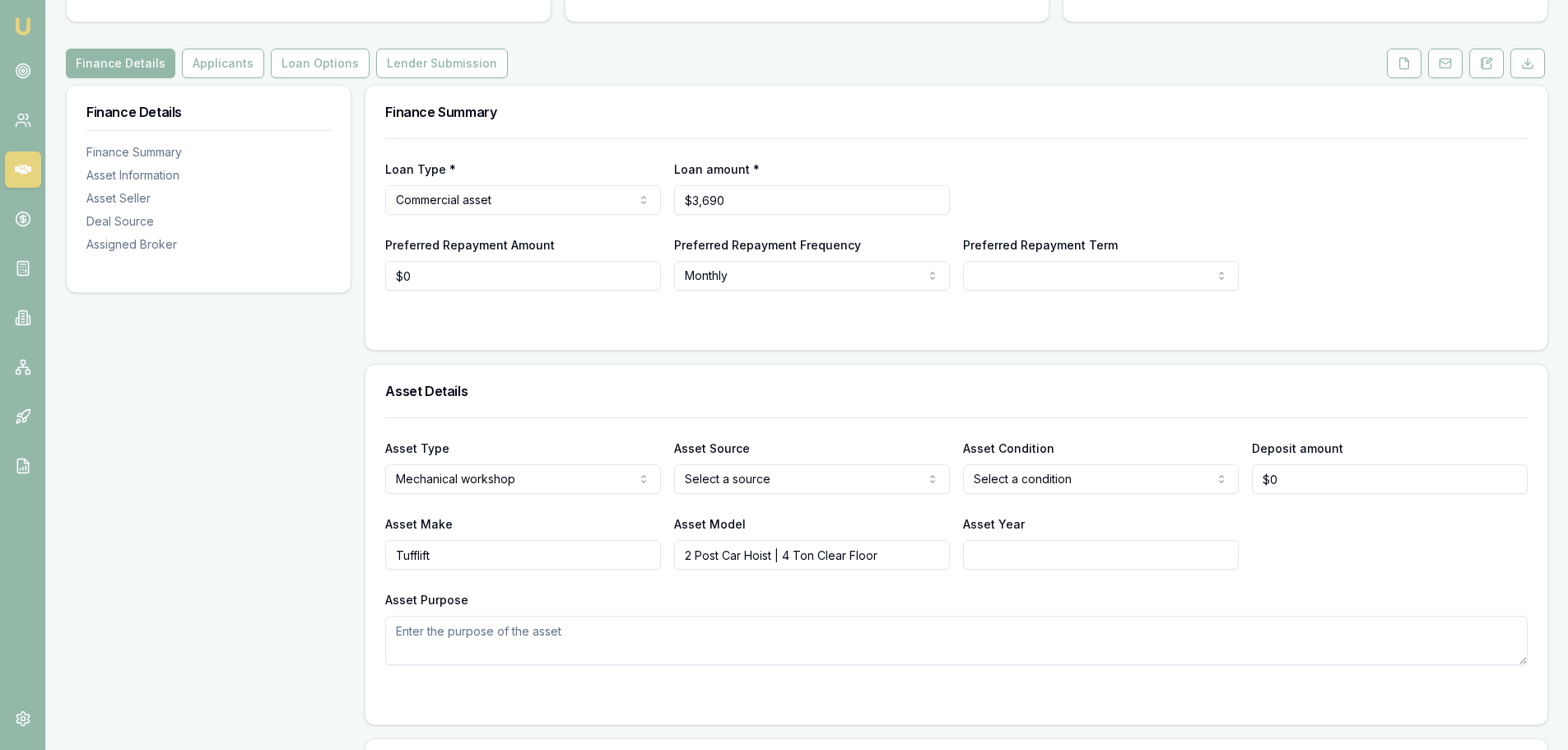
scroll to position [411, 0]
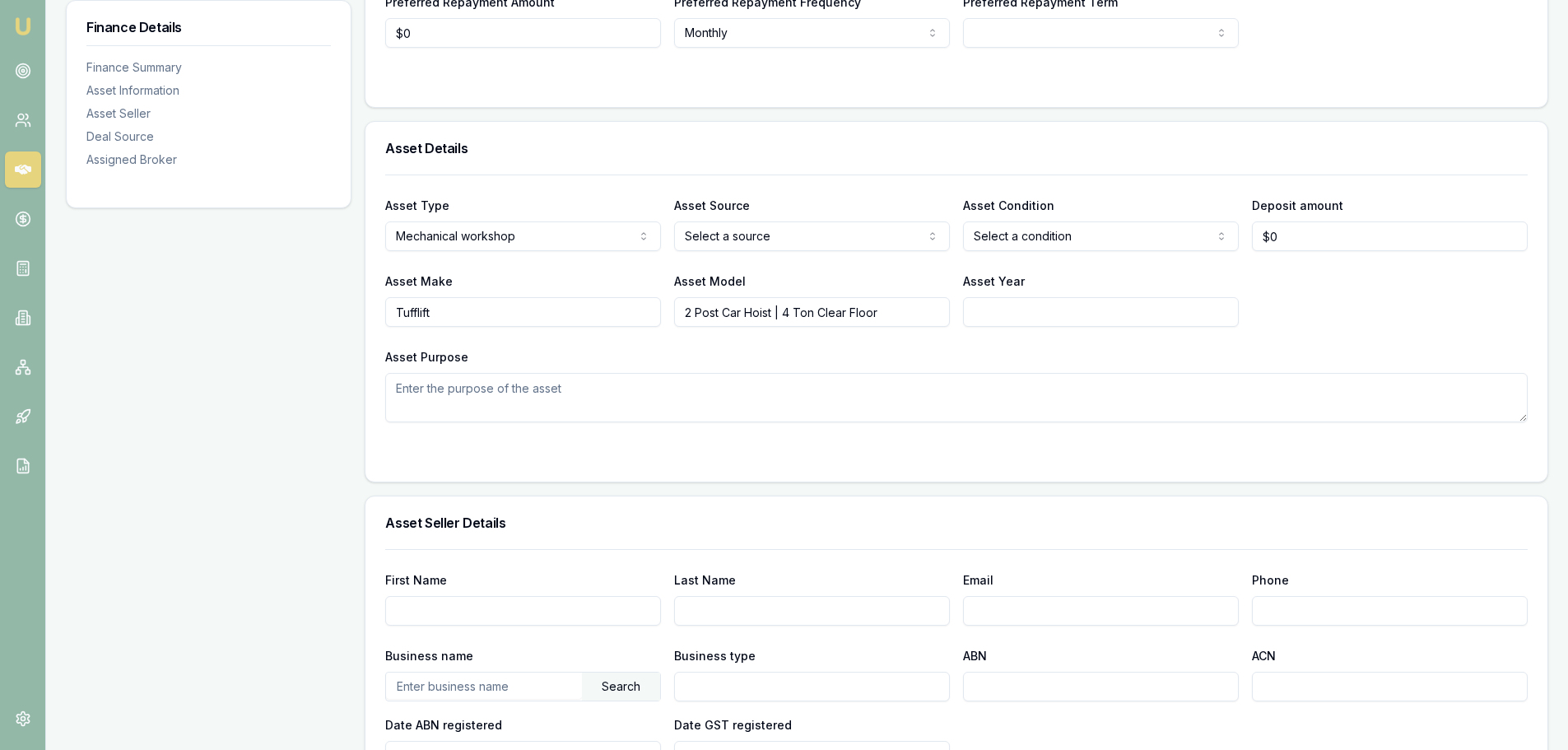
click at [731, 323] on input "2 Post Car Hoist | 4 Ton Clear Floor" at bounding box center [812, 312] width 276 height 29
click at [867, 310] on input "2 Post Car Hoist | 4 Ton Clear Floor" at bounding box center [812, 312] width 276 height 29
drag, startPoint x: 888, startPoint y: 313, endPoint x: 722, endPoint y: 313, distance: 166.0
click at [722, 313] on input "2 Post Car Hoist | 4 Ton Clear Floor" at bounding box center [812, 312] width 276 height 29
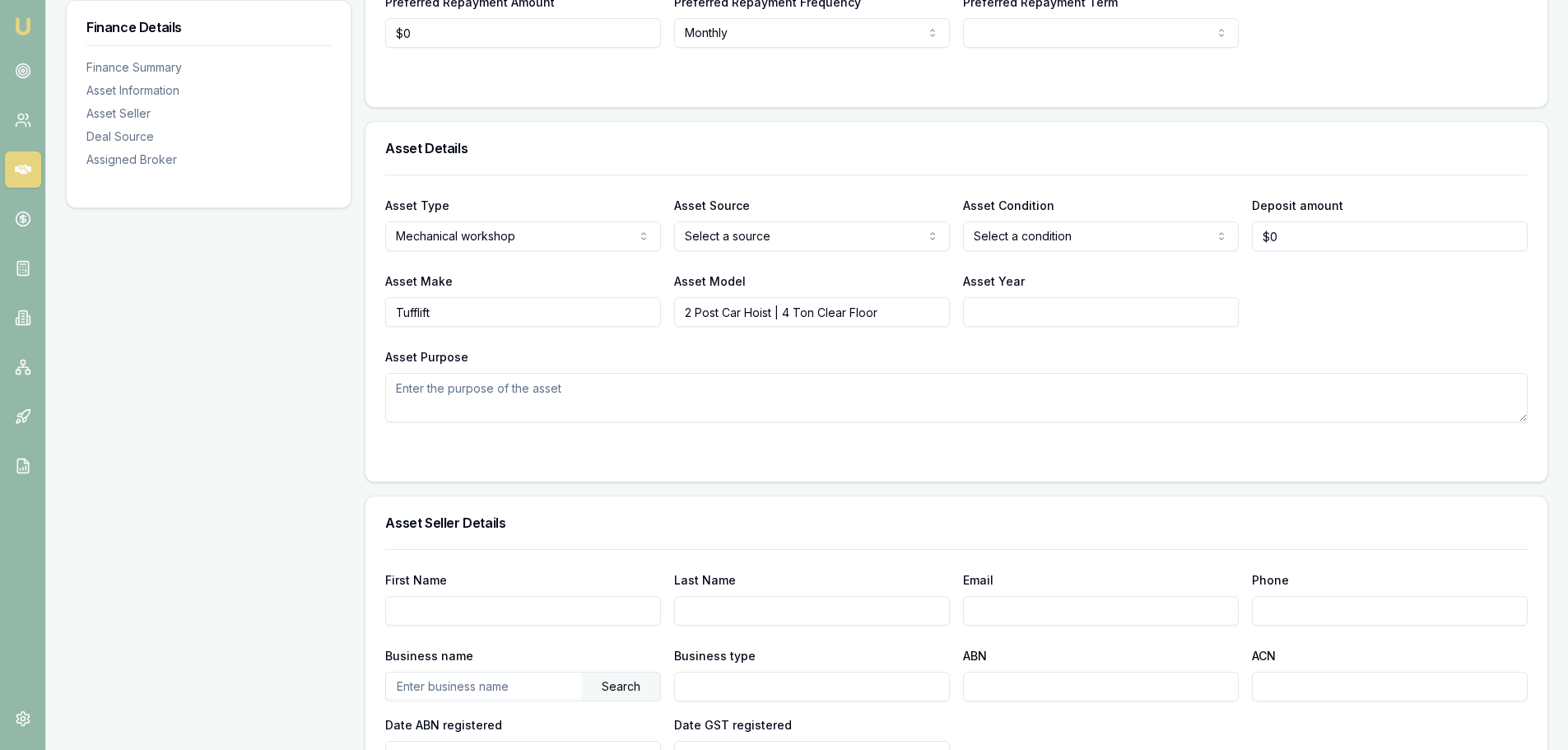
click at [255, 373] on div "Finance Details Finance Summary Asset Information Asset Seller Deal Source Assi…" at bounding box center [209, 623] width 286 height 1564
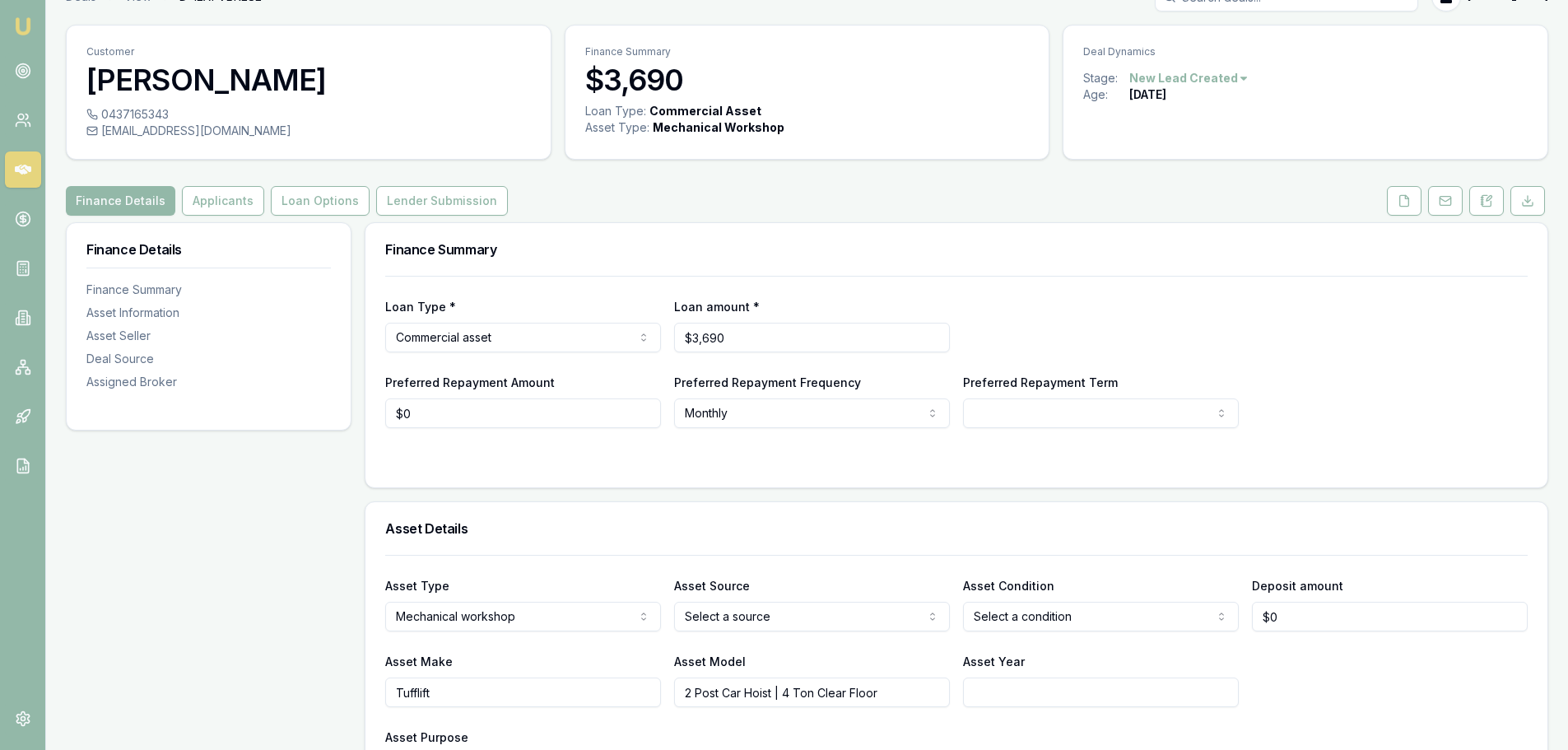
scroll to position [0, 0]
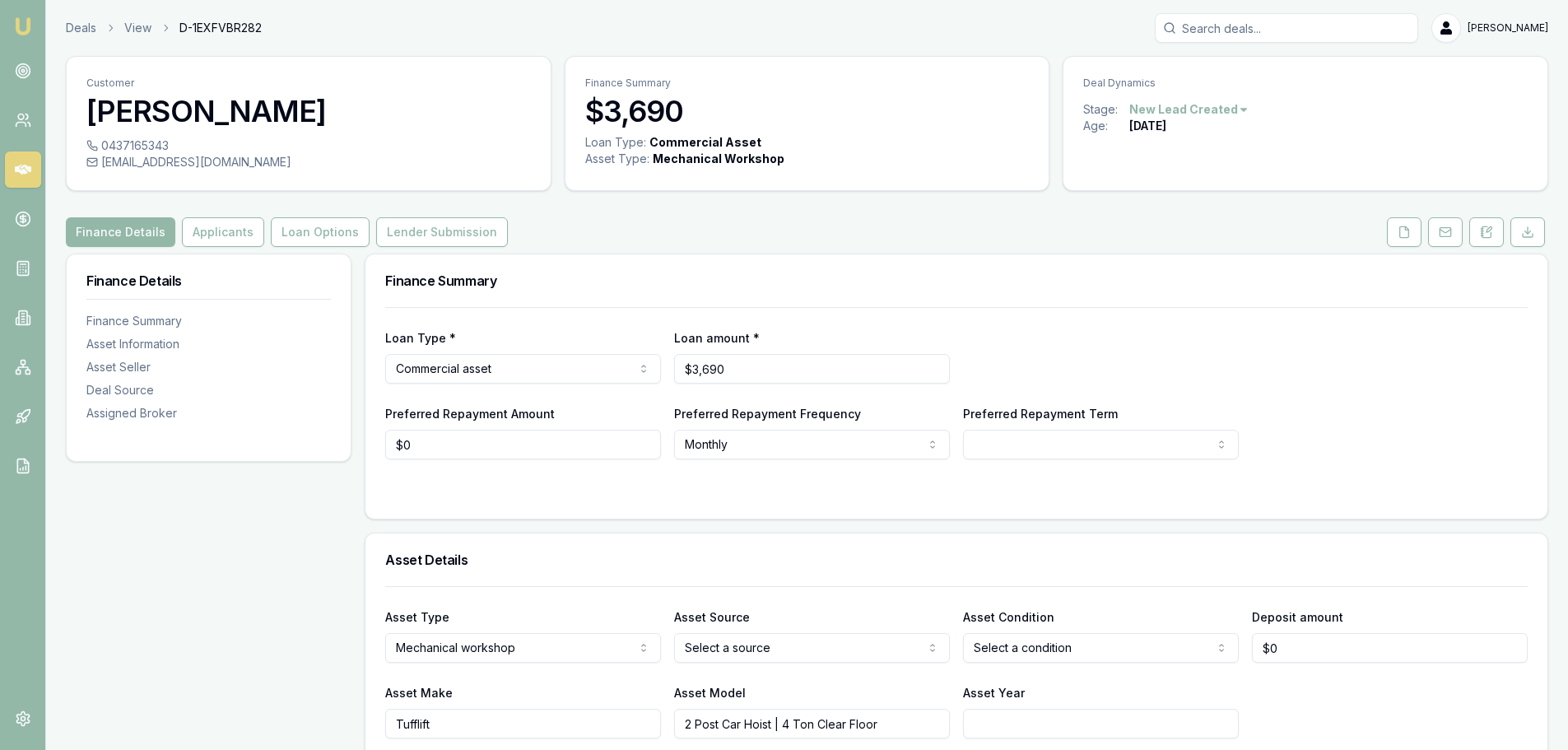
click at [649, 218] on div "Finance Details Applicants Loan Options Lender Submission" at bounding box center [807, 231] width 1482 height 29
click at [647, 220] on div "Finance Details Applicants Loan Options Lender Submission" at bounding box center [807, 231] width 1482 height 29
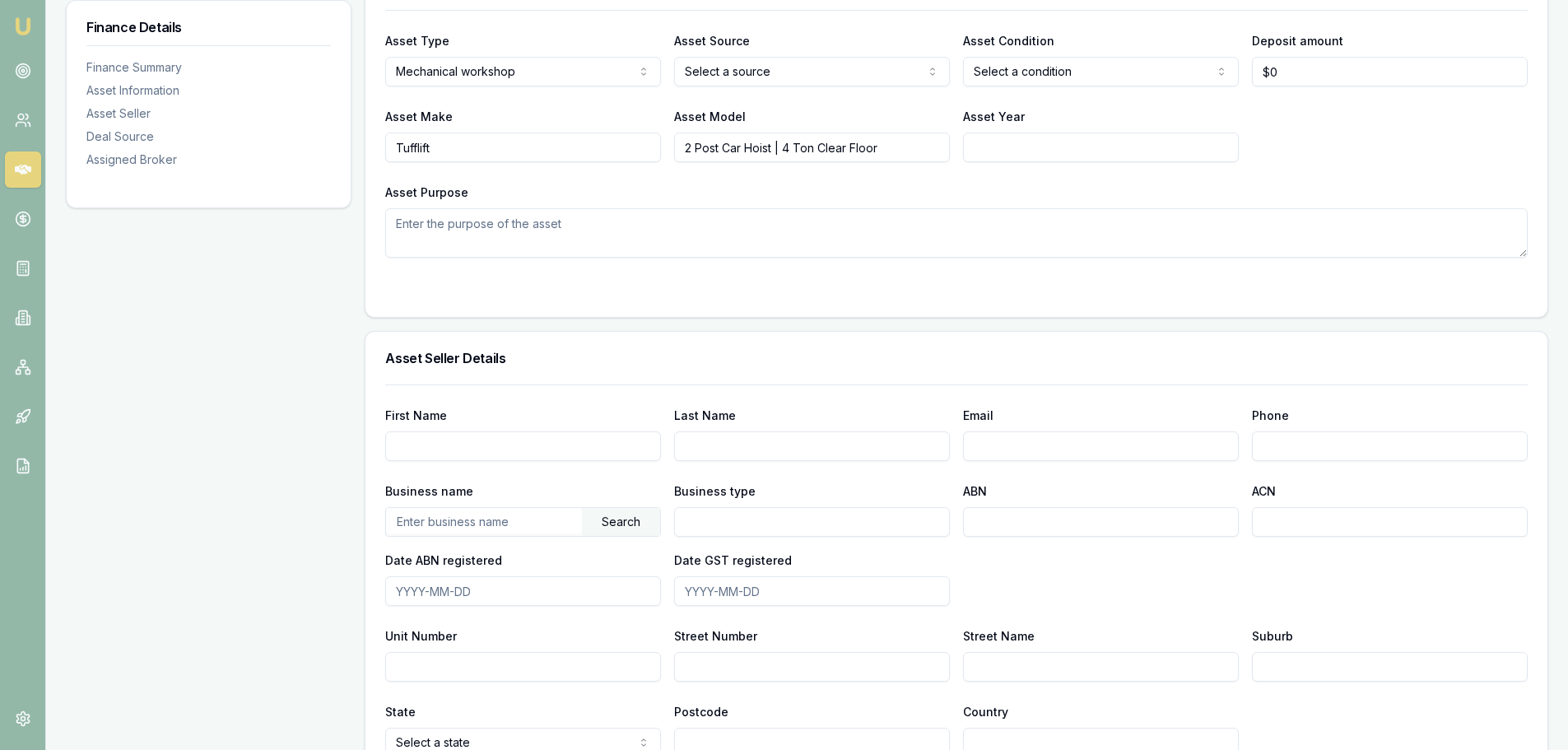
click at [660, 318] on div "Finance Summary Loan Type * Commercial asset Consumer loan Consumer asset Comme…" at bounding box center [956, 459] width 1184 height 1564
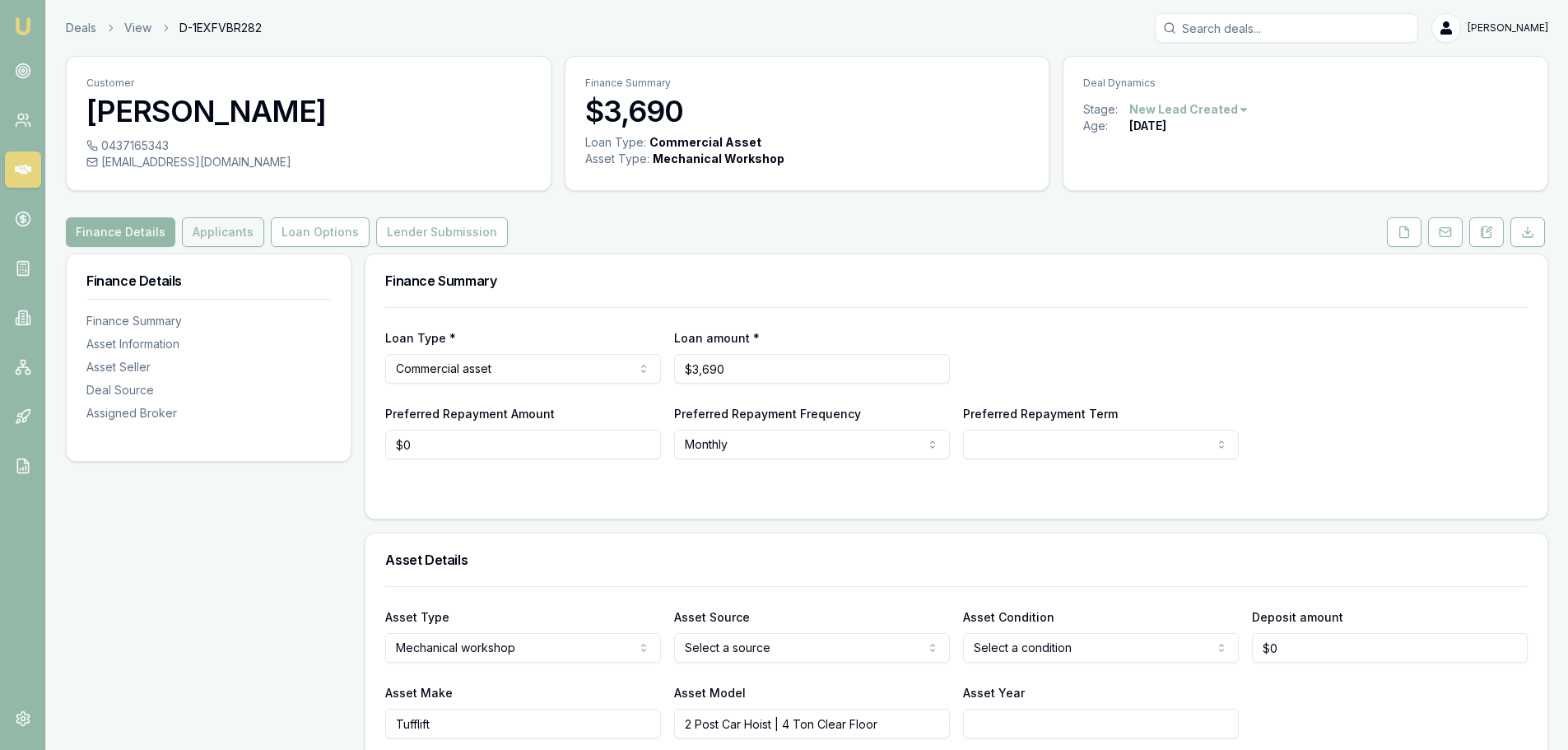
click at [220, 225] on button "Applicants" at bounding box center [223, 231] width 82 height 29
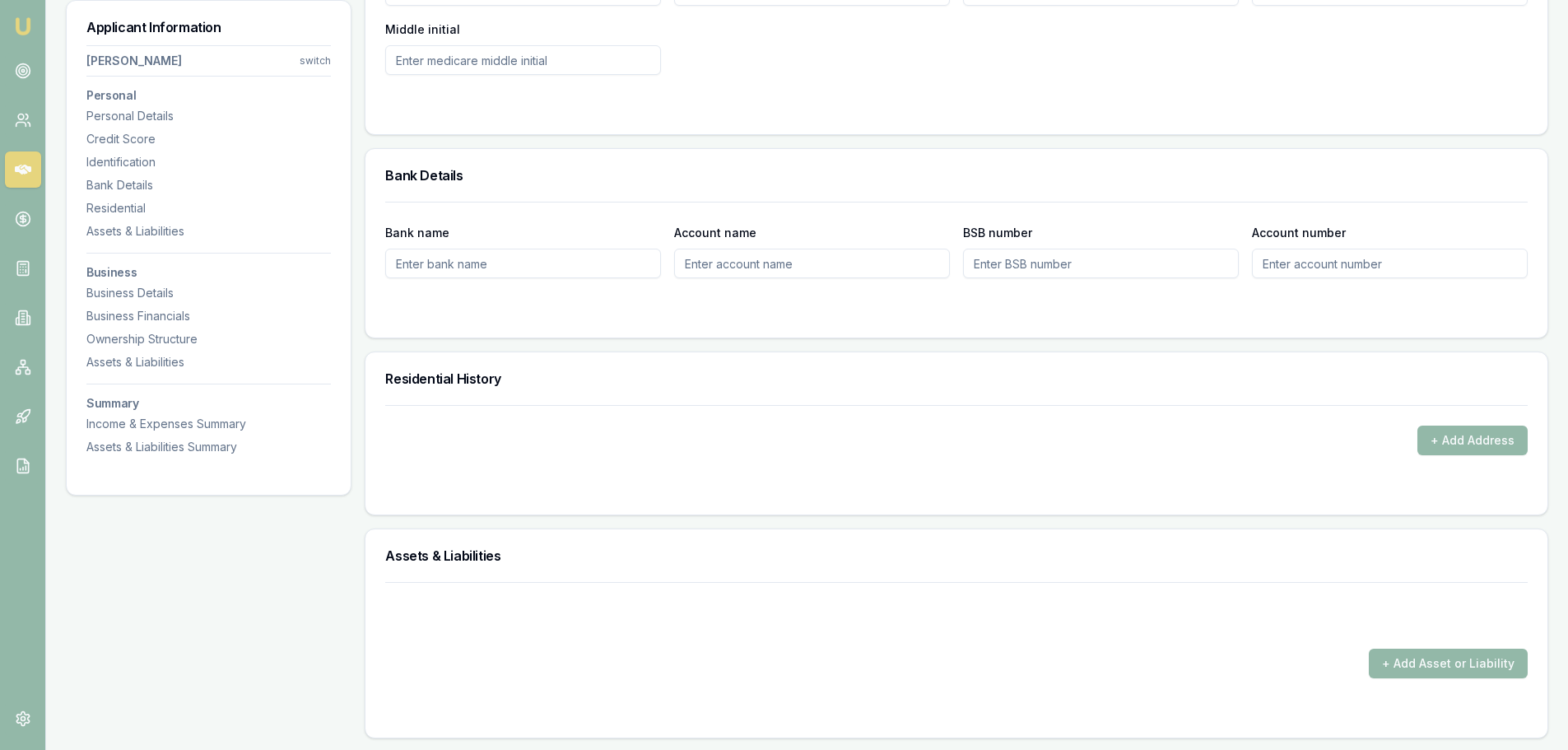
scroll to position [1647, 0]
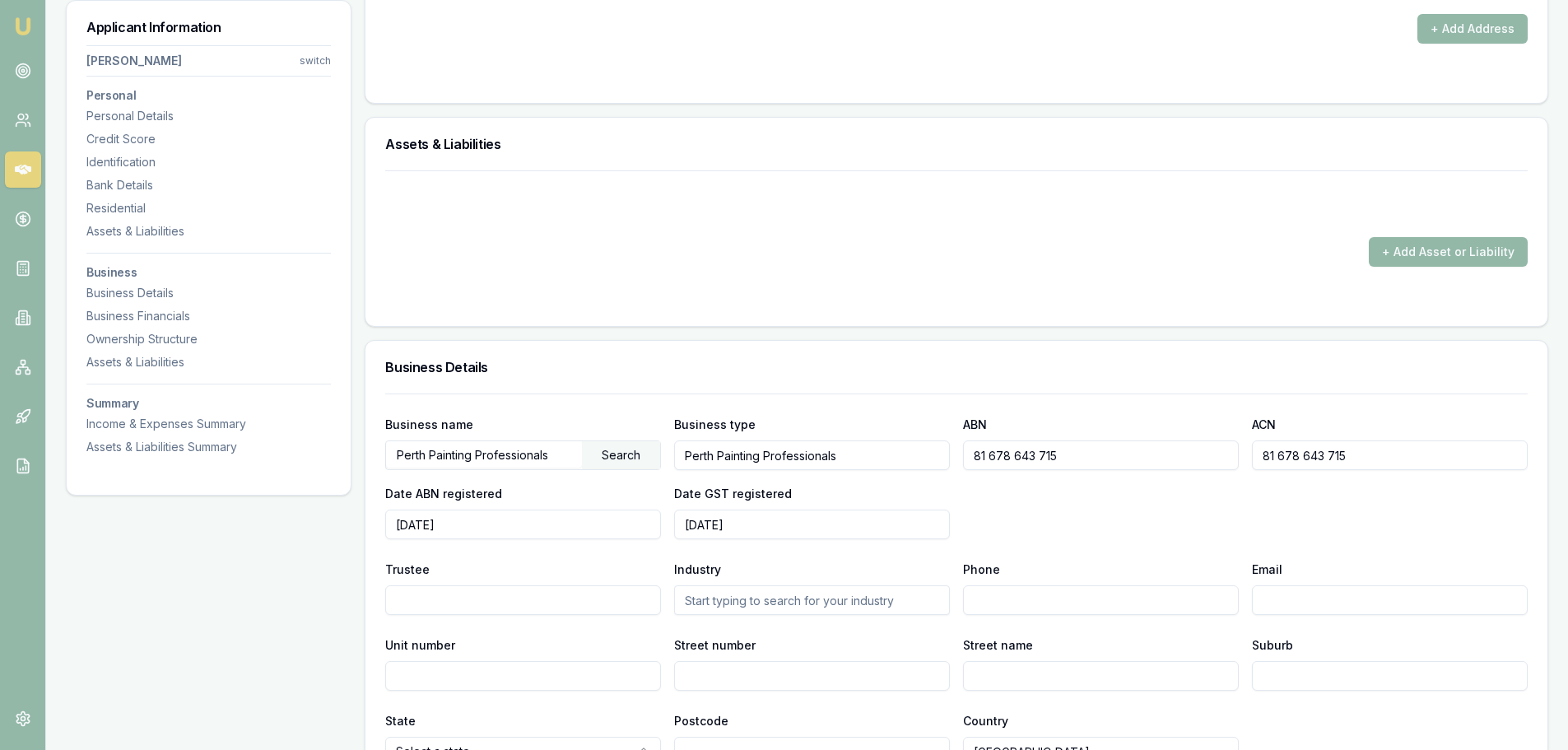
drag, startPoint x: 1101, startPoint y: 460, endPoint x: 941, endPoint y: 468, distance: 160.2
click at [941, 468] on div "Business name Perth Painting Professionals Search Business type Perth Painting …" at bounding box center [957, 476] width 1142 height 125
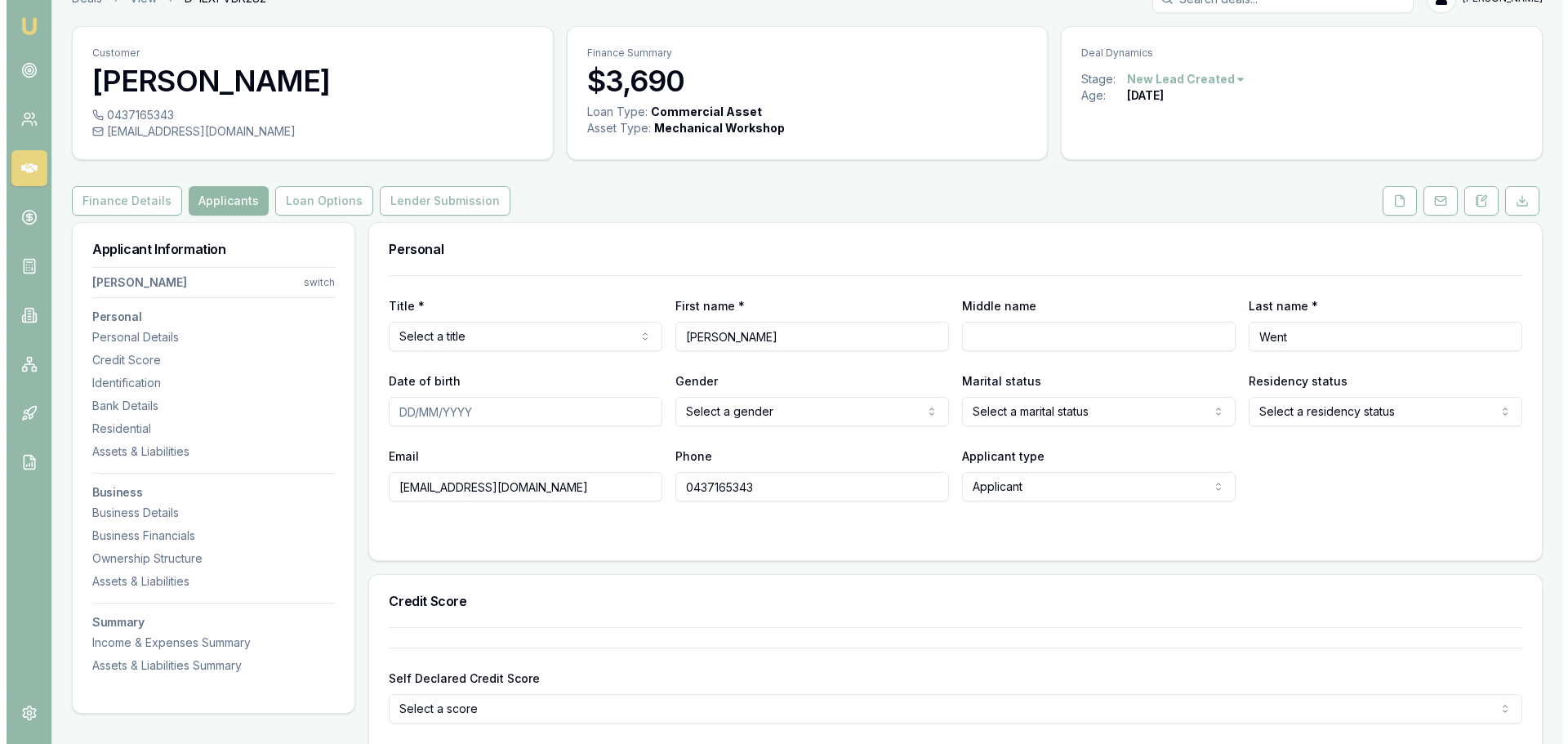
scroll to position [0, 0]
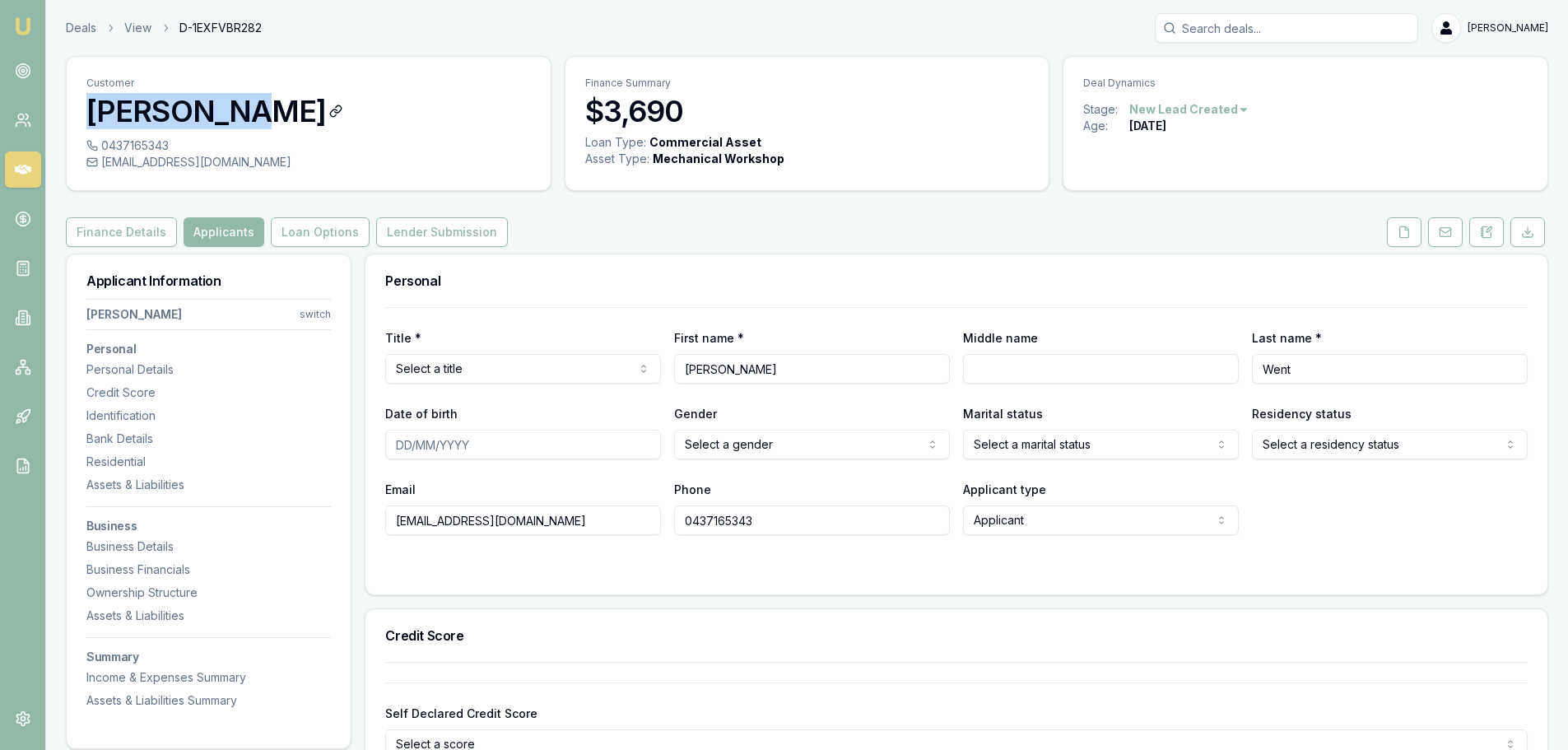
drag, startPoint x: 88, startPoint y: 114, endPoint x: 241, endPoint y: 106, distance: 153.2
click at [241, 106] on h3 "[PERSON_NAME]" at bounding box center [308, 111] width 445 height 33
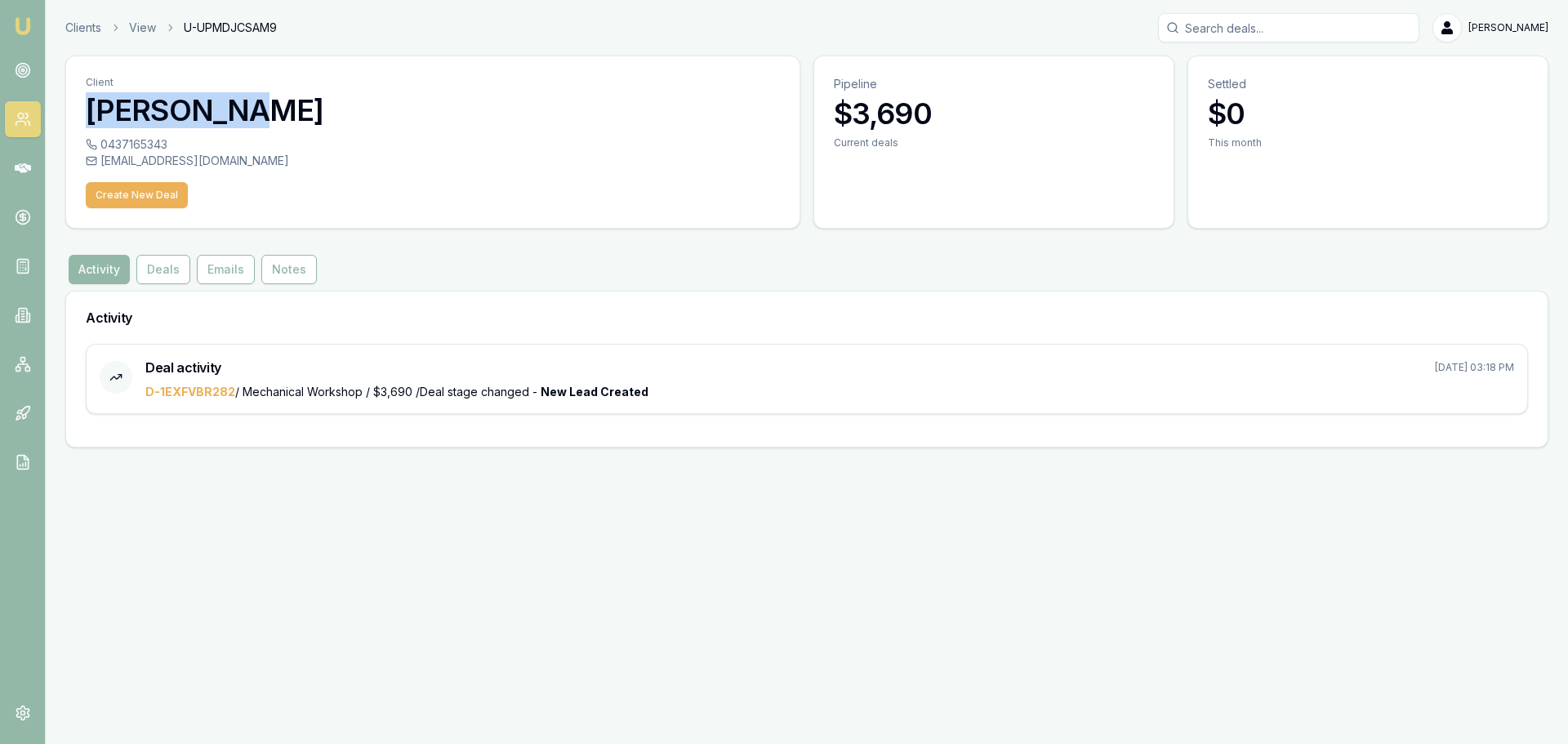
drag, startPoint x: 273, startPoint y: 116, endPoint x: 82, endPoint y: 102, distance: 191.5
click at [82, 102] on div "Client [PERSON_NAME]" at bounding box center [433, 96] width 733 height 80
copy h3 "[PERSON_NAME]"
drag, startPoint x: 350, startPoint y: 88, endPoint x: 336, endPoint y: 83, distance: 14.9
click at [350, 88] on p "Client" at bounding box center [432, 82] width 694 height 13
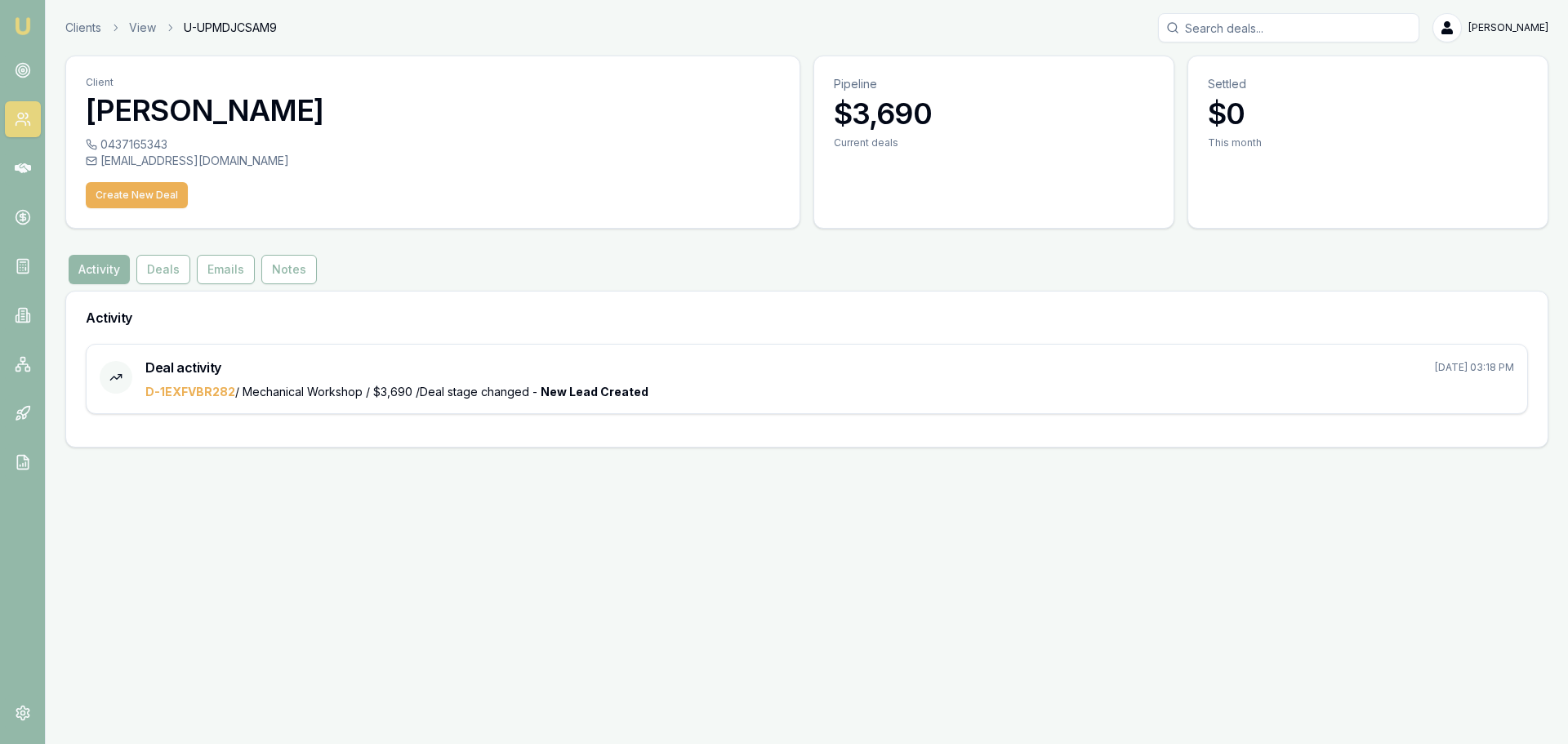
click at [23, 118] on icon at bounding box center [23, 120] width 17 height 17
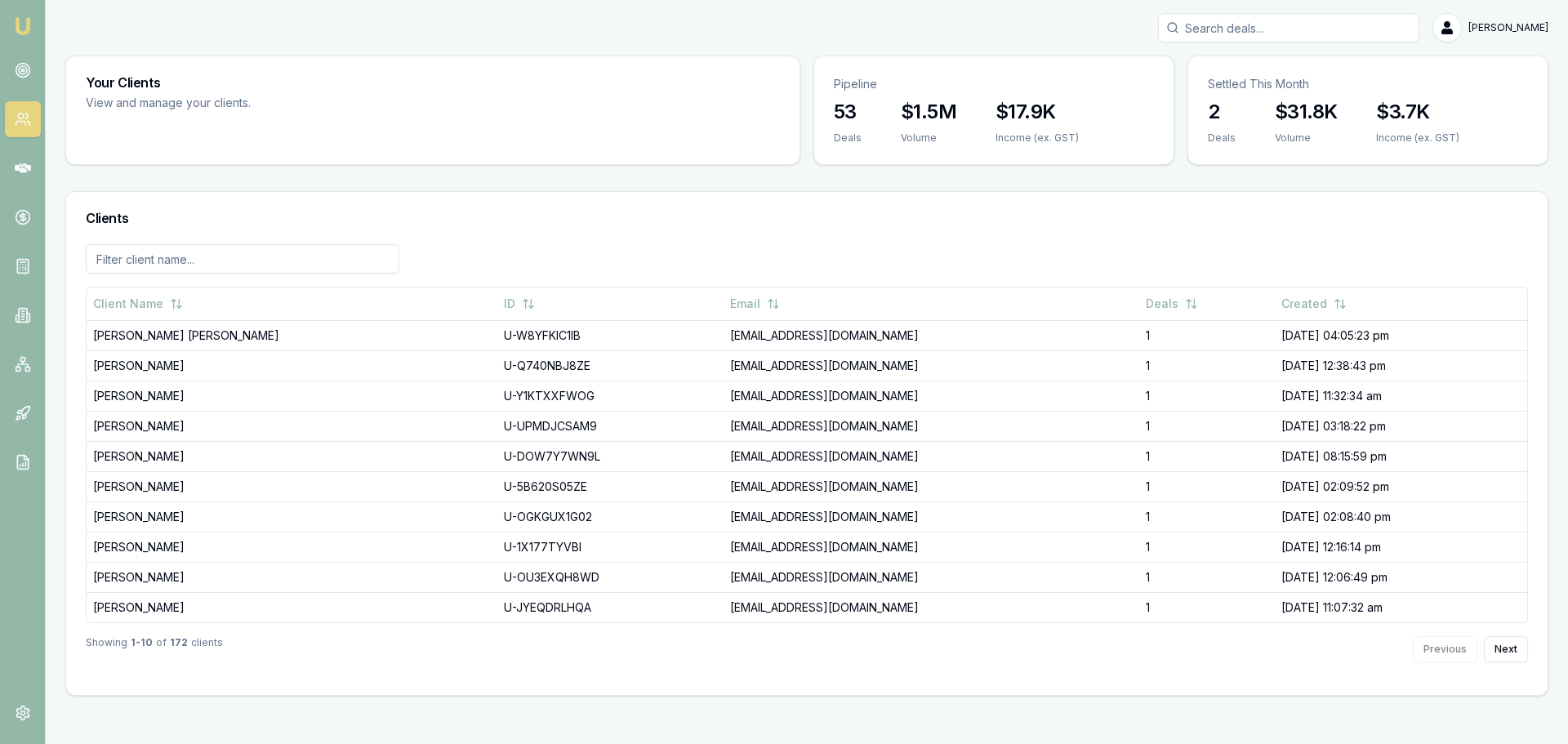
click at [306, 188] on div "Your Clients View and manage your clients. Pipeline 53 Deals $1.5M Volume $17.9…" at bounding box center [807, 376] width 1483 height 640
click at [215, 166] on div "Your Clients View and manage your clients. Pipeline 53 Deals $1.5M Volume $17.9…" at bounding box center [807, 376] width 1483 height 640
click at [333, 37] on div "[PERSON_NAME]" at bounding box center [807, 27] width 1483 height 29
click at [224, 55] on div "[PERSON_NAME] Toggle Menu Your Clients View and manage your clients. Pipeline 5…" at bounding box center [806, 354] width 1522 height 682
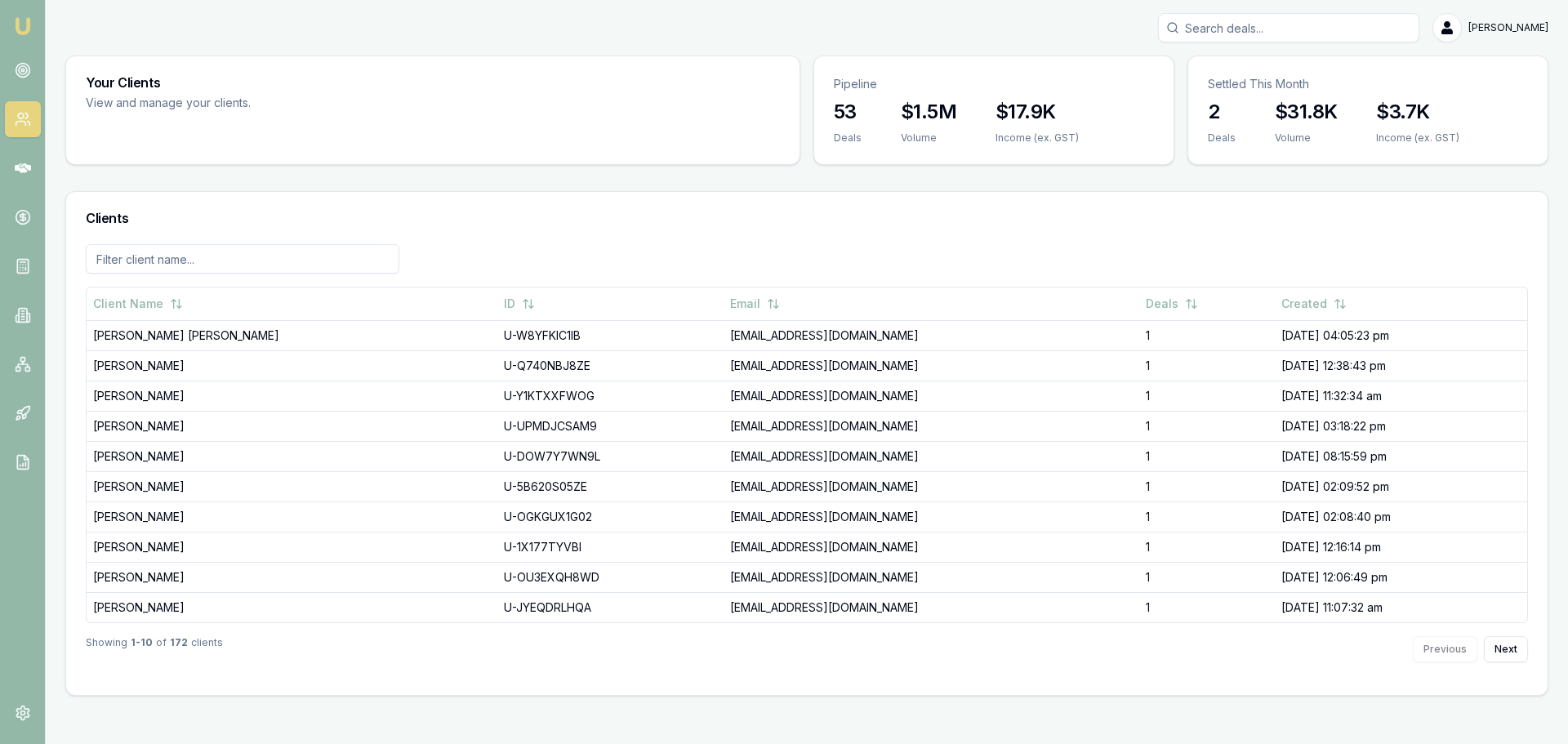
click at [333, 175] on div "Your Clients View and manage your clients. Pipeline 53 Deals $1.5M Volume $17.9…" at bounding box center [807, 376] width 1483 height 640
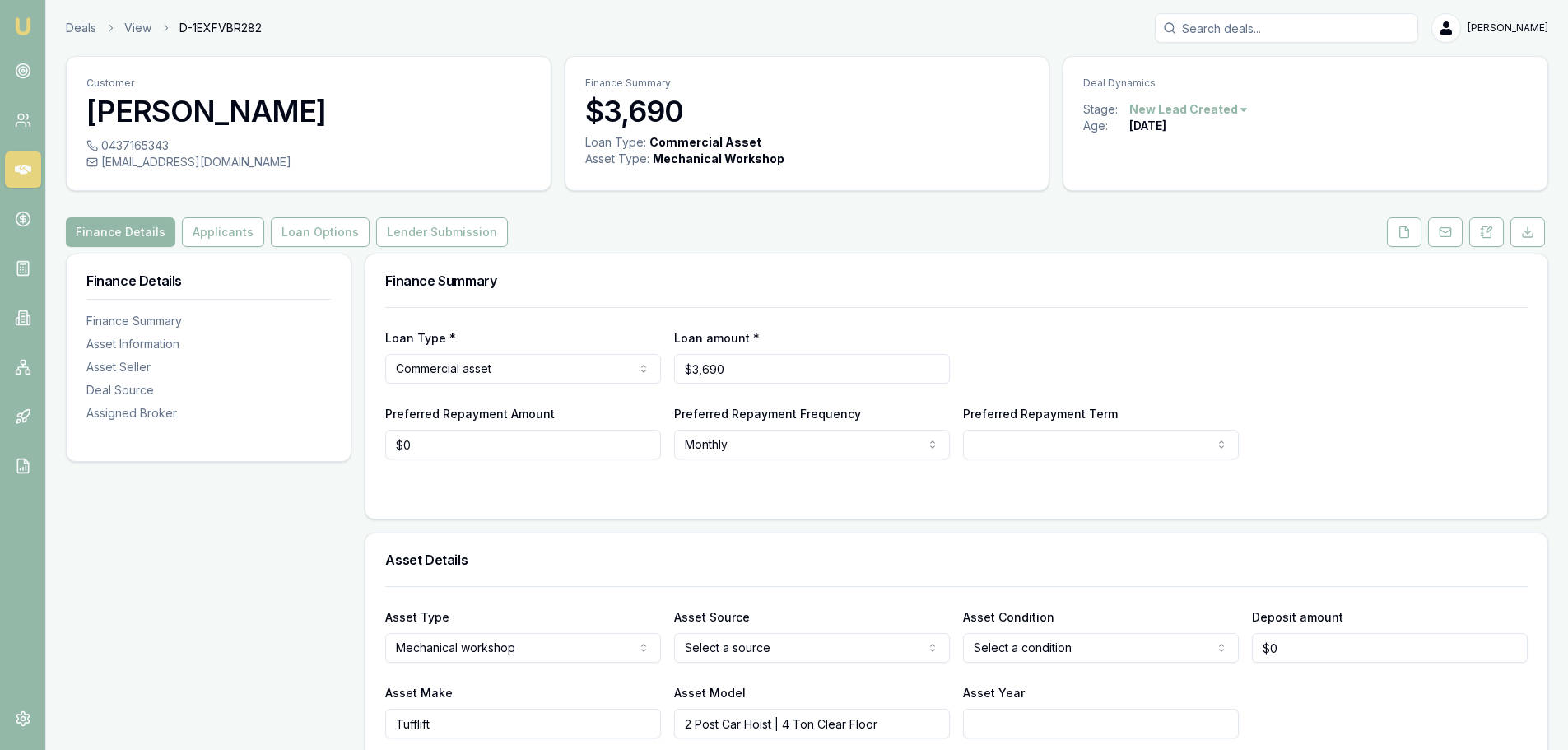
scroll to position [247, 0]
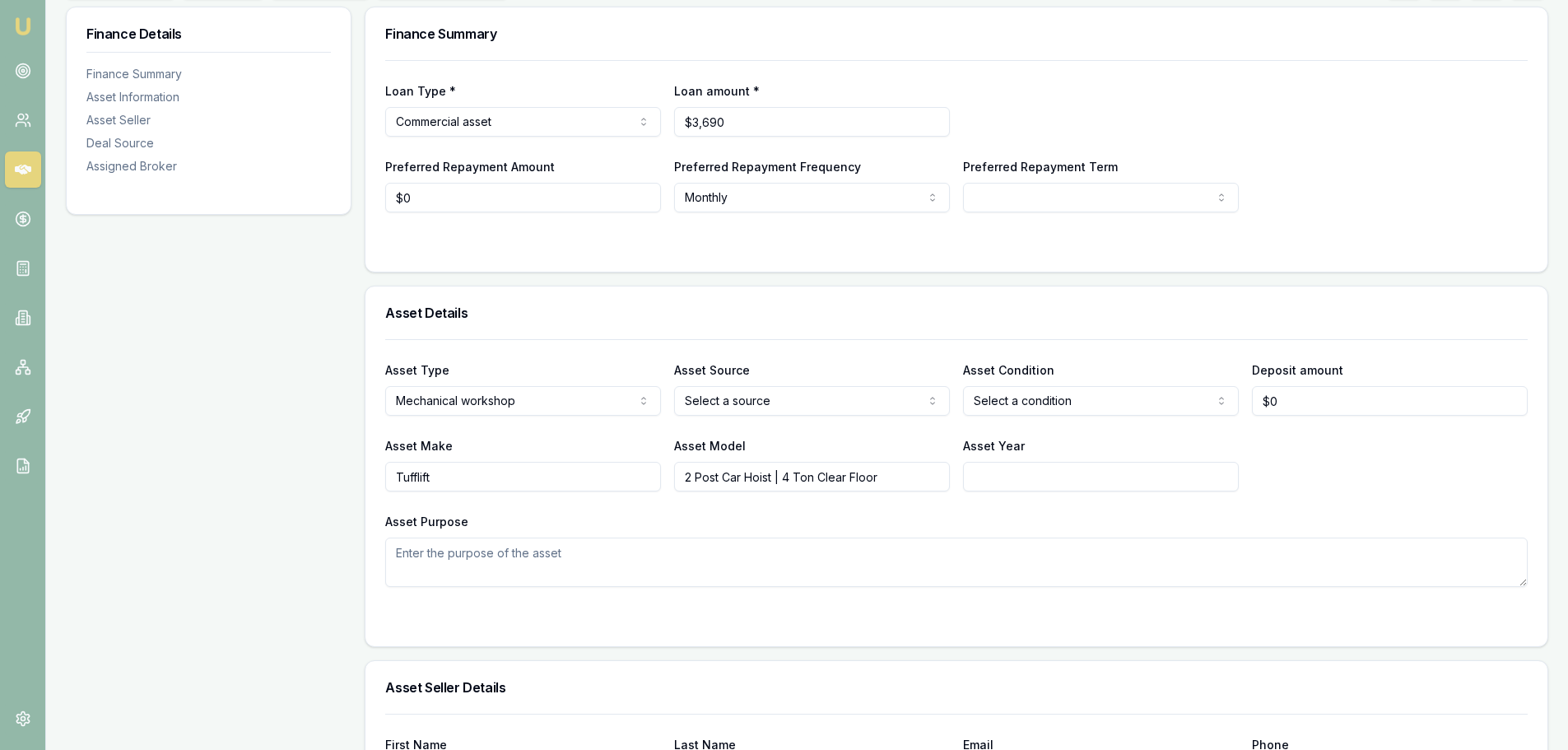
click at [566, 270] on div "Loan Type * Commercial asset Consumer loan Consumer asset Commercial loan Comme…" at bounding box center [956, 166] width 1182 height 211
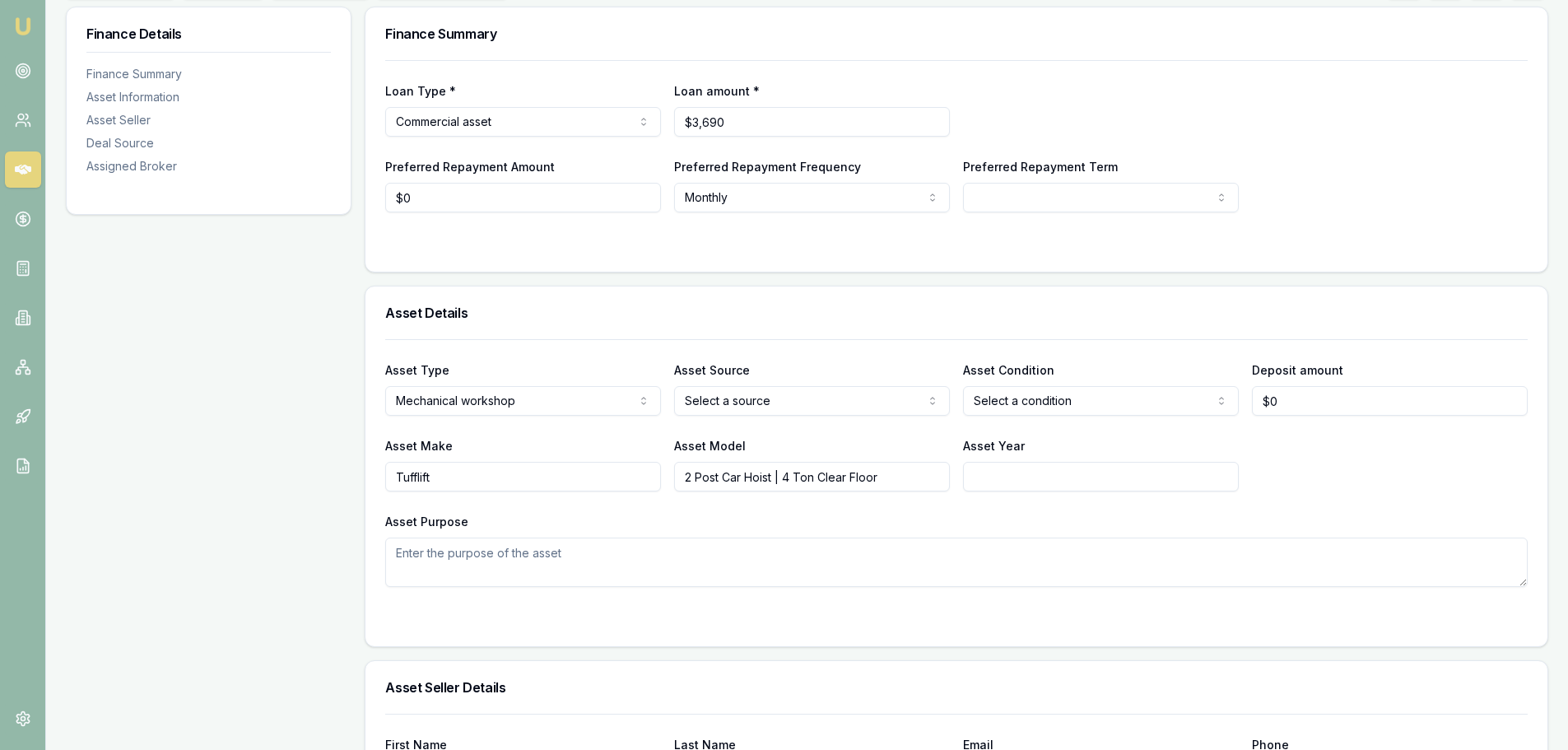
click at [566, 270] on div "Loan Type * Commercial asset Consumer loan Consumer asset Commercial loan Comme…" at bounding box center [956, 166] width 1182 height 211
click at [636, 221] on form "Loan Type * Commercial asset Consumer loan Consumer asset Commercial loan Comme…" at bounding box center [957, 156] width 1142 height 192
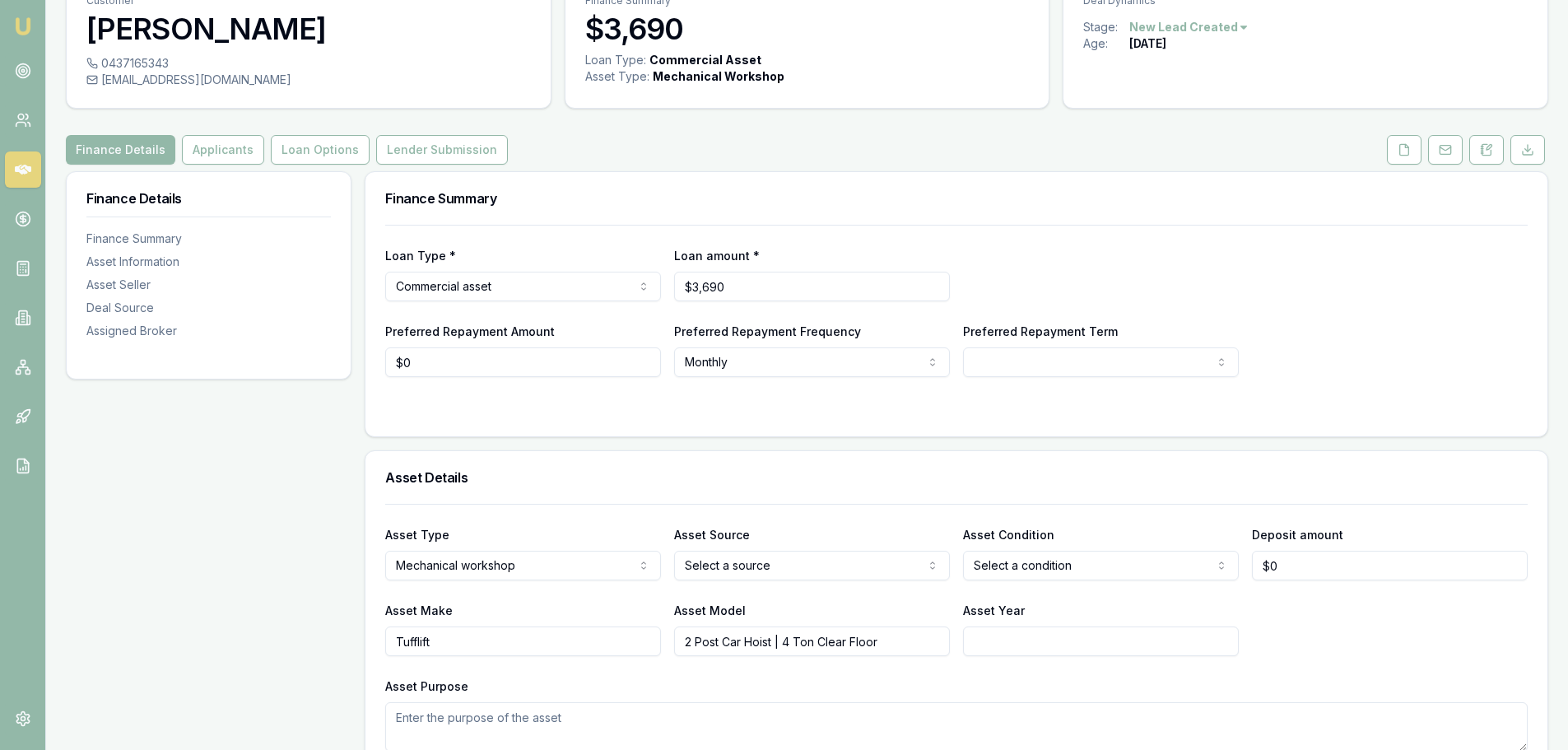
scroll to position [0, 0]
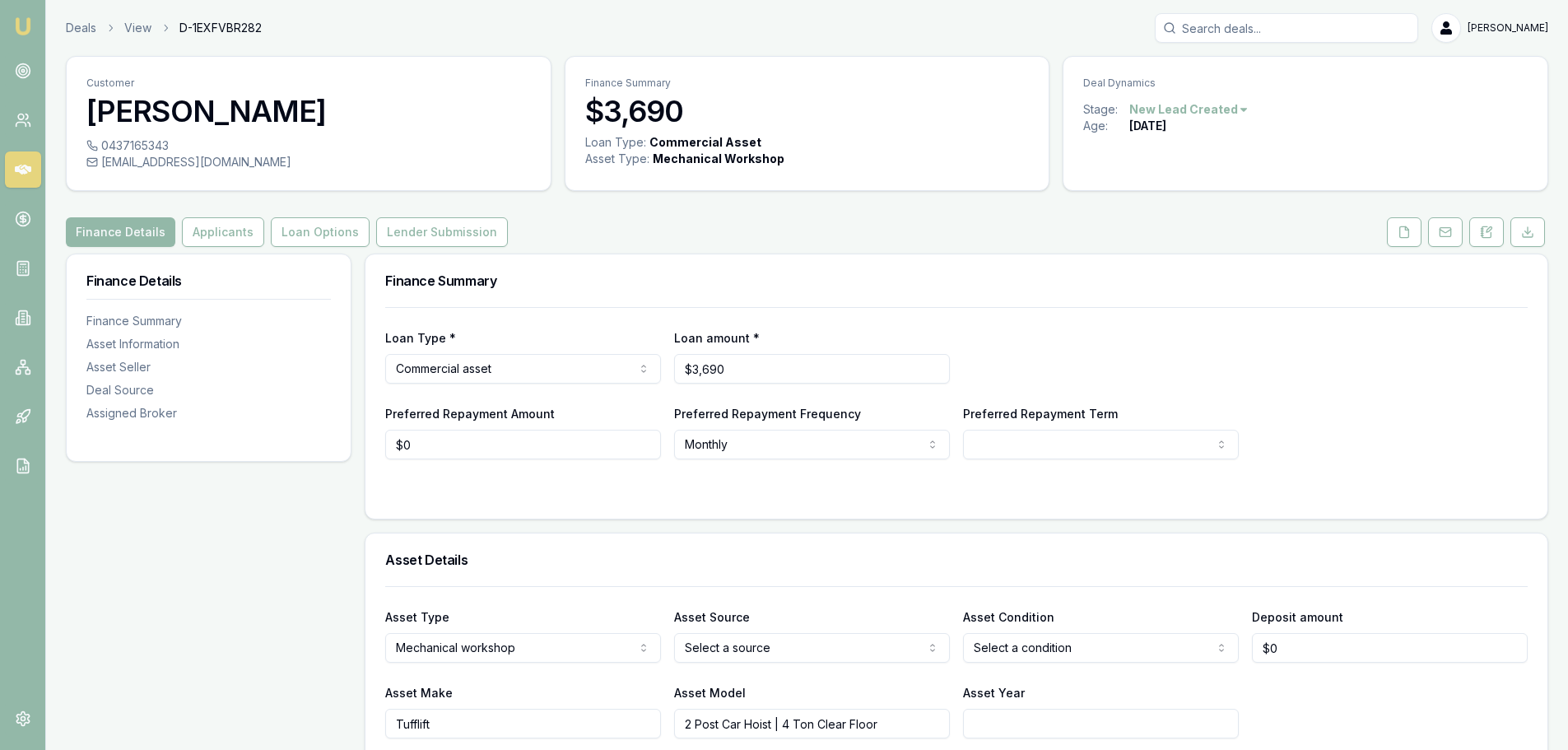
drag, startPoint x: 561, startPoint y: 228, endPoint x: 535, endPoint y: 216, distance: 28.6
click at [554, 228] on div "Finance Details Applicants Loan Options Lender Submission" at bounding box center [807, 231] width 1482 height 29
click at [401, 41] on div "Deals View D-1EXFVBR282 Brad Hearns" at bounding box center [807, 28] width 1482 height 29
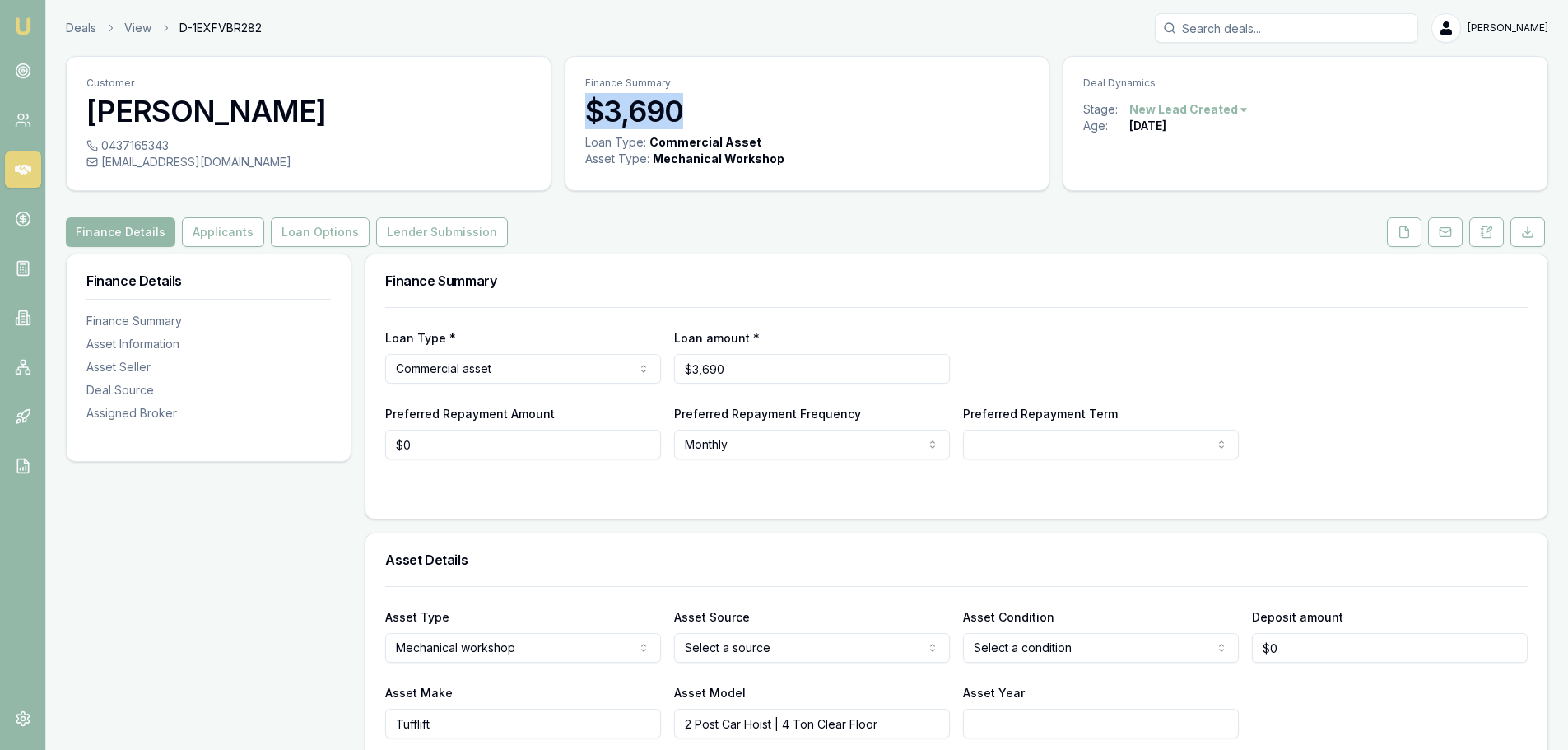
drag, startPoint x: 585, startPoint y: 110, endPoint x: 702, endPoint y: 109, distance: 117.0
click at [702, 109] on h3 "$3,690" at bounding box center [807, 111] width 445 height 33
drag, startPoint x: 691, startPoint y: 106, endPoint x: 601, endPoint y: 109, distance: 90.0
click at [601, 109] on h3 "$3,690" at bounding box center [807, 111] width 445 height 33
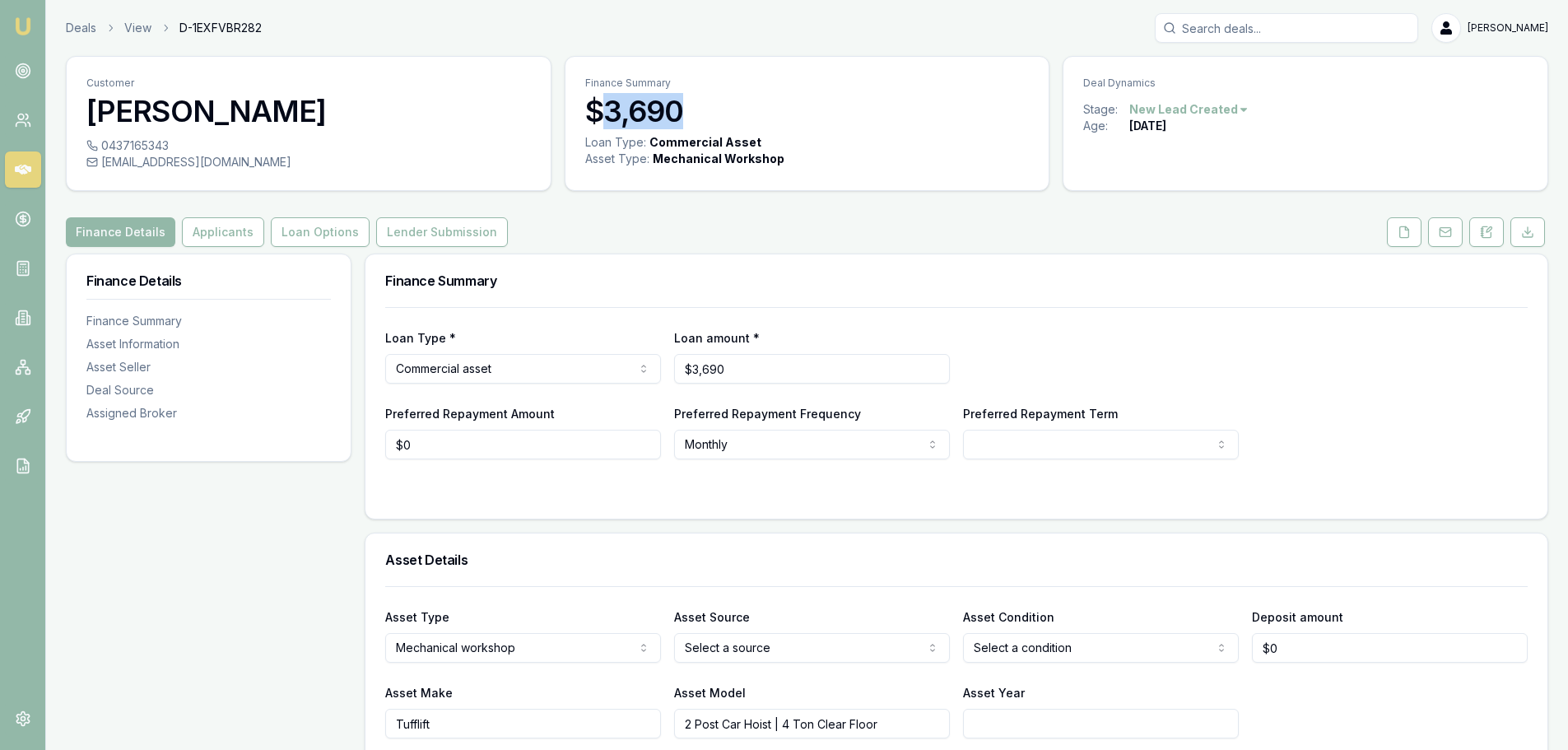
click at [601, 109] on h3 "$3,690" at bounding box center [807, 111] width 445 height 33
drag, startPoint x: 611, startPoint y: 119, endPoint x: 706, endPoint y: 145, distance: 98.5
click at [706, 145] on div "Finance Summary $3,690 Loan Type: Commercial Asset Asset Type : Mechanical Work…" at bounding box center [807, 123] width 486 height 135
click at [700, 127] on h3 "$3,690" at bounding box center [807, 111] width 445 height 33
drag, startPoint x: 693, startPoint y: 122, endPoint x: 601, endPoint y: 117, distance: 92.1
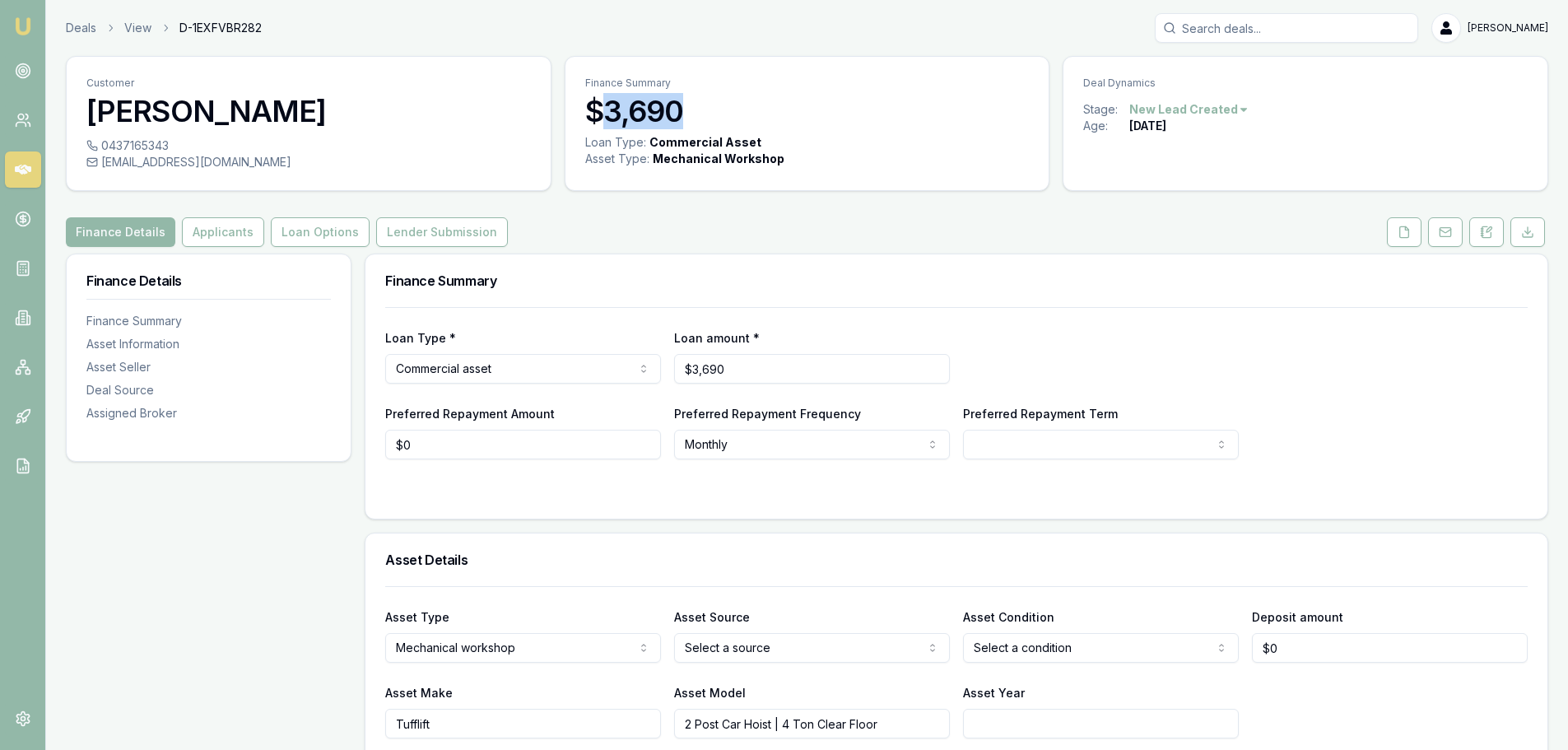
click at [601, 117] on h3 "$3,690" at bounding box center [807, 111] width 445 height 33
click at [227, 236] on button "Applicants" at bounding box center [223, 231] width 82 height 29
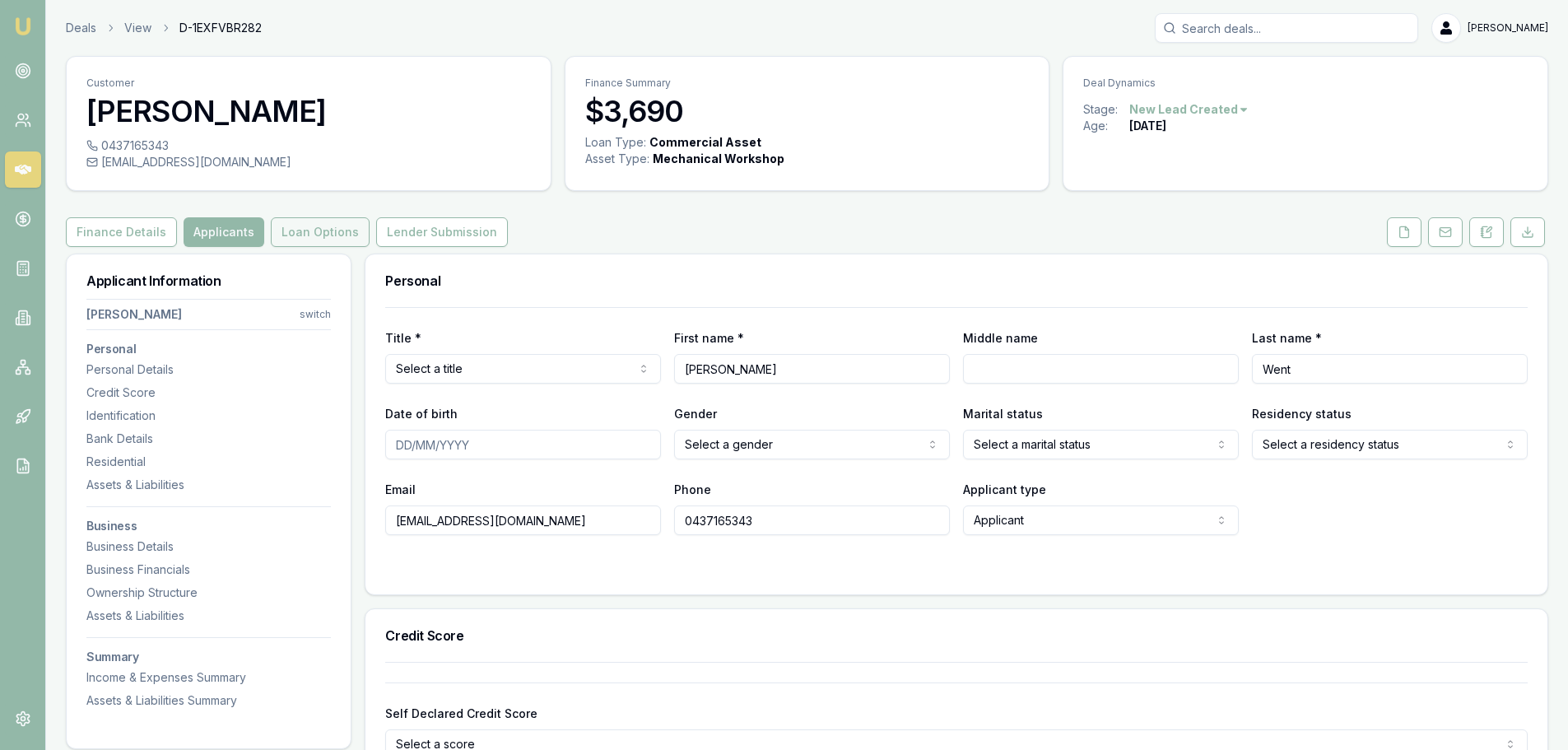
click at [293, 229] on button "Loan Options" at bounding box center [320, 231] width 99 height 29
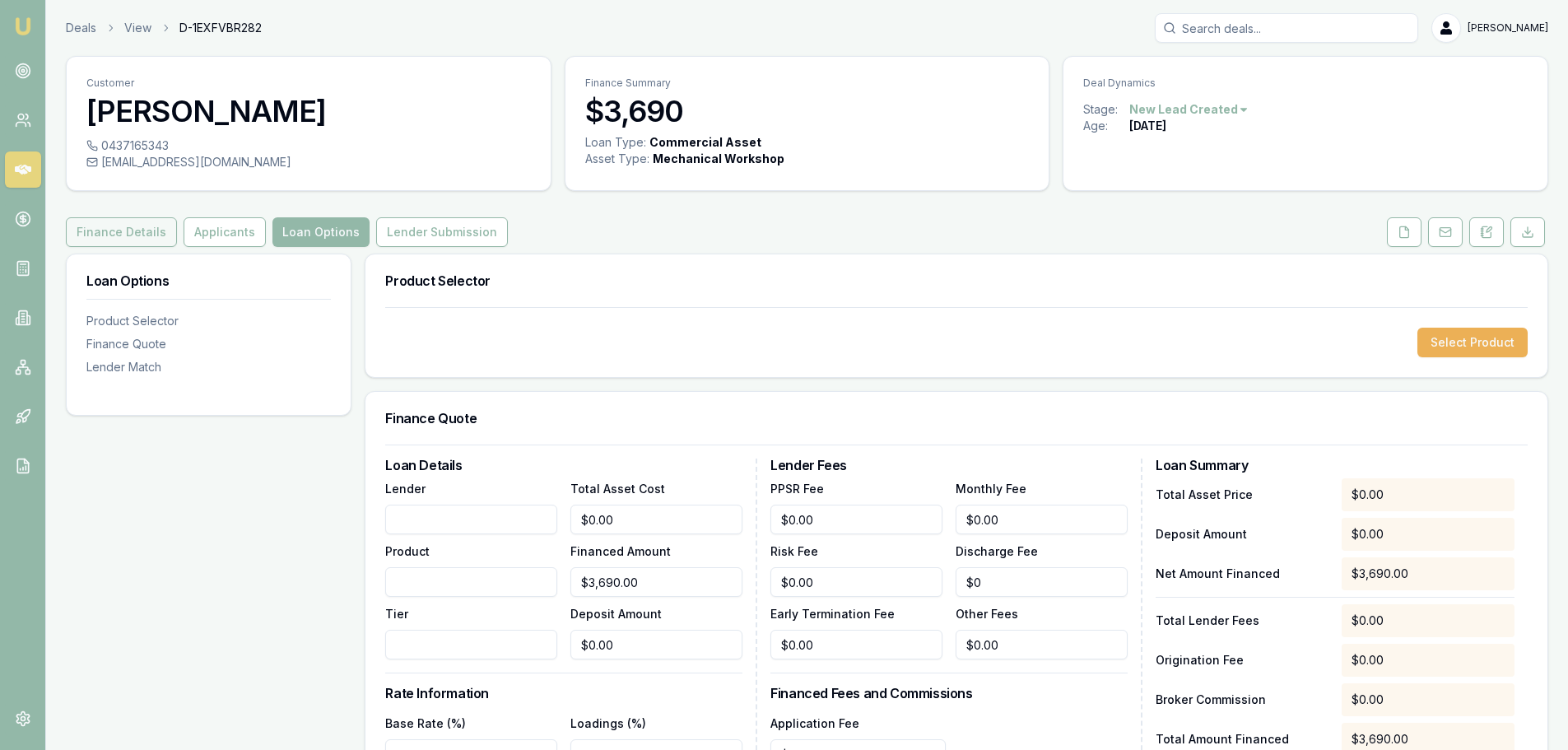
click at [126, 222] on button "Finance Details" at bounding box center [121, 231] width 111 height 29
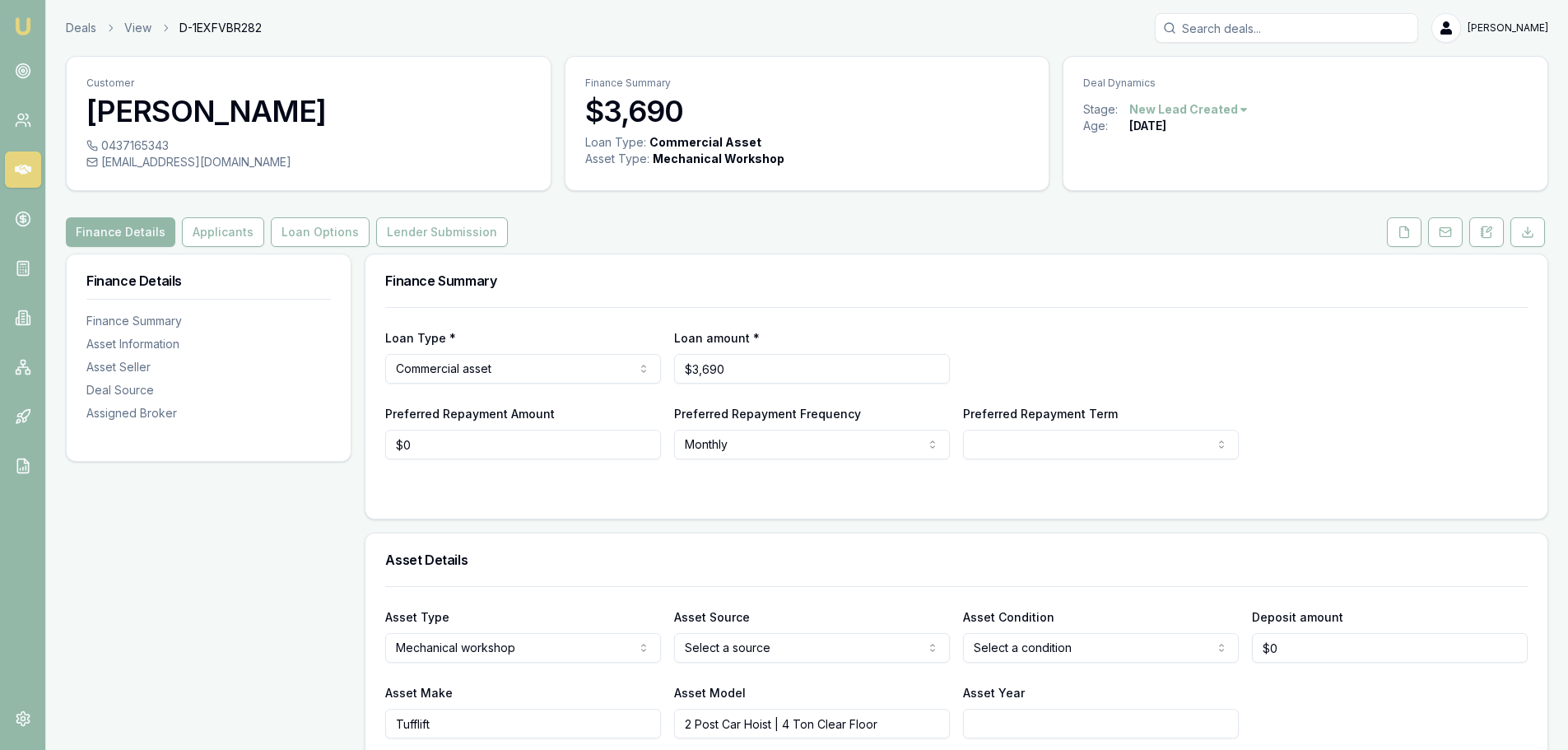
click at [132, 189] on div "0437165343 admin@perthpaintingprofessionals.com.au" at bounding box center [309, 163] width 484 height 53
click at [562, 227] on div "Finance Details Applicants Loan Options Lender Submission" at bounding box center [807, 231] width 1482 height 29
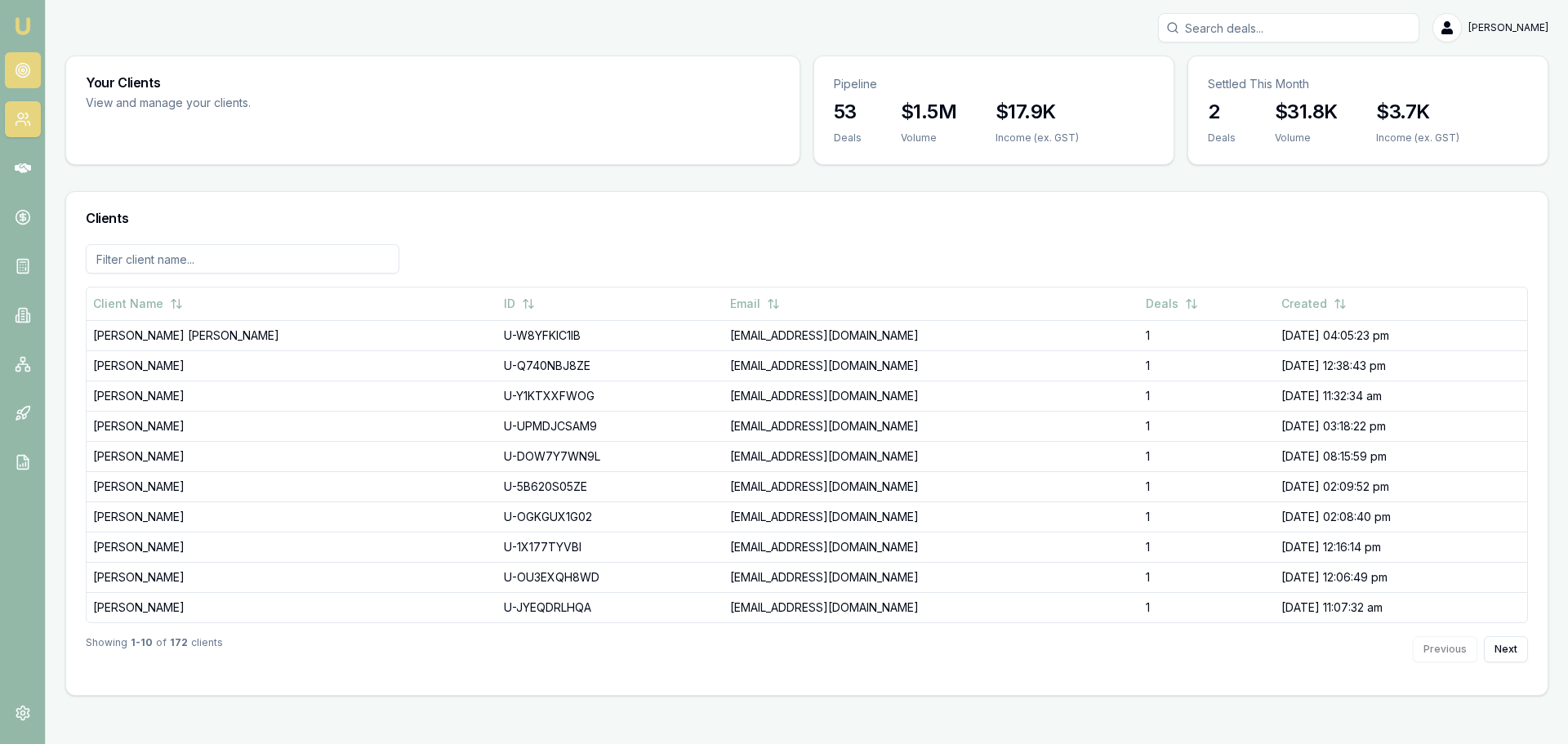
click at [16, 75] on icon at bounding box center [23, 71] width 17 height 17
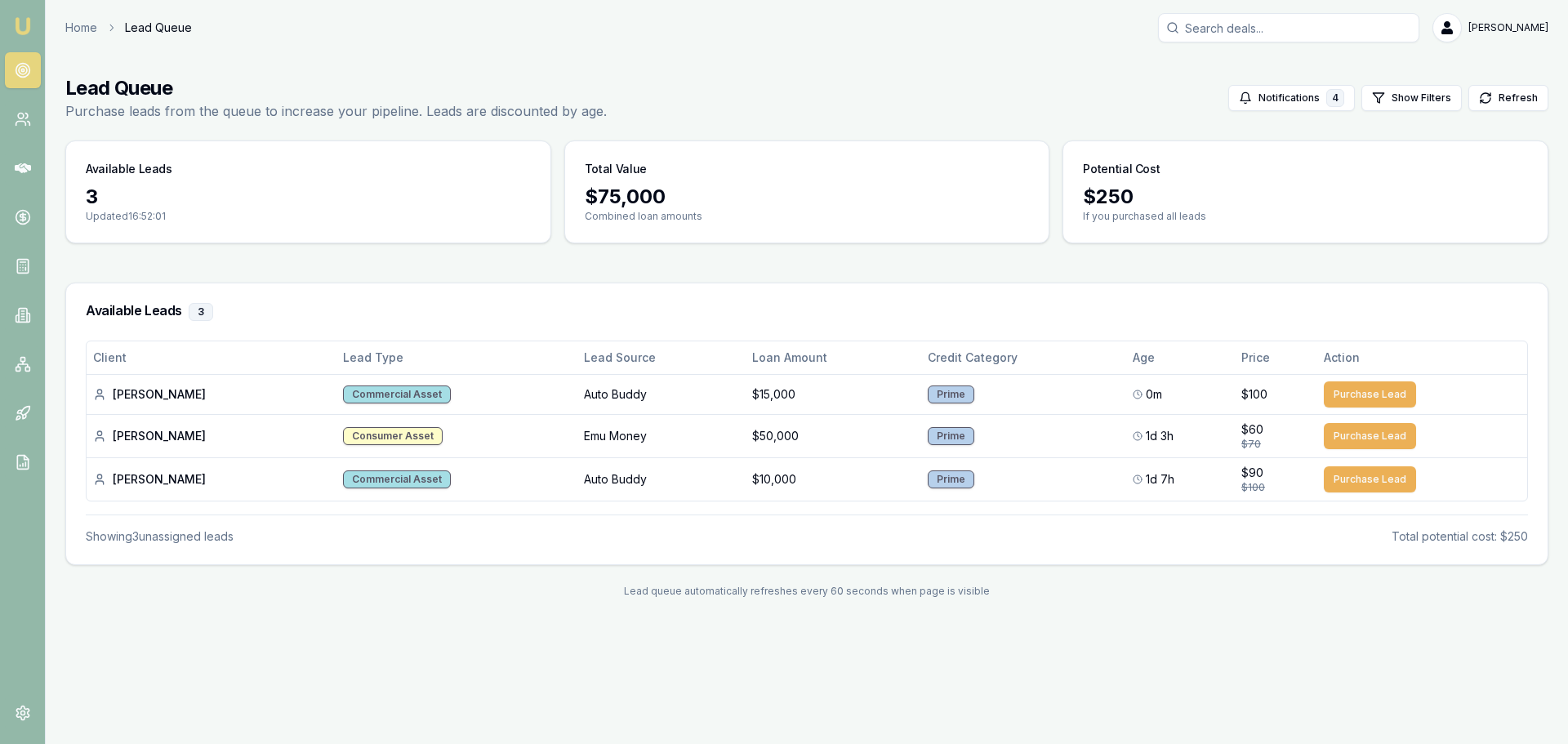
click at [458, 68] on main "Lead Queue Purchase leads from the queue to increase your pipeline. Leads are d…" at bounding box center [806, 337] width 1522 height 562
click at [20, 117] on icon at bounding box center [23, 120] width 17 height 17
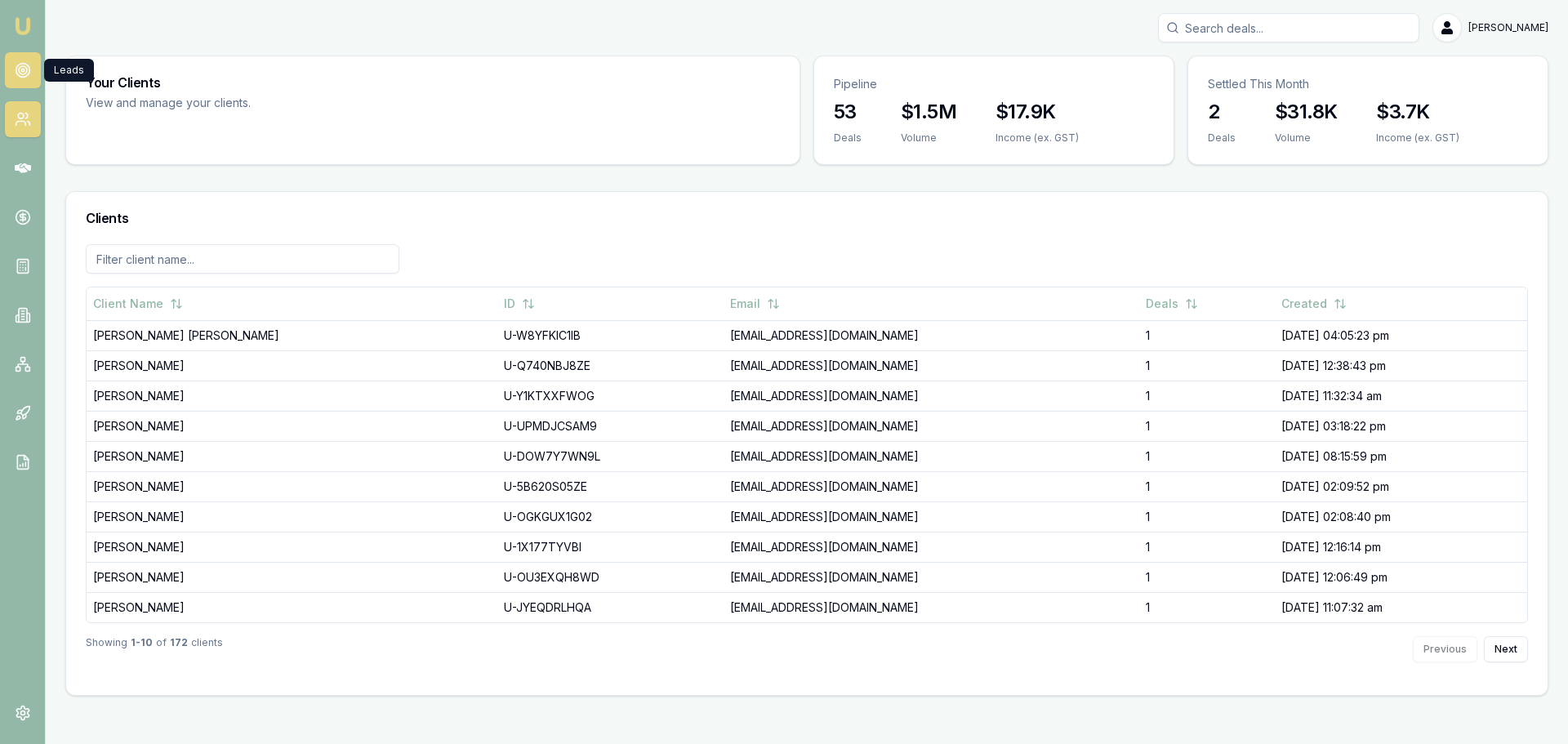
click at [20, 77] on icon at bounding box center [23, 71] width 17 height 17
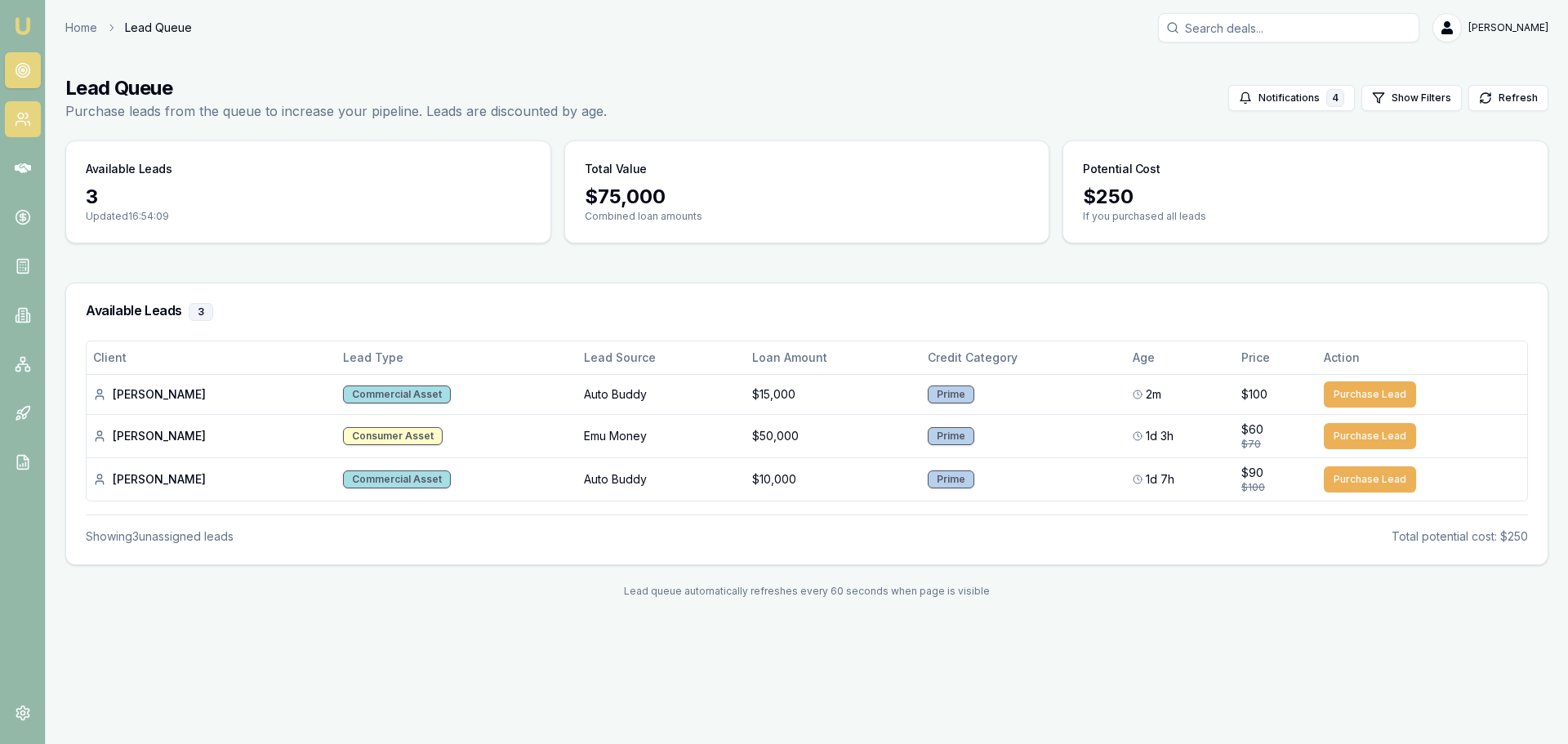
click at [19, 111] on link at bounding box center [22, 119] width 36 height 36
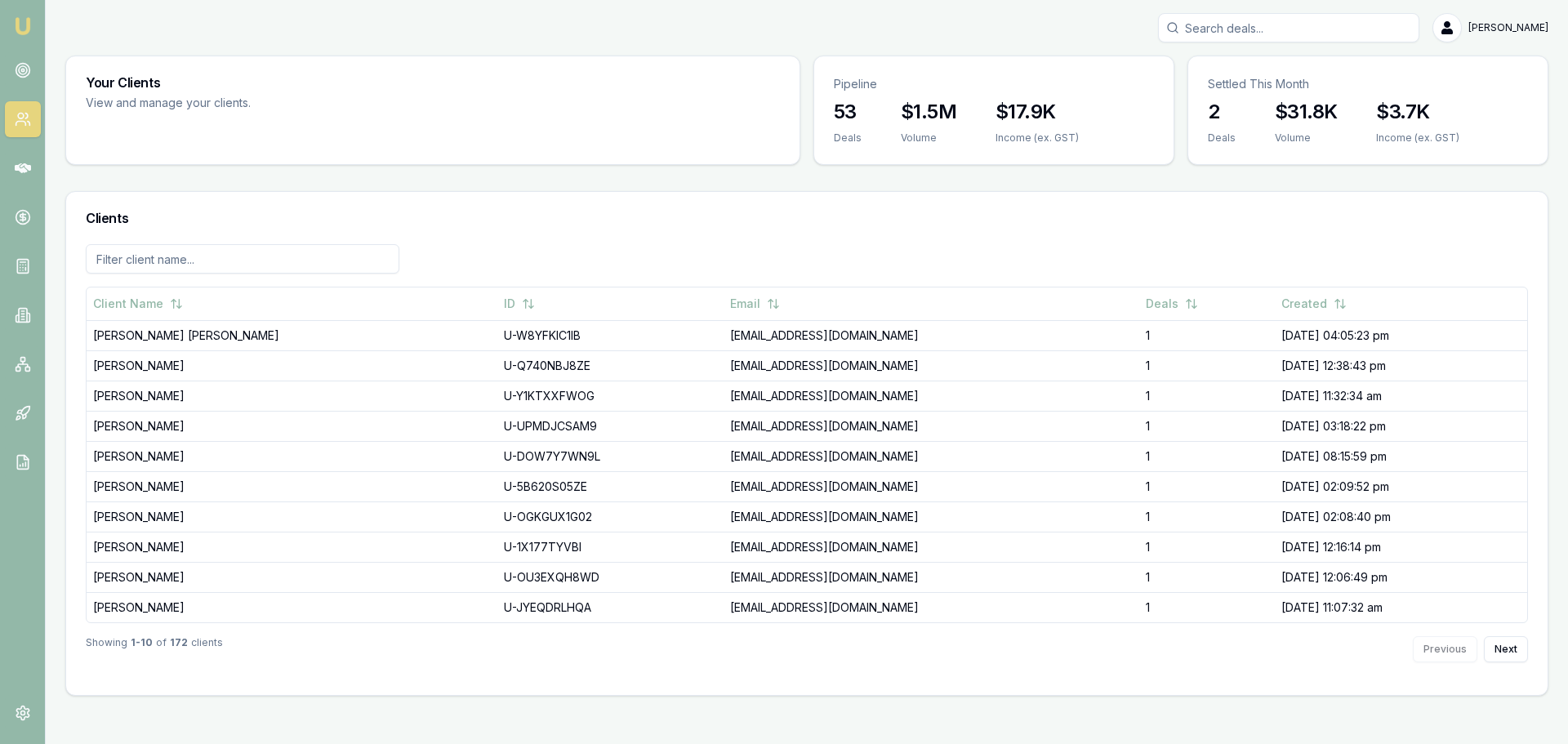
click at [239, 665] on div "Showing 1 - 10 of 172 clients Previous Next" at bounding box center [806, 649] width 1442 height 52
click at [20, 57] on link at bounding box center [22, 70] width 36 height 36
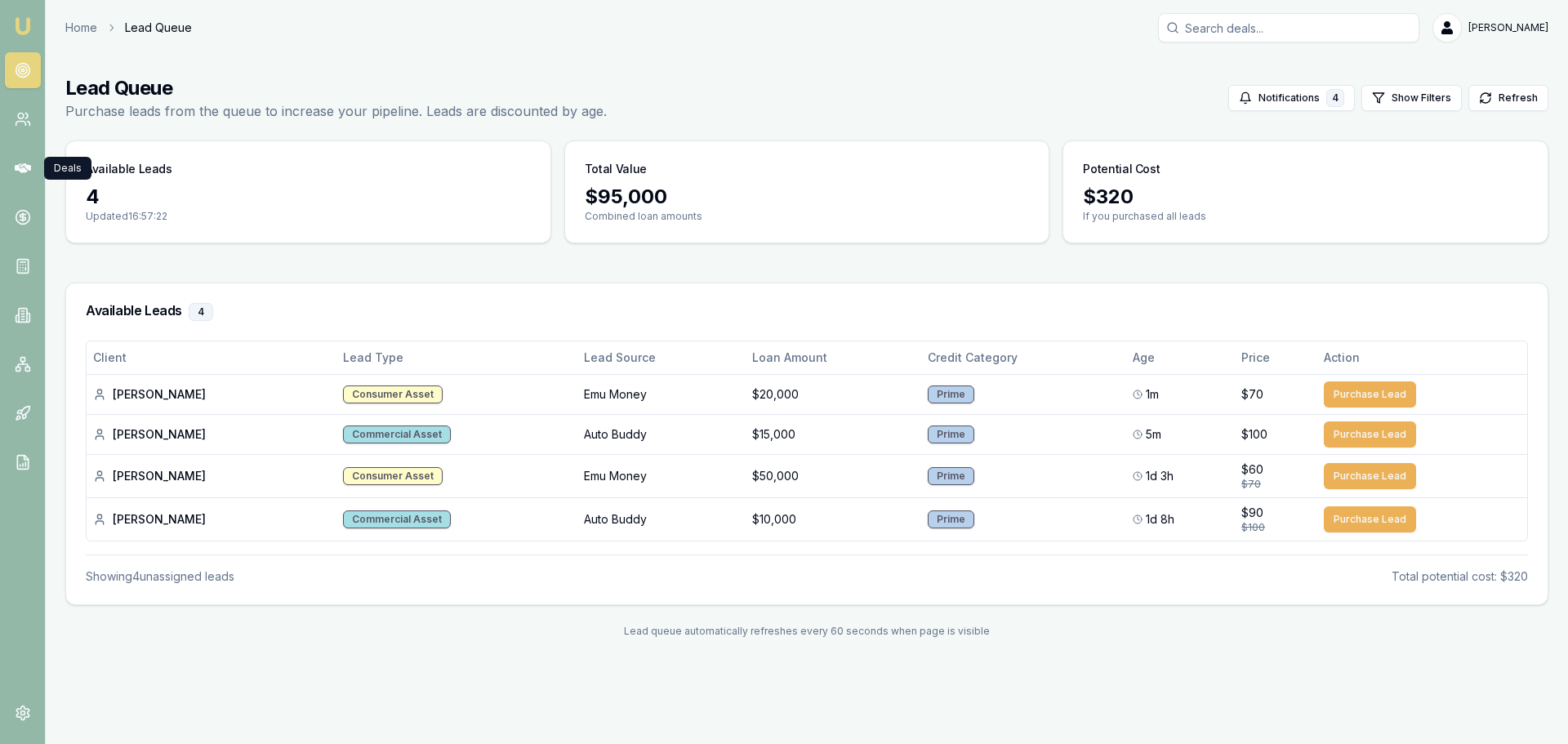
click at [24, 187] on nav "Emu Broker" at bounding box center [22, 246] width 45 height 493
click at [23, 166] on icon at bounding box center [23, 169] width 17 height 17
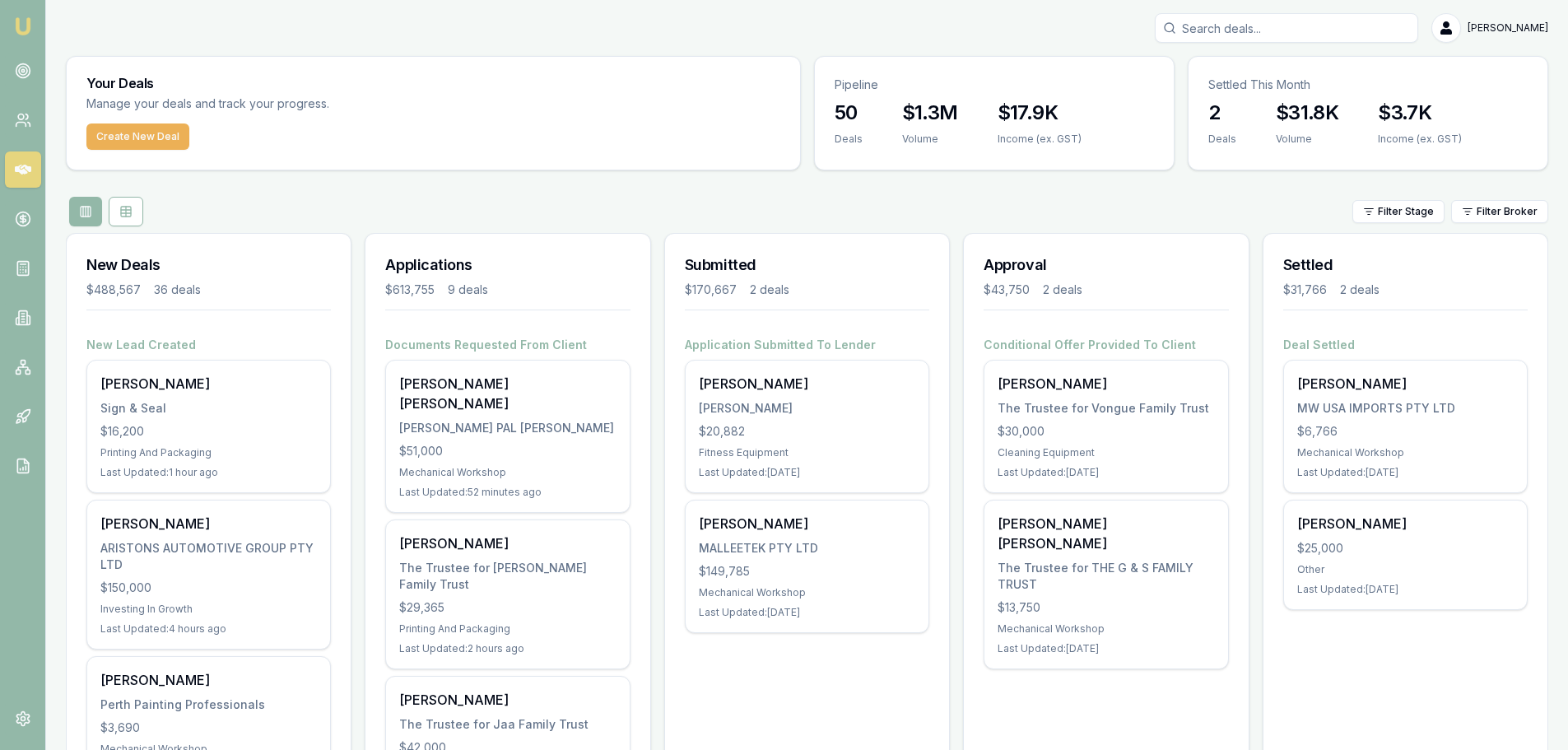
scroll to position [164, 0]
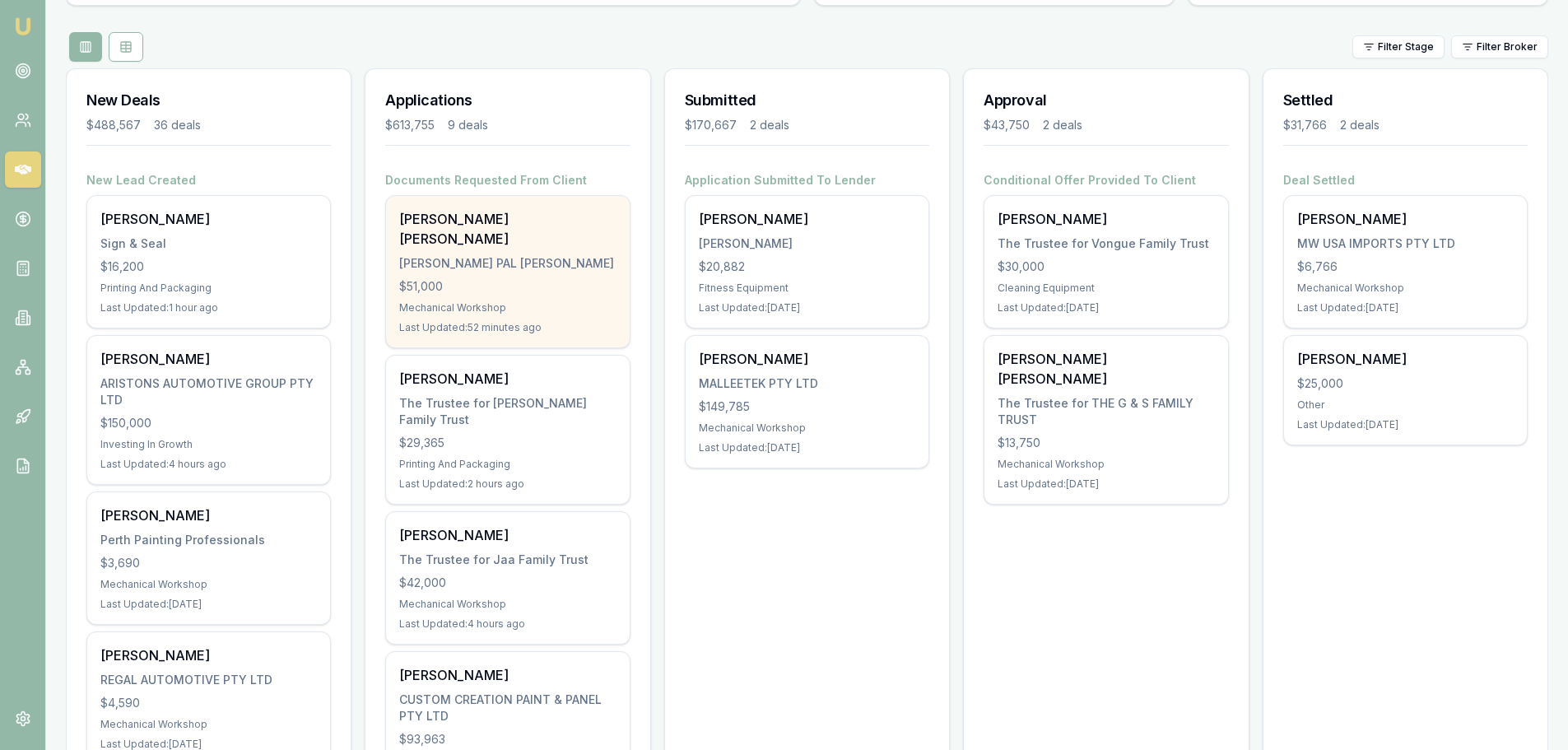
click at [528, 256] on div "[PERSON_NAME] PAL [PERSON_NAME]" at bounding box center [507, 264] width 216 height 17
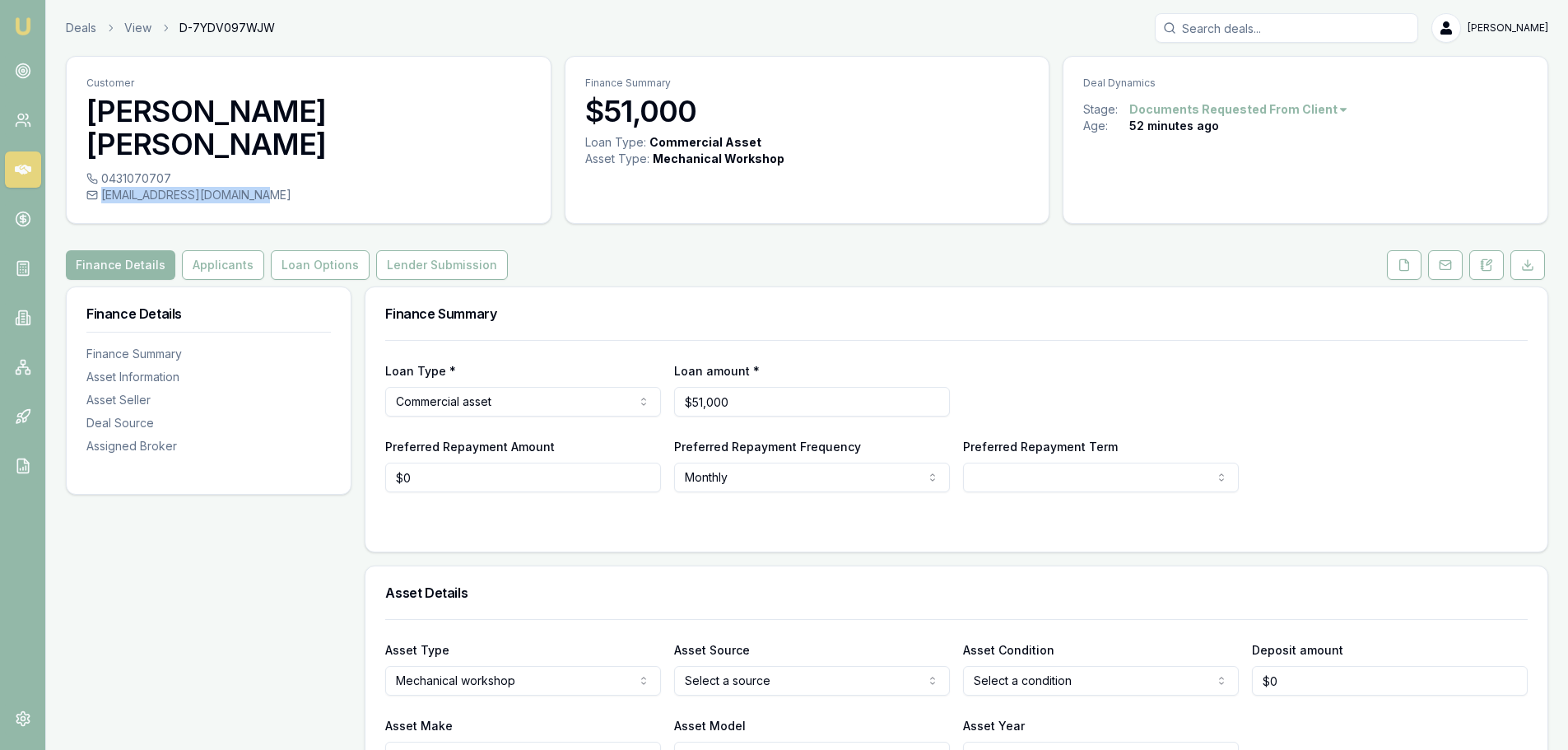
click at [258, 187] on div "[EMAIL_ADDRESS][DOMAIN_NAME]" at bounding box center [308, 195] width 445 height 17
drag, startPoint x: 182, startPoint y: 162, endPoint x: 624, endPoint y: 231, distance: 447.4
click at [624, 251] on div "Finance Details Applicants Loan Options Lender Submission" at bounding box center [807, 265] width 1482 height 29
drag, startPoint x: 100, startPoint y: 165, endPoint x: 257, endPoint y: 164, distance: 157.0
click at [257, 187] on div "ghuman_raju25@yahoo.co.in" at bounding box center [308, 195] width 445 height 17
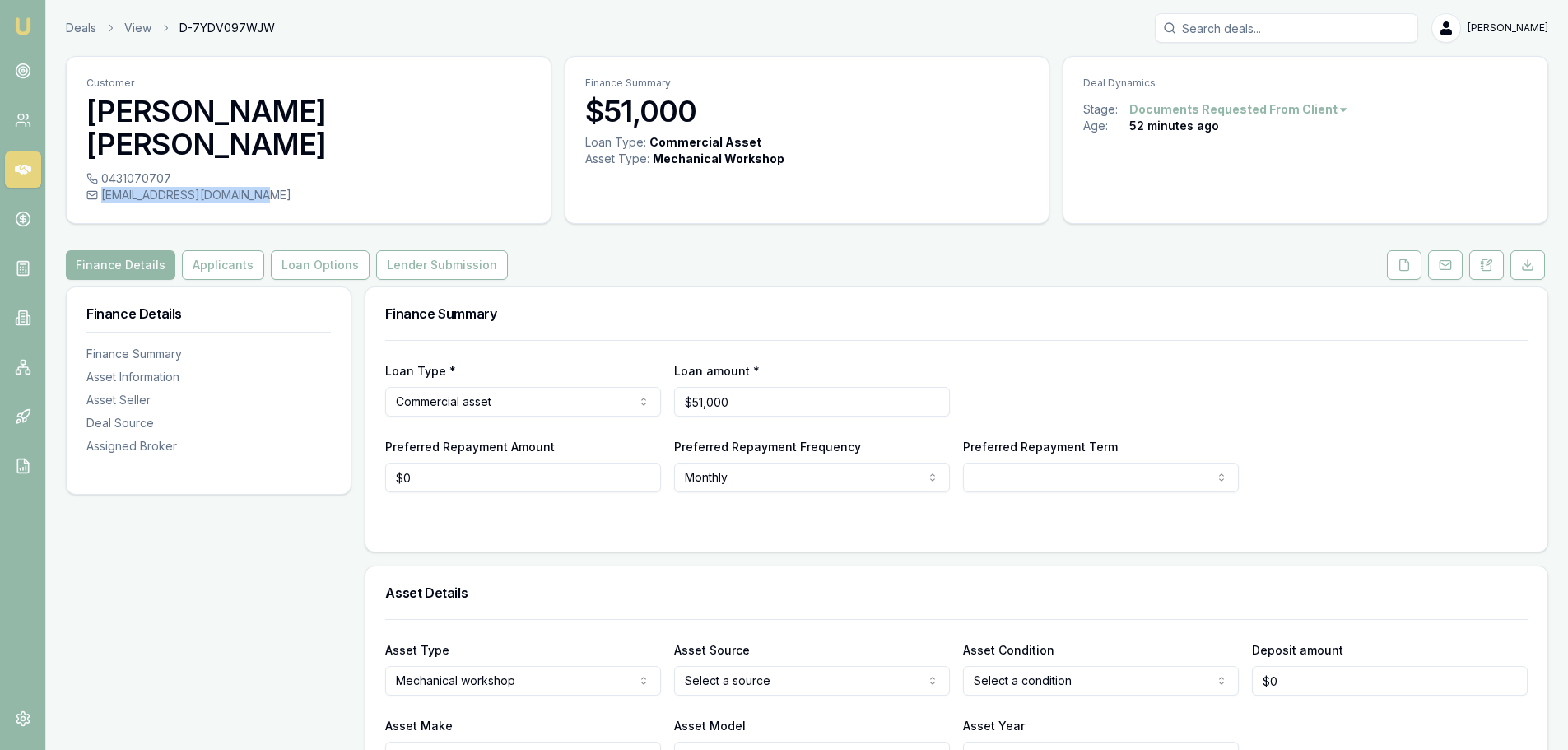
copy div "ghuman_raju25@yahoo.co.in"
click at [615, 251] on div "Finance Details Applicants Loan Options Lender Submission" at bounding box center [807, 265] width 1482 height 29
drag, startPoint x: 300, startPoint y: 180, endPoint x: 251, endPoint y: 172, distance: 49.6
click at [300, 179] on div "0431070707 ghuman_raju25@yahoo.co.in" at bounding box center [309, 196] width 484 height 53
click at [122, 187] on div "ghuman_raju25@yahoo.co.in" at bounding box center [308, 195] width 445 height 17
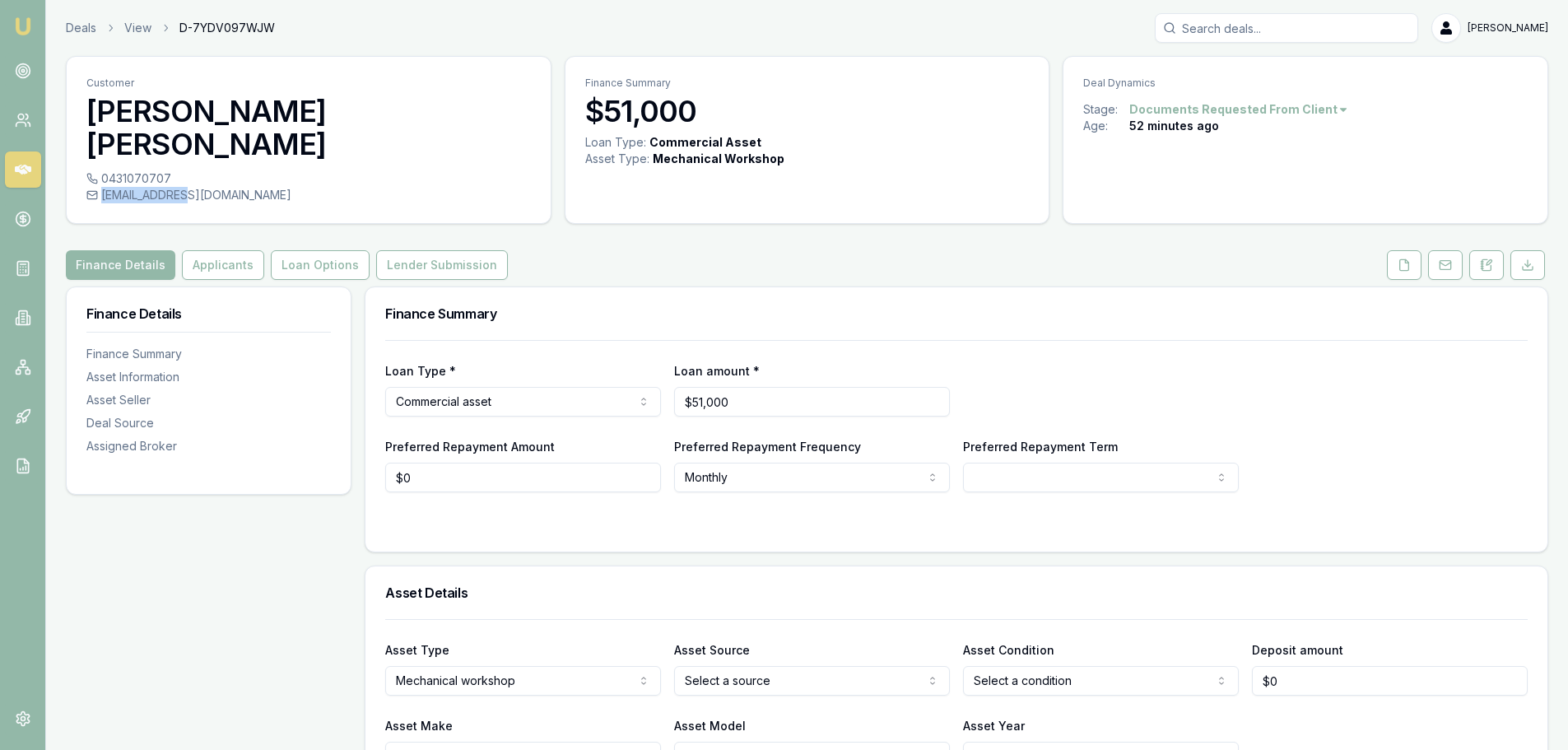
click at [122, 187] on div "ghuman_raju25@yahoo.co.in" at bounding box center [308, 195] width 445 height 17
click at [249, 190] on div "Customer SURINDER PAL SINGH GHUMAN 0431070707 ghuman_raju25@yahoo.co.in" at bounding box center [309, 140] width 486 height 168
click at [220, 251] on button "Applicants" at bounding box center [223, 265] width 82 height 29
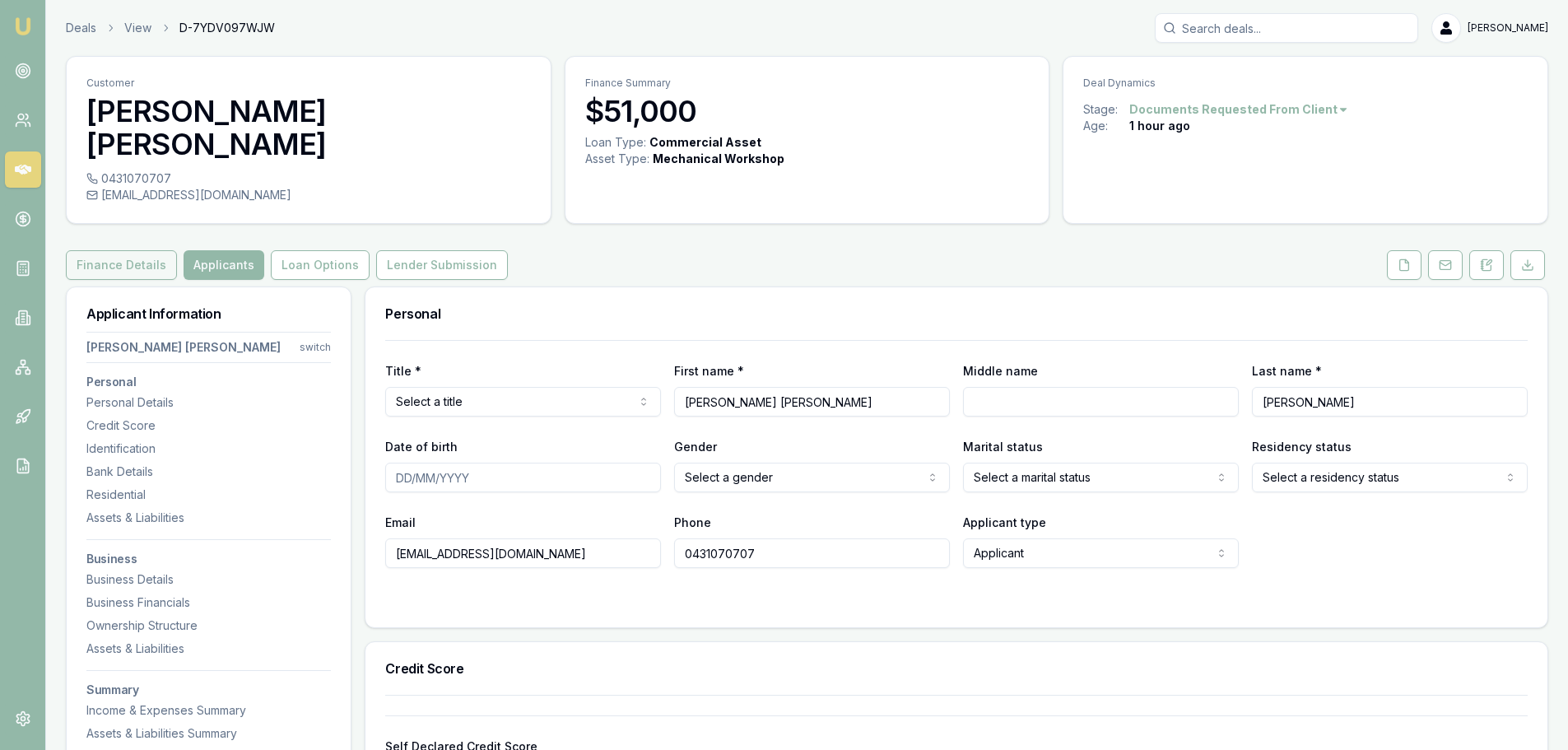
click at [116, 251] on button "Finance Details" at bounding box center [121, 265] width 111 height 29
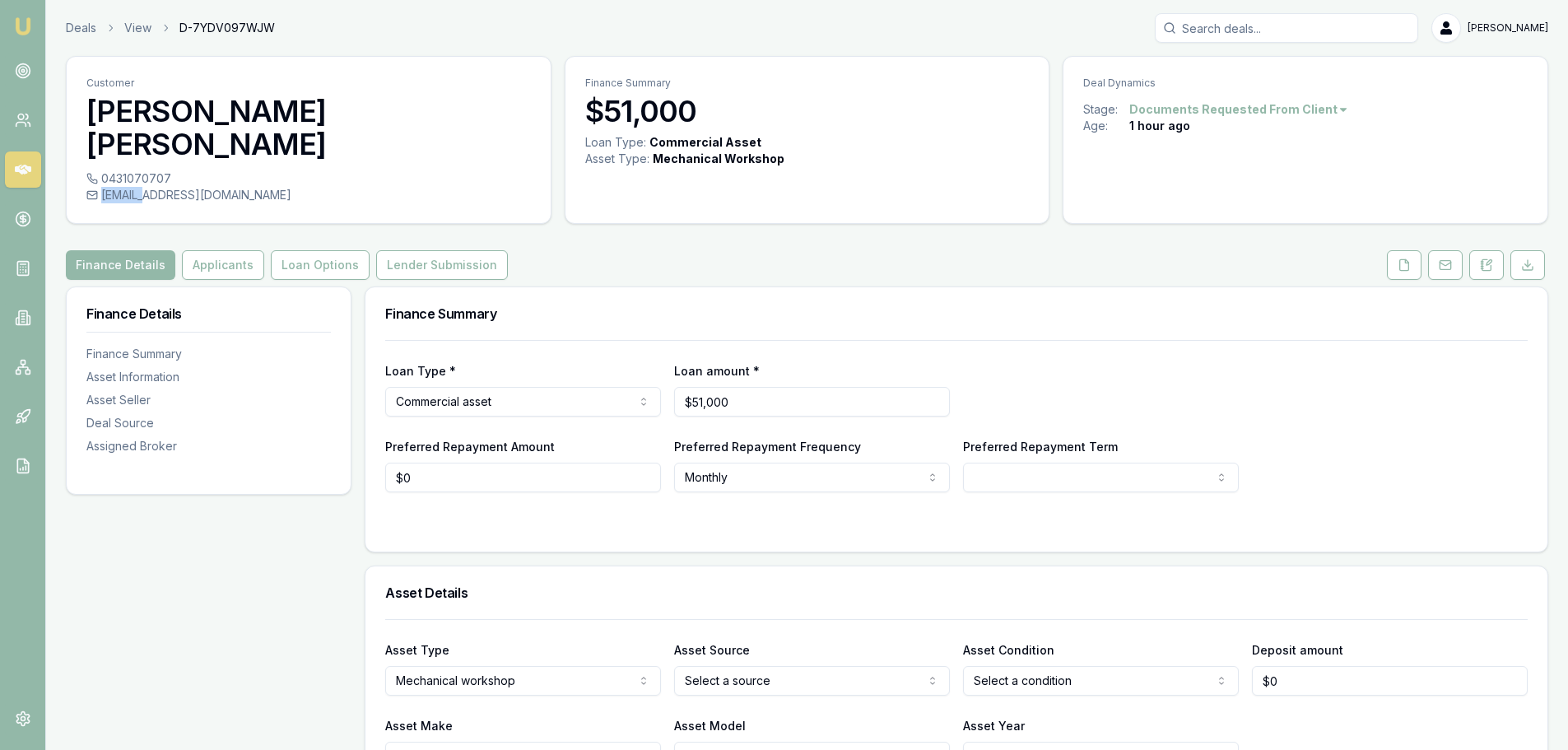
drag, startPoint x: 266, startPoint y: 164, endPoint x: 152, endPoint y: 176, distance: 114.6
click at [152, 176] on div "0431070707 ghuman_raju25@yahoo.co.in" at bounding box center [309, 196] width 484 height 53
click at [153, 173] on div "0431070707 ghuman_raju25@yahoo.co.in" at bounding box center [309, 196] width 484 height 53
drag, startPoint x: 177, startPoint y: 161, endPoint x: 273, endPoint y: 160, distance: 96.0
click at [273, 187] on div "ghuman_raju25@yahoo.co.in" at bounding box center [308, 195] width 445 height 17
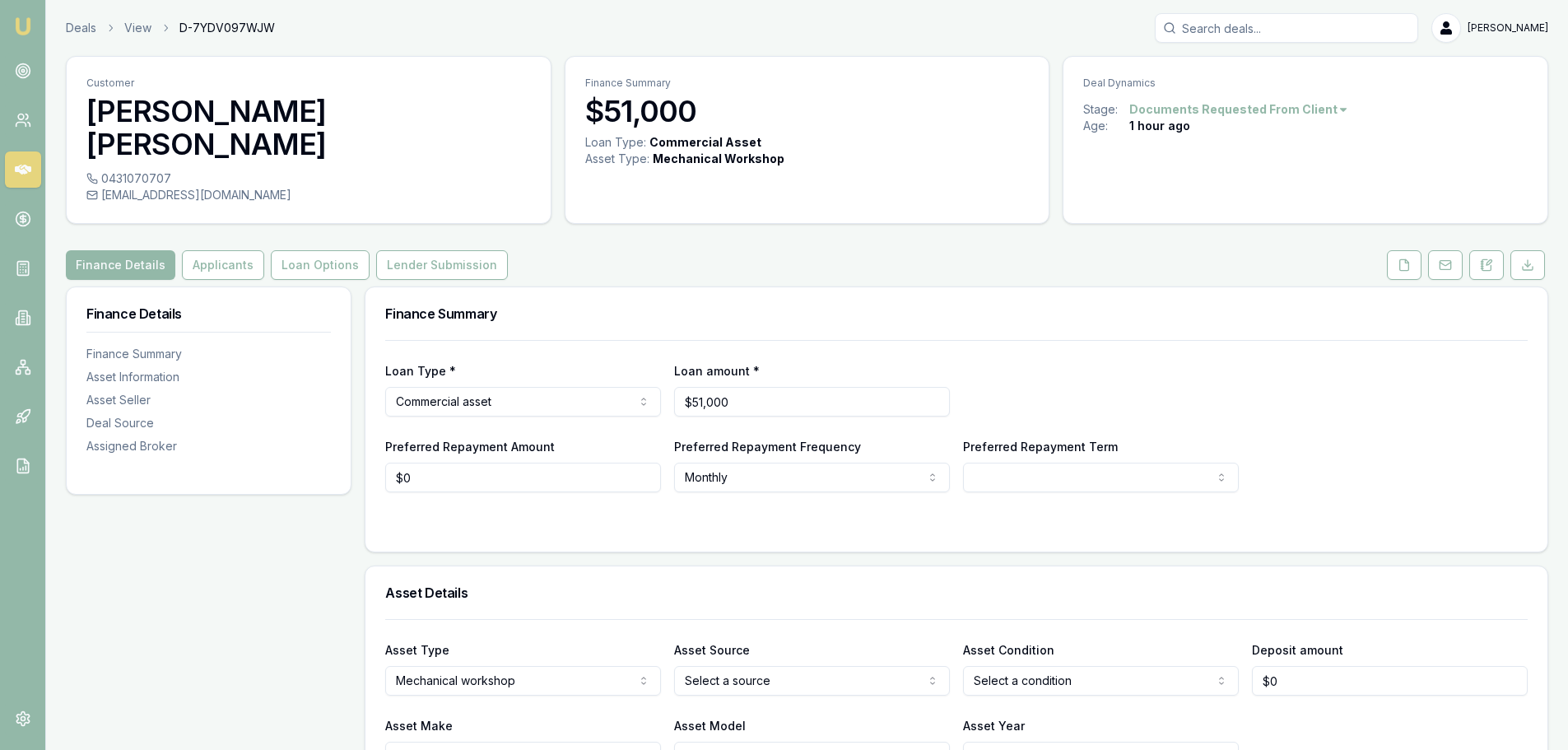
click at [273, 187] on div "ghuman_raju25@yahoo.co.in" at bounding box center [308, 195] width 445 height 17
click at [1460, 251] on button at bounding box center [1445, 265] width 34 height 29
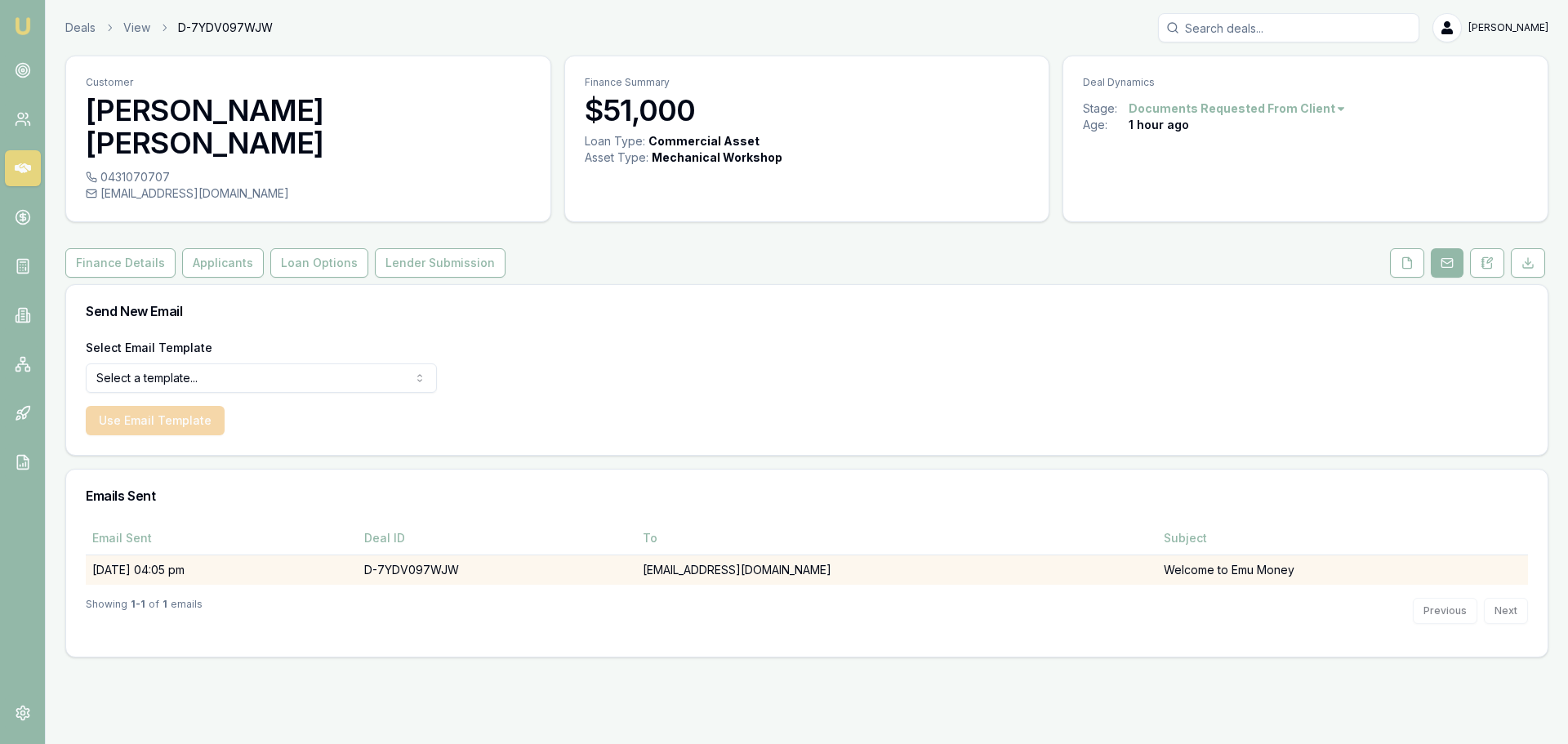
click at [473, 554] on td "D-7YDV097WJW" at bounding box center [496, 569] width 279 height 30
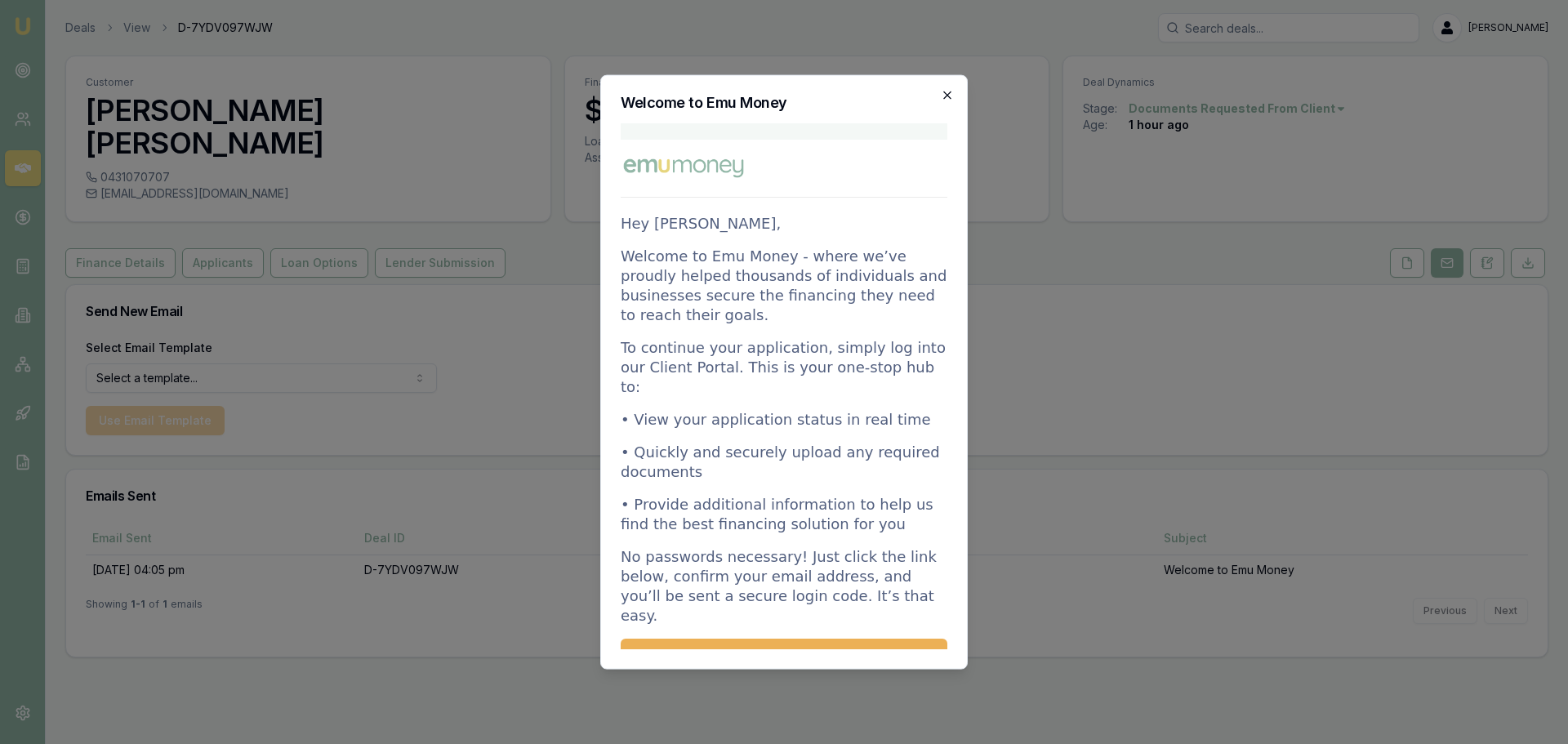
click at [949, 91] on icon "button" at bounding box center [948, 95] width 13 height 13
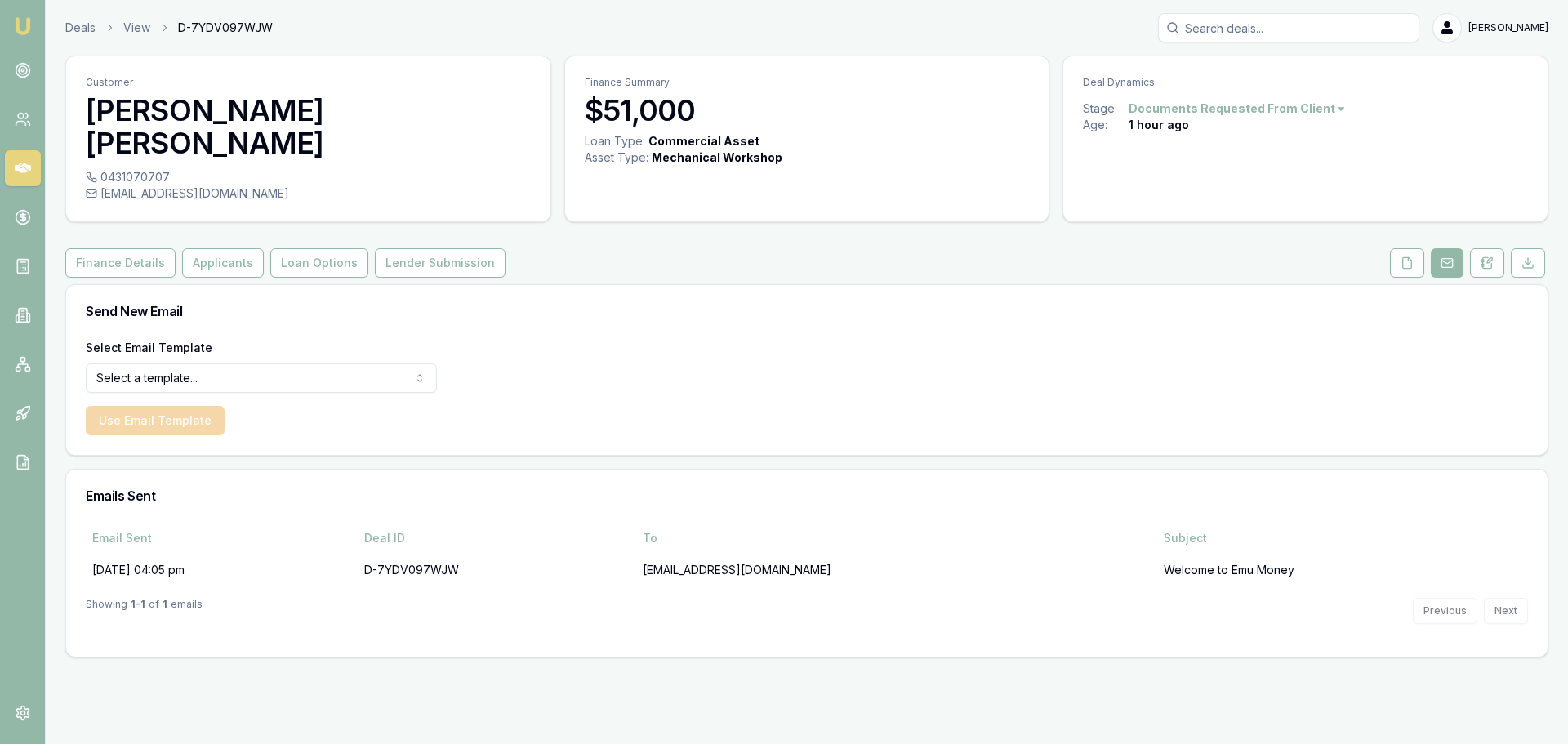
click at [1097, 304] on h3 "Send New Email" at bounding box center [806, 311] width 1442 height 13
click at [1405, 257] on icon at bounding box center [1408, 262] width 9 height 11
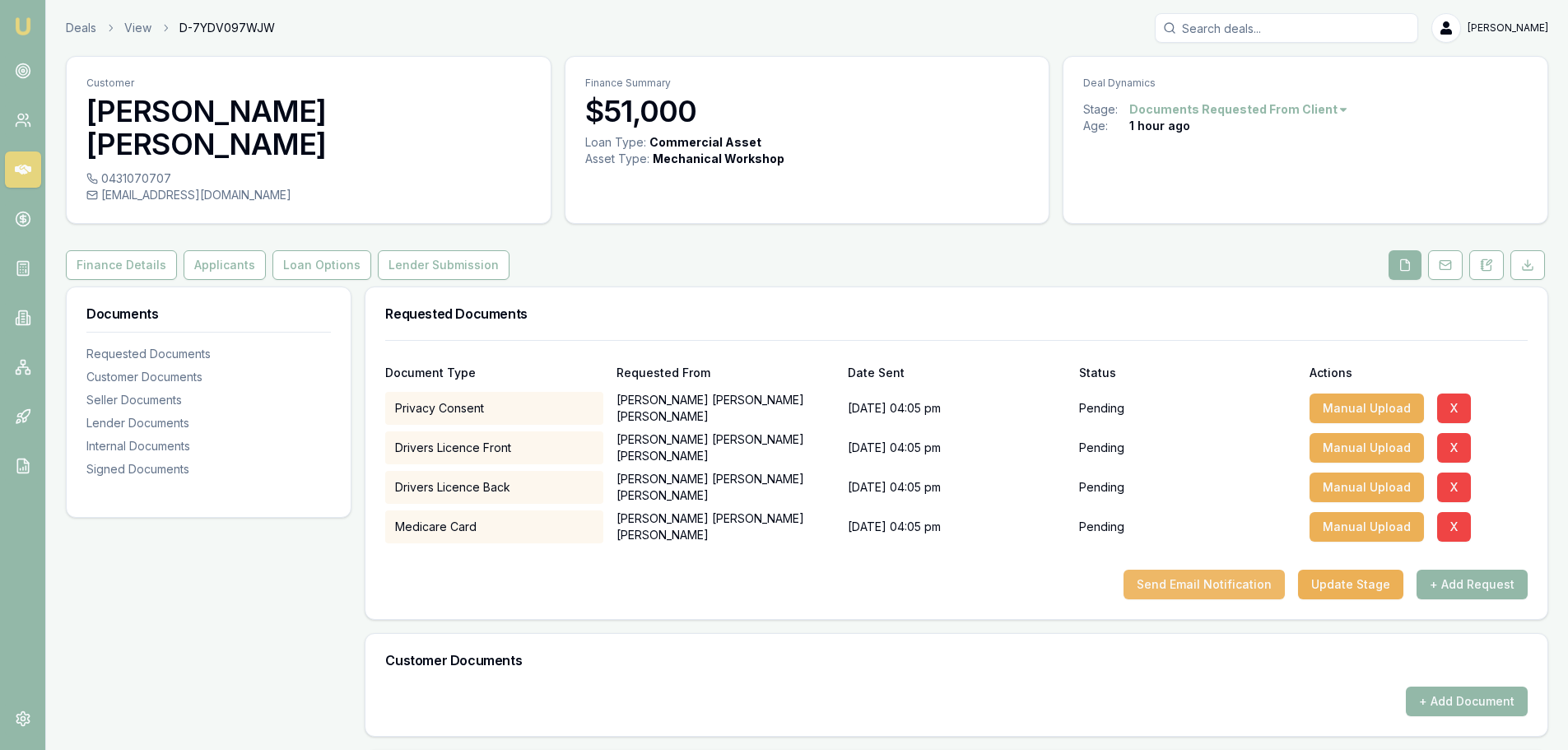
click at [1250, 570] on button "Send Email Notification" at bounding box center [1204, 584] width 162 height 29
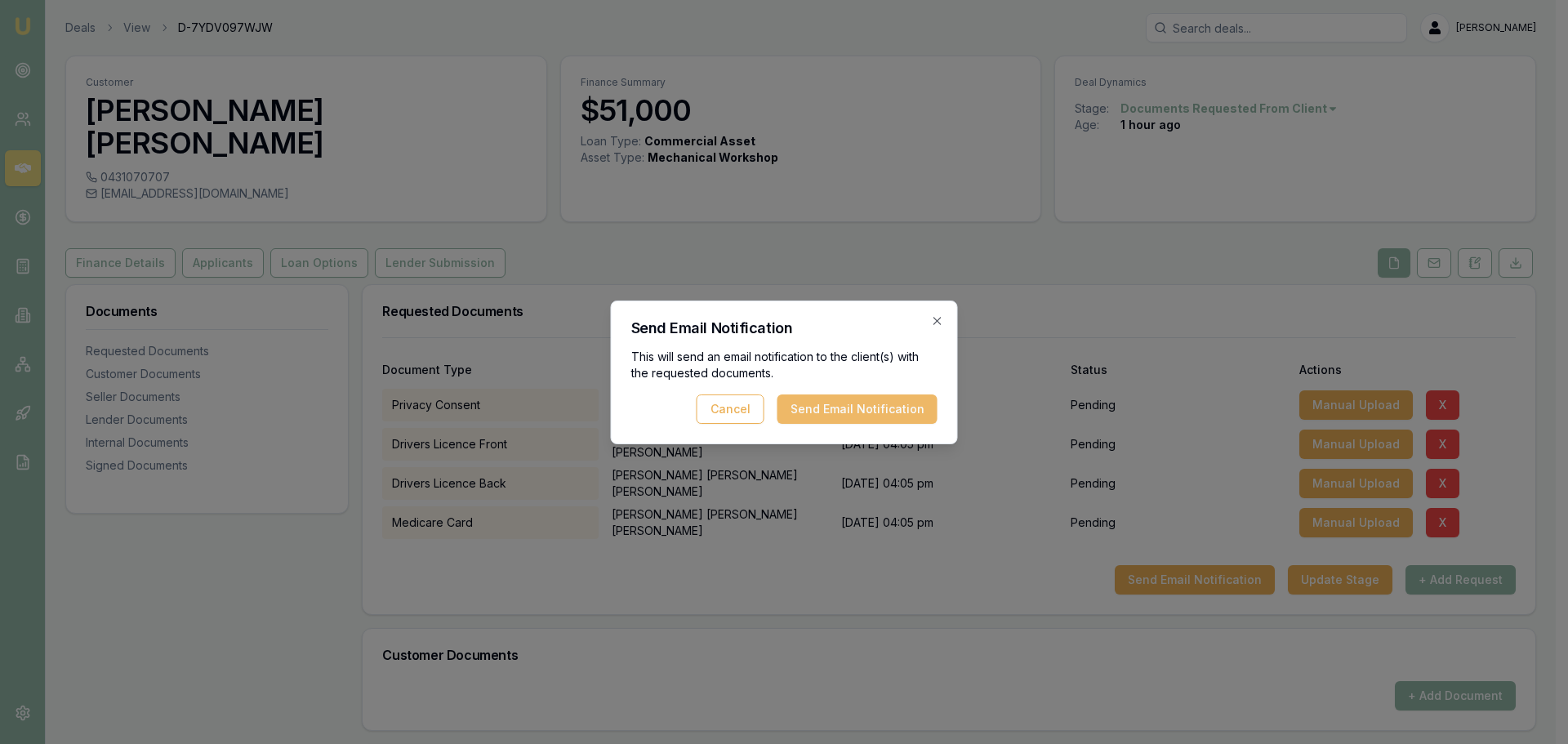
click at [851, 404] on button "Send Email Notification" at bounding box center [857, 409] width 160 height 29
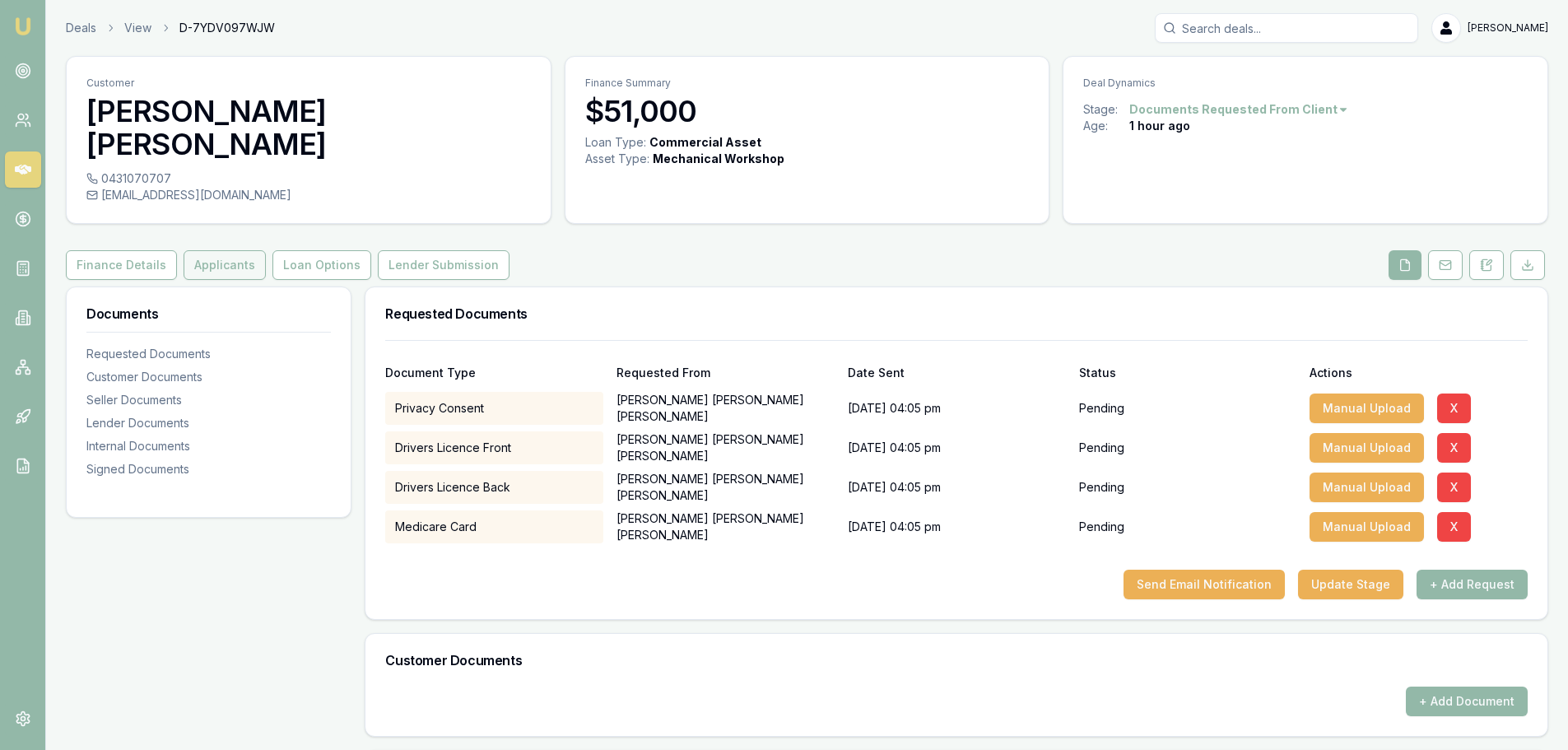
click at [206, 251] on button "Applicants" at bounding box center [224, 265] width 82 height 29
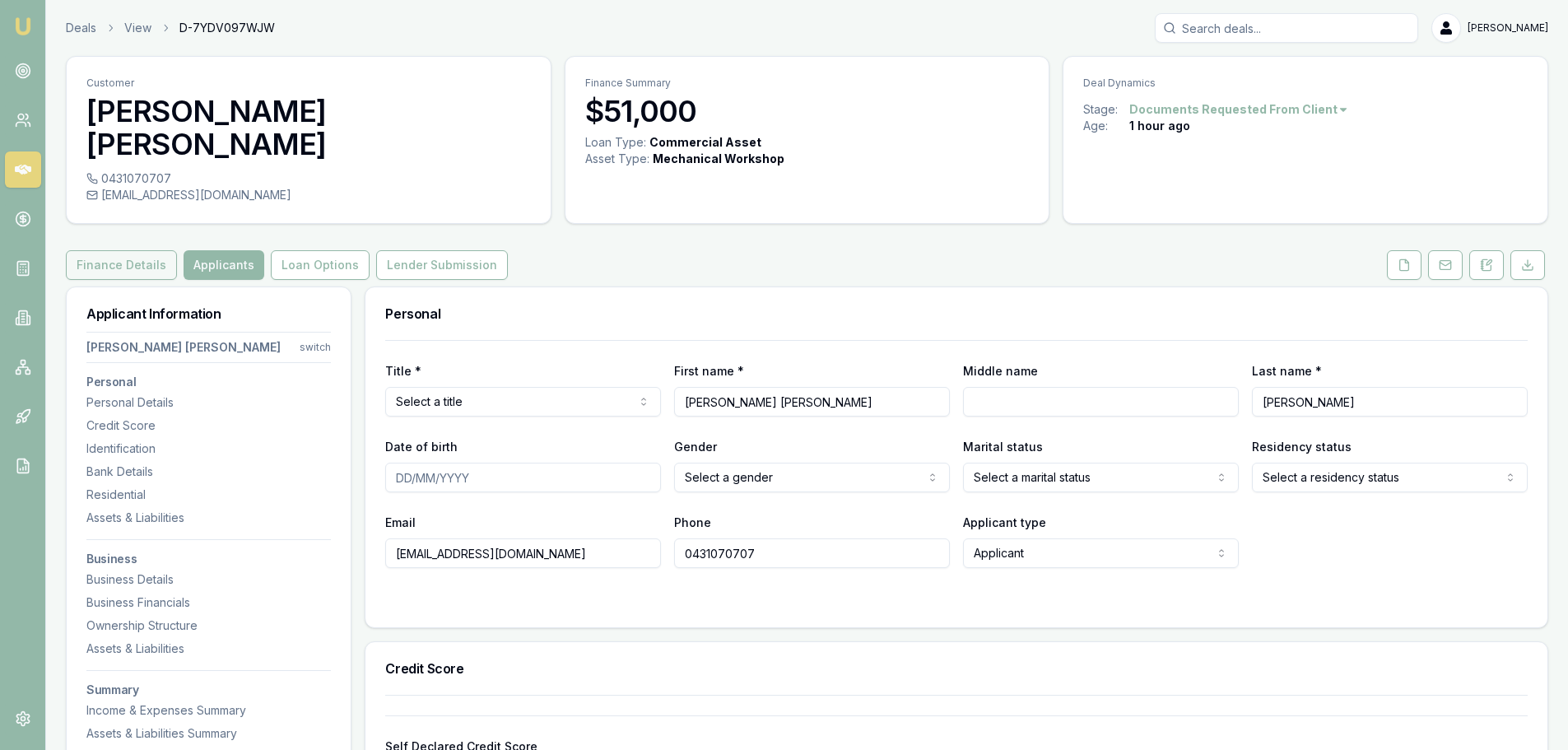
click at [141, 251] on button "Finance Details" at bounding box center [121, 265] width 111 height 29
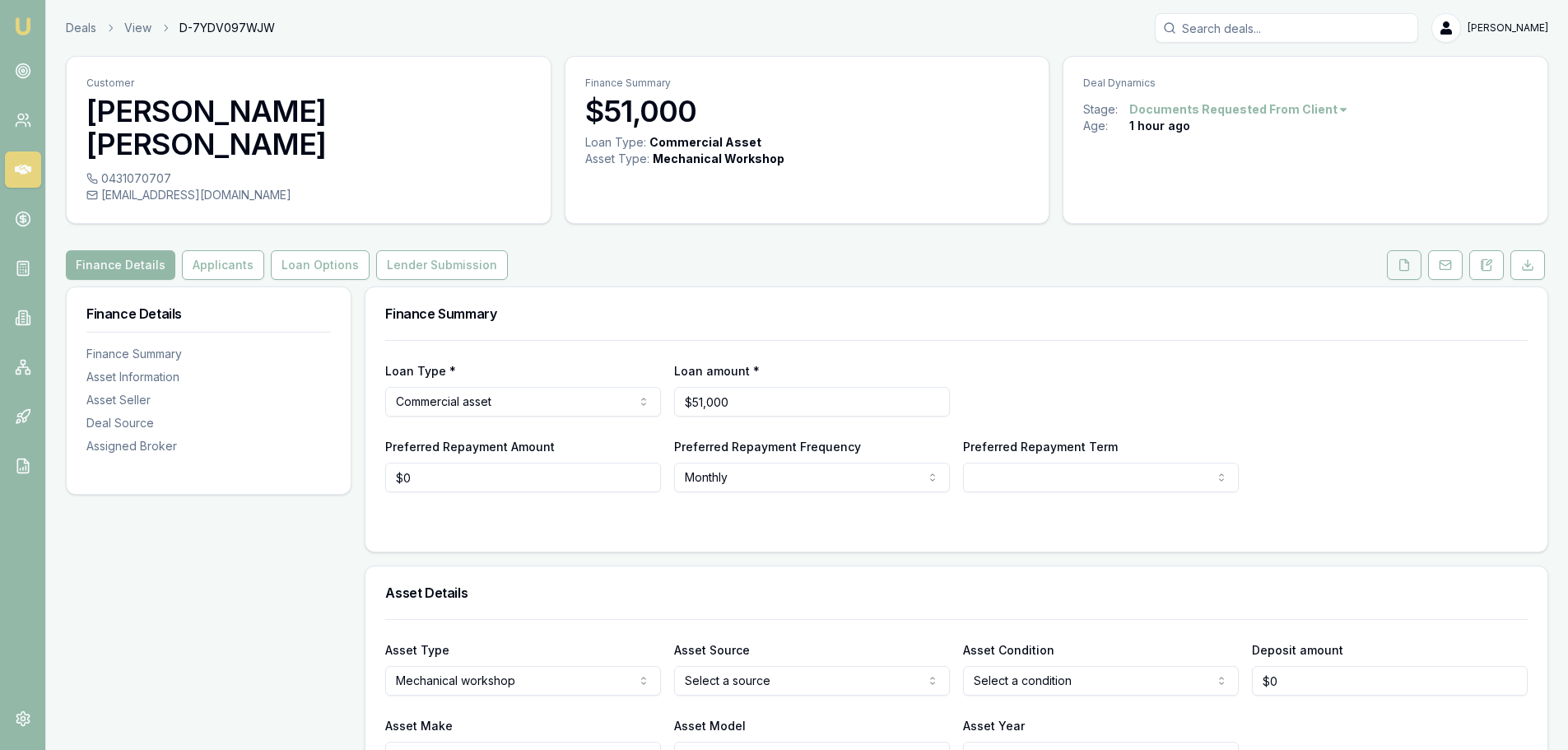
click at [1400, 251] on button at bounding box center [1403, 265] width 34 height 29
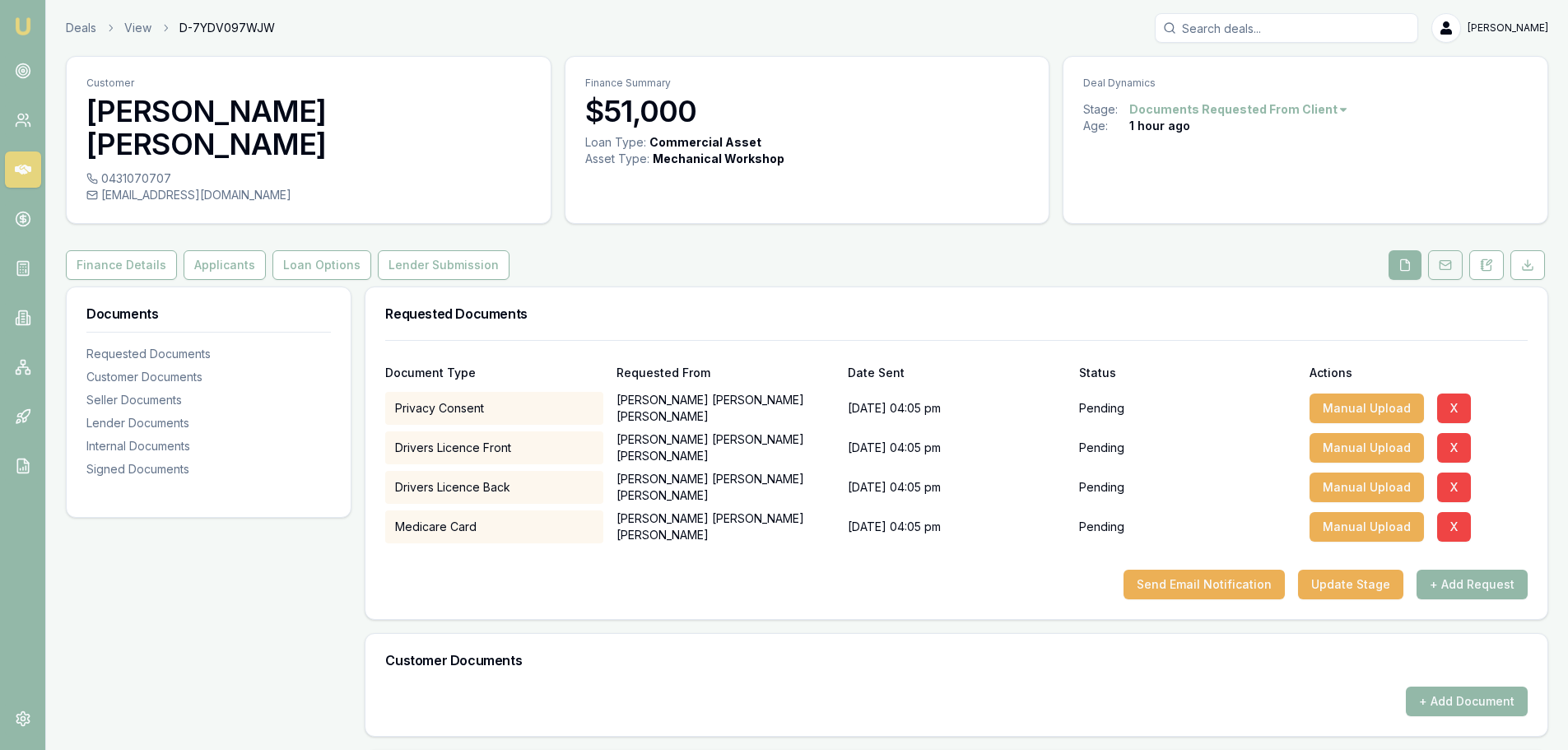
click at [1443, 262] on icon at bounding box center [1444, 264] width 11 height 3
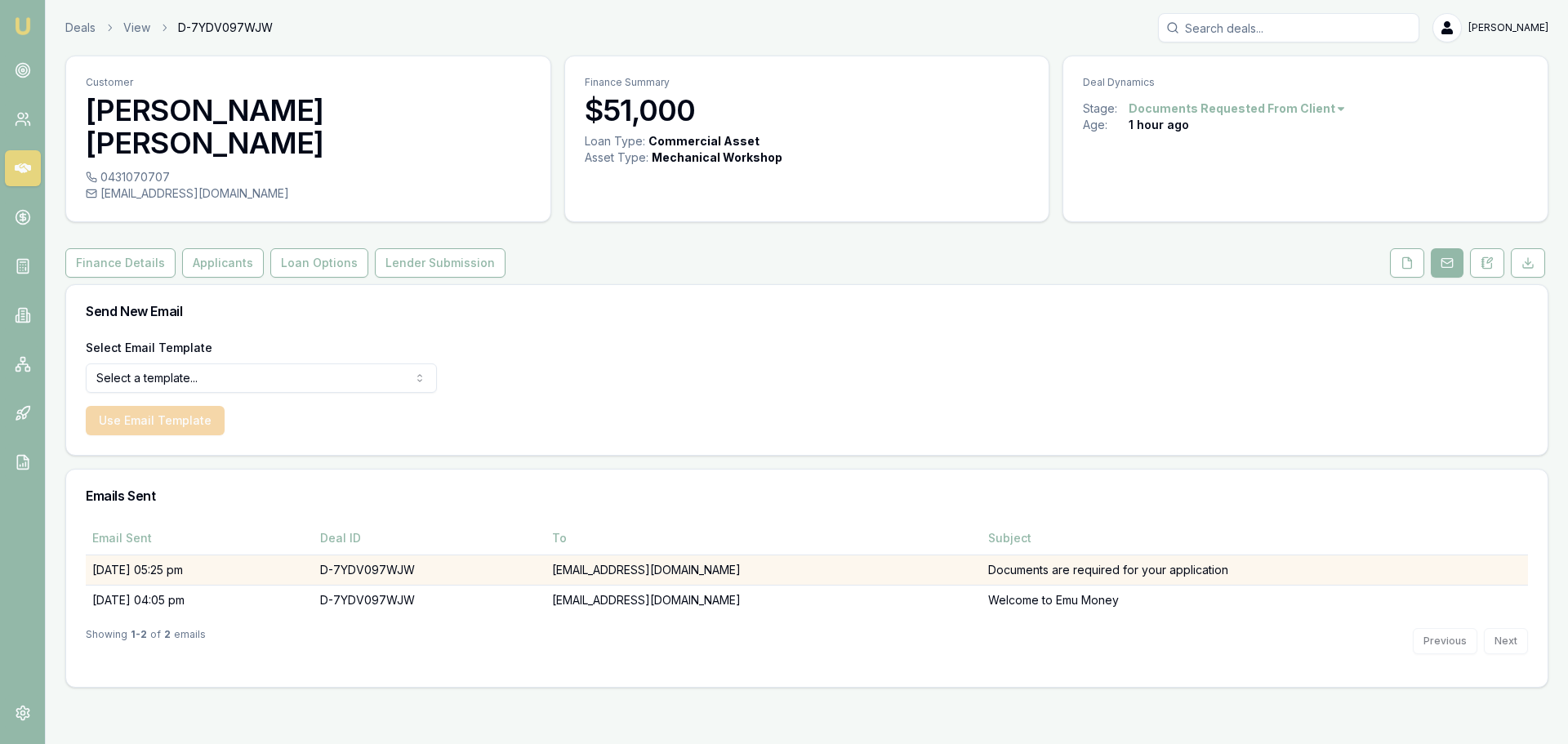
click at [153, 554] on td "16/09/25, 05:25 pm" at bounding box center [200, 569] width 228 height 30
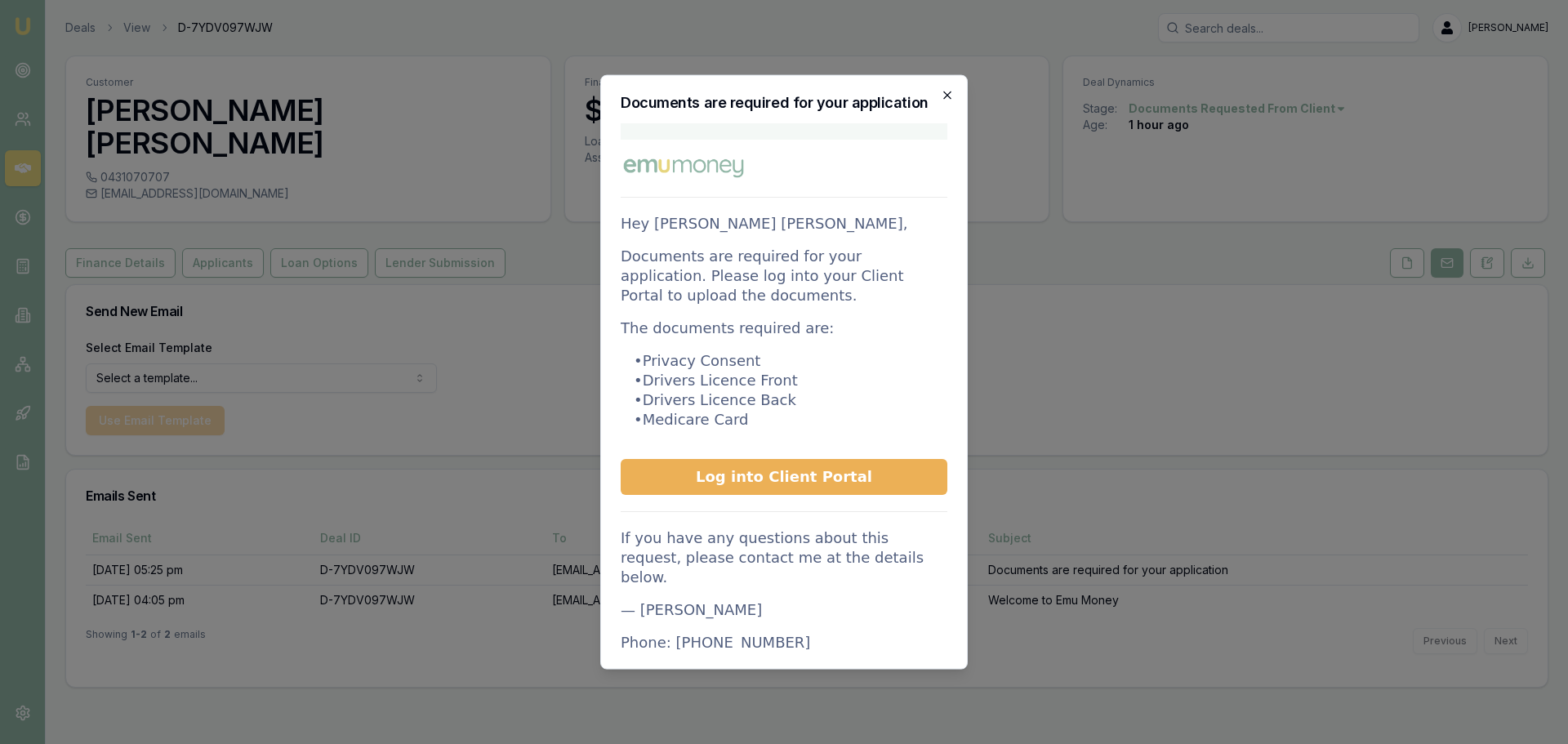
click at [954, 95] on icon "button" at bounding box center [948, 95] width 13 height 13
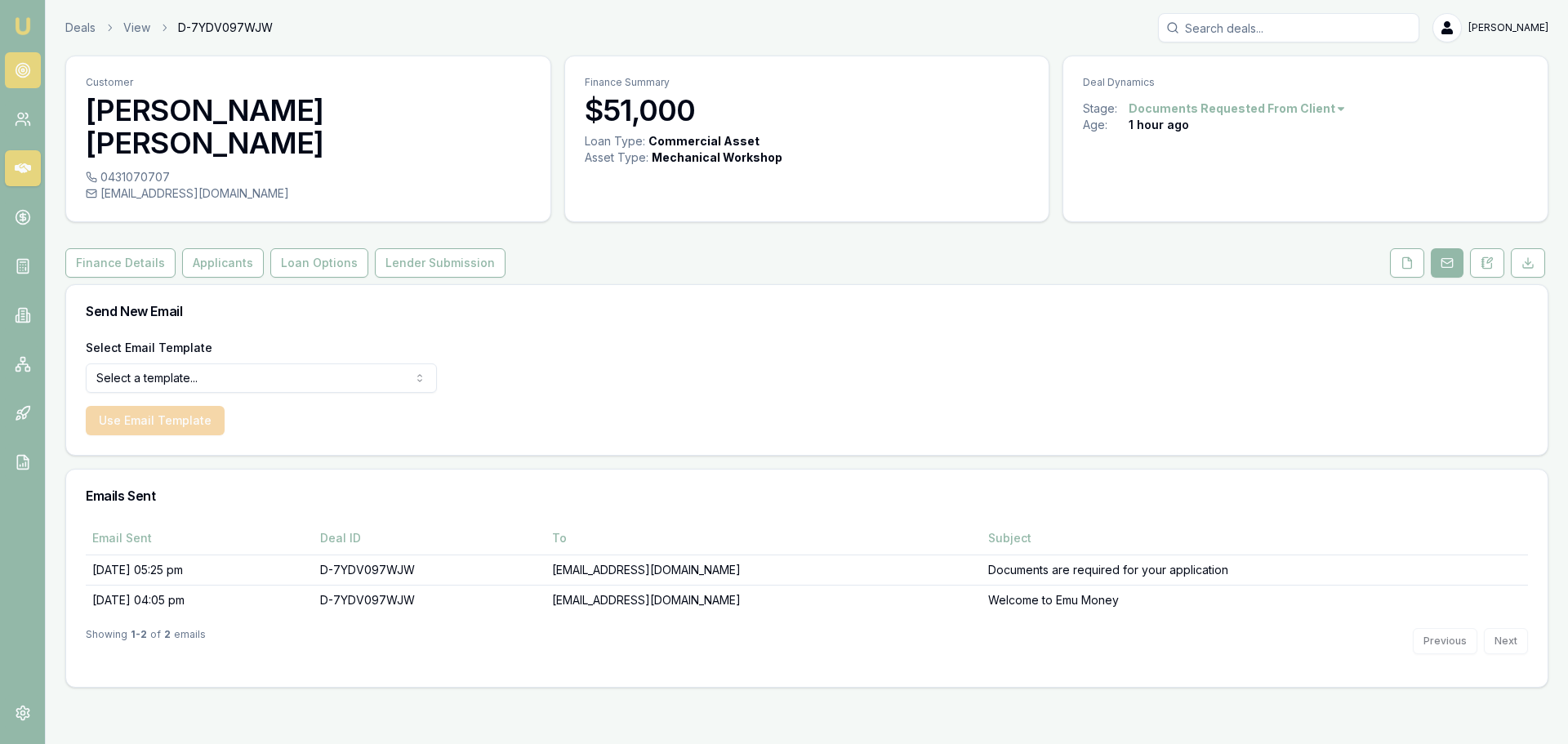
click at [27, 83] on link at bounding box center [22, 70] width 36 height 36
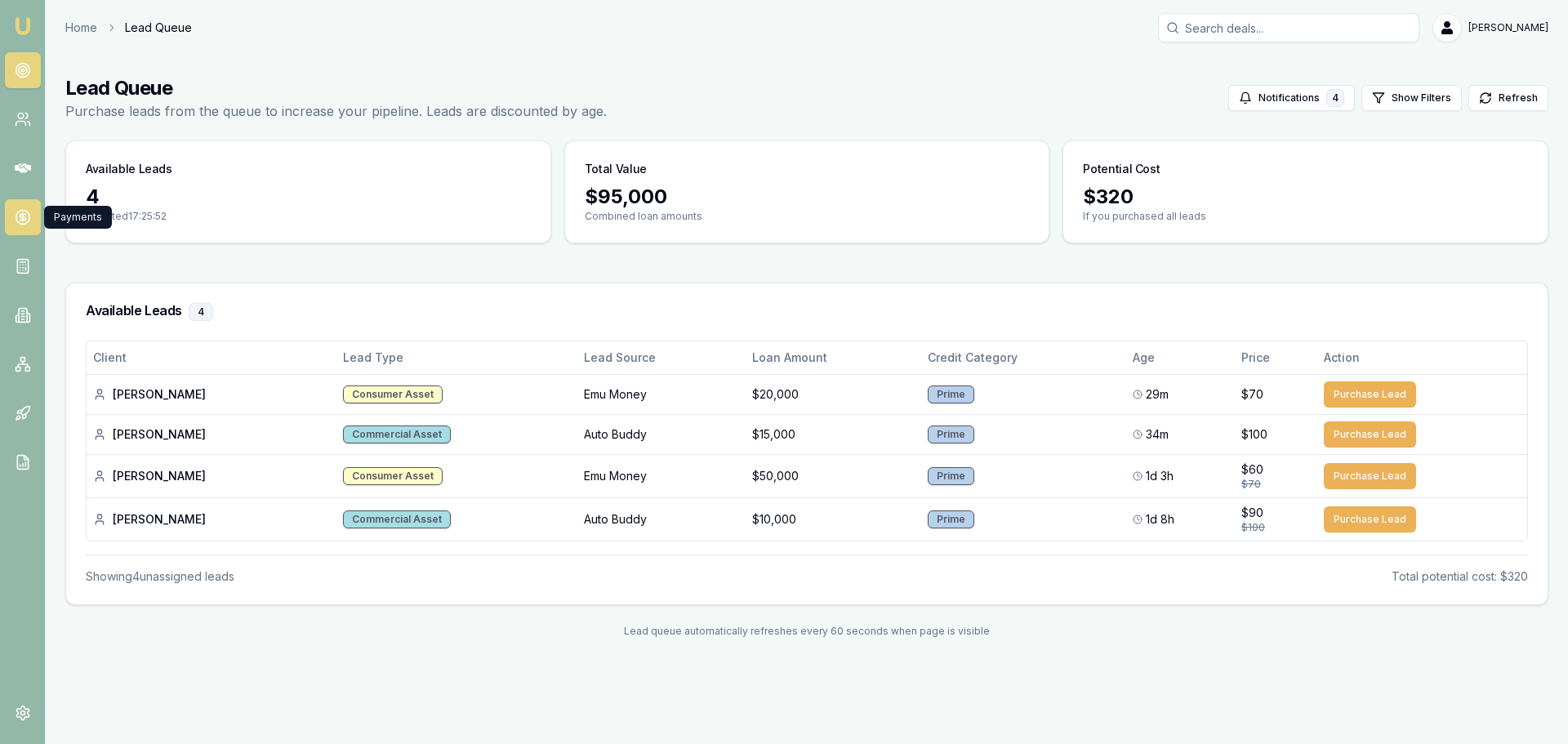
click at [25, 204] on link at bounding box center [22, 217] width 36 height 36
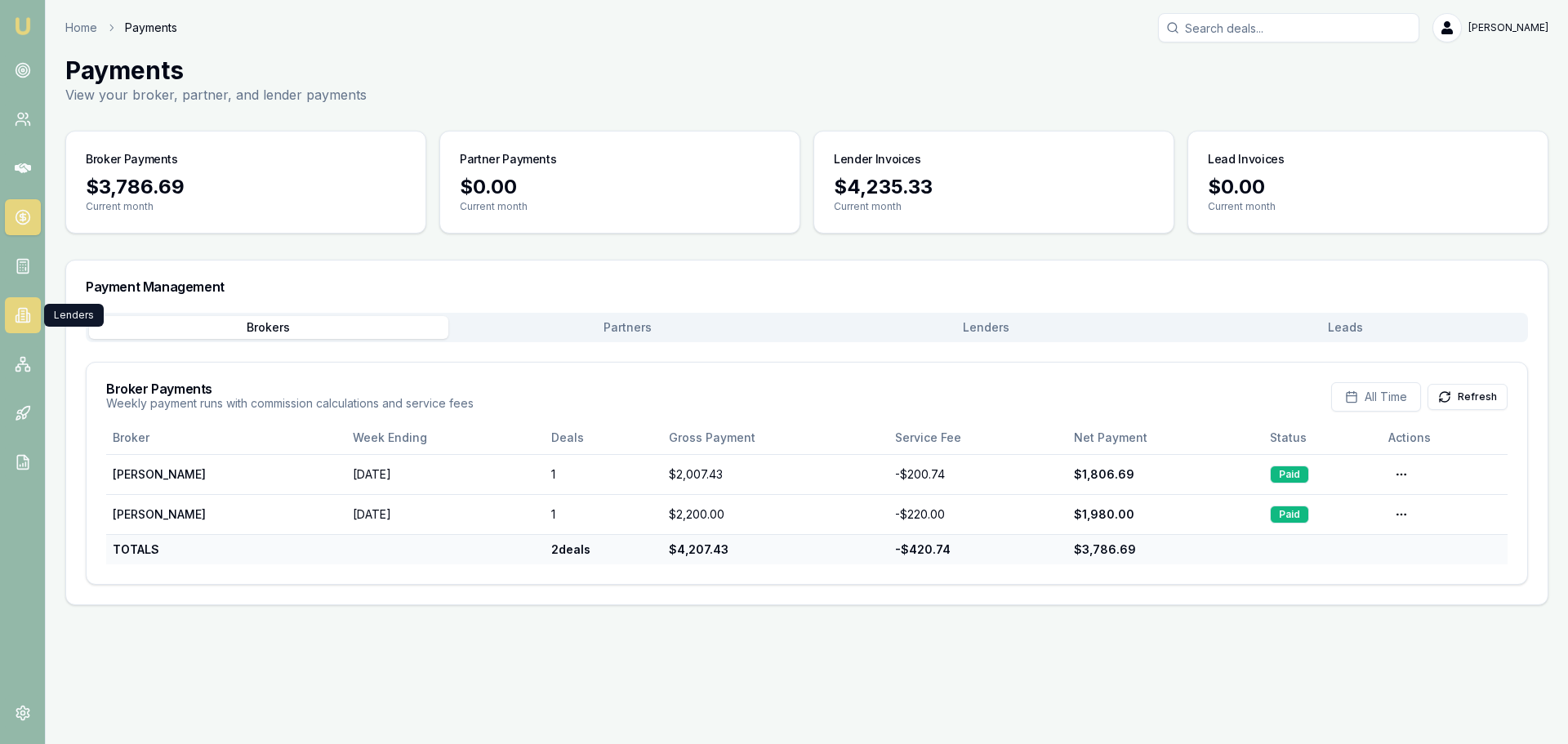
click at [25, 303] on link at bounding box center [22, 315] width 36 height 36
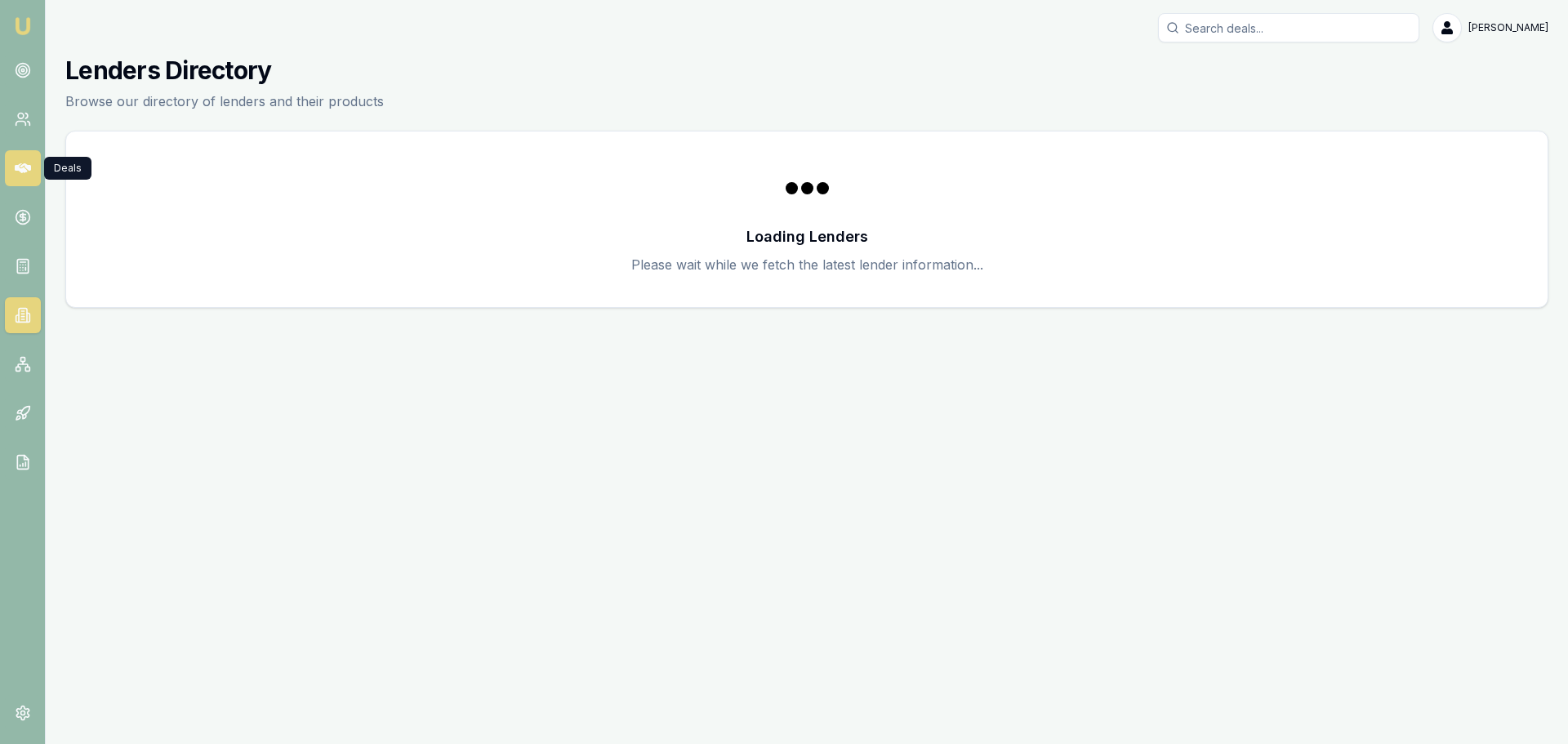
click at [11, 166] on link at bounding box center [22, 168] width 36 height 36
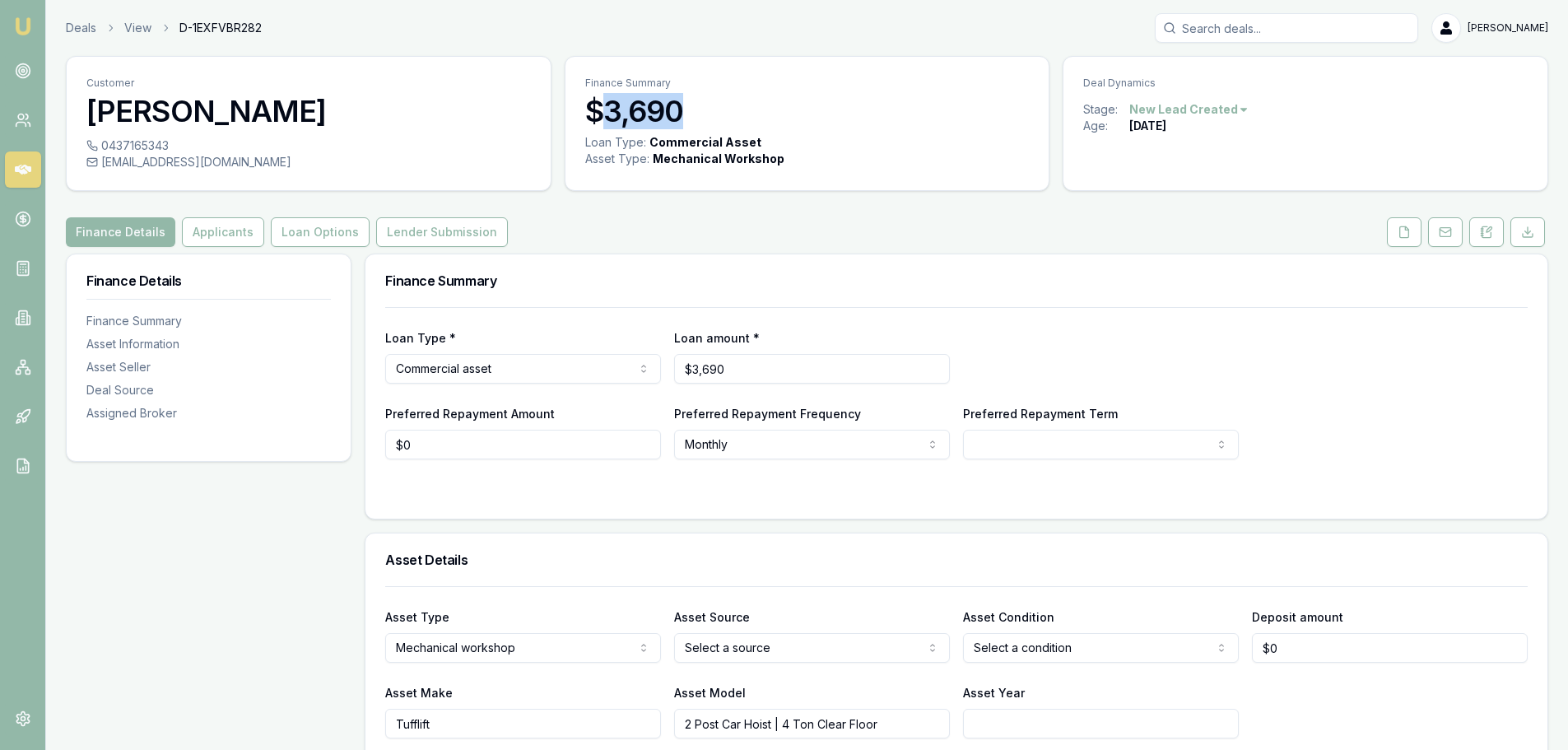
drag, startPoint x: 681, startPoint y: 113, endPoint x: 596, endPoint y: 113, distance: 85.0
click at [596, 113] on h3 "$3,690" at bounding box center [807, 111] width 445 height 33
click at [646, 114] on h3 "$3,690" at bounding box center [807, 111] width 445 height 33
drag, startPoint x: 699, startPoint y: 111, endPoint x: 599, endPoint y: 114, distance: 100.0
click at [599, 114] on h3 "$3,690" at bounding box center [807, 111] width 445 height 33
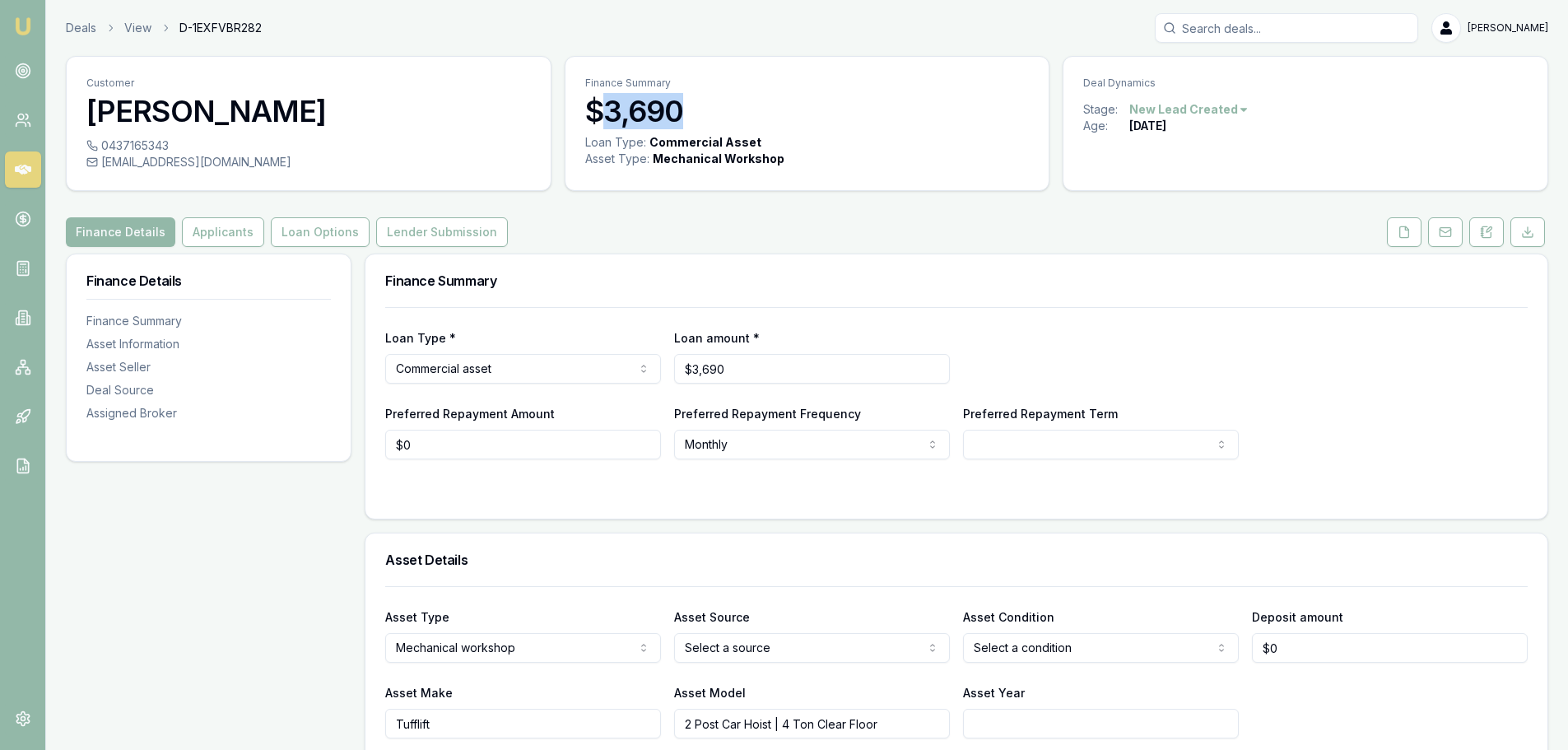
copy h3 "3,690"
click at [147, 158] on div "[EMAIL_ADDRESS][DOMAIN_NAME]" at bounding box center [308, 163] width 445 height 17
click at [157, 158] on div "[EMAIL_ADDRESS][DOMAIN_NAME]" at bounding box center [308, 163] width 445 height 17
drag, startPoint x: 343, startPoint y: 170, endPoint x: 102, endPoint y: 165, distance: 241.1
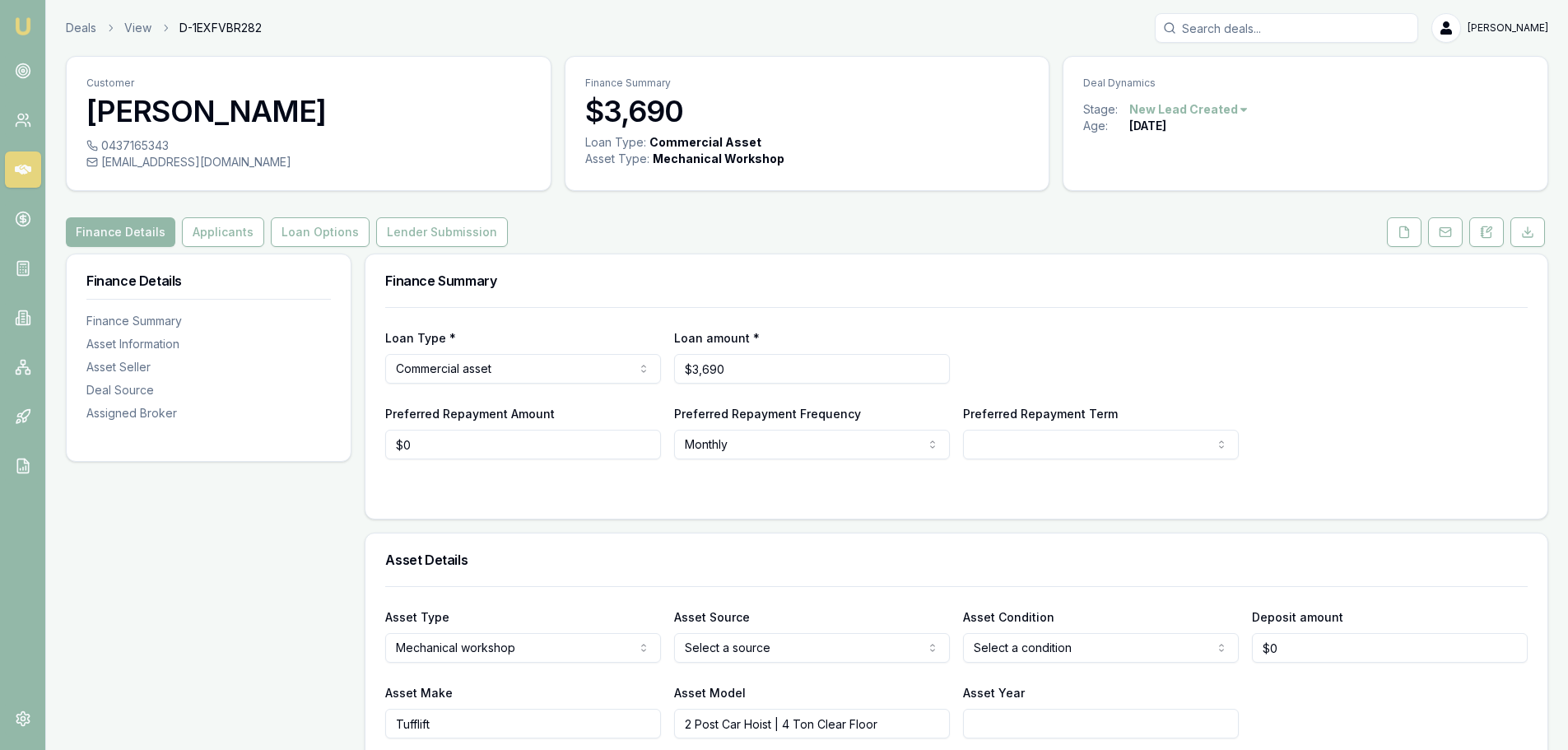
click at [102, 165] on div "[EMAIL_ADDRESS][DOMAIN_NAME]" at bounding box center [308, 163] width 445 height 17
copy div "[EMAIL_ADDRESS][DOMAIN_NAME]"
click at [152, 98] on h3 "[PERSON_NAME]" at bounding box center [308, 111] width 445 height 33
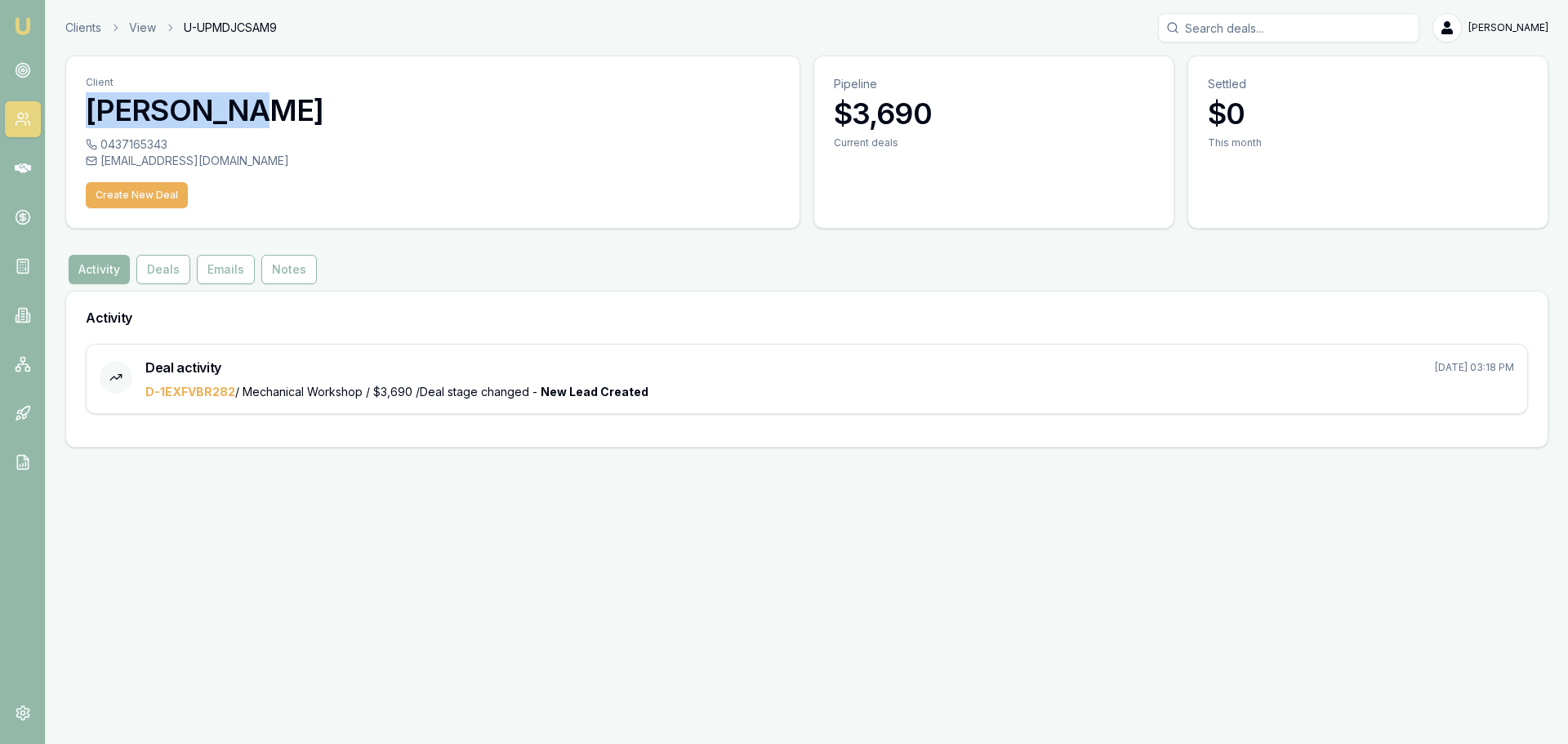
drag, startPoint x: 75, startPoint y: 108, endPoint x: 243, endPoint y: 113, distance: 168.1
click at [243, 113] on div "Client [PERSON_NAME]" at bounding box center [433, 96] width 733 height 80
copy h3 "[PERSON_NAME]"
